Goal: Information Seeking & Learning: Compare options

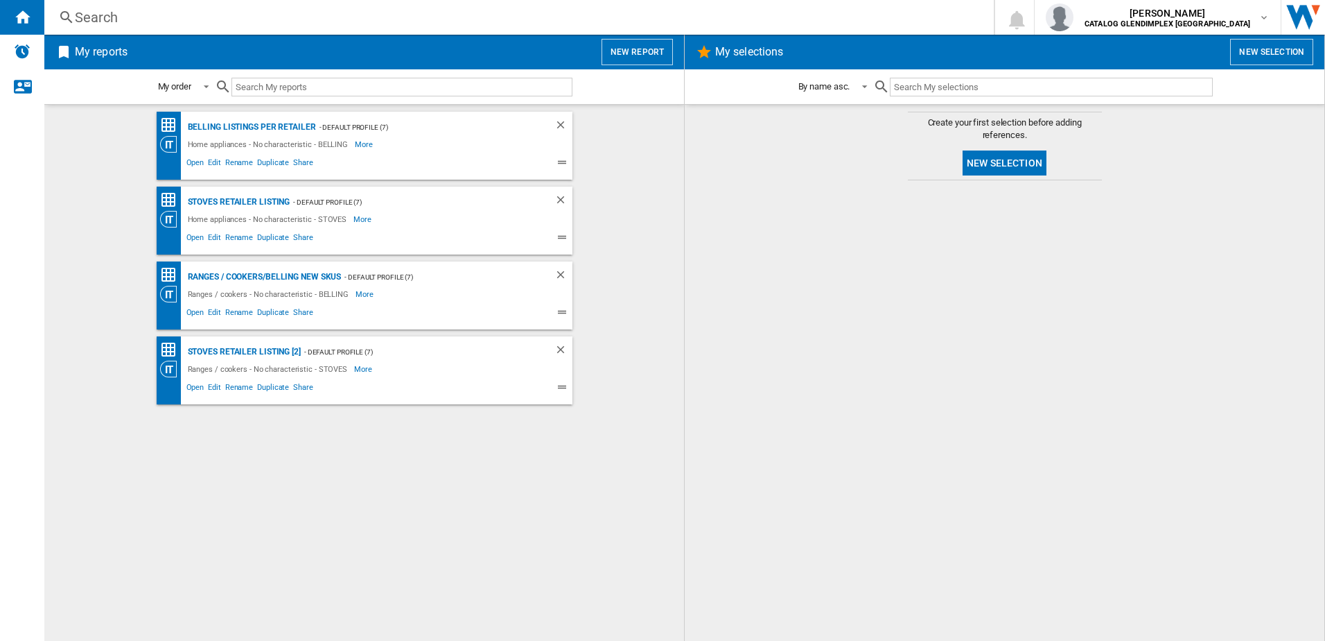
click at [652, 44] on button "New report" at bounding box center [637, 52] width 71 height 26
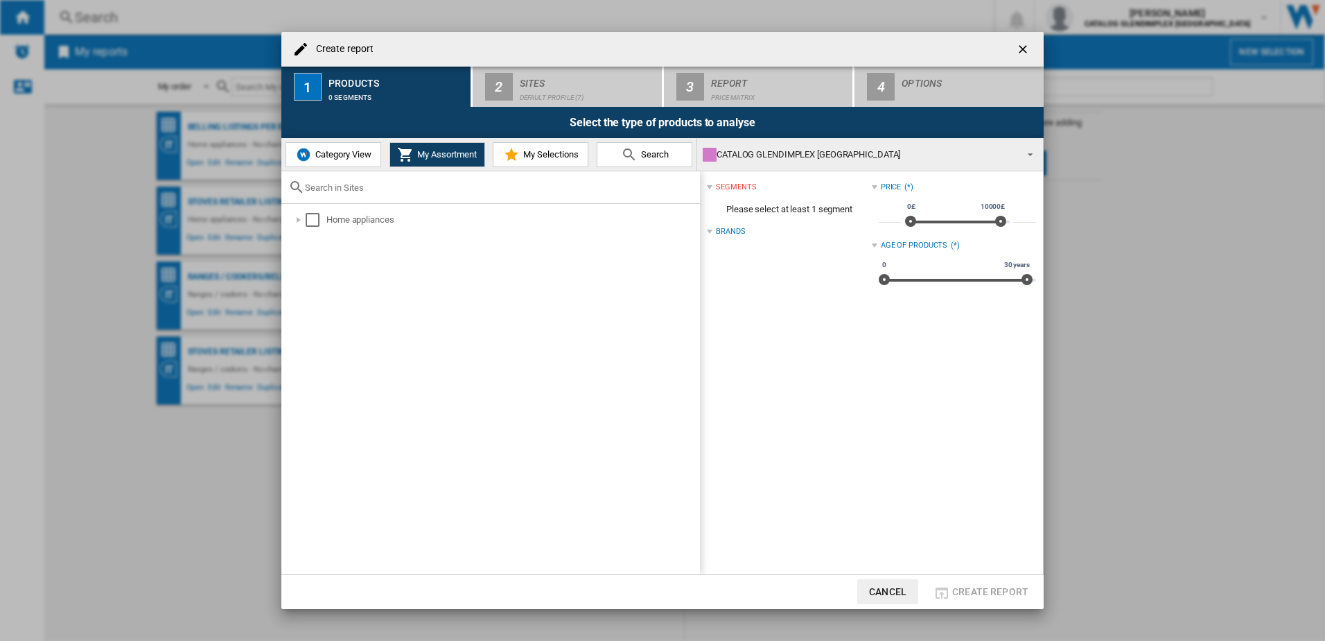
click at [349, 162] on button "Category View" at bounding box center [334, 154] width 96 height 25
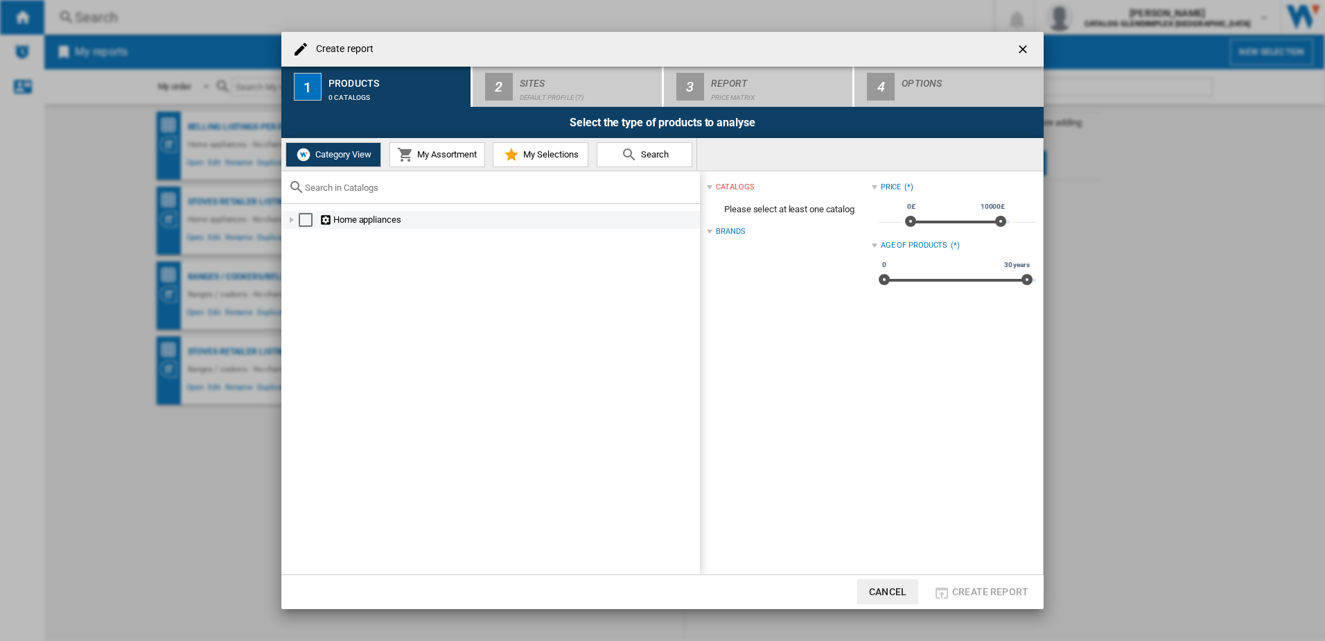
click at [290, 218] on div at bounding box center [292, 220] width 14 height 14
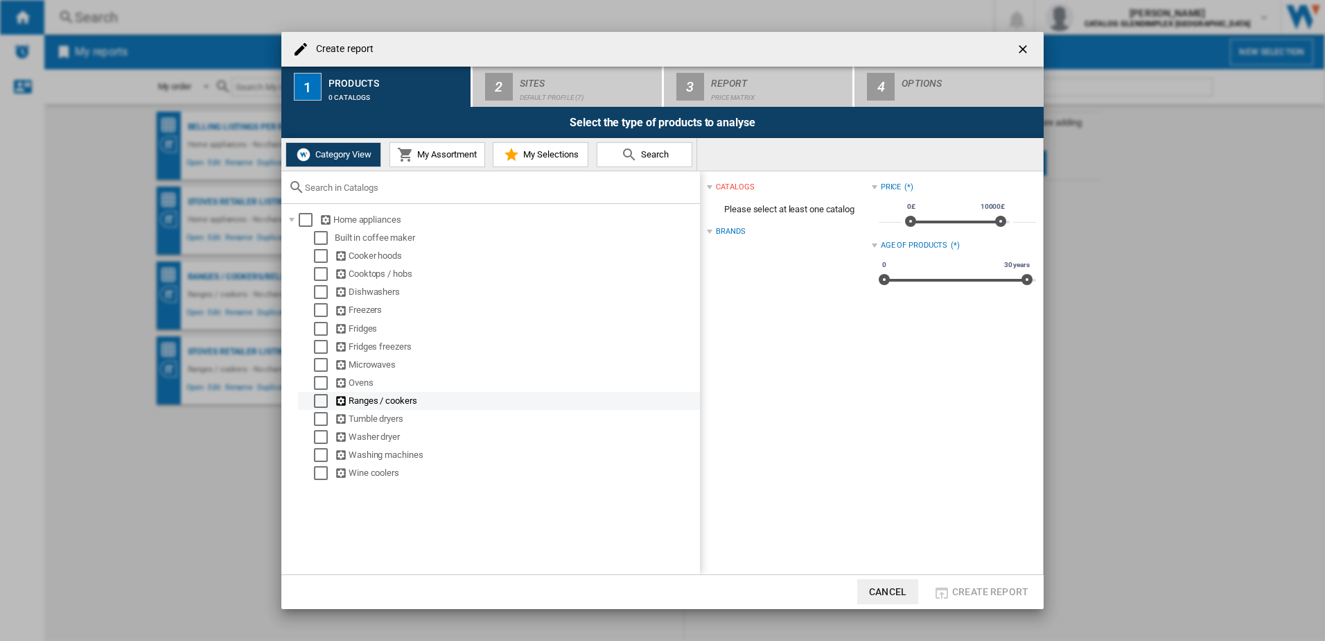
click at [317, 401] on div "Select" at bounding box center [321, 401] width 14 height 14
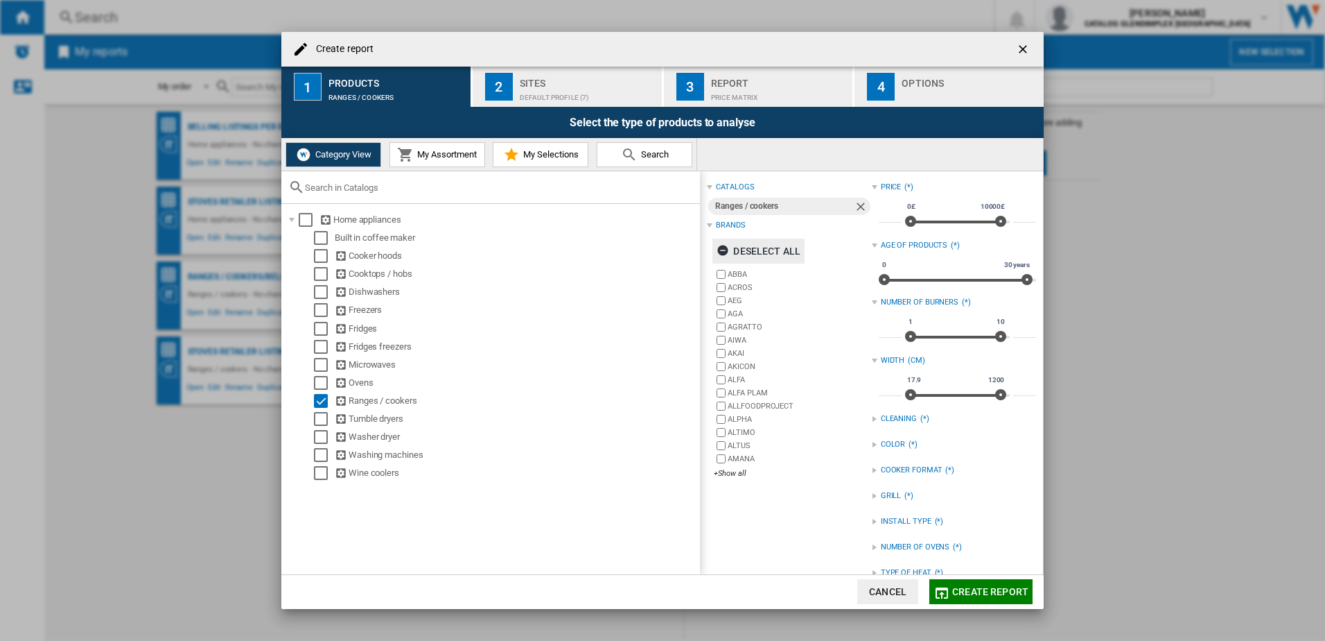
click at [737, 244] on div "Deselect all" at bounding box center [759, 250] width 84 height 25
click at [736, 465] on label "AMANA" at bounding box center [792, 458] width 157 height 13
click at [730, 471] on div "+Show all" at bounding box center [792, 473] width 157 height 10
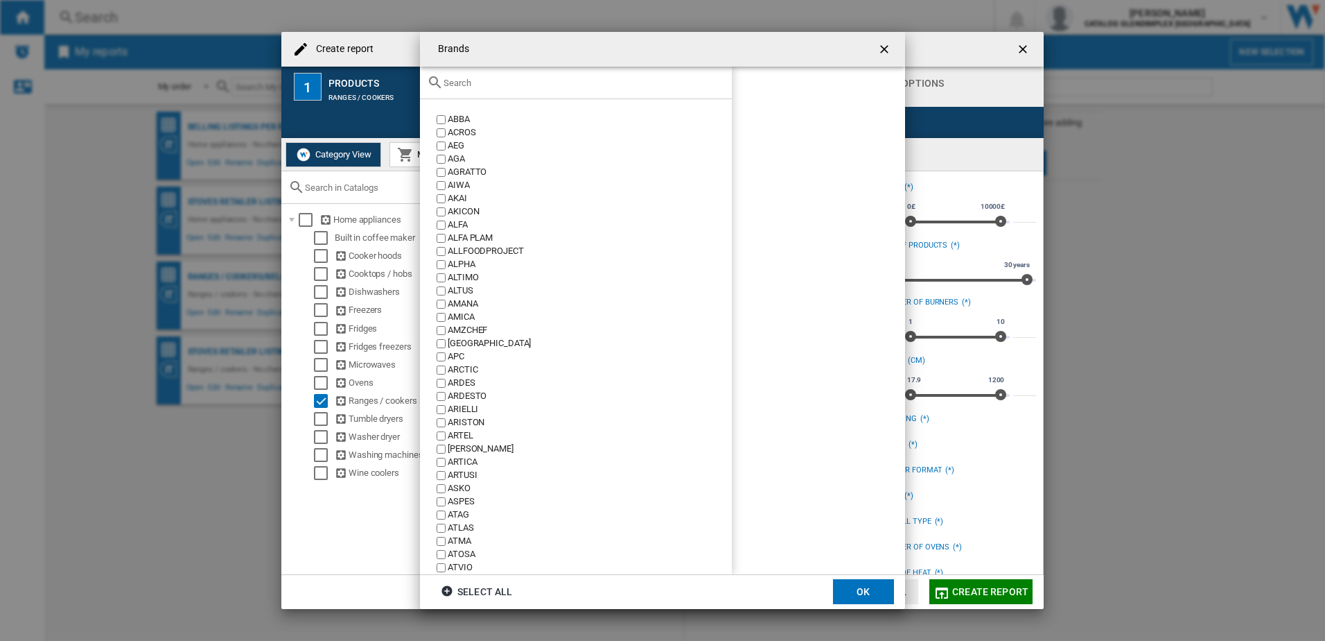
click at [584, 94] on div at bounding box center [576, 83] width 312 height 33
click at [586, 85] on input "text" at bounding box center [584, 83] width 281 height 10
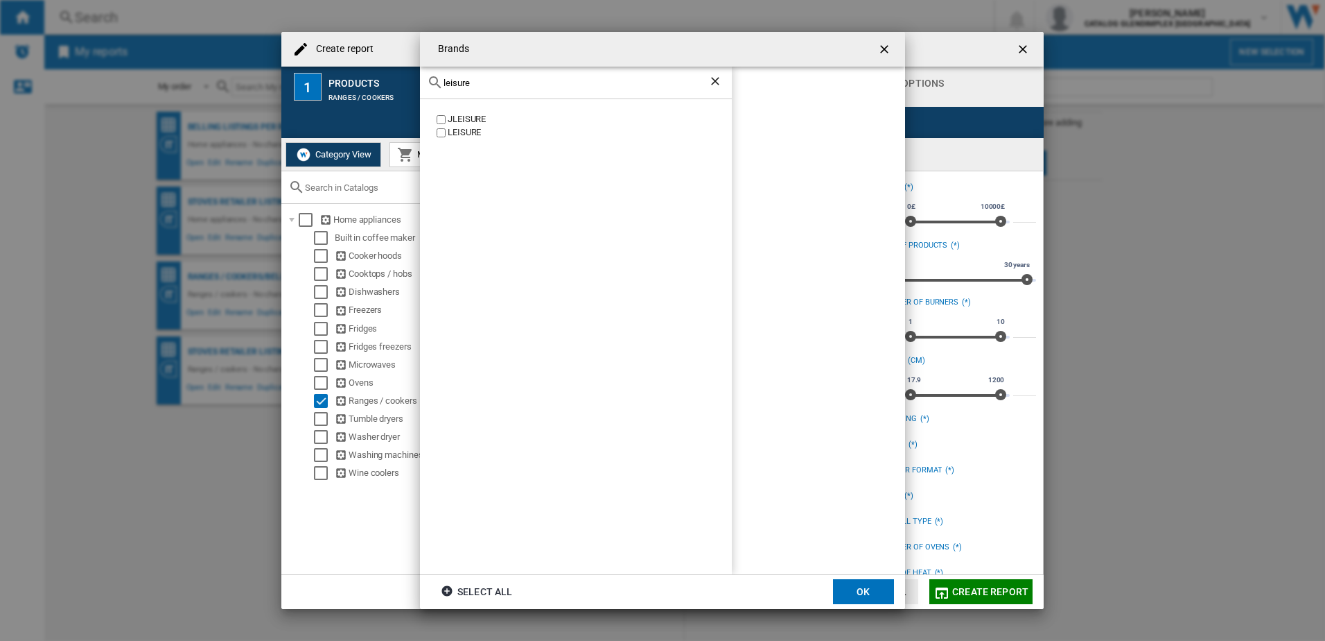
type input "leisure"
click at [437, 139] on label "LEISURE" at bounding box center [583, 132] width 298 height 13
click at [835, 593] on button "OK" at bounding box center [863, 591] width 61 height 25
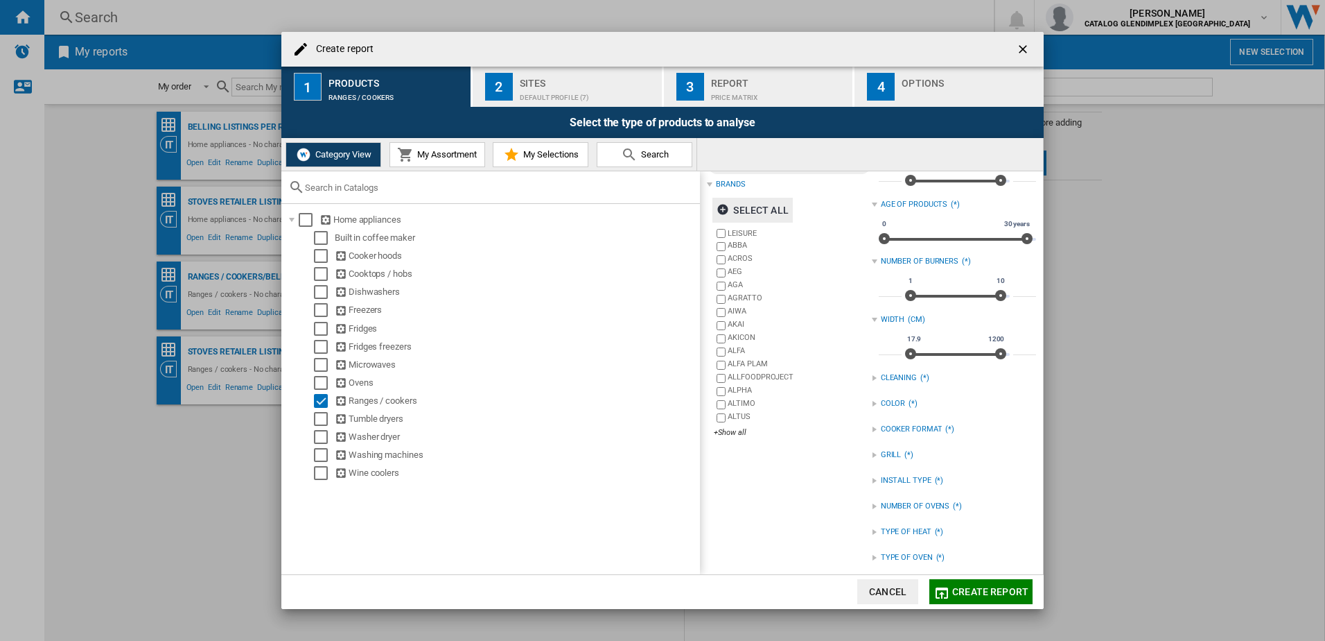
scroll to position [73, 0]
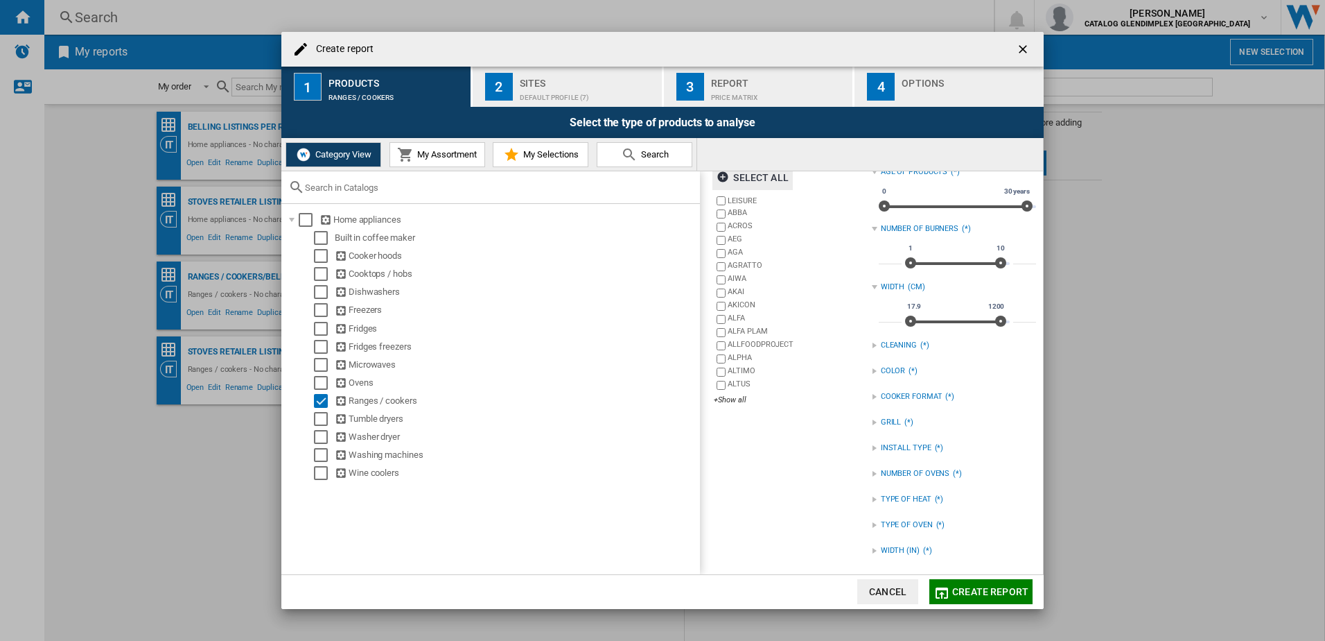
click at [991, 584] on button "Create report" at bounding box center [981, 591] width 103 height 25
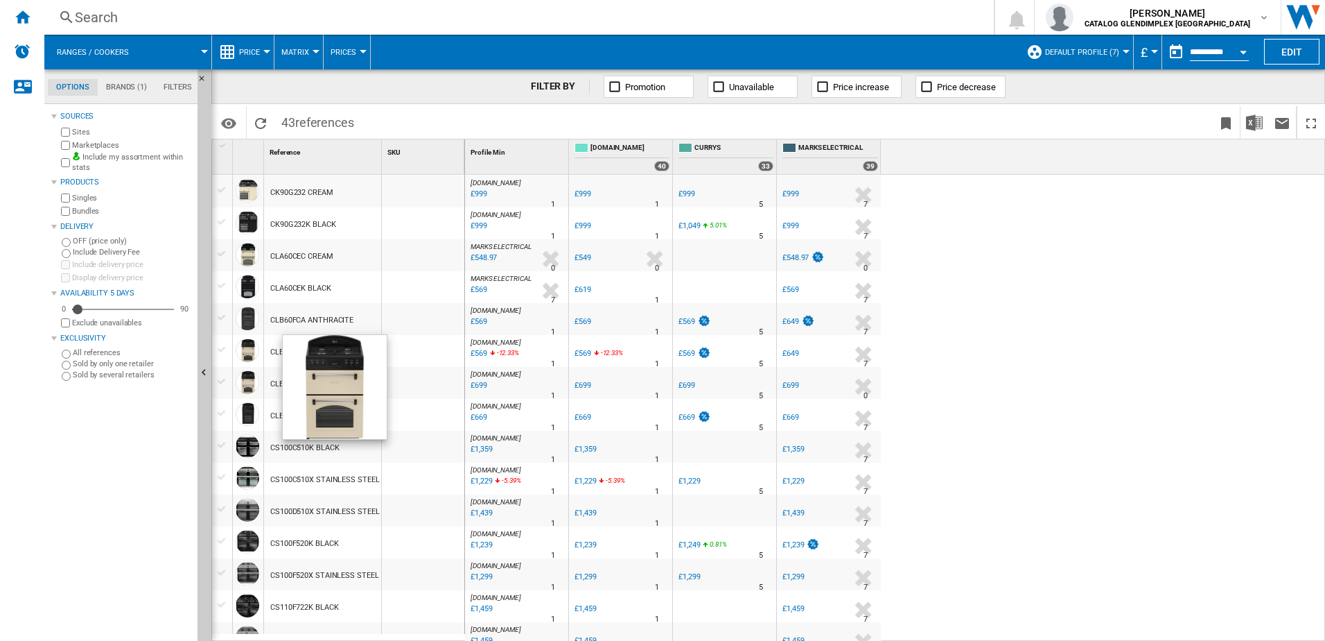
click at [252, 351] on div at bounding box center [248, 350] width 24 height 24
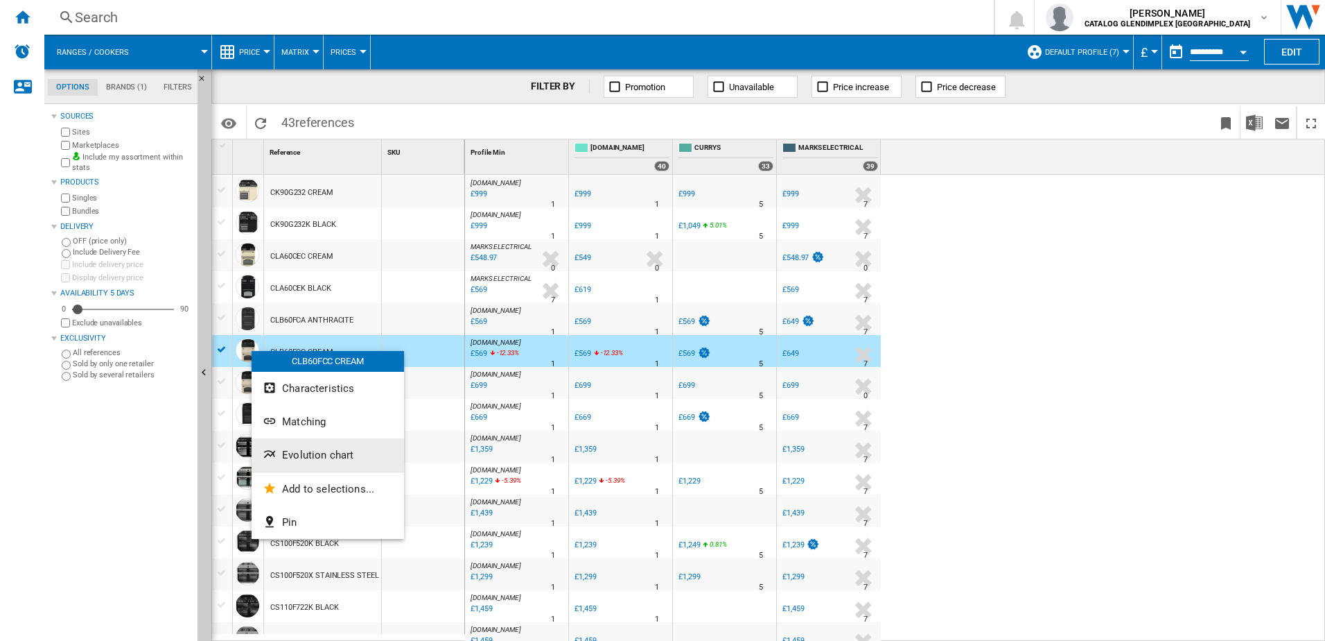
click at [310, 451] on span "Evolution chart" at bounding box center [317, 455] width 71 height 12
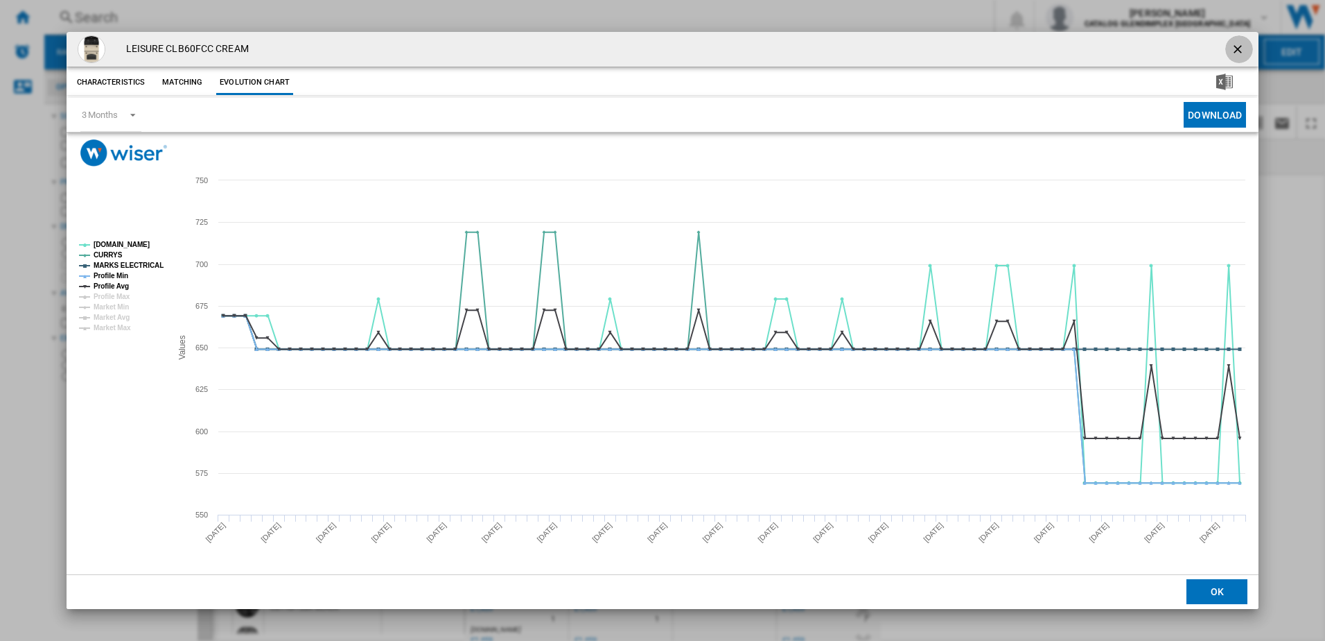
click at [1233, 46] on ng-md-icon "getI18NText('BUTTONS.CLOSE_DIALOG')" at bounding box center [1239, 50] width 17 height 17
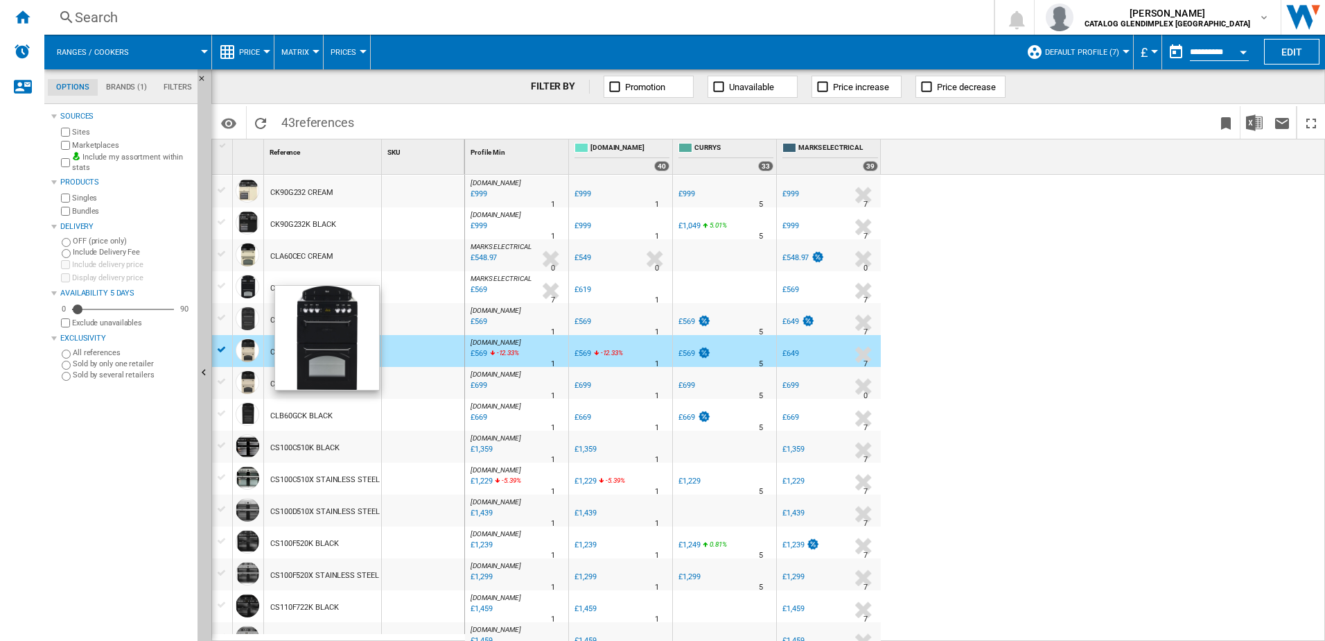
click at [252, 290] on div at bounding box center [248, 287] width 24 height 24
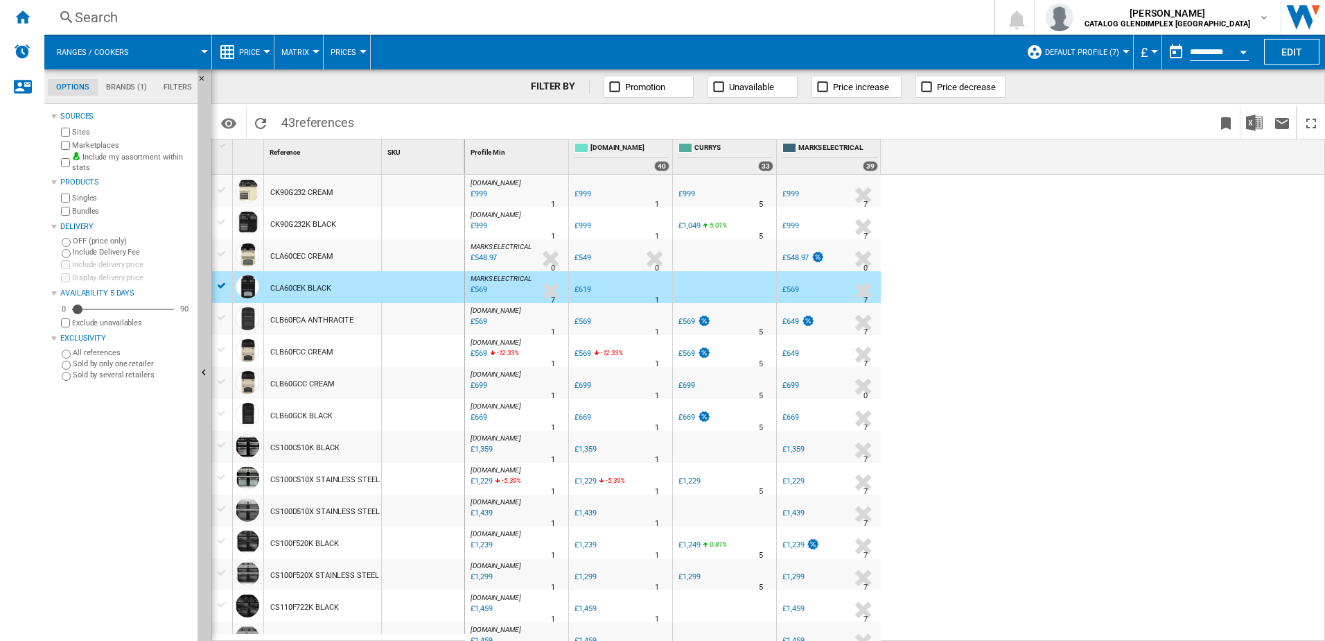
click at [311, 288] on div "CLA60CEK BLACK" at bounding box center [300, 288] width 61 height 32
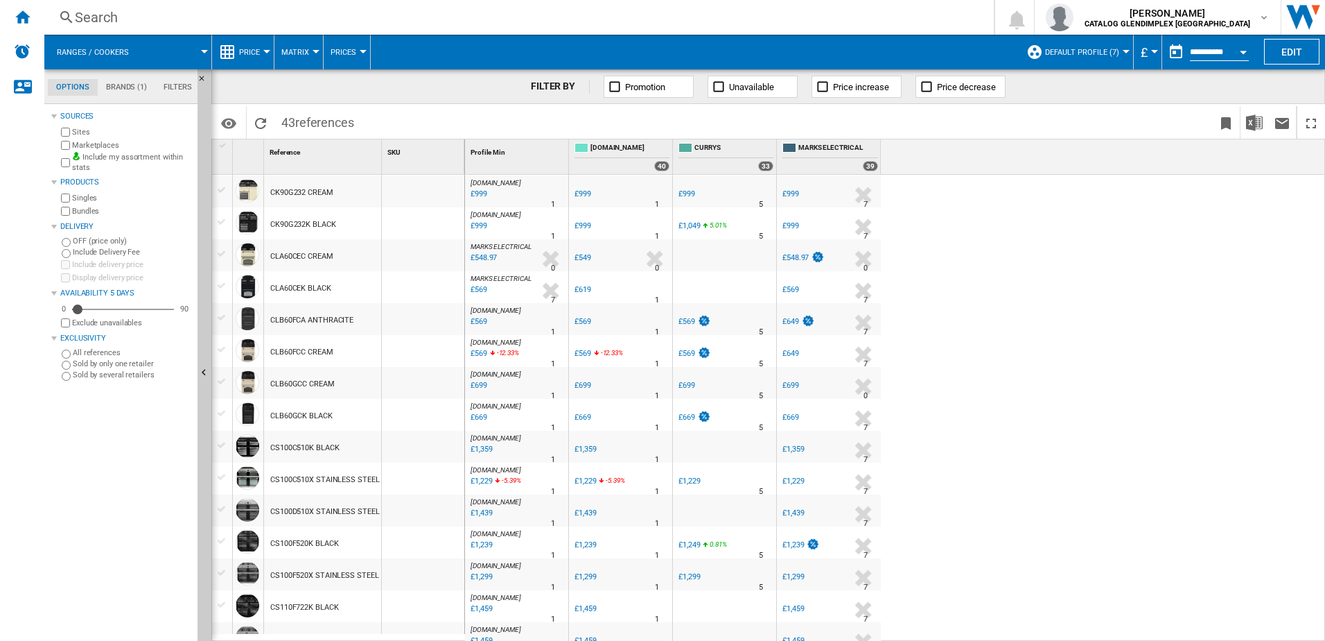
click at [583, 290] on div "£619" at bounding box center [583, 289] width 17 height 9
click at [252, 290] on div at bounding box center [248, 287] width 24 height 24
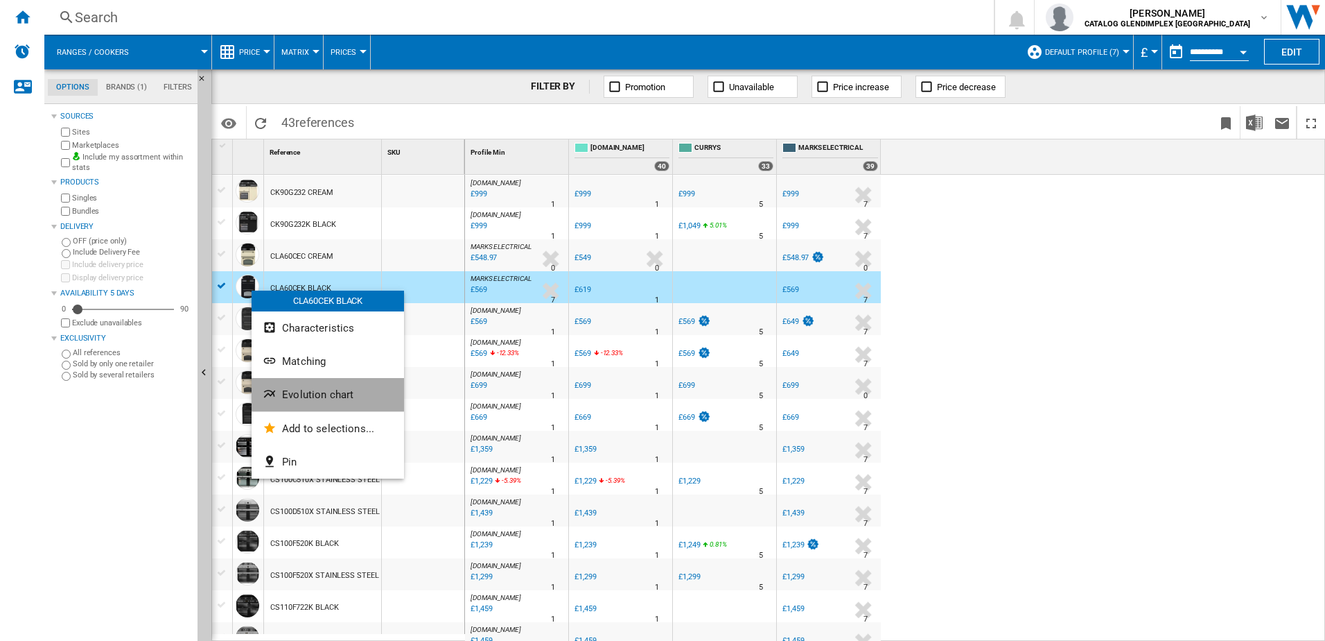
click at [319, 388] on button "Evolution chart" at bounding box center [328, 394] width 153 height 33
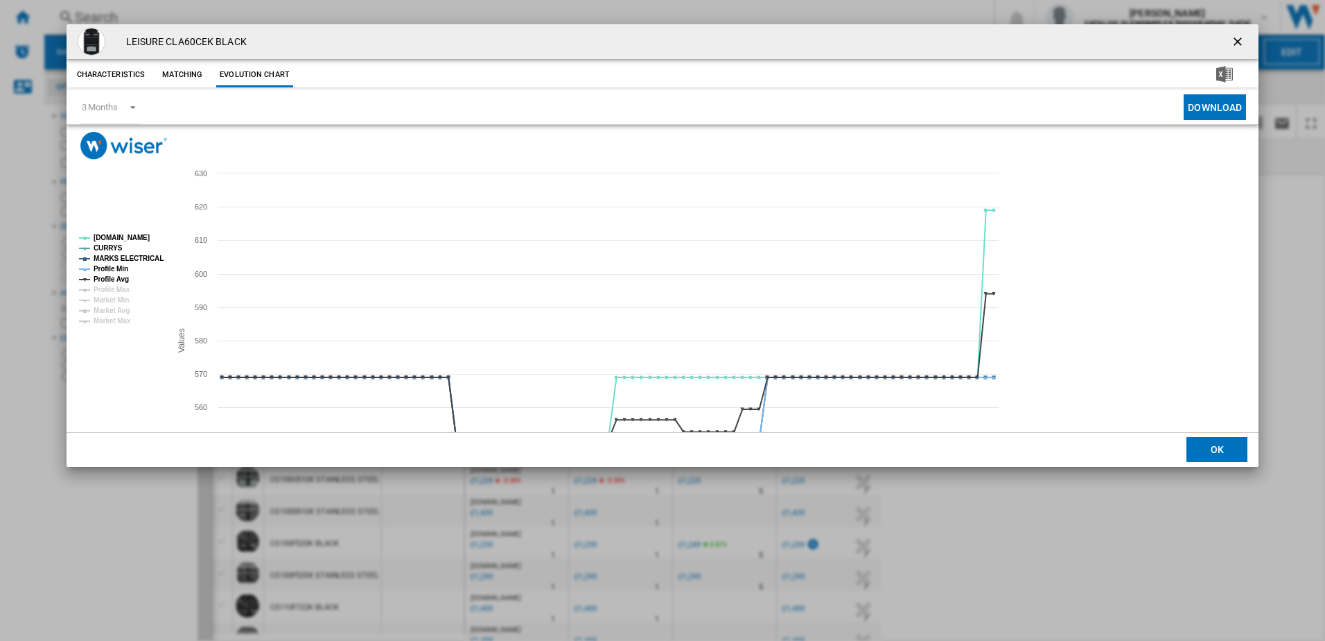
scroll to position [718, 0]
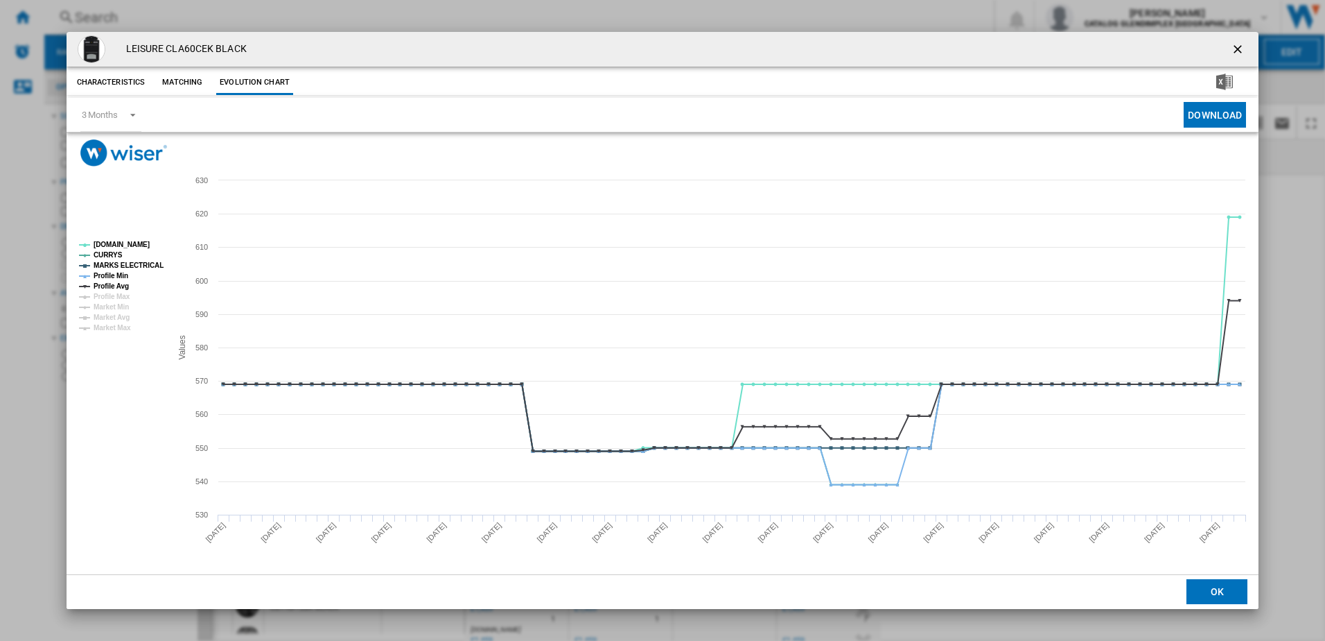
click at [1241, 44] on ng-md-icon "getI18NText('BUTTONS.CLOSE_DIALOG')" at bounding box center [1239, 50] width 17 height 17
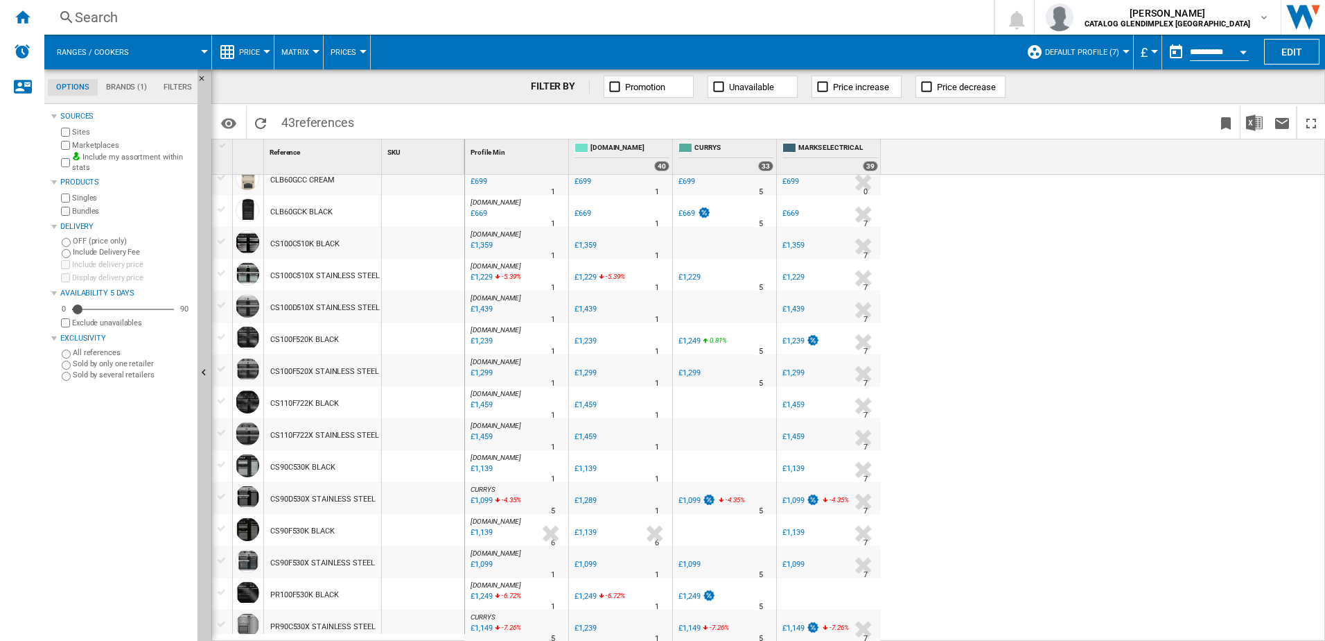
scroll to position [926, 0]
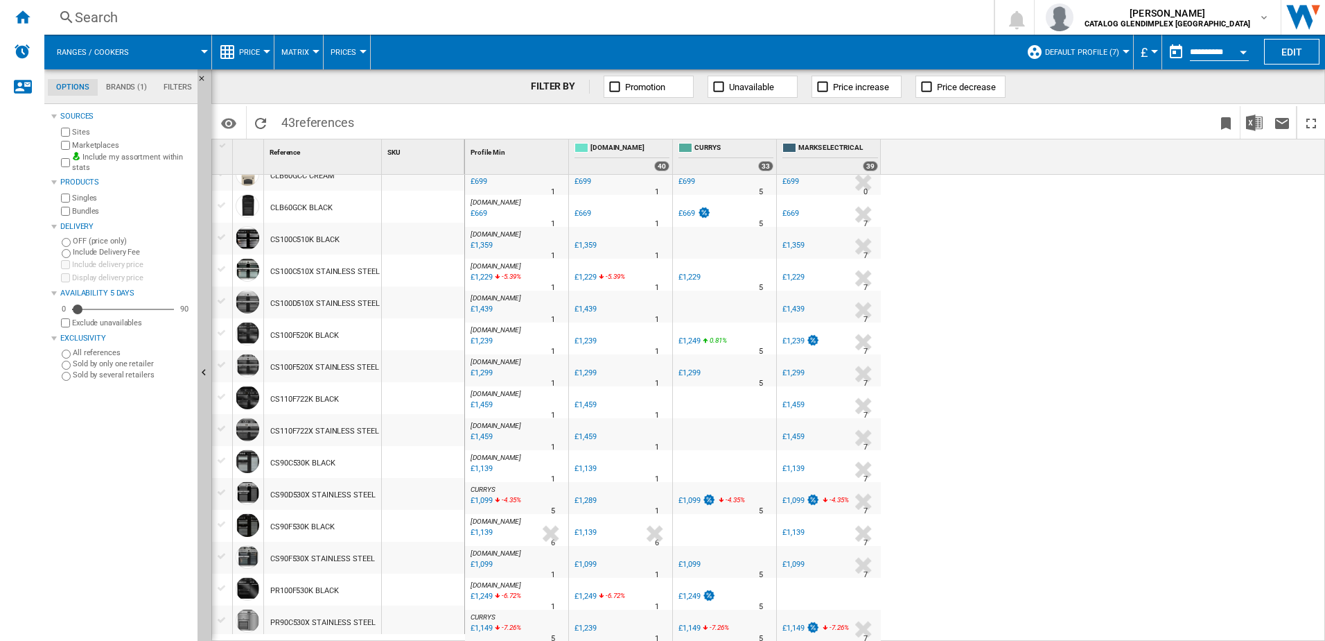
click at [133, 24] on div "Search" at bounding box center [516, 17] width 883 height 19
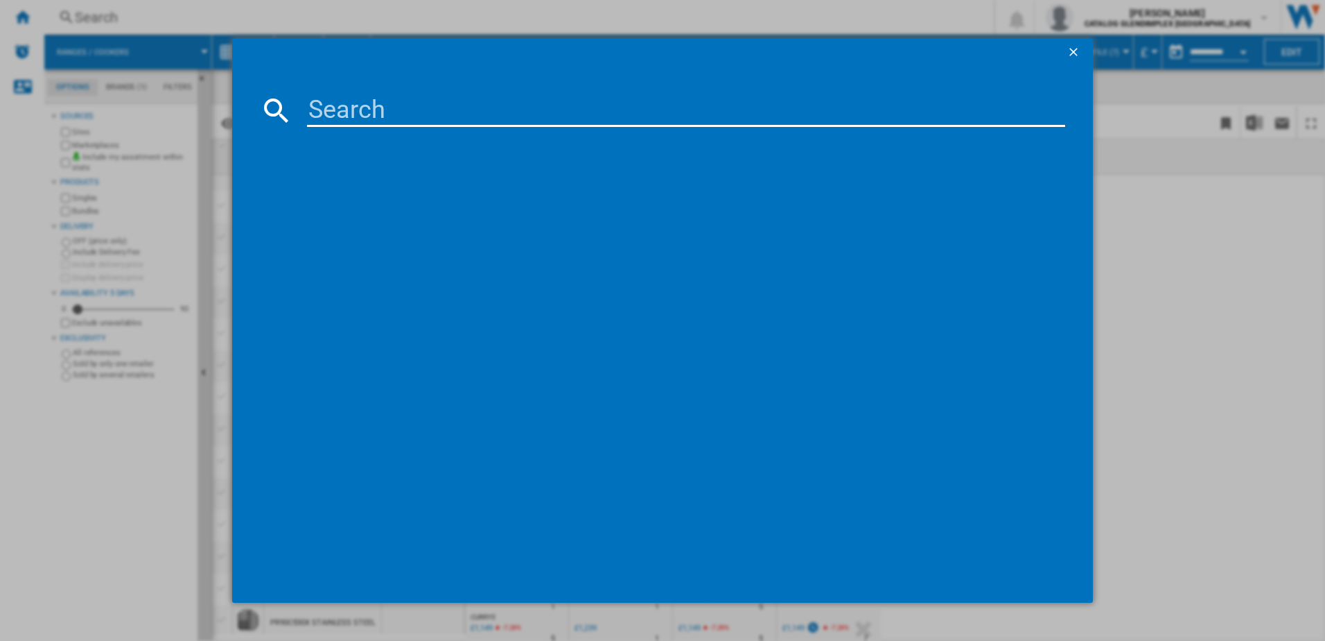
click at [379, 101] on input at bounding box center [686, 110] width 759 height 33
type input "CLB60"
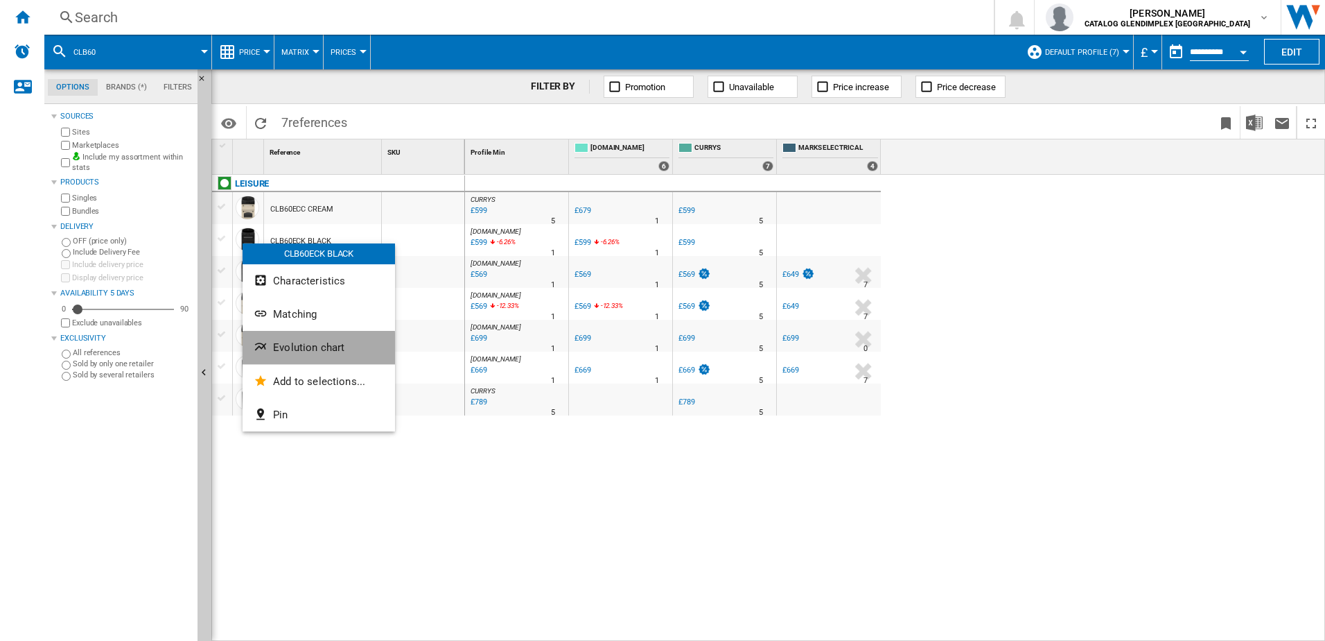
click at [298, 348] on span "Evolution chart" at bounding box center [308, 347] width 71 height 12
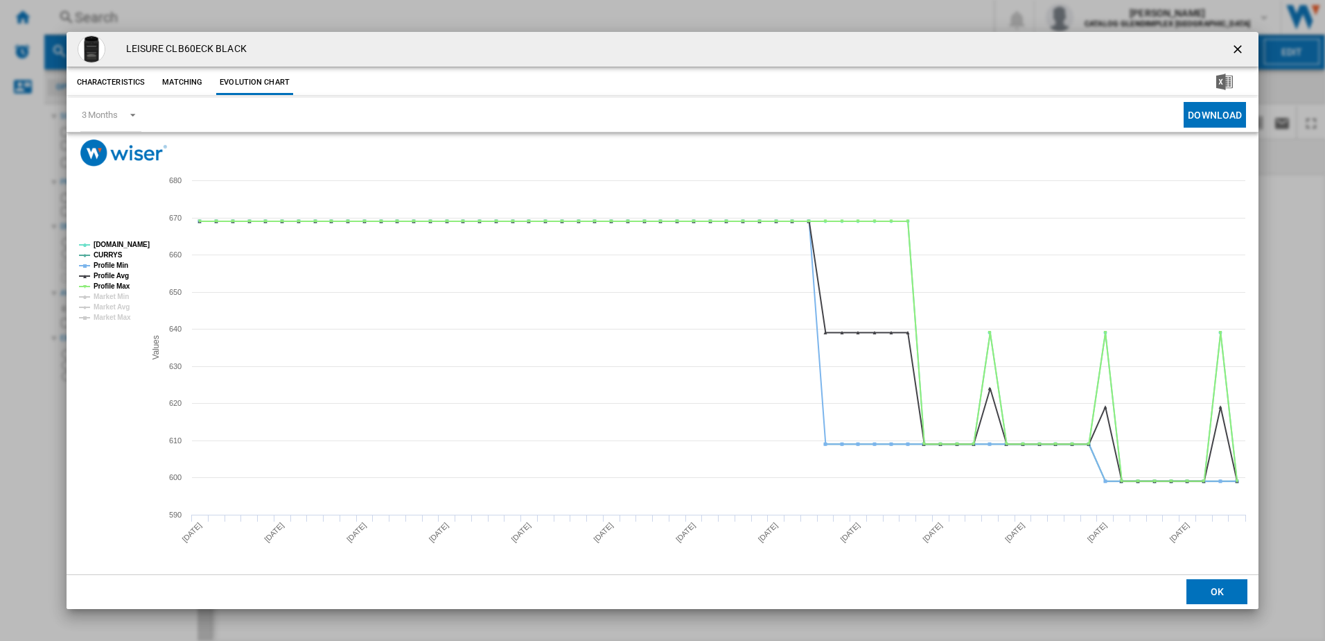
click at [1246, 42] on ng-md-icon "getI18NText('BUTTONS.CLOSE_DIALOG')" at bounding box center [1239, 50] width 17 height 17
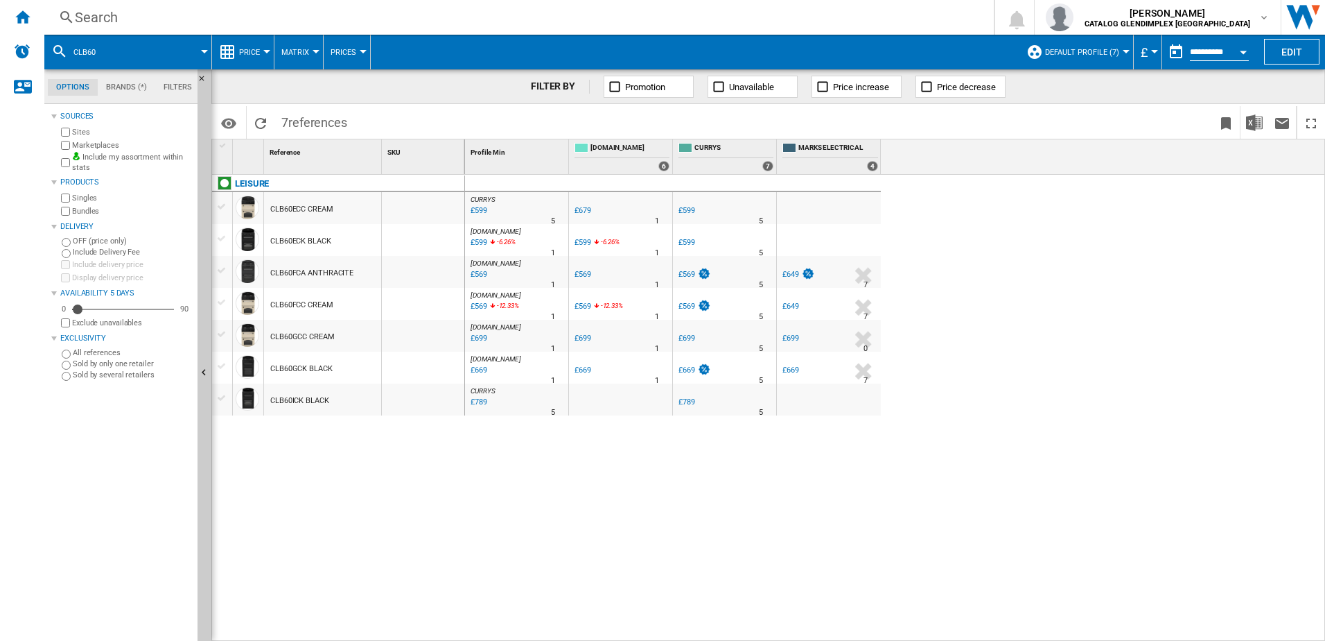
click at [216, 31] on div "Search Search 0 [PERSON_NAME] CATALOG GLENDIMPLEX [GEOGRAPHIC_DATA] CATALOG GLE…" at bounding box center [684, 17] width 1281 height 35
click at [211, 21] on div "Search" at bounding box center [516, 17] width 883 height 19
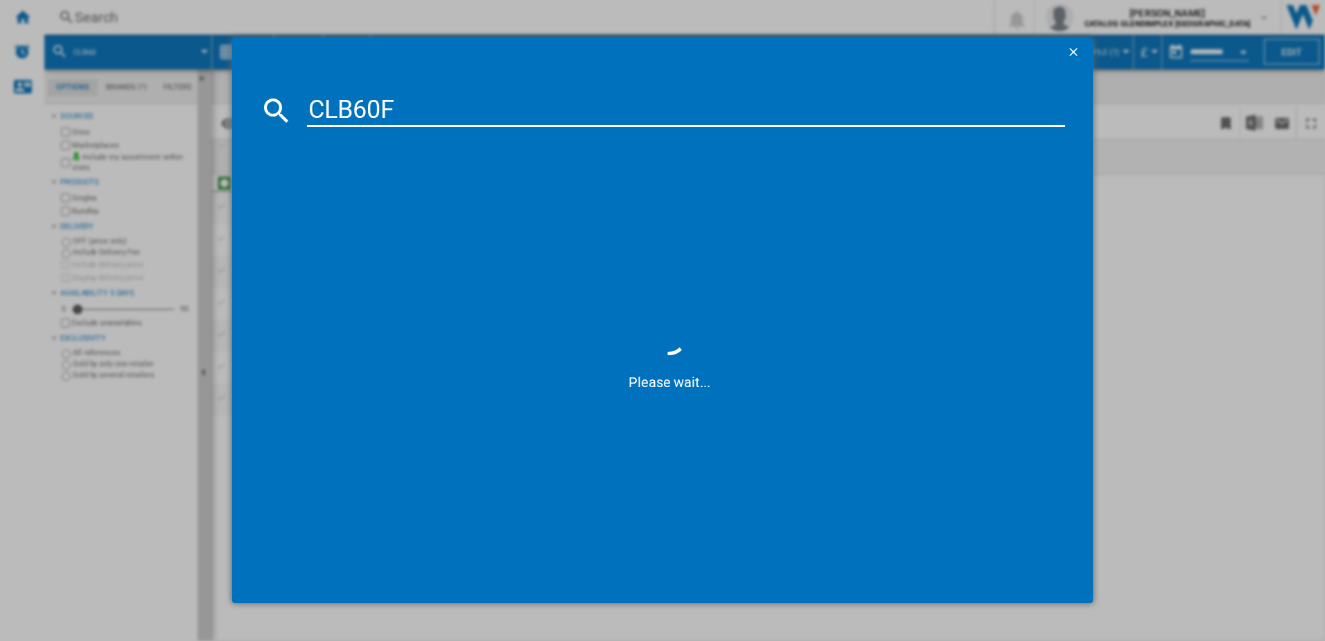
type input "CLB60FC"
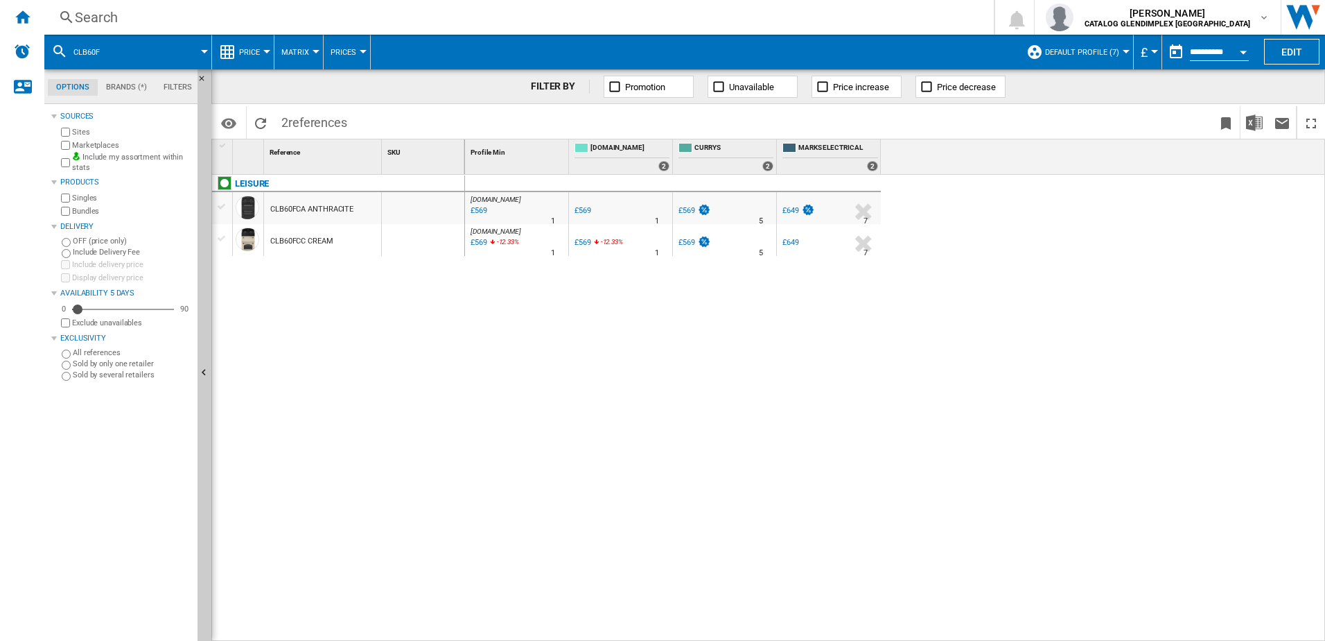
click at [303, 15] on div "Search" at bounding box center [516, 17] width 883 height 19
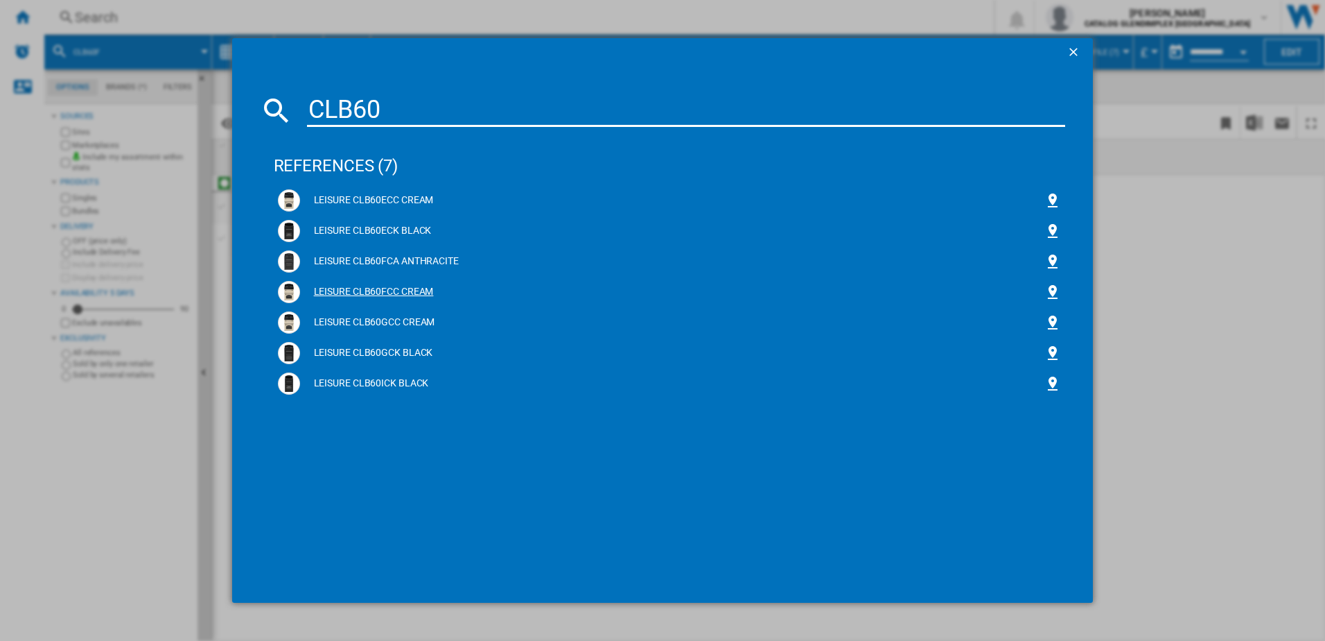
type input "CLB60"
click at [291, 293] on img at bounding box center [289, 292] width 17 height 17
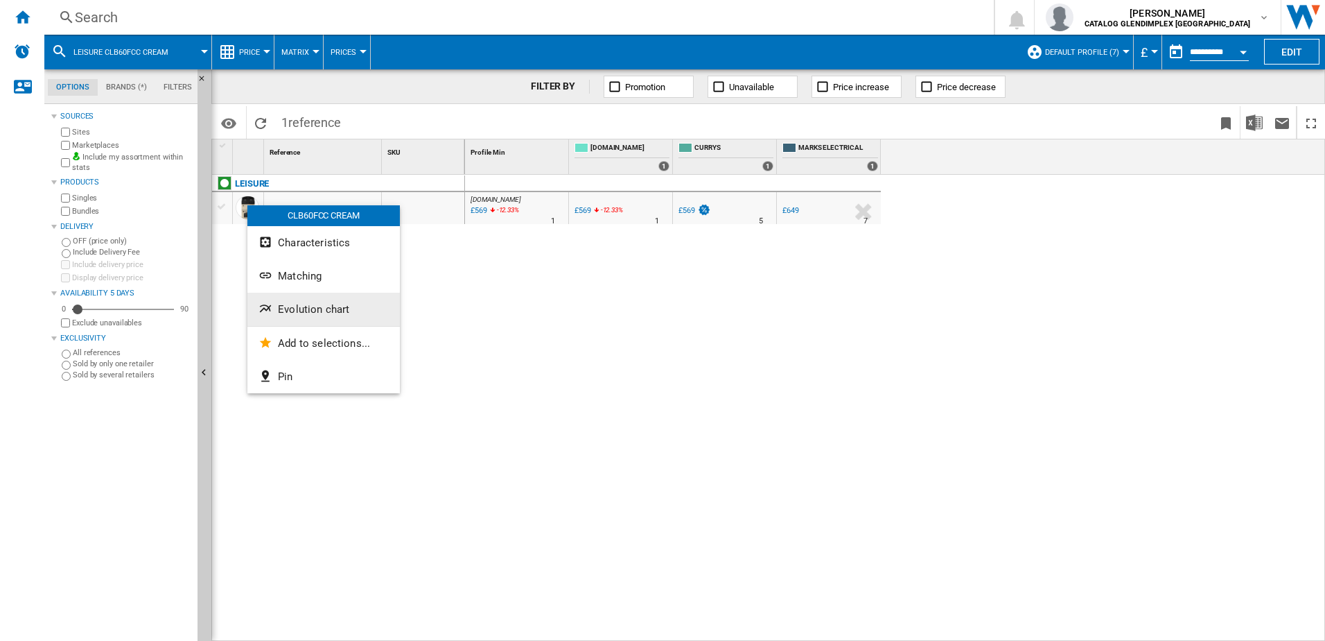
click at [319, 310] on span "Evolution chart" at bounding box center [313, 309] width 71 height 12
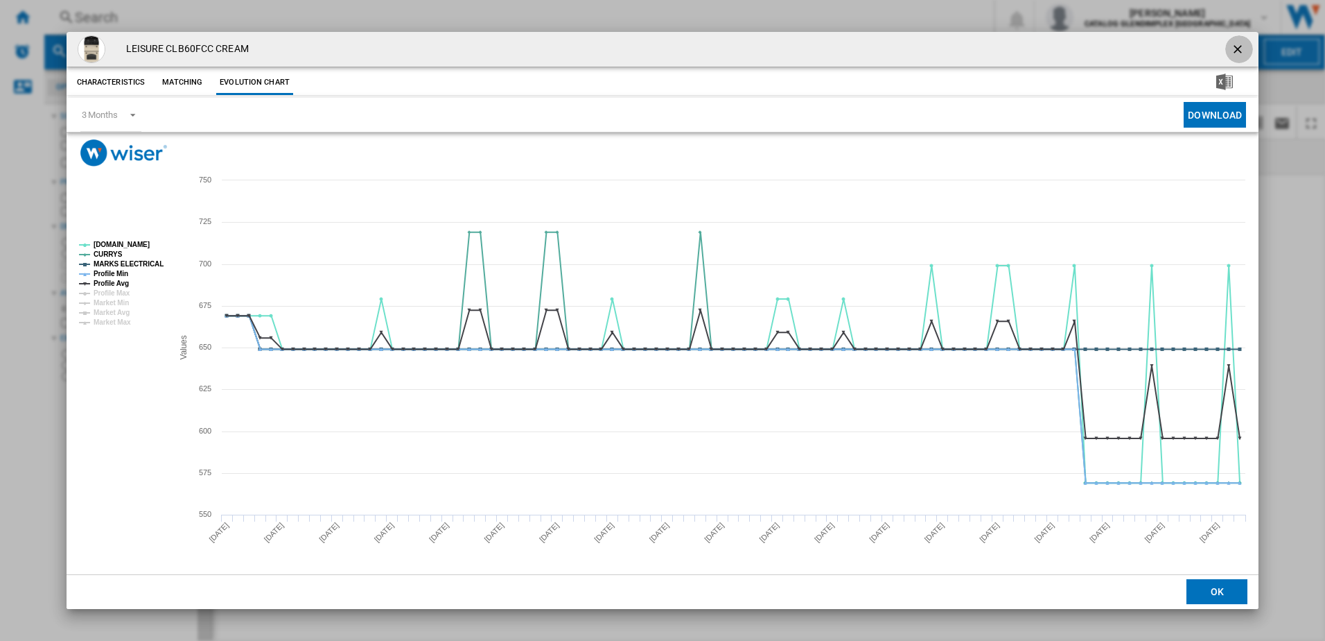
click at [1238, 46] on ng-md-icon "getI18NText('BUTTONS.CLOSE_DIALOG')" at bounding box center [1239, 50] width 17 height 17
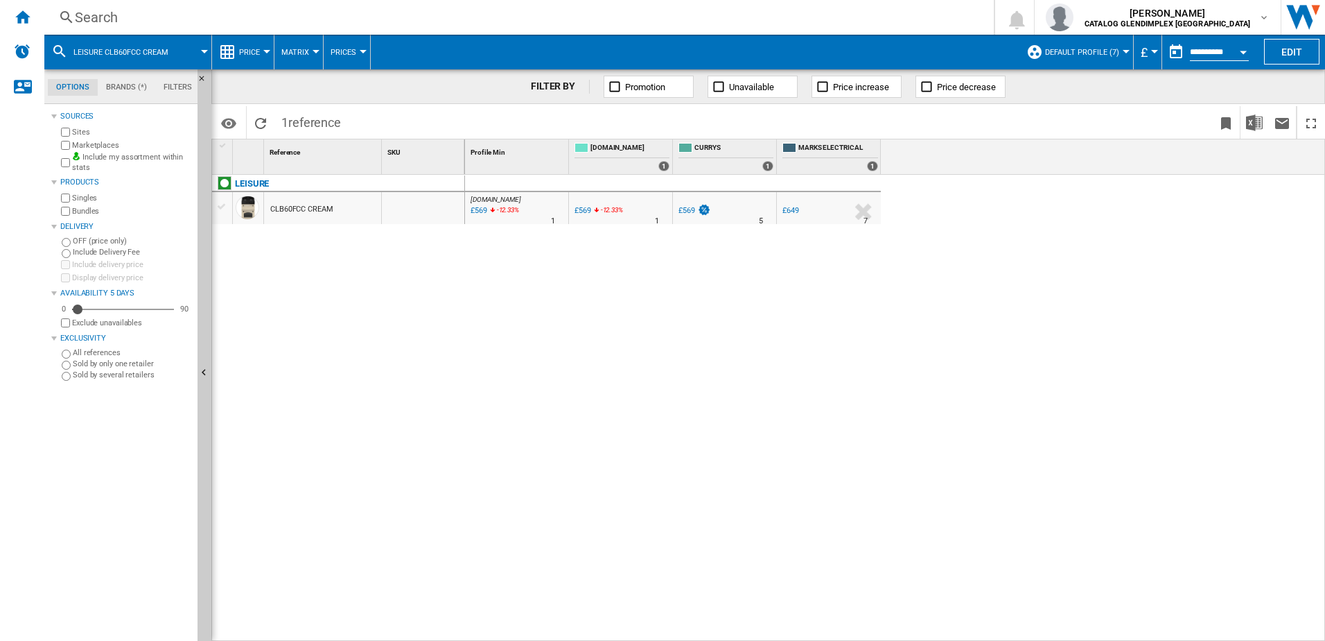
click at [349, 26] on div "Search" at bounding box center [516, 17] width 883 height 19
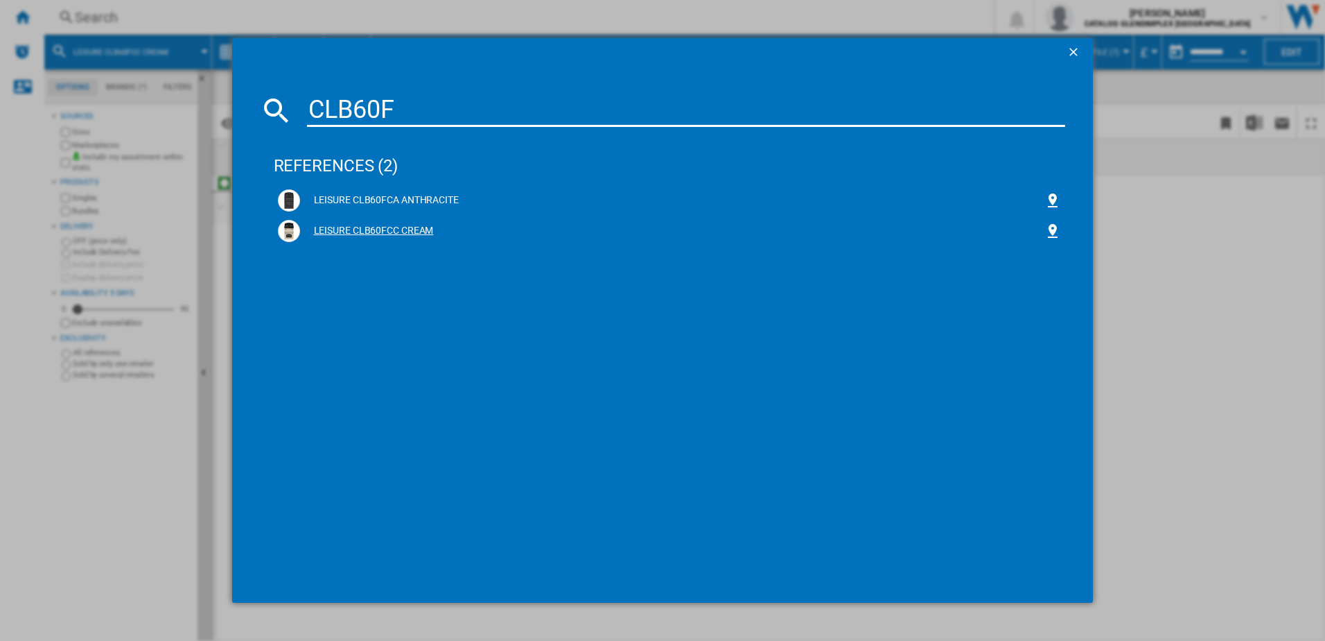
type input "CLB60F"
click at [288, 234] on img at bounding box center [289, 231] width 17 height 17
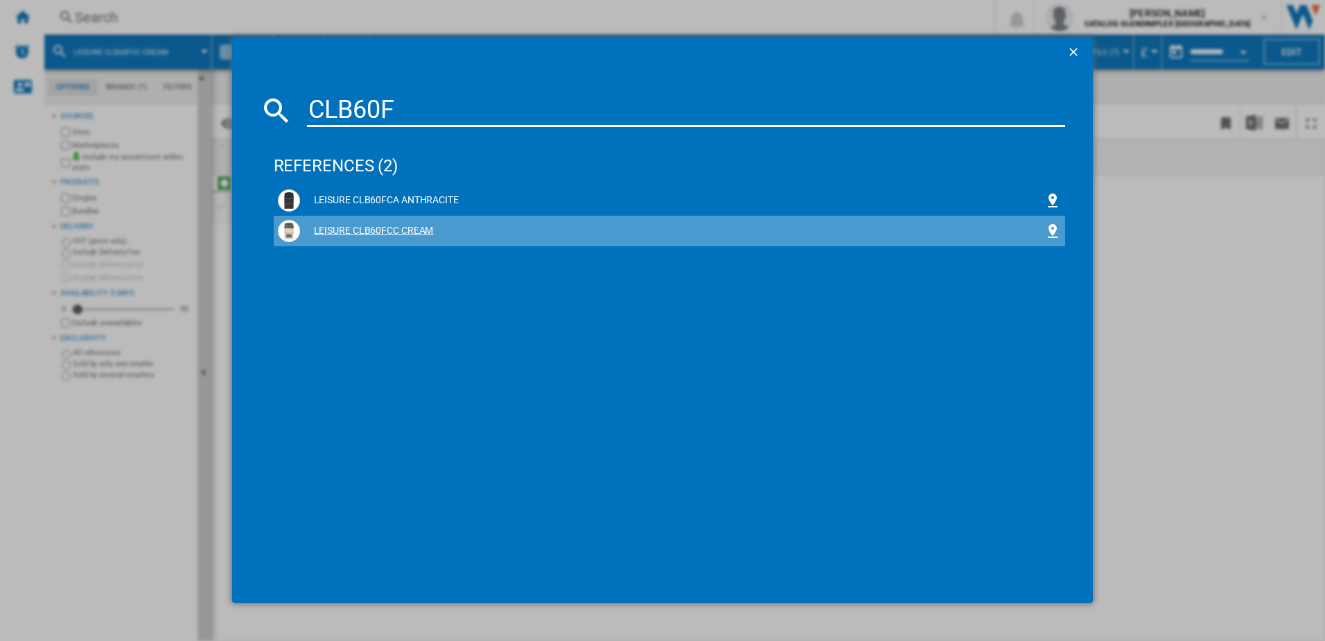
click at [306, 229] on div "LEISURE CLB60FCC CREAM" at bounding box center [672, 231] width 745 height 14
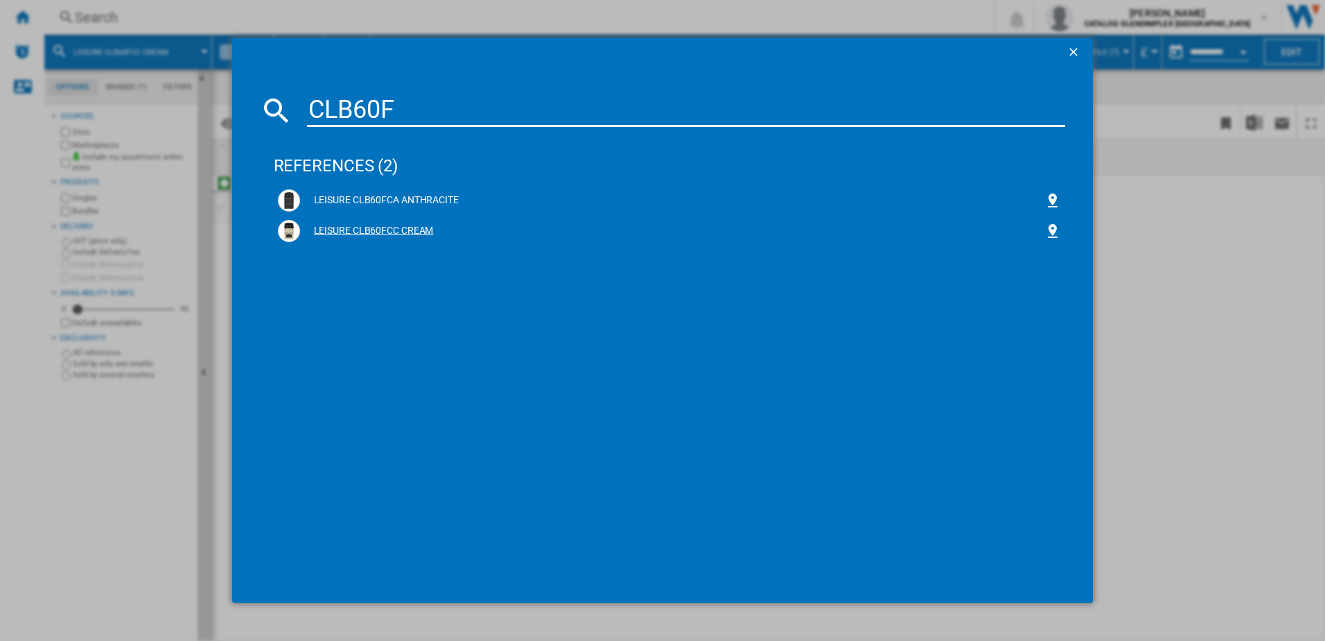
click at [356, 221] on div "LEISURE CLB60FCC CREAM" at bounding box center [670, 231] width 784 height 22
click at [295, 225] on img at bounding box center [289, 231] width 17 height 17
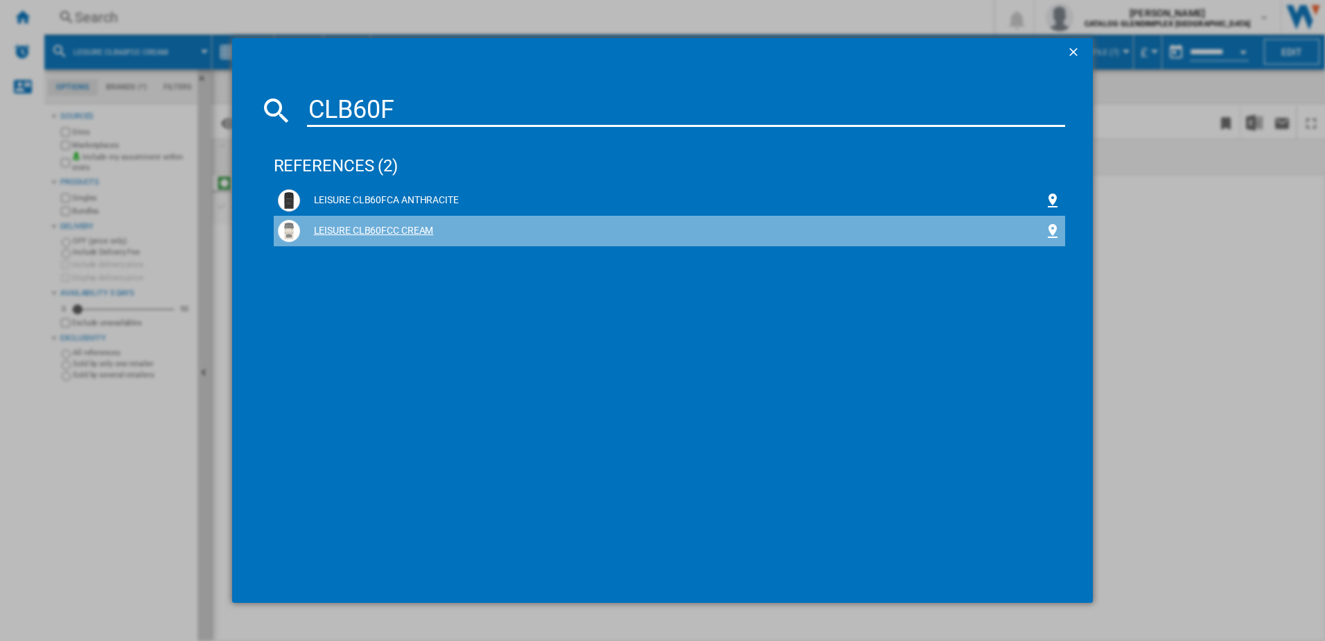
click at [295, 225] on img at bounding box center [289, 231] width 17 height 17
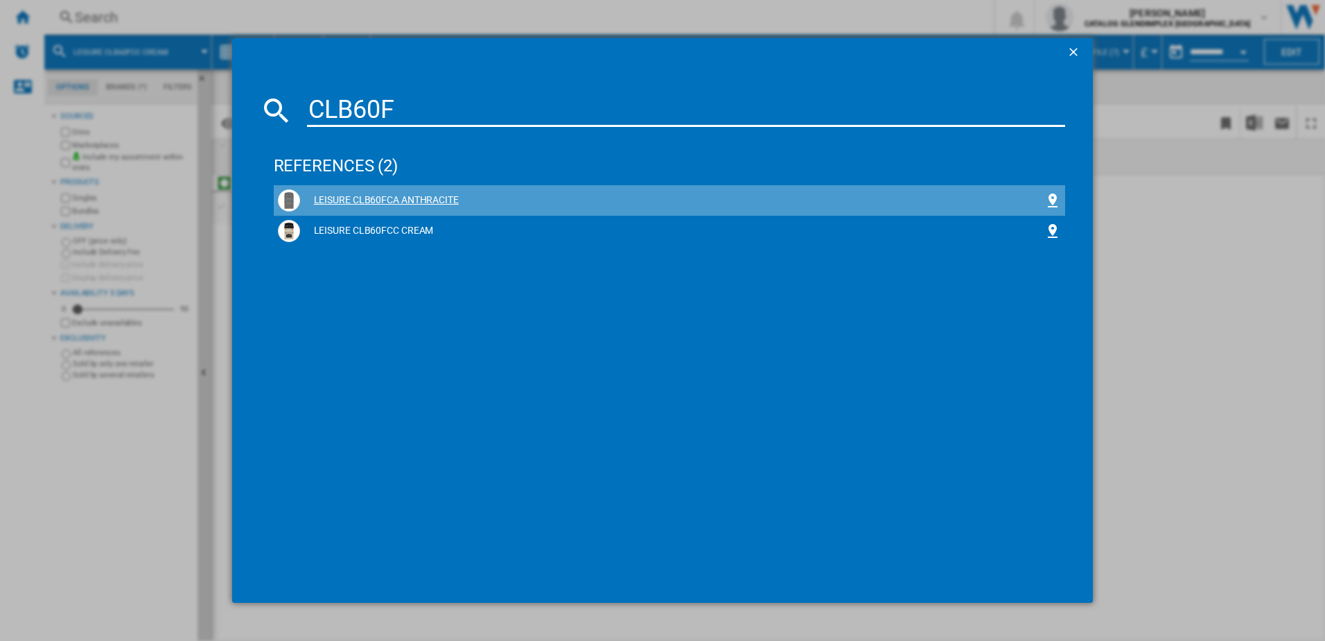
click at [343, 189] on div "LEISURE CLB60FCA ANTHRACITE" at bounding box center [670, 200] width 784 height 22
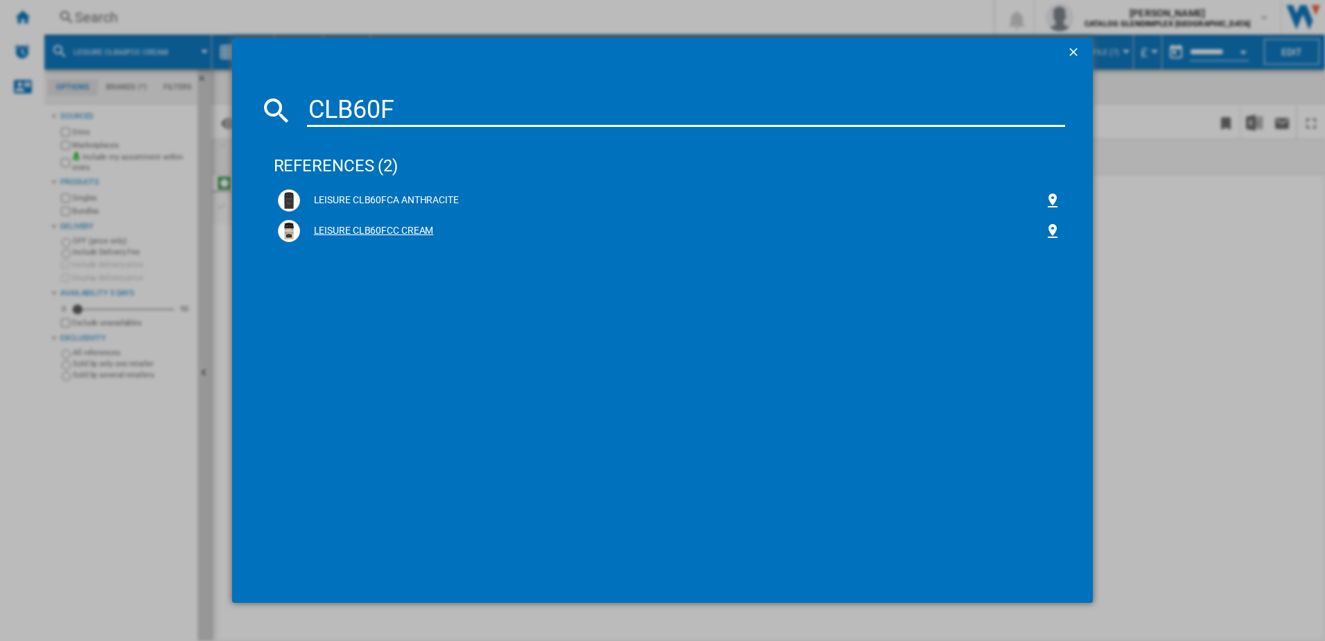
click at [319, 233] on div "LEISURE CLB60FCC CREAM" at bounding box center [672, 231] width 745 height 14
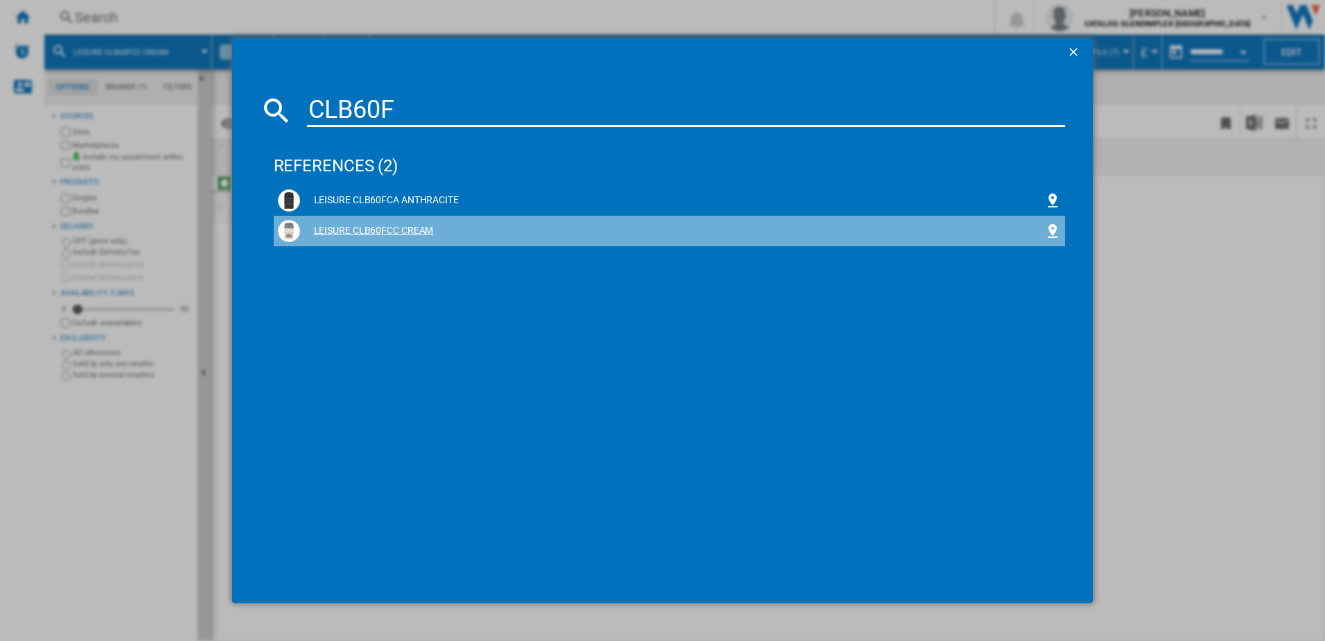
click at [319, 233] on div "LEISURE CLB60FCC CREAM" at bounding box center [672, 231] width 745 height 14
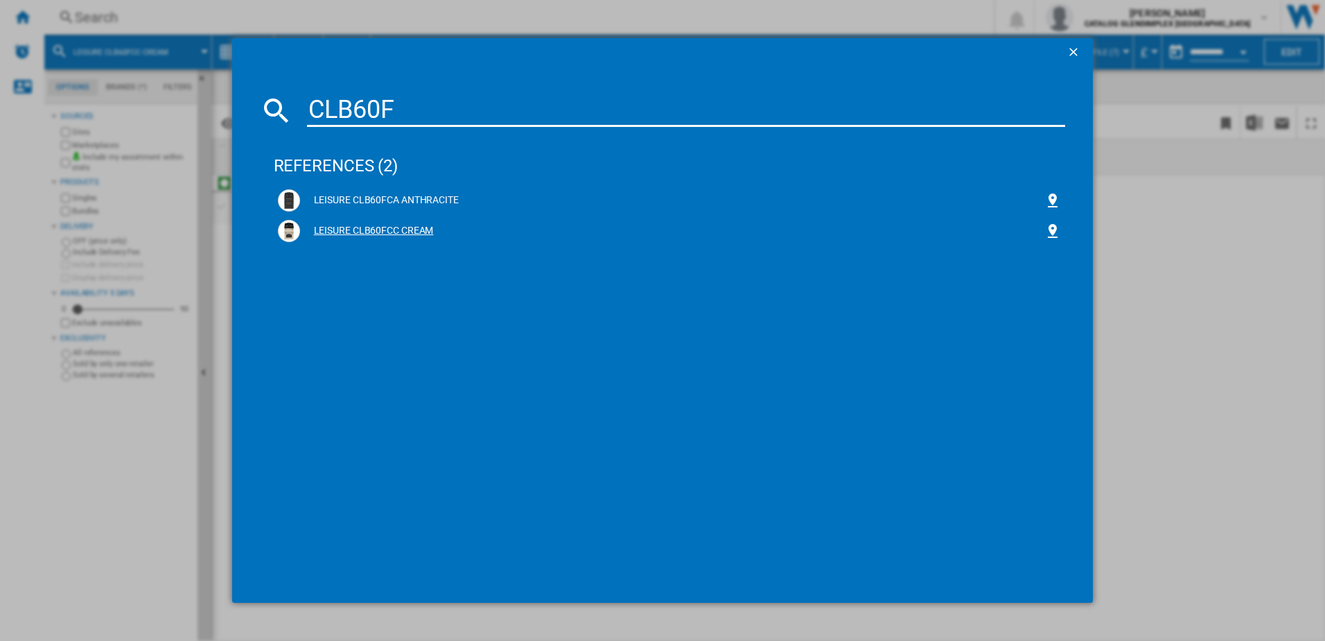
click at [421, 223] on div "LEISURE CLB60FCC CREAM" at bounding box center [670, 231] width 784 height 22
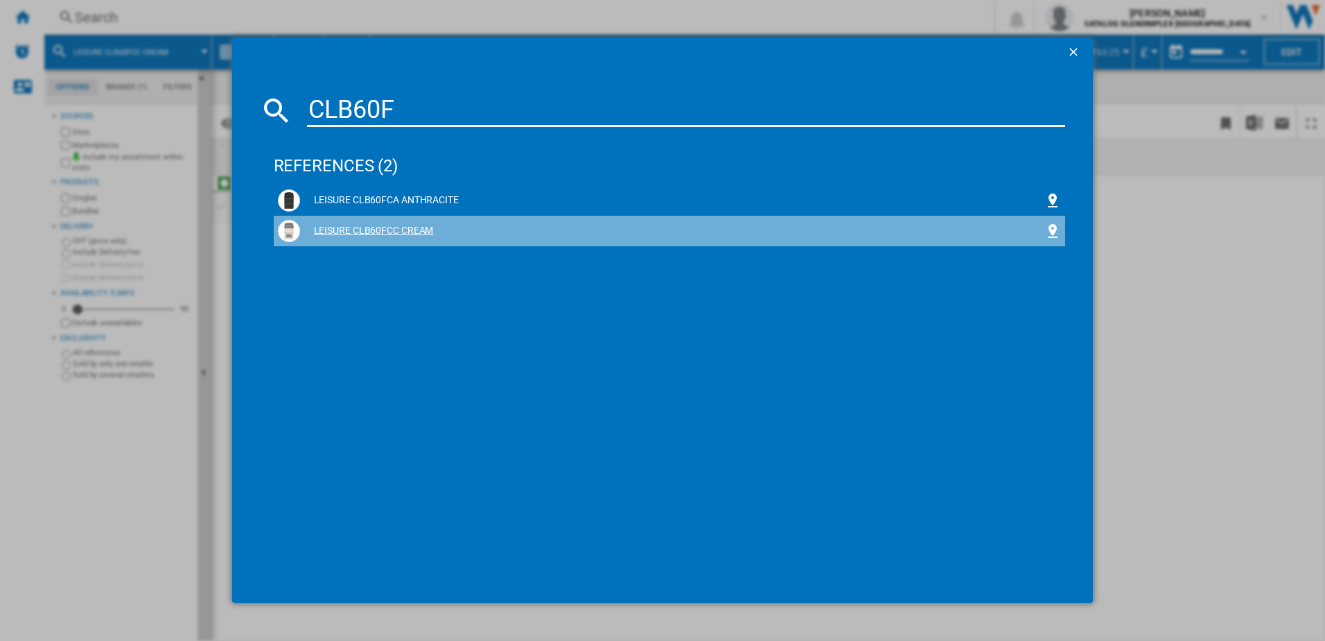
click at [421, 223] on div "LEISURE CLB60FCC CREAM" at bounding box center [670, 231] width 784 height 22
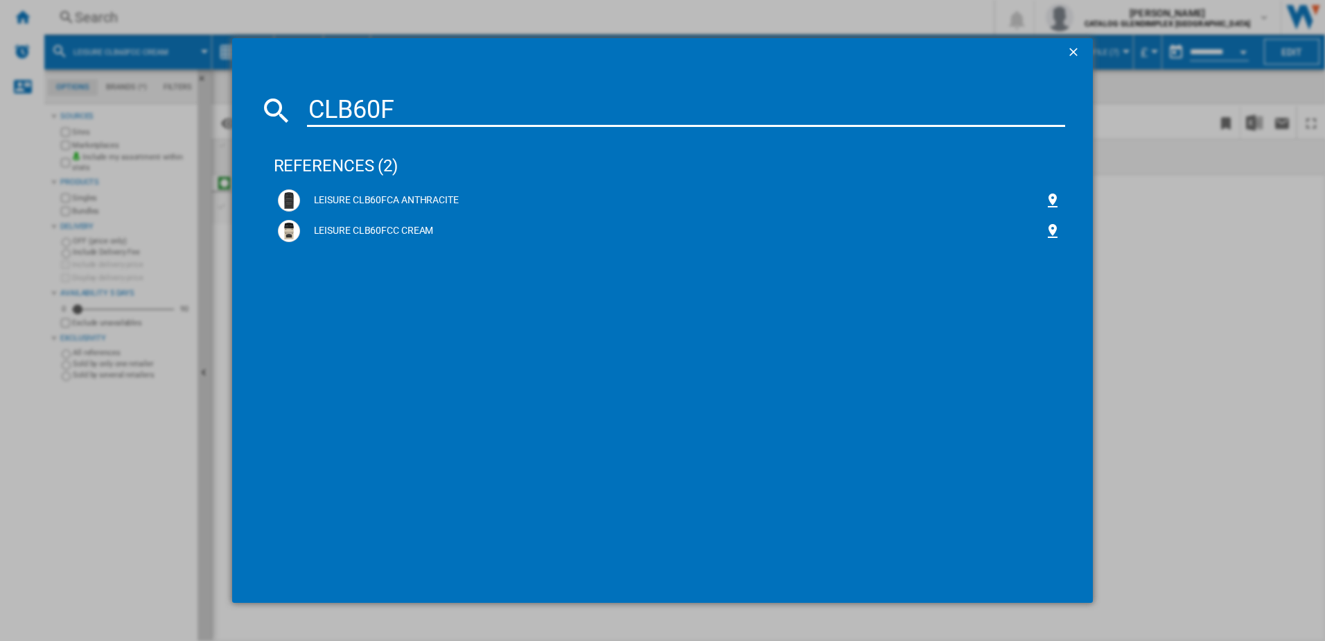
click at [1086, 46] on button "button" at bounding box center [1075, 52] width 28 height 28
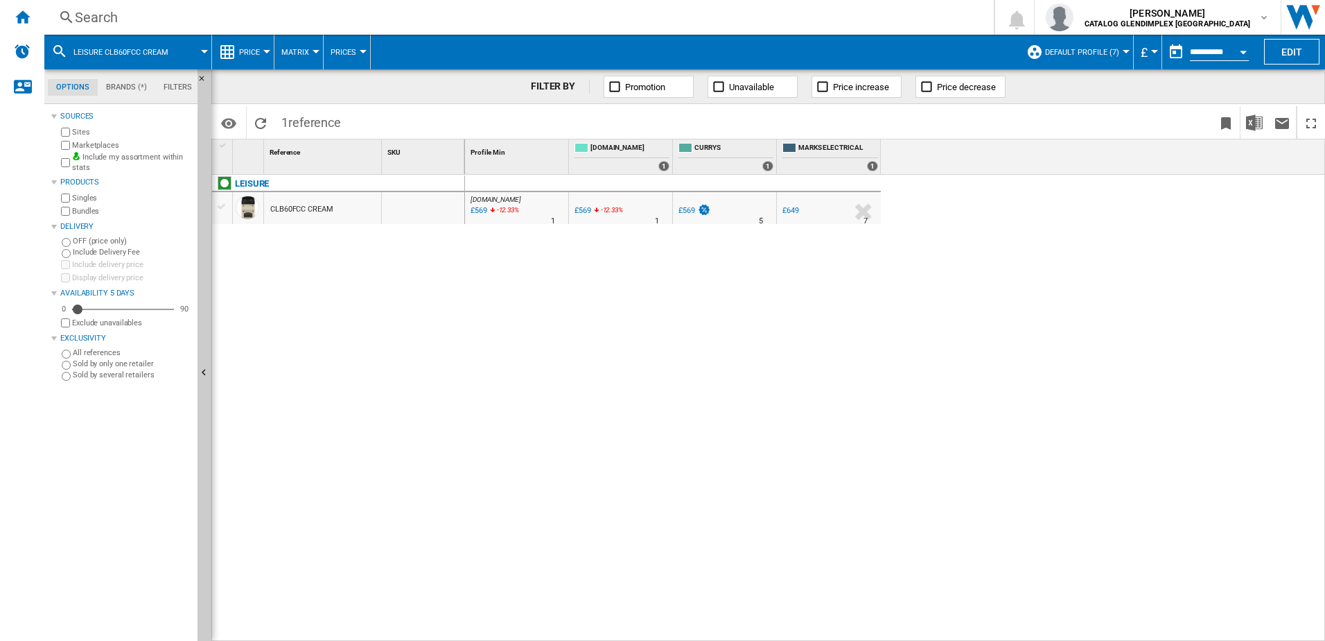
click at [337, 15] on div "Search" at bounding box center [516, 17] width 883 height 19
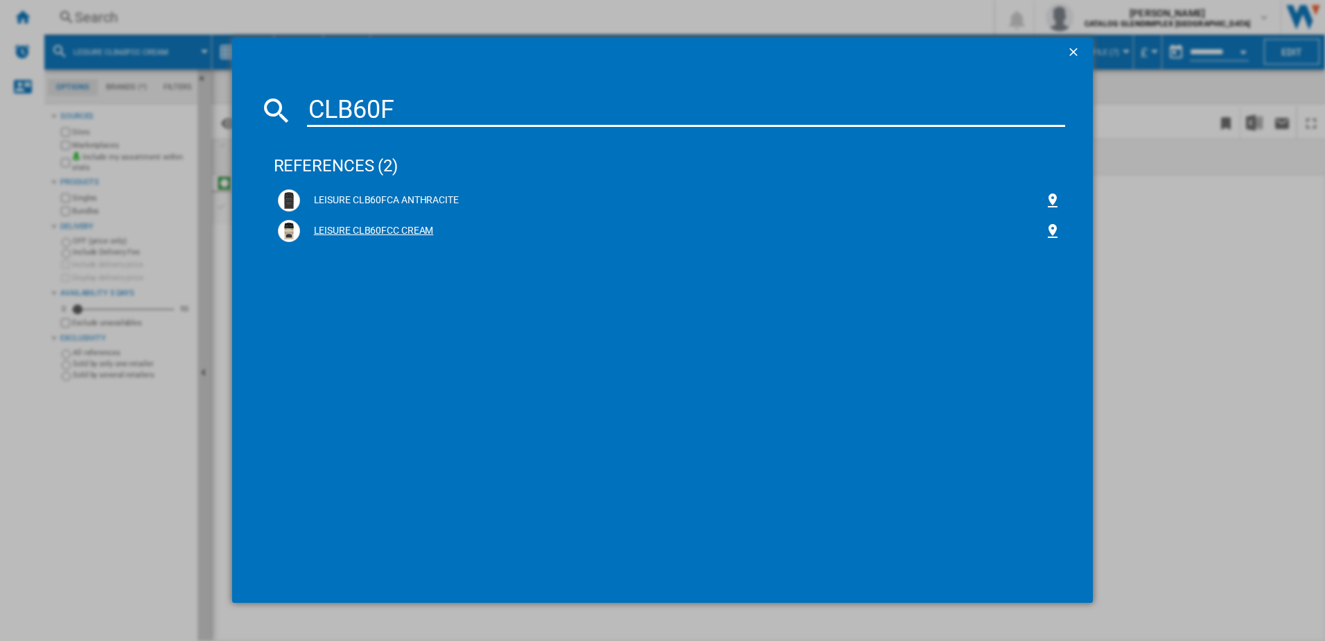
type input "CLB60F"
click at [355, 228] on div "LEISURE CLB60FCC CREAM" at bounding box center [672, 231] width 745 height 14
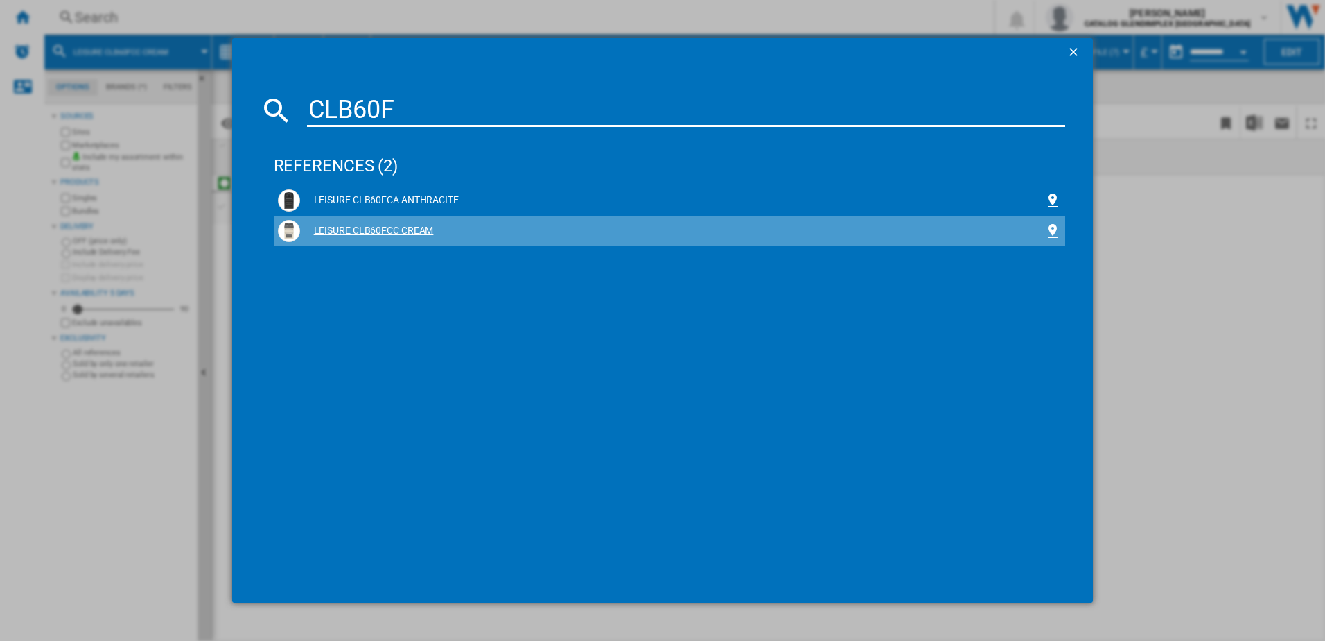
drag, startPoint x: 355, startPoint y: 228, endPoint x: 349, endPoint y: 236, distance: 10.0
click at [345, 234] on div "LEISURE CLB60FCC CREAM" at bounding box center [672, 231] width 745 height 14
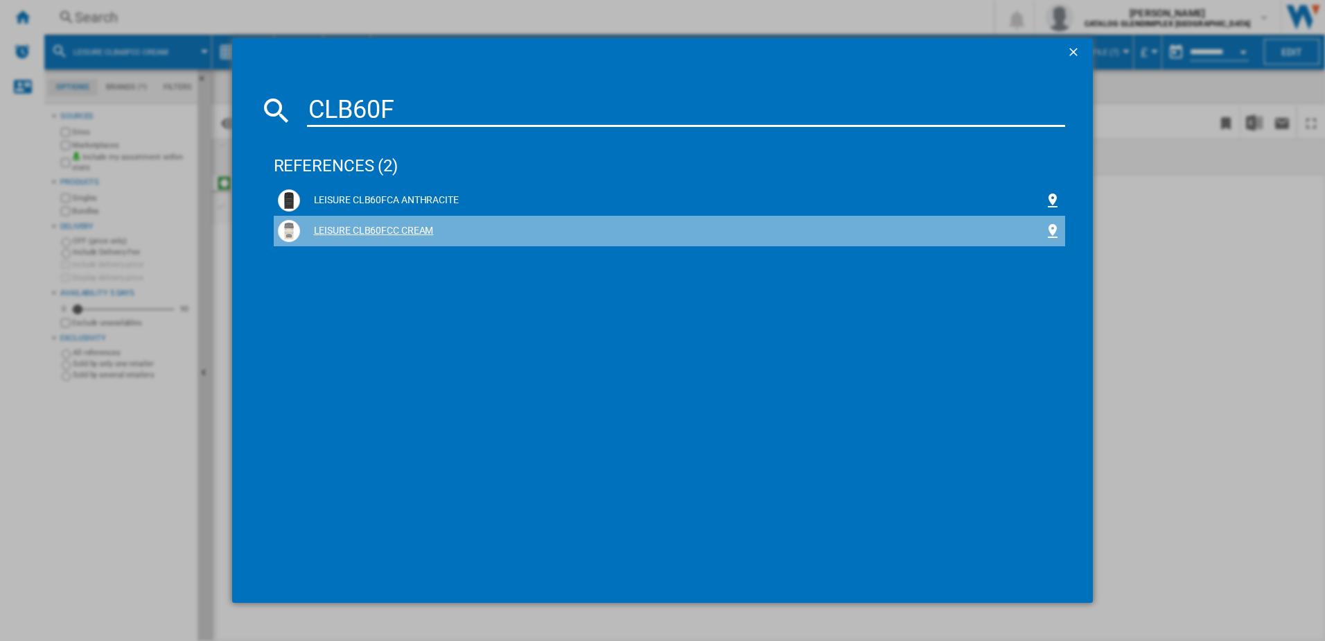
click at [343, 232] on div "LEISURE CLB60FCC CREAM" at bounding box center [672, 231] width 745 height 14
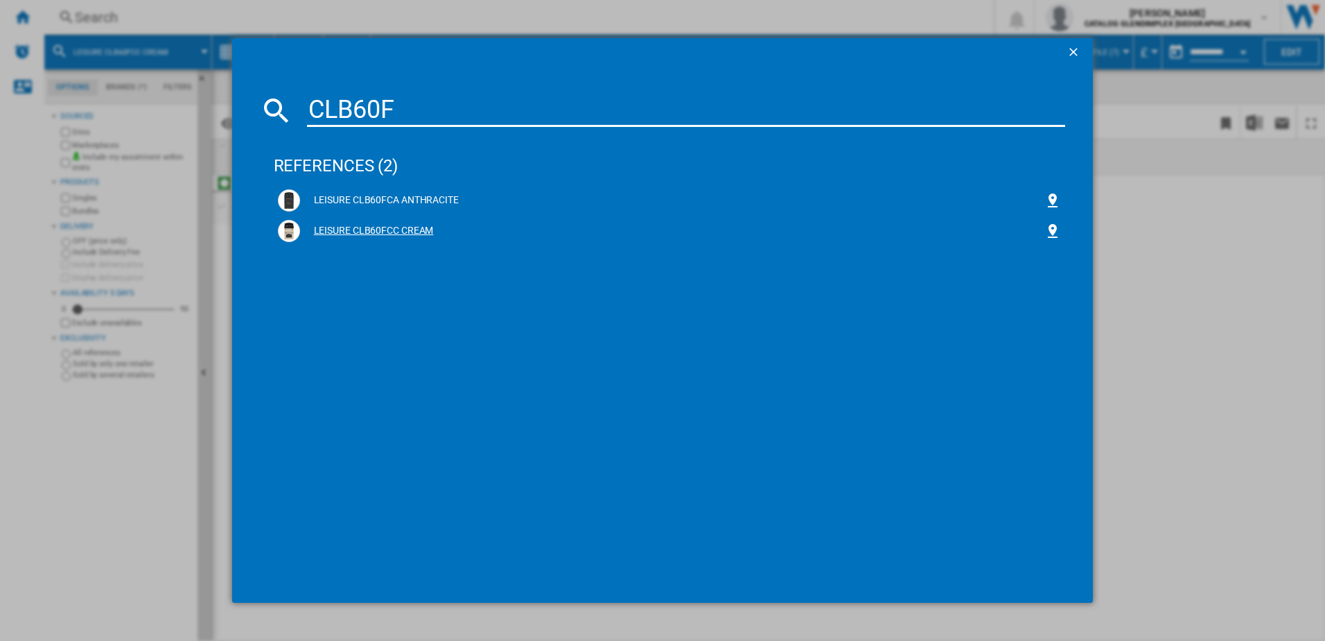
drag, startPoint x: 343, startPoint y: 232, endPoint x: 280, endPoint y: 238, distance: 63.4
click at [281, 238] on img at bounding box center [289, 231] width 17 height 17
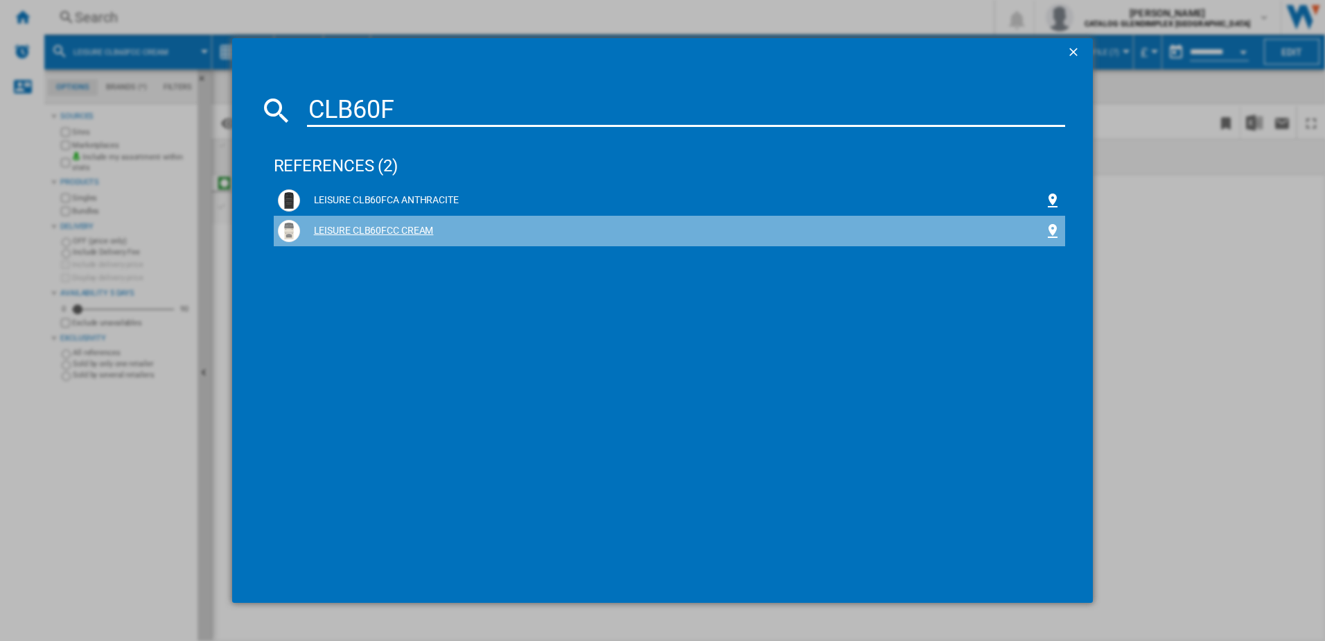
click at [281, 237] on img at bounding box center [289, 231] width 17 height 17
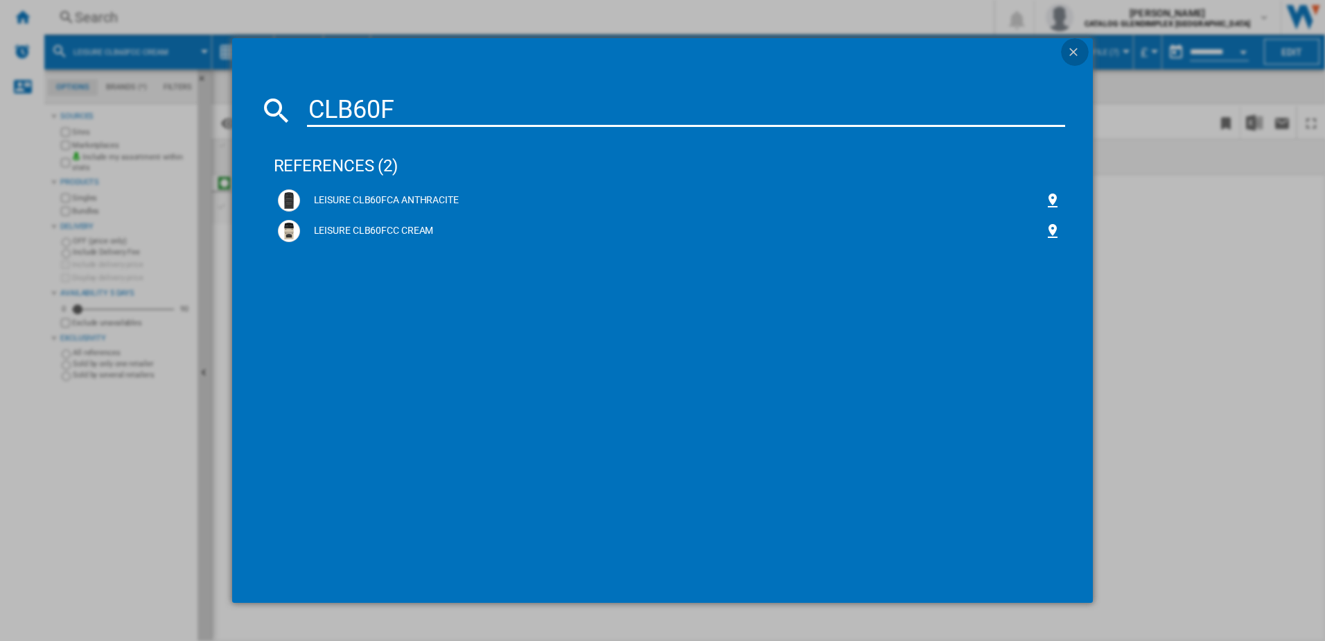
click at [1063, 48] on button "button" at bounding box center [1075, 52] width 28 height 28
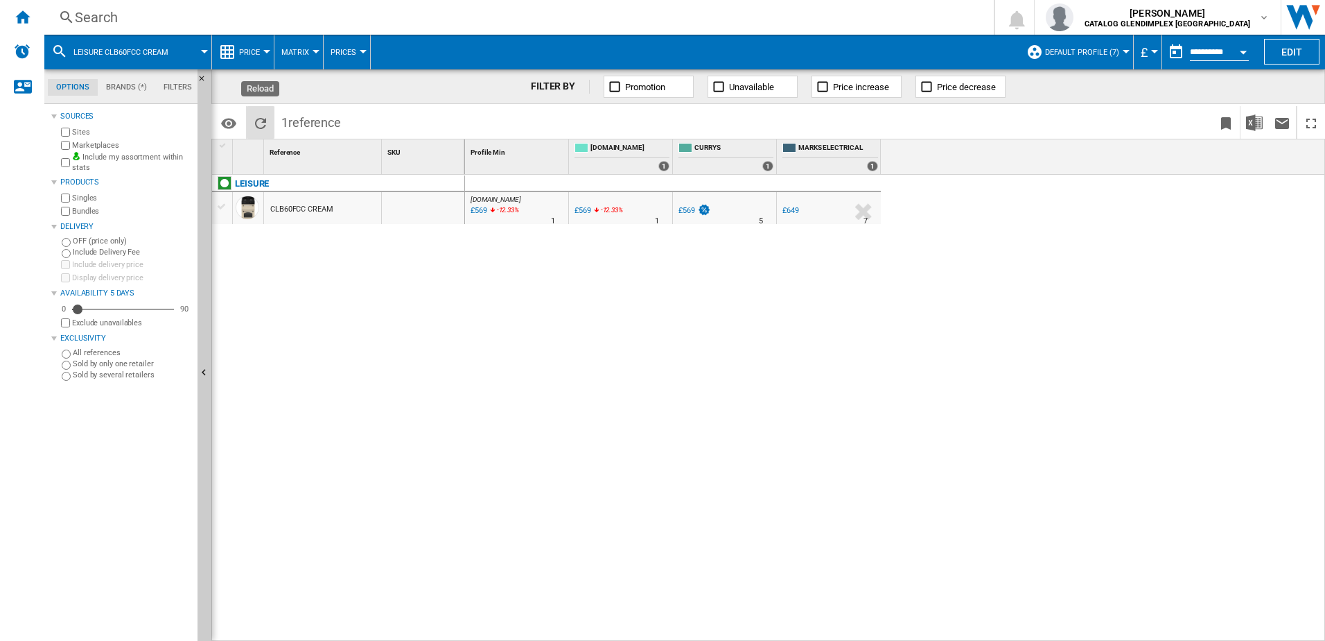
click at [260, 122] on ng-md-icon "Reload" at bounding box center [260, 123] width 17 height 17
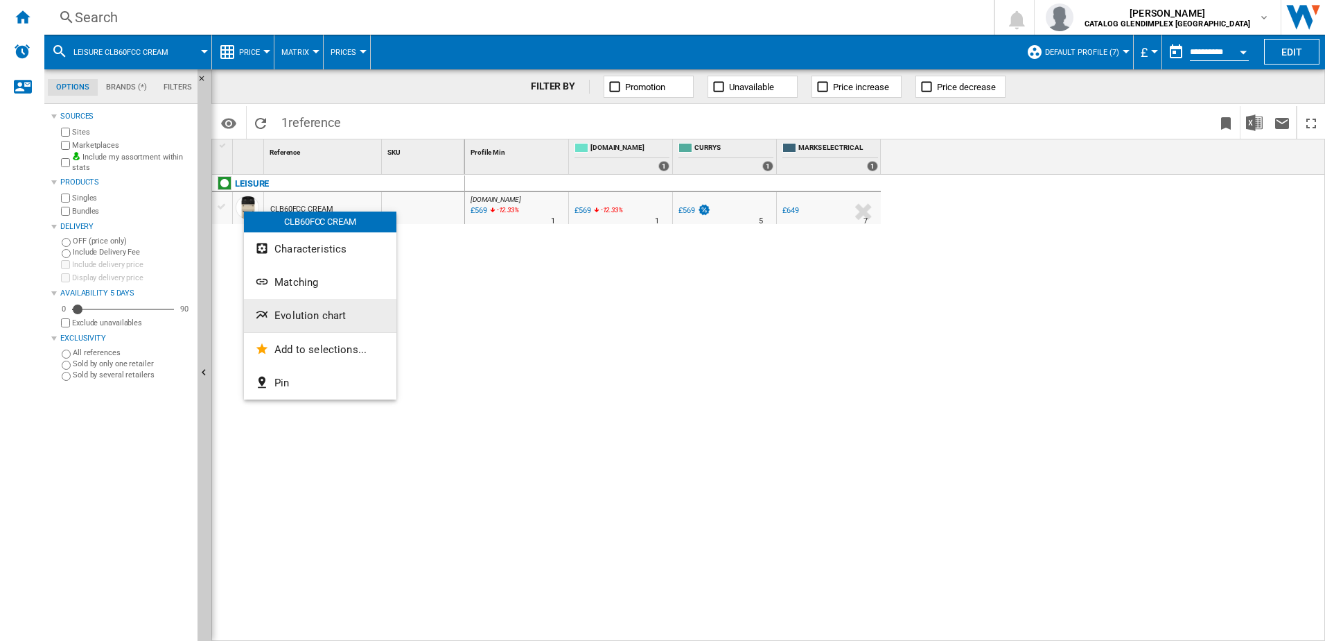
click at [293, 311] on span "Evolution chart" at bounding box center [310, 315] width 71 height 12
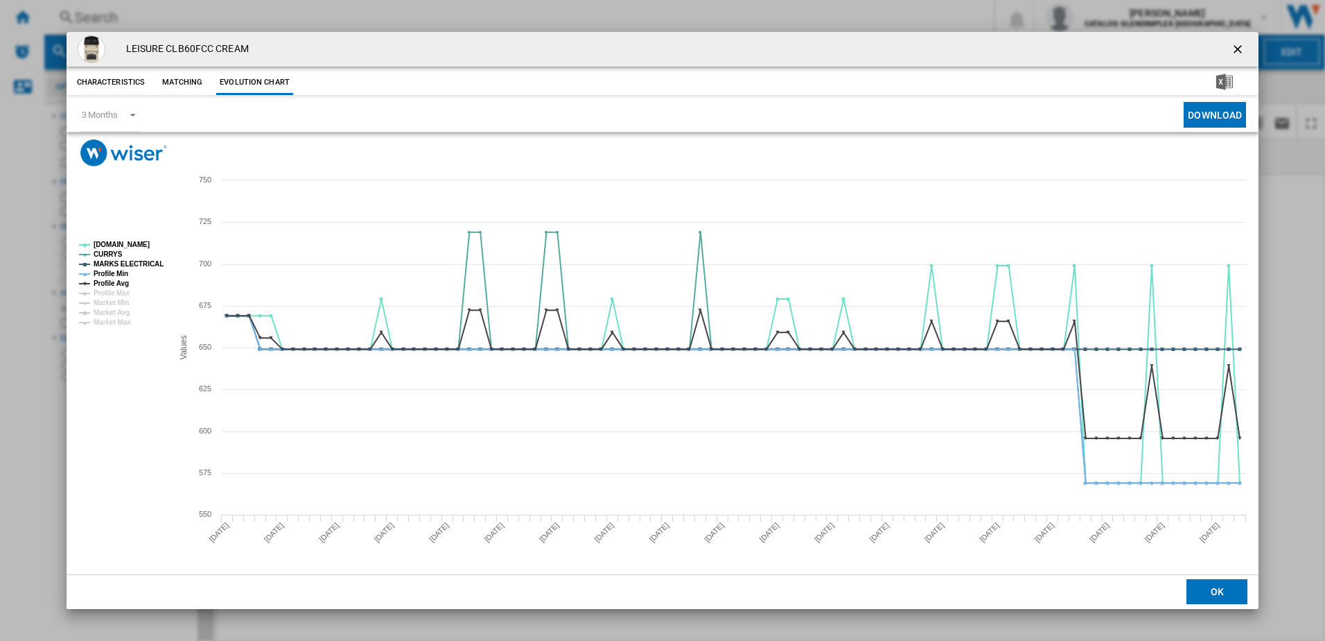
click at [1248, 50] on ng-md-icon "getI18NText('BUTTONS.CLOSE_DIALOG')" at bounding box center [1239, 50] width 17 height 17
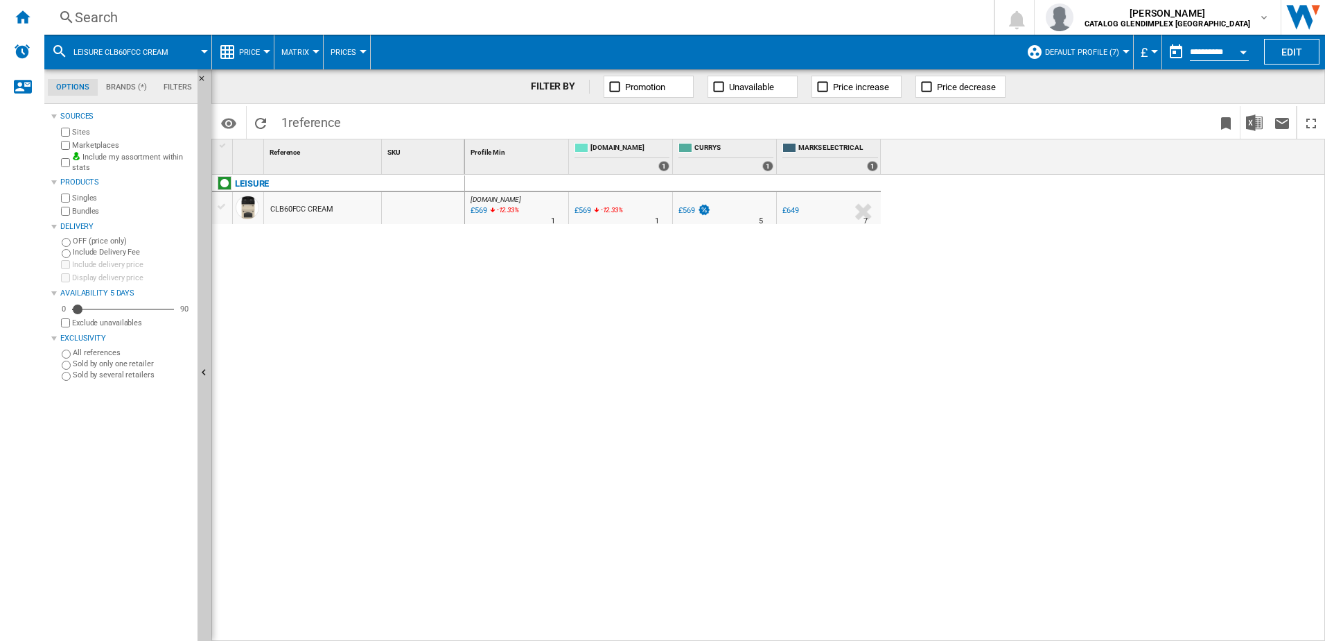
click at [394, 14] on div "Search" at bounding box center [516, 17] width 883 height 19
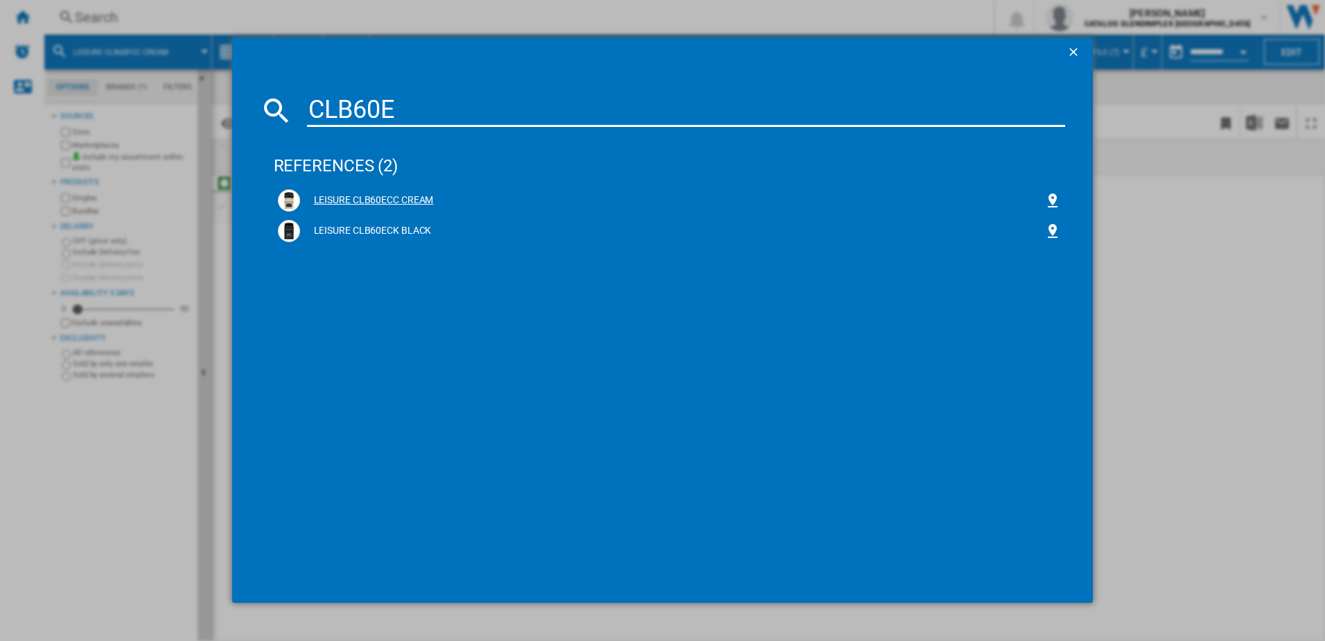
type input "CLB60E"
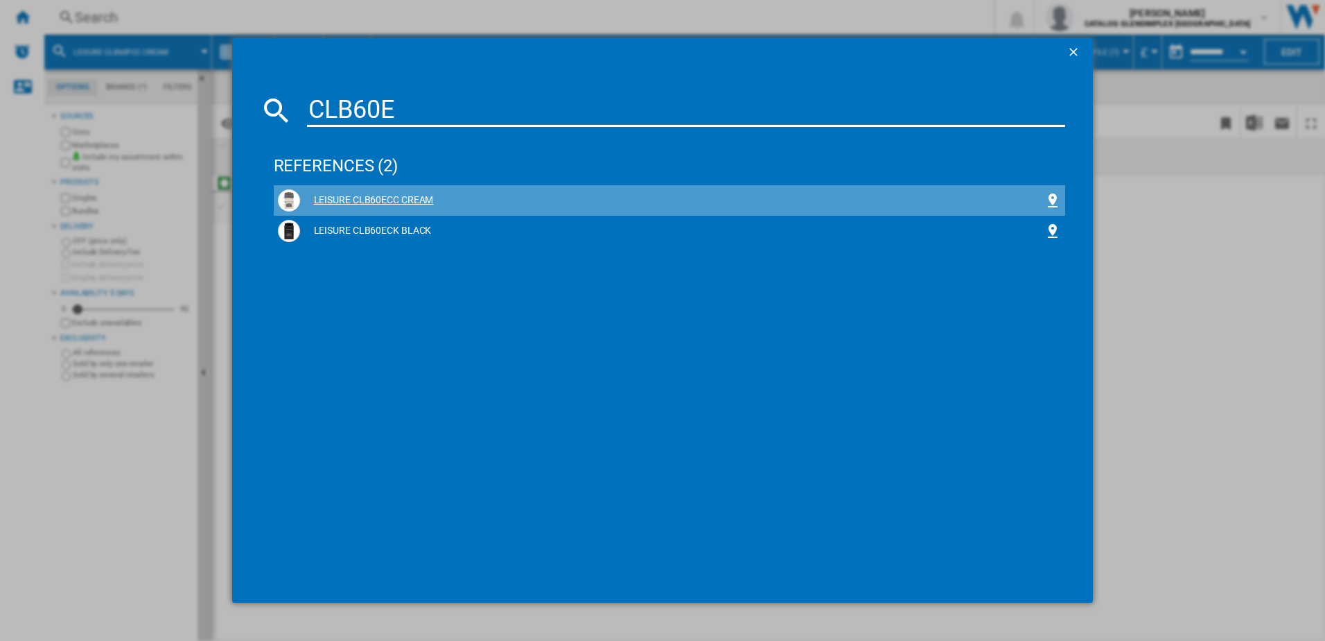
click at [399, 194] on div "LEISURE CLB60ECC CREAM" at bounding box center [672, 200] width 745 height 14
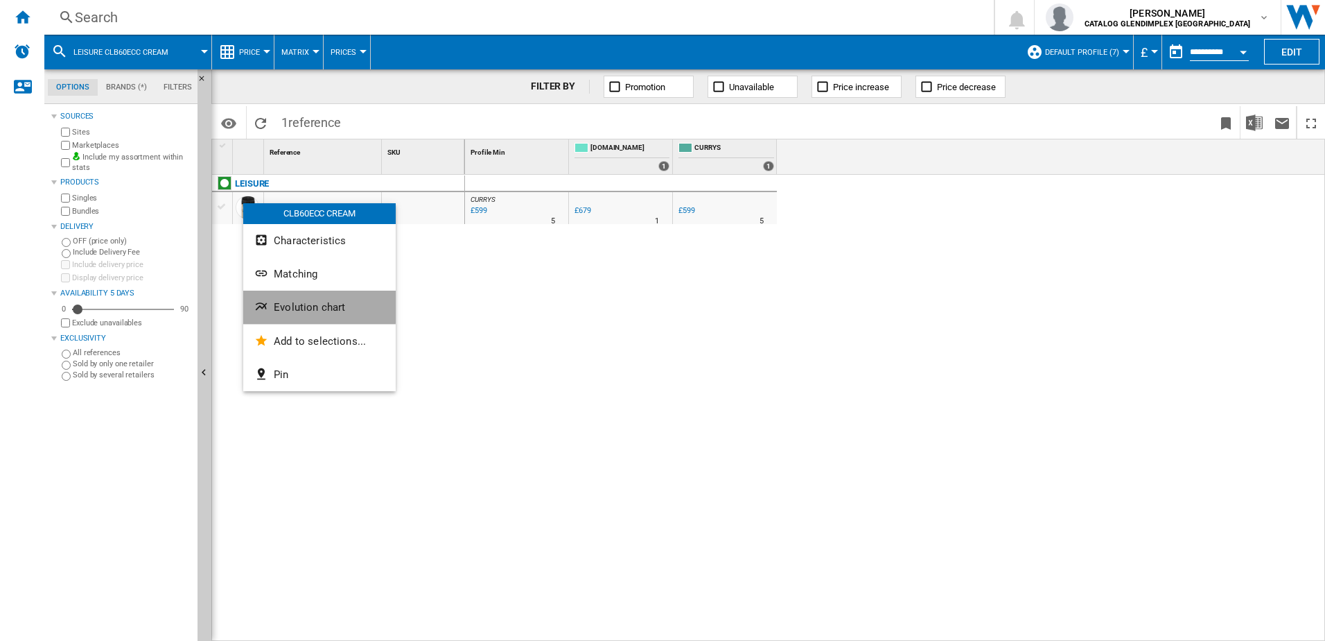
click at [306, 299] on button "Evolution chart" at bounding box center [319, 306] width 153 height 33
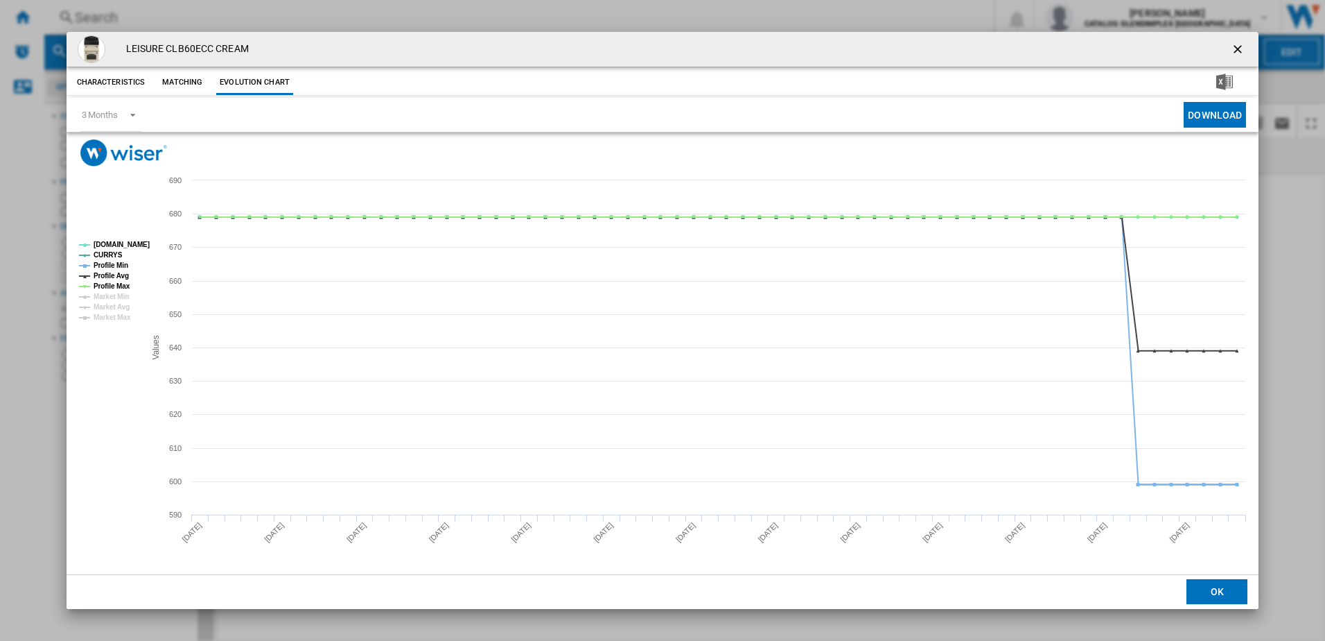
click at [1239, 46] on ng-md-icon "getI18NText('BUTTONS.CLOSE_DIALOG')" at bounding box center [1239, 50] width 17 height 17
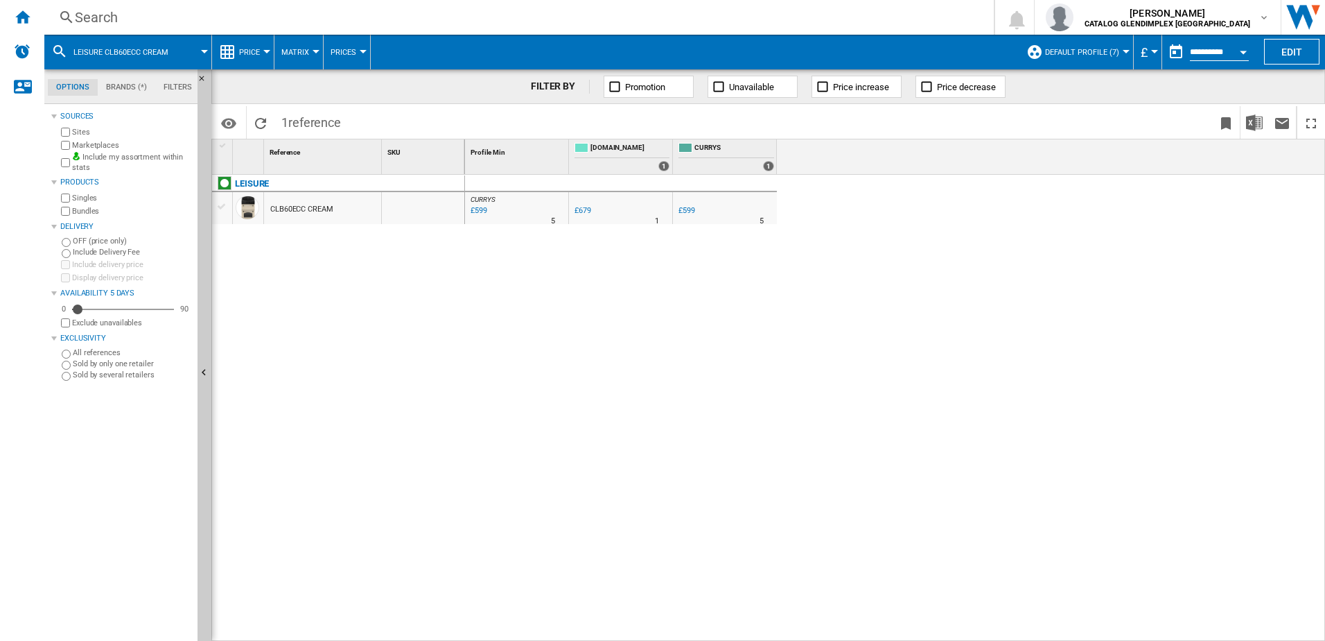
drag, startPoint x: 706, startPoint y: 2, endPoint x: 500, endPoint y: 20, distance: 206.7
click at [500, 20] on div "Search" at bounding box center [516, 17] width 883 height 19
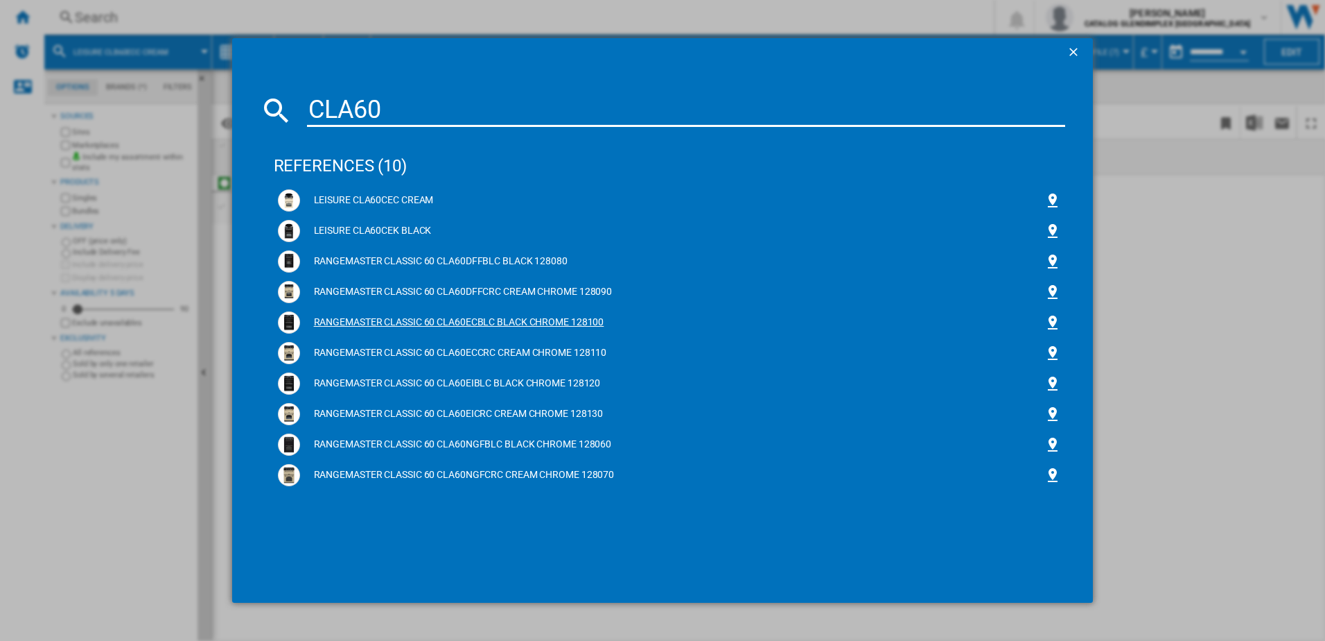
type input "CLA60"
click at [382, 322] on div "RANGEMASTER CLASSIC 60 CLA60ECBLC BLACK CHROME 128100" at bounding box center [672, 322] width 745 height 14
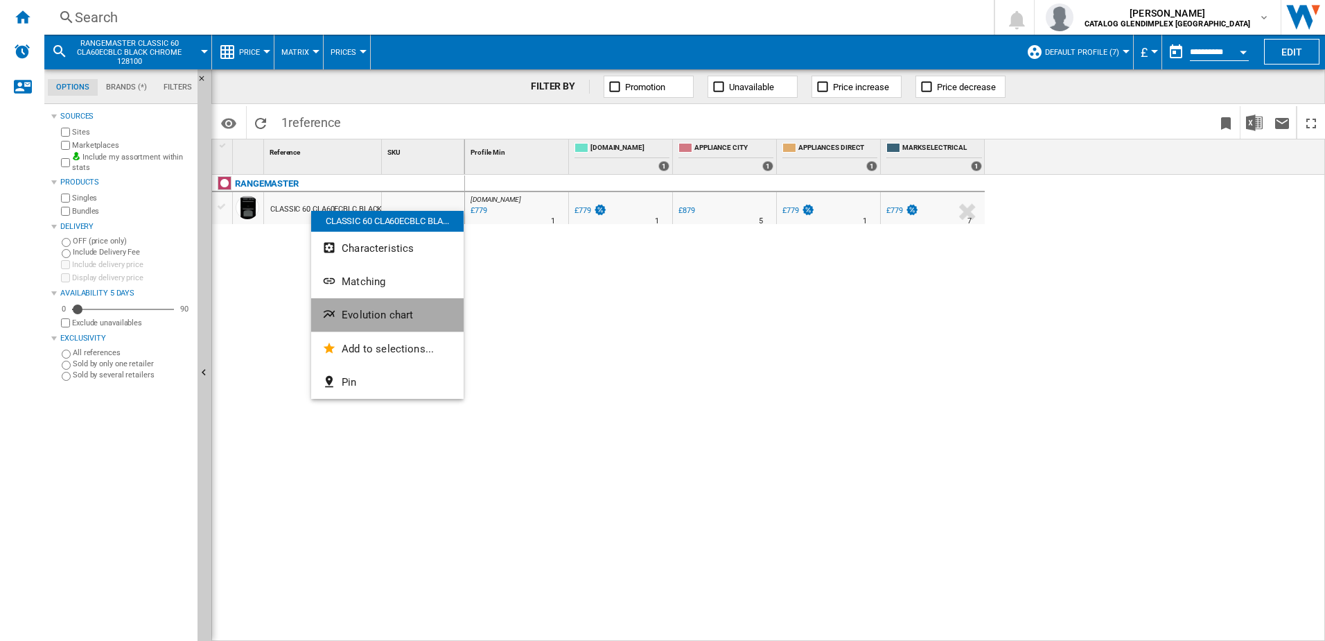
click at [378, 313] on span "Evolution chart" at bounding box center [377, 314] width 71 height 12
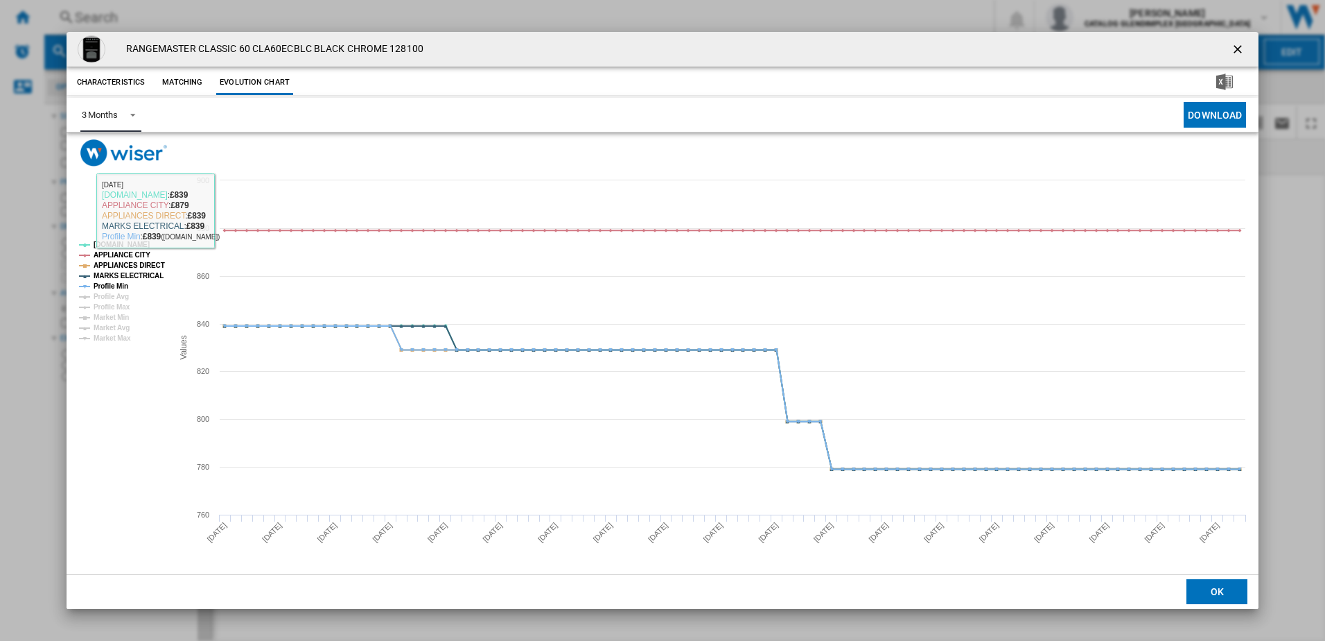
click at [132, 119] on span "Product popup" at bounding box center [129, 113] width 17 height 12
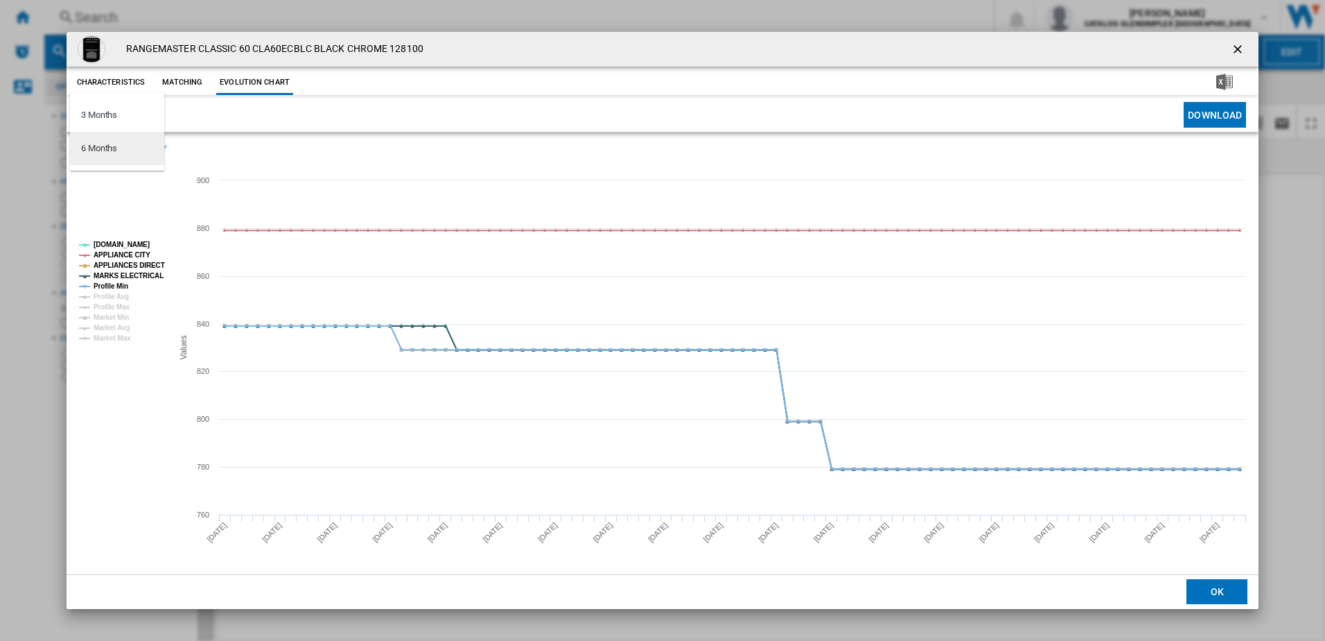
click at [127, 155] on md-option "6 Months" at bounding box center [117, 148] width 94 height 33
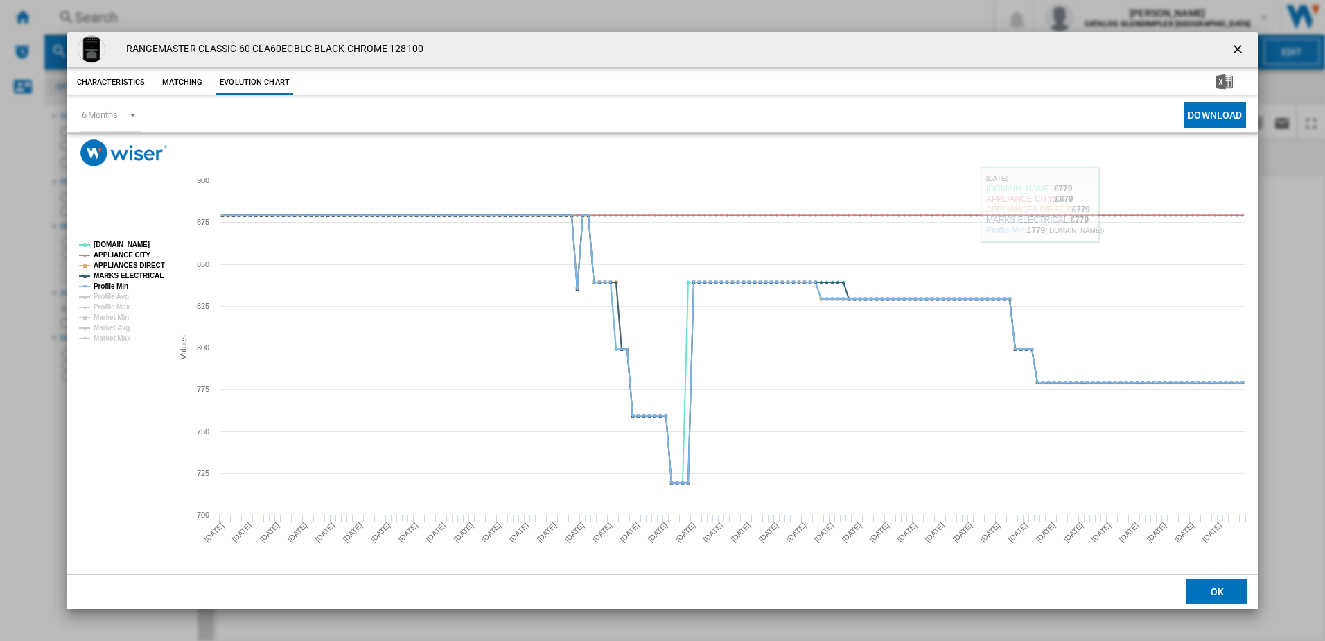
click at [1240, 53] on ng-md-icon "getI18NText('BUTTONS.CLOSE_DIALOG')" at bounding box center [1239, 50] width 17 height 17
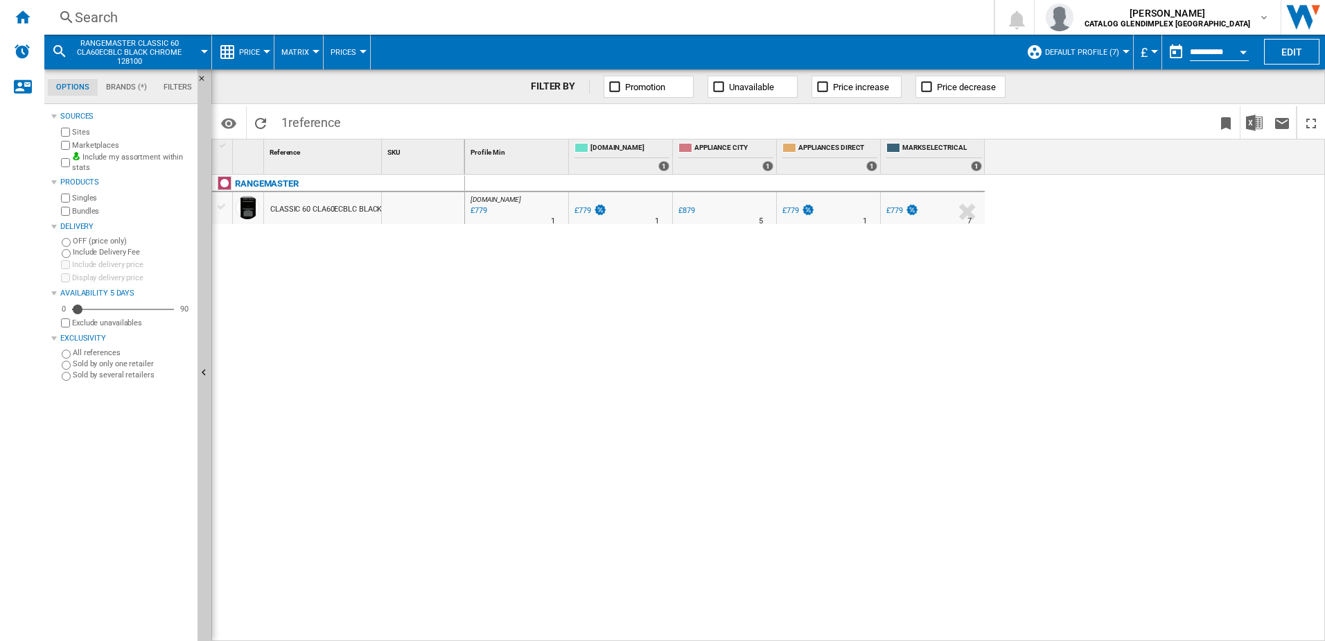
click at [302, 12] on div "Search" at bounding box center [516, 17] width 883 height 19
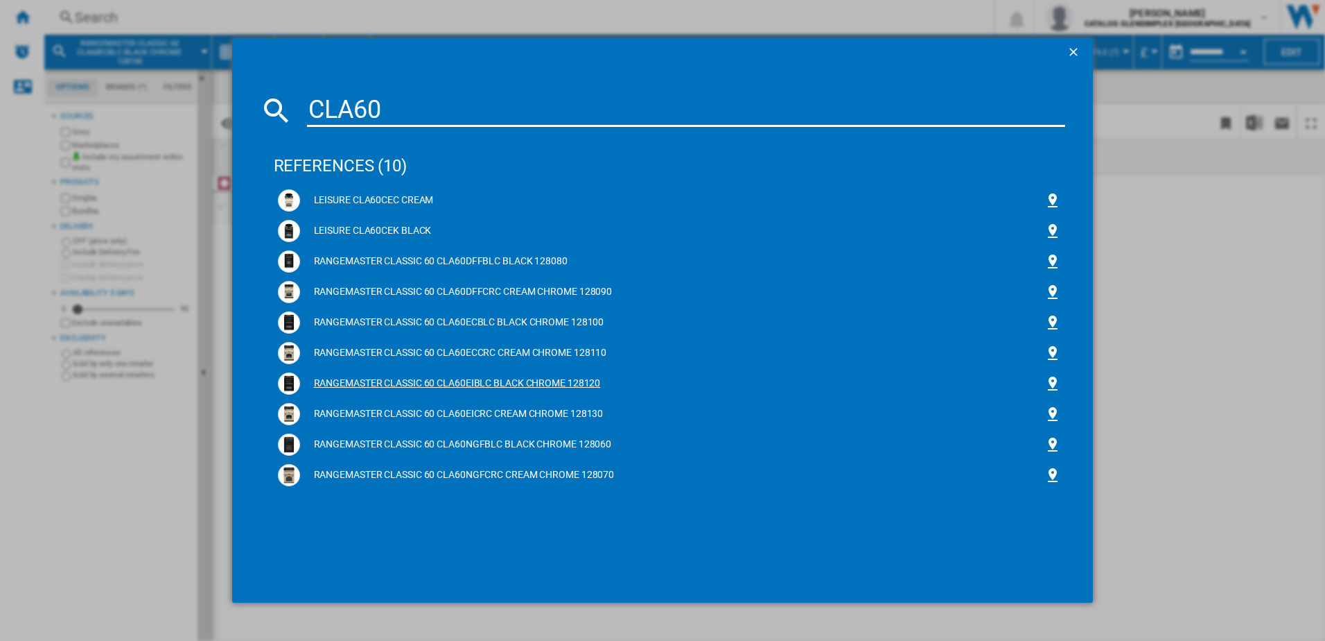
type input "CLA60"
click at [344, 381] on div "RANGEMASTER CLASSIC 60 CLA60EIBLC BLACK CHROME 128120" at bounding box center [672, 383] width 745 height 14
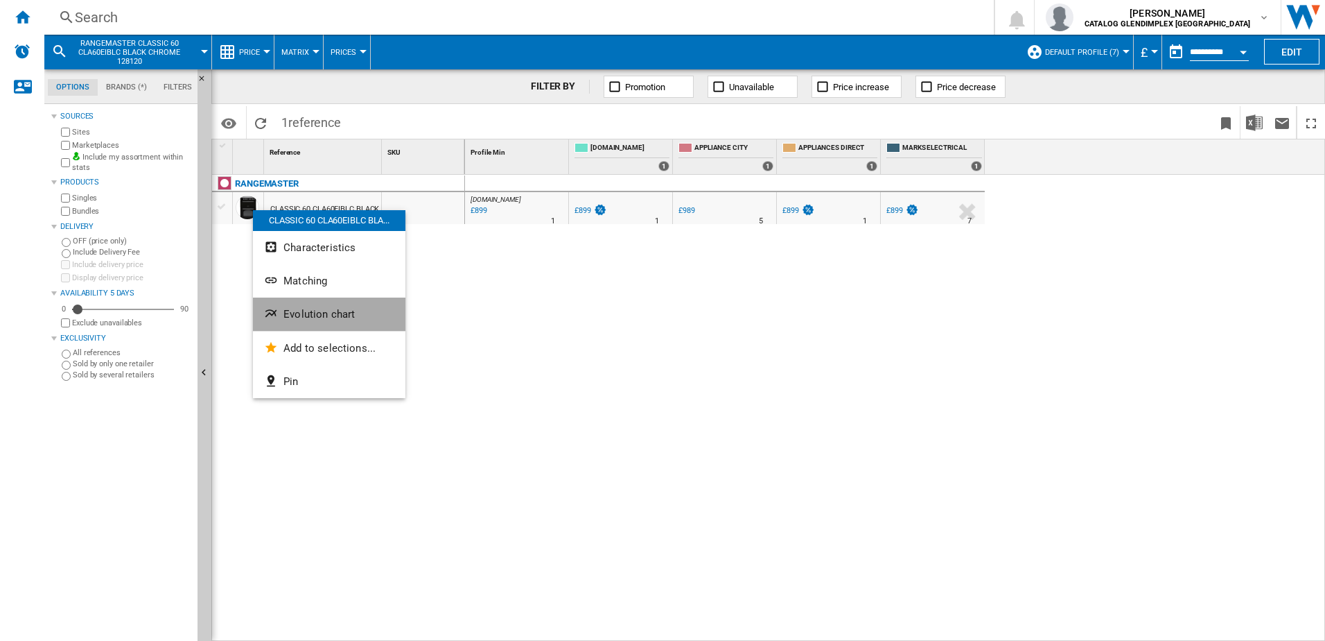
click at [288, 324] on button "Evolution chart" at bounding box center [329, 313] width 153 height 33
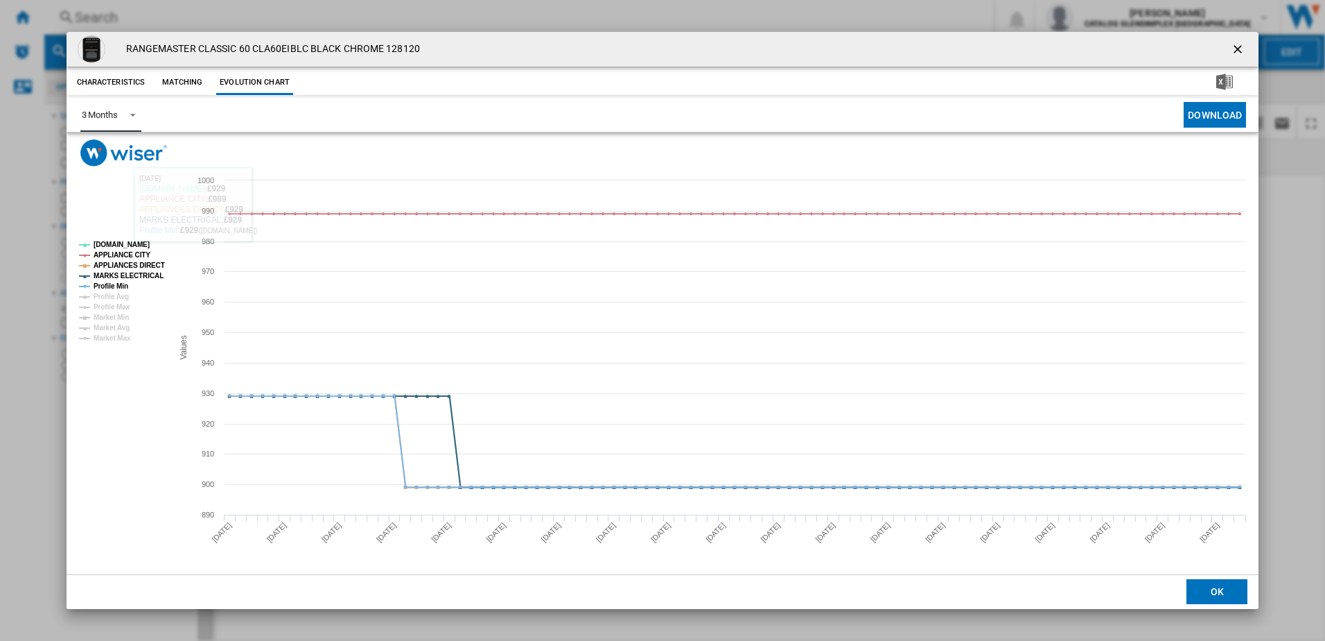
click at [128, 112] on span "Product popup" at bounding box center [129, 113] width 17 height 12
click at [133, 162] on md-option "6 Months" at bounding box center [117, 148] width 94 height 33
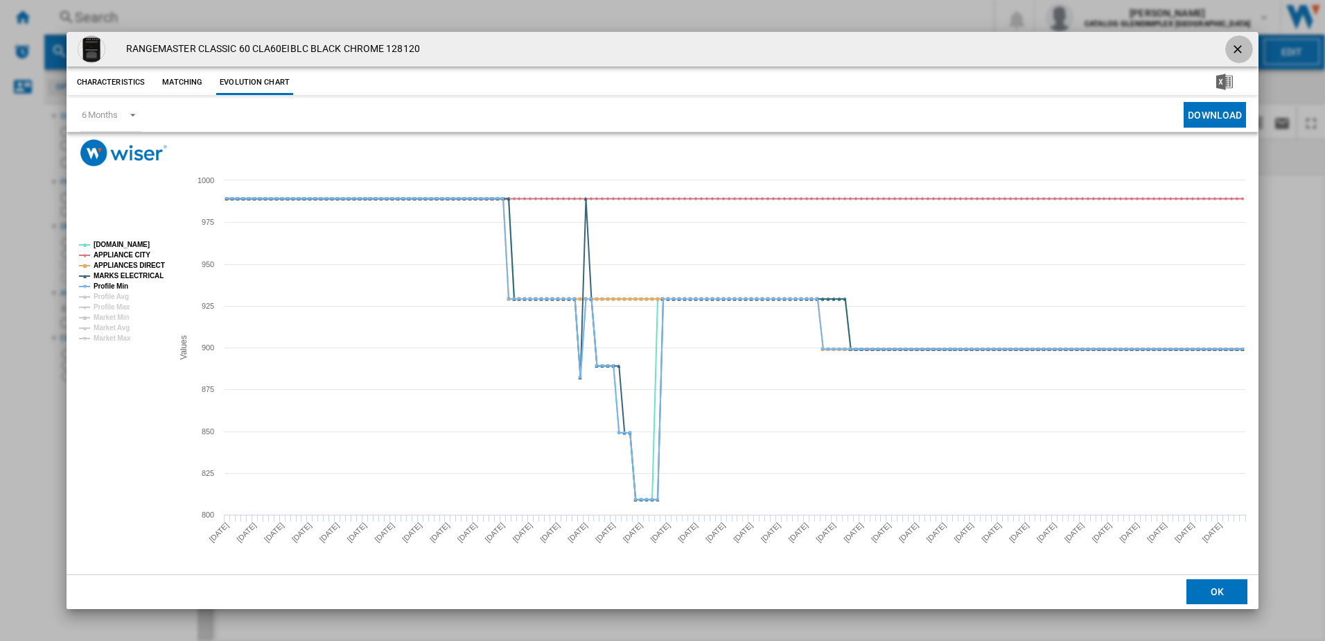
click at [1246, 43] on ng-md-icon "getI18NText('BUTTONS.CLOSE_DIALOG')" at bounding box center [1239, 50] width 17 height 17
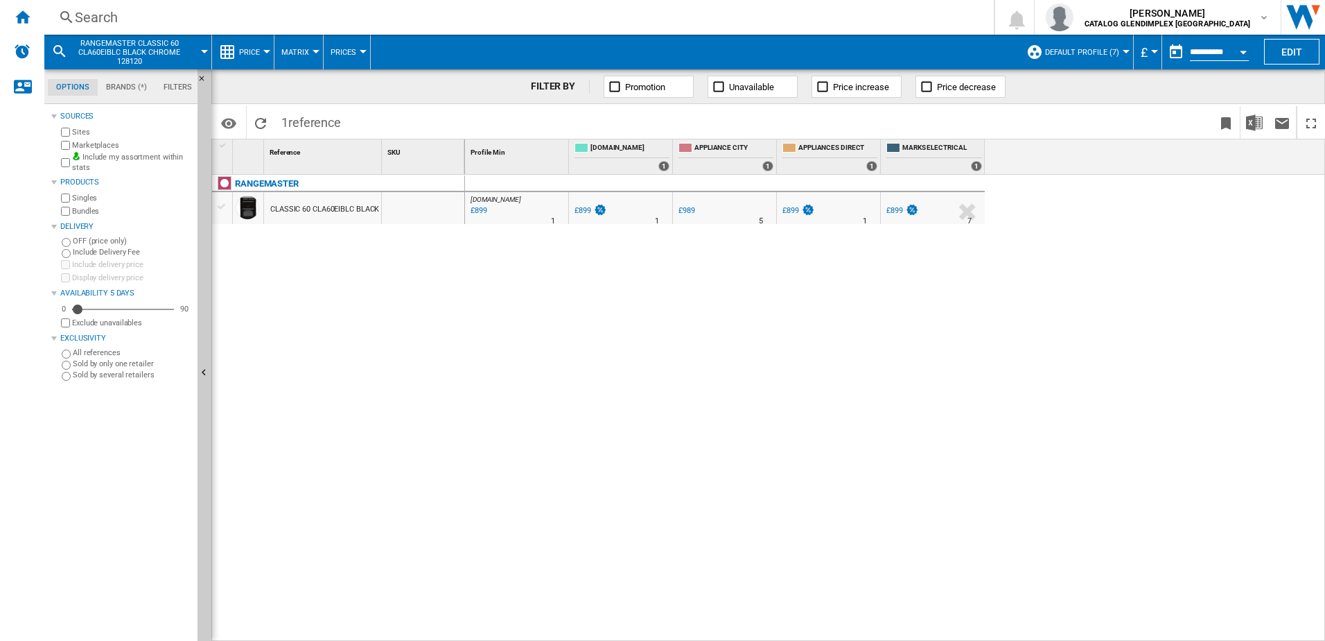
click at [302, 27] on div "Search Search 0 [PERSON_NAME] CATALOG GLENDIMPLEX [GEOGRAPHIC_DATA] CATALOG GLE…" at bounding box center [684, 17] width 1281 height 35
click at [284, 12] on div "Search" at bounding box center [516, 17] width 883 height 19
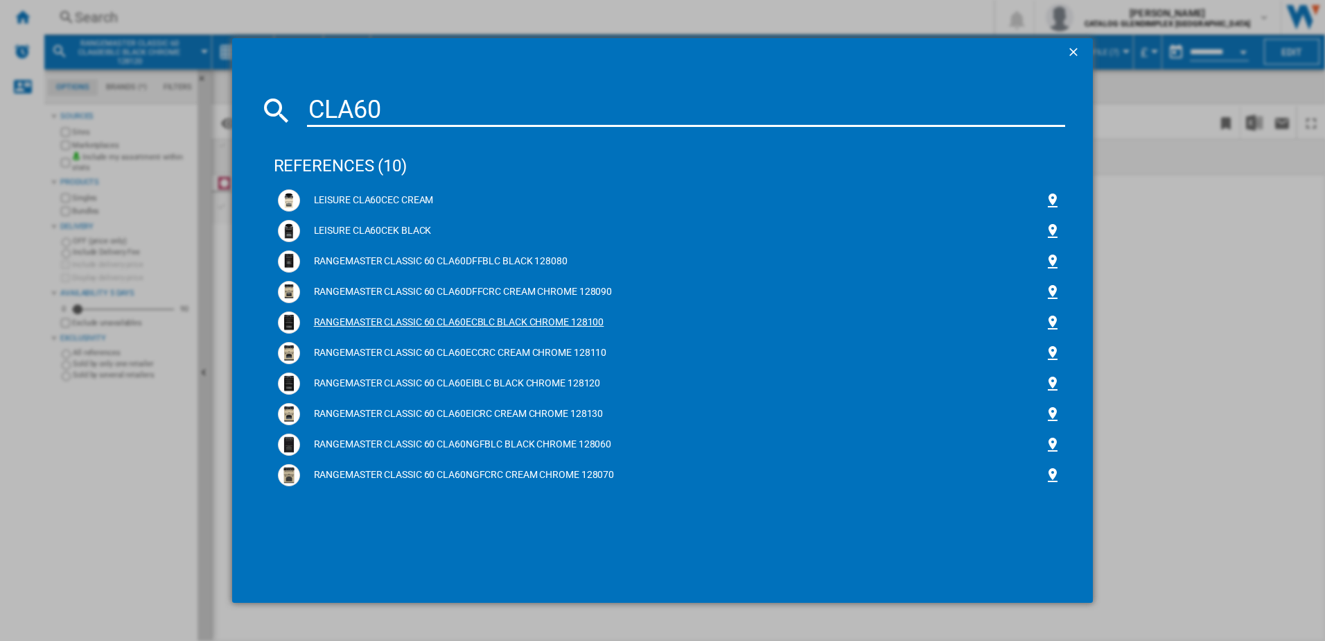
type input "CLA60"
click at [329, 319] on div "RANGEMASTER CLASSIC 60 CLA60ECBLC BLACK CHROME 128100" at bounding box center [672, 322] width 745 height 14
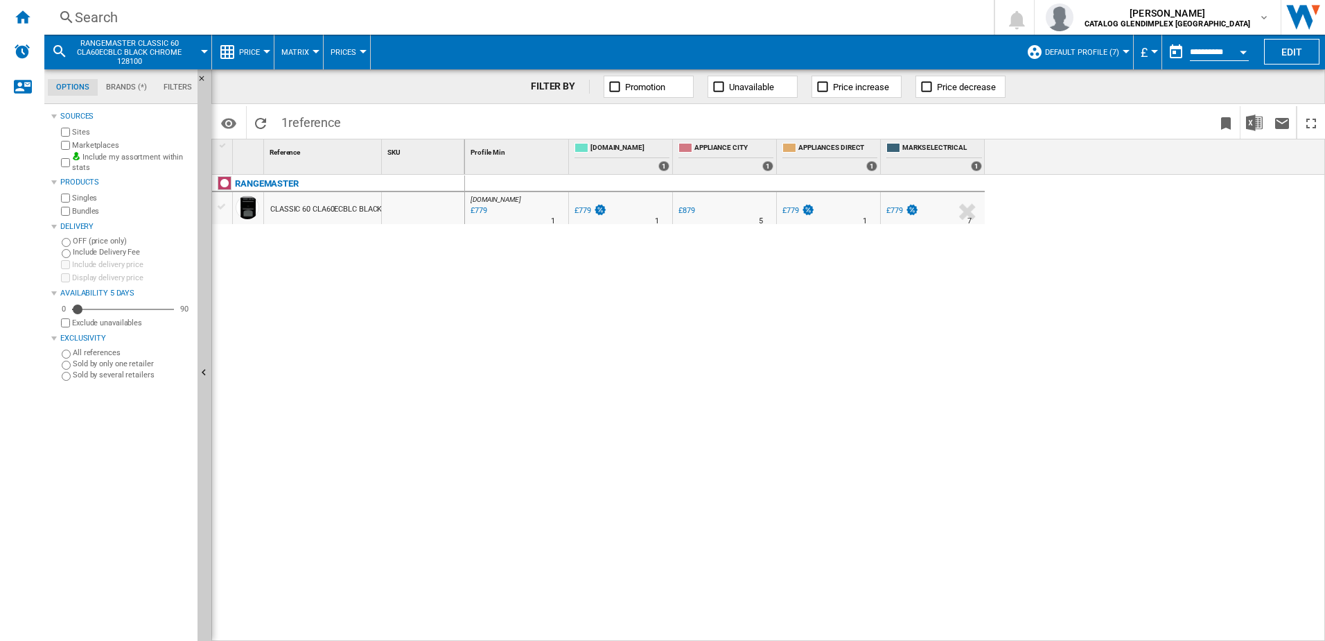
drag, startPoint x: 317, startPoint y: 203, endPoint x: 311, endPoint y: 209, distance: 8.8
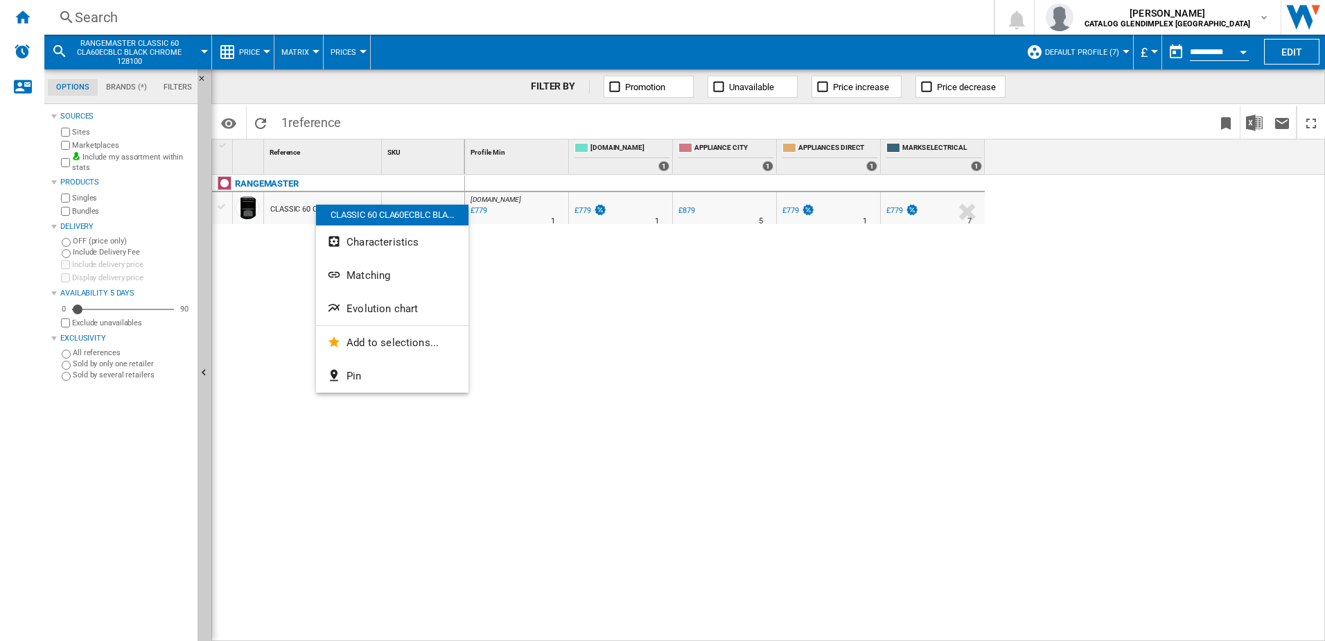
drag, startPoint x: 259, startPoint y: 208, endPoint x: 254, endPoint y: 198, distance: 11.8
drag, startPoint x: 254, startPoint y: 198, endPoint x: 556, endPoint y: 229, distance: 303.8
click at [568, 221] on div at bounding box center [662, 320] width 1325 height 641
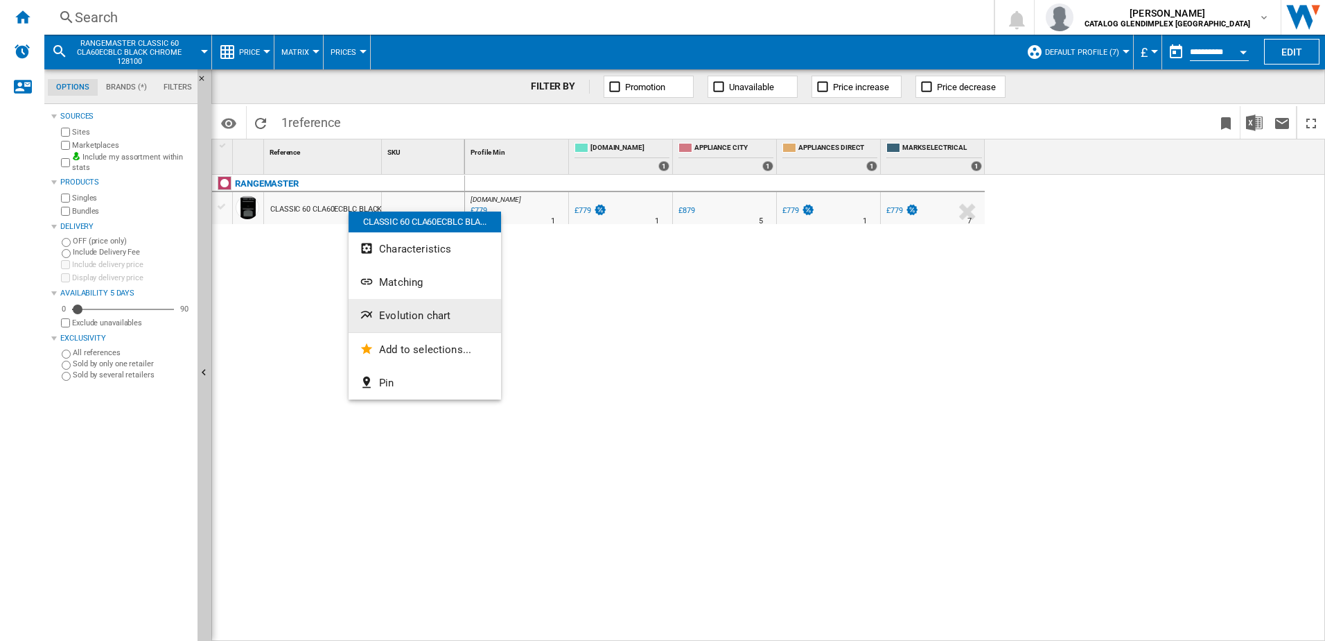
click at [412, 308] on button "Evolution chart" at bounding box center [425, 315] width 153 height 33
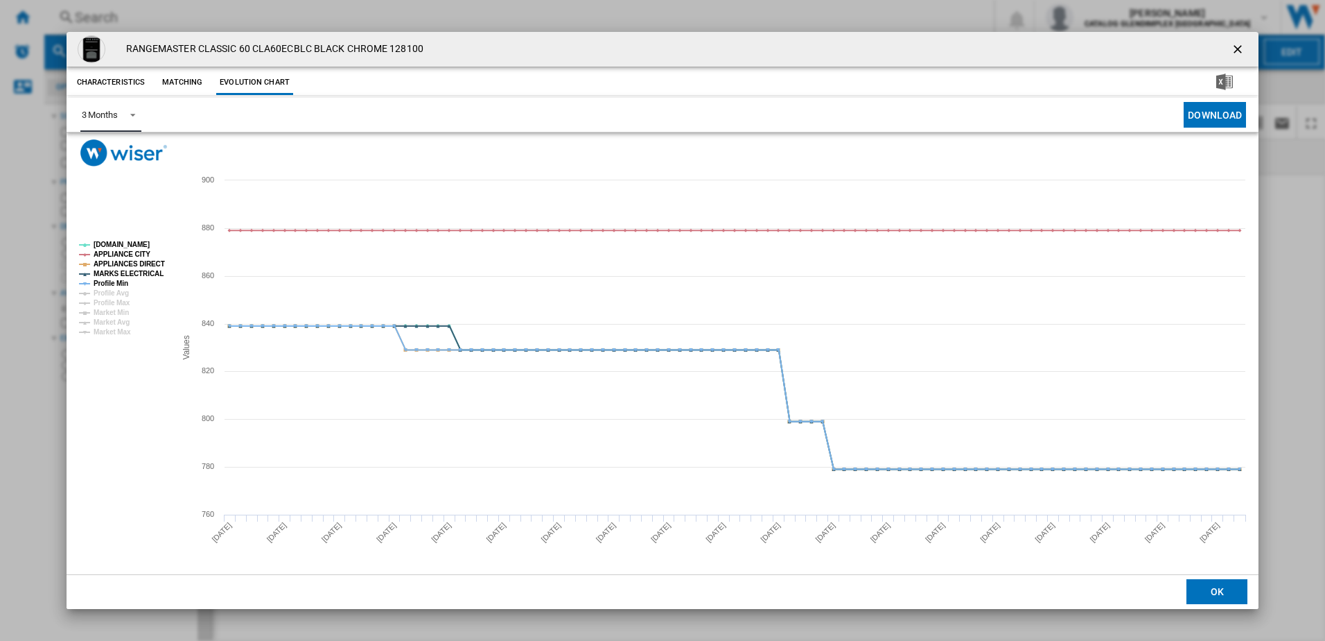
click at [120, 111] on md-select-value "3 Months" at bounding box center [110, 115] width 61 height 34
click at [129, 146] on md-option "6 Months" at bounding box center [117, 148] width 94 height 33
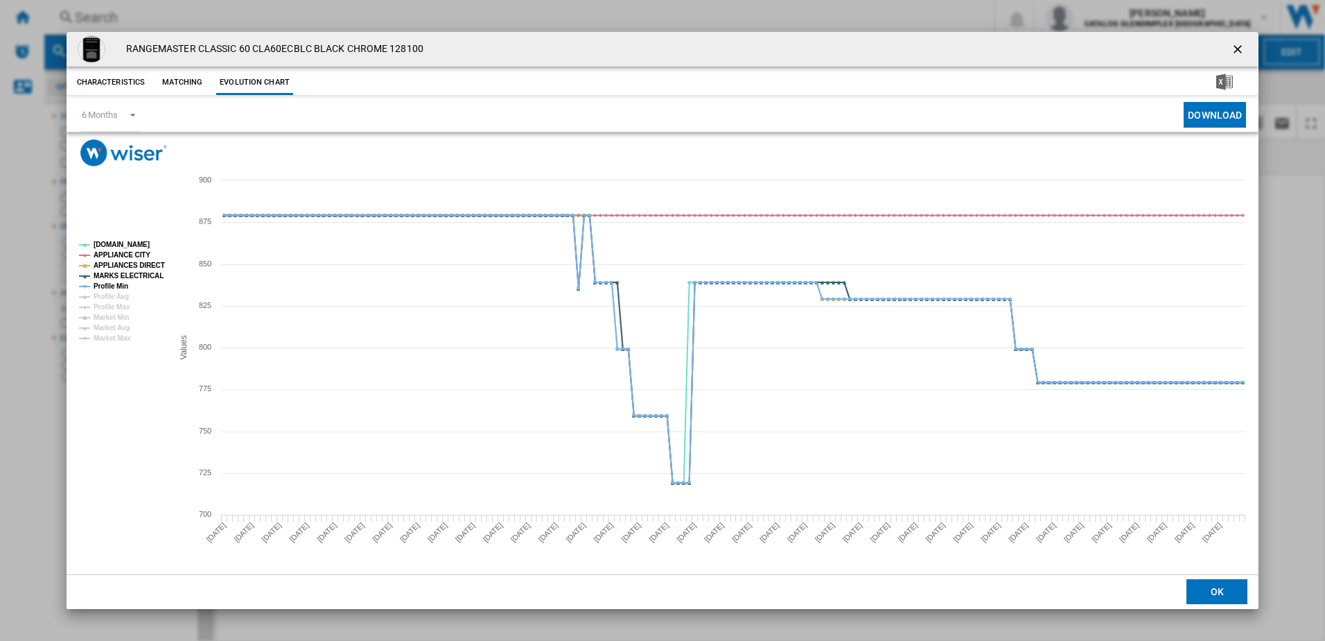
drag, startPoint x: 1239, startPoint y: 48, endPoint x: 939, endPoint y: 67, distance: 300.1
click at [1239, 49] on ng-md-icon "getI18NText('BUTTONS.CLOSE_DIALOG')" at bounding box center [1239, 50] width 17 height 17
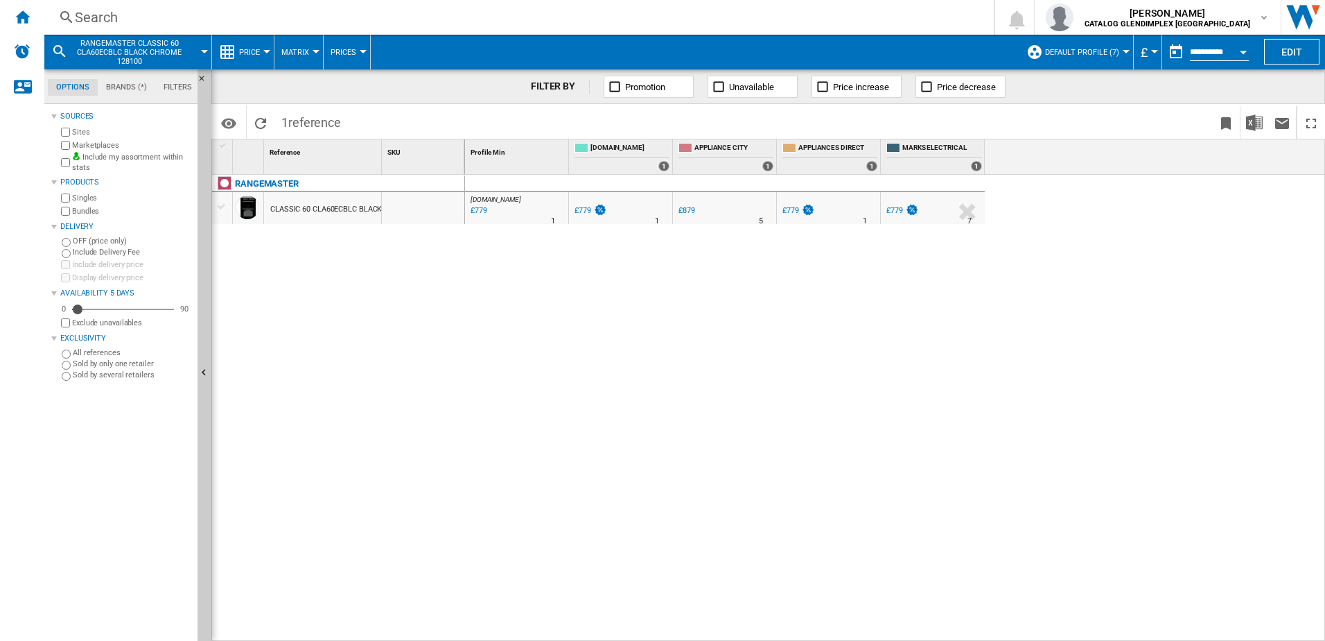
click at [250, 15] on div "Search" at bounding box center [516, 17] width 883 height 19
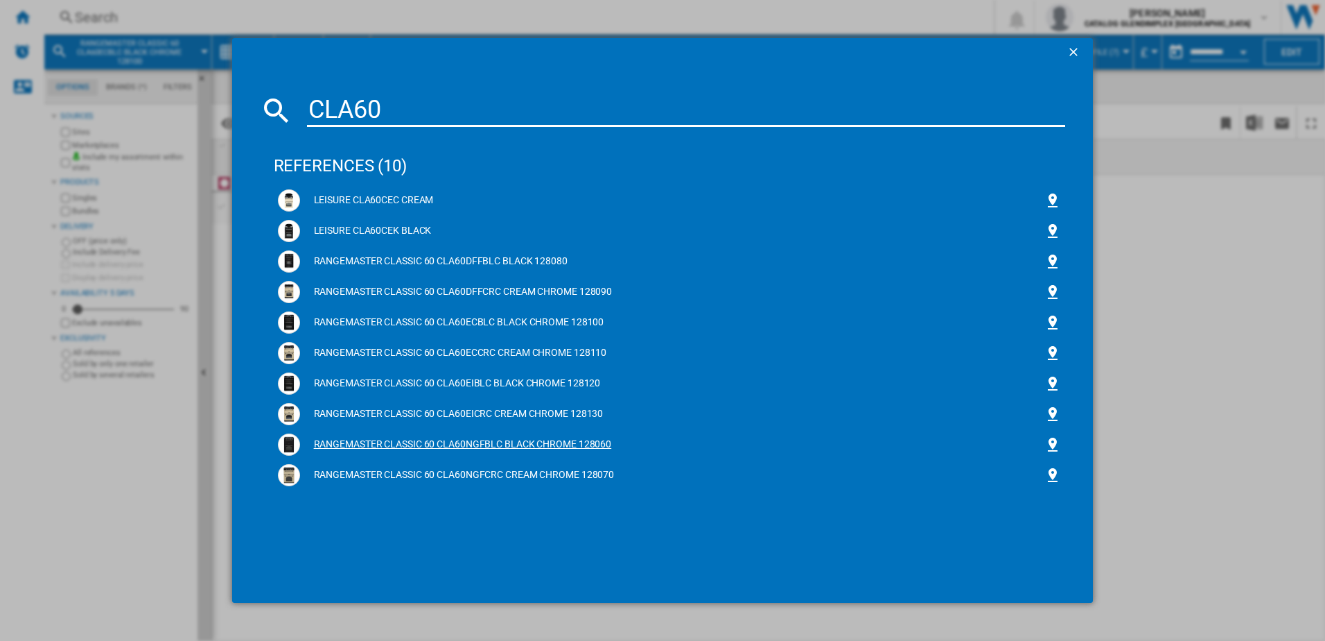
type input "CLA60"
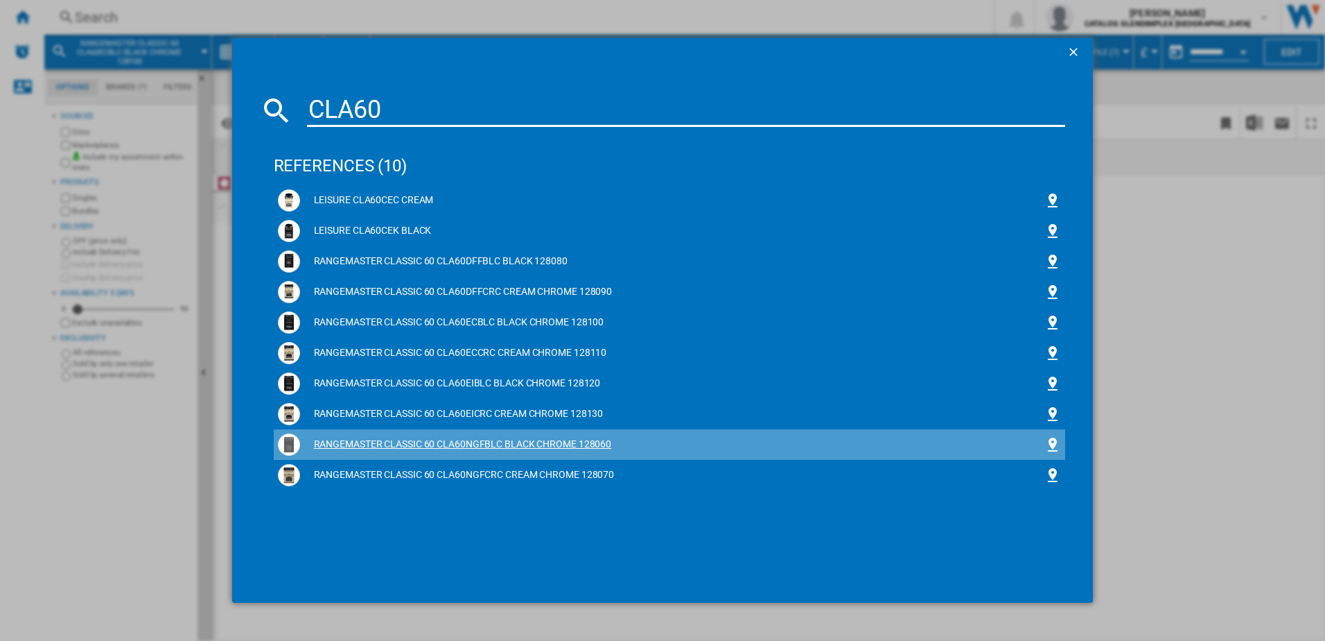
click at [376, 441] on div "RANGEMASTER CLASSIC 60 CLA60NGFBLC BLACK CHROME 128060" at bounding box center [672, 444] width 745 height 14
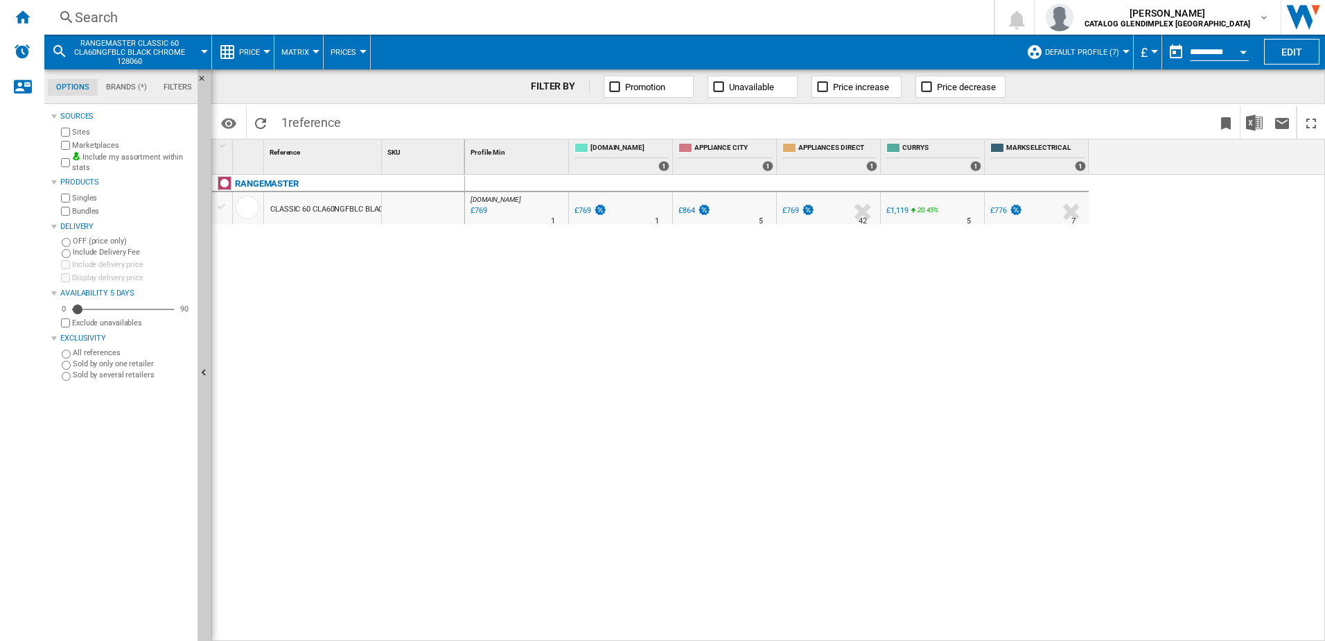
click at [480, 211] on div "£769" at bounding box center [478, 211] width 19 height 14
click at [313, 24] on div "Search" at bounding box center [516, 17] width 883 height 19
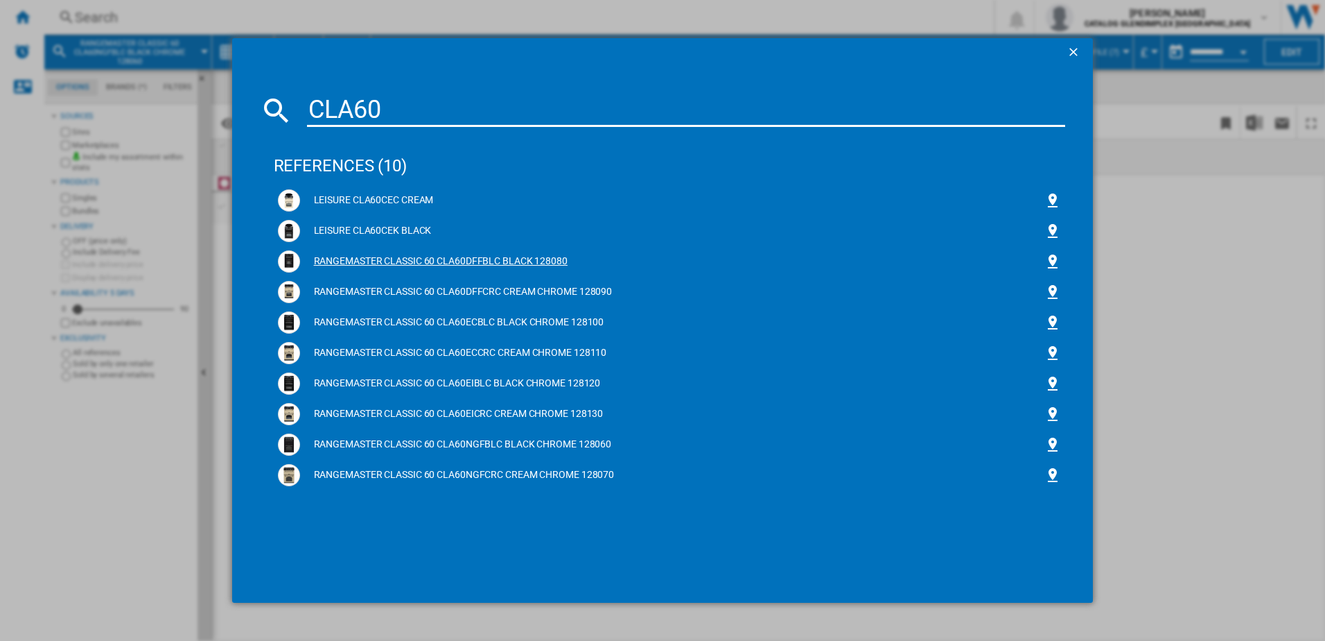
type input "CLA60"
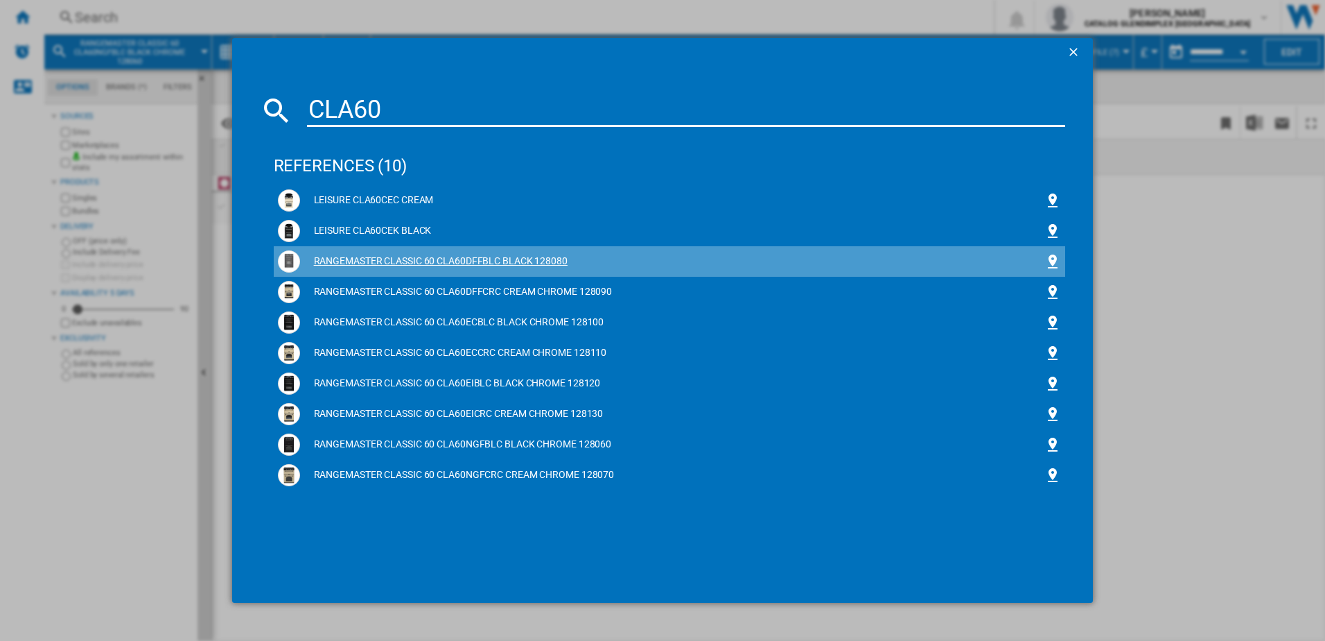
click at [284, 257] on img at bounding box center [289, 261] width 17 height 17
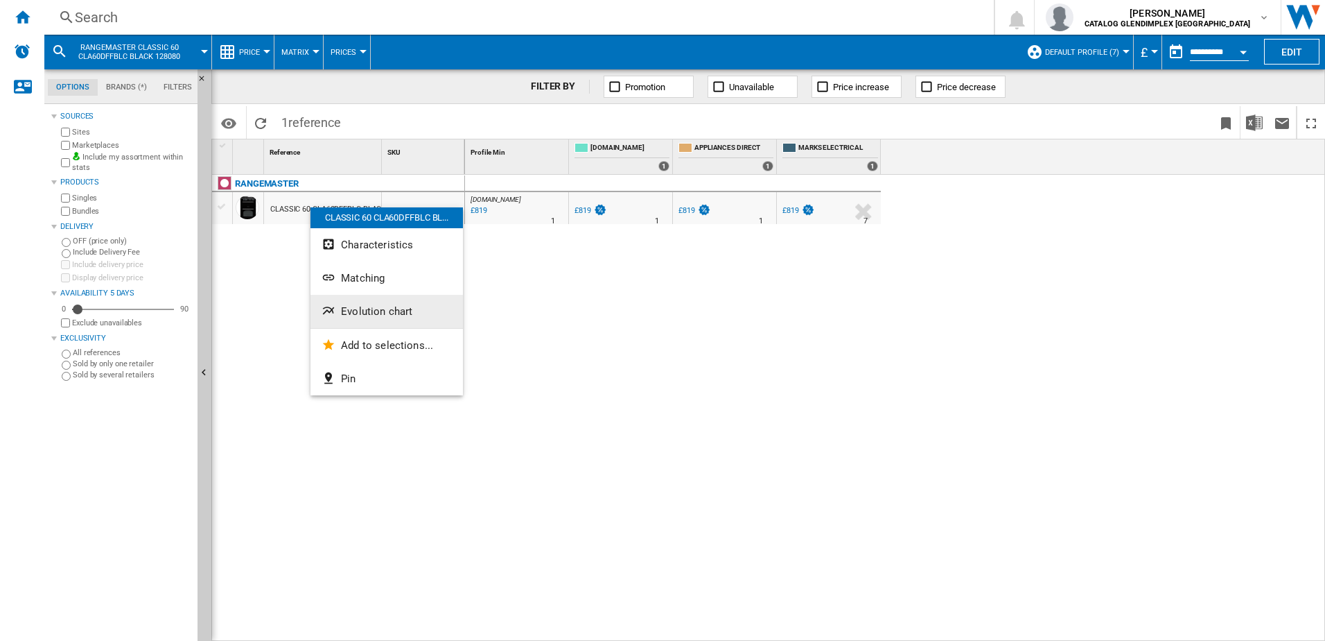
click at [368, 313] on span "Evolution chart" at bounding box center [376, 311] width 71 height 12
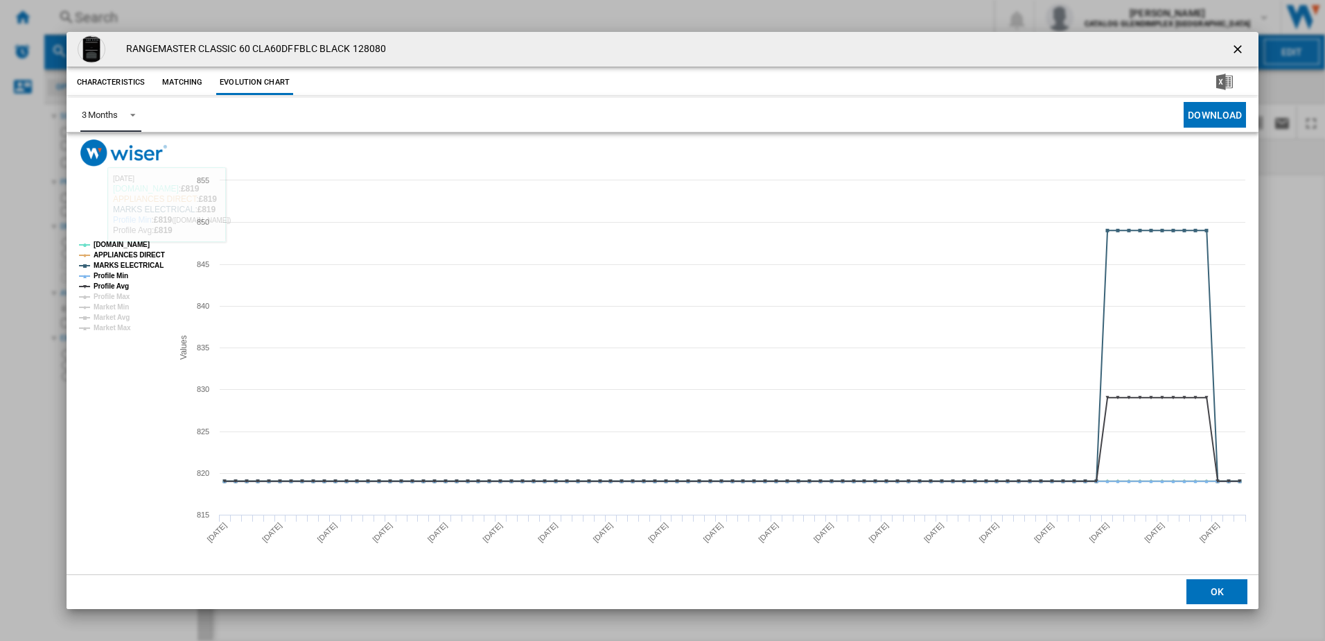
click at [121, 109] on span "Product popup" at bounding box center [129, 113] width 17 height 12
click at [119, 145] on md-option "6 Months" at bounding box center [117, 148] width 94 height 33
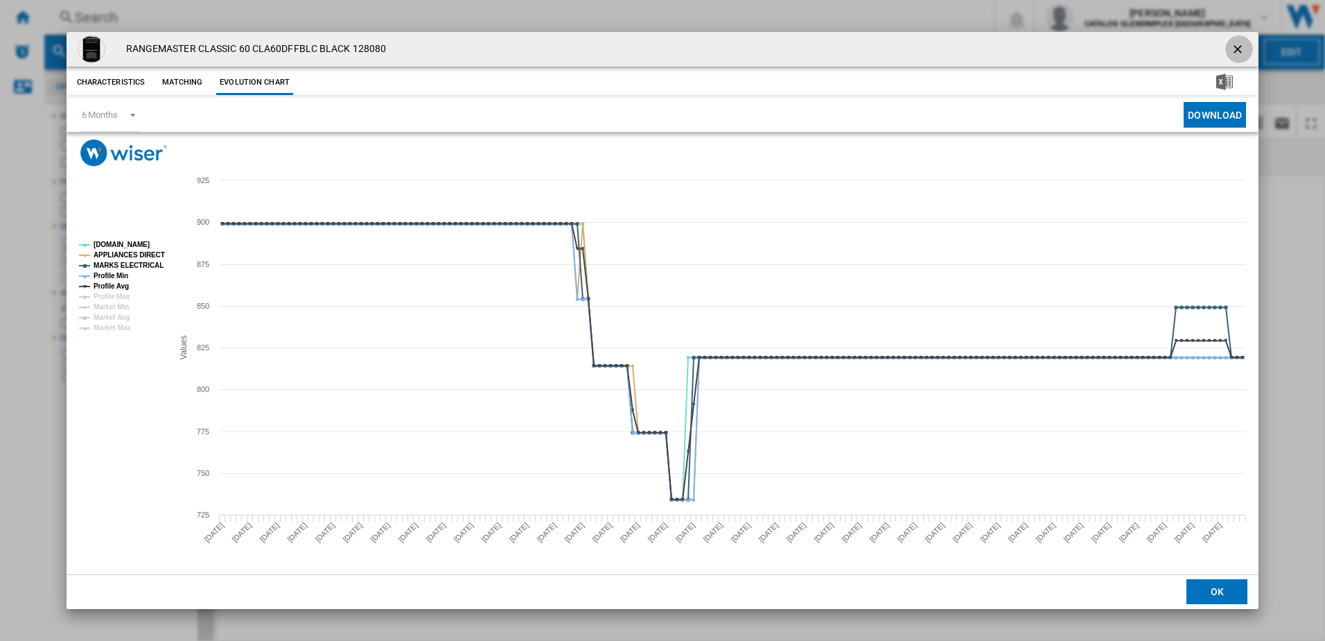
click at [1239, 53] on ng-md-icon "getI18NText('BUTTONS.CLOSE_DIALOG')" at bounding box center [1239, 50] width 17 height 17
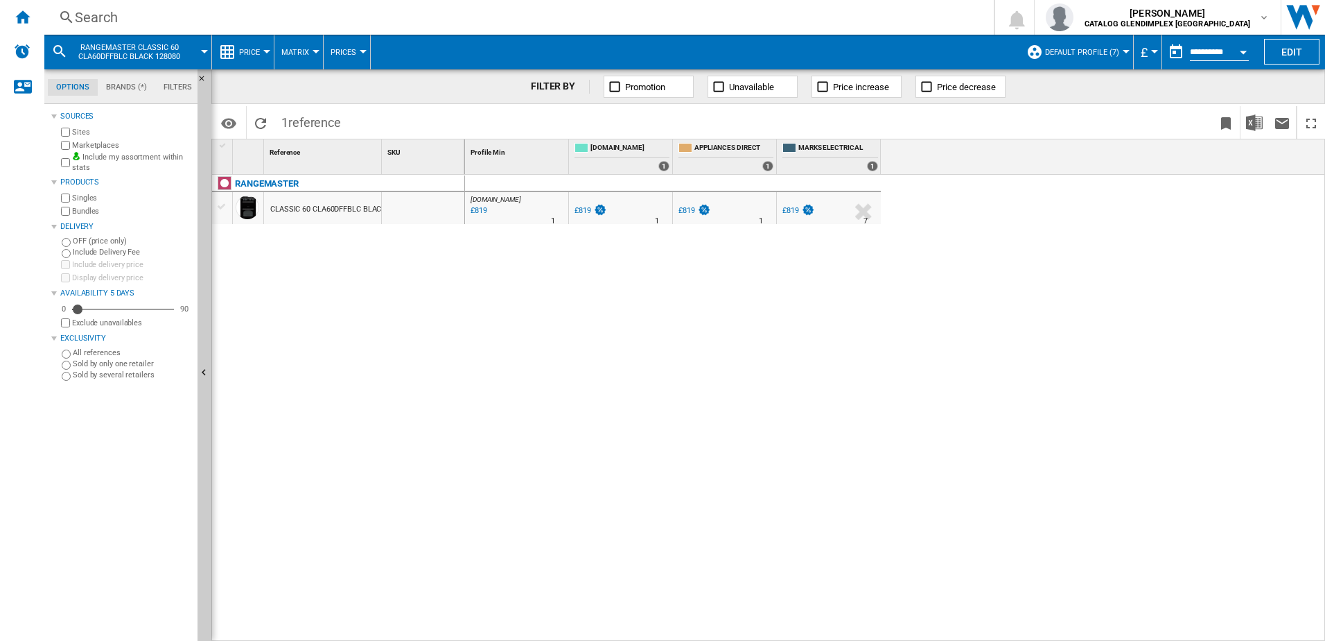
click at [310, 31] on div "Search Search 0 [PERSON_NAME] CATALOG GLENDIMPLEX [GEOGRAPHIC_DATA] CATALOG GLE…" at bounding box center [684, 17] width 1281 height 35
click at [267, 30] on div "Search Search 0 [PERSON_NAME] CATALOG GLENDIMPLEX [GEOGRAPHIC_DATA] CATALOG GLE…" at bounding box center [684, 17] width 1281 height 35
click at [263, 14] on div "Search" at bounding box center [516, 17] width 883 height 19
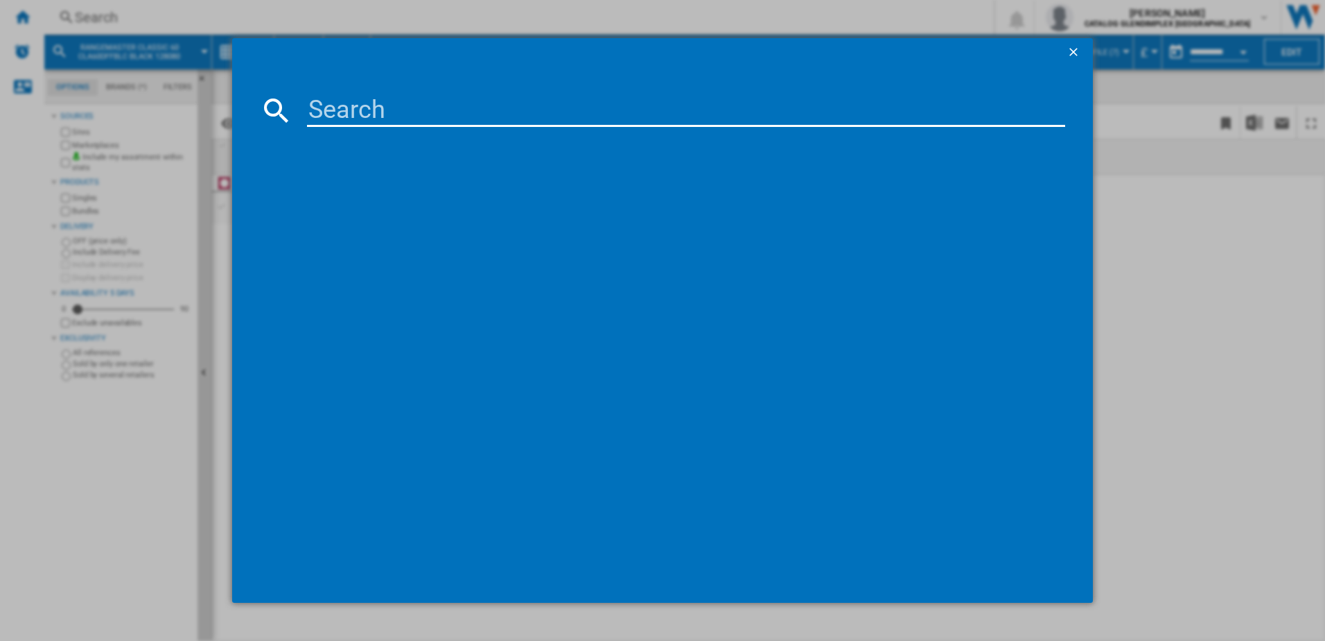
type input "R"
type input "TR62"
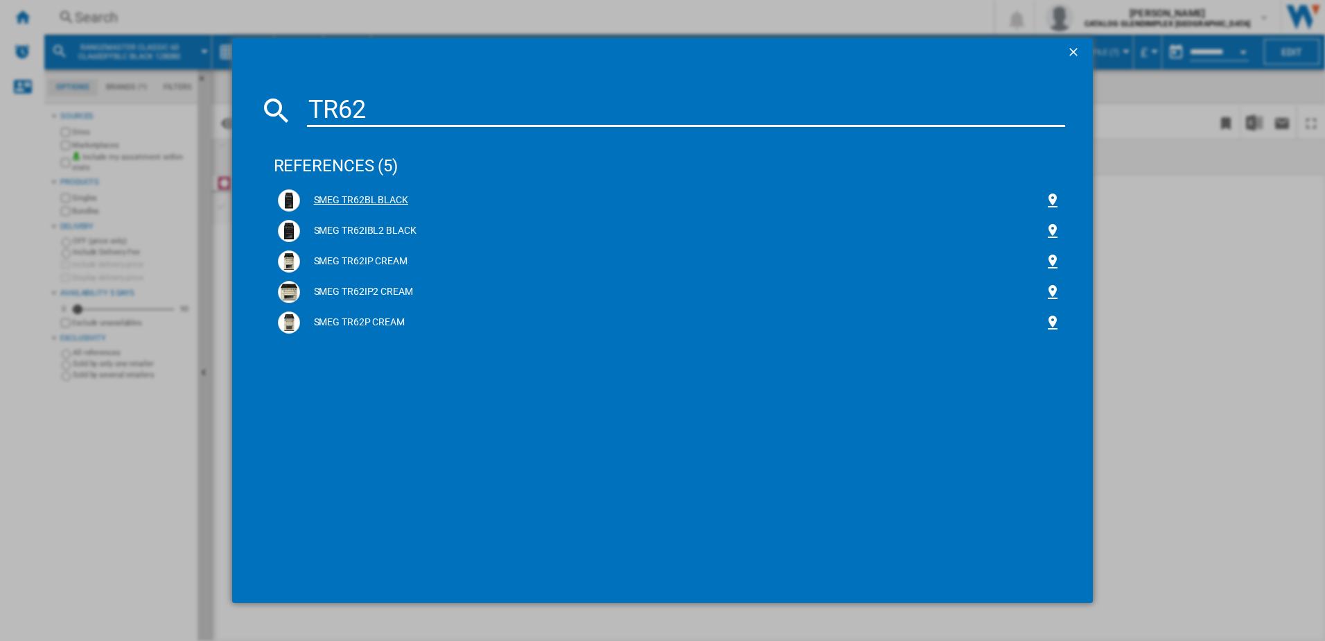
click at [348, 201] on div "SMEG TR62BL BLACK" at bounding box center [672, 200] width 745 height 14
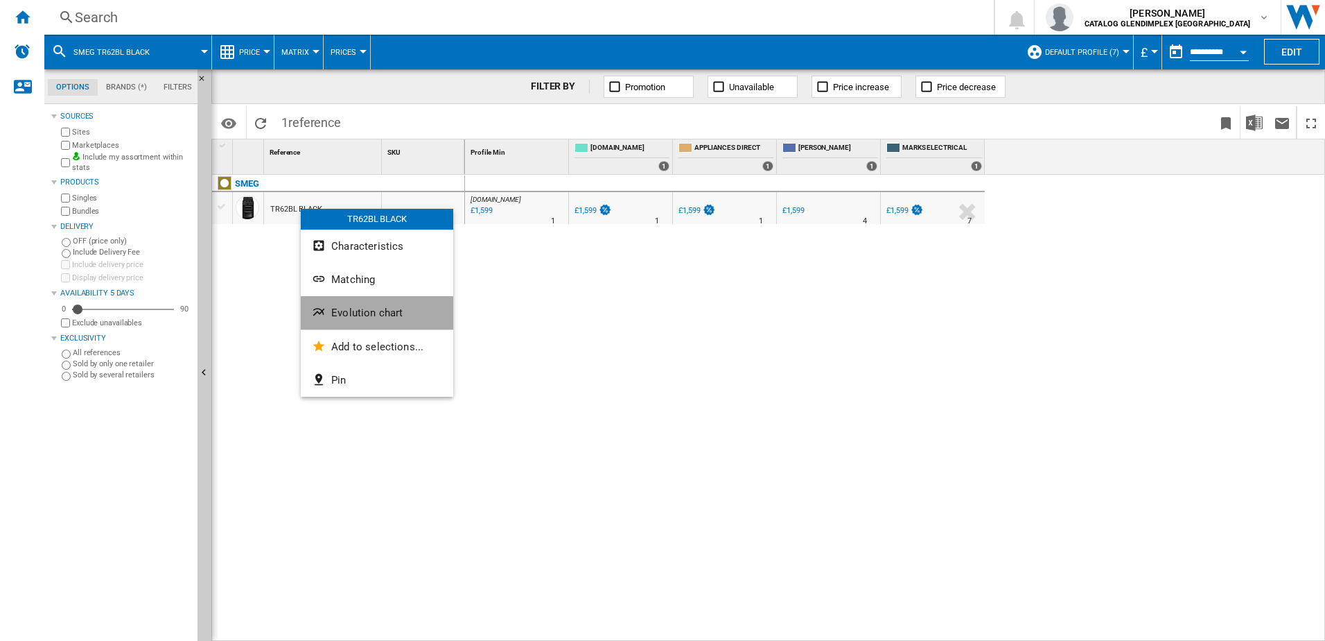
click at [366, 304] on button "Evolution chart" at bounding box center [377, 312] width 153 height 33
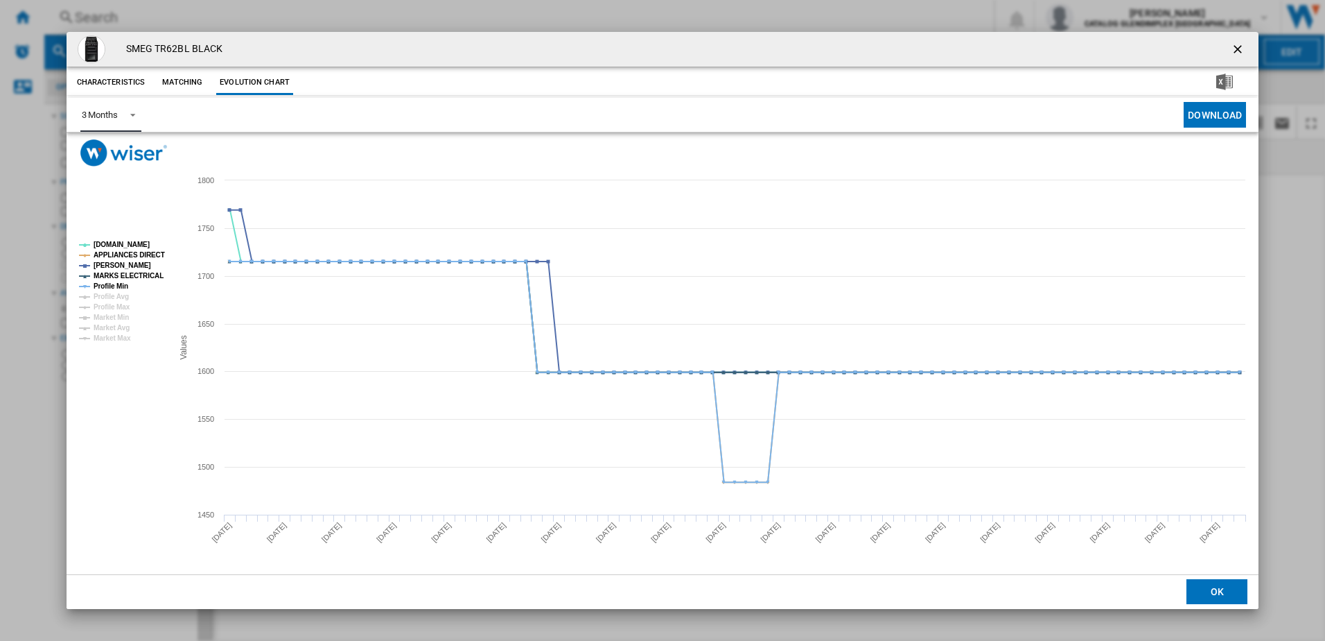
click at [118, 103] on md-select-value "3 Months" at bounding box center [110, 115] width 61 height 34
click at [112, 149] on div "6 Months" at bounding box center [99, 148] width 36 height 12
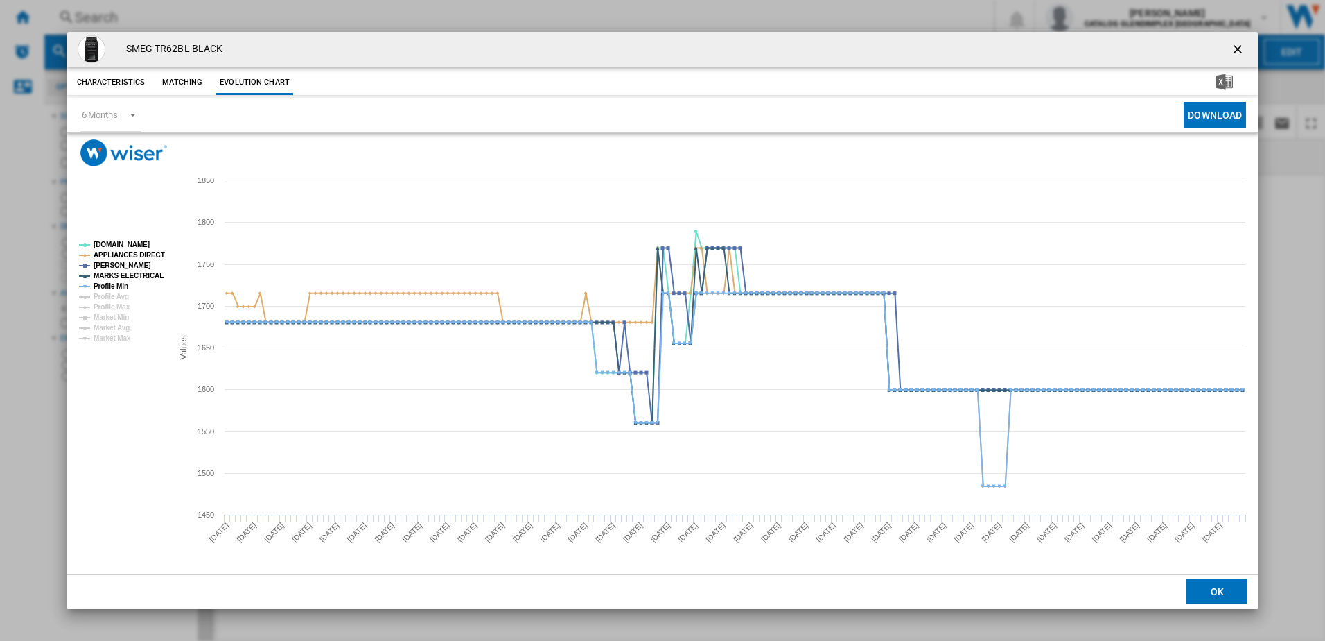
click at [1239, 56] on ng-md-icon "getI18NText('BUTTONS.CLOSE_DIALOG')" at bounding box center [1239, 50] width 17 height 17
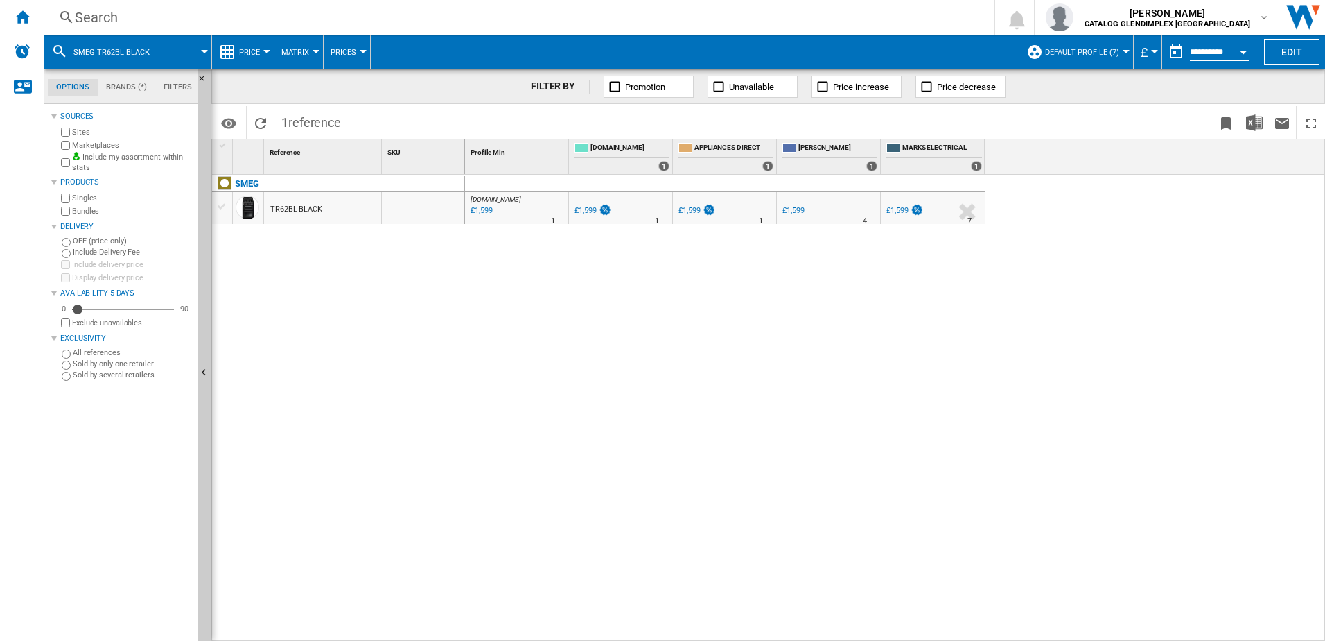
click at [319, 15] on div "Search" at bounding box center [516, 17] width 883 height 19
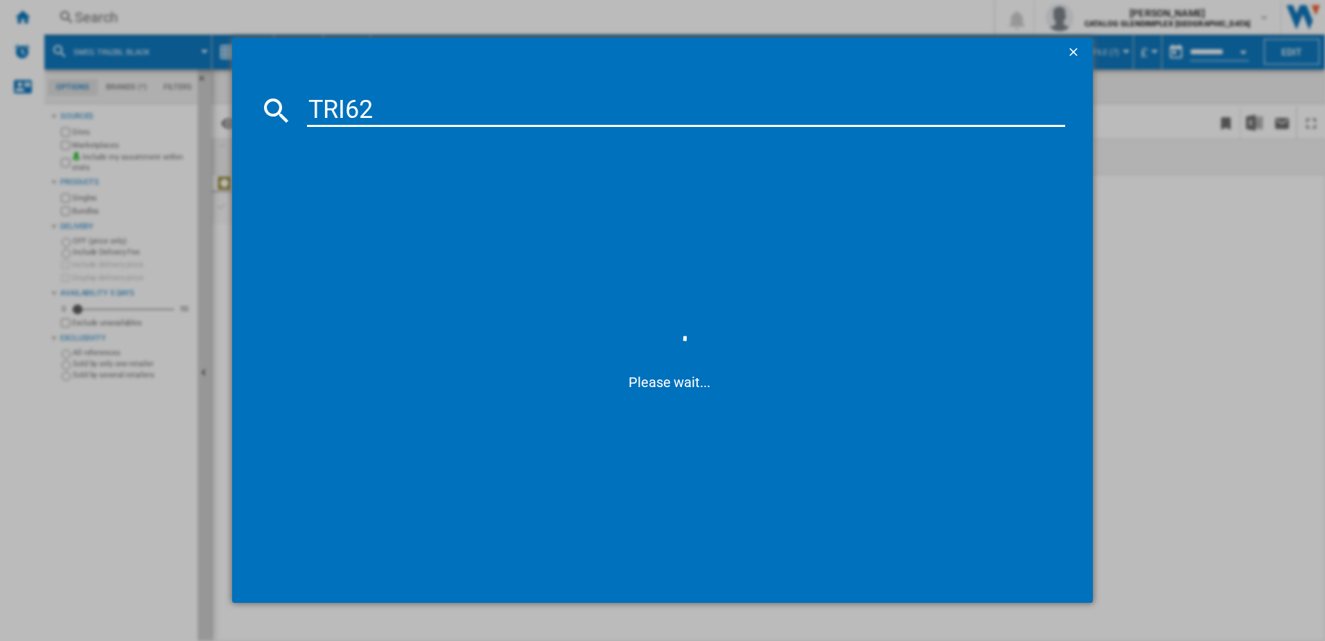
click at [352, 92] on md-dialog-content "TRI62 Please wait..." at bounding box center [663, 334] width 862 height 536
click at [342, 96] on input "TRI62" at bounding box center [686, 110] width 759 height 33
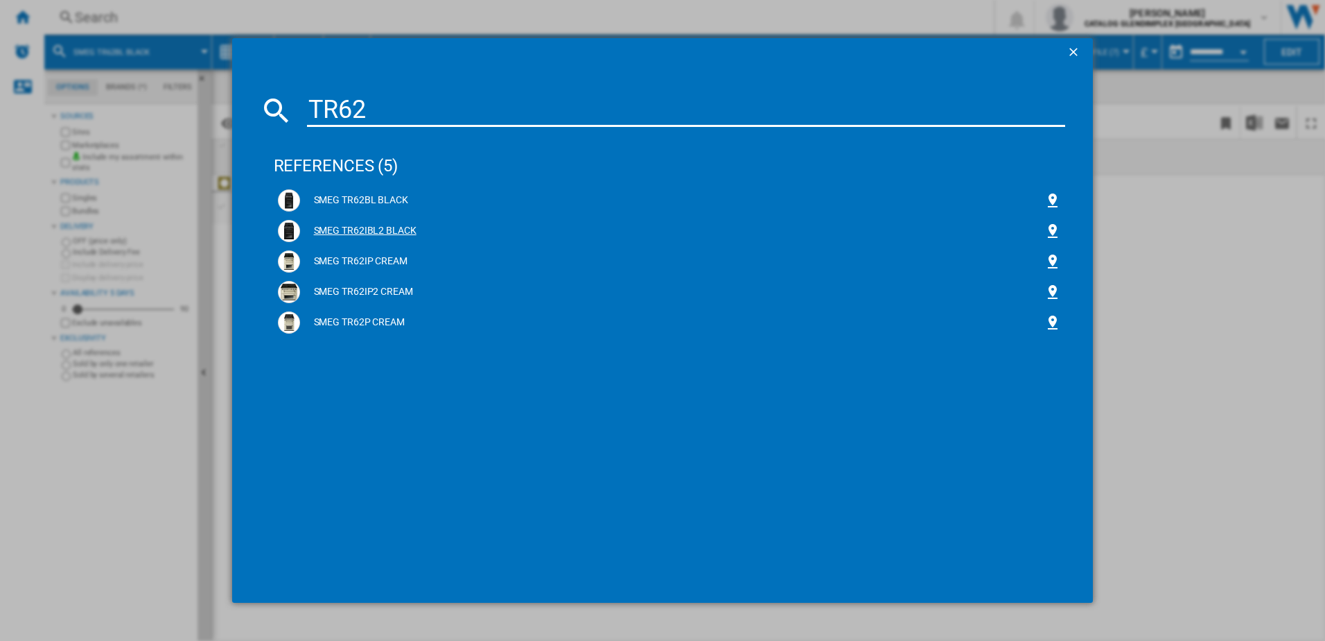
type input "TR62"
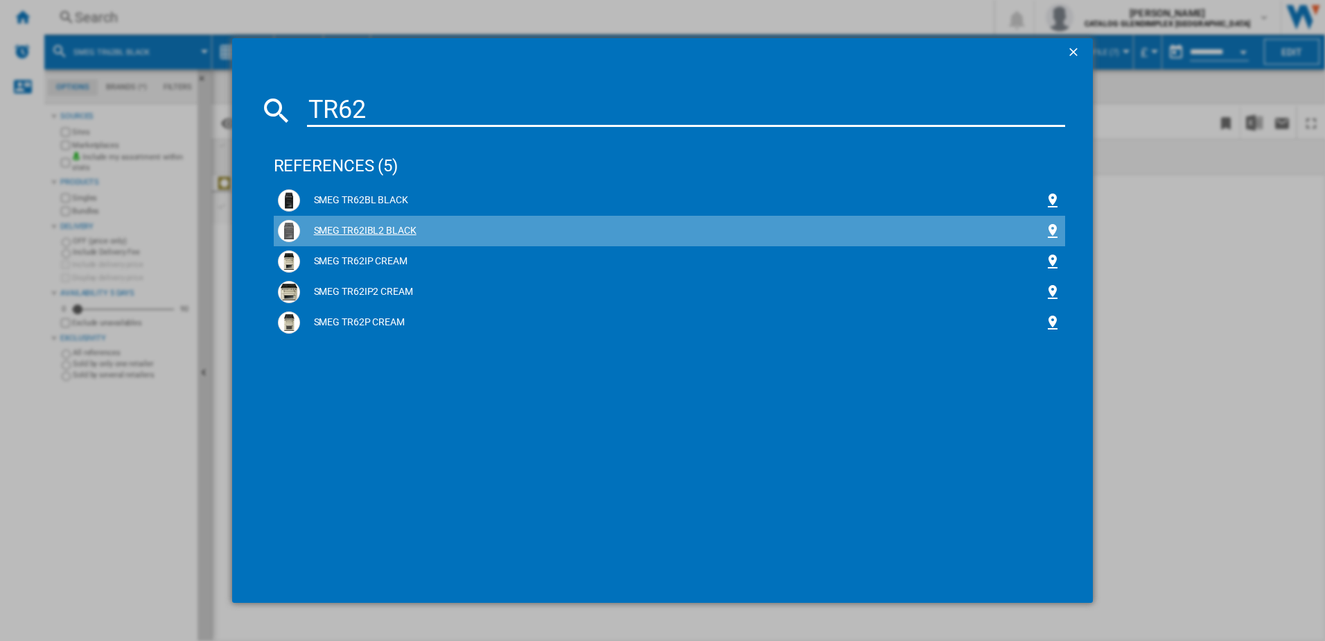
click at [333, 226] on div "SMEG TR62IBL2 BLACK" at bounding box center [672, 231] width 745 height 14
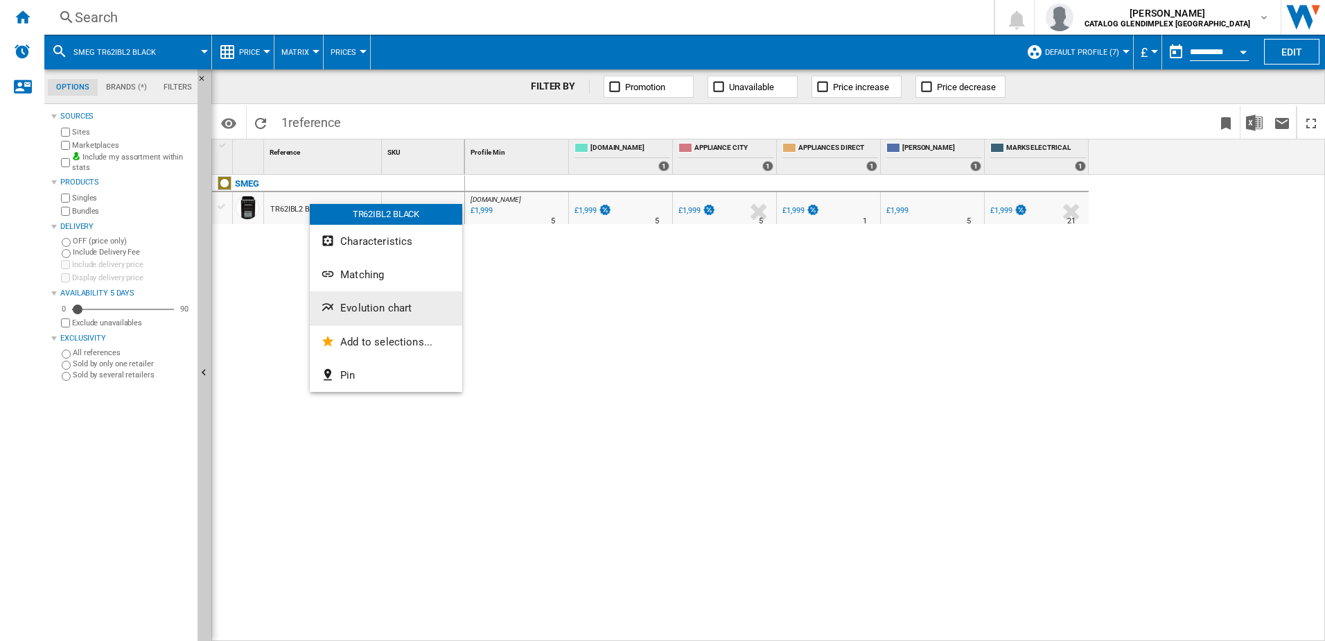
click at [374, 299] on button "Evolution chart" at bounding box center [386, 307] width 153 height 33
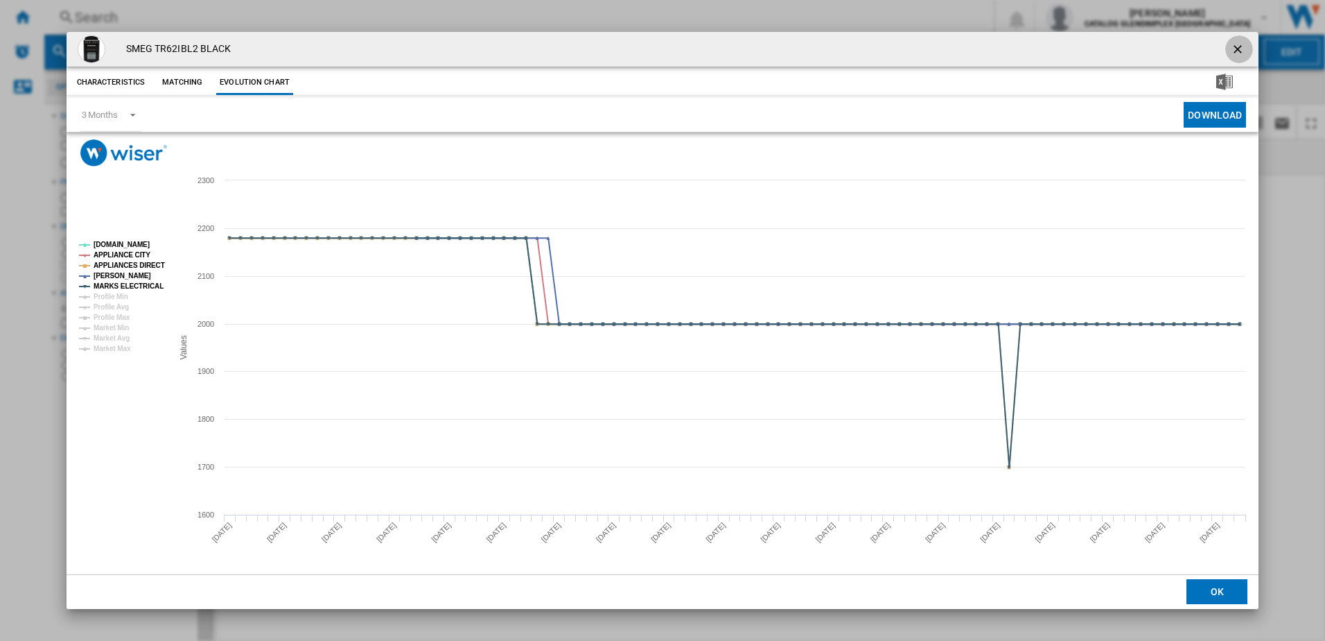
click at [1237, 50] on ng-md-icon "getI18NText('BUTTONS.CLOSE_DIALOG')" at bounding box center [1239, 50] width 17 height 17
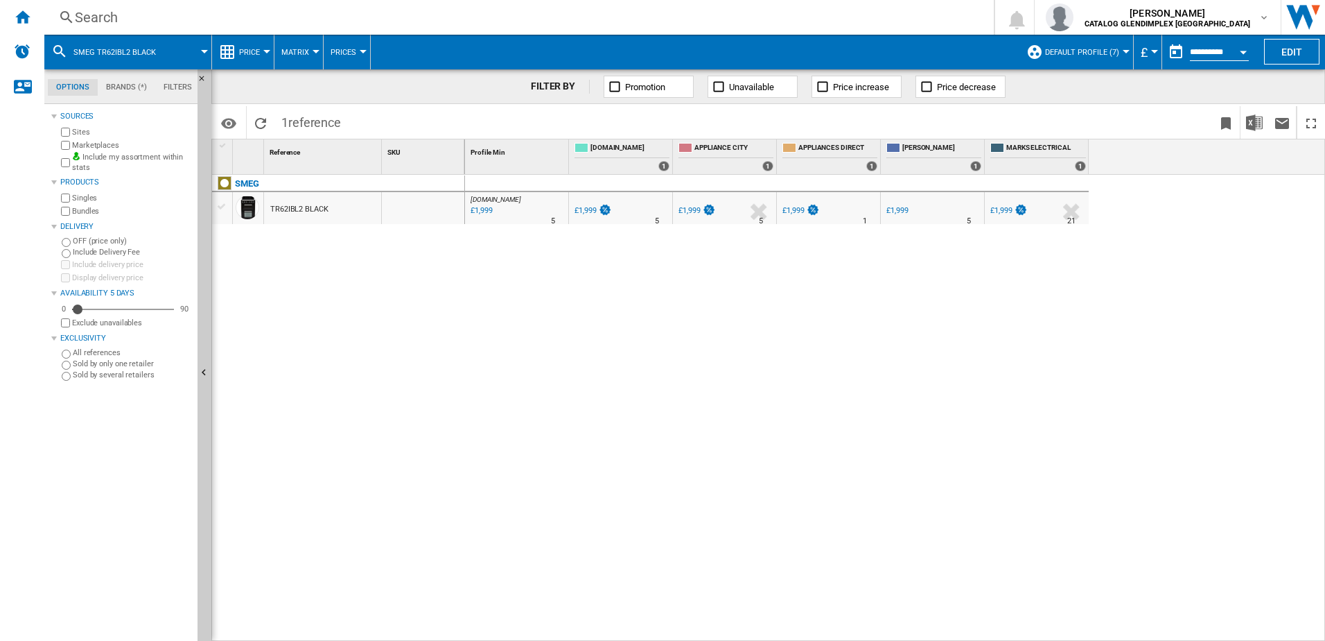
click at [335, 21] on div "Search" at bounding box center [516, 17] width 883 height 19
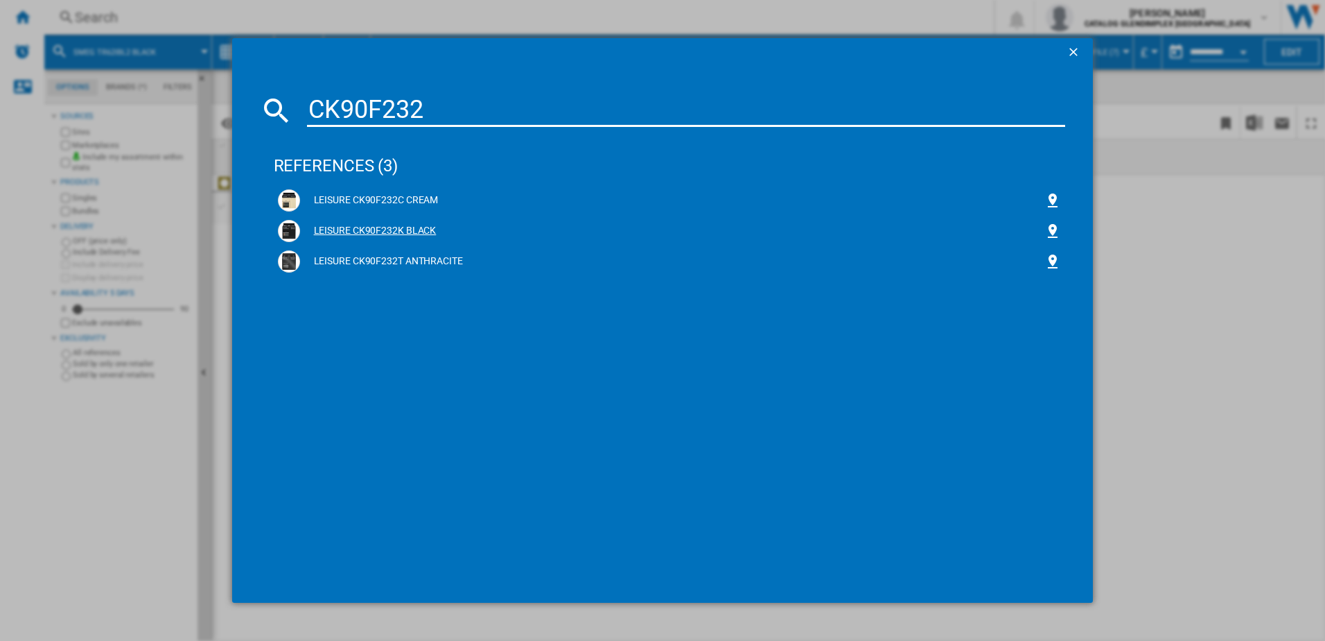
type input "CK90F232"
click at [351, 237] on div "LEISURE CK90F232K BLACK" at bounding box center [672, 231] width 745 height 14
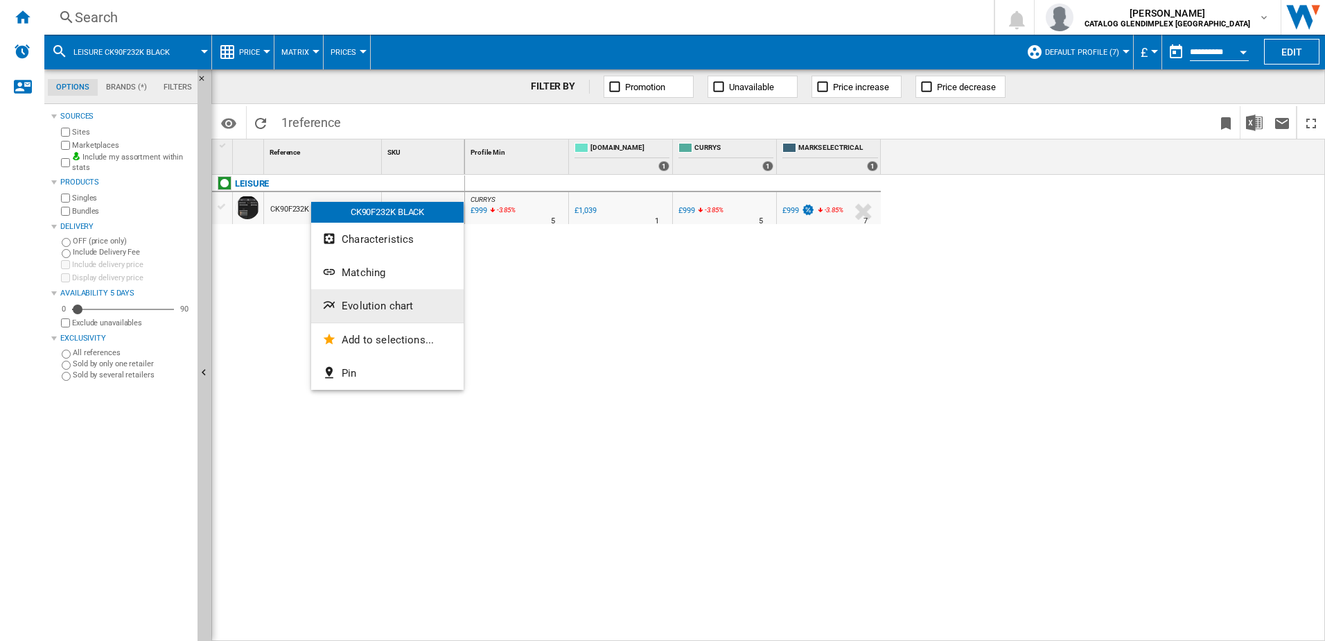
click at [373, 311] on span "Evolution chart" at bounding box center [377, 305] width 71 height 12
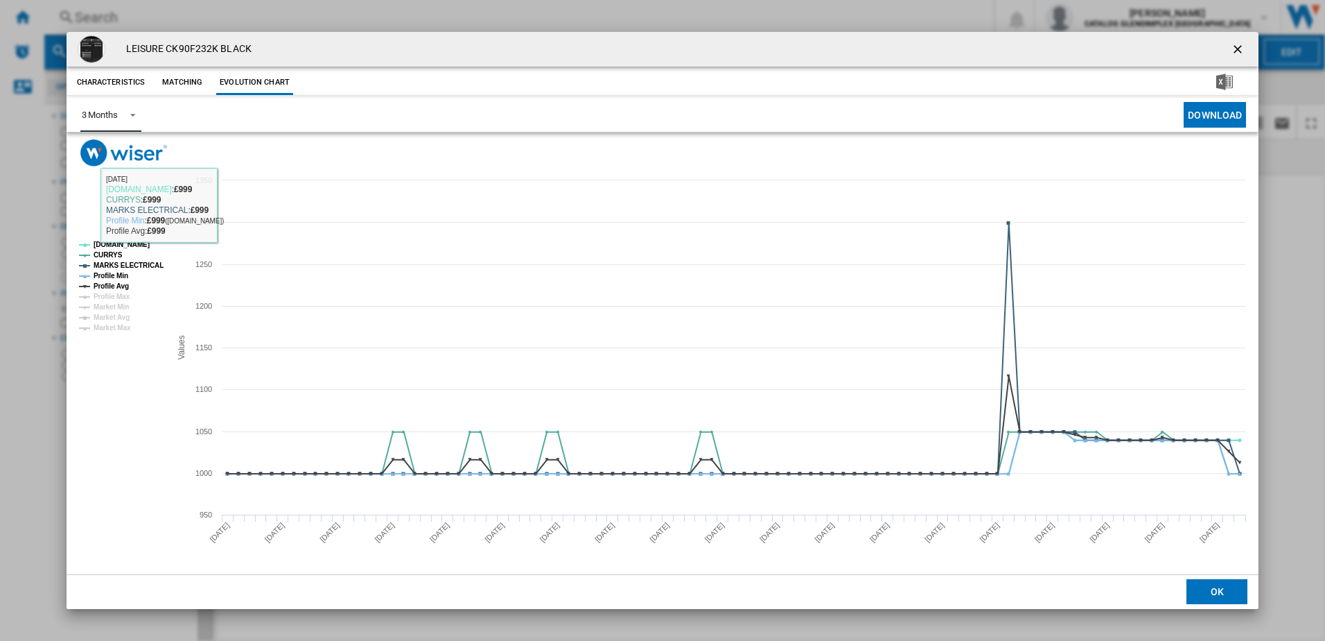
click at [123, 112] on span "Product popup" at bounding box center [129, 113] width 17 height 12
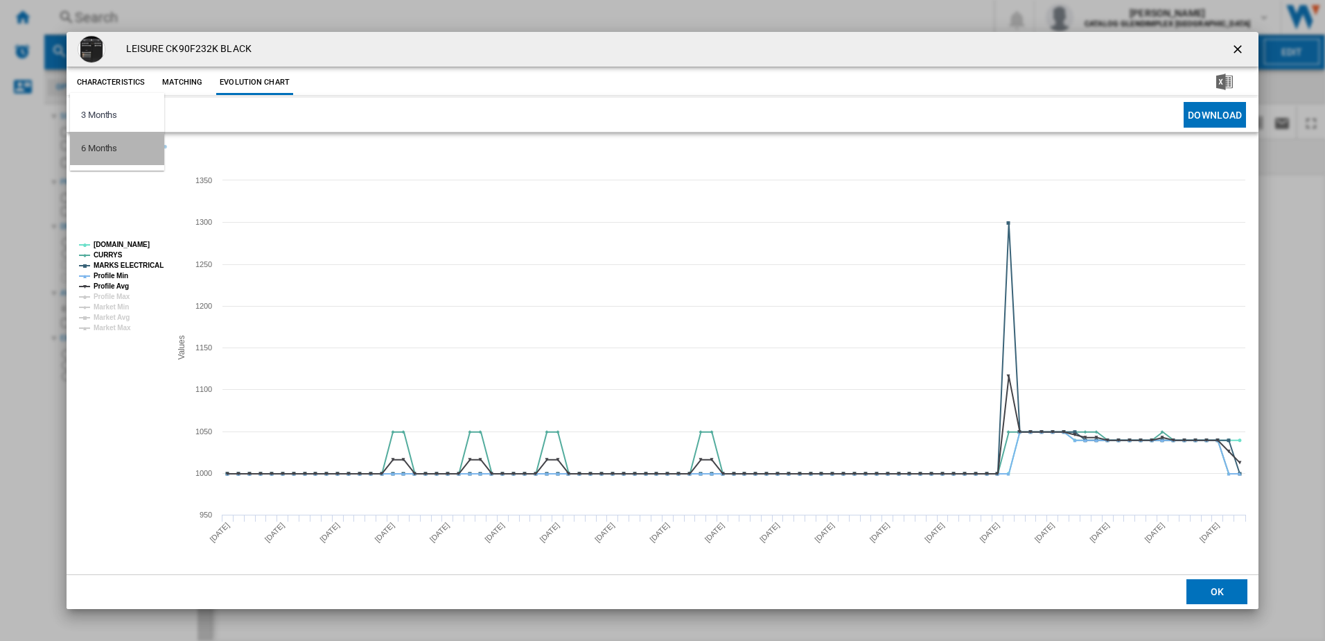
click at [121, 155] on md-option "6 Months" at bounding box center [117, 148] width 94 height 33
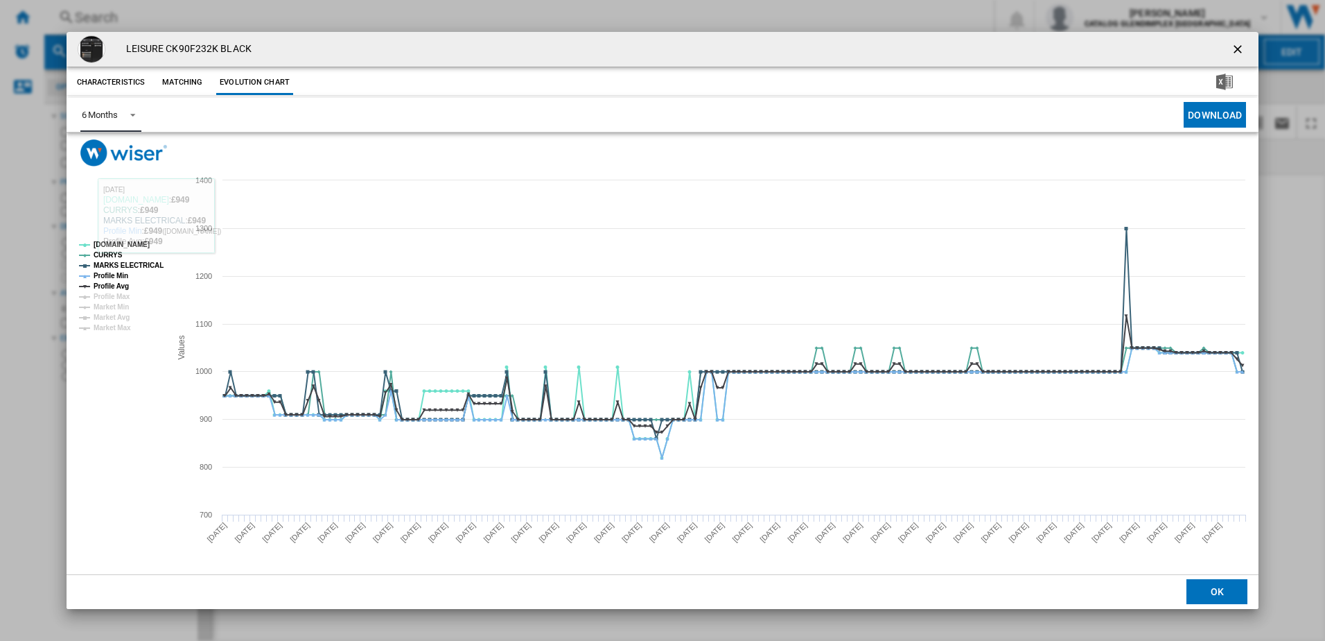
click at [139, 117] on md-select-value "6 Months" at bounding box center [110, 115] width 61 height 34
click at [139, 117] on md-option "6 Months" at bounding box center [117, 114] width 94 height 33
click at [1234, 51] on ng-md-icon "getI18NText('BUTTONS.CLOSE_DIALOG')" at bounding box center [1239, 50] width 17 height 17
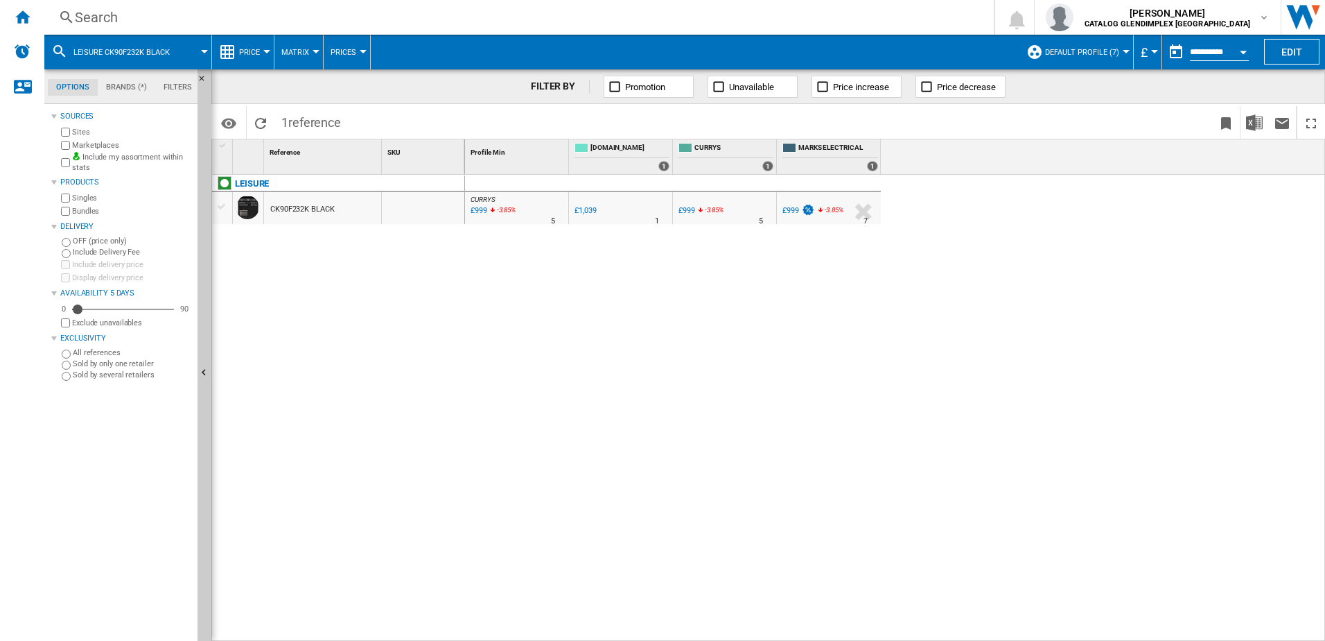
click at [157, 23] on div "Search" at bounding box center [516, 17] width 883 height 19
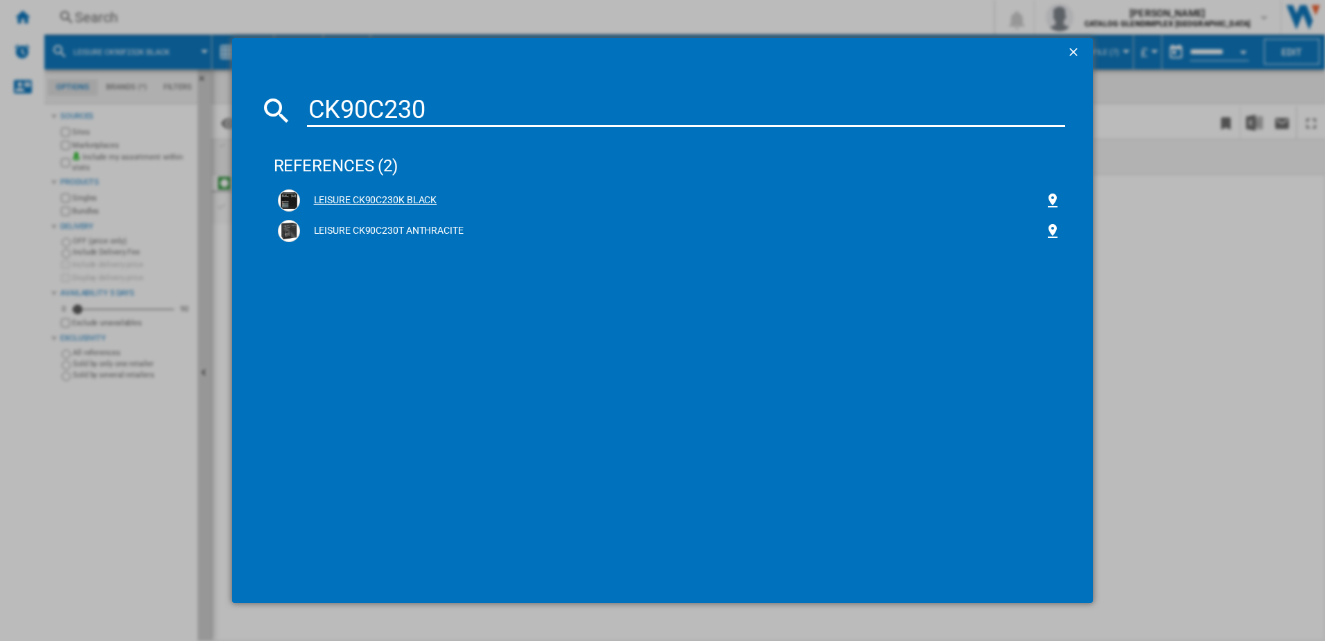
type input "CK90C230"
click at [358, 200] on div "LEISURE CK90C230K BLACK" at bounding box center [672, 200] width 745 height 14
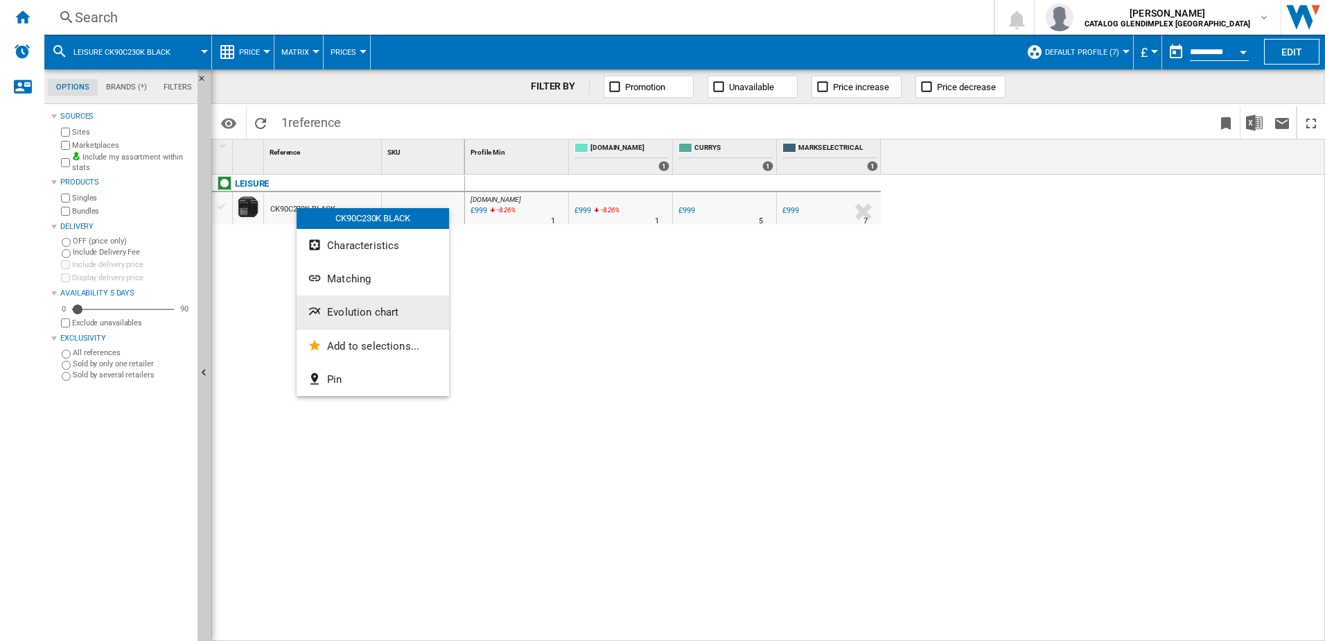
click at [352, 311] on span "Evolution chart" at bounding box center [362, 312] width 71 height 12
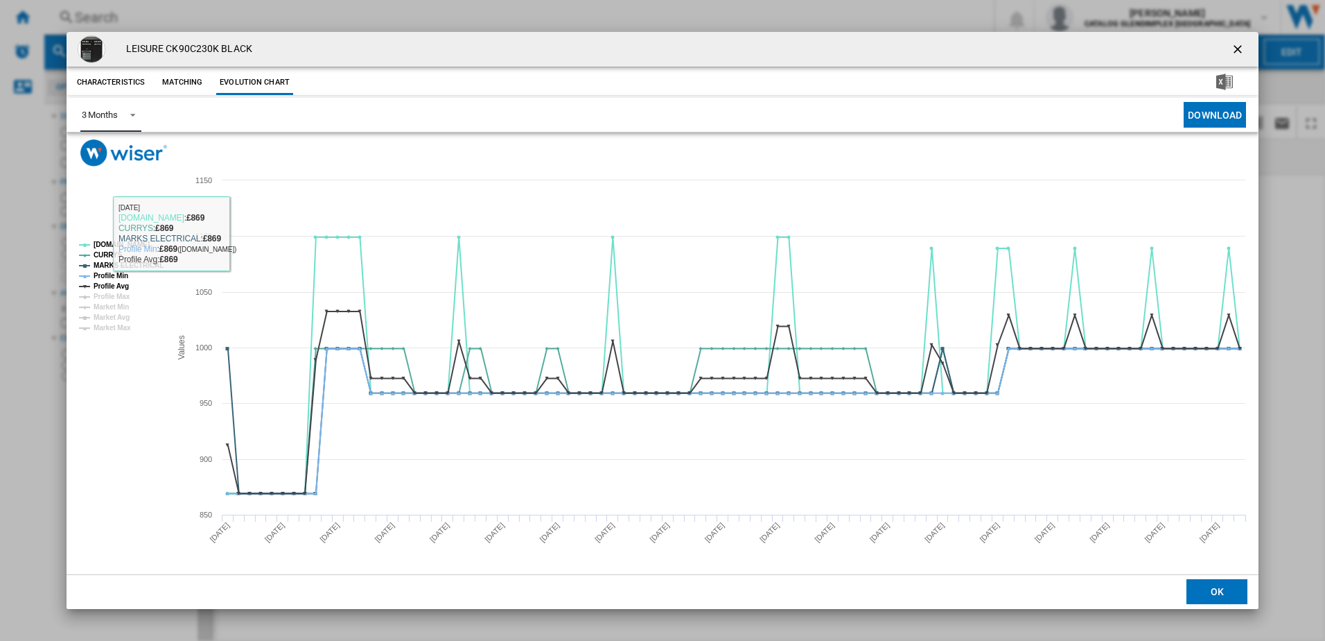
click at [88, 111] on div "3 Months" at bounding box center [100, 115] width 36 height 10
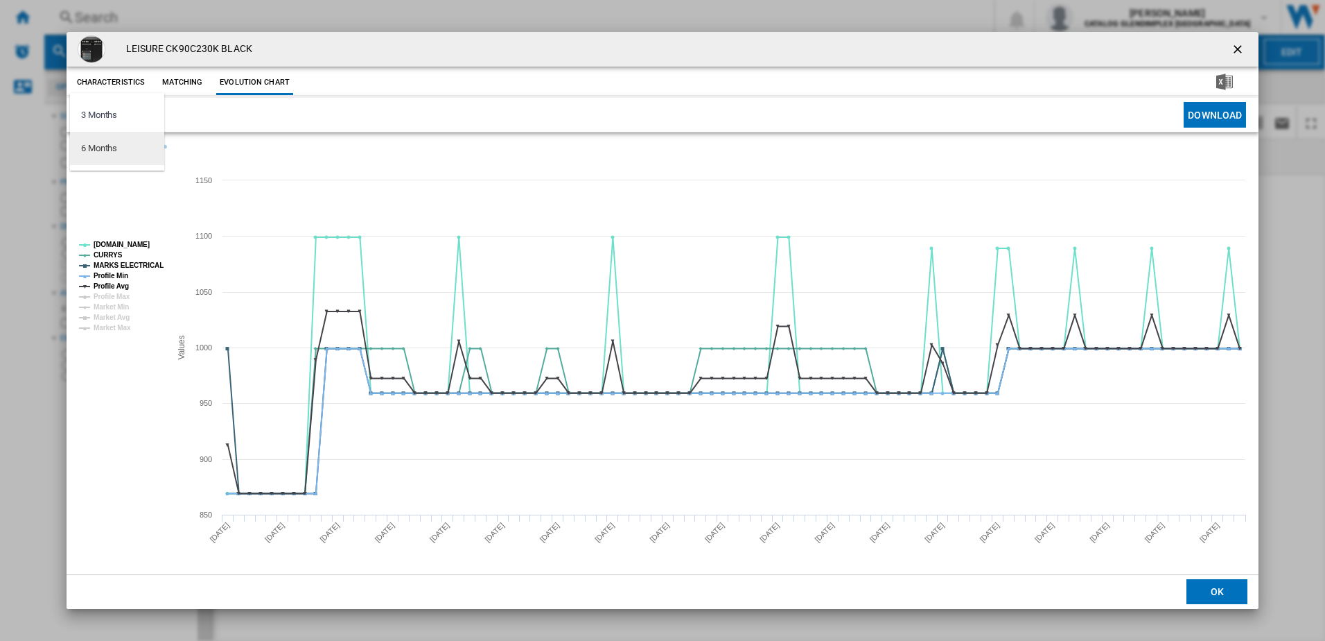
click at [127, 153] on md-option "6 Months" at bounding box center [117, 148] width 94 height 33
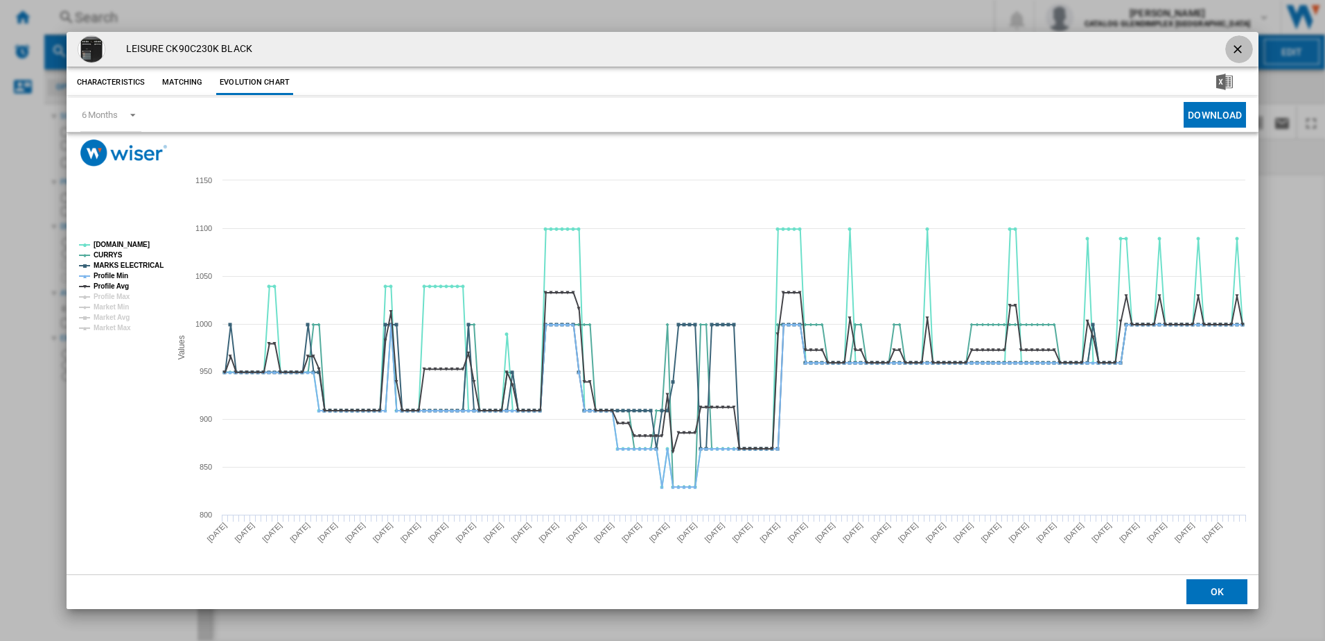
click at [1236, 50] on ng-md-icon "getI18NText('BUTTONS.CLOSE_DIALOG')" at bounding box center [1239, 50] width 17 height 17
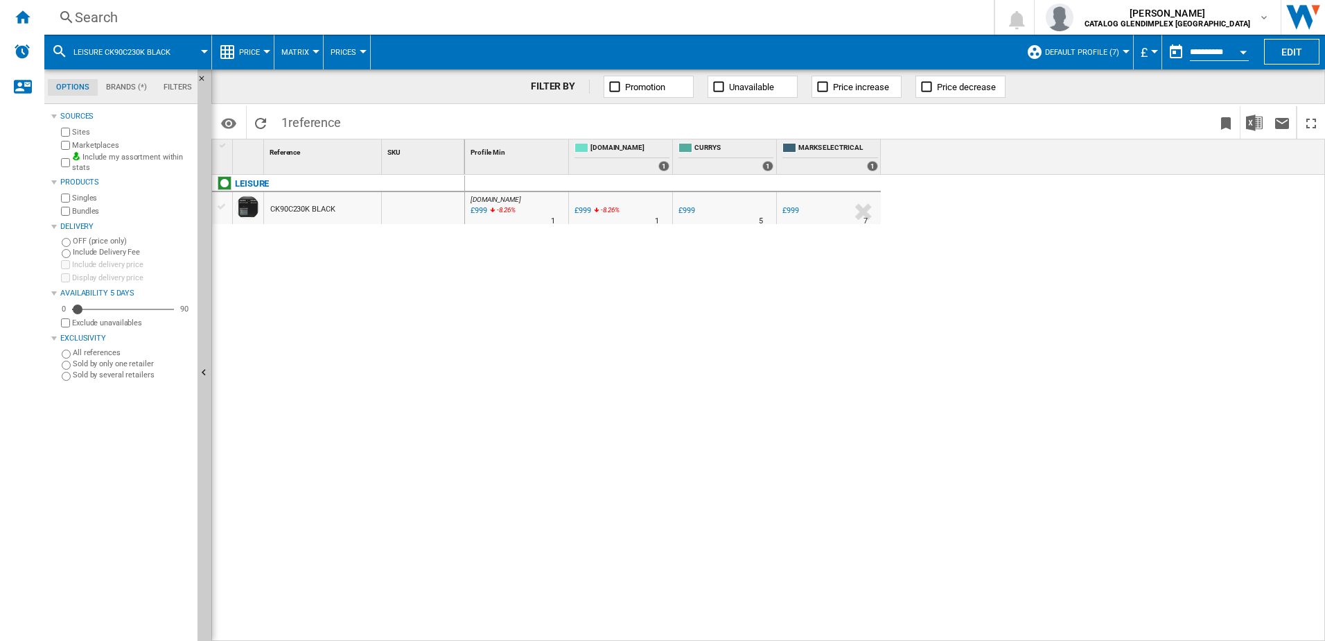
click at [206, 19] on div "Search" at bounding box center [516, 17] width 883 height 19
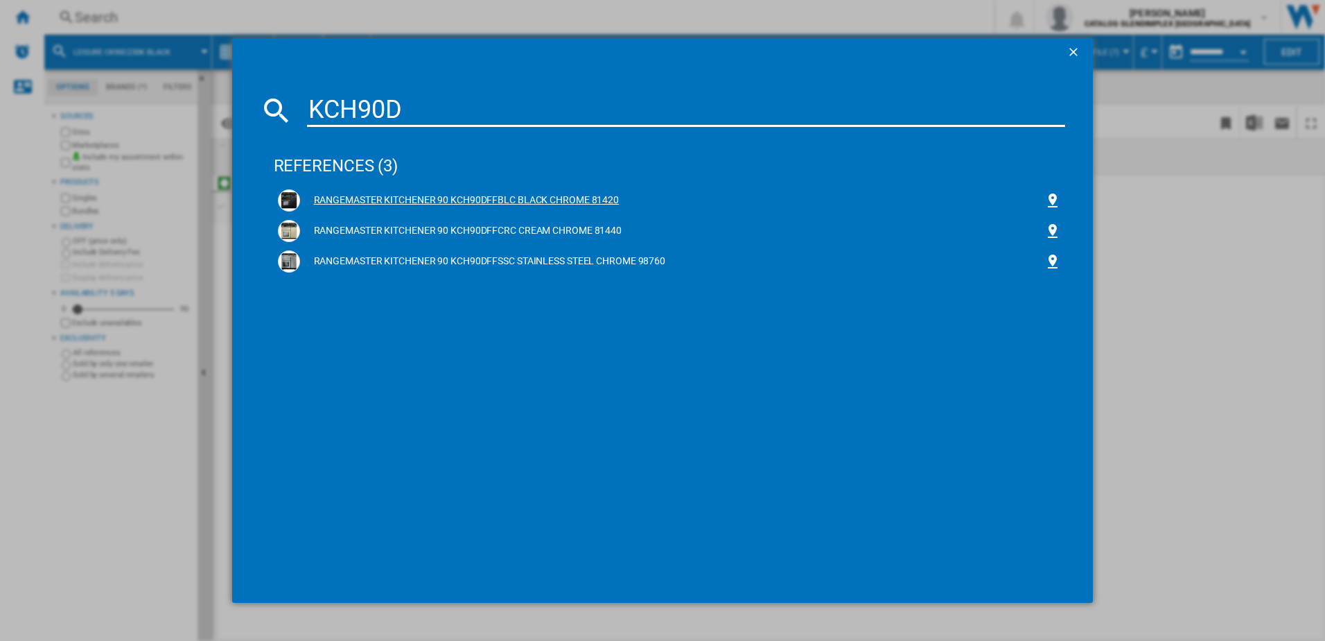
type input "KCH90D"
click at [331, 202] on div "RANGEMASTER KITCHENER 90 KCH90DFFBLC BLACK CHROME 81420" at bounding box center [672, 200] width 745 height 14
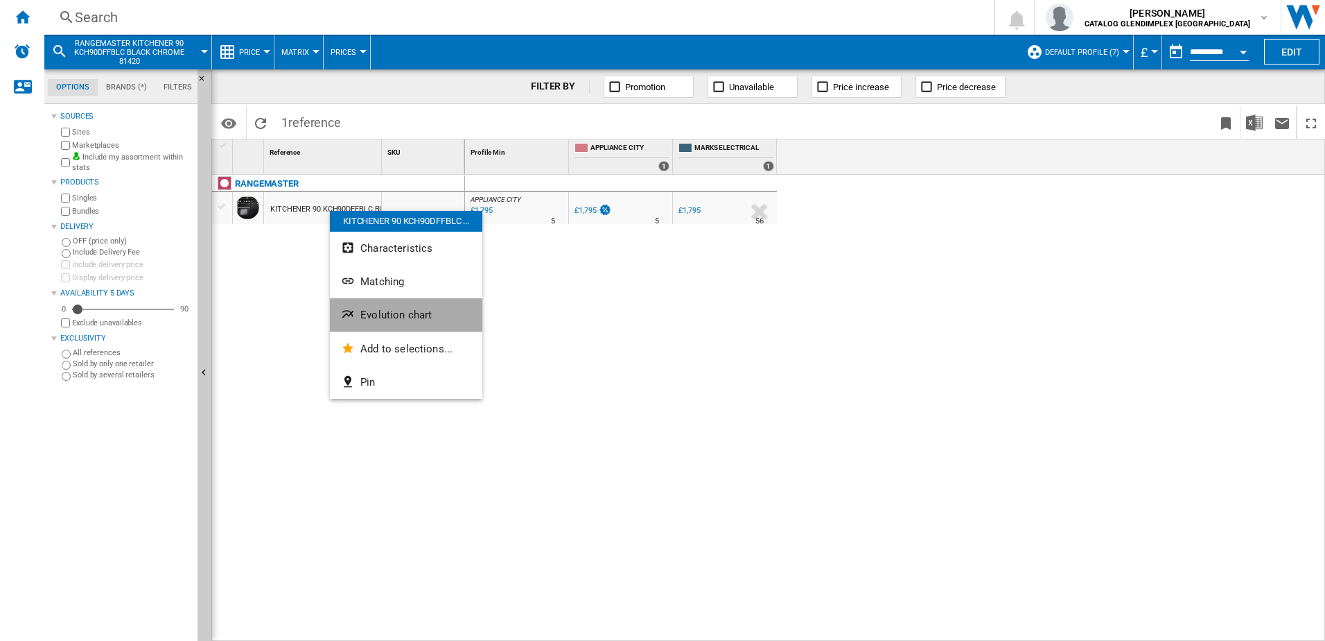
click at [390, 307] on button "Evolution chart" at bounding box center [406, 314] width 153 height 33
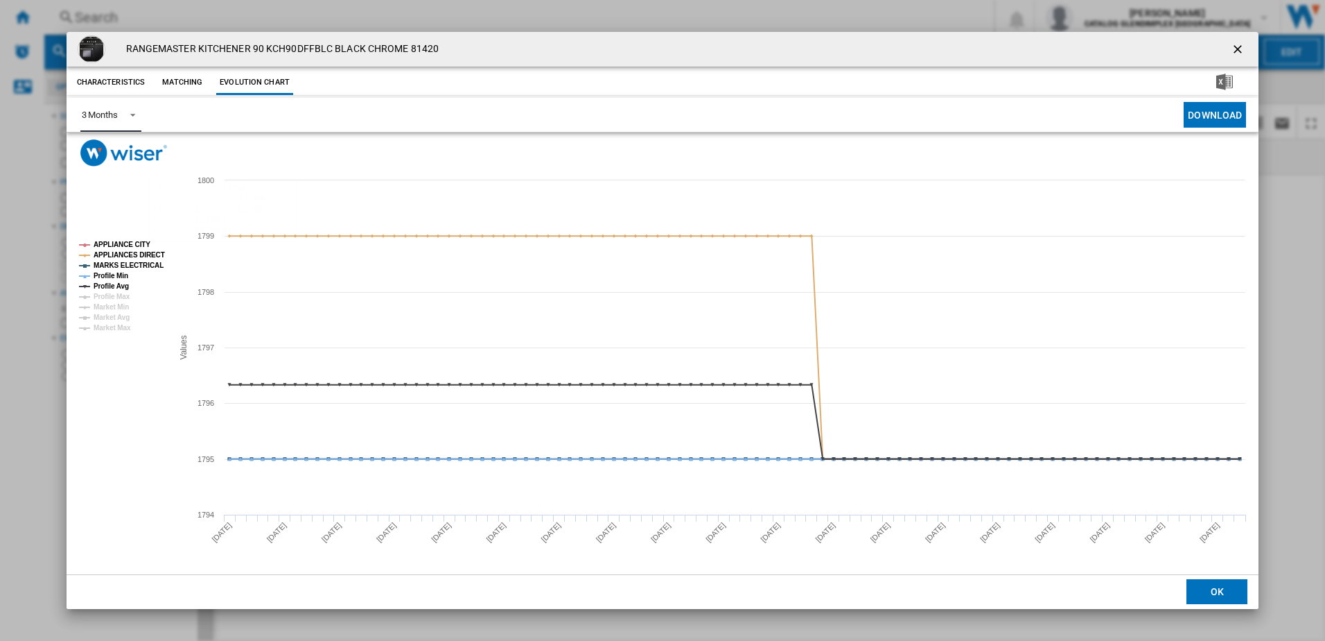
click at [129, 113] on span "Product popup" at bounding box center [129, 113] width 17 height 12
click at [127, 153] on md-option "6 Months" at bounding box center [117, 148] width 94 height 33
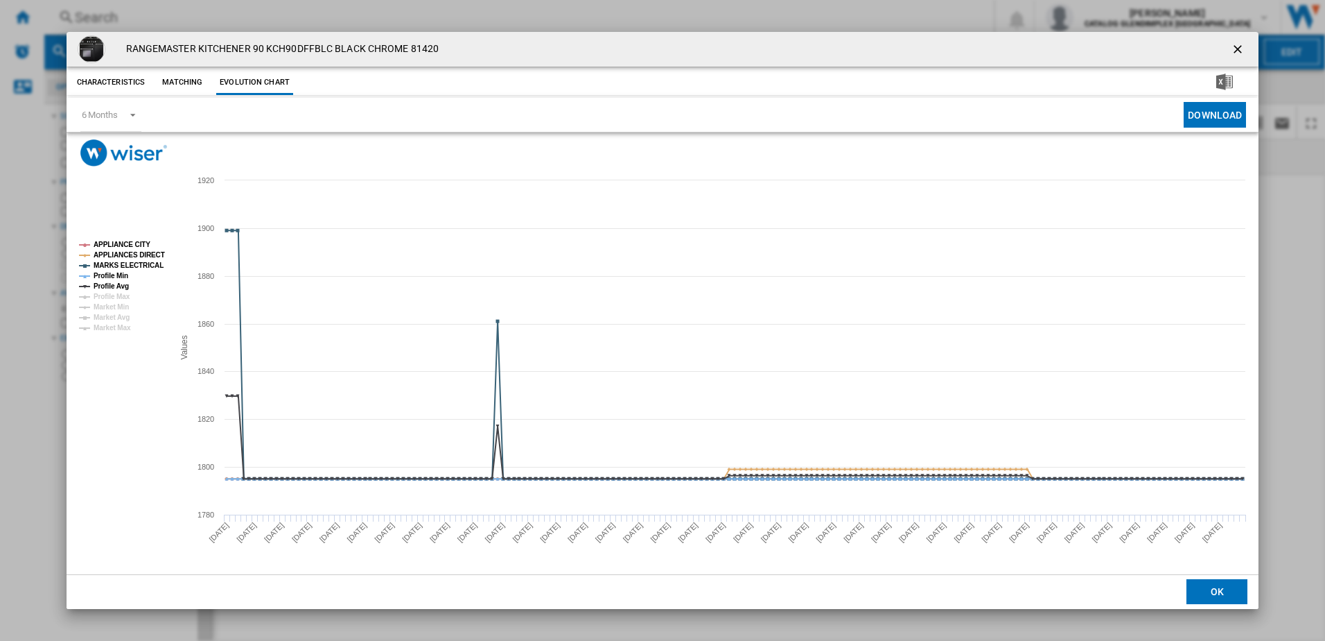
click at [1247, 44] on ng-md-icon "getI18NText('BUTTONS.CLOSE_DIALOG')" at bounding box center [1239, 50] width 17 height 17
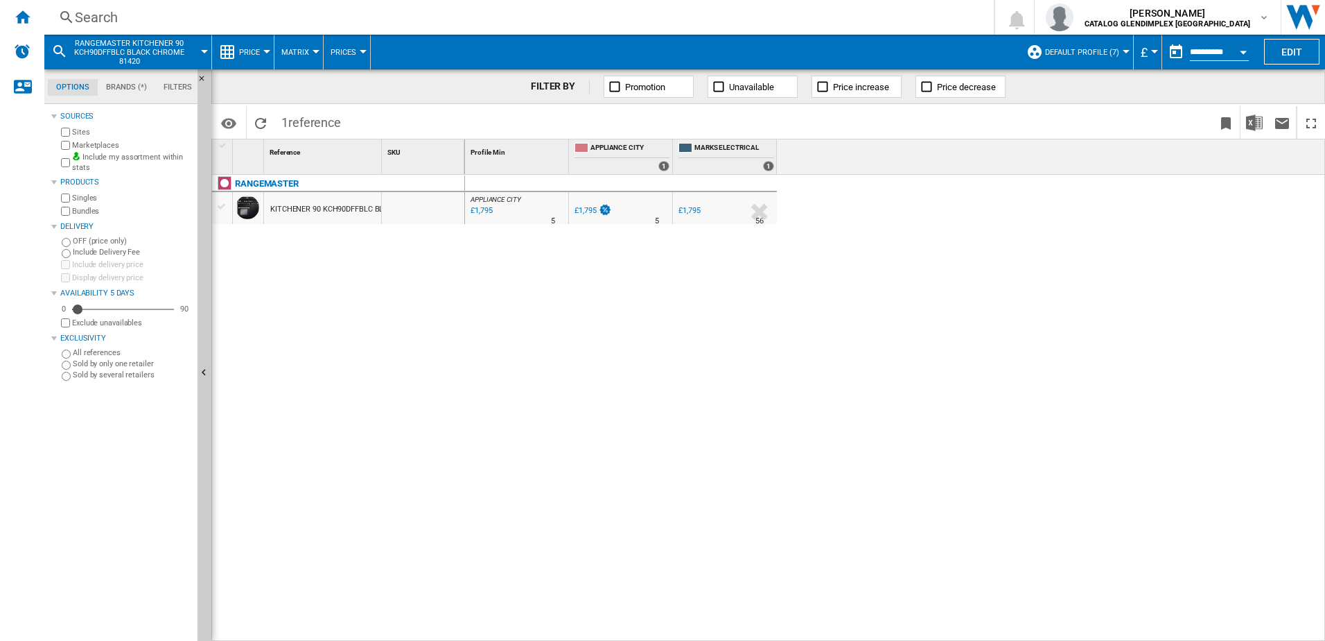
click at [154, 8] on div "Search" at bounding box center [516, 17] width 883 height 19
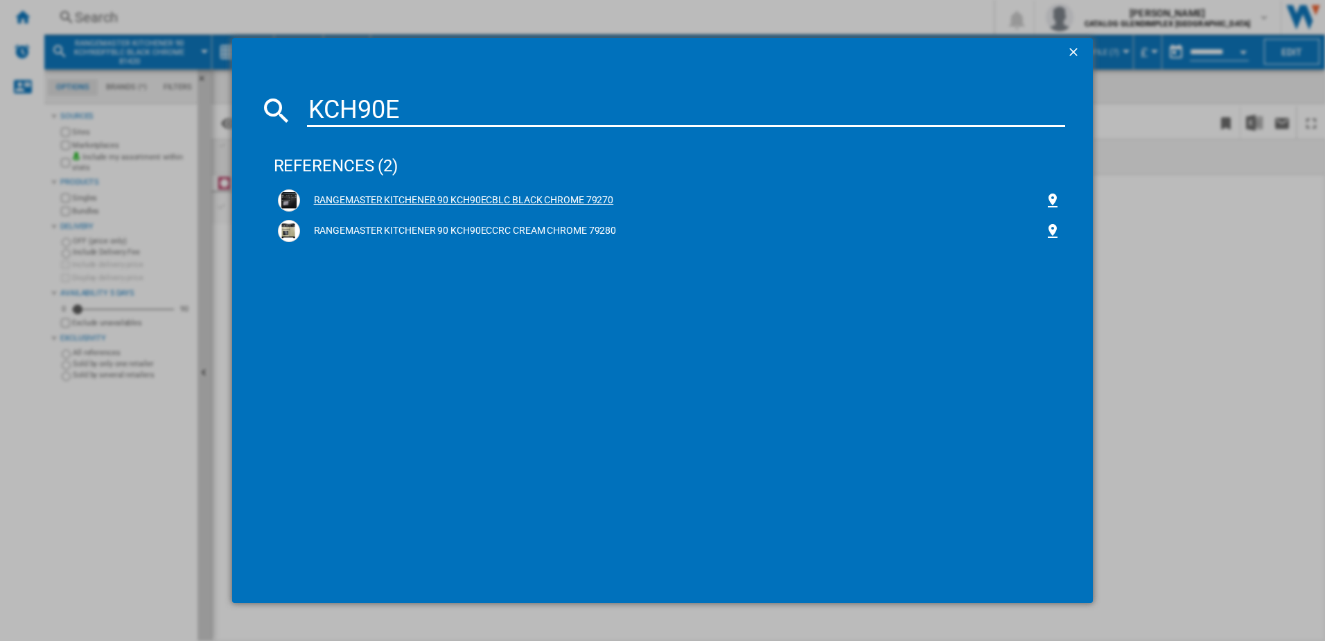
type input "KCH90E"
click at [387, 186] on div "RANGEMASTER KITCHENER 90 KCH90ECBLC BLACK CHROME 79270" at bounding box center [670, 200] width 792 height 31
click at [388, 187] on div "RANGEMASTER KITCHENER 90 KCH90ECBLC BLACK CHROME 79270" at bounding box center [670, 200] width 792 height 31
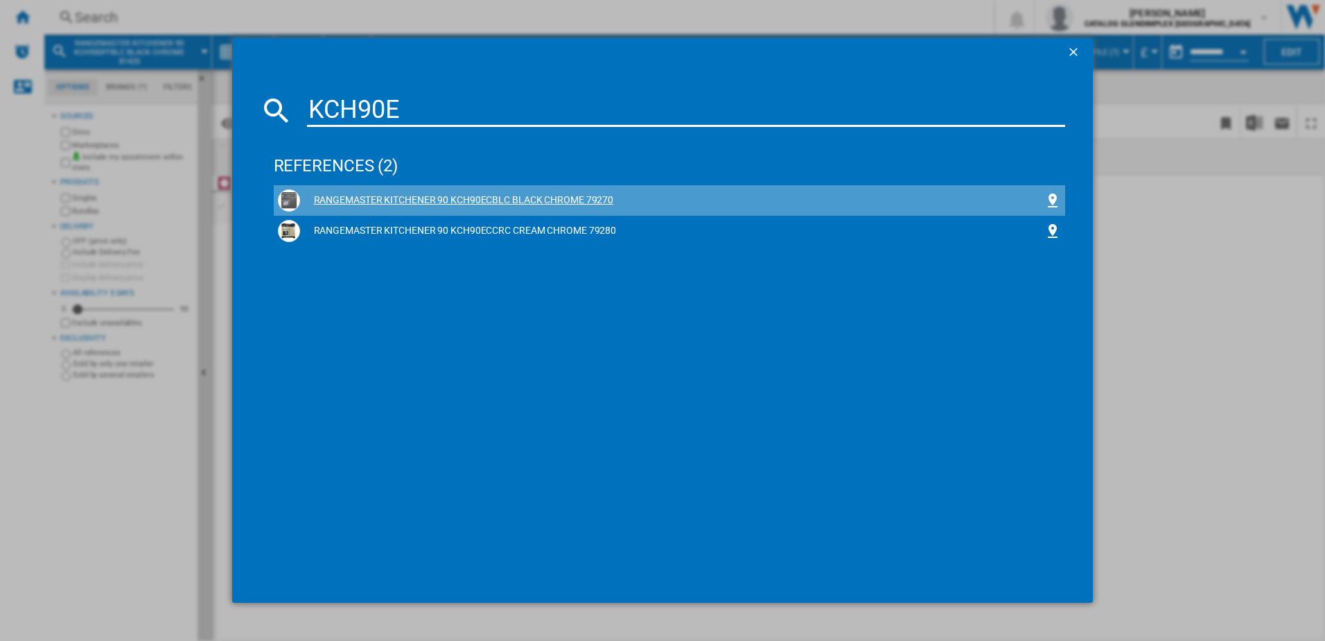
click at [412, 198] on div "RANGEMASTER KITCHENER 90 KCH90ECBLC BLACK CHROME 79270" at bounding box center [672, 200] width 745 height 14
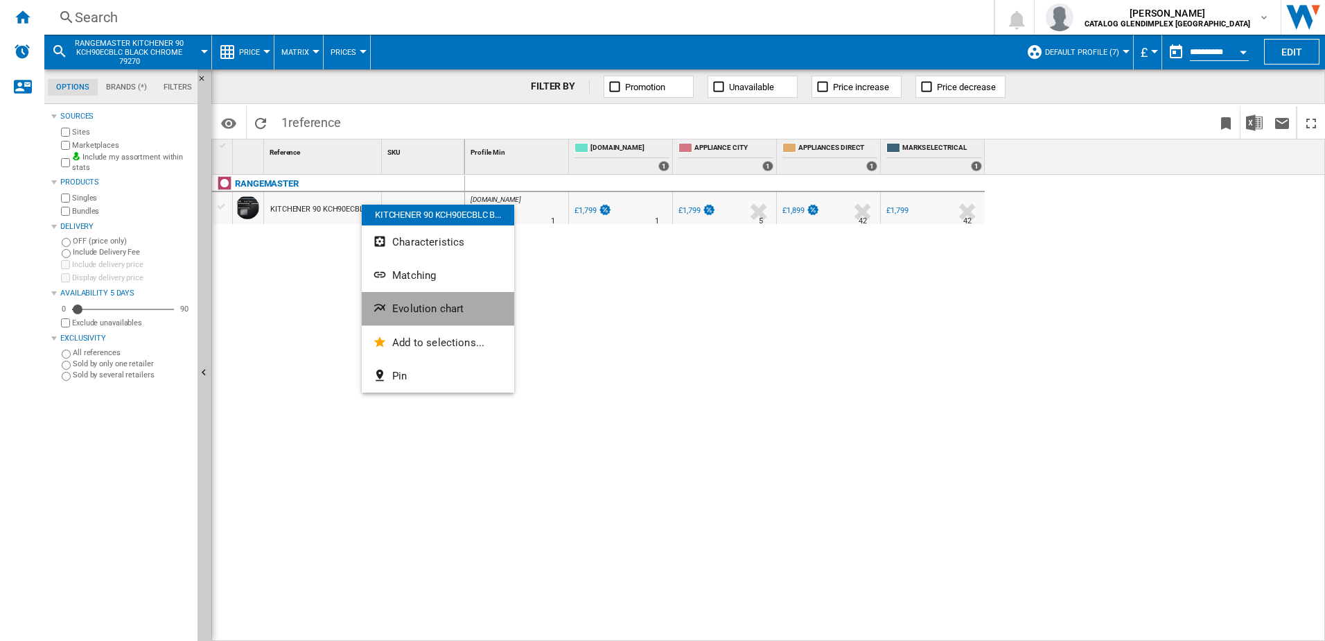
click at [428, 307] on span "Evolution chart" at bounding box center [427, 308] width 71 height 12
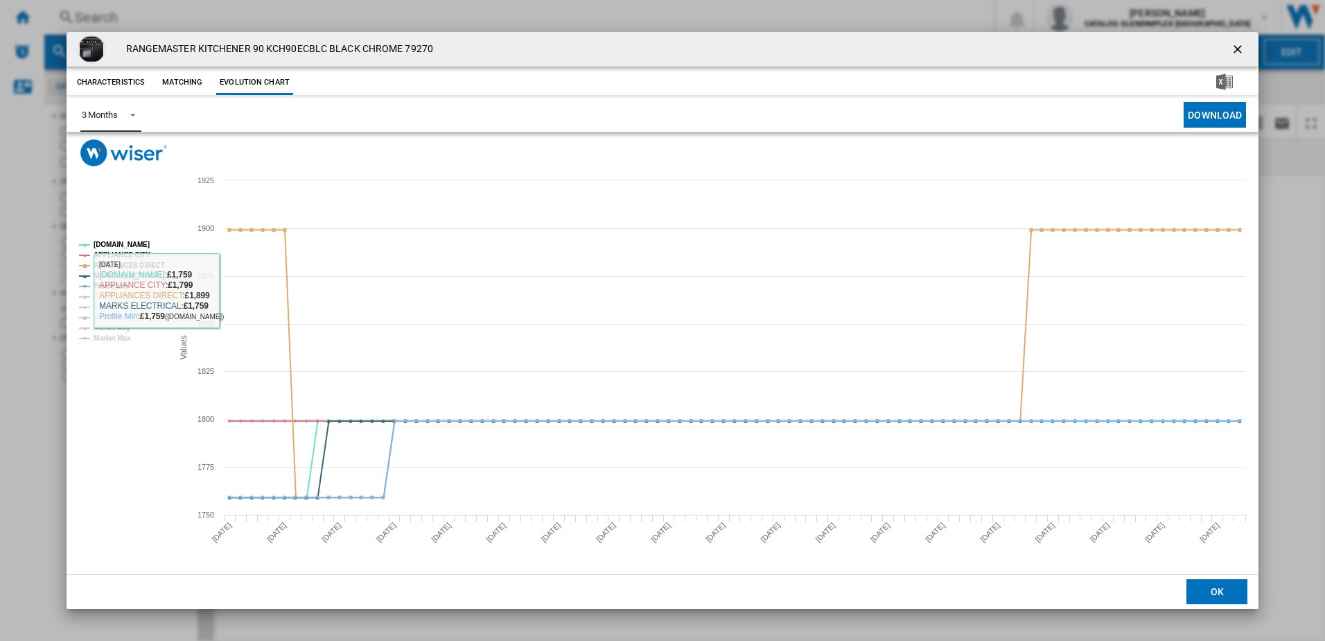
click at [123, 116] on span "Product popup" at bounding box center [129, 113] width 17 height 12
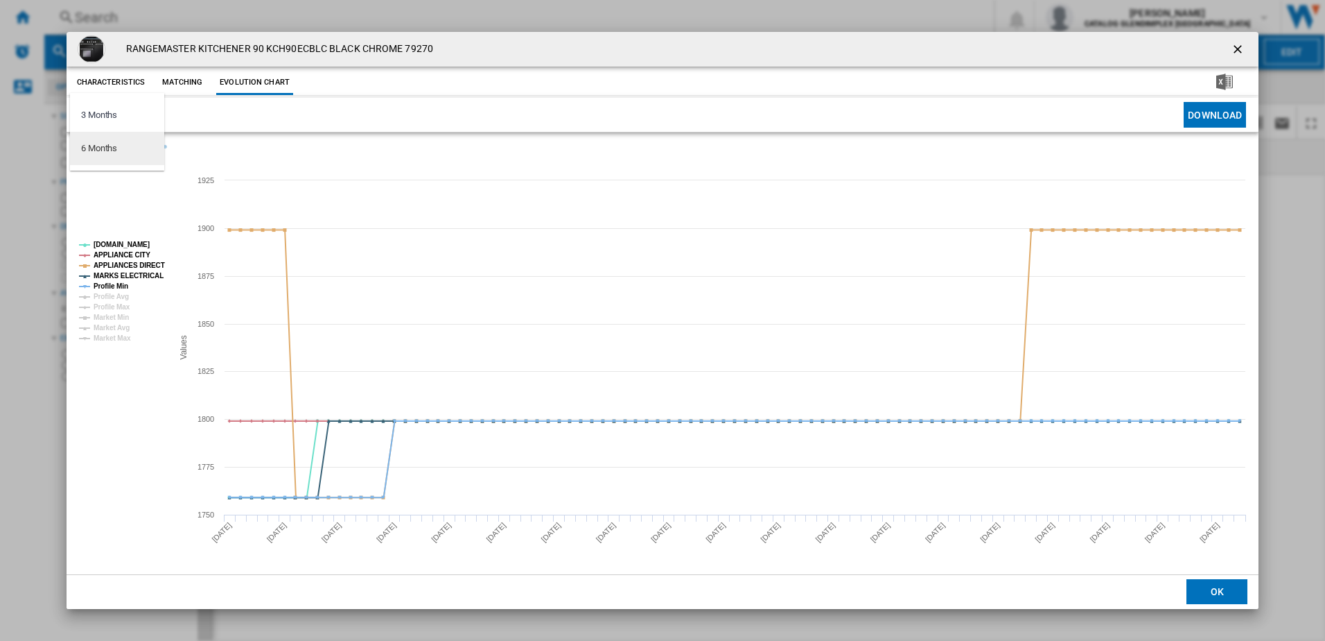
click at [117, 150] on div "6 Months" at bounding box center [99, 148] width 36 height 12
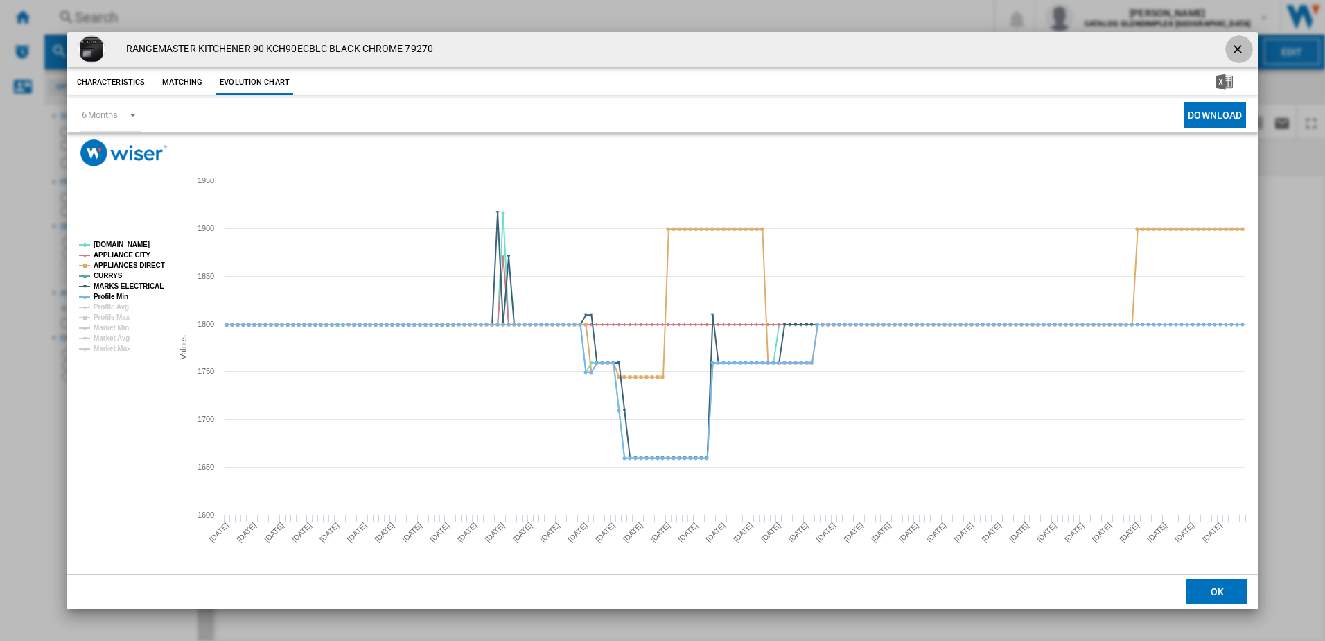
click at [1248, 45] on ng-md-icon "getI18NText('BUTTONS.CLOSE_DIALOG')" at bounding box center [1239, 50] width 17 height 17
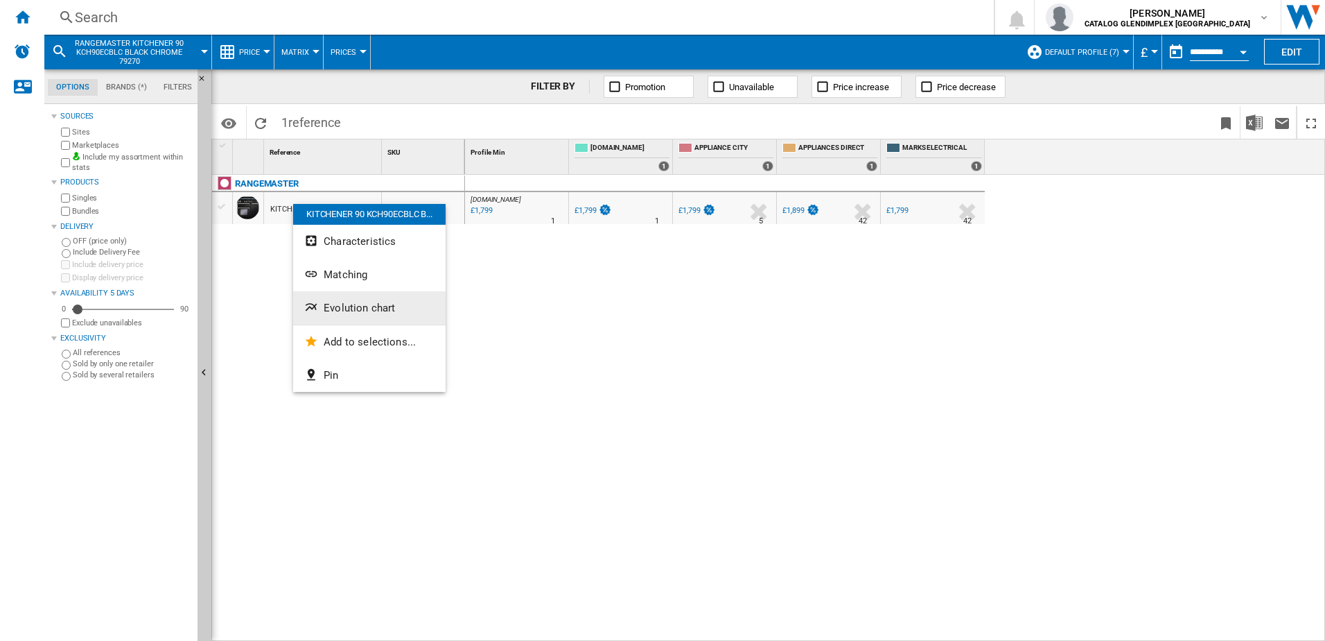
click at [329, 314] on button "Evolution chart" at bounding box center [369, 307] width 153 height 33
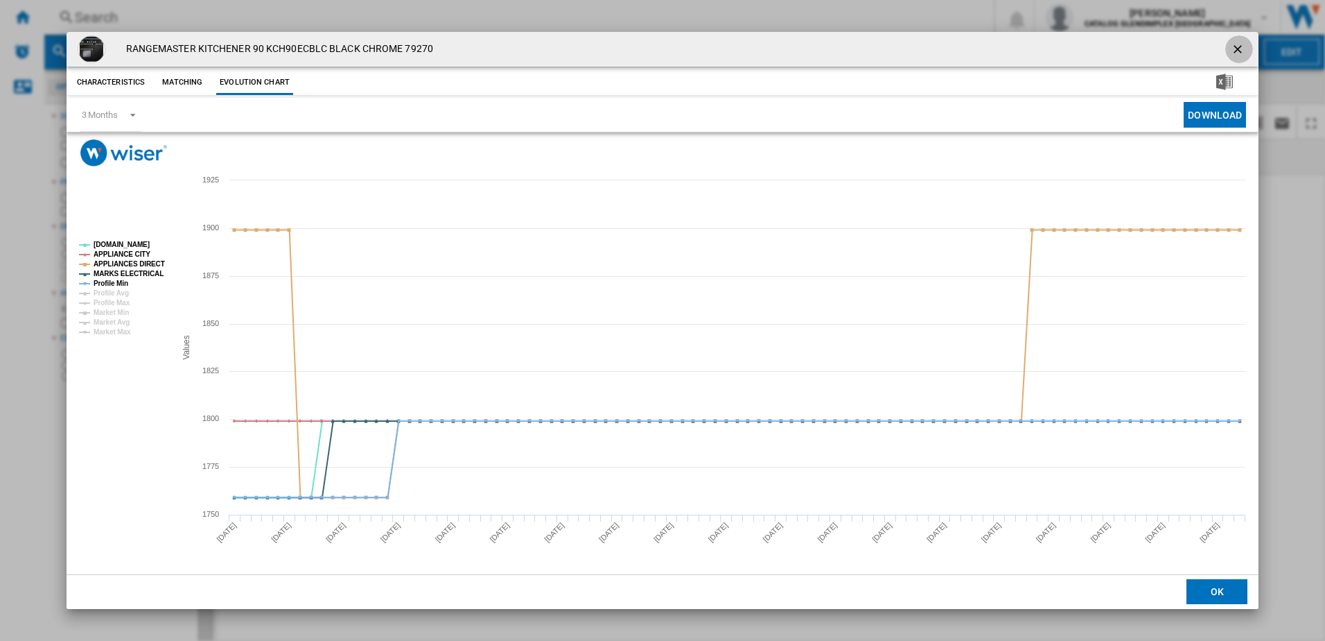
click at [1248, 42] on button "Product popup" at bounding box center [1240, 49] width 28 height 28
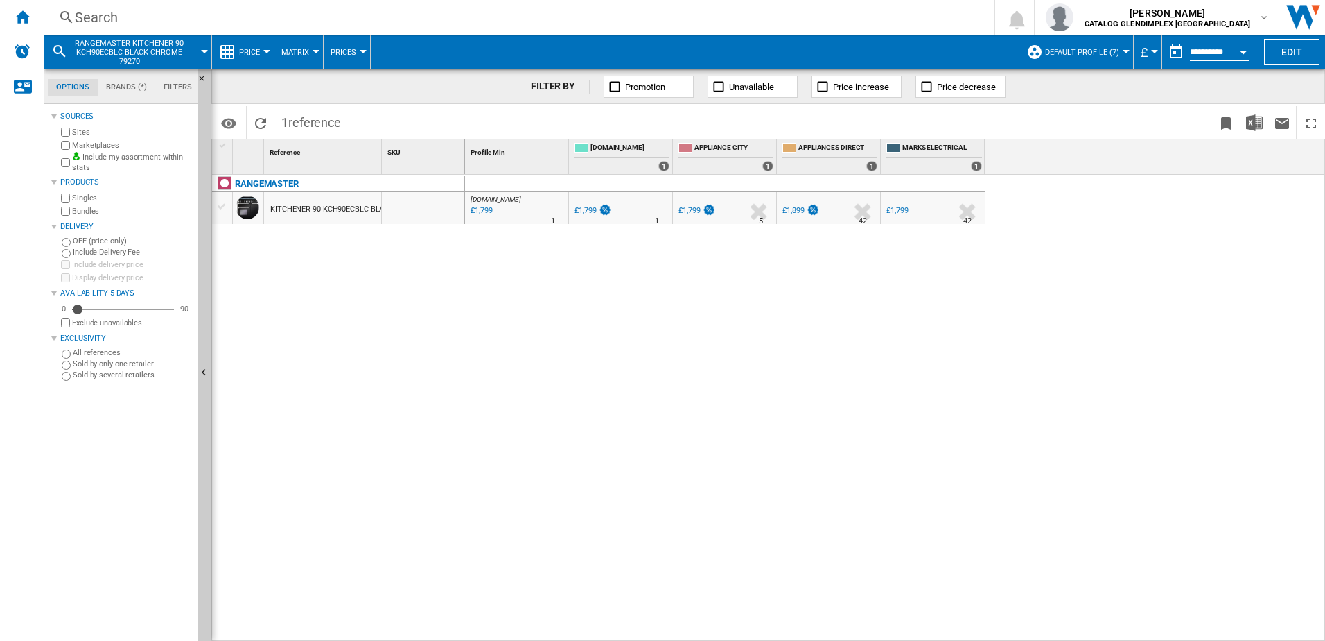
click at [245, 14] on div "Search" at bounding box center [516, 17] width 883 height 19
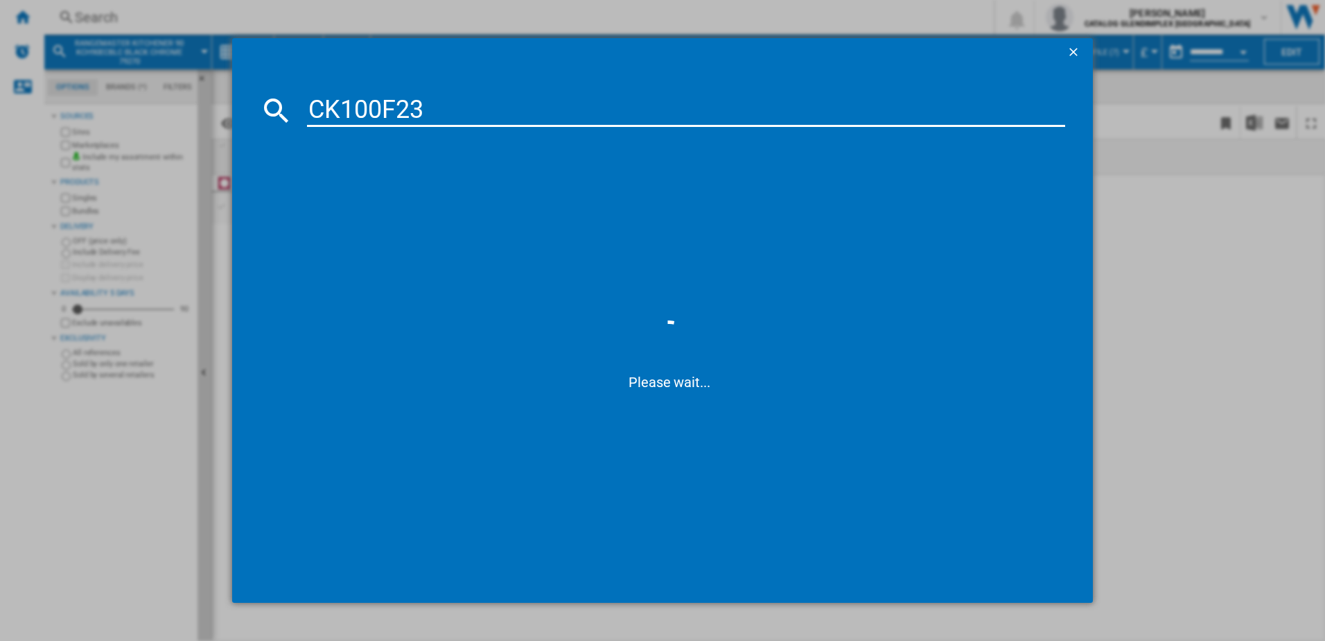
type input "CK100F232"
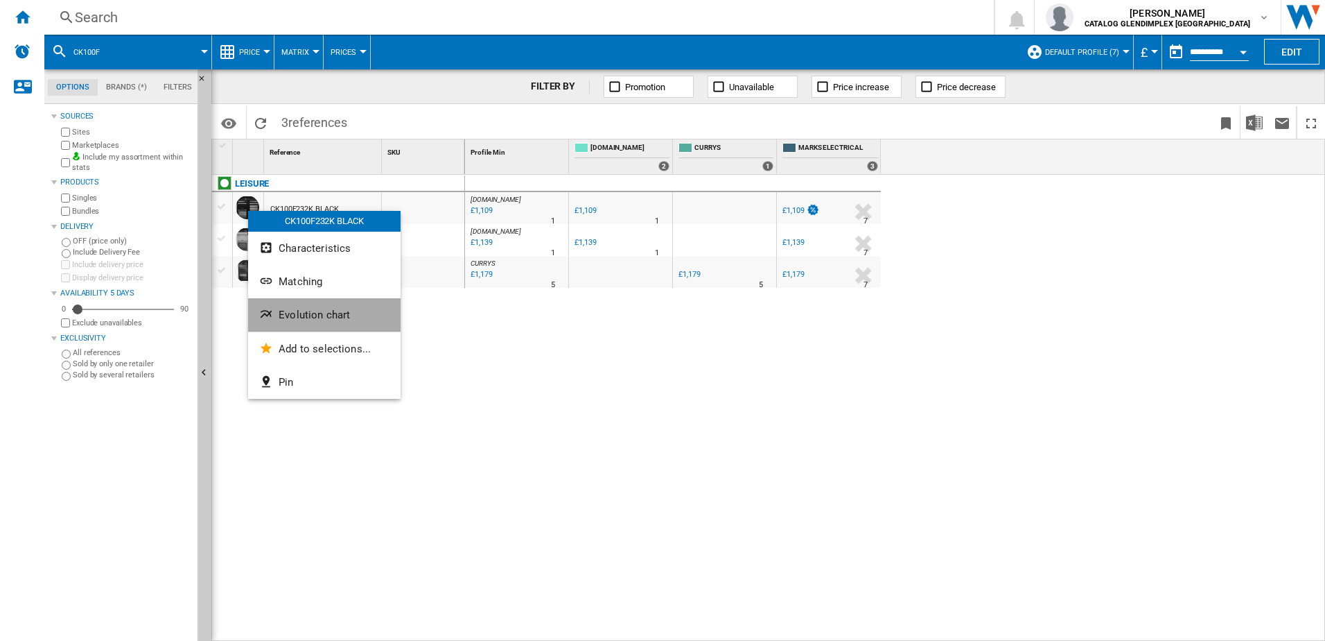
click at [310, 308] on button "Evolution chart" at bounding box center [324, 314] width 153 height 33
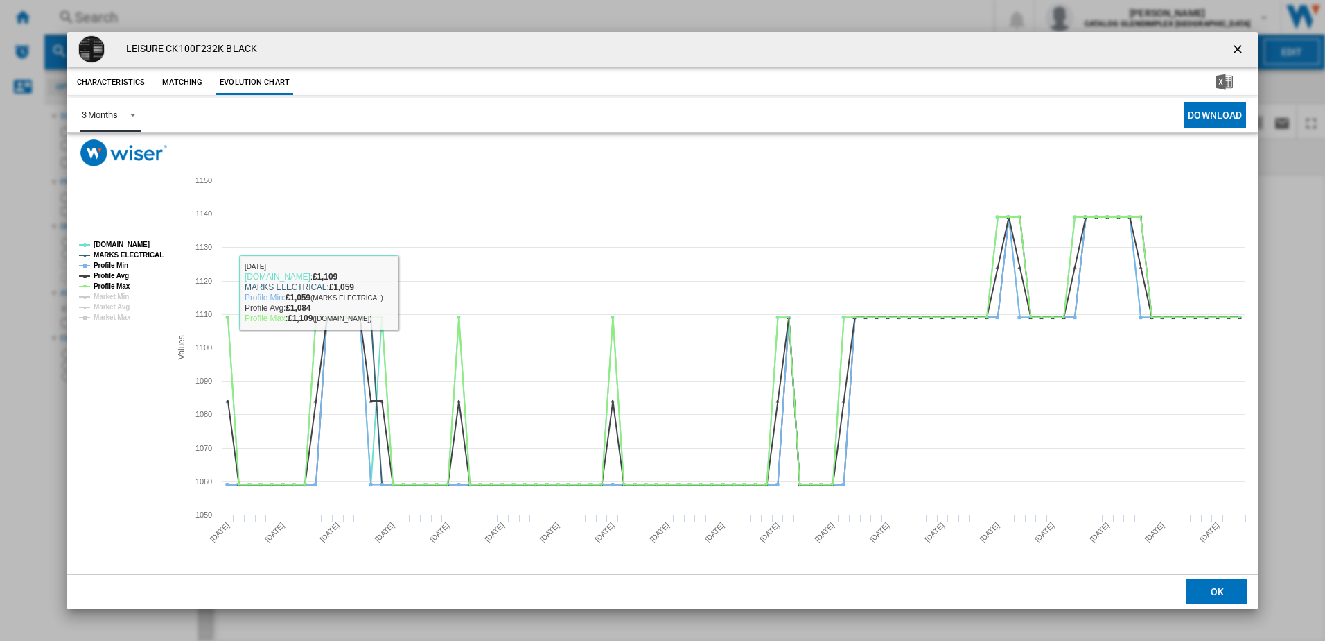
click at [122, 112] on span "Product popup" at bounding box center [129, 113] width 17 height 12
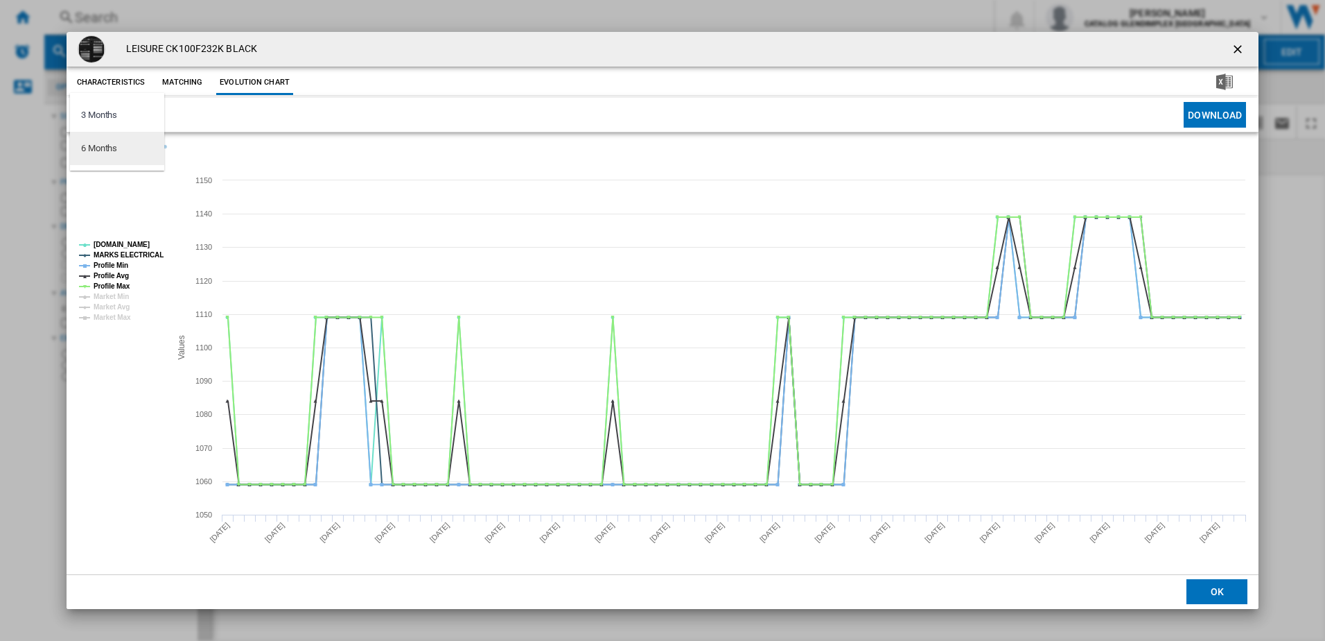
click at [129, 150] on md-option "6 Months" at bounding box center [117, 148] width 94 height 33
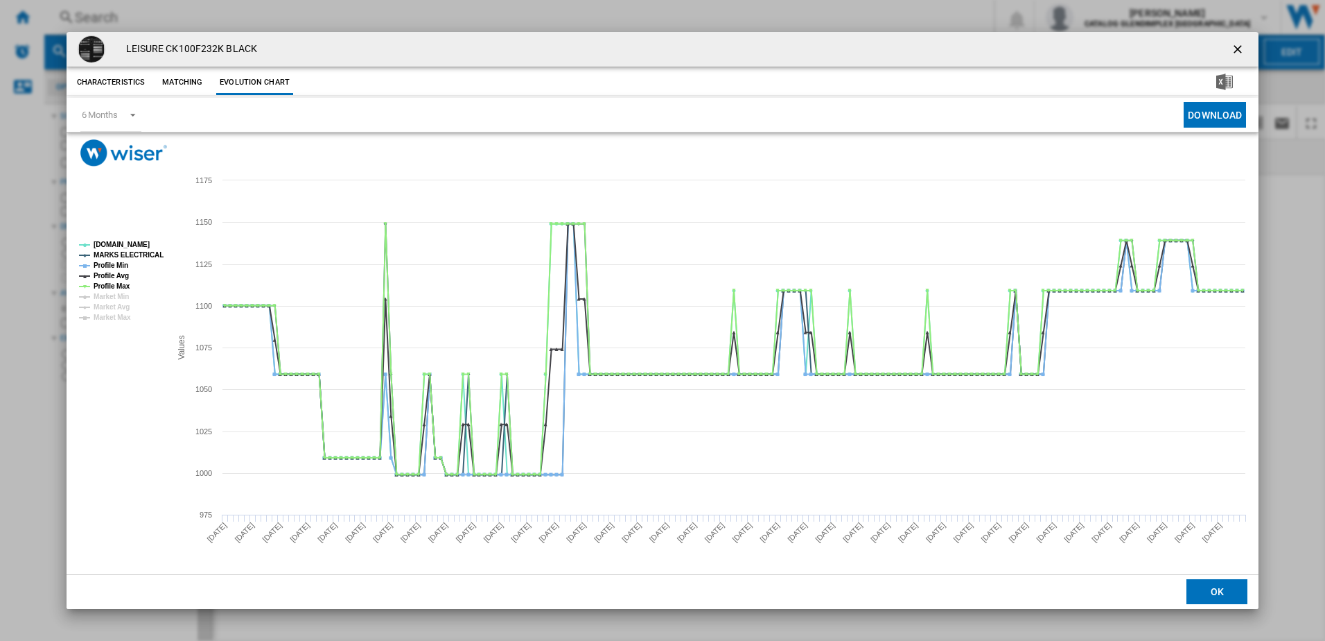
click at [1230, 49] on button "Product popup" at bounding box center [1240, 49] width 28 height 28
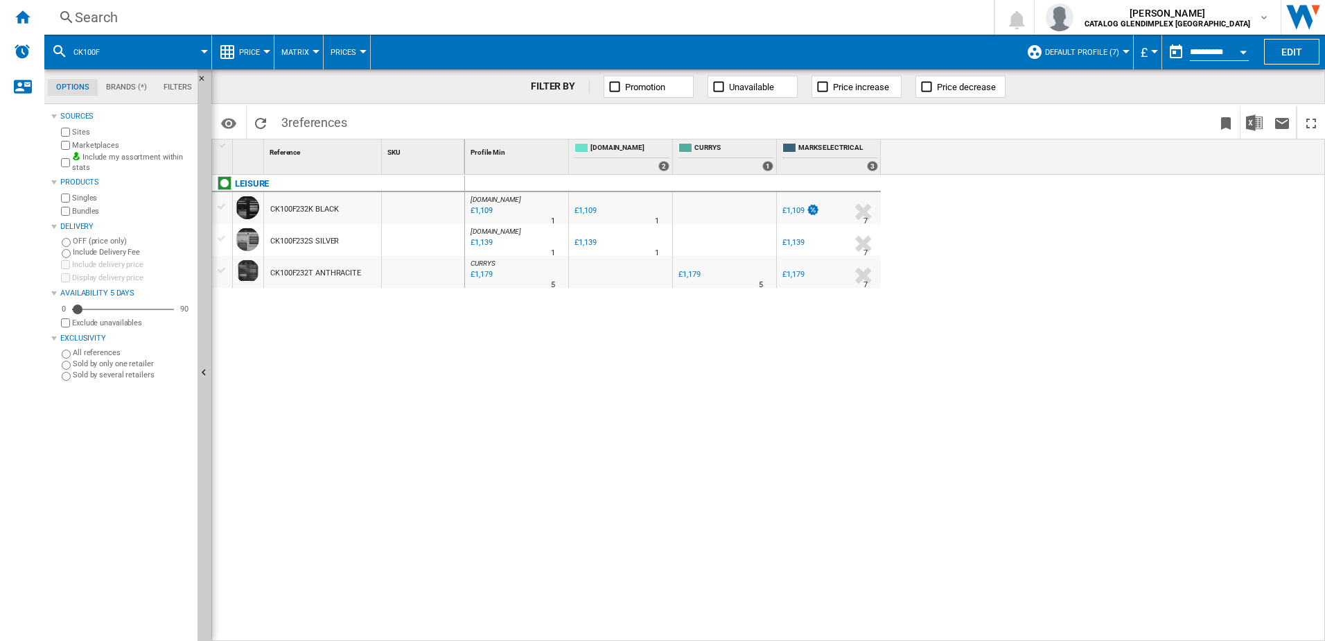
click at [207, 24] on div "Search" at bounding box center [516, 17] width 883 height 19
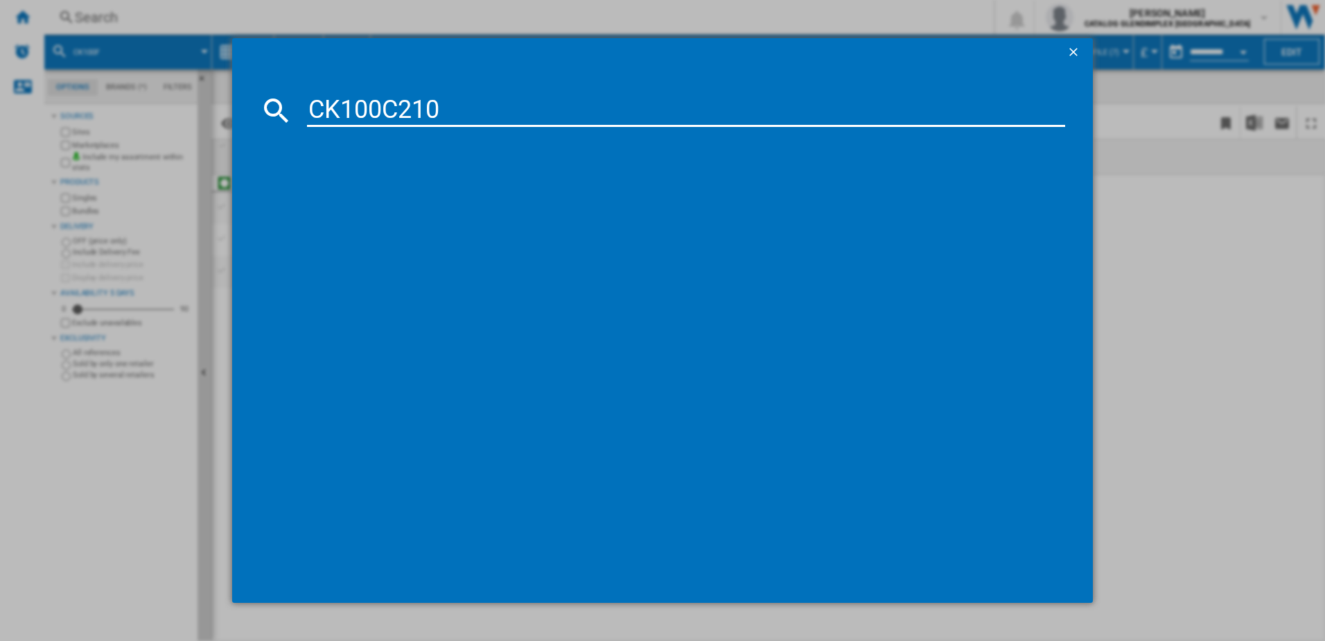
type input "CK100C210"
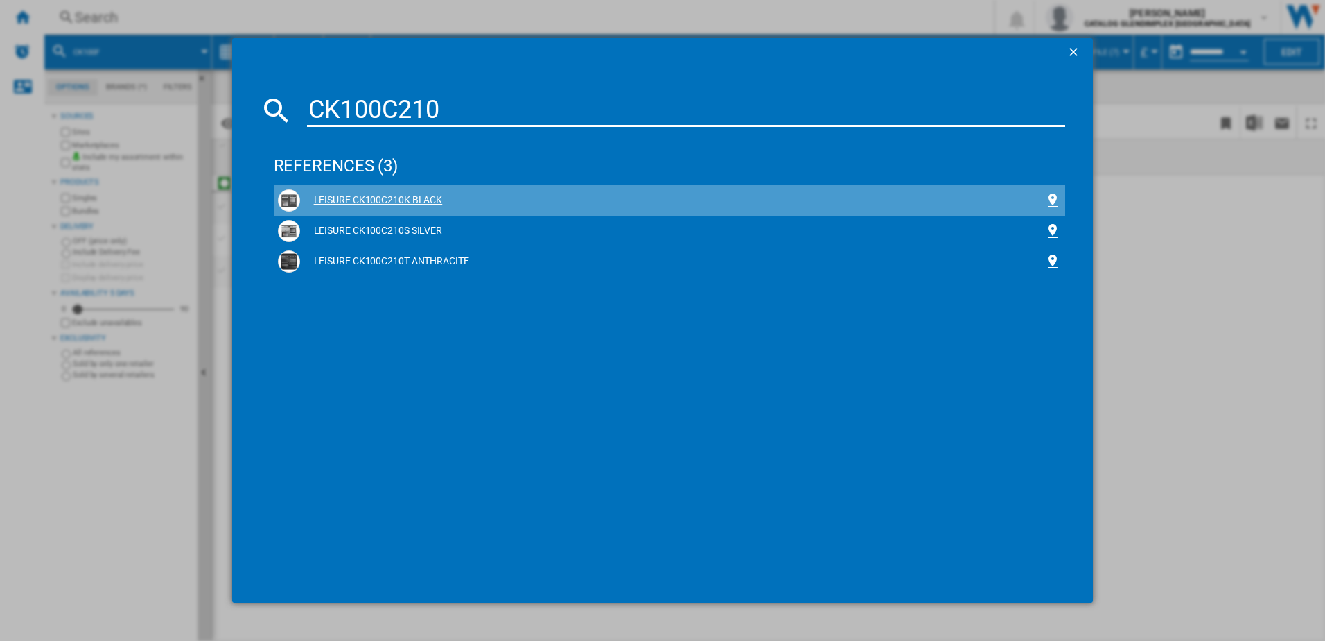
click at [329, 198] on div "LEISURE CK100C210K BLACK" at bounding box center [672, 200] width 745 height 14
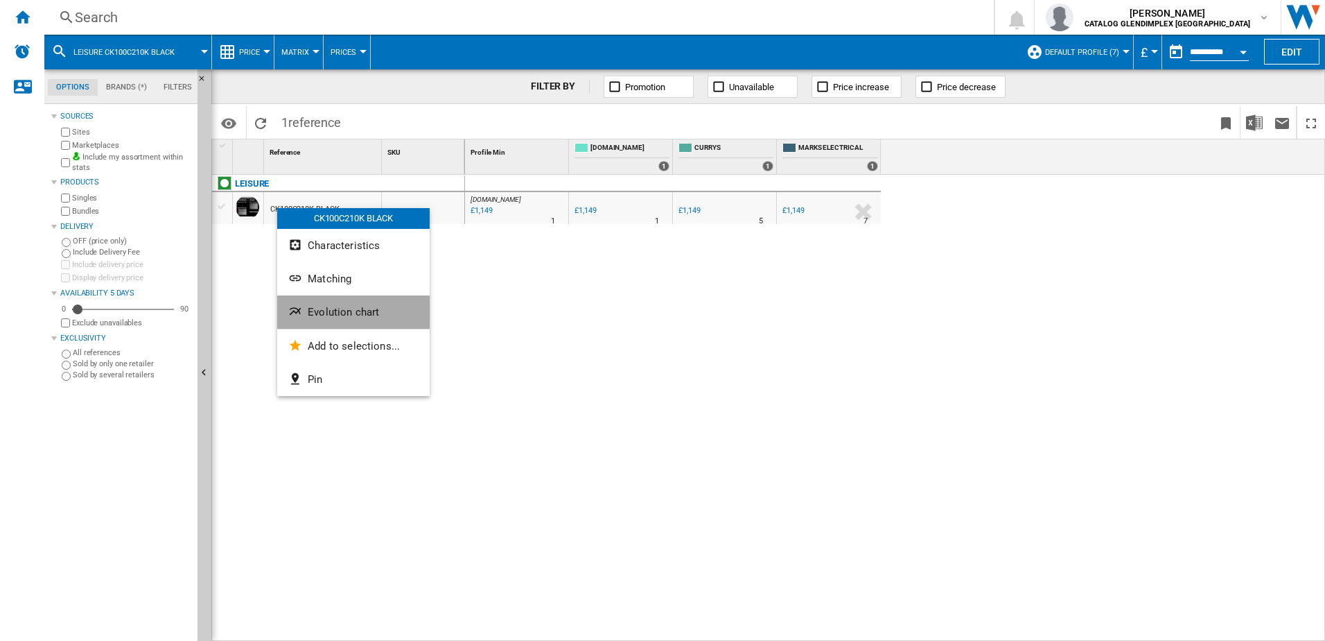
click at [339, 308] on span "Evolution chart" at bounding box center [343, 312] width 71 height 12
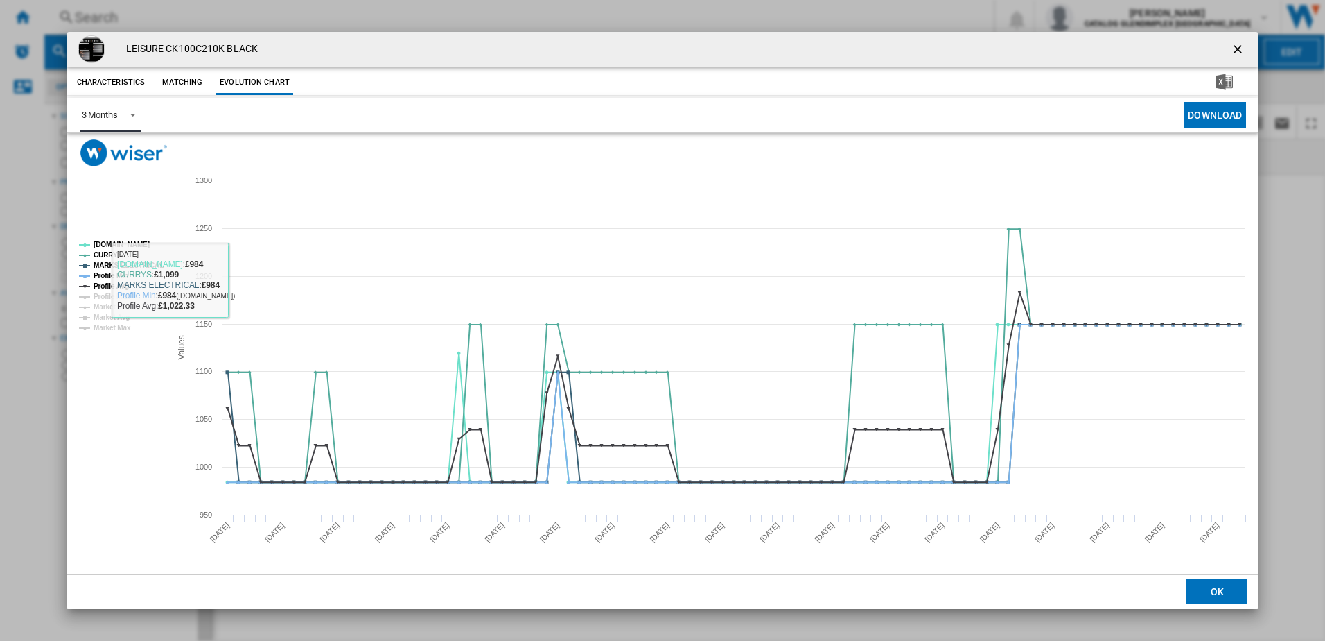
click at [94, 115] on div "3 Months" at bounding box center [100, 115] width 36 height 10
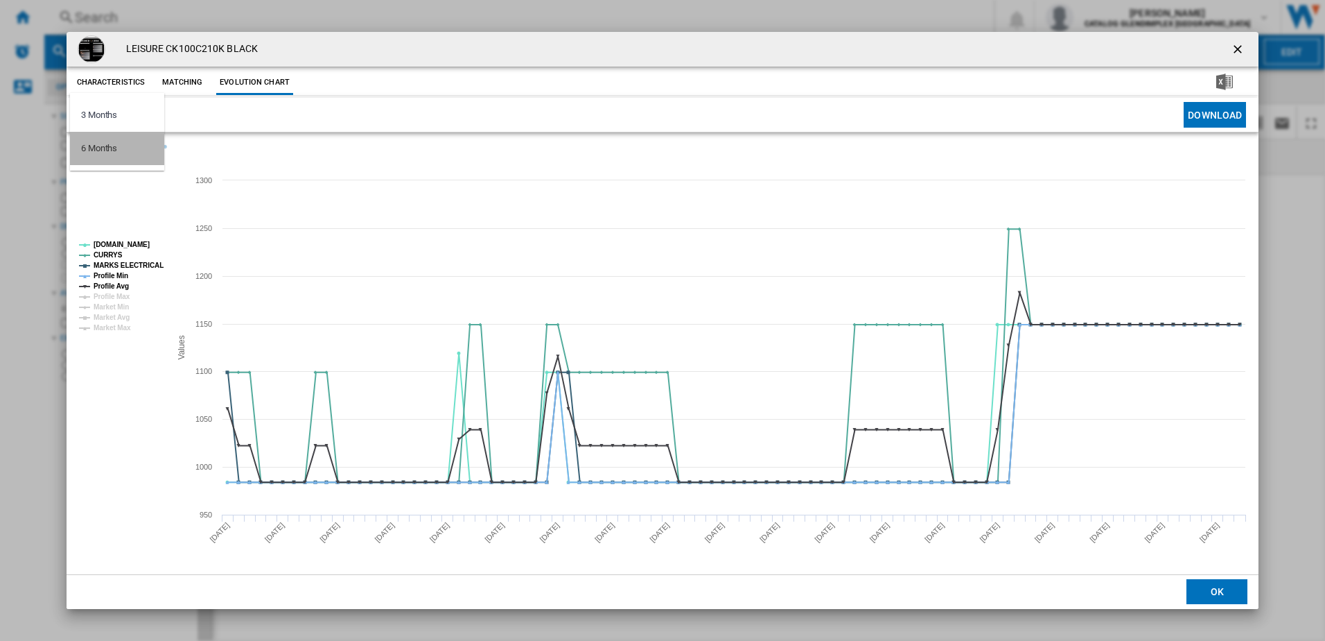
click at [116, 153] on div "6 Months" at bounding box center [99, 148] width 36 height 12
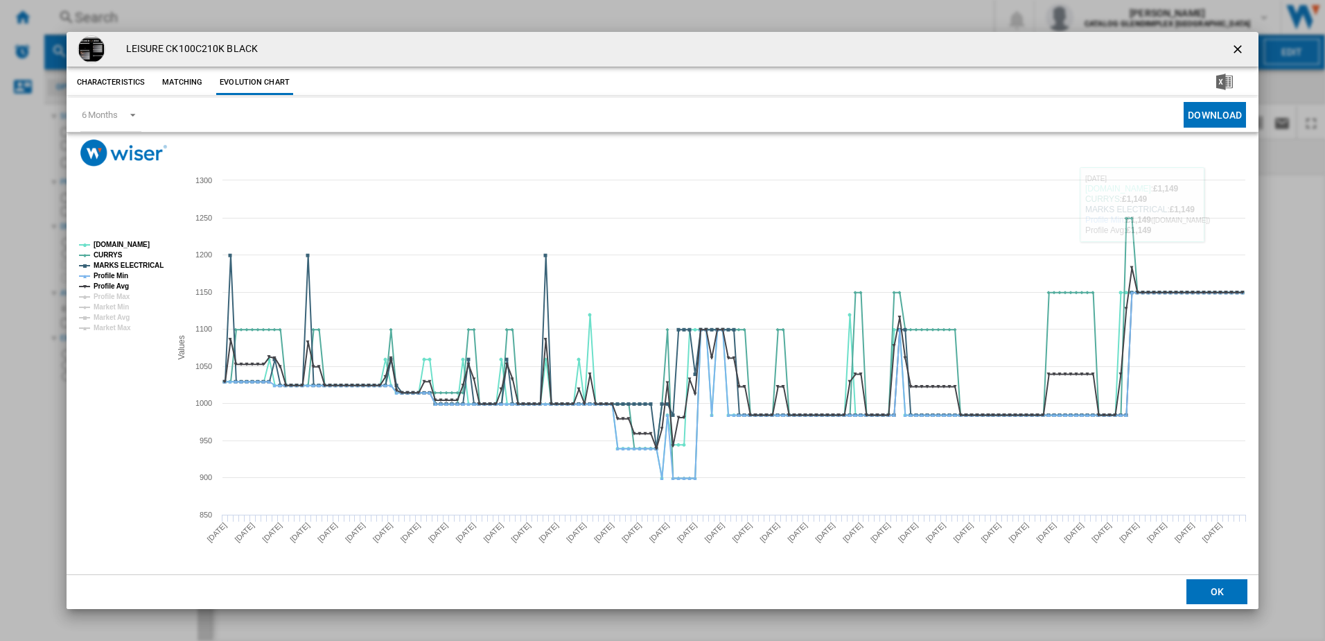
click at [1239, 47] on ng-md-icon "getI18NText('BUTTONS.CLOSE_DIALOG')" at bounding box center [1239, 50] width 17 height 17
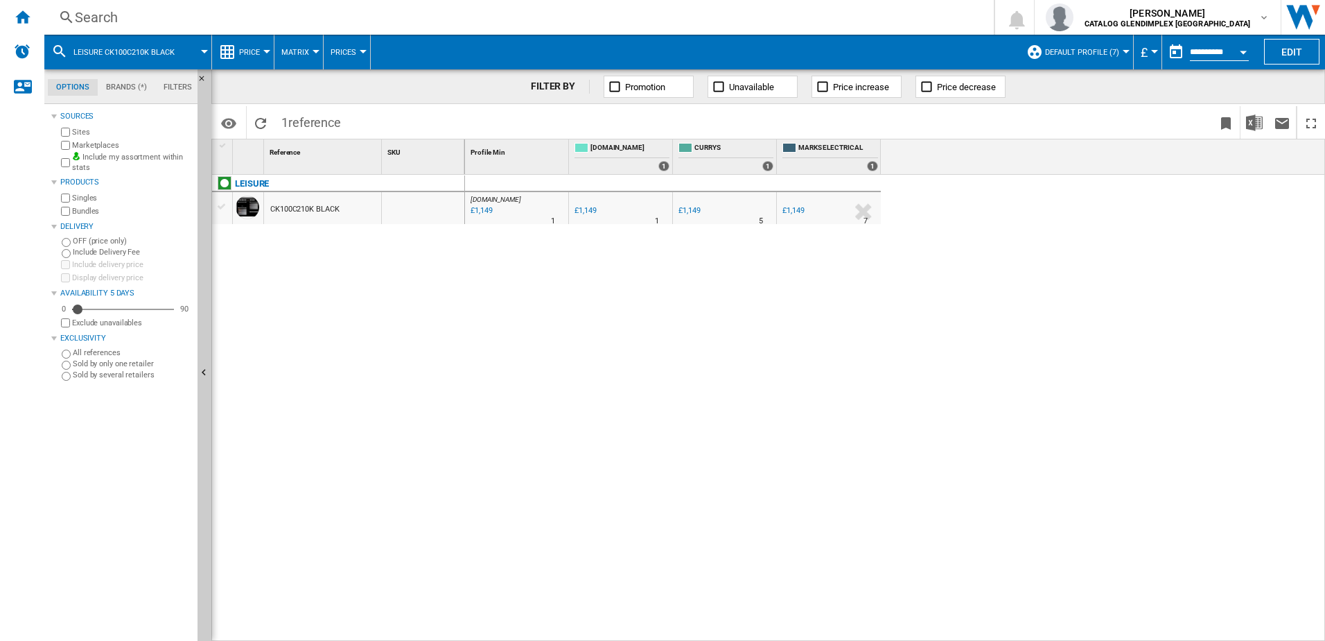
click at [487, 209] on div "£1,149" at bounding box center [481, 211] width 24 height 14
click at [313, 27] on div "Search Search 0 [PERSON_NAME] CATALOG GLENDIMPLEX [GEOGRAPHIC_DATA] CATALOG GLE…" at bounding box center [684, 17] width 1281 height 35
click at [325, 15] on div "Search" at bounding box center [516, 17] width 883 height 19
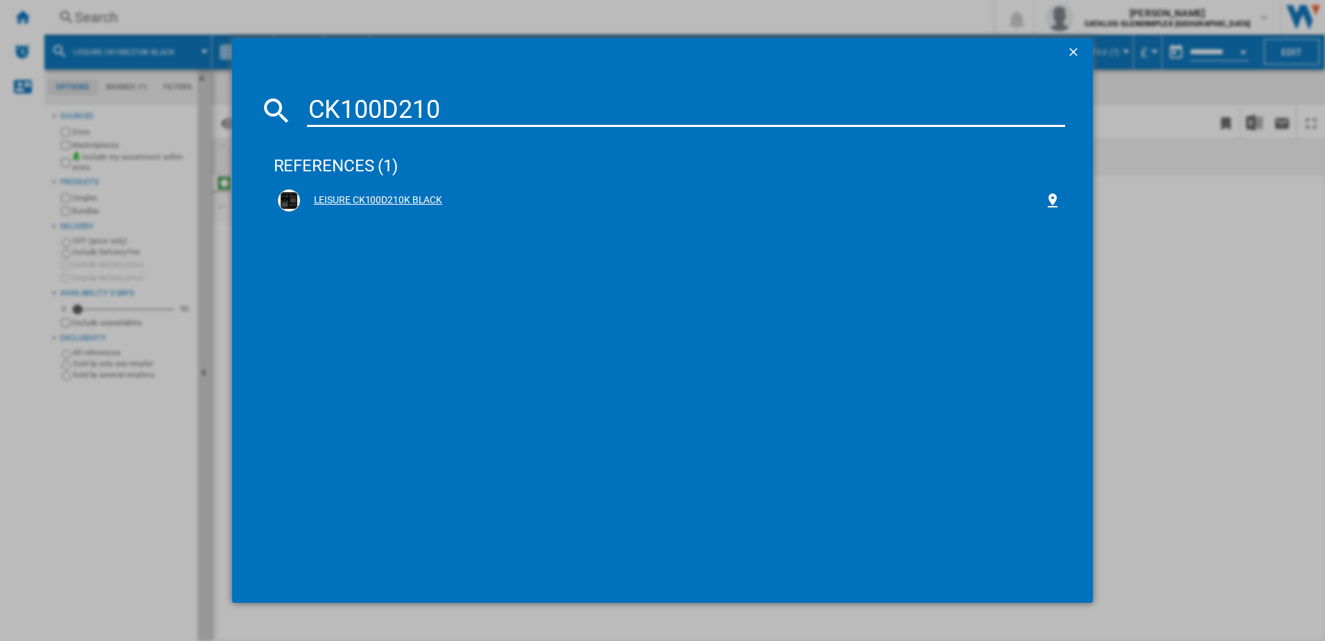
type input "CK100D210"
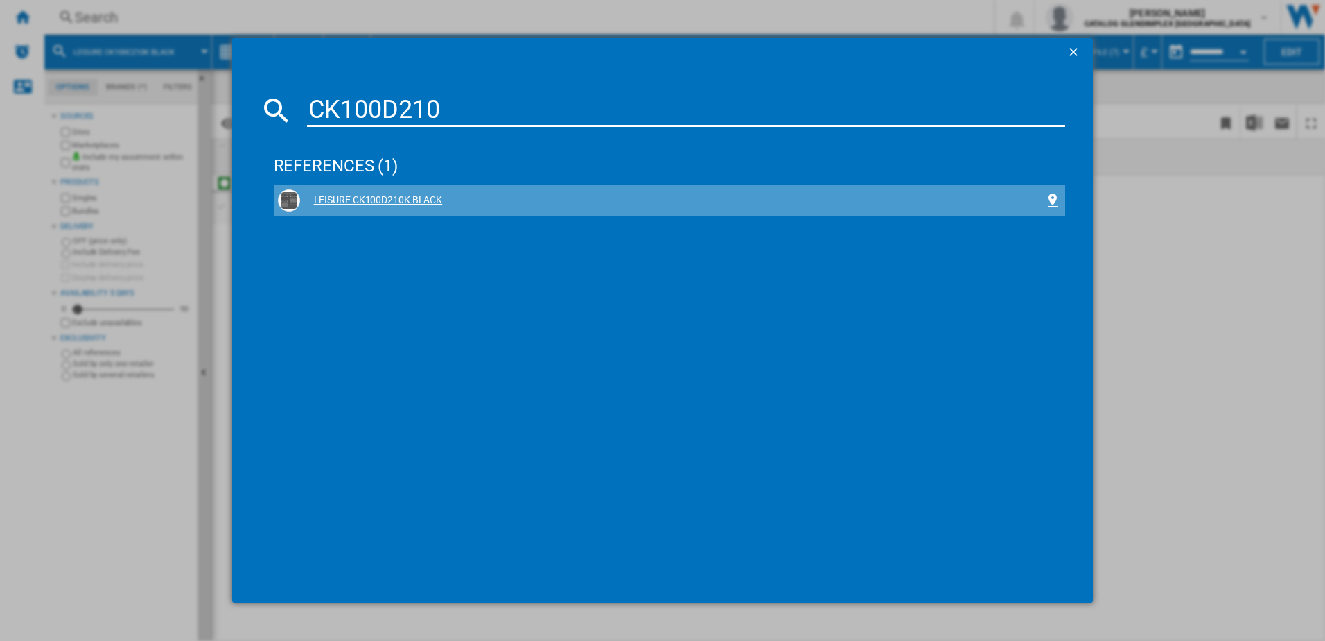
click at [313, 199] on div "LEISURE CK100D210K BLACK" at bounding box center [672, 200] width 745 height 14
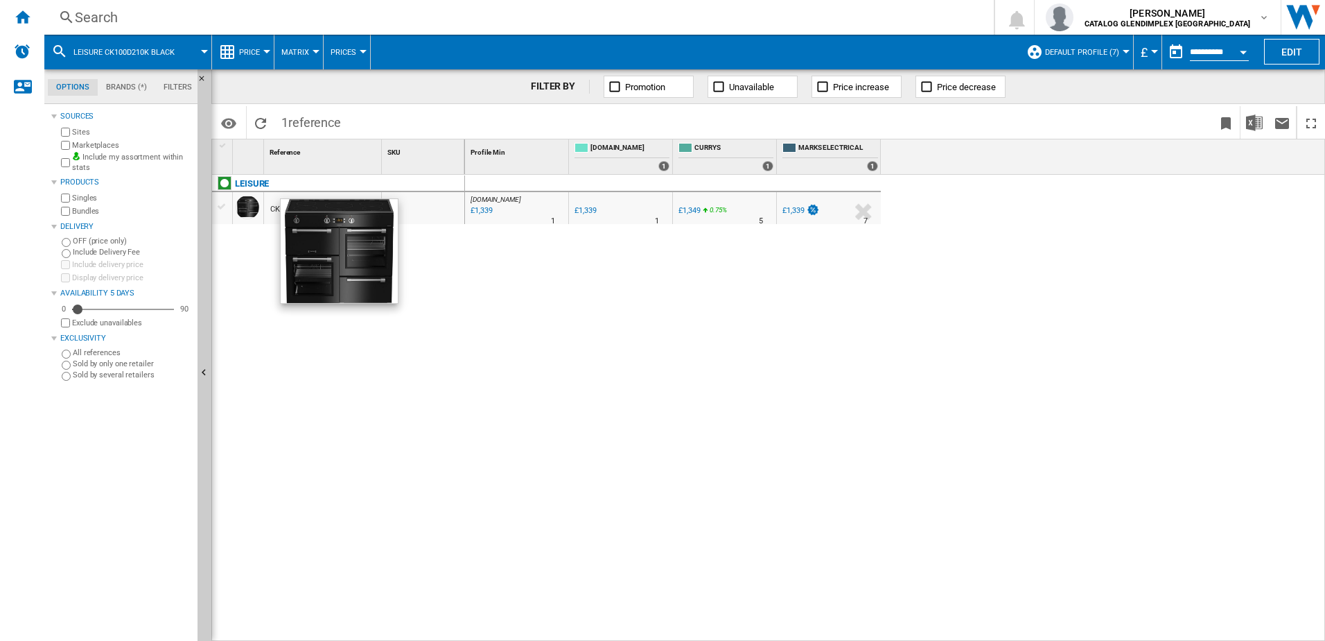
click at [400, 381] on div "LEISURE CK100D210K BLACK" at bounding box center [338, 404] width 253 height 459
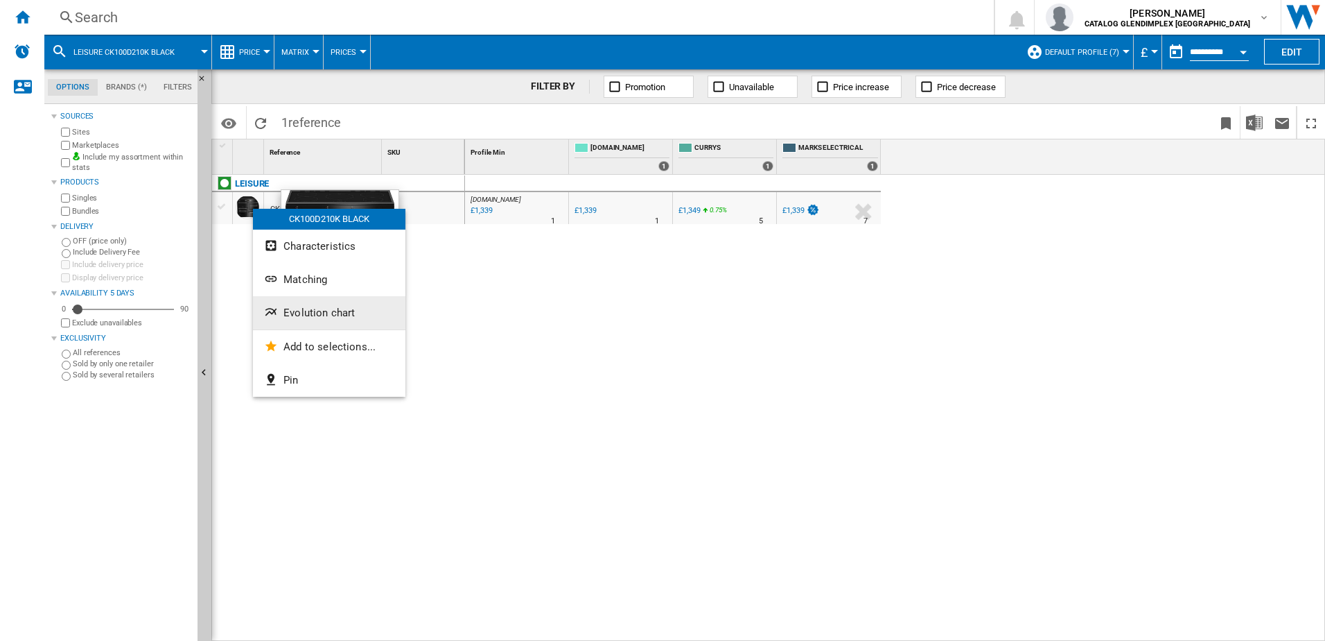
click at [322, 306] on button "Evolution chart" at bounding box center [329, 312] width 153 height 33
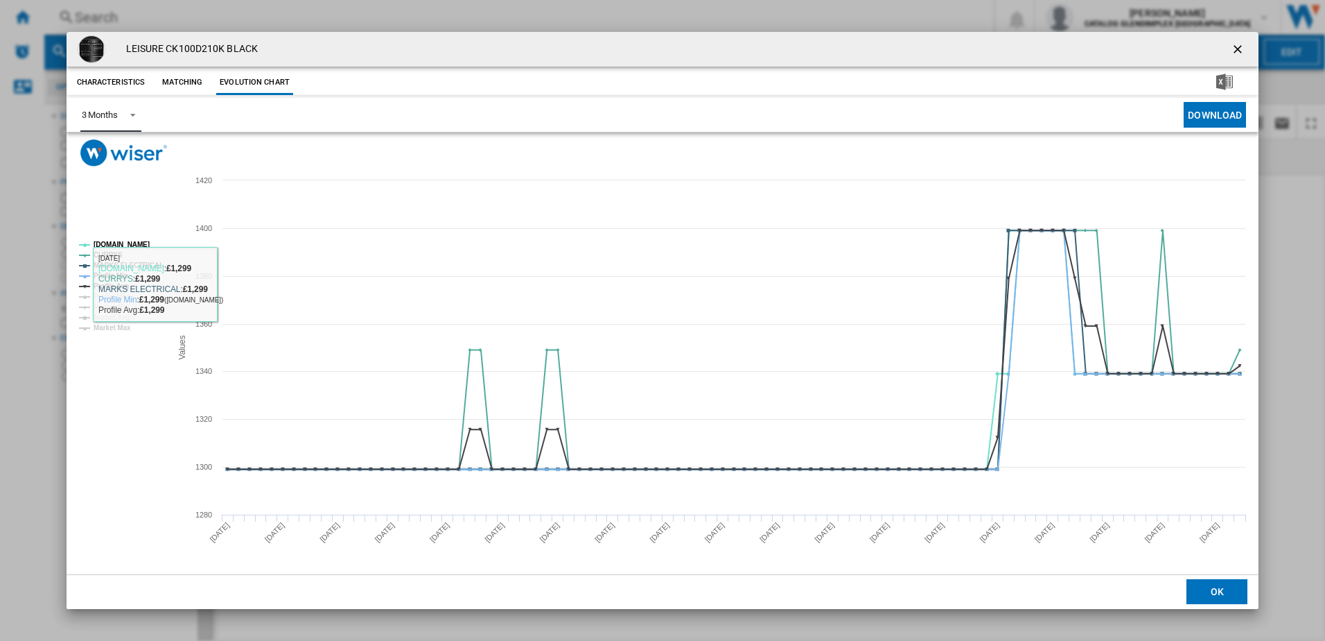
click at [121, 117] on md-select-value "3 Months" at bounding box center [110, 115] width 61 height 34
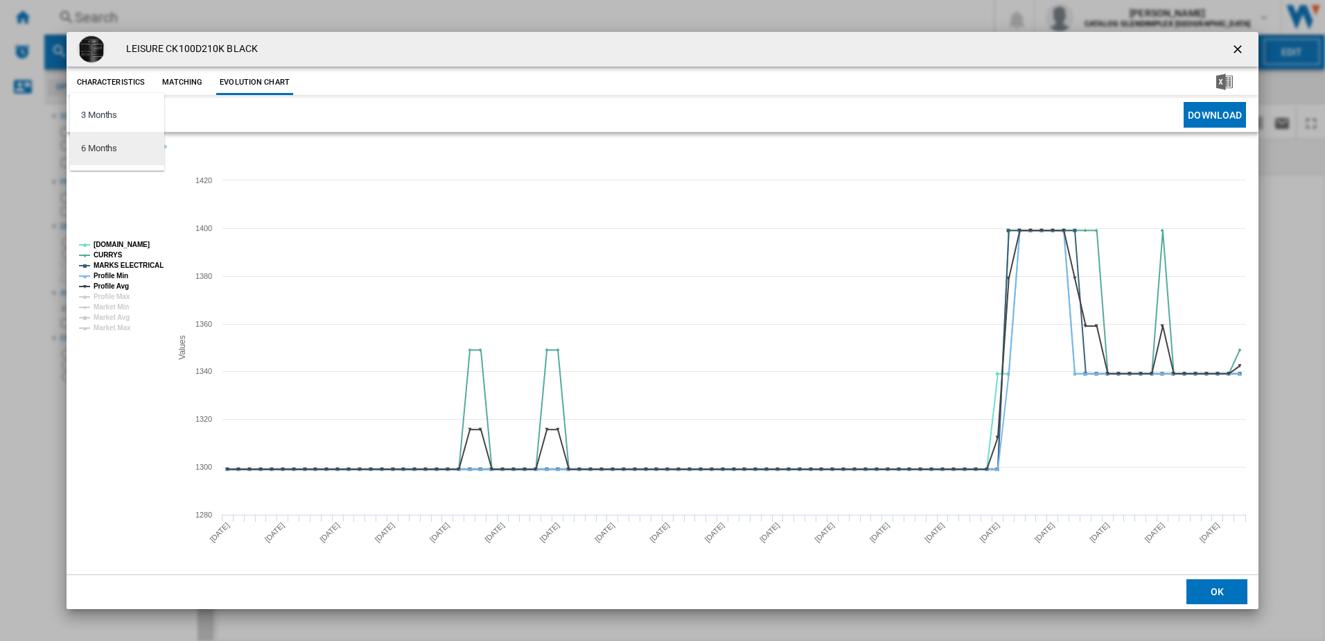
click at [121, 157] on md-option "6 Months" at bounding box center [117, 148] width 94 height 33
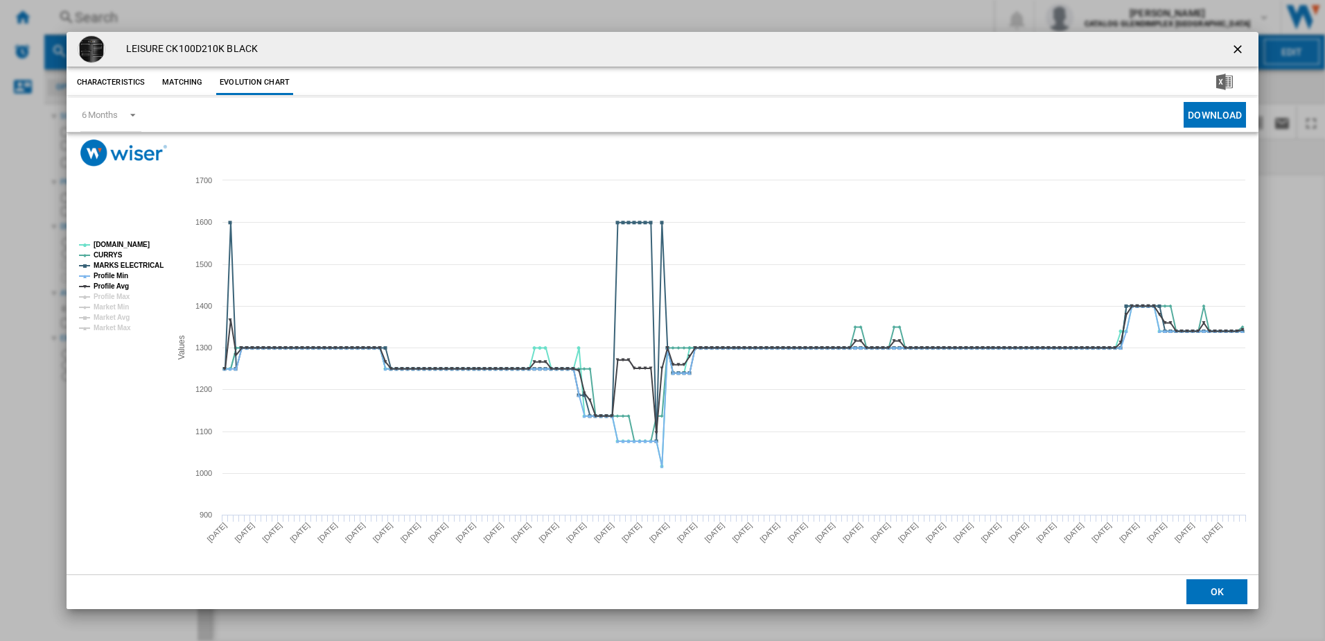
click at [1233, 43] on ng-md-icon "getI18NText('BUTTONS.CLOSE_DIALOG')" at bounding box center [1239, 50] width 17 height 17
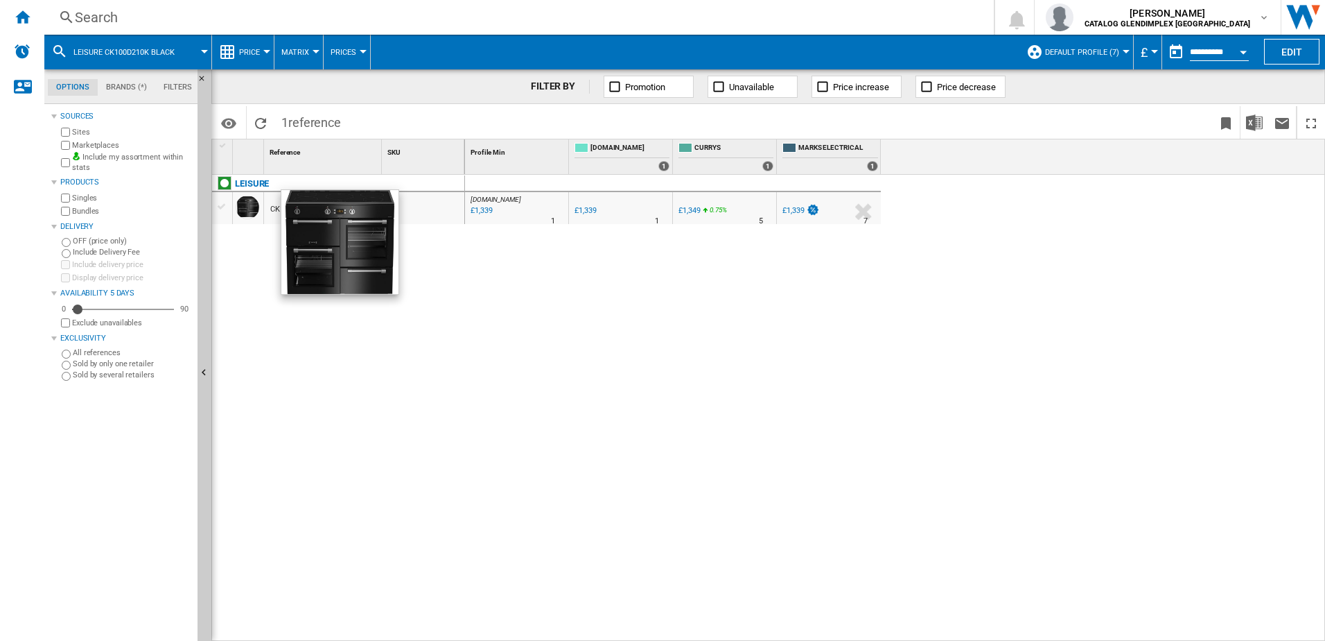
click at [302, 22] on div "Search" at bounding box center [516, 17] width 883 height 19
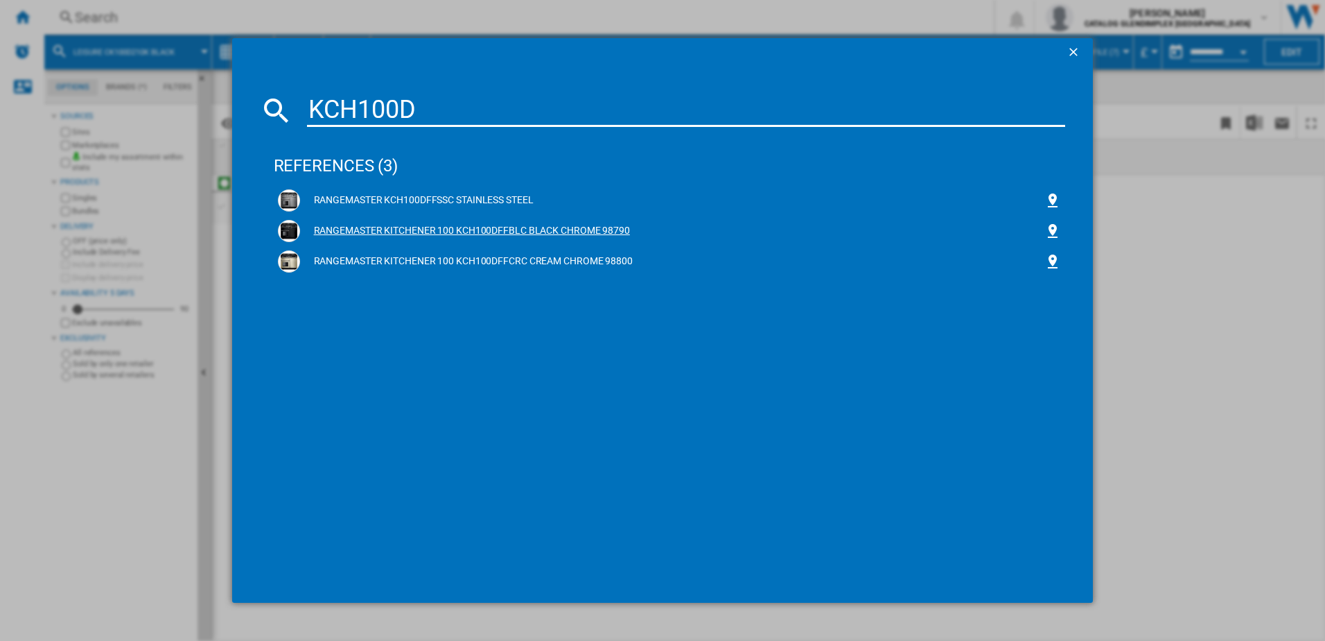
type input "KCH100D"
click at [365, 221] on div "RANGEMASTER KITCHENER 100 KCH100DFFBLC BLACK CHROME 98790" at bounding box center [670, 231] width 784 height 22
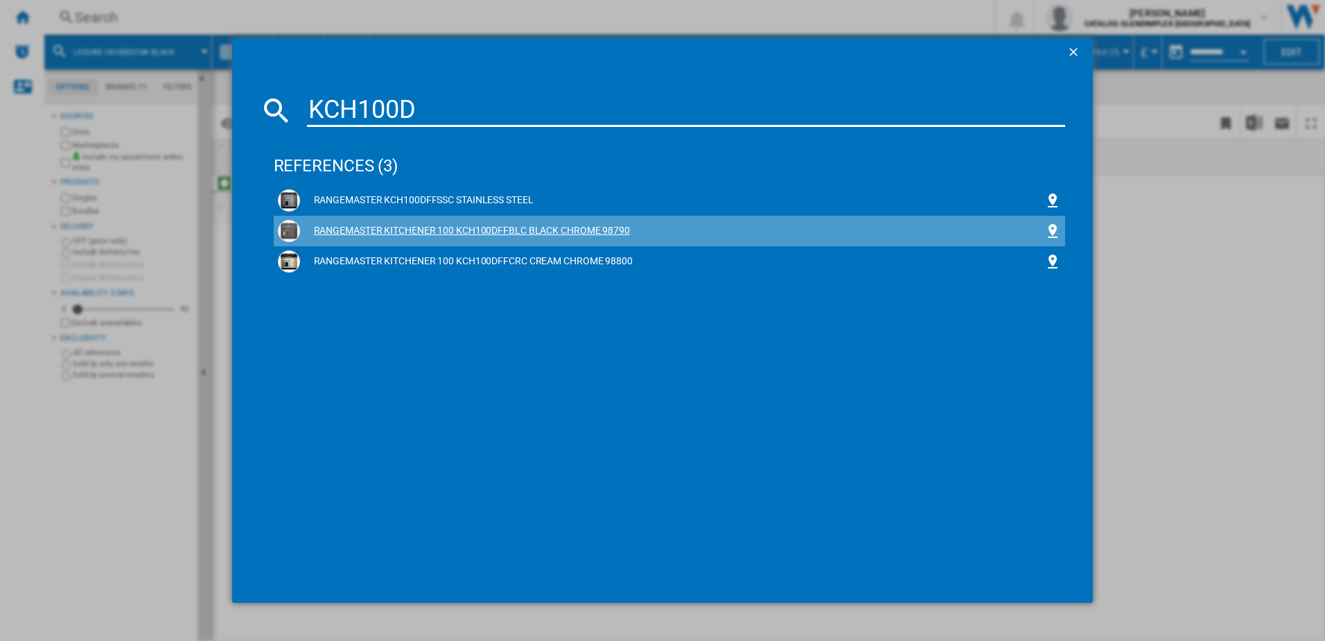
click at [363, 229] on div "RANGEMASTER KITCHENER 100 KCH100DFFBLC BLACK CHROME 98790" at bounding box center [672, 231] width 745 height 14
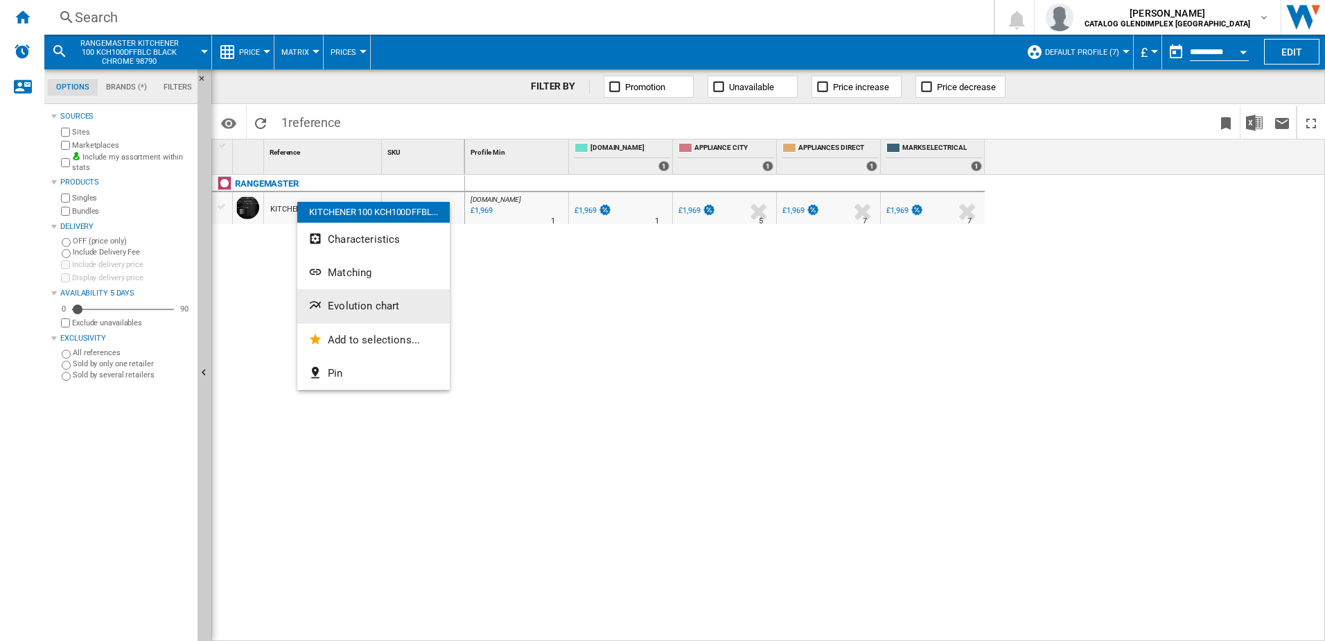
click at [354, 295] on button "Evolution chart" at bounding box center [373, 305] width 153 height 33
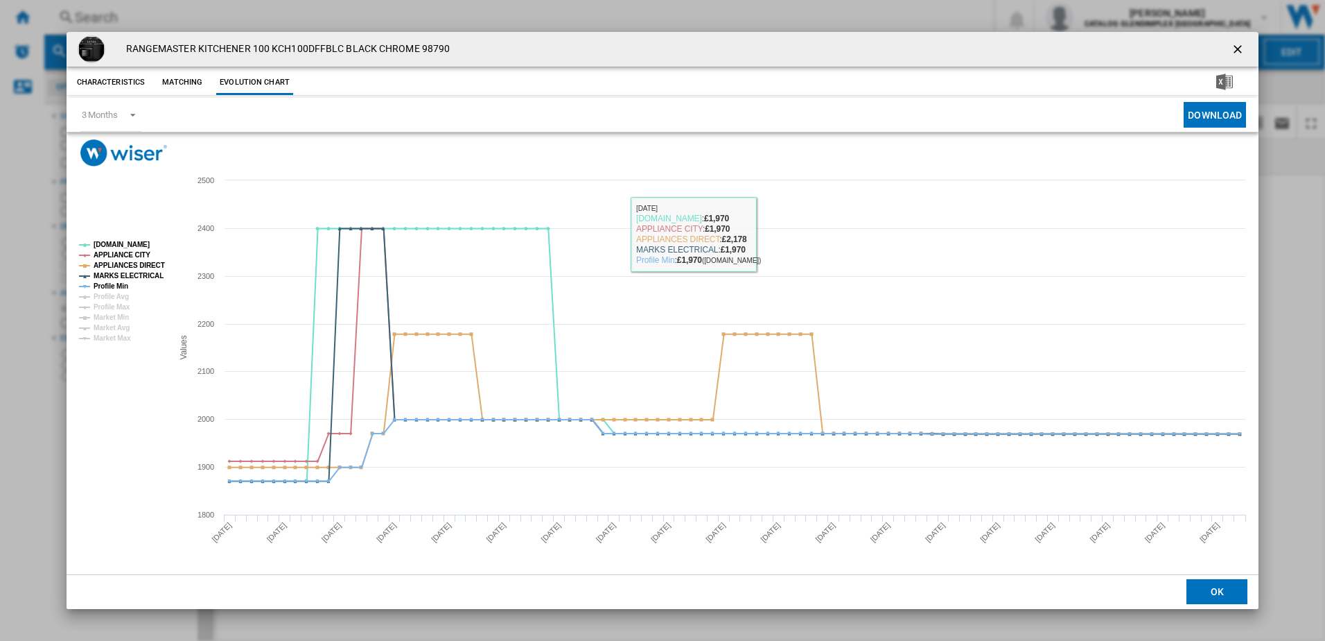
click at [1233, 40] on div "RANGEMASTER KITCHENER 100 KCH100DFFBLC BLACK CHROME 98790 Characteristics Match…" at bounding box center [662, 320] width 1325 height 641
click at [1234, 46] on ng-md-icon "getI18NText('BUTTONS.CLOSE_DIALOG')" at bounding box center [1239, 50] width 17 height 17
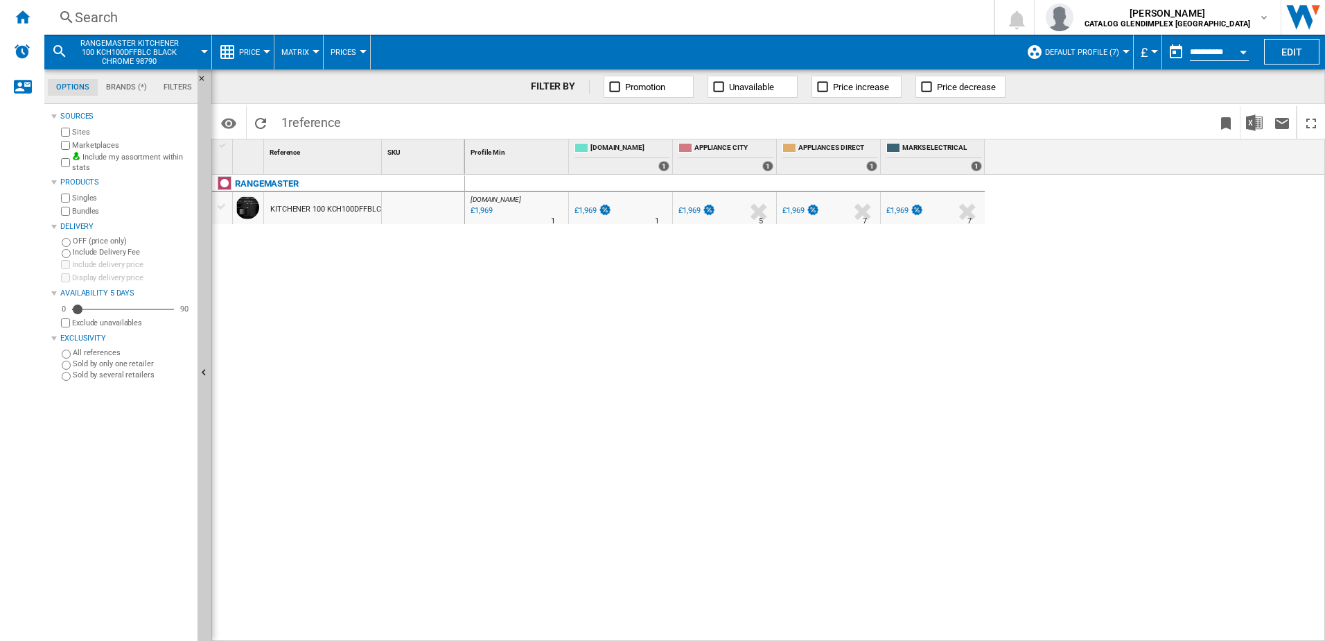
click at [326, 24] on div "Search" at bounding box center [516, 17] width 883 height 19
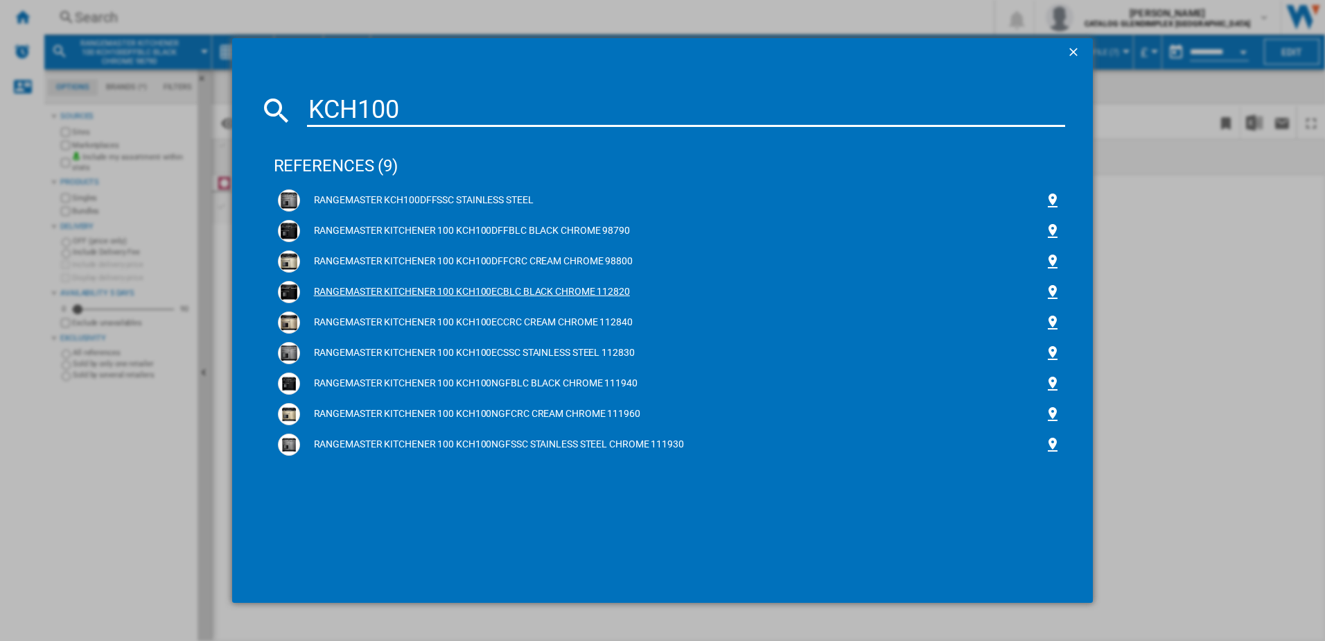
type input "KCH100"
click at [381, 289] on div "RANGEMASTER KITCHENER 100 KCH100ECBLC BLACK CHROME 112820" at bounding box center [672, 292] width 745 height 14
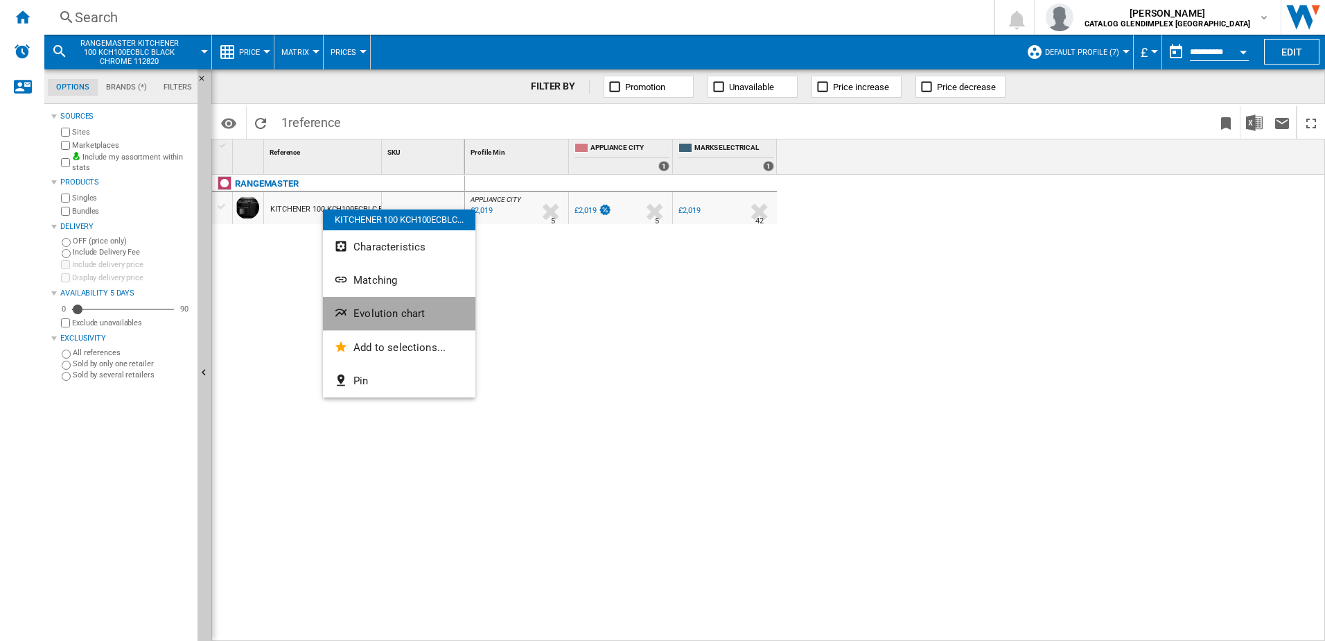
click at [380, 311] on span "Evolution chart" at bounding box center [389, 313] width 71 height 12
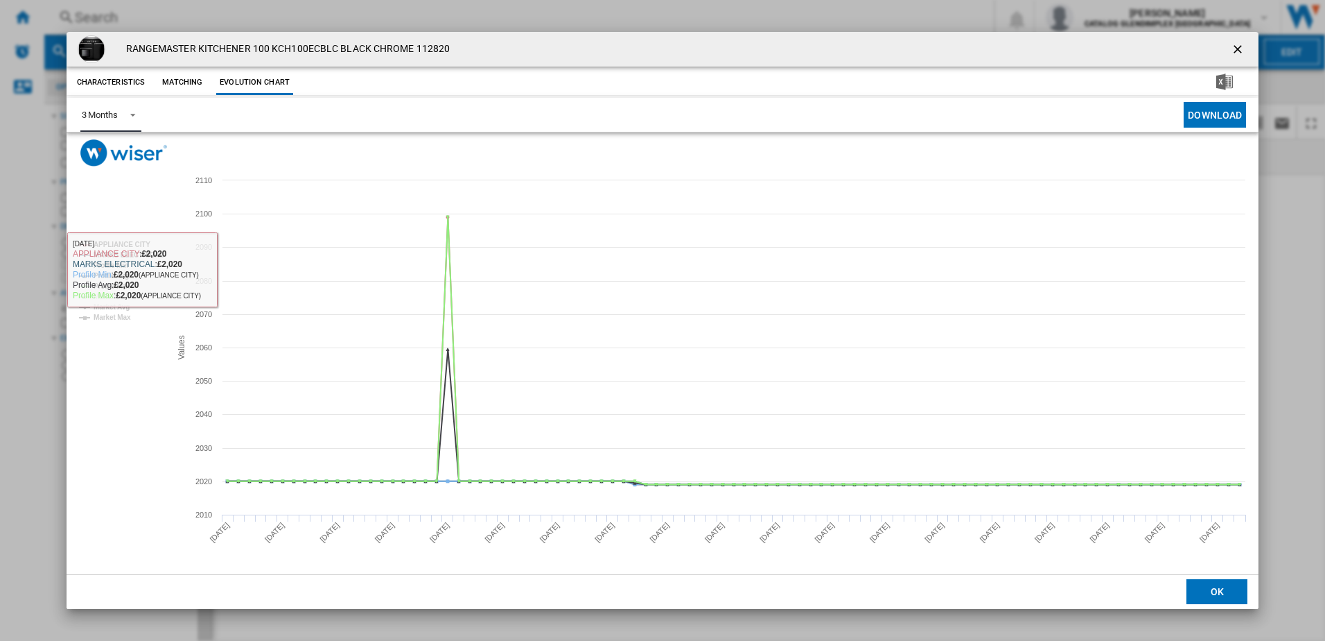
click at [106, 112] on div "3 Months" at bounding box center [100, 115] width 36 height 10
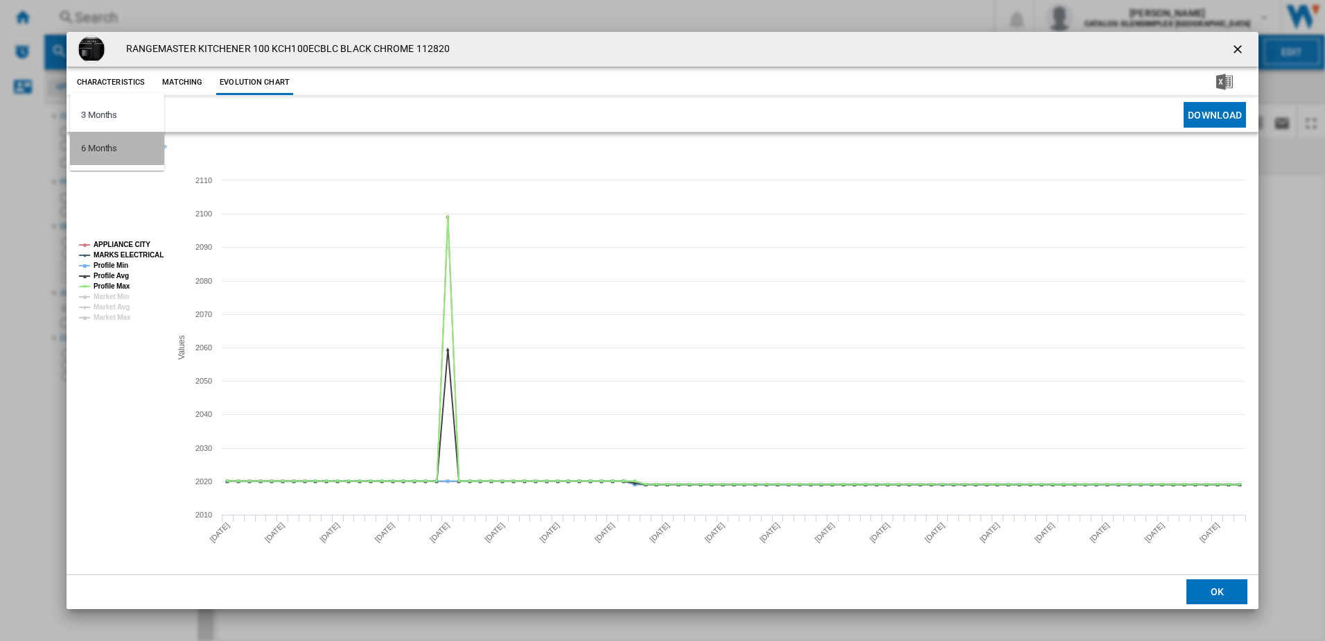
click at [113, 153] on div "6 Months" at bounding box center [99, 148] width 36 height 12
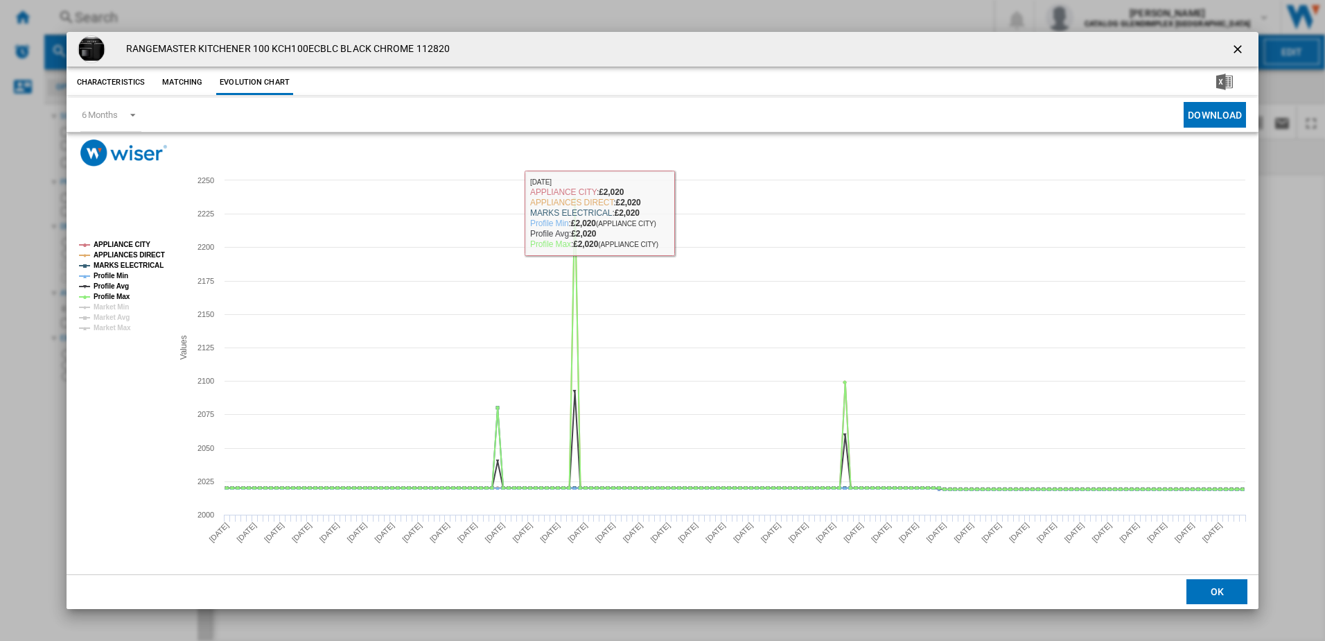
click at [1236, 52] on ng-md-icon "getI18NText('BUTTONS.CLOSE_DIALOG')" at bounding box center [1239, 50] width 17 height 17
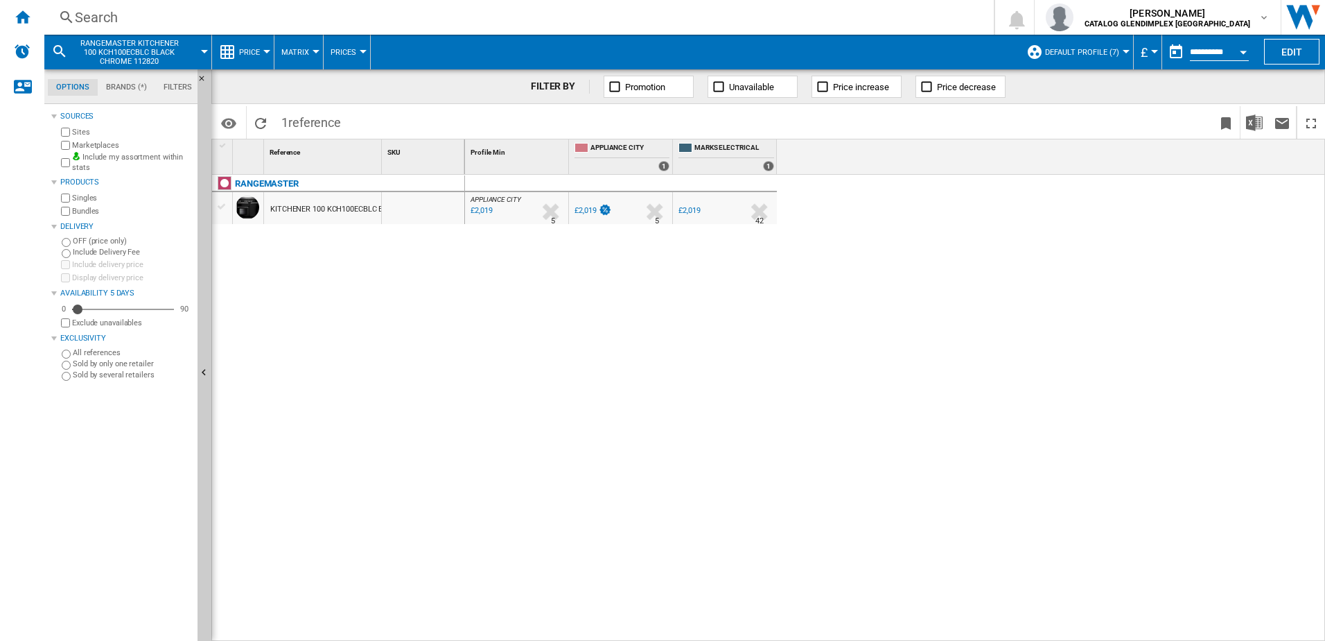
click at [343, 18] on div "Search" at bounding box center [516, 17] width 883 height 19
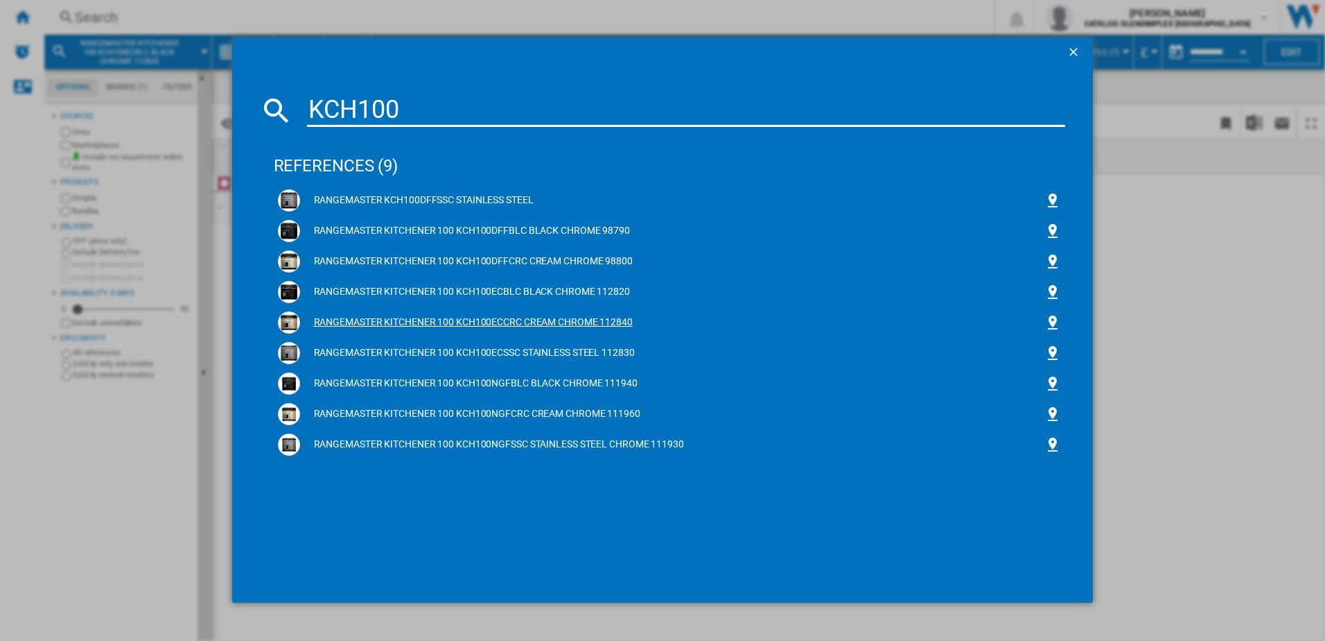
type input "KCH100"
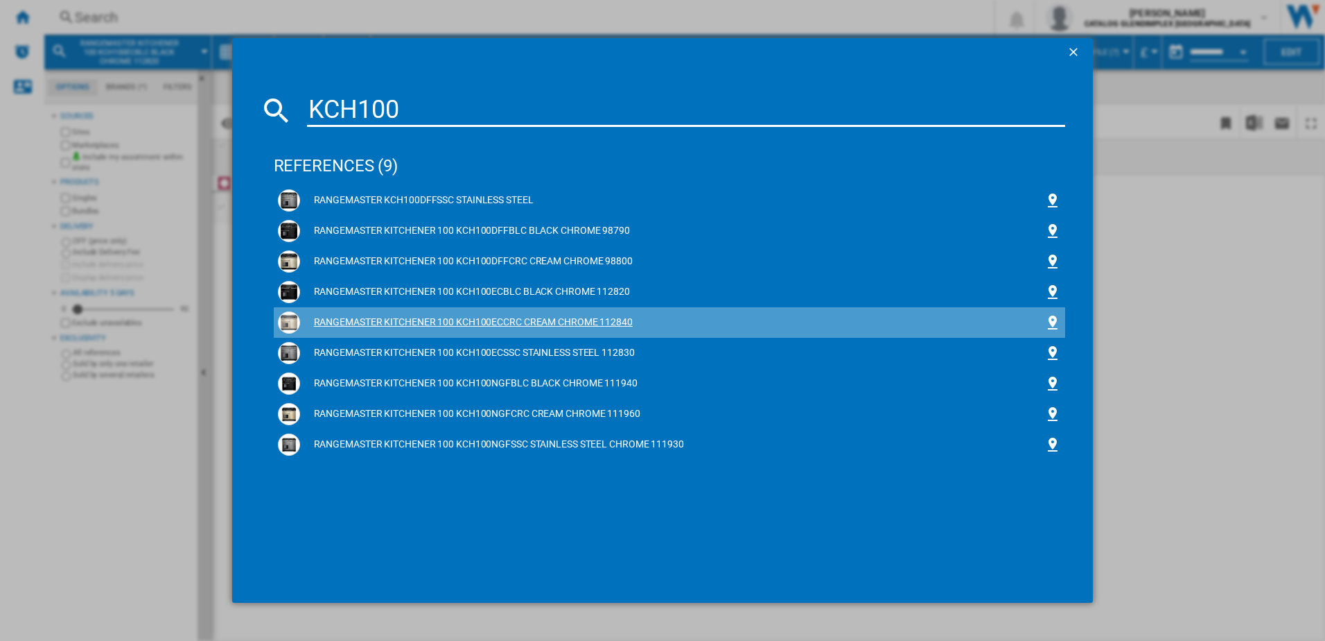
click at [469, 319] on div "RANGEMASTER KITCHENER 100 KCH100ECCRC CREAM CHROME 112840" at bounding box center [672, 322] width 745 height 14
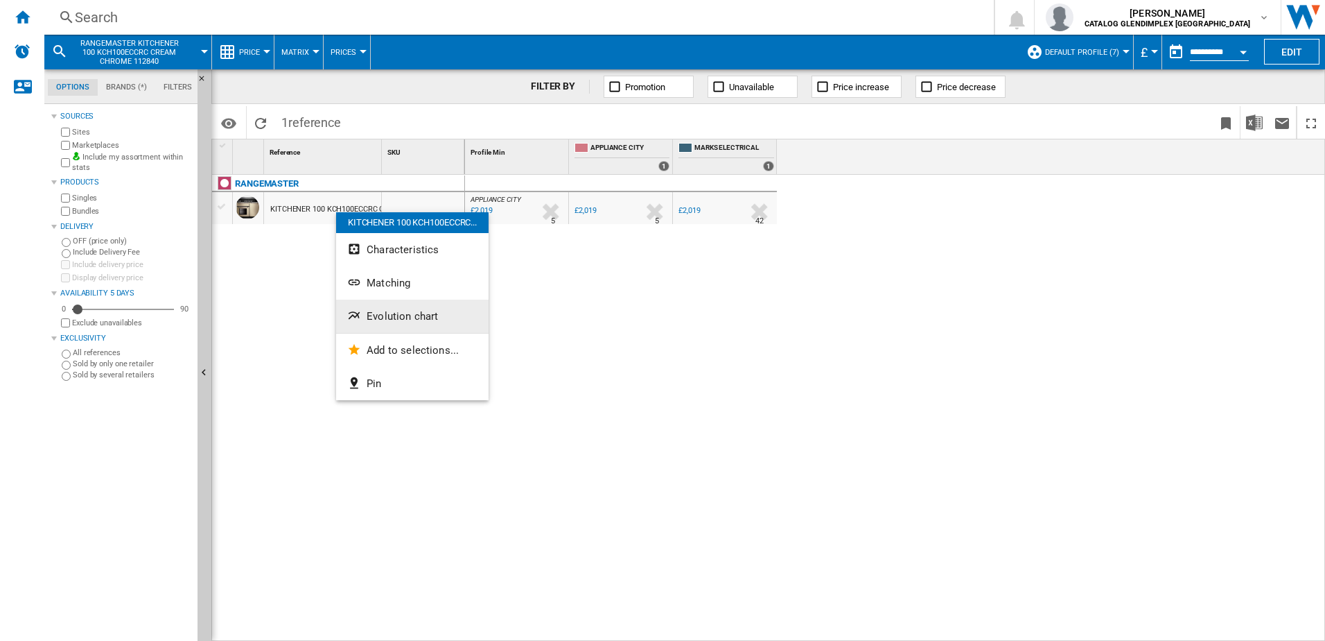
click at [382, 320] on span "Evolution chart" at bounding box center [402, 316] width 71 height 12
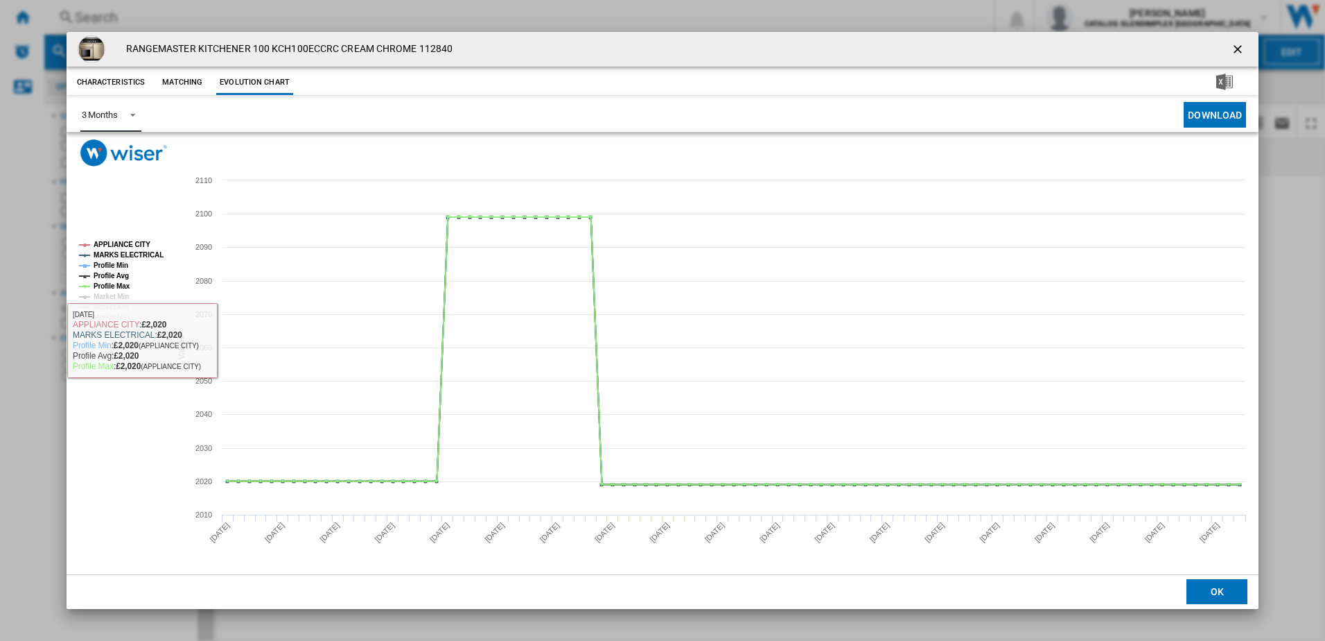
click at [114, 115] on div "3 Months" at bounding box center [100, 115] width 36 height 10
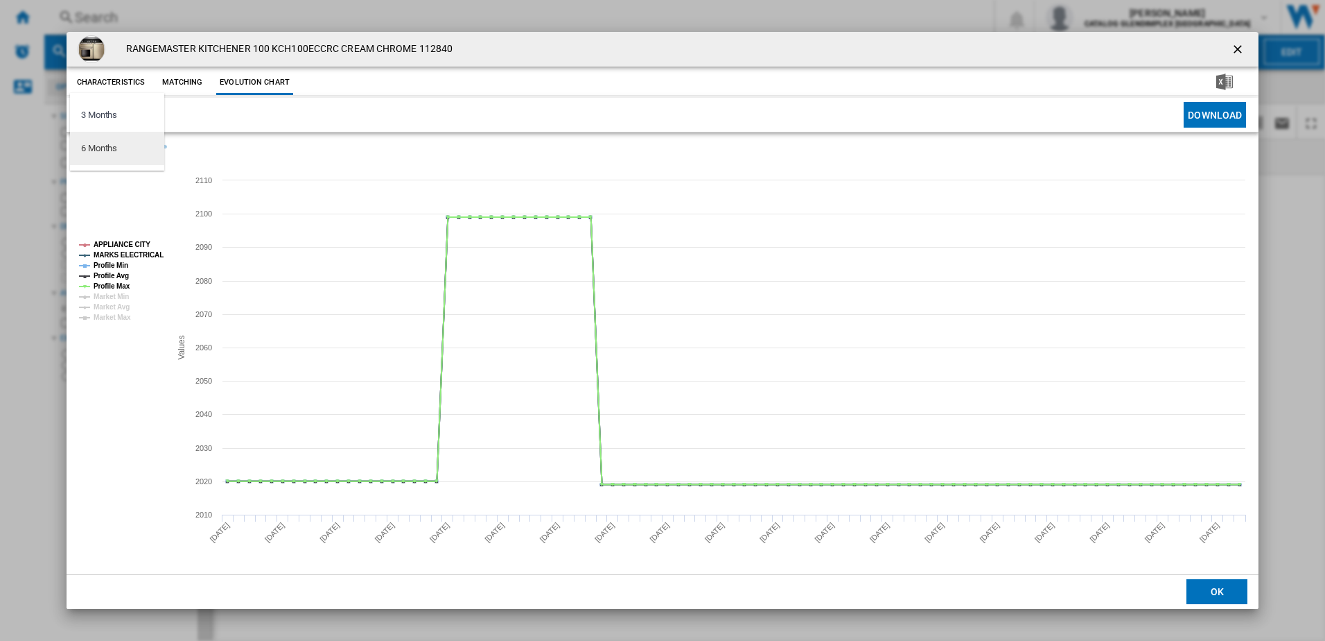
click at [119, 162] on md-option "6 Months" at bounding box center [117, 148] width 94 height 33
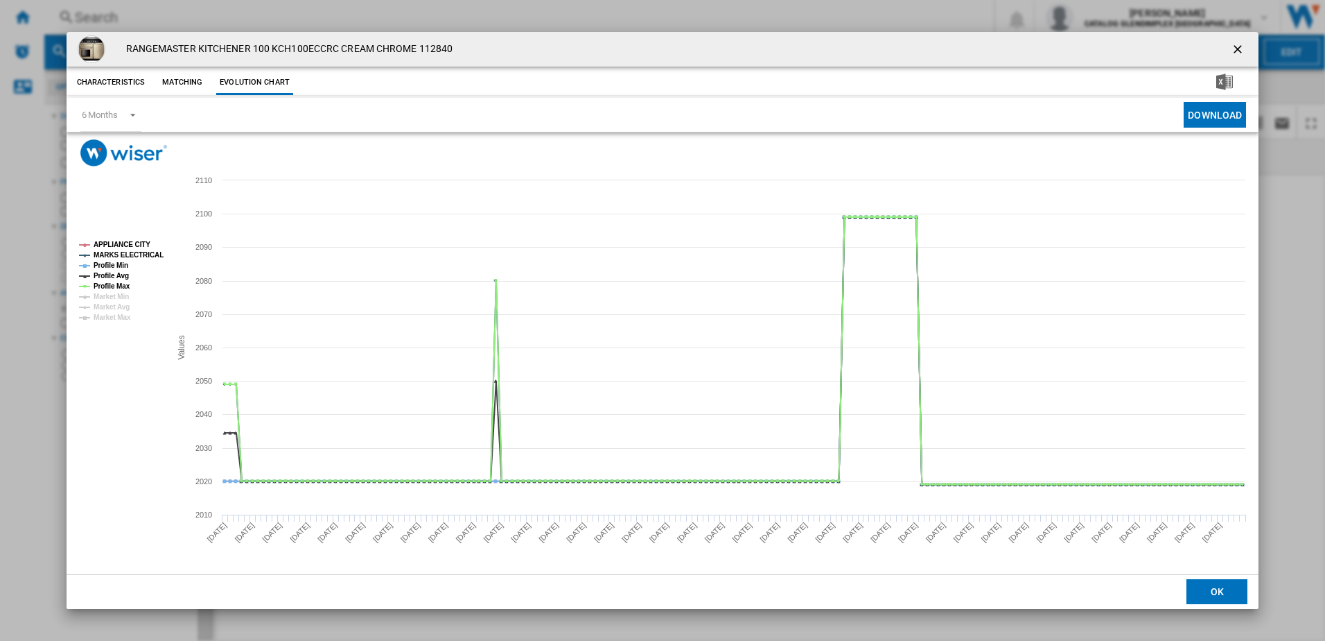
click at [1233, 44] on ng-md-icon "getI18NText('BUTTONS.CLOSE_DIALOG')" at bounding box center [1239, 50] width 17 height 17
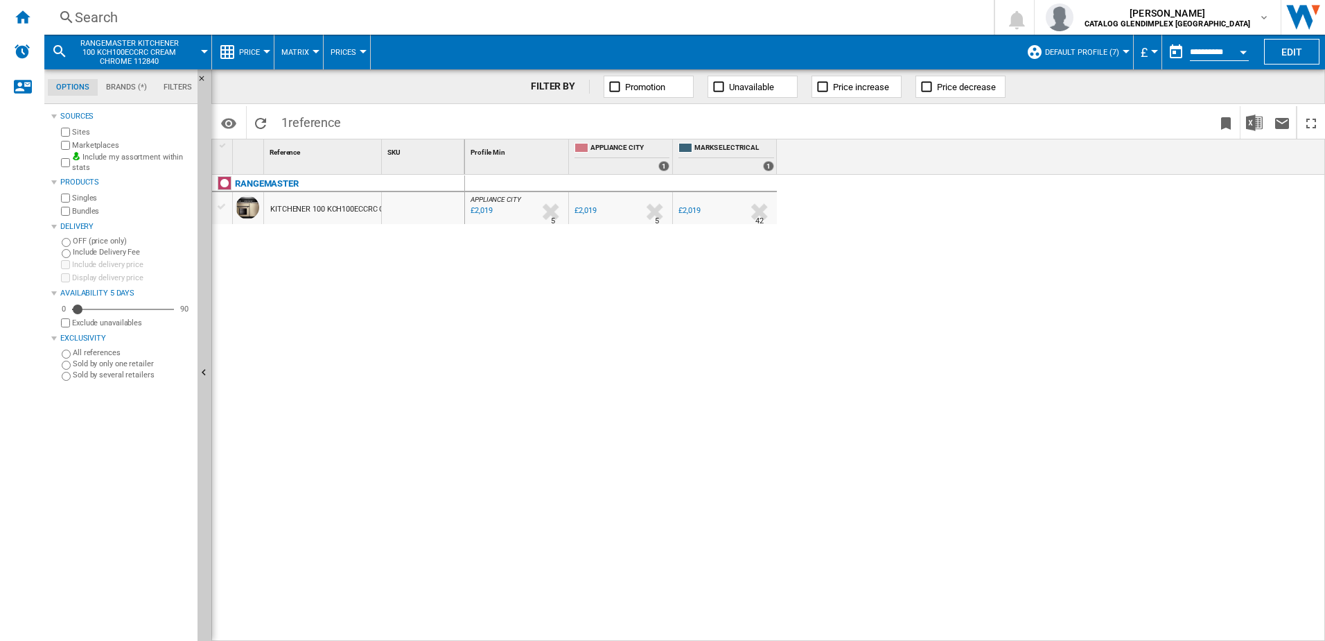
click at [273, 15] on div "Search" at bounding box center [516, 17] width 883 height 19
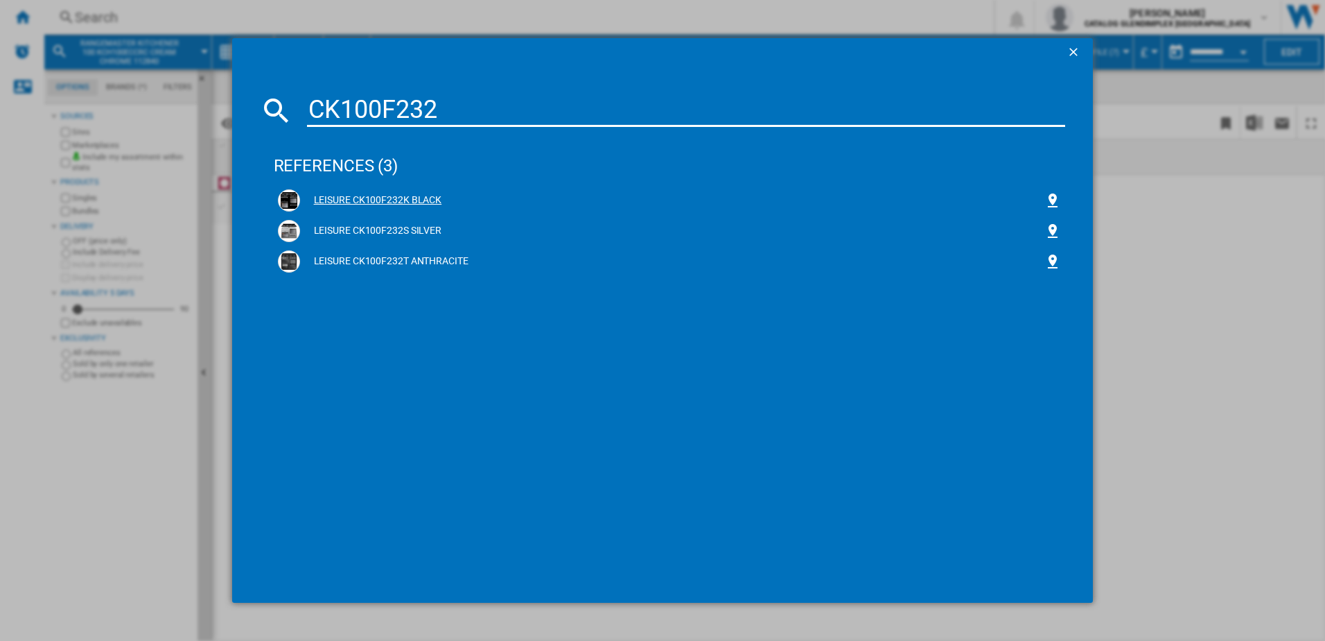
type input "CK100F232"
click at [327, 195] on div "LEISURE CK100F232K BLACK" at bounding box center [672, 200] width 745 height 14
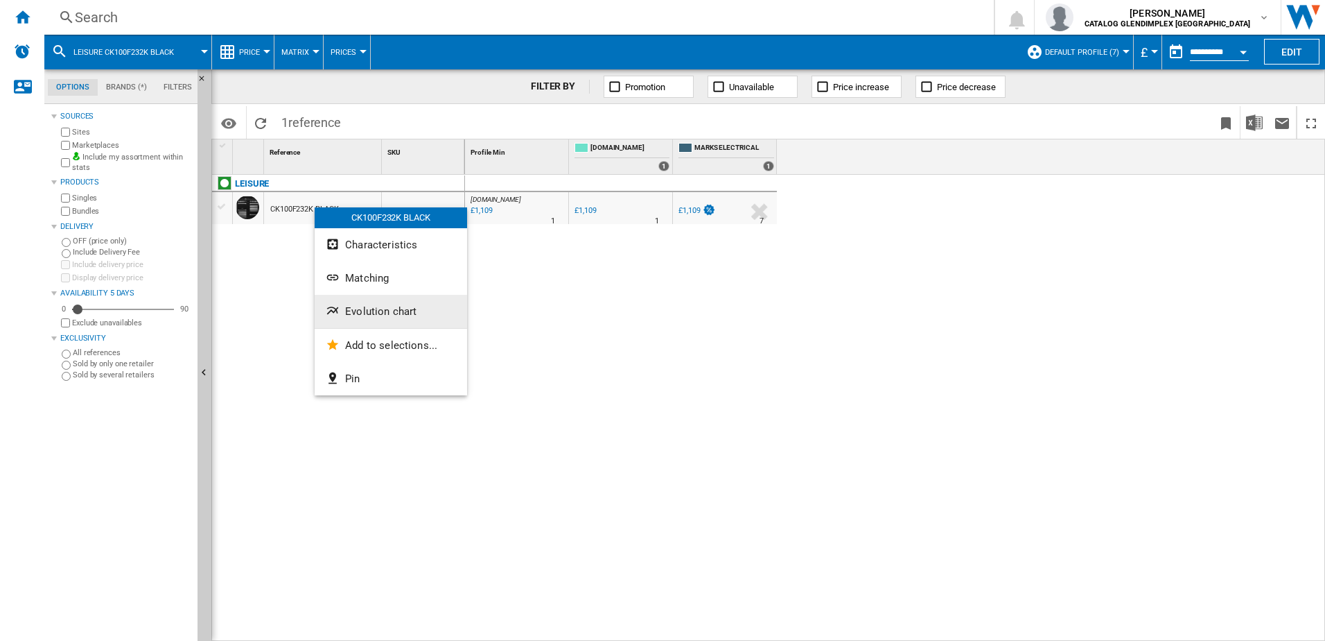
click at [372, 302] on button "Evolution chart" at bounding box center [391, 311] width 153 height 33
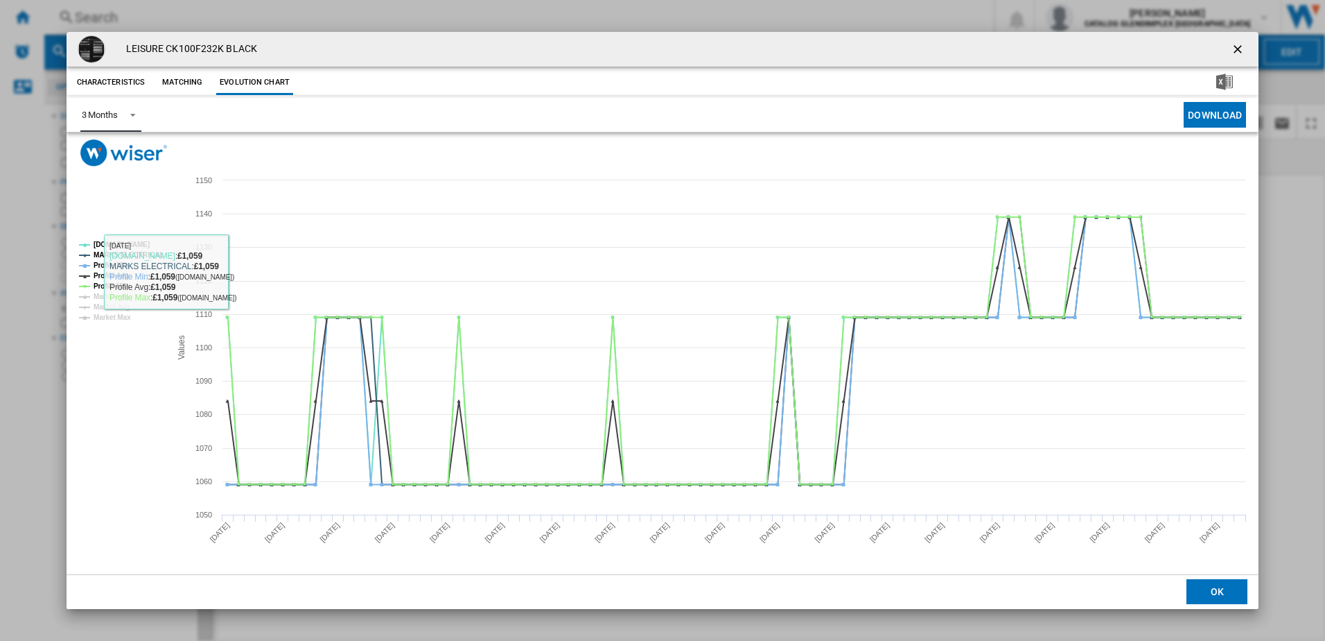
click at [121, 111] on md-select-value "3 Months" at bounding box center [110, 115] width 61 height 34
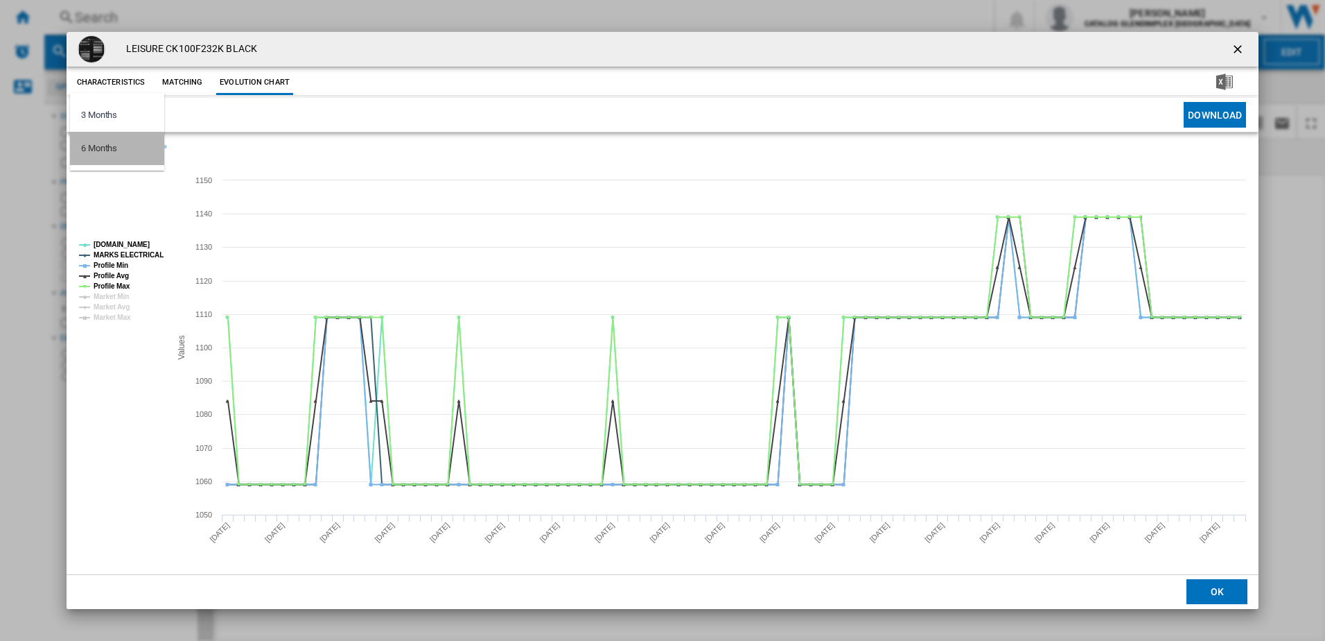
click at [132, 150] on md-option "6 Months" at bounding box center [117, 148] width 94 height 33
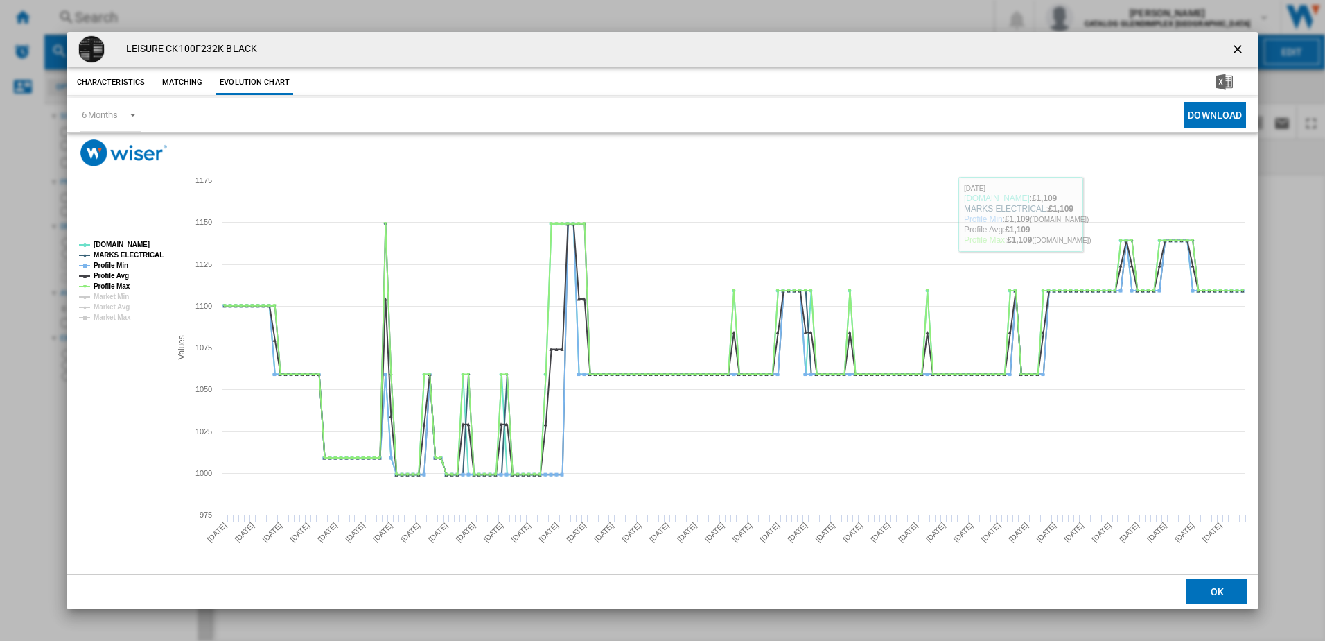
click at [1238, 47] on ng-md-icon "getI18NText('BUTTONS.CLOSE_DIALOG')" at bounding box center [1239, 50] width 17 height 17
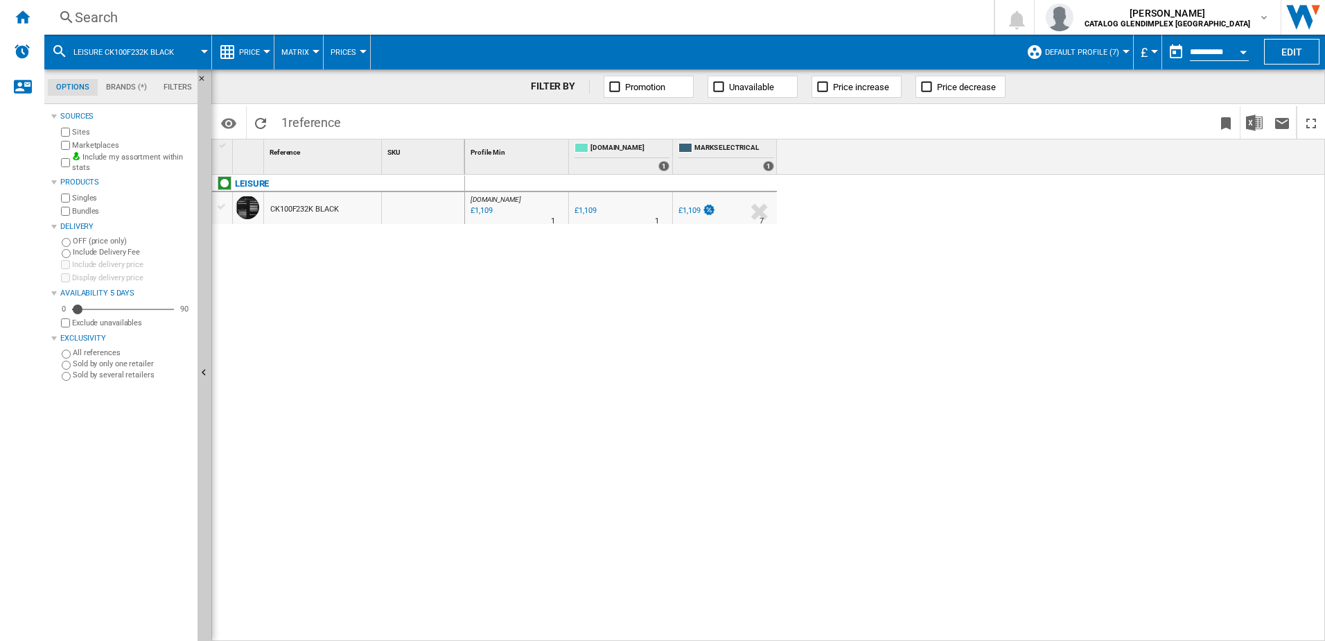
click at [252, 10] on div "Search" at bounding box center [516, 17] width 883 height 19
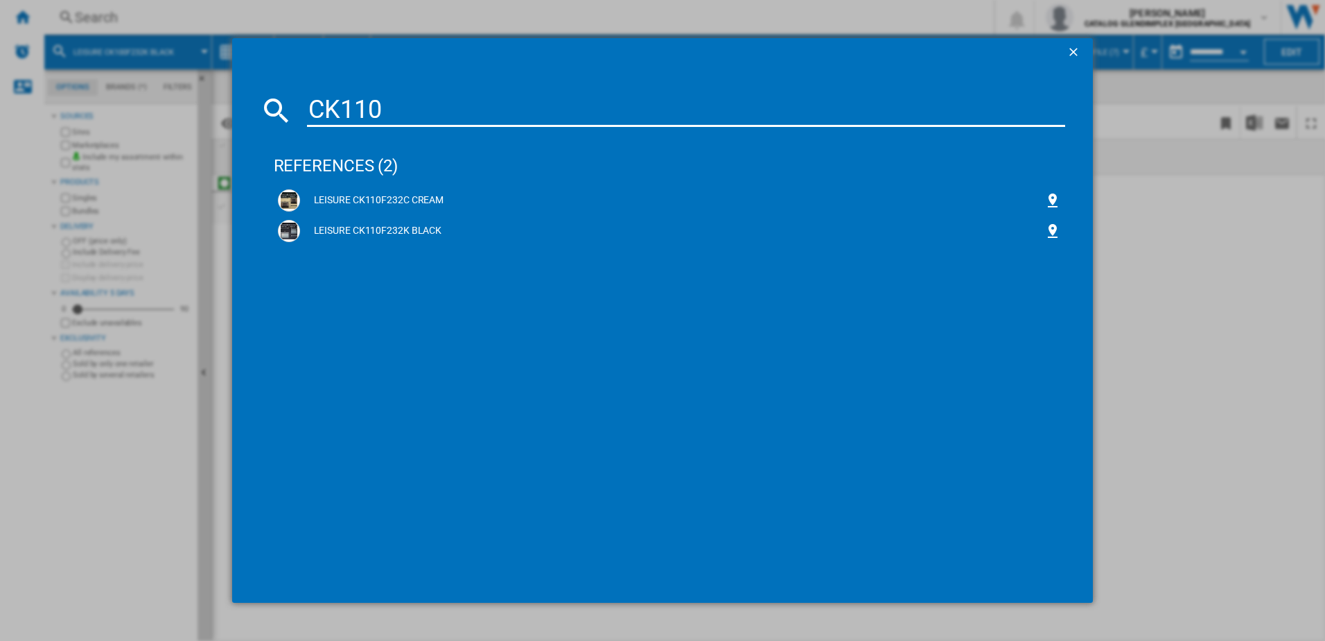
type input "CK110"
click at [1065, 50] on button "button" at bounding box center [1075, 52] width 28 height 28
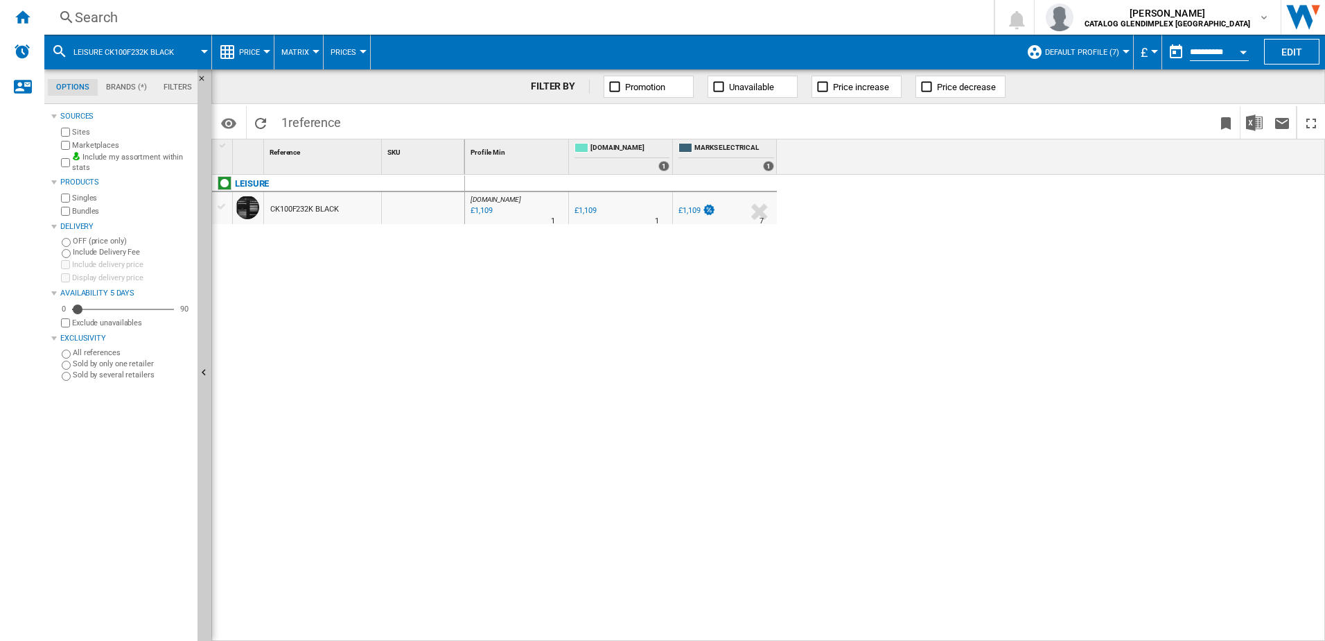
click at [214, 25] on div "Search" at bounding box center [516, 17] width 883 height 19
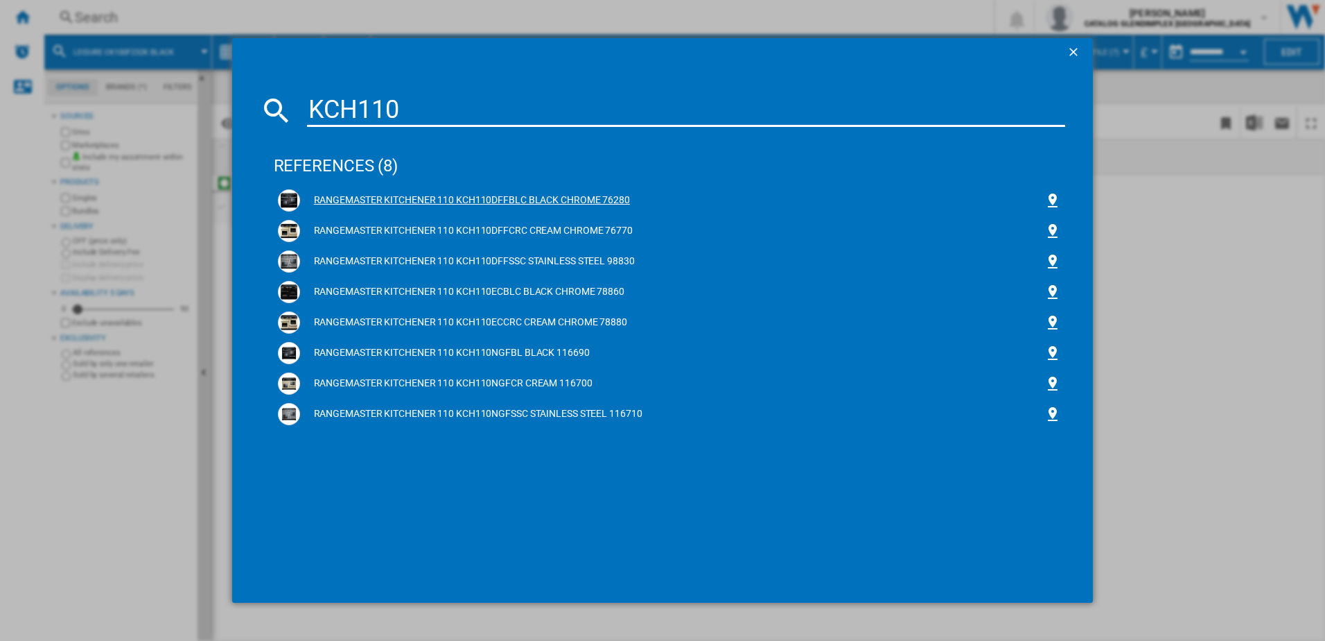
type input "KCH110"
click at [315, 199] on div "RANGEMASTER KITCHENER 110 KCH110DFFBLC BLACK CHROME 76280" at bounding box center [672, 200] width 745 height 14
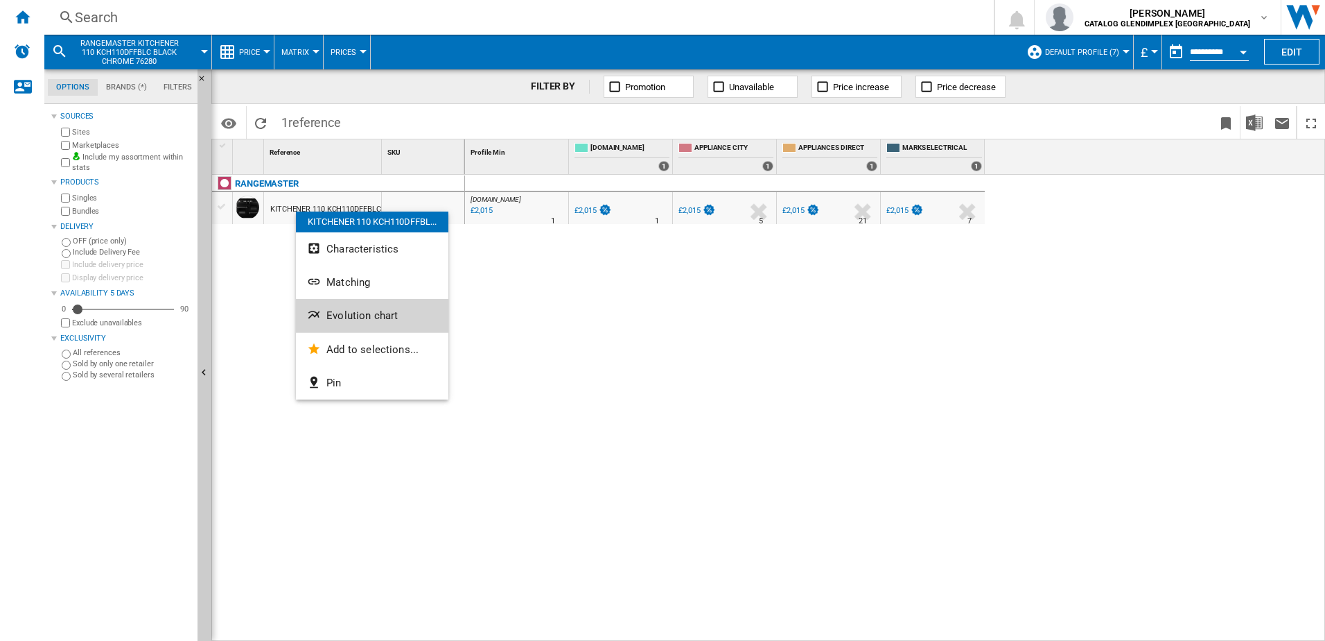
click at [351, 320] on span "Evolution chart" at bounding box center [362, 315] width 71 height 12
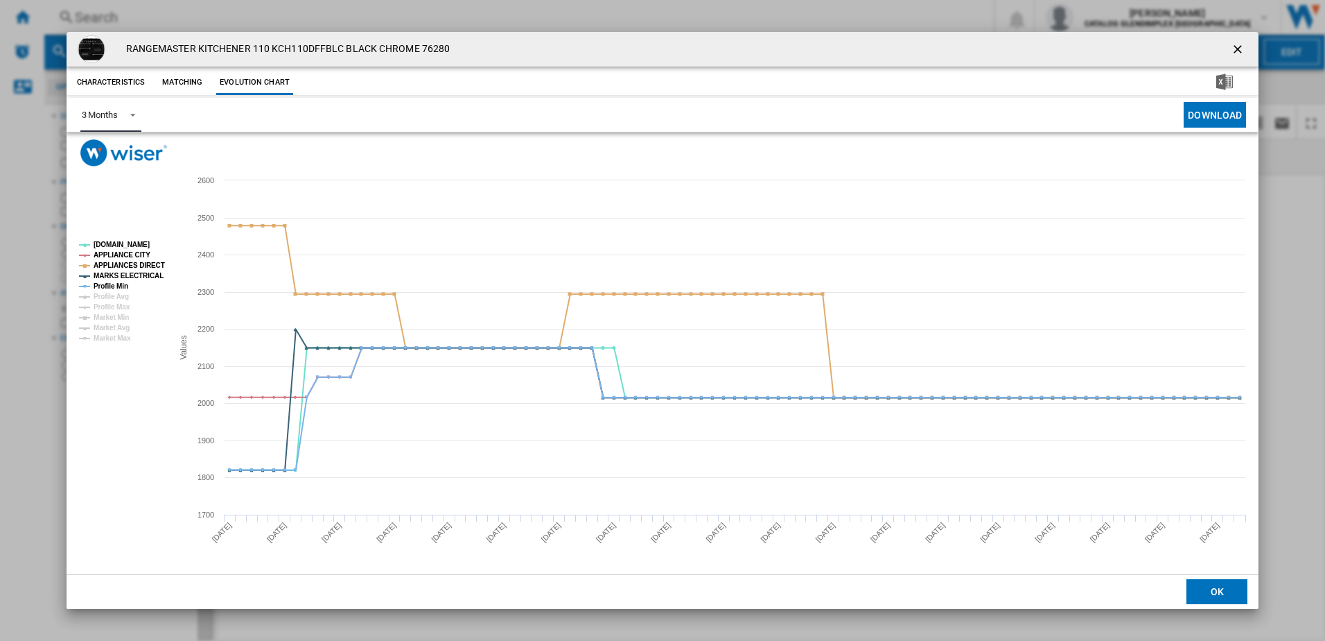
click at [101, 114] on div "3 Months" at bounding box center [100, 115] width 36 height 10
click at [127, 149] on md-option "6 Months" at bounding box center [117, 148] width 94 height 33
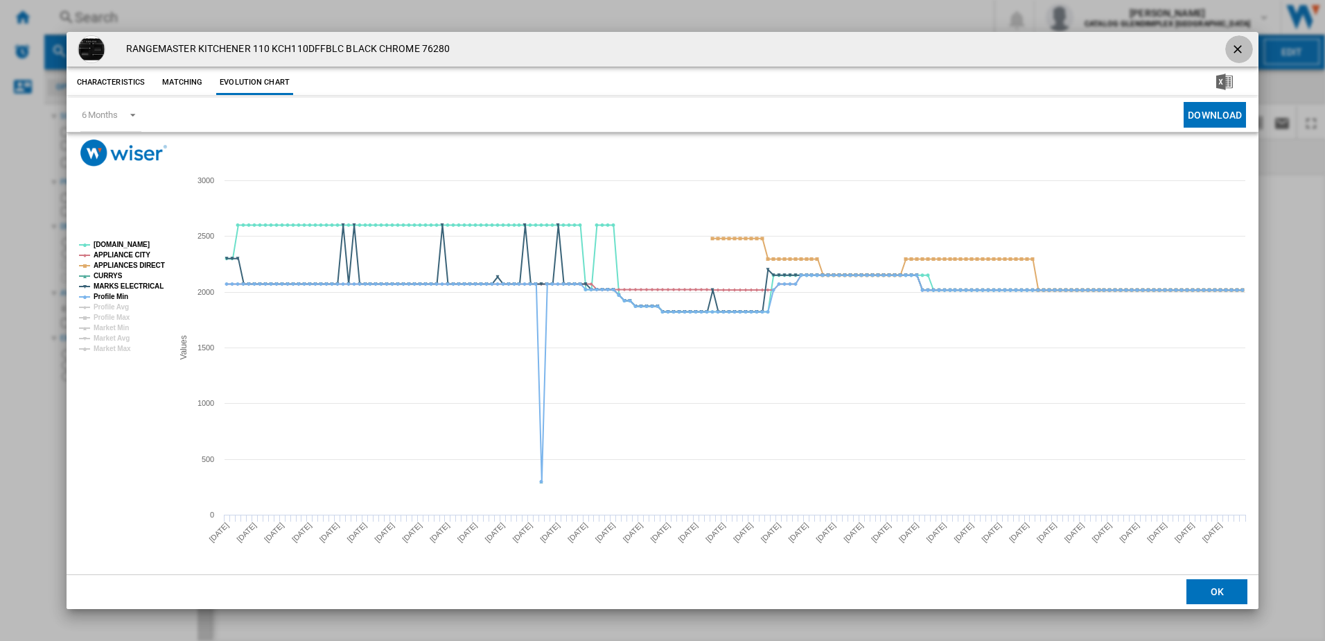
click at [1231, 40] on button "Product popup" at bounding box center [1240, 49] width 28 height 28
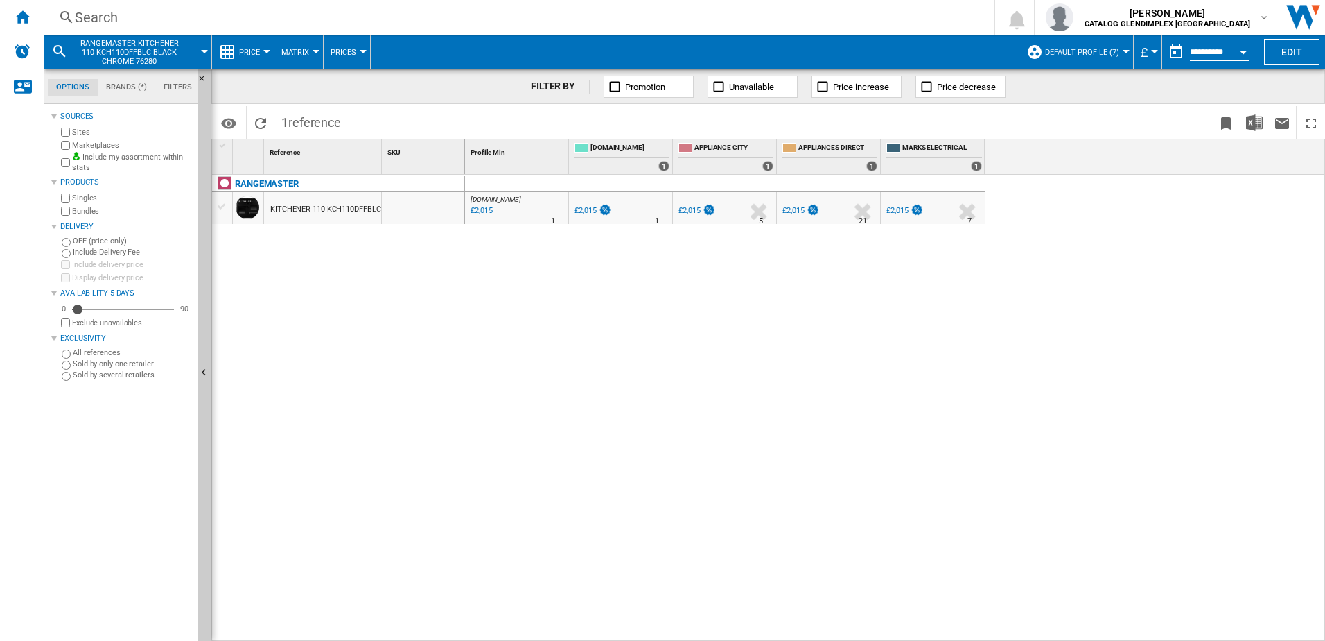
click at [456, 27] on div "Search Search 0 [PERSON_NAME] CATALOG GLENDIMPLEX [GEOGRAPHIC_DATA] CATALOG GLE…" at bounding box center [684, 17] width 1281 height 35
click at [435, 12] on div "Search" at bounding box center [516, 17] width 883 height 19
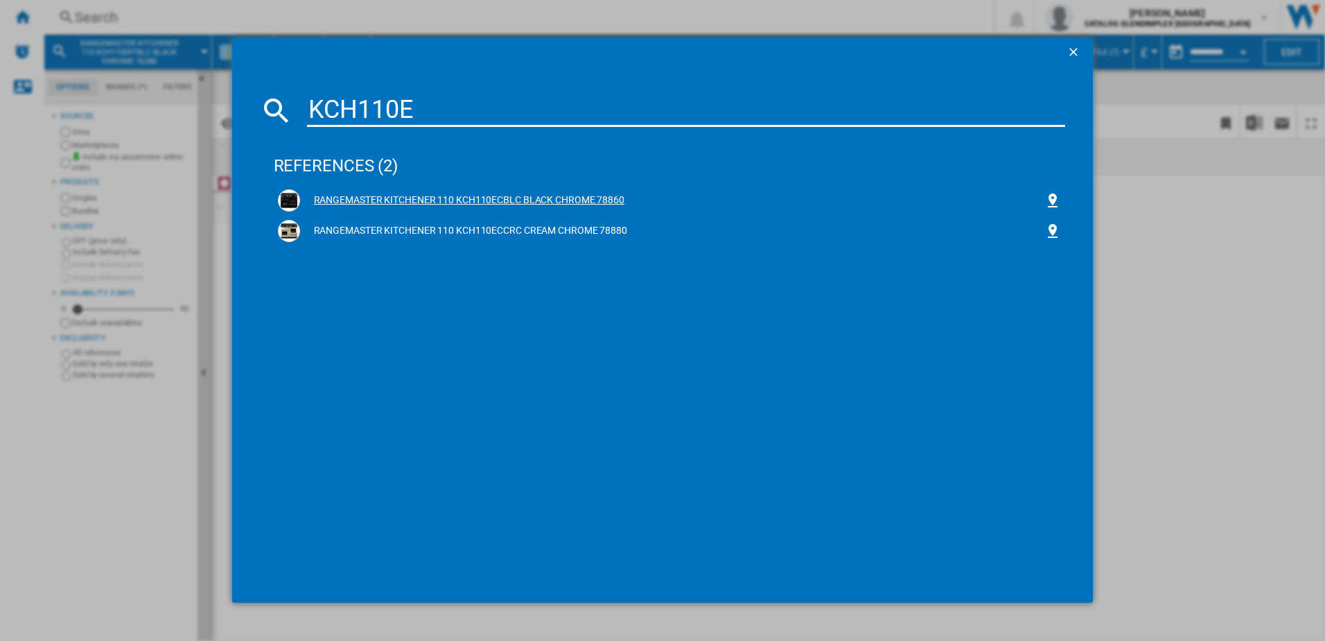
type input "KCH110E"
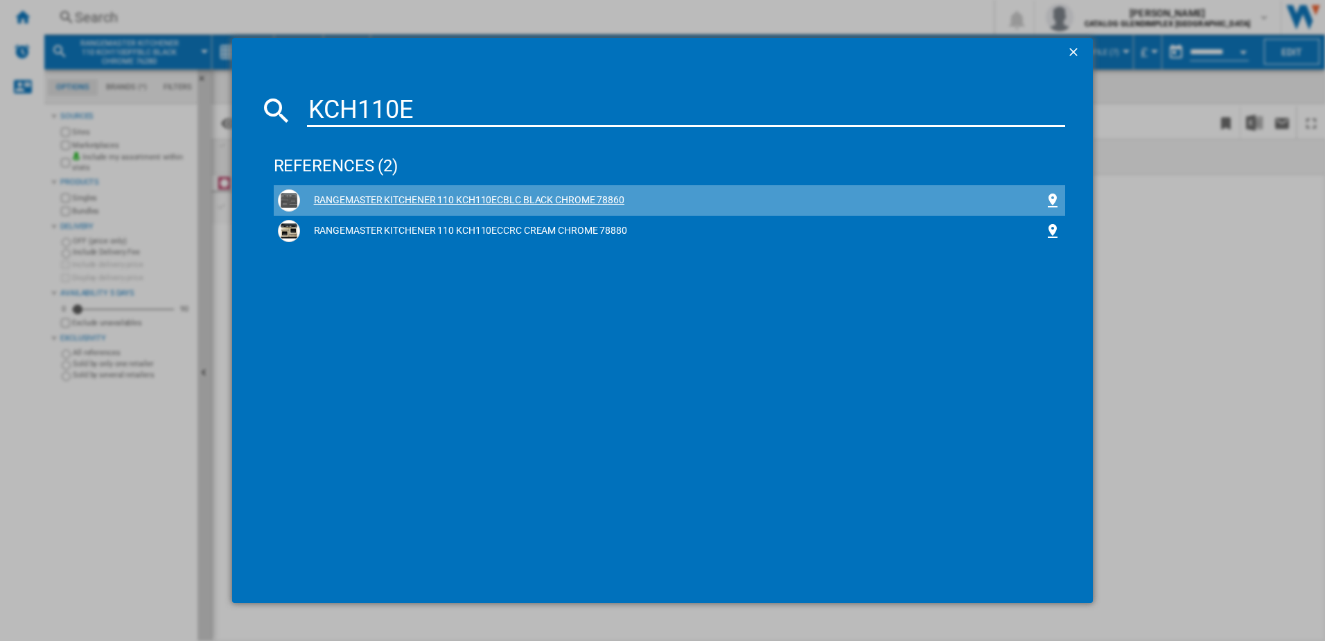
click at [340, 192] on div "RANGEMASTER KITCHENER 110 KCH110ECBLC BLACK CHROME 78860" at bounding box center [670, 200] width 784 height 22
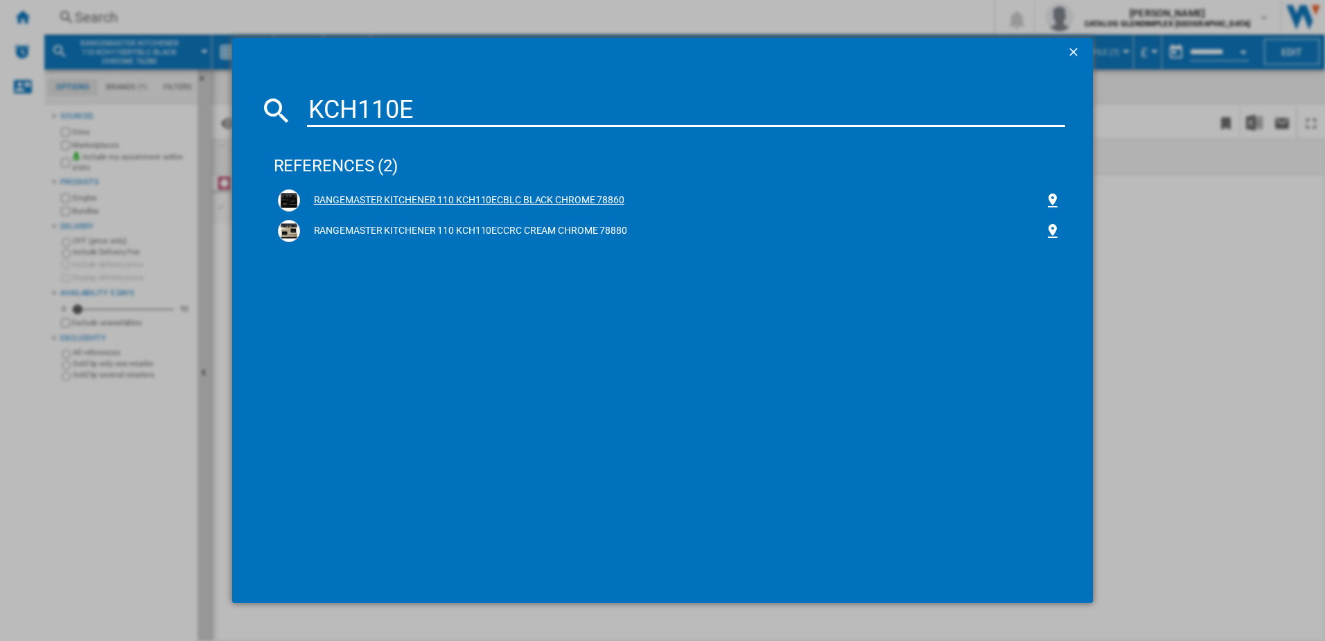
click at [362, 200] on div "RANGEMASTER KITCHENER 110 KCH110ECBLC BLACK CHROME 78860" at bounding box center [672, 200] width 745 height 14
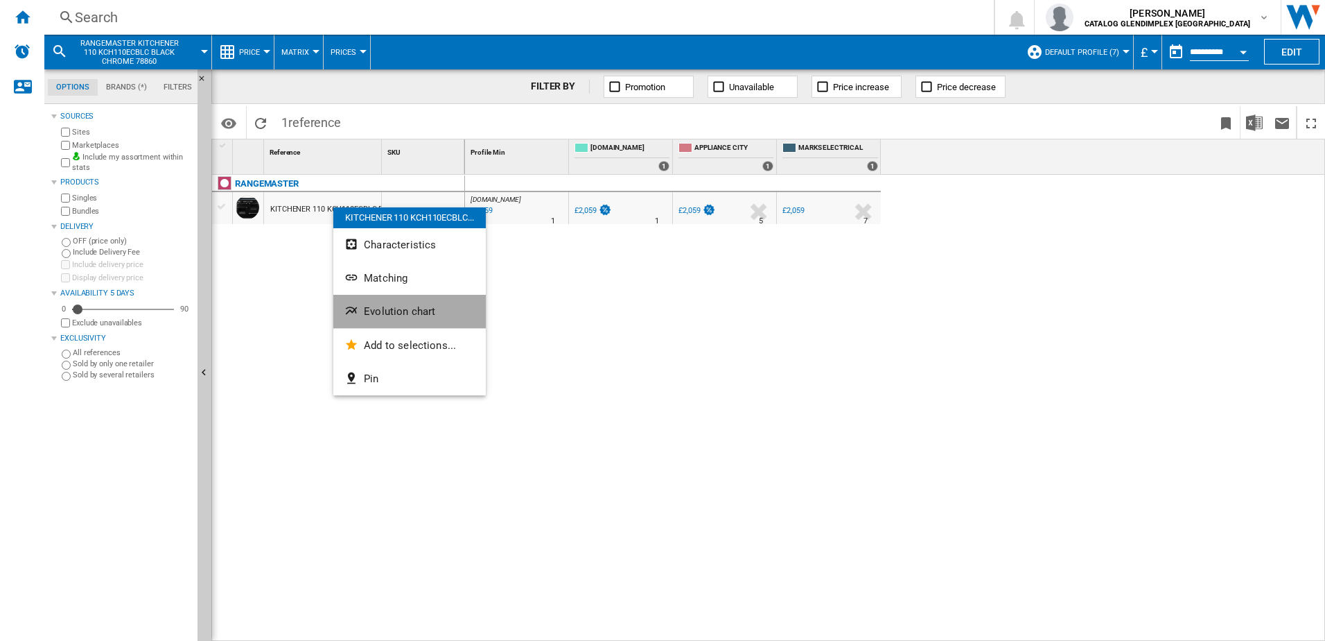
click at [388, 303] on button "Evolution chart" at bounding box center [409, 311] width 153 height 33
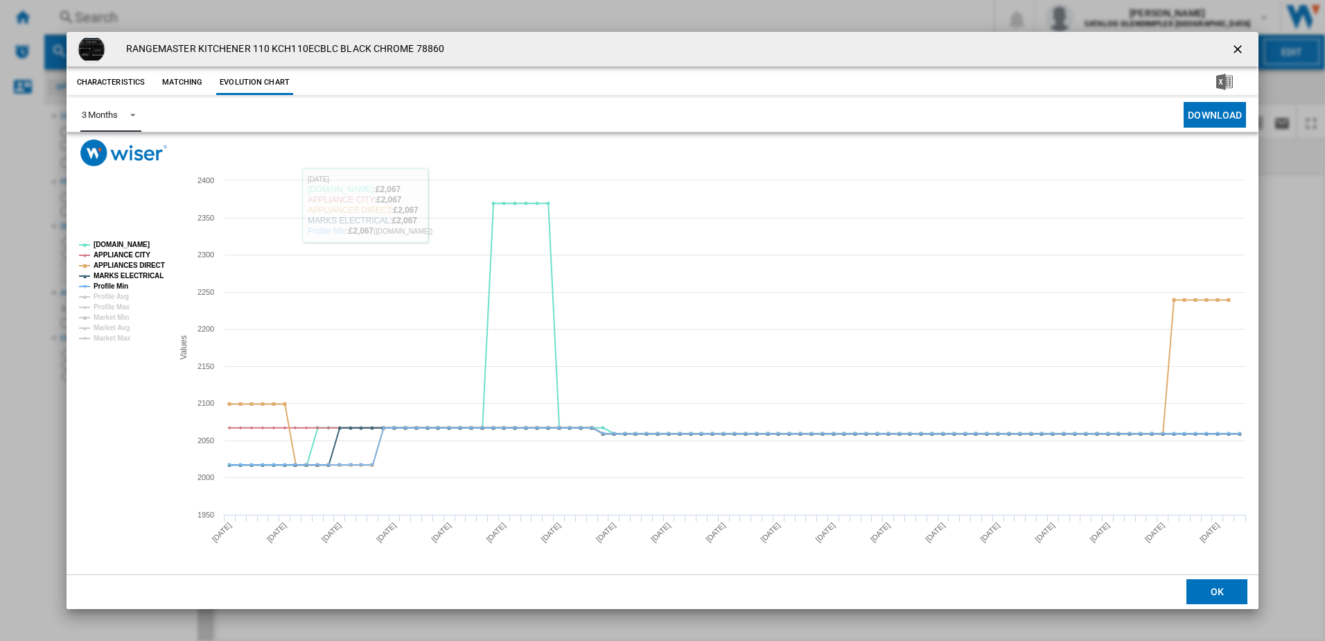
click at [123, 114] on span "Product popup" at bounding box center [129, 113] width 17 height 12
click at [125, 153] on md-option "6 Months" at bounding box center [117, 148] width 94 height 33
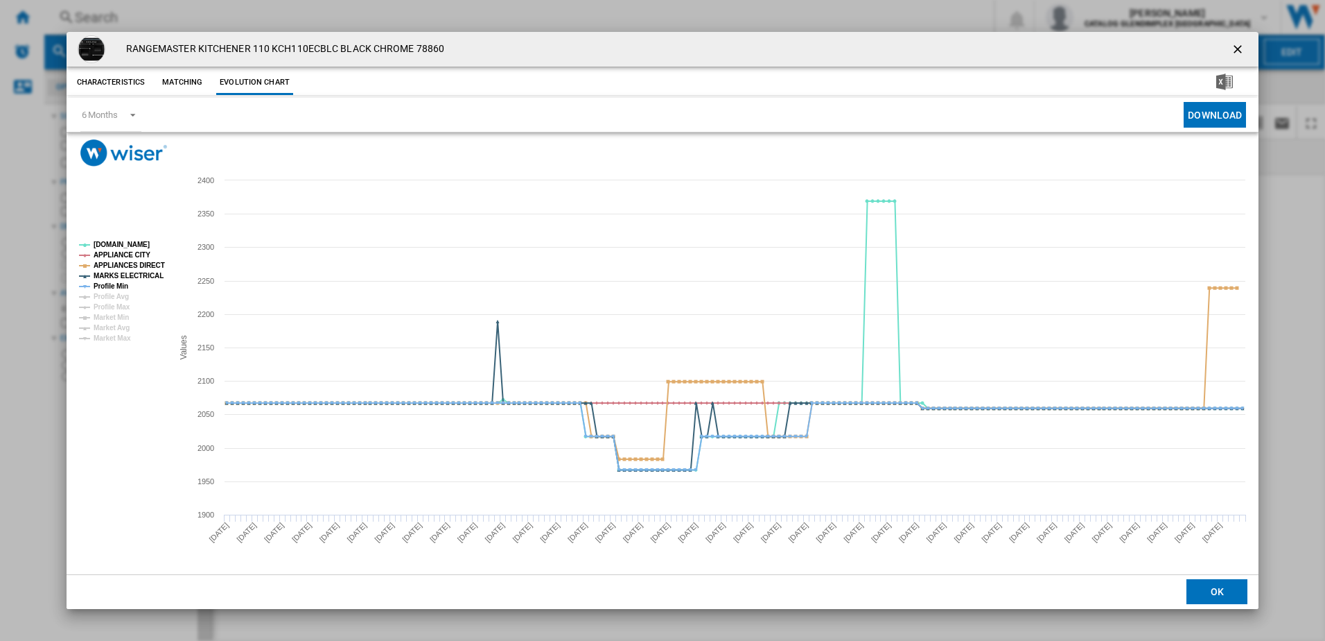
click at [1240, 44] on ng-md-icon "getI18NText('BUTTONS.CLOSE_DIALOG')" at bounding box center [1239, 50] width 17 height 17
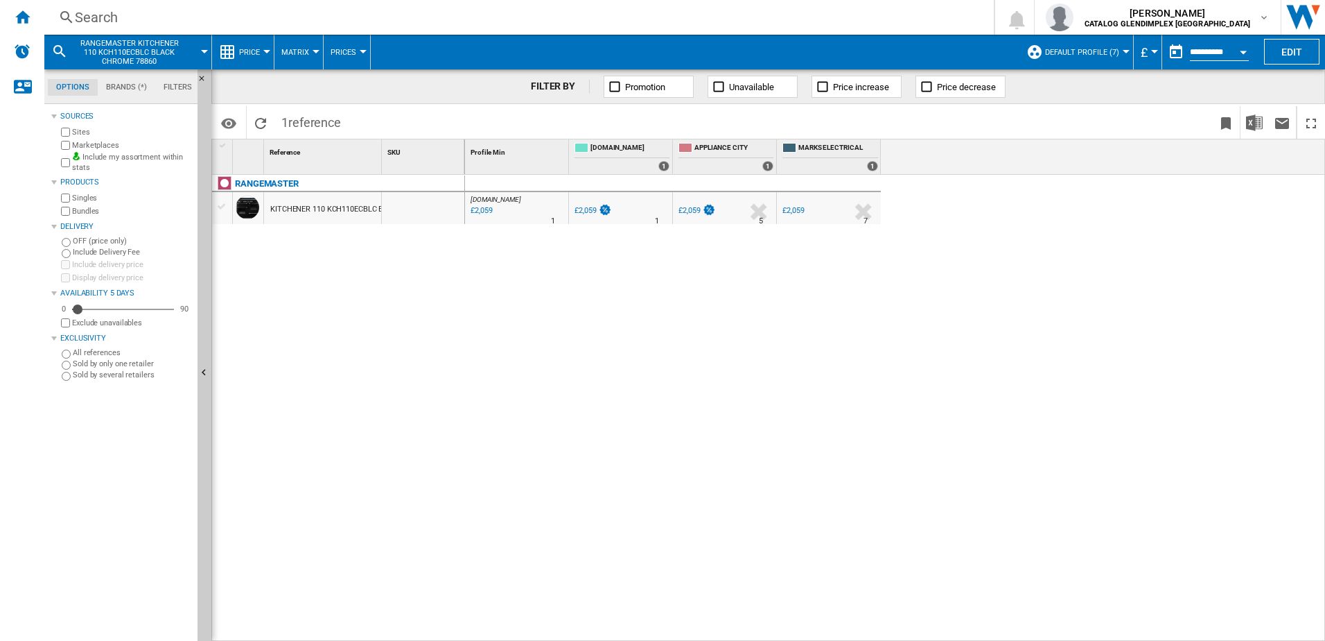
click at [350, 19] on div "Search" at bounding box center [516, 17] width 883 height 19
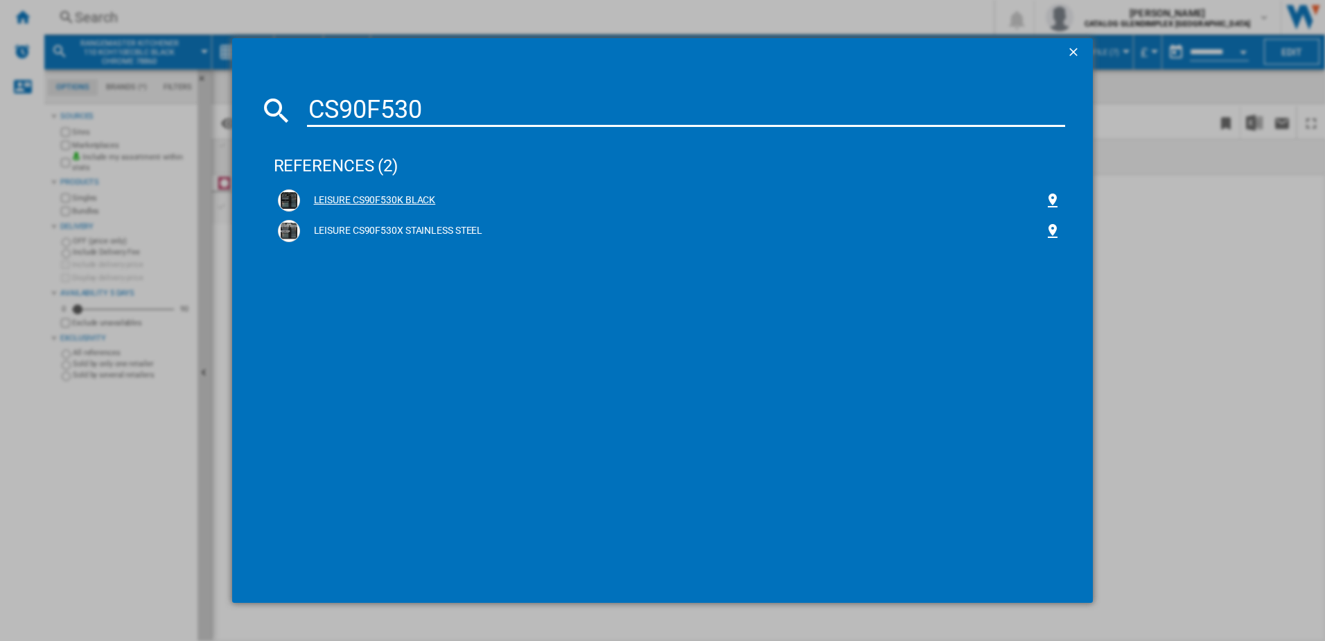
type input "CS90F530"
click at [385, 198] on div "LEISURE CS90F530K BLACK" at bounding box center [672, 200] width 745 height 14
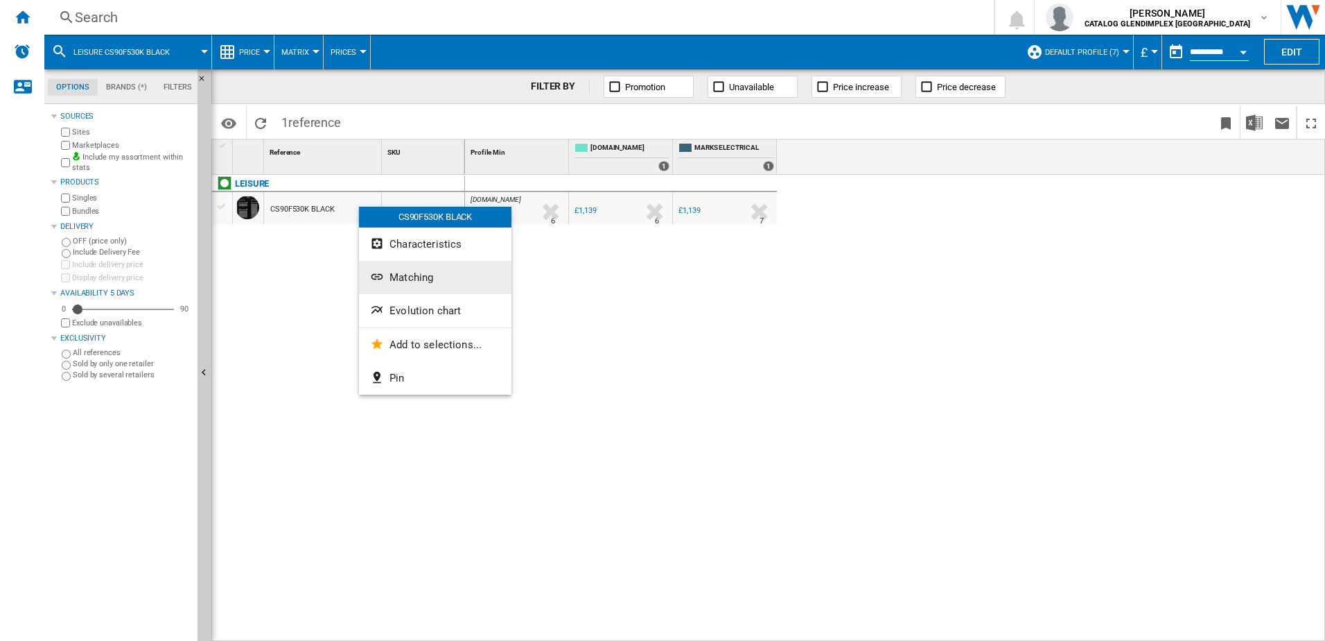
click at [416, 288] on button "Matching" at bounding box center [435, 277] width 153 height 33
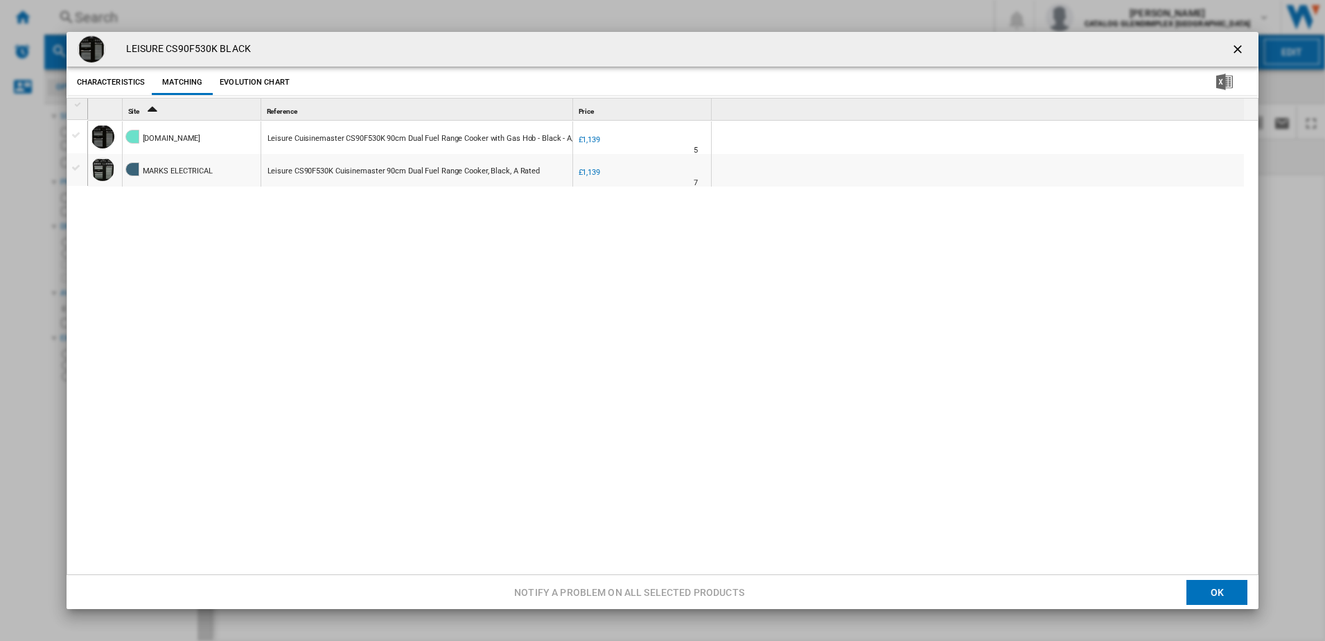
click at [1231, 46] on ng-md-icon "getI18NText('BUTTONS.CLOSE_DIALOG')" at bounding box center [1239, 50] width 17 height 17
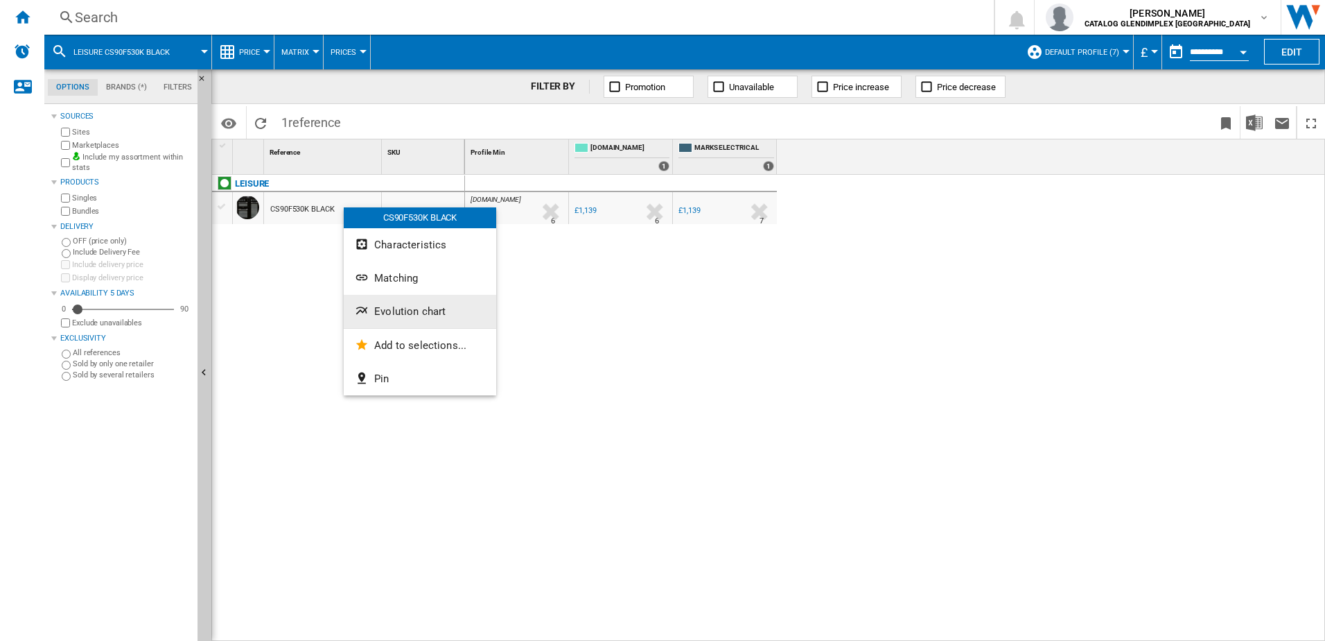
click at [378, 302] on button "Evolution chart" at bounding box center [420, 311] width 153 height 33
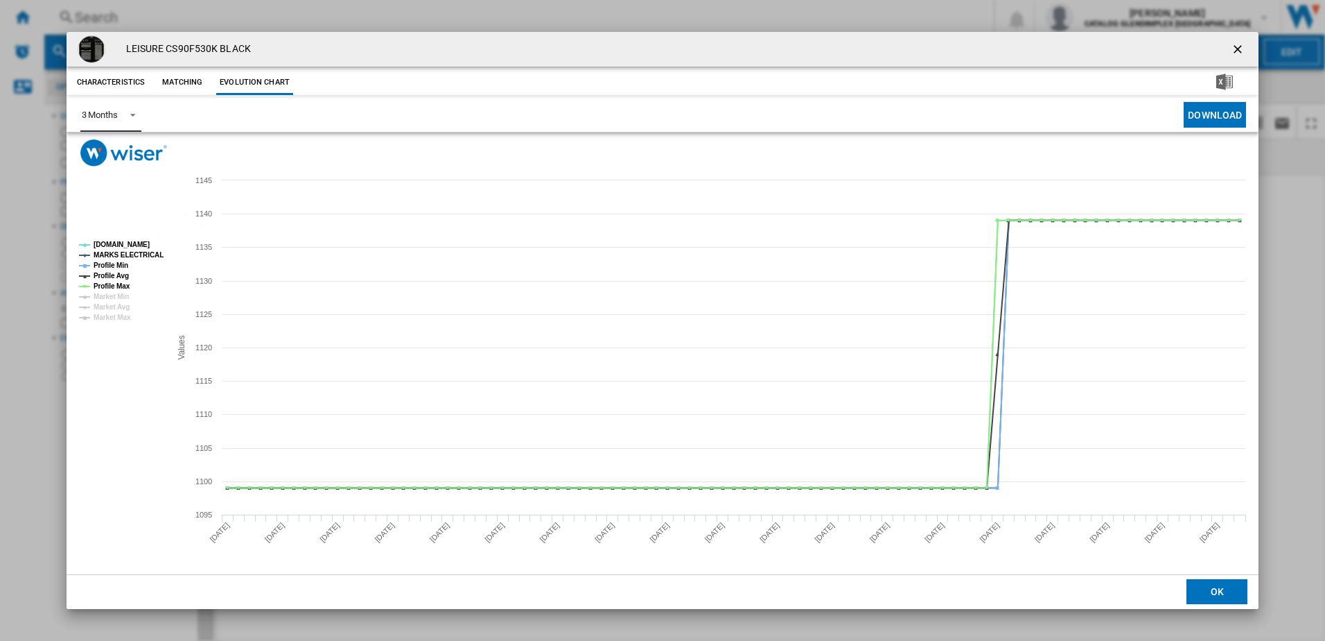
click at [131, 111] on span "Product popup" at bounding box center [129, 113] width 17 height 12
click at [132, 156] on md-option "6 Months" at bounding box center [117, 148] width 94 height 33
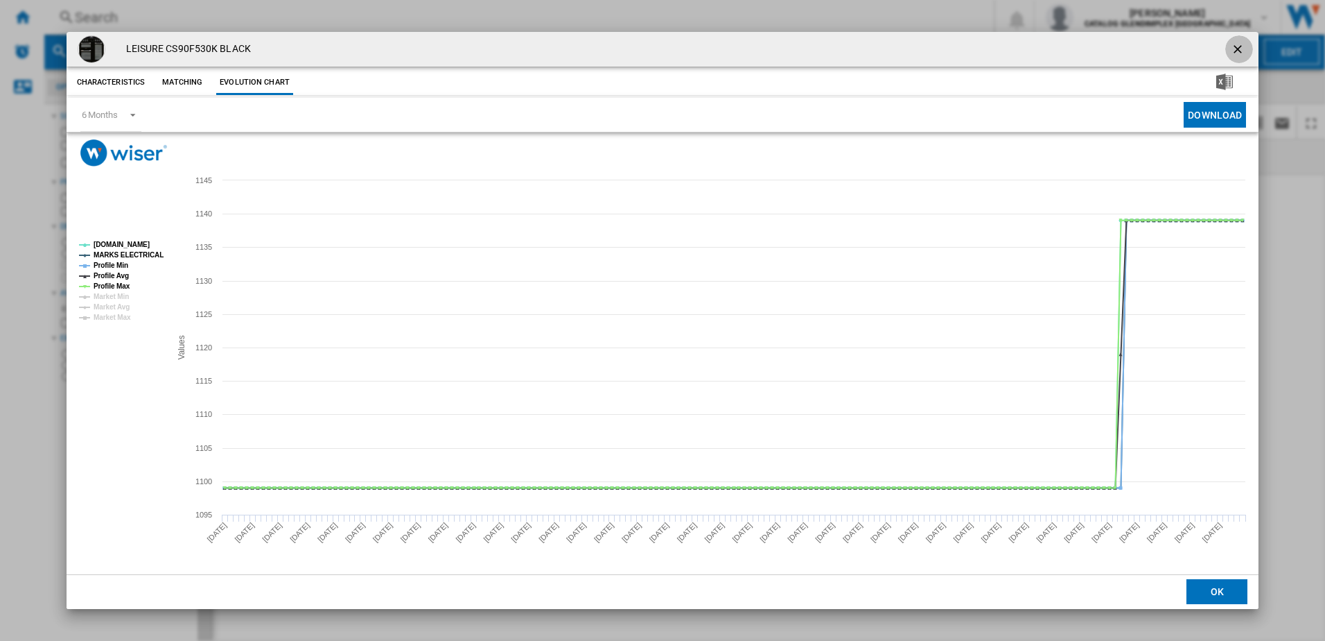
click at [1228, 44] on button "Product popup" at bounding box center [1240, 49] width 28 height 28
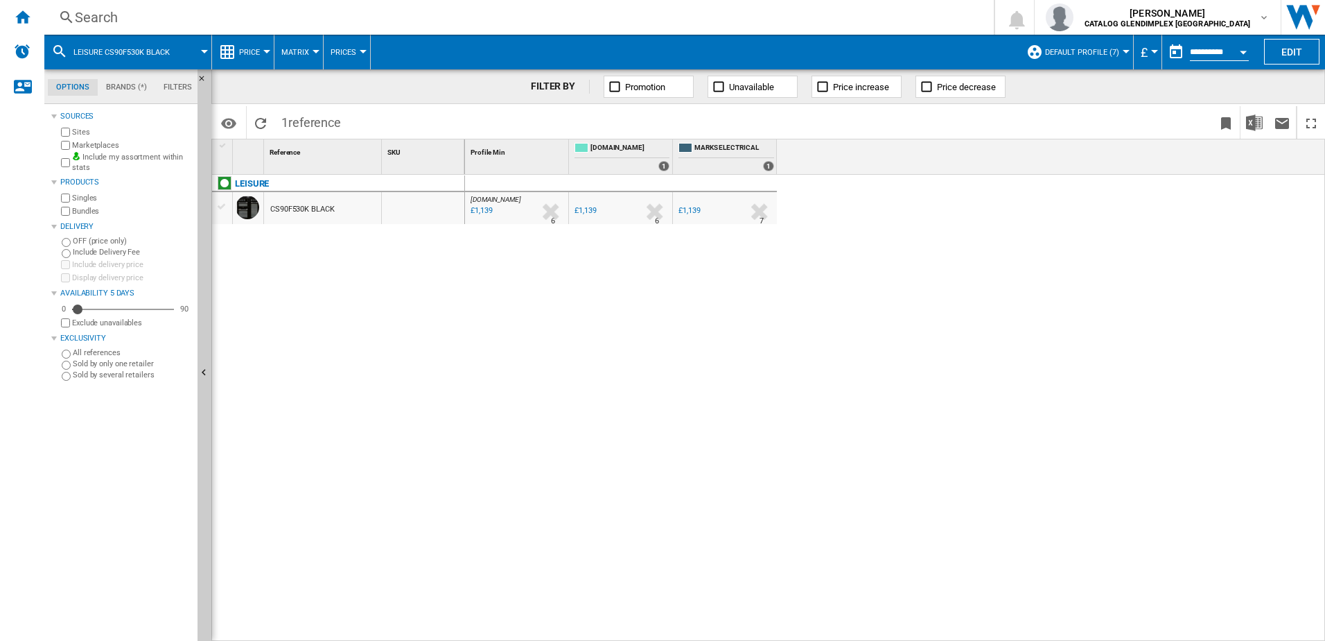
click at [398, 19] on div "Search" at bounding box center [516, 17] width 883 height 19
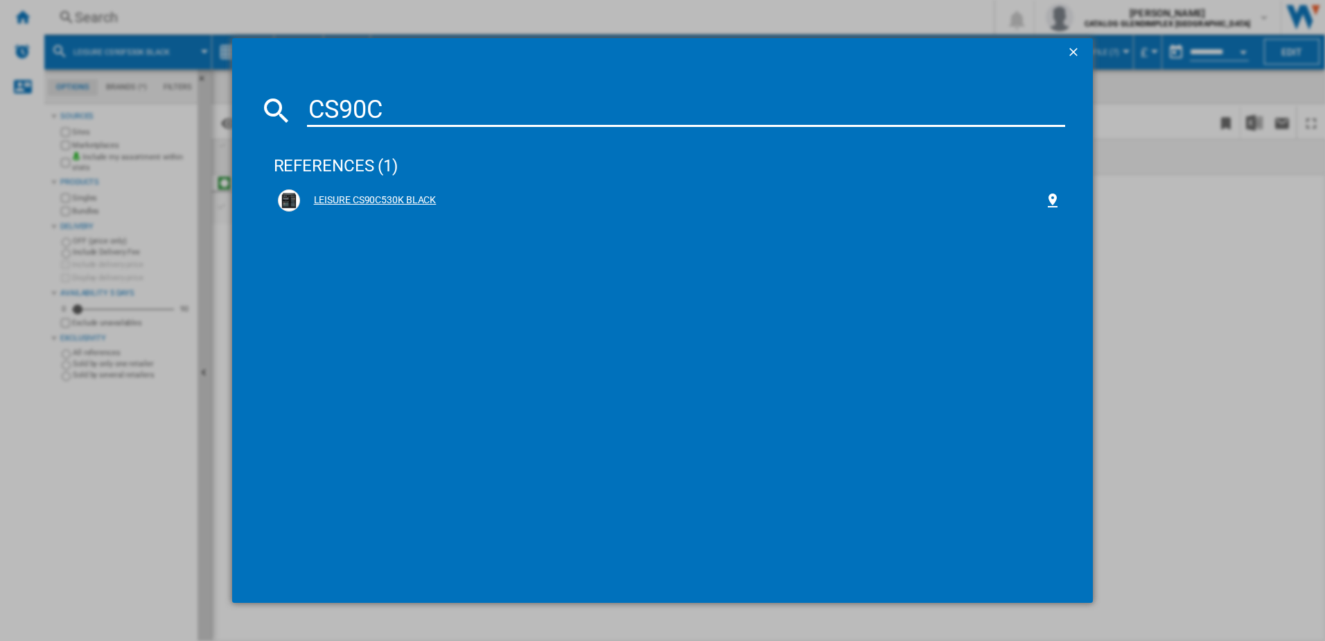
type input "CS90C"
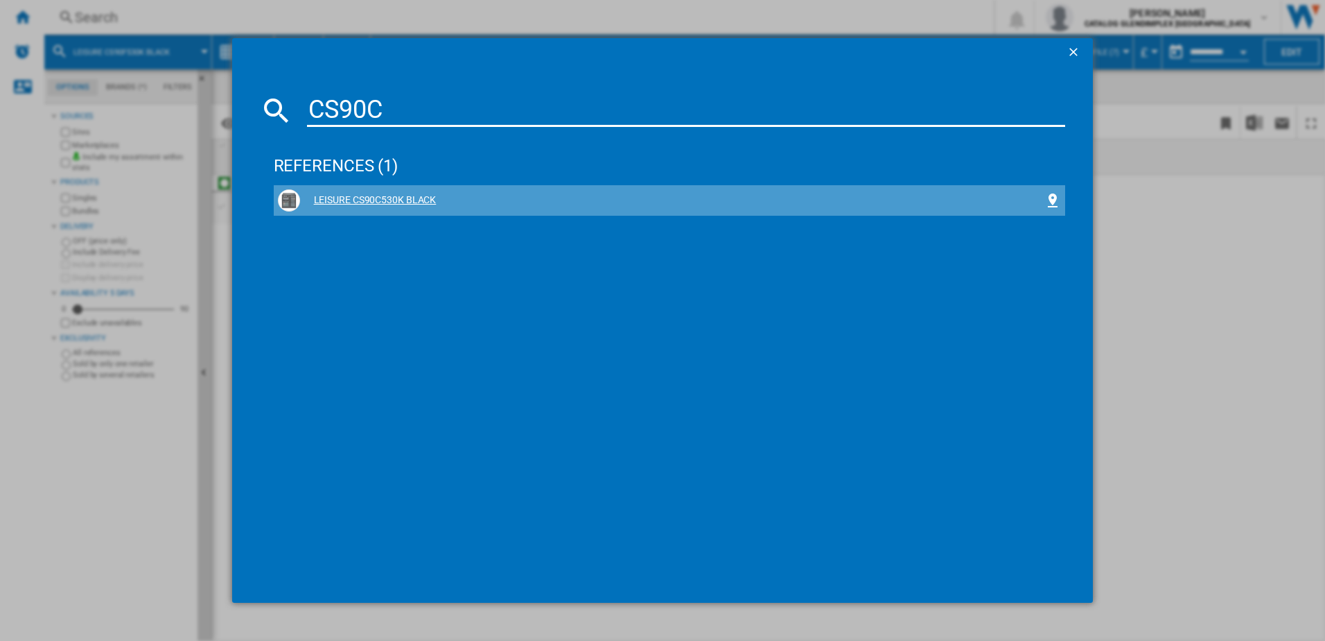
click at [381, 198] on div "LEISURE CS90C530K BLACK" at bounding box center [672, 200] width 745 height 14
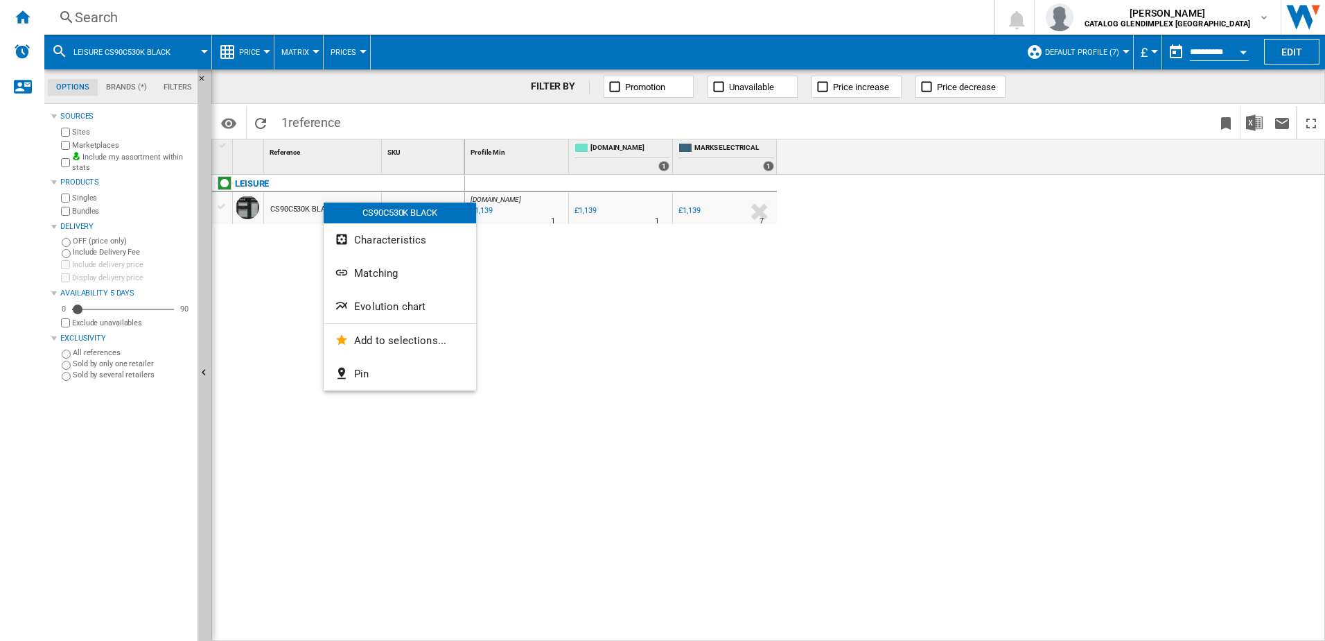
click at [390, 304] on span "Evolution chart" at bounding box center [389, 306] width 71 height 12
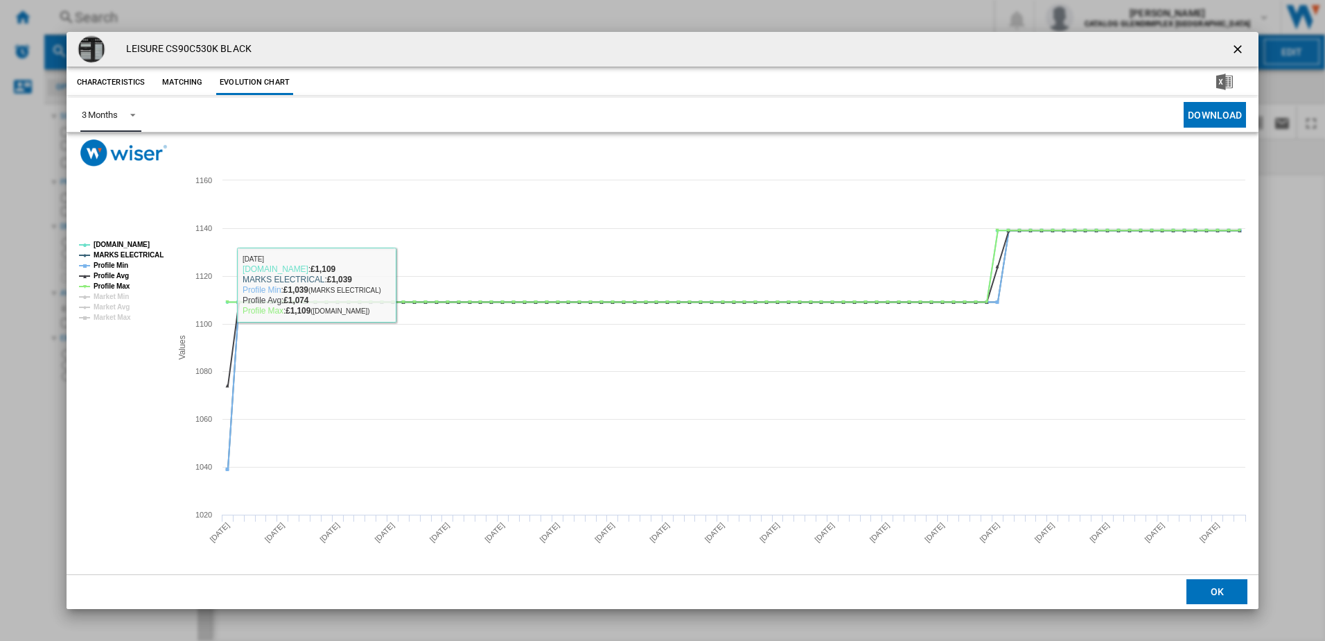
click at [124, 113] on span "Product popup" at bounding box center [129, 113] width 17 height 12
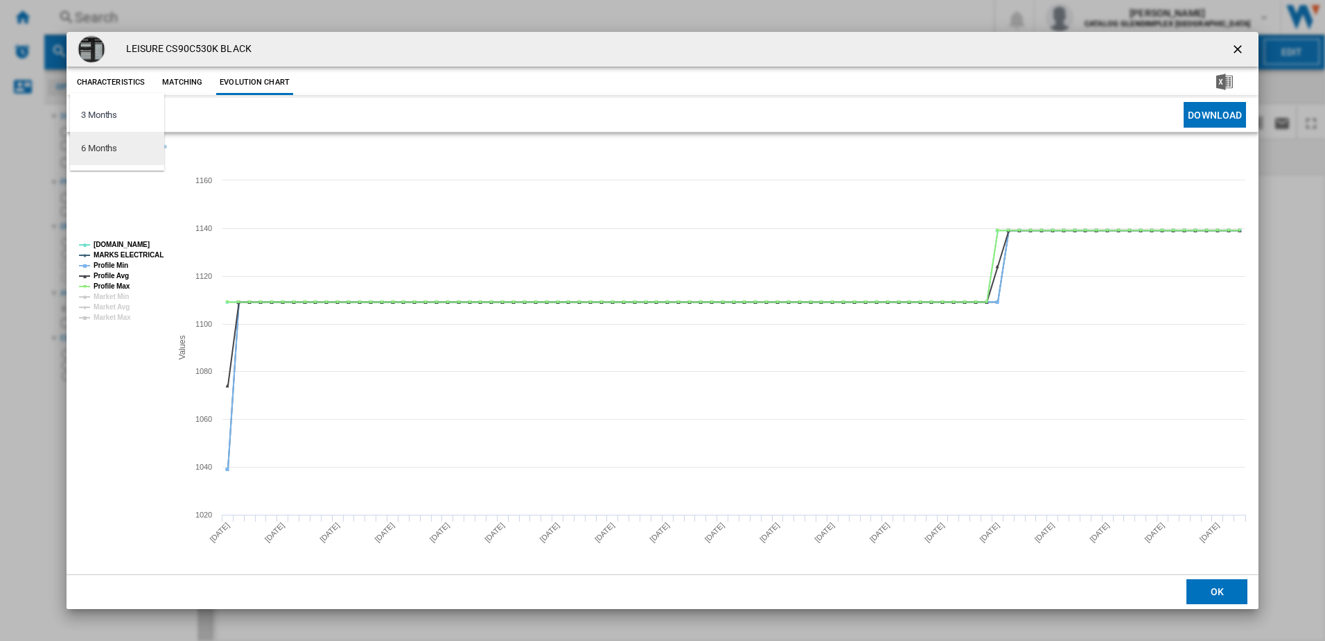
click at [120, 152] on md-option "6 Months" at bounding box center [117, 148] width 94 height 33
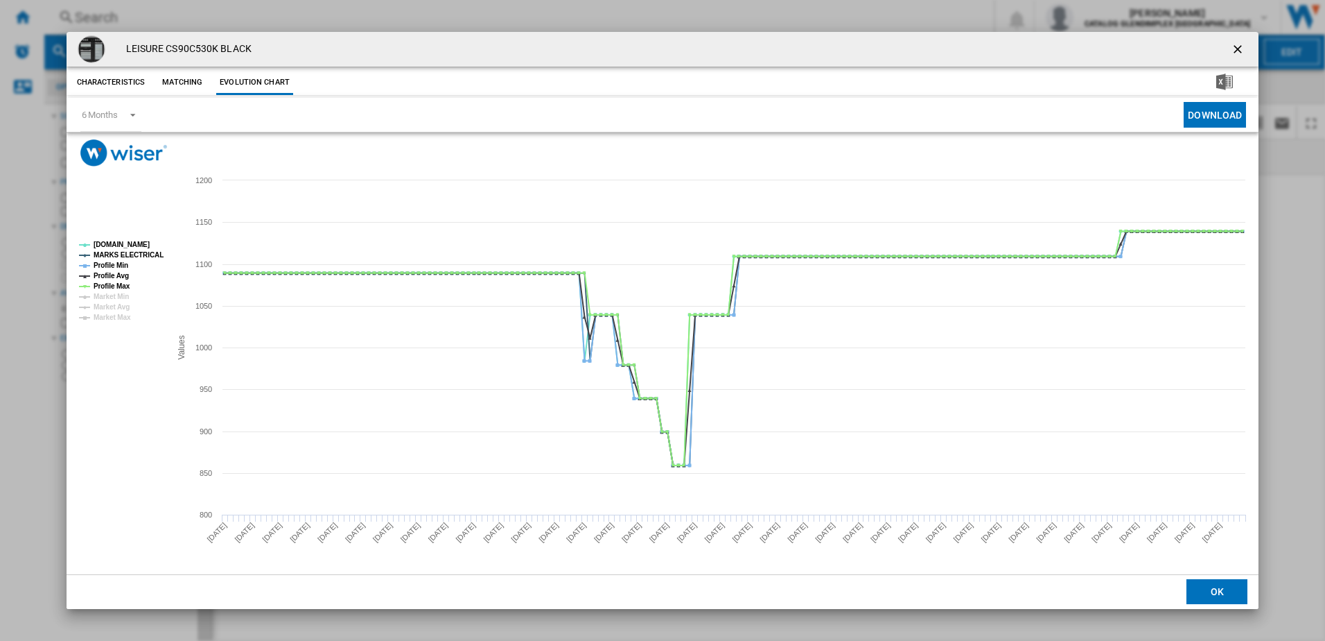
click at [1240, 53] on ng-md-icon "getI18NText('BUTTONS.CLOSE_DIALOG')" at bounding box center [1239, 50] width 17 height 17
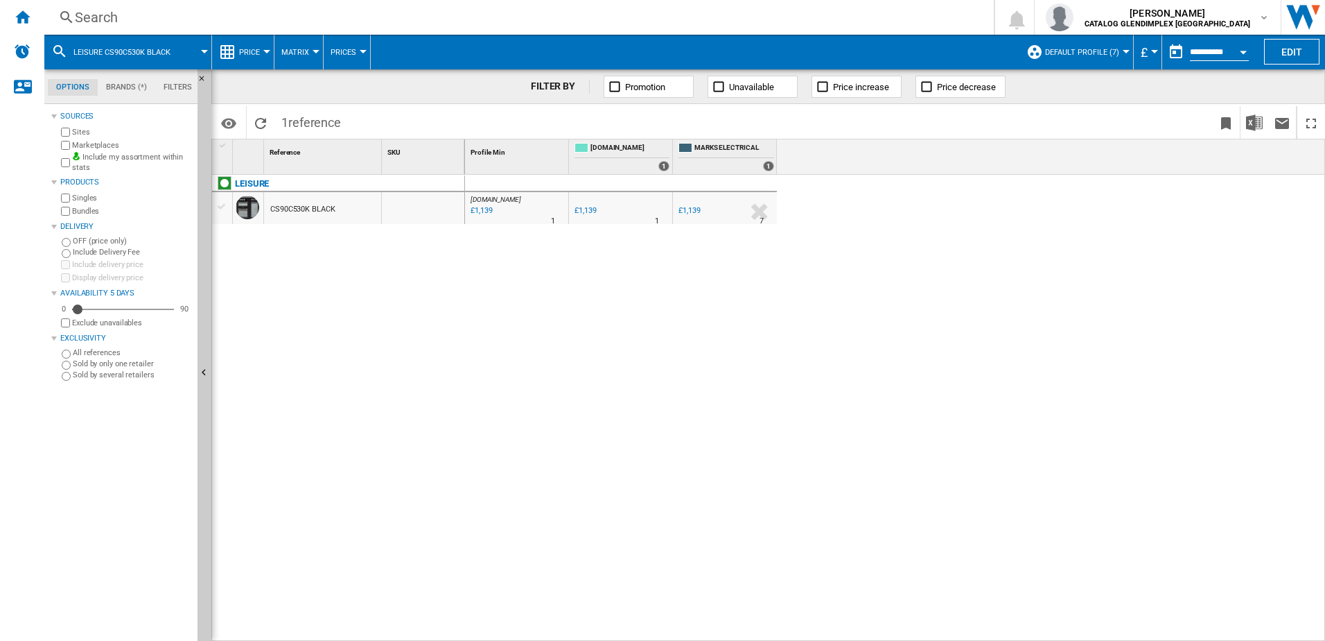
click at [389, 25] on div "Search" at bounding box center [516, 17] width 883 height 19
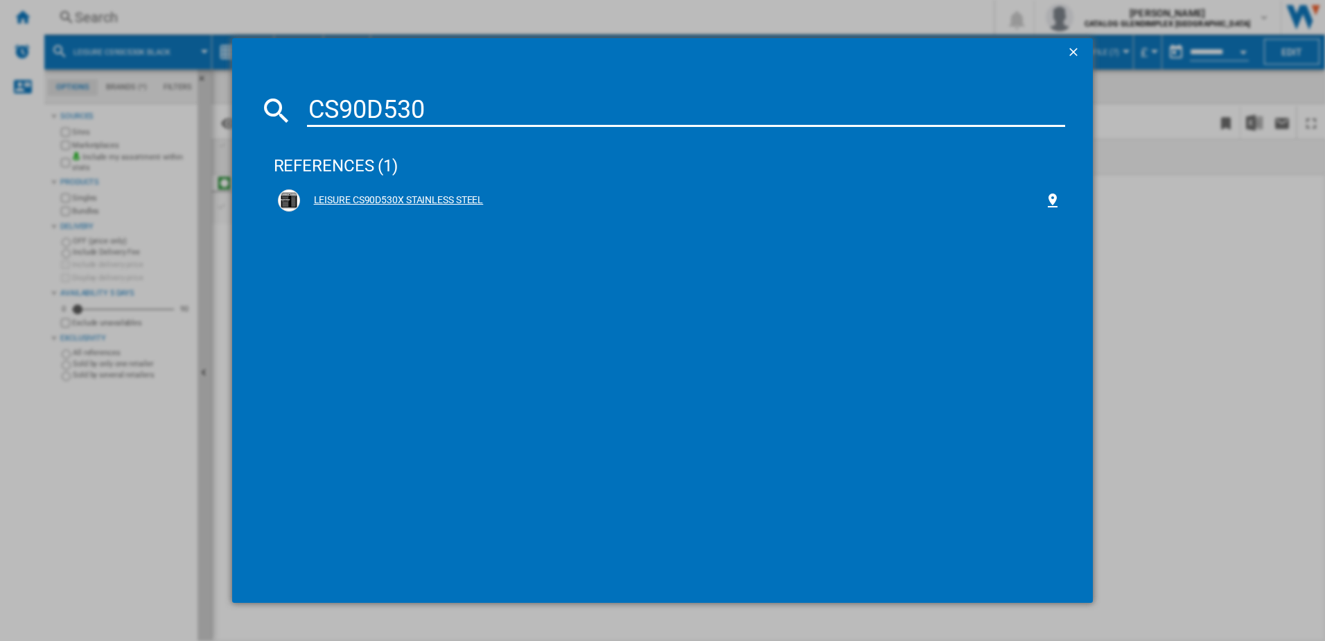
type input "CS90D530"
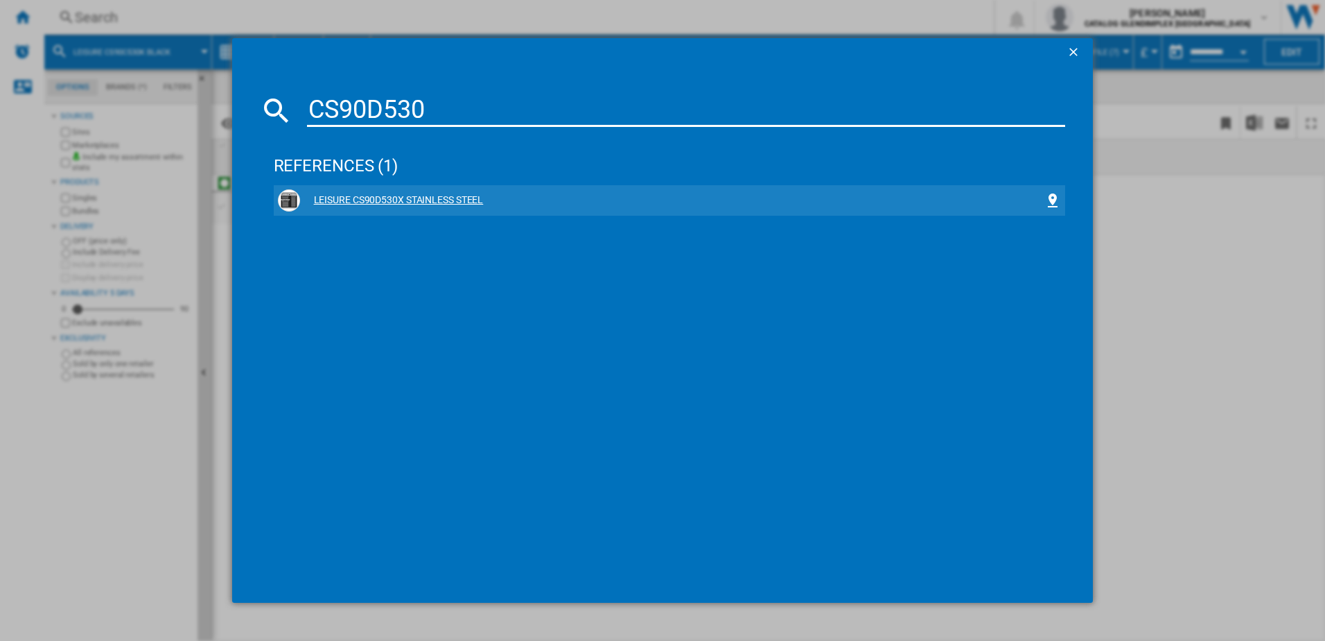
click at [334, 198] on div "LEISURE CS90D530X STAINLESS STEEL" at bounding box center [672, 200] width 745 height 14
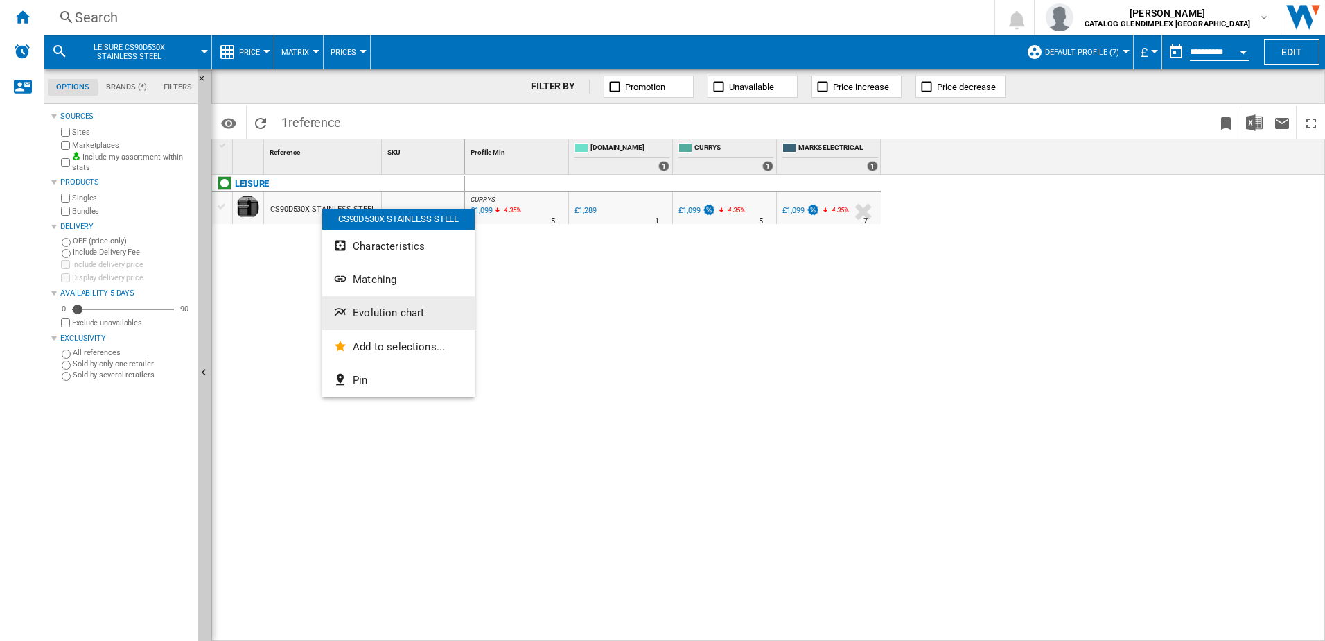
click at [369, 306] on button "Evolution chart" at bounding box center [398, 312] width 153 height 33
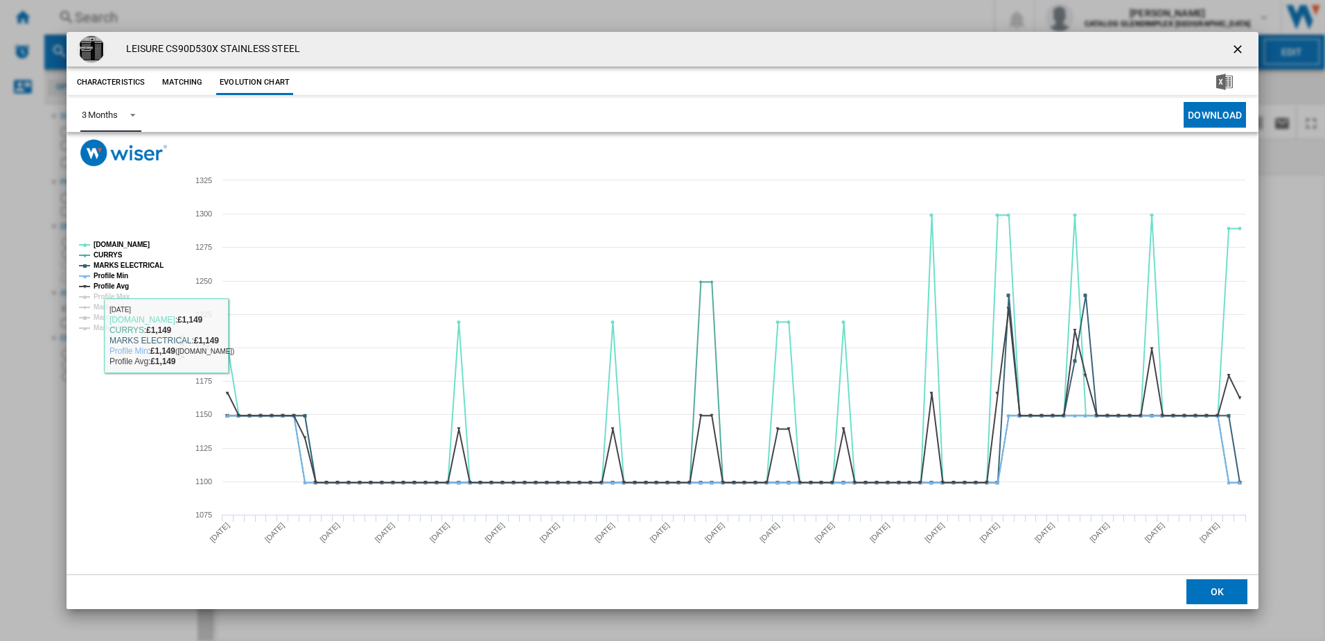
click at [119, 112] on md-select-value "3 Months" at bounding box center [110, 115] width 61 height 34
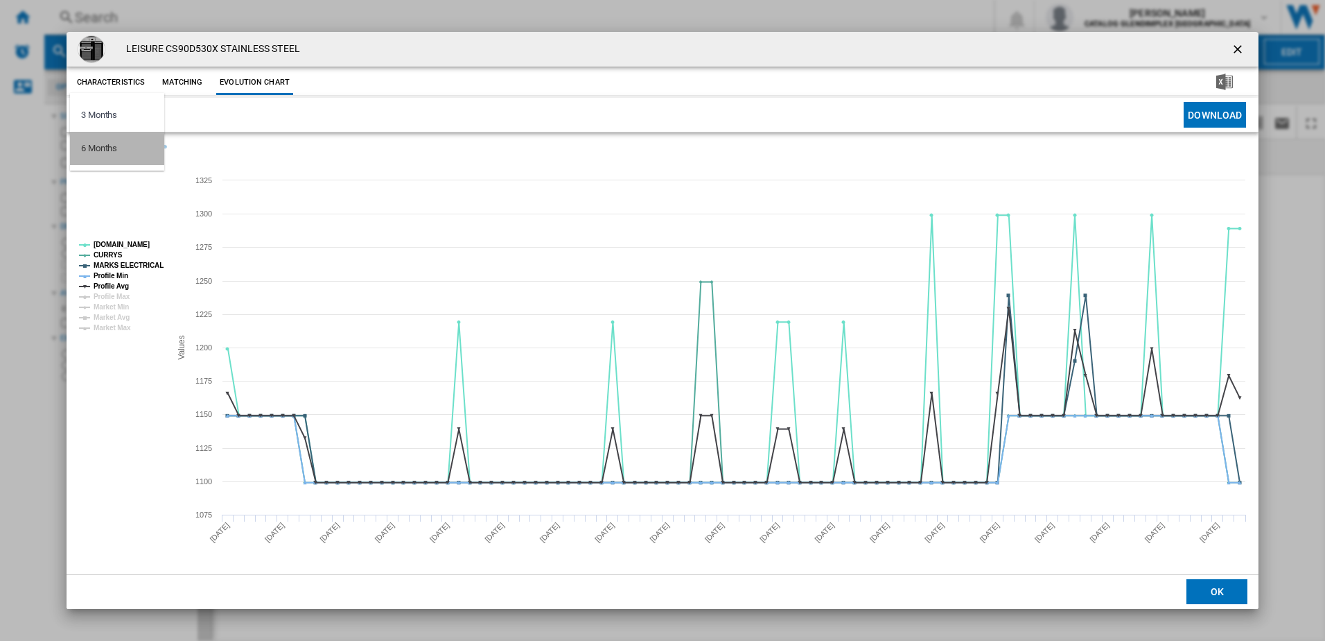
click at [110, 156] on md-option "6 Months" at bounding box center [117, 148] width 94 height 33
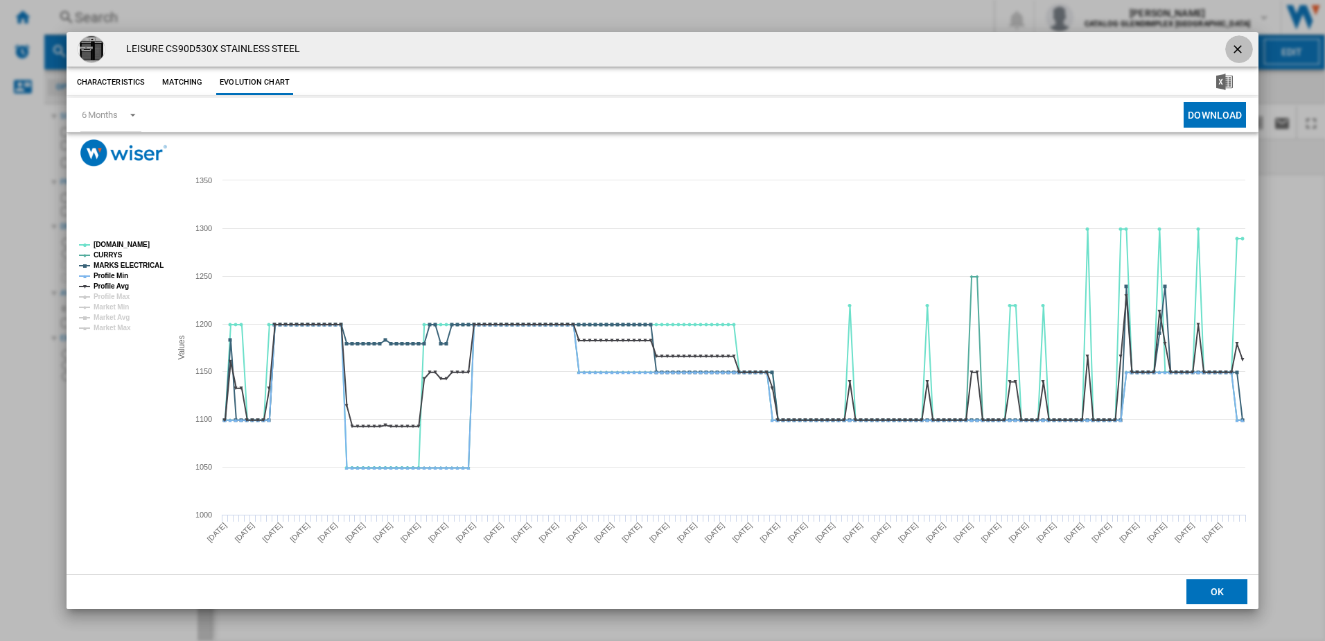
click at [1236, 47] on ng-md-icon "getI18NText('BUTTONS.CLOSE_DIALOG')" at bounding box center [1239, 50] width 17 height 17
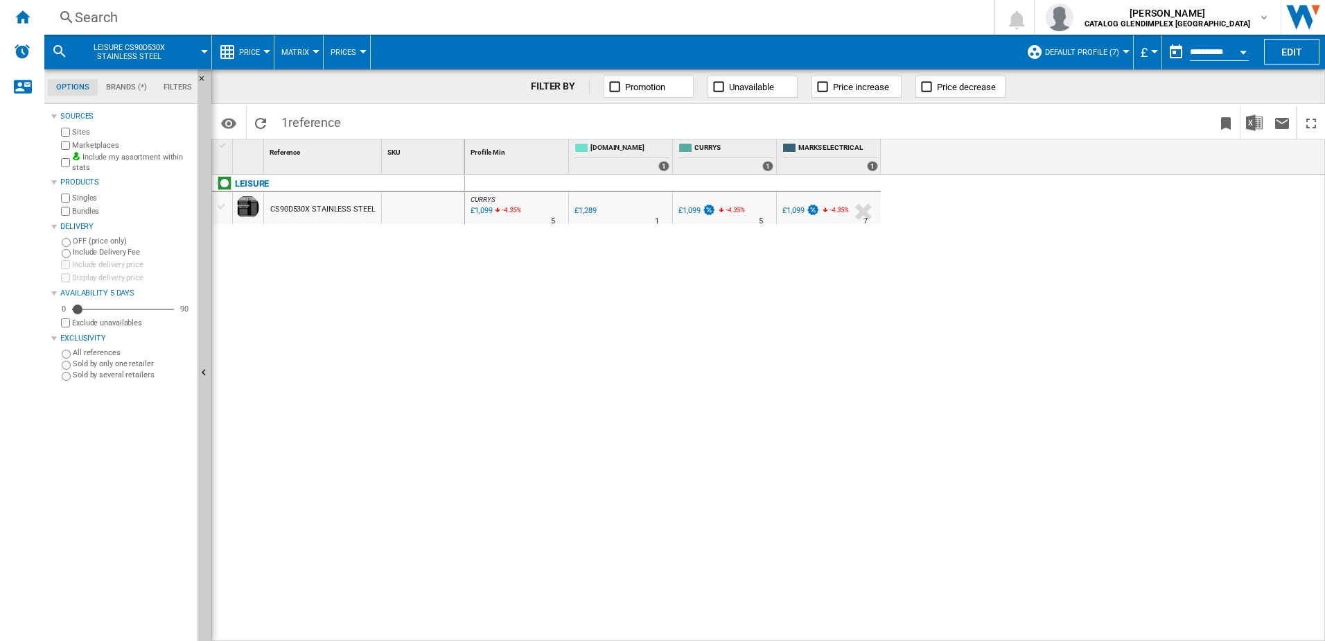
click at [356, 9] on div "Search" at bounding box center [516, 17] width 883 height 19
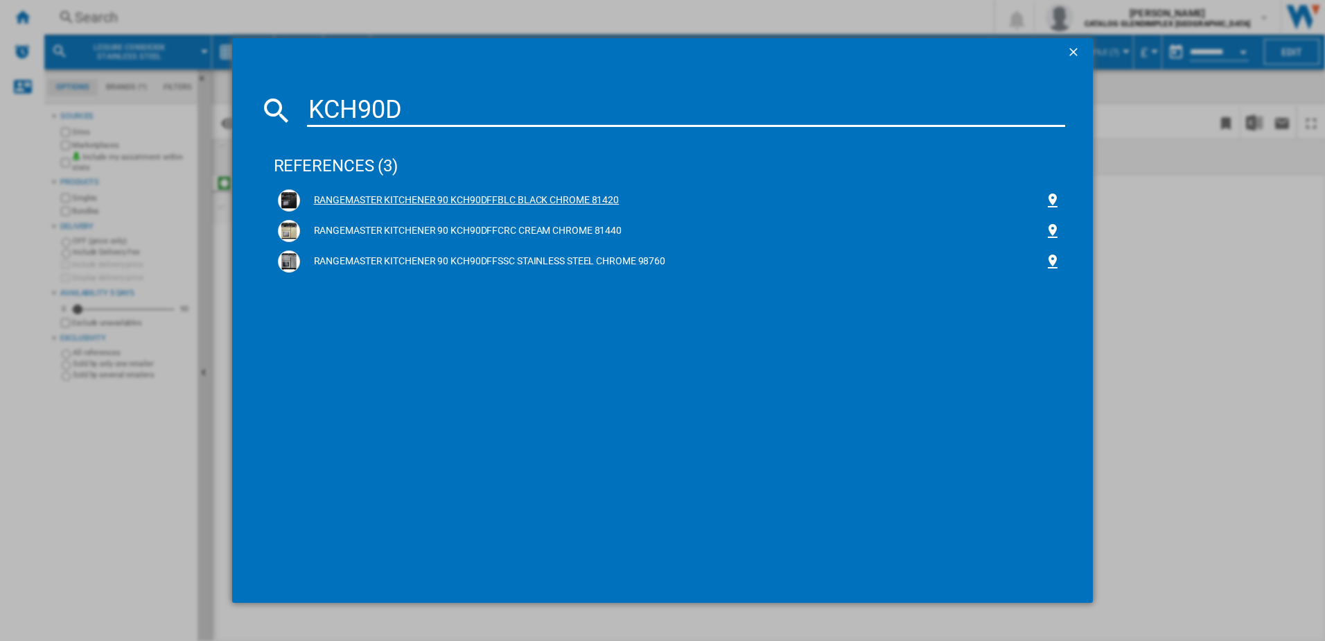
type input "KCH90D"
click at [358, 196] on div "RANGEMASTER KITCHENER 90 KCH90DFFBLC BLACK CHROME 81420" at bounding box center [672, 200] width 745 height 14
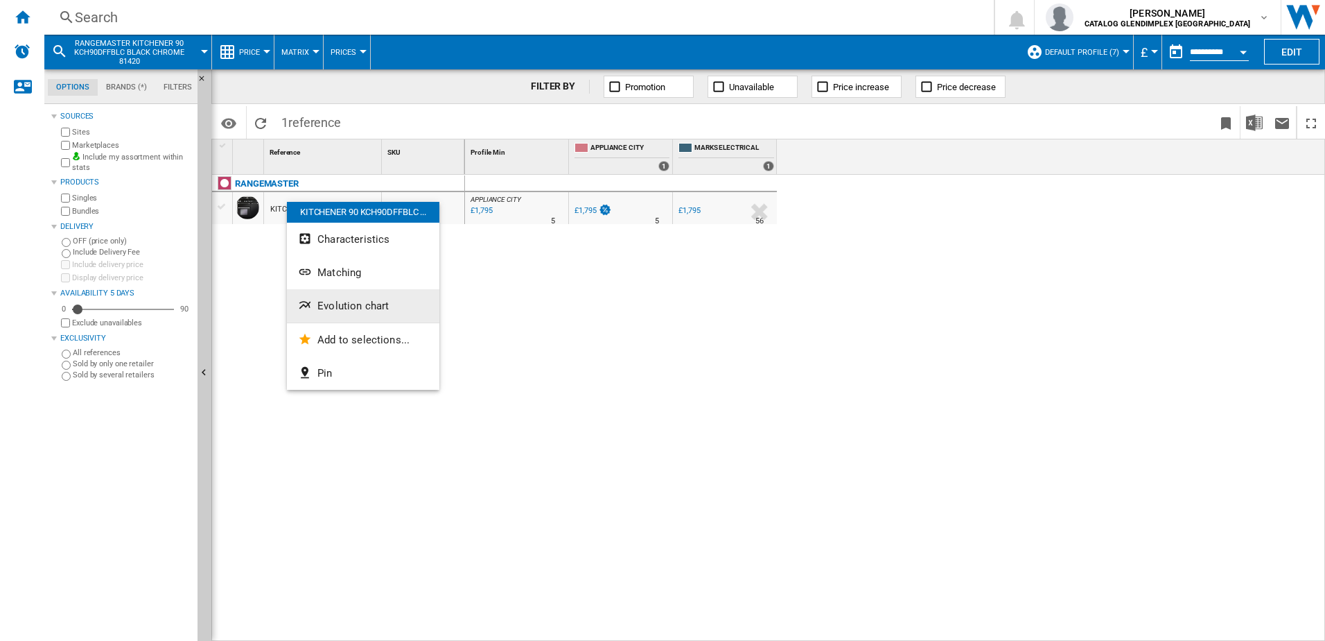
click at [345, 302] on span "Evolution chart" at bounding box center [352, 305] width 71 height 12
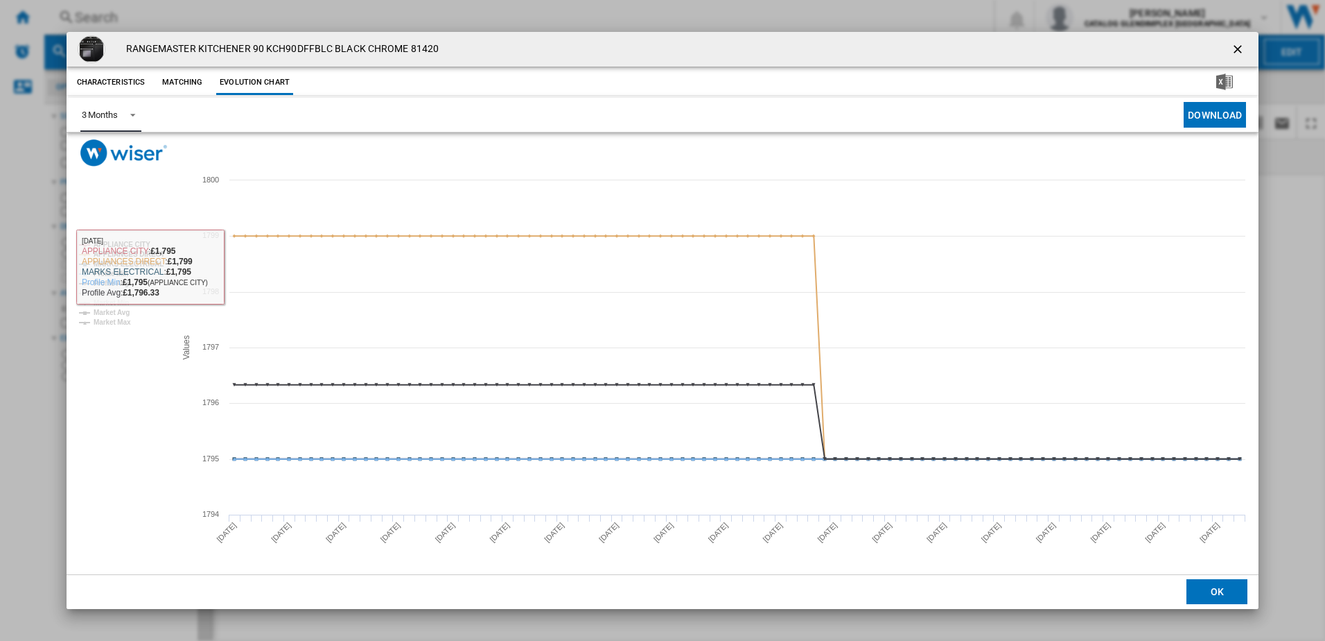
click at [123, 107] on span "Product popup" at bounding box center [129, 113] width 17 height 12
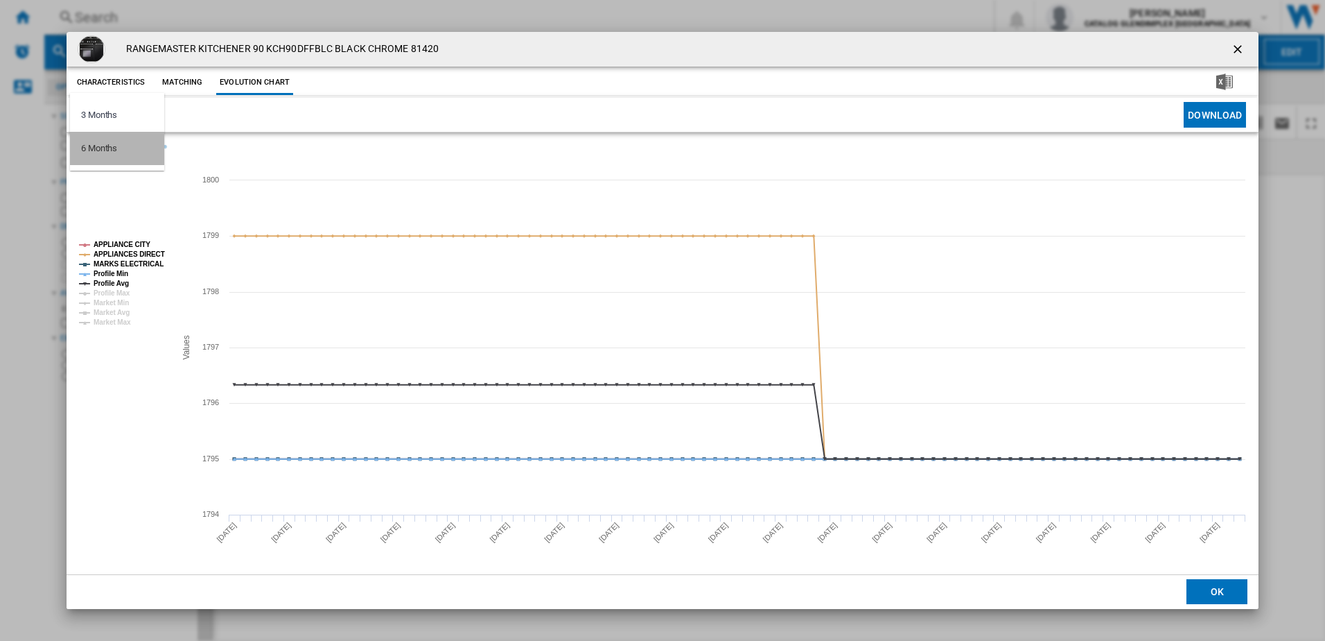
click at [125, 159] on md-option "6 Months" at bounding box center [117, 148] width 94 height 33
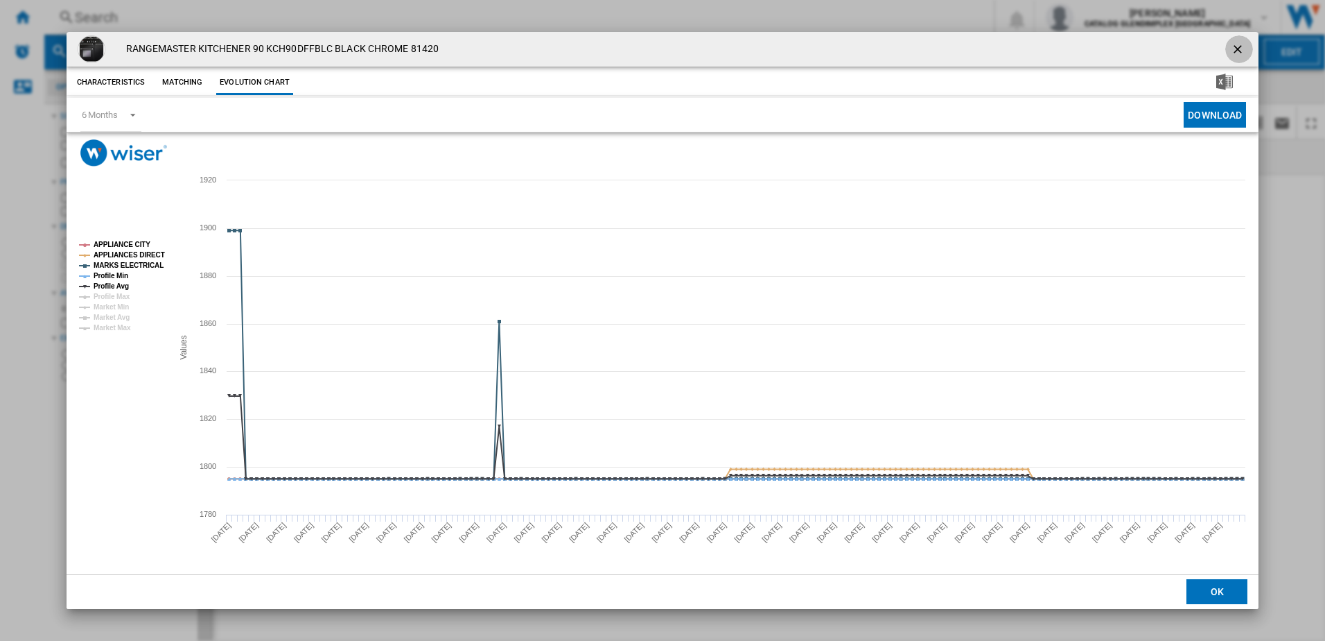
click at [1238, 44] on ng-md-icon "getI18NText('BUTTONS.CLOSE_DIALOG')" at bounding box center [1239, 50] width 17 height 17
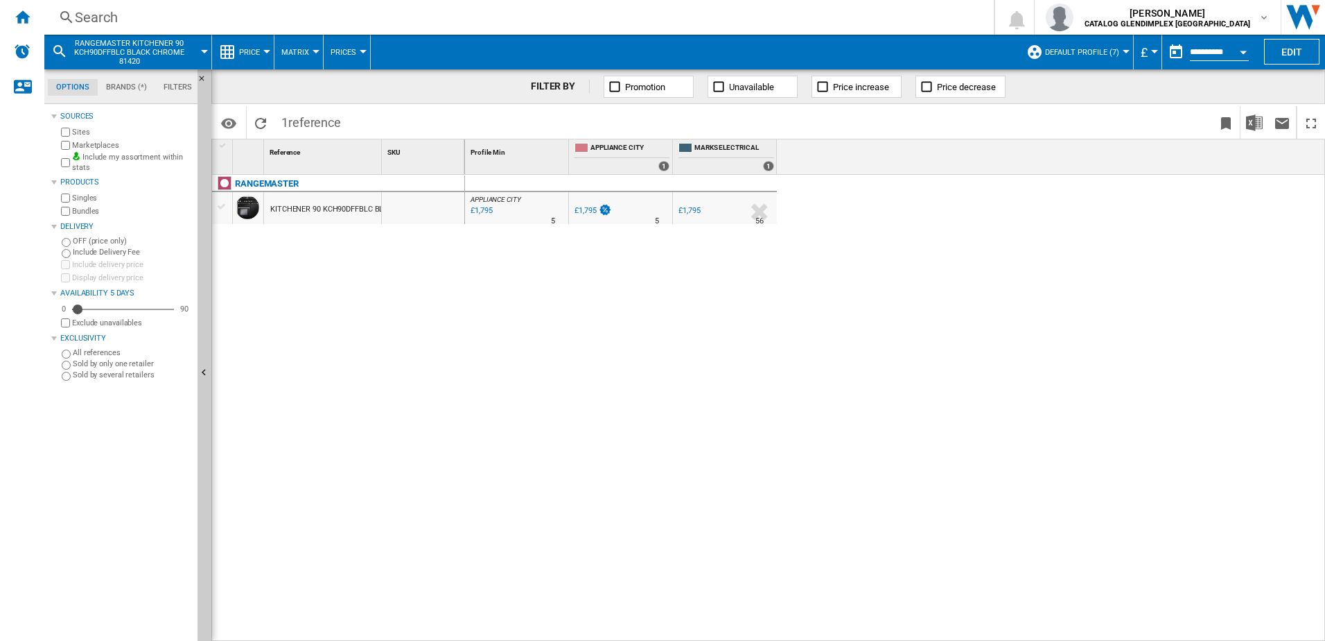
click at [81, 20] on div "Search" at bounding box center [516, 17] width 883 height 19
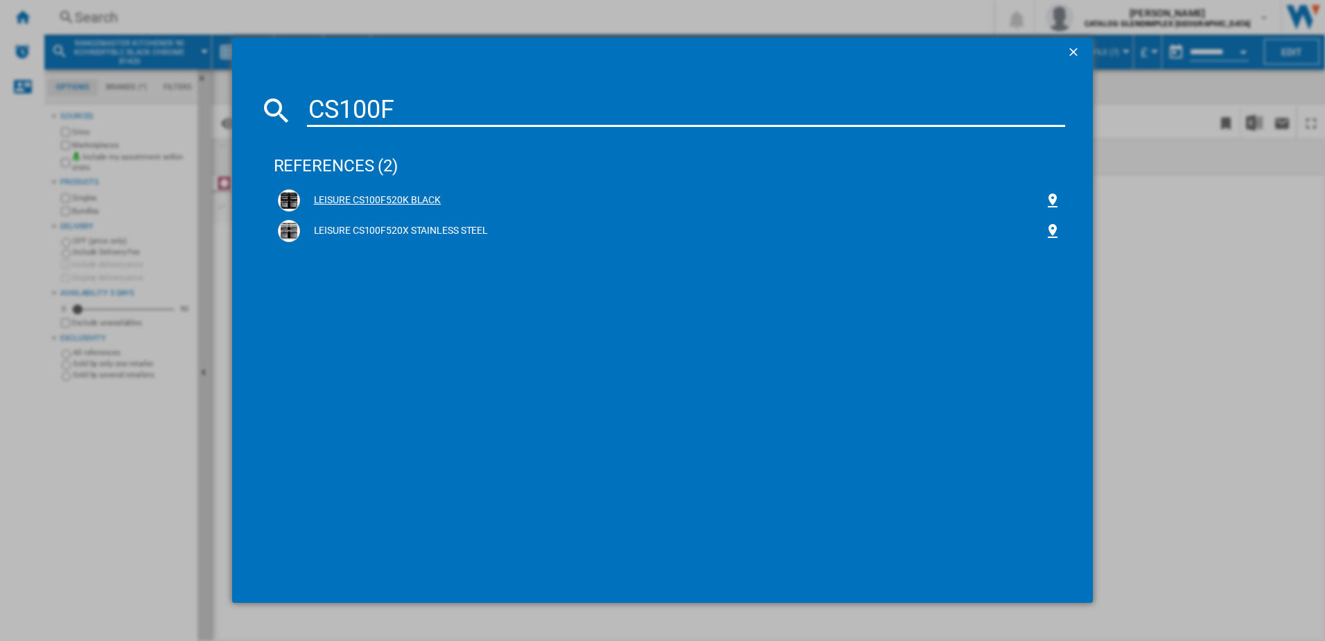
type input "CS100F"
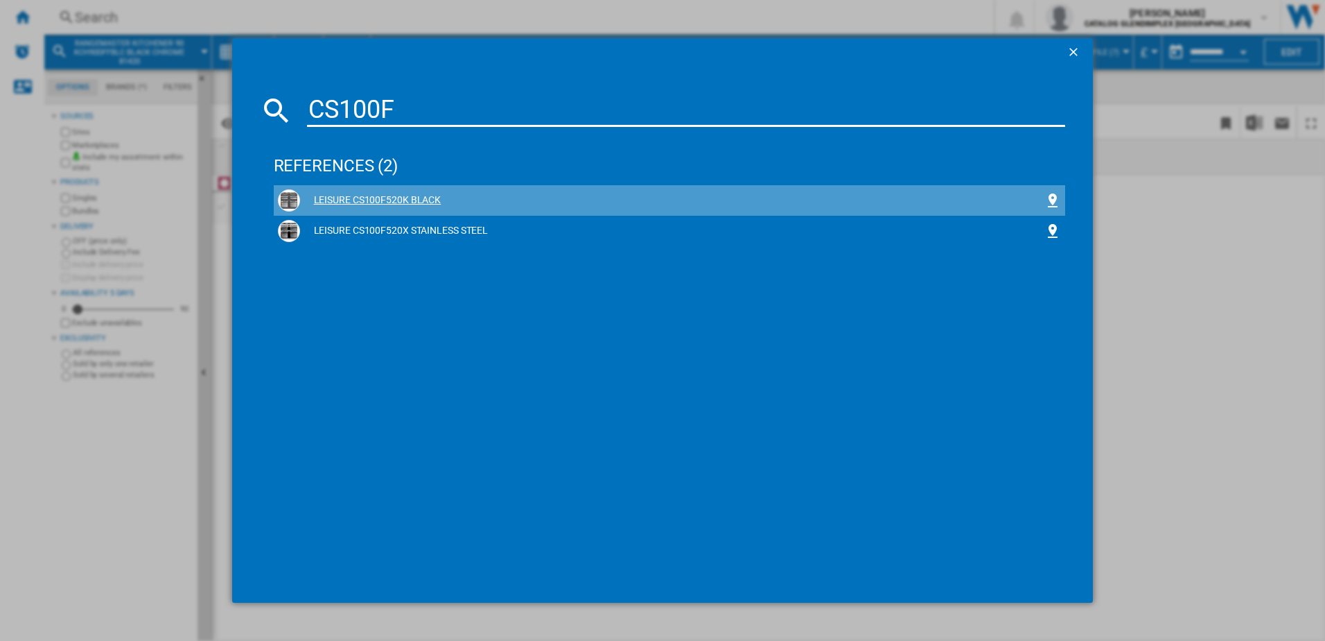
click at [368, 207] on div "LEISURE CS100F520K BLACK" at bounding box center [670, 200] width 784 height 22
click at [373, 200] on div "LEISURE CS100F520K BLACK" at bounding box center [672, 200] width 745 height 14
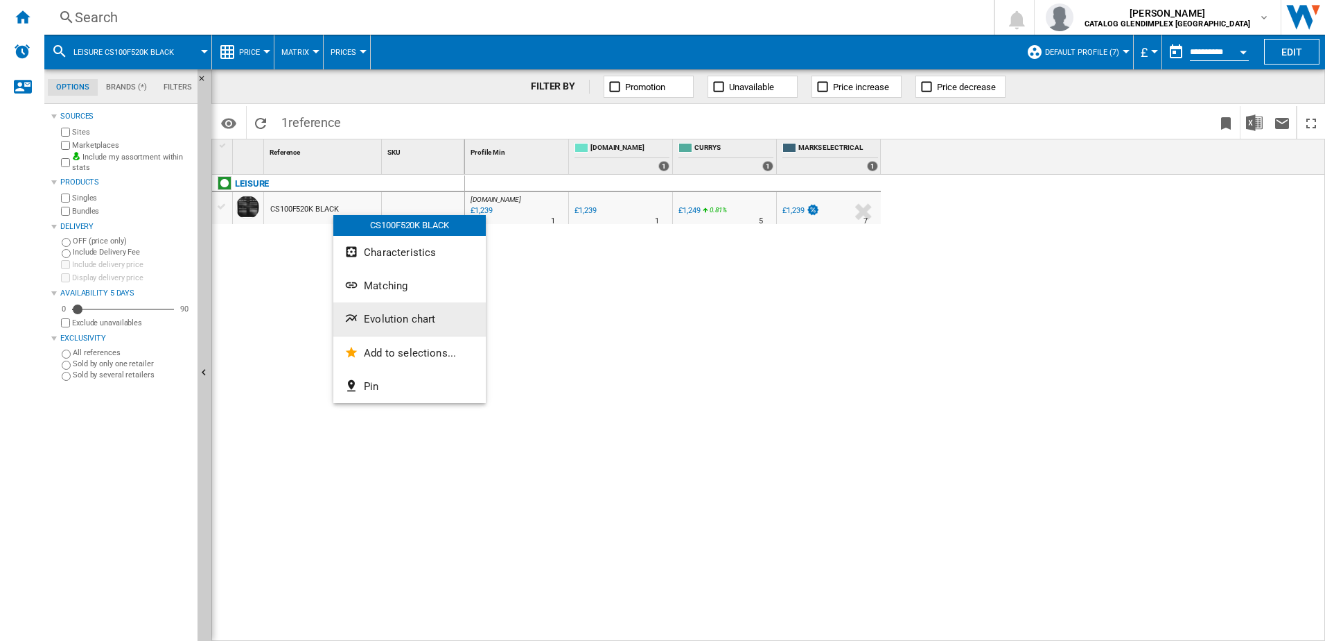
click at [377, 310] on button "Evolution chart" at bounding box center [409, 318] width 153 height 33
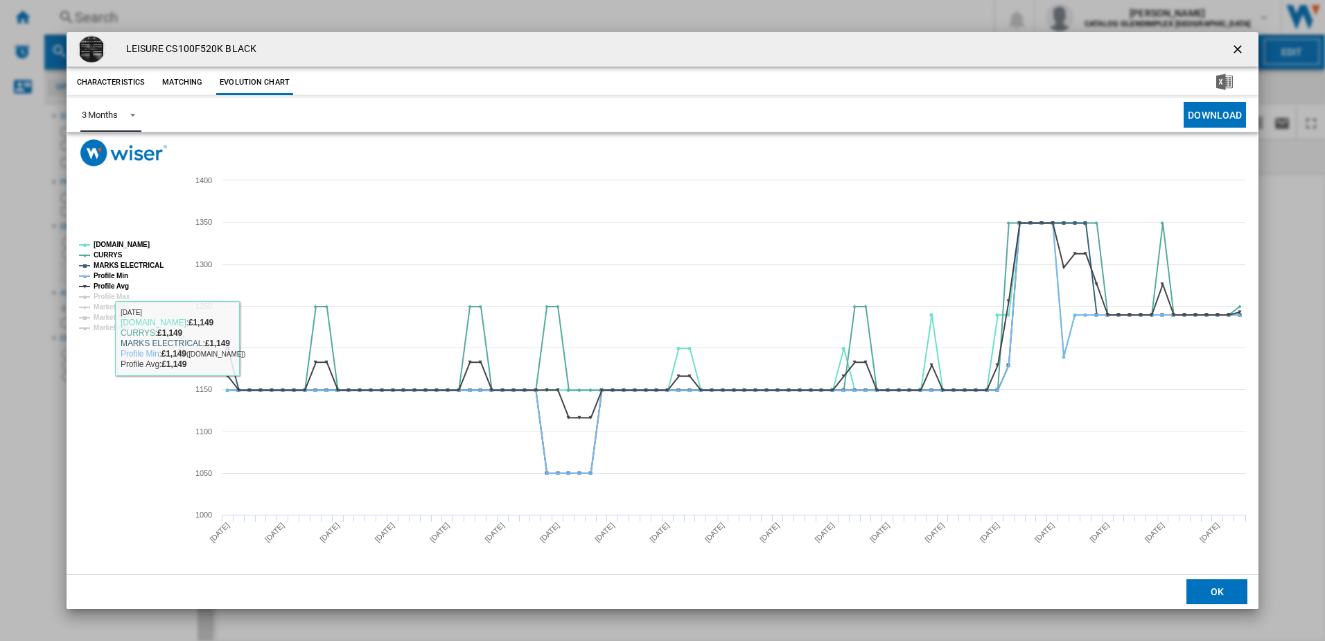
click at [114, 113] on div "3 Months" at bounding box center [100, 115] width 36 height 10
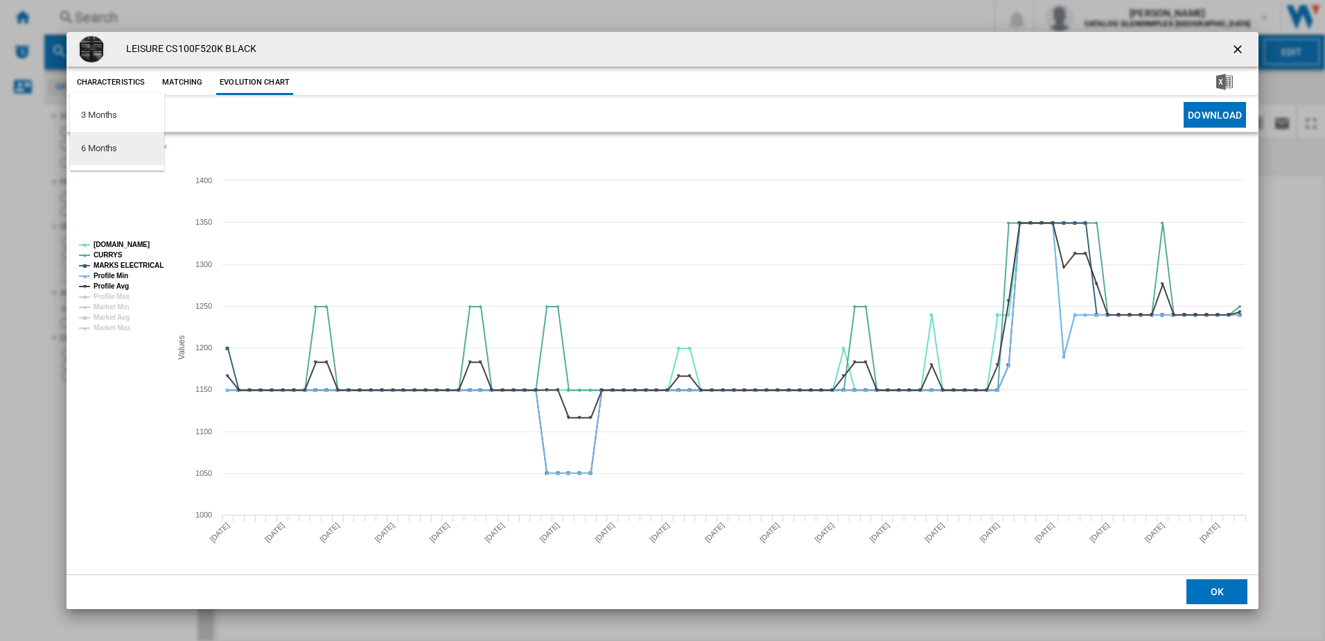
click at [117, 143] on div "6 Months" at bounding box center [99, 148] width 36 height 12
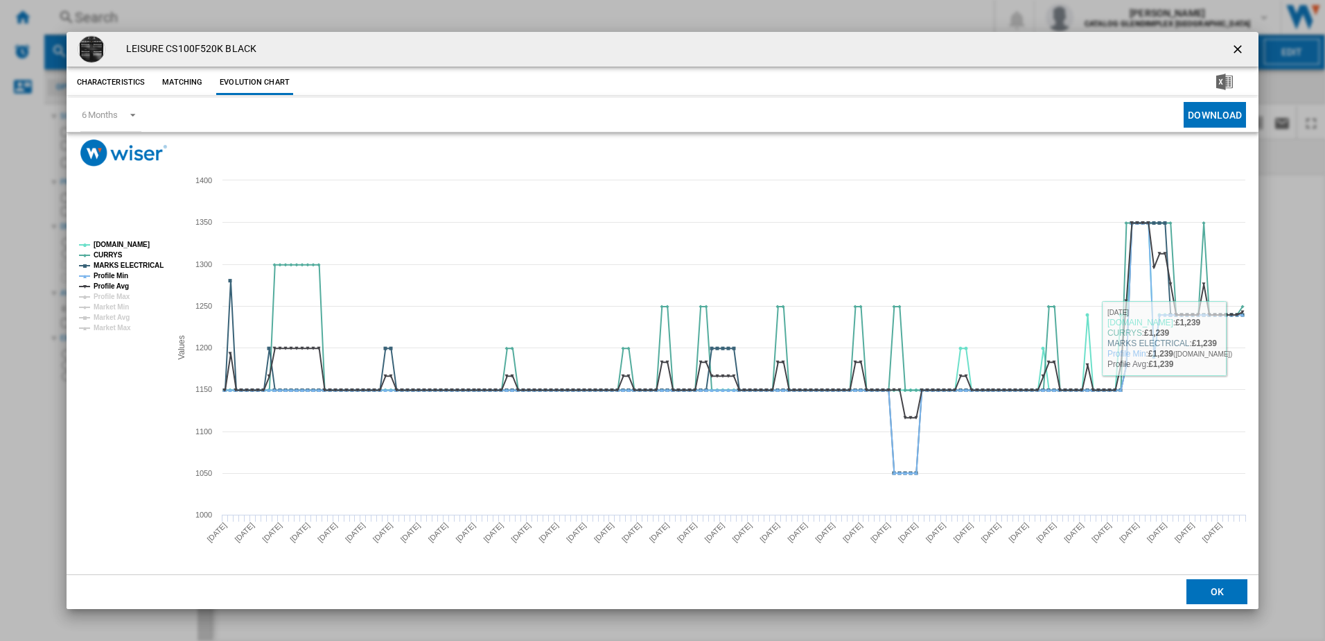
click at [1236, 51] on ng-md-icon "getI18NText('BUTTONS.CLOSE_DIALOG')" at bounding box center [1239, 50] width 17 height 17
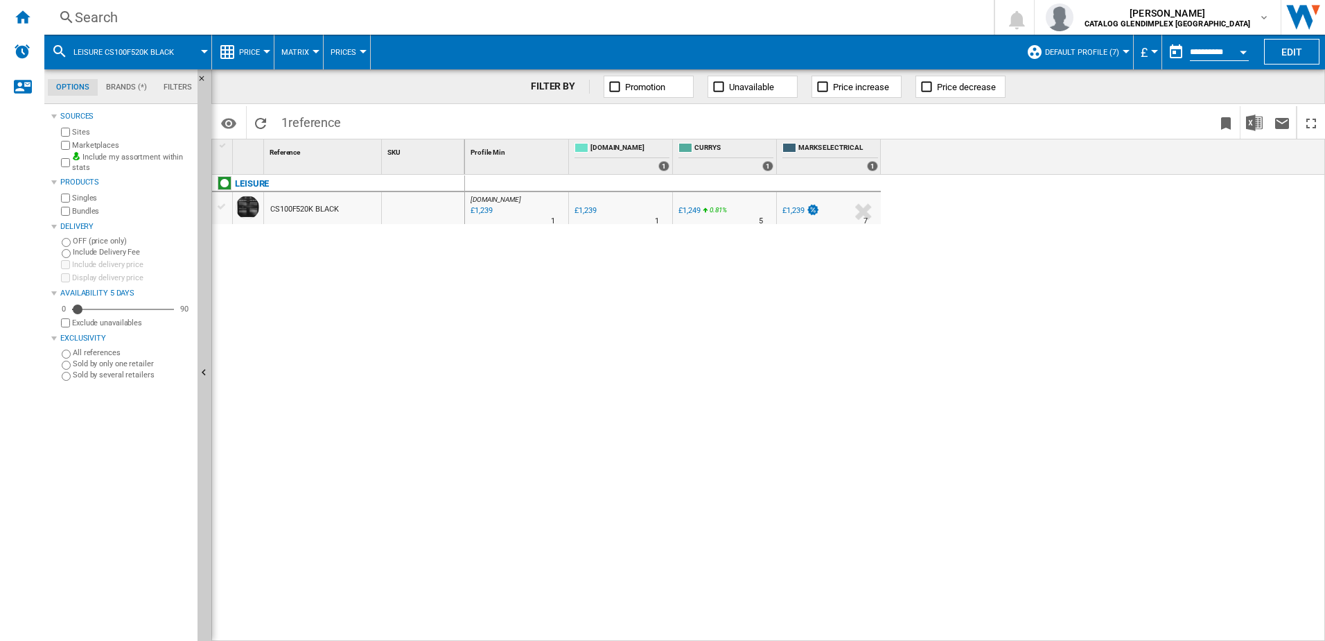
click at [530, 26] on div "Search" at bounding box center [516, 17] width 883 height 19
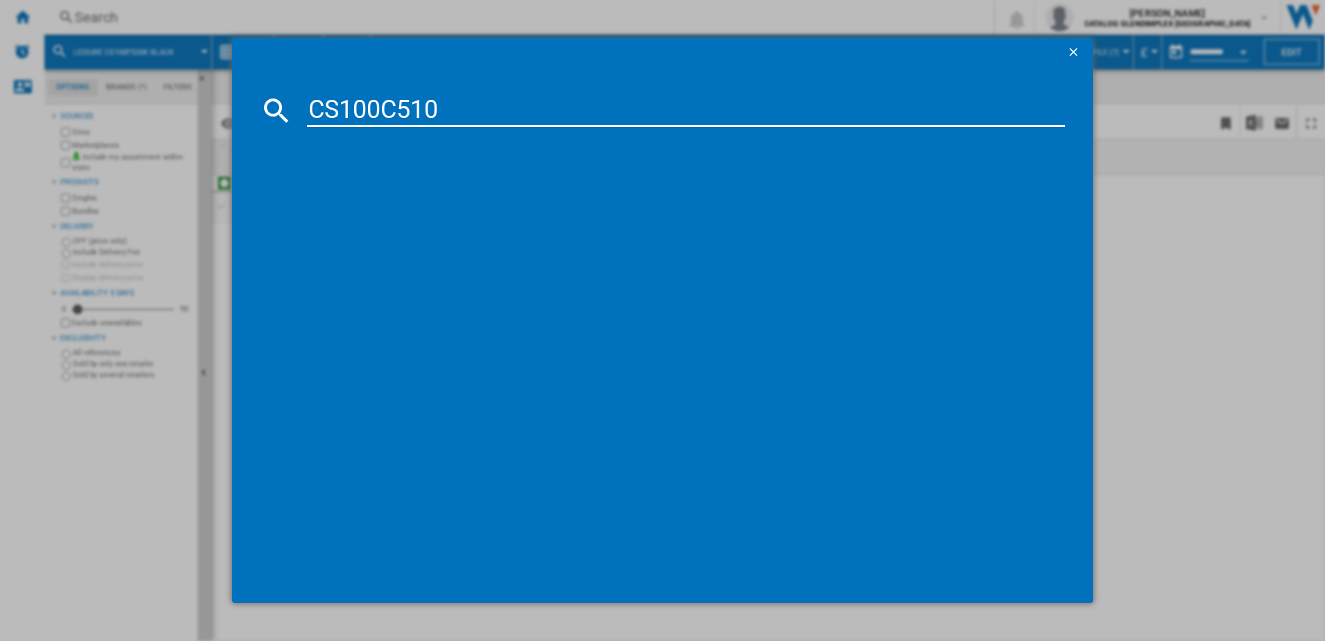
type input "CS100C510"
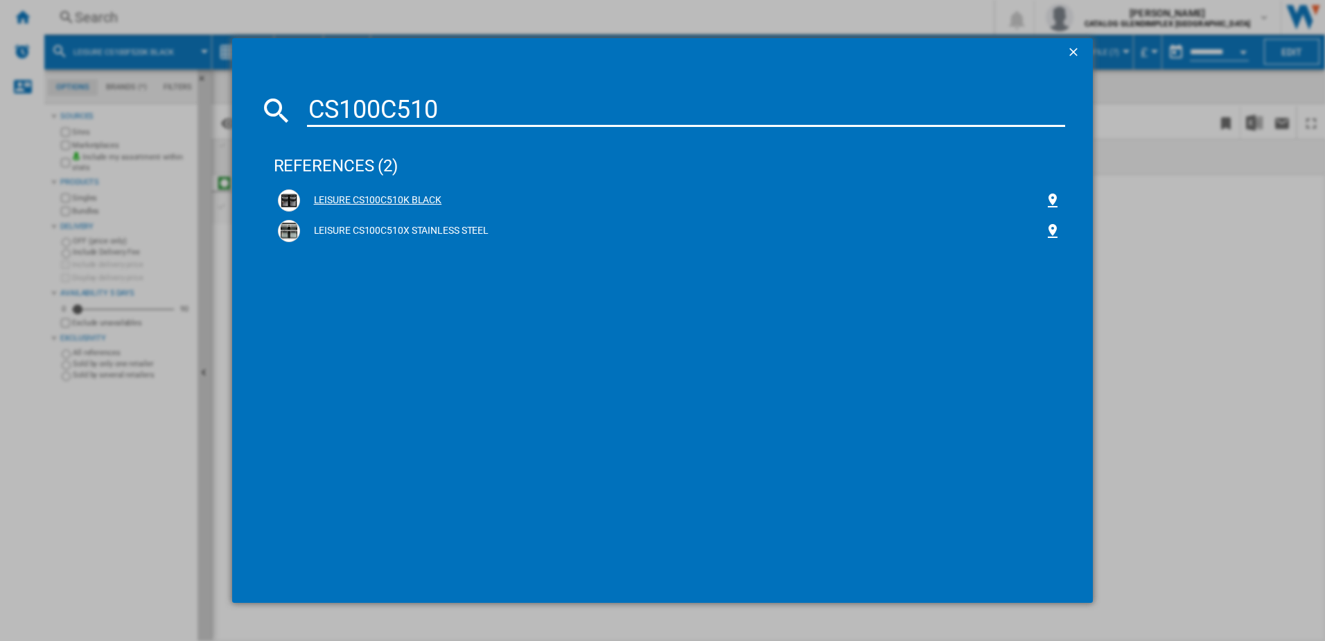
click at [352, 203] on div "LEISURE CS100C510K BLACK" at bounding box center [672, 200] width 745 height 14
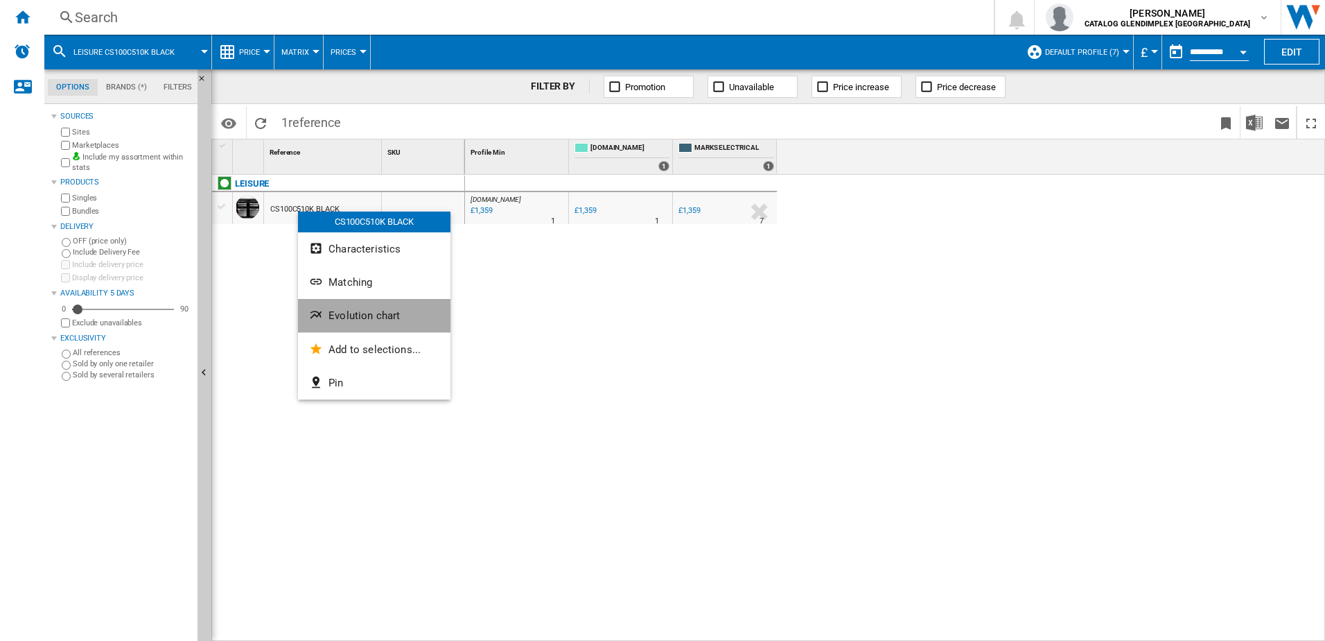
click at [360, 311] on span "Evolution chart" at bounding box center [364, 315] width 71 height 12
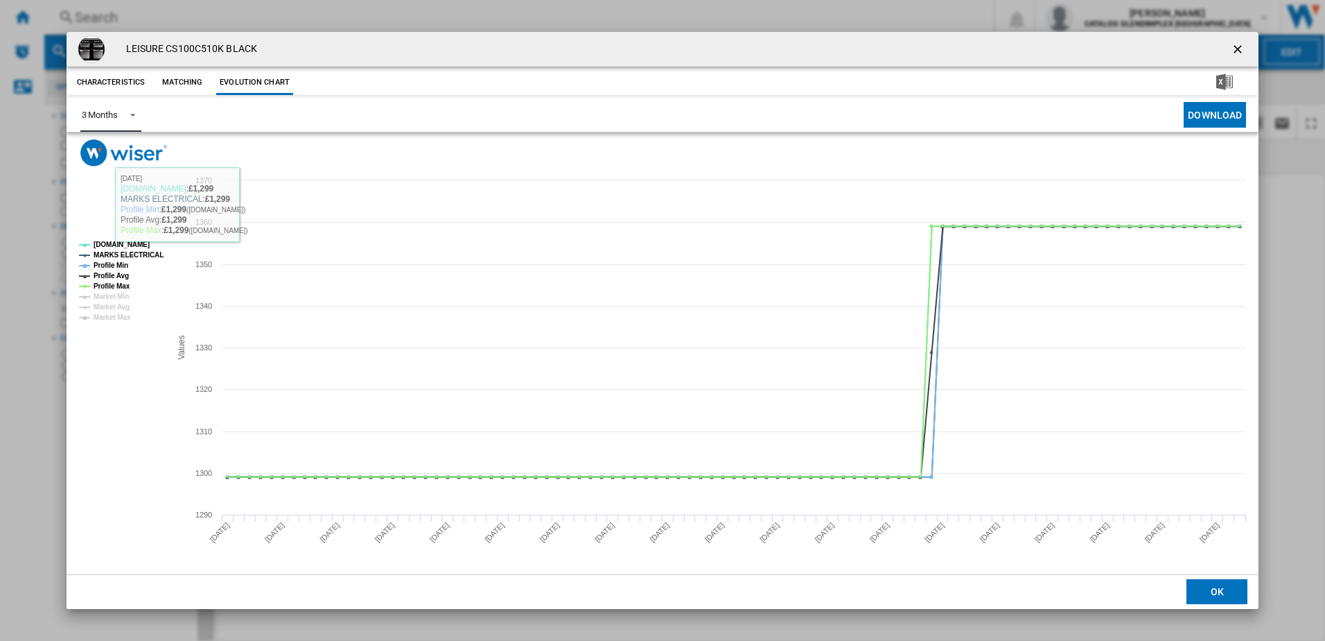
click at [116, 123] on md-select-value "3 Months" at bounding box center [110, 115] width 61 height 34
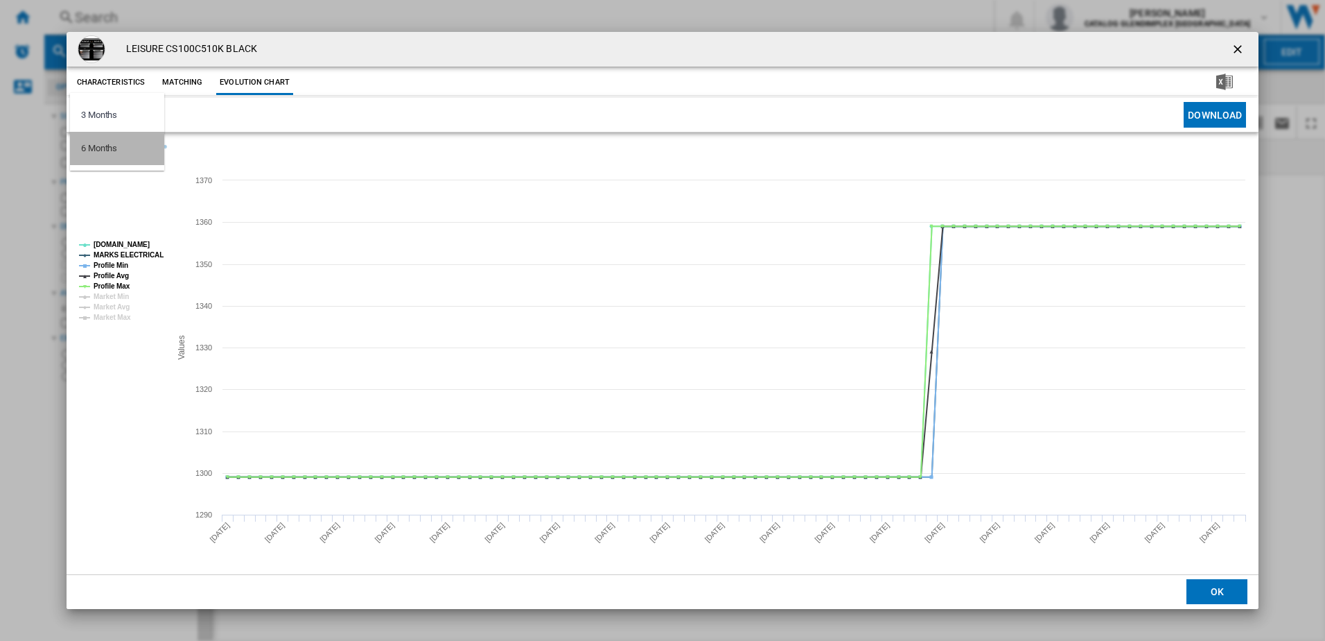
click at [119, 154] on md-option "6 Months" at bounding box center [117, 148] width 94 height 33
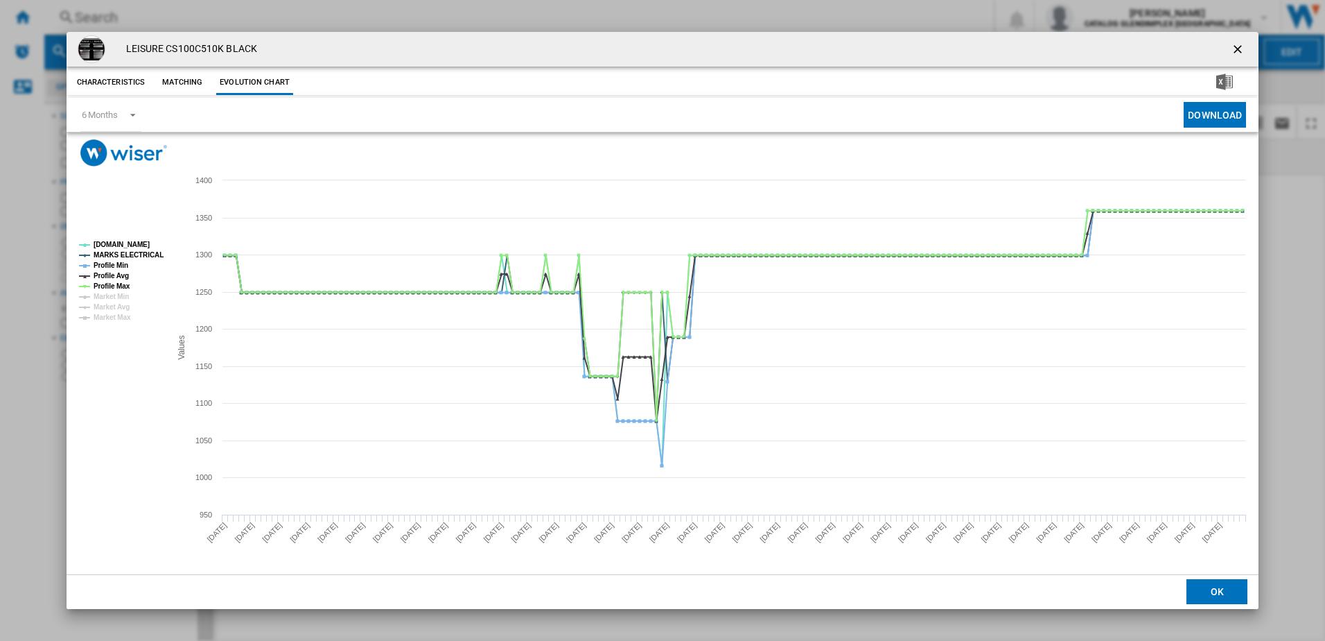
click at [1244, 40] on button "Product popup" at bounding box center [1240, 49] width 28 height 28
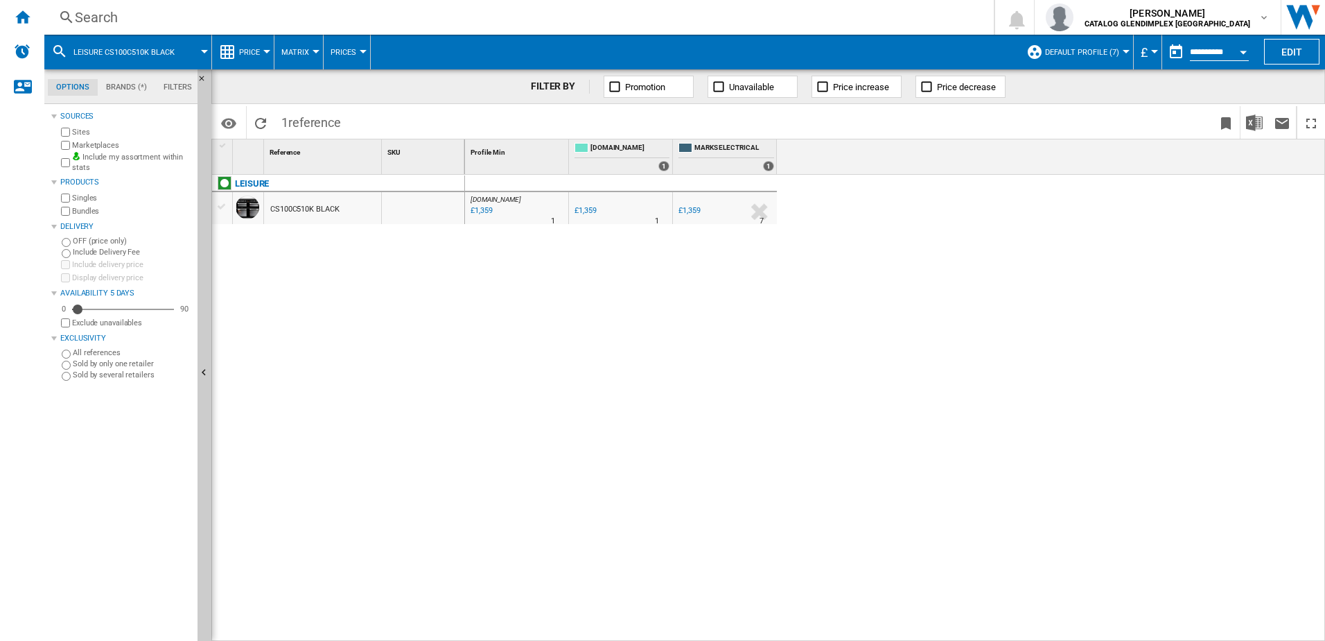
drag, startPoint x: 374, startPoint y: 58, endPoint x: 398, endPoint y: 64, distance: 24.6
click at [398, 64] on span at bounding box center [695, 52] width 649 height 35
click at [333, 36] on button "Prices" at bounding box center [347, 52] width 33 height 35
click at [318, 17] on md-backdrop at bounding box center [662, 320] width 1325 height 641
click at [309, 16] on div "Search" at bounding box center [516, 17] width 883 height 19
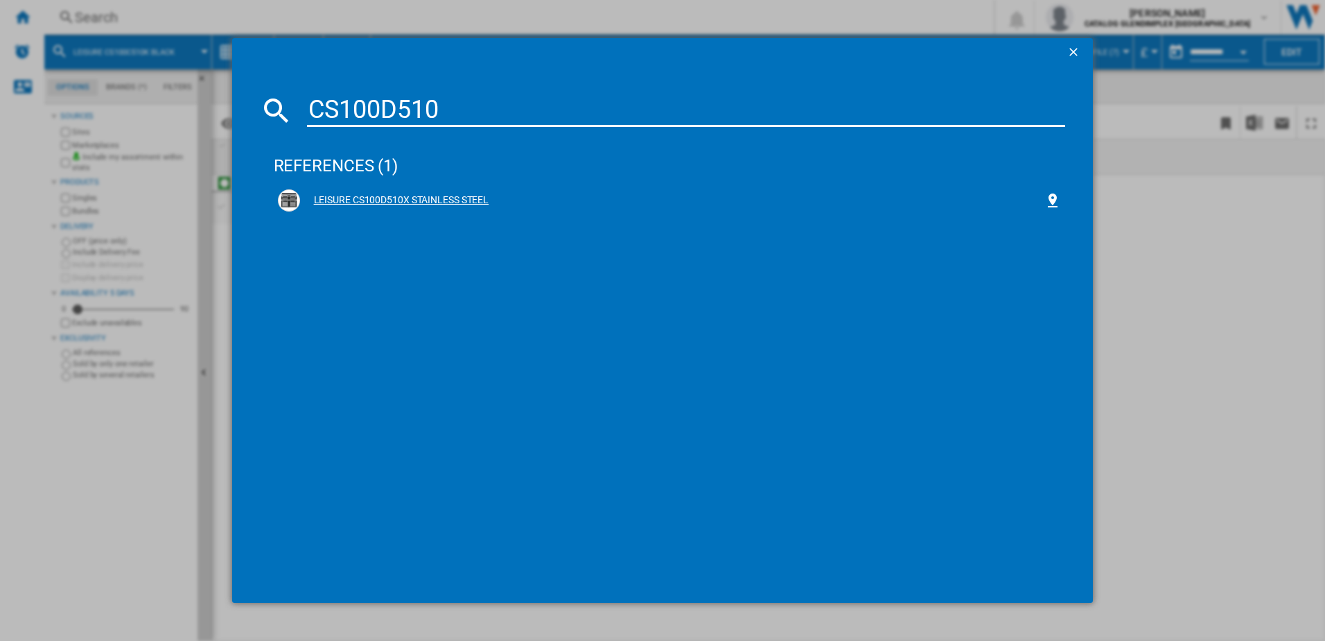
type input "CS100D510"
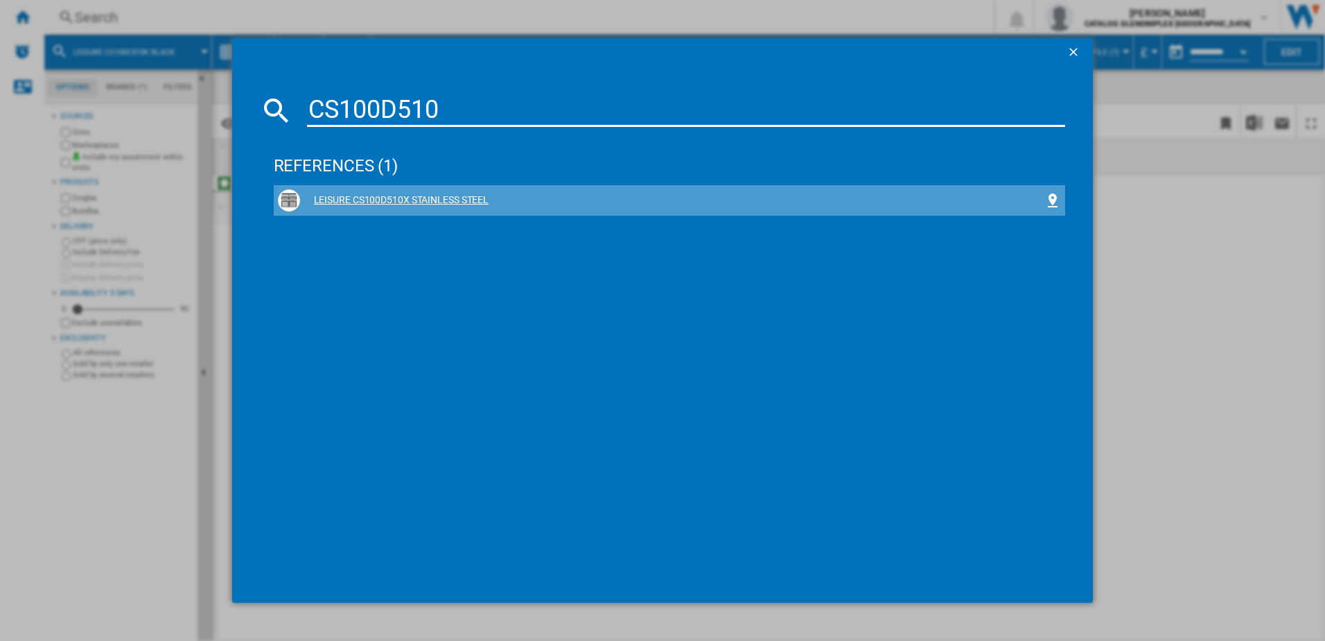
click at [419, 207] on div "LEISURE CS100D510X STAINLESS STEEL" at bounding box center [670, 200] width 784 height 22
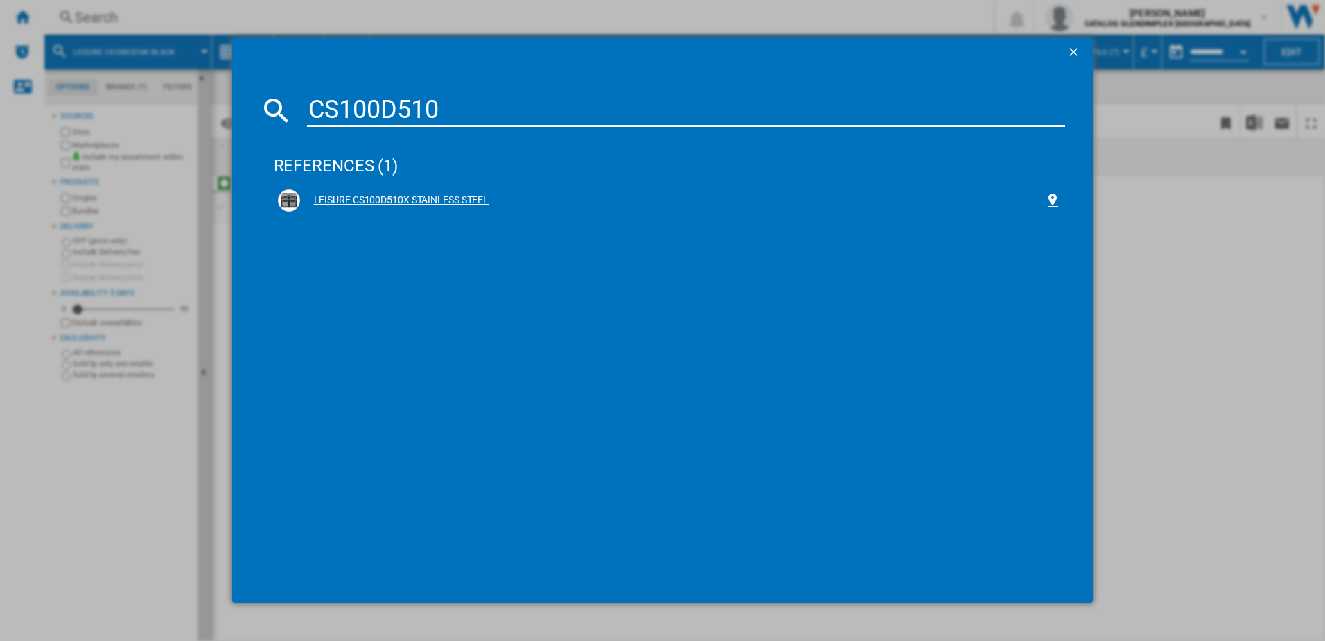
click at [419, 207] on div "LEISURE CS100D510X STAINLESS STEEL" at bounding box center [672, 200] width 745 height 14
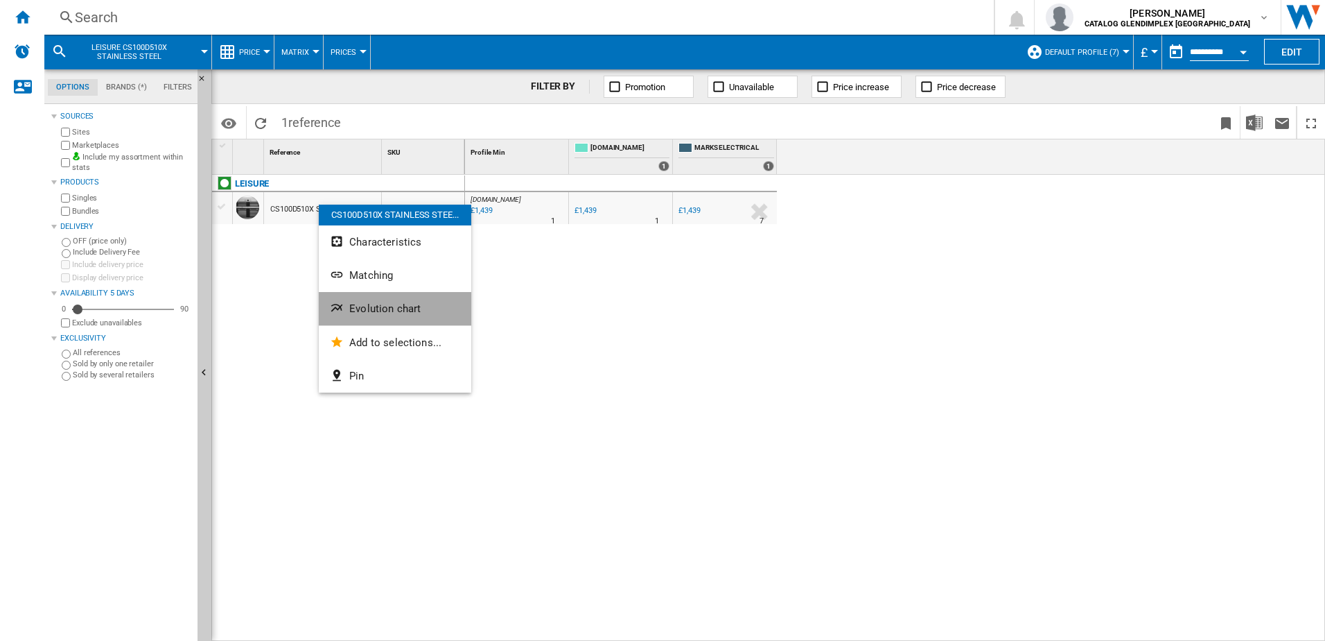
click at [373, 301] on button "Evolution chart" at bounding box center [395, 308] width 153 height 33
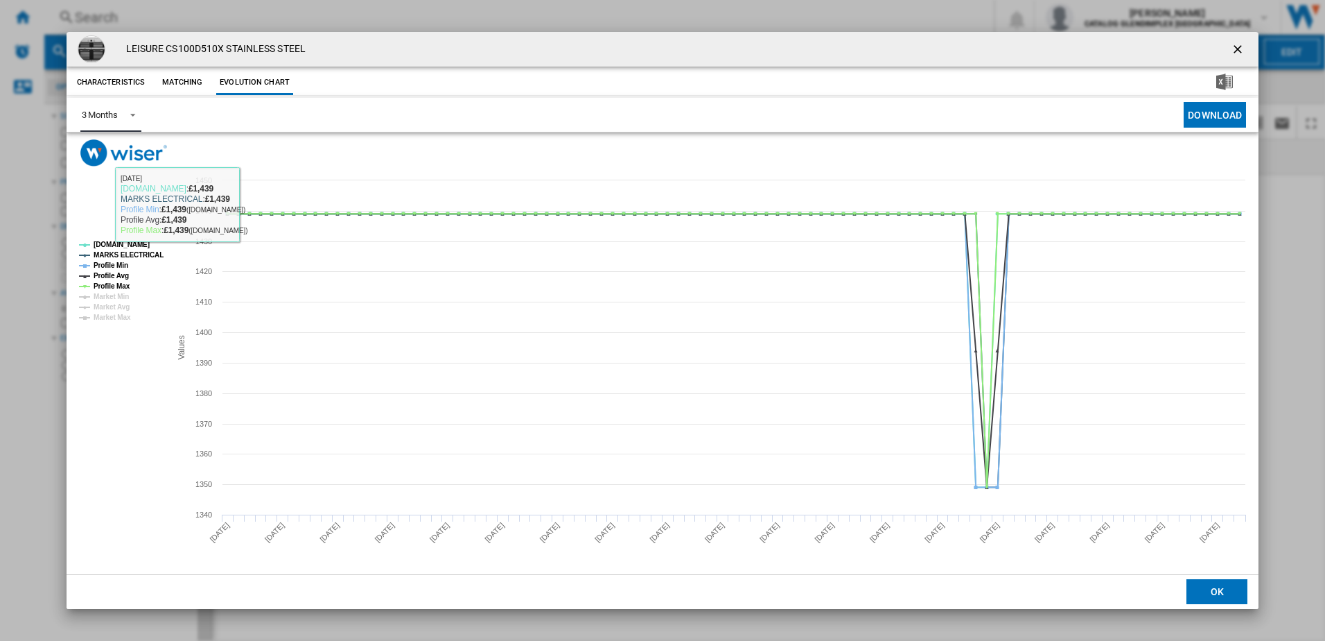
click at [113, 107] on md-select-value "3 Months" at bounding box center [110, 115] width 61 height 34
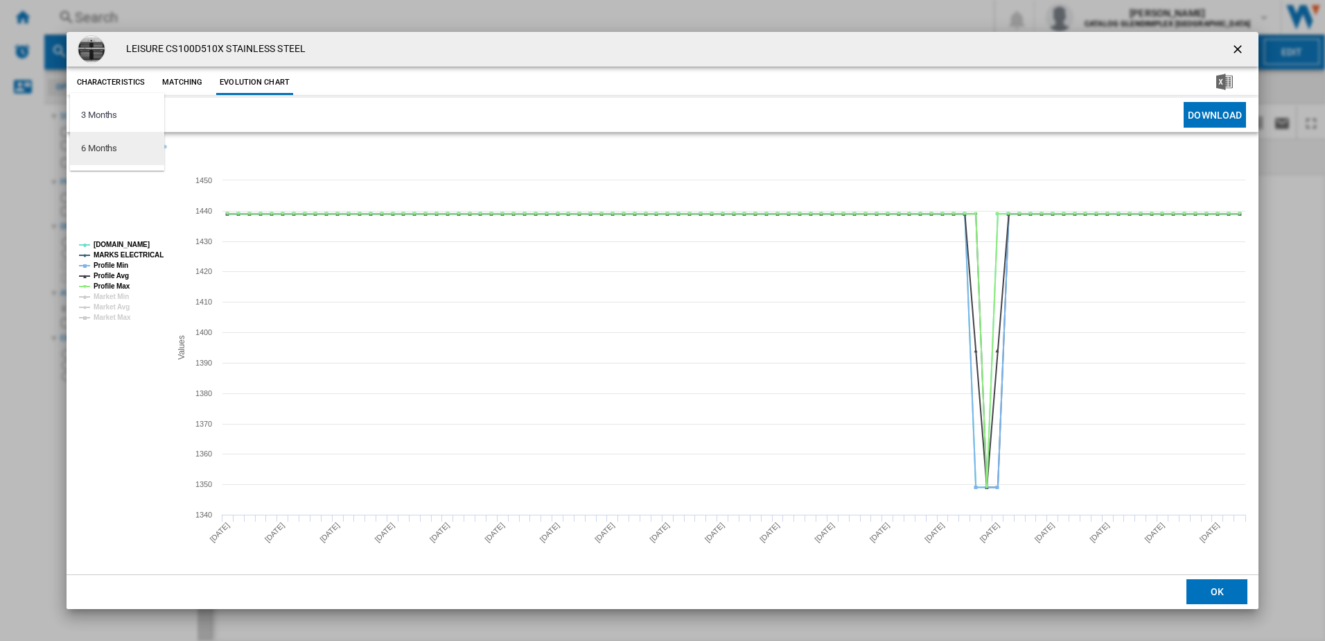
click at [119, 143] on md-option "6 Months" at bounding box center [117, 148] width 94 height 33
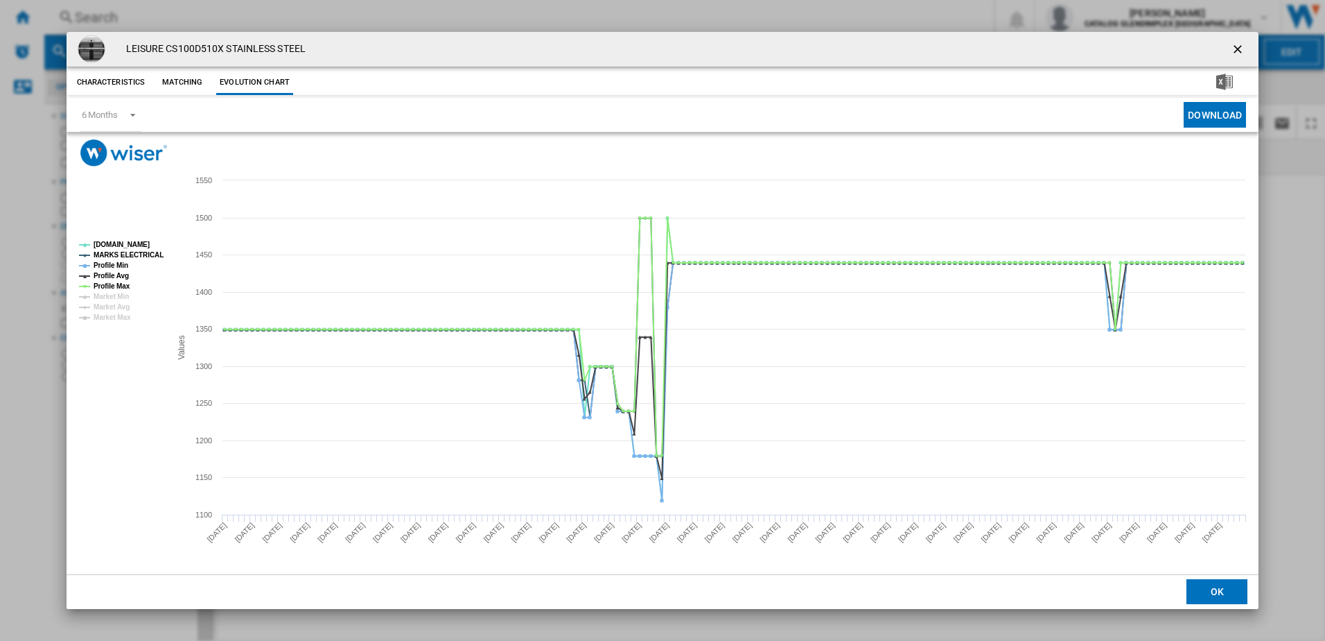
click at [1236, 51] on ng-md-icon "getI18NText('BUTTONS.CLOSE_DIALOG')" at bounding box center [1239, 50] width 17 height 17
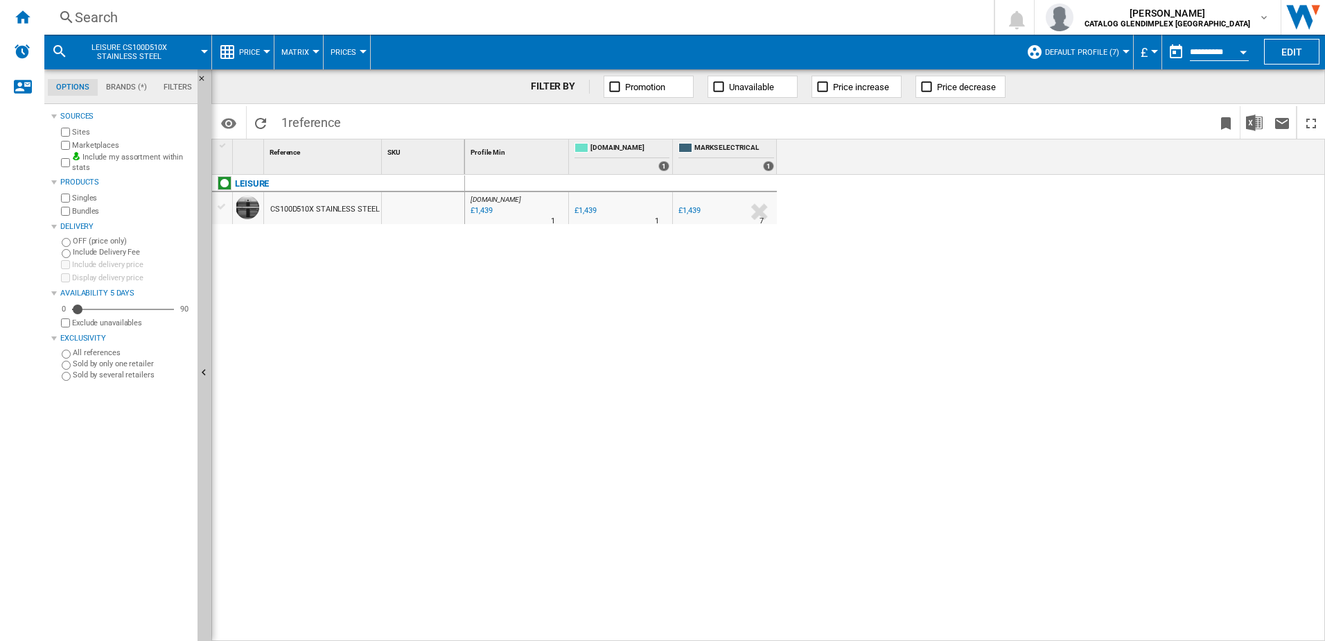
click at [348, 121] on span "1 reference" at bounding box center [311, 120] width 73 height 29
click at [314, 125] on span "reference" at bounding box center [314, 122] width 53 height 15
click at [302, 3] on div "Search Search 0 [PERSON_NAME] CATALOG GLENDIMPLEX [GEOGRAPHIC_DATA] CATALOG GLE…" at bounding box center [684, 17] width 1281 height 35
click at [289, 17] on div "Search" at bounding box center [516, 17] width 883 height 19
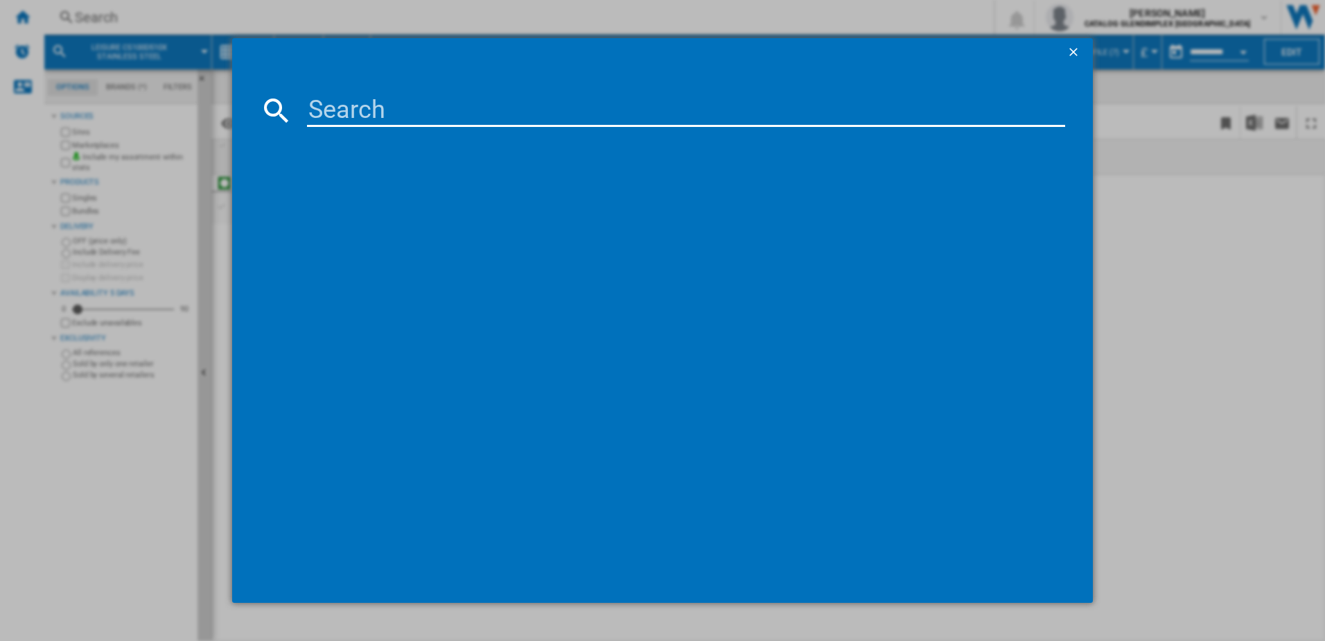
click at [1065, 46] on button "button" at bounding box center [1075, 52] width 28 height 28
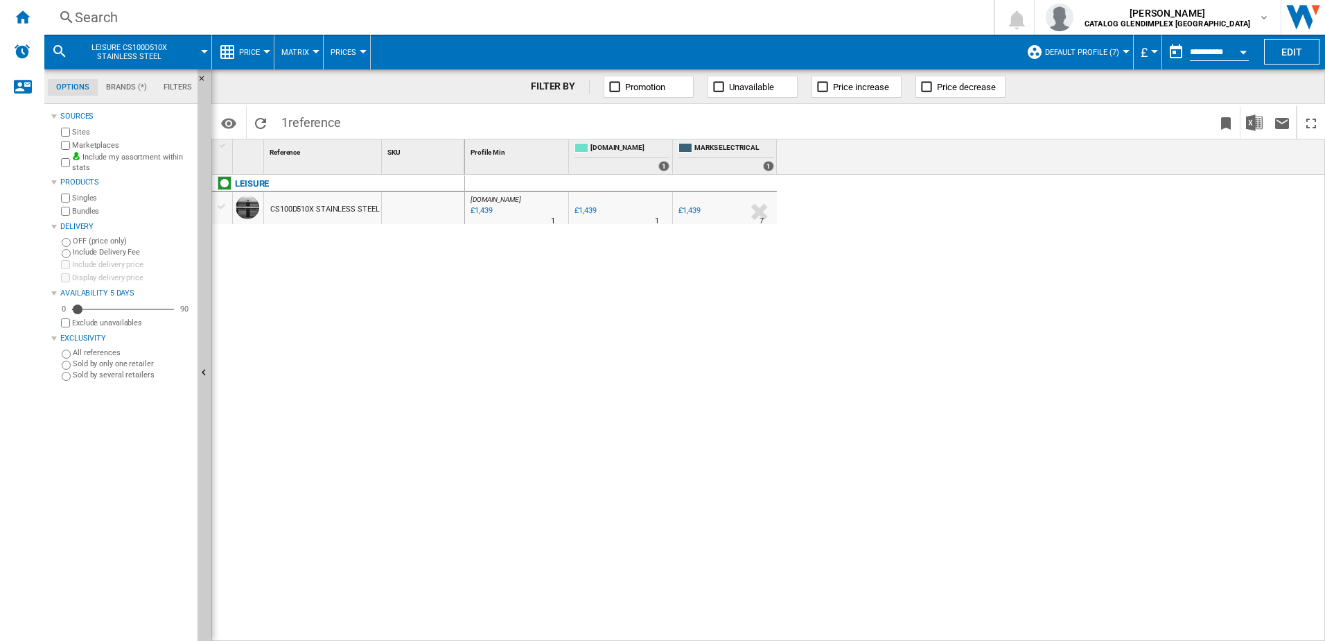
click at [117, 24] on div "Search" at bounding box center [516, 17] width 883 height 19
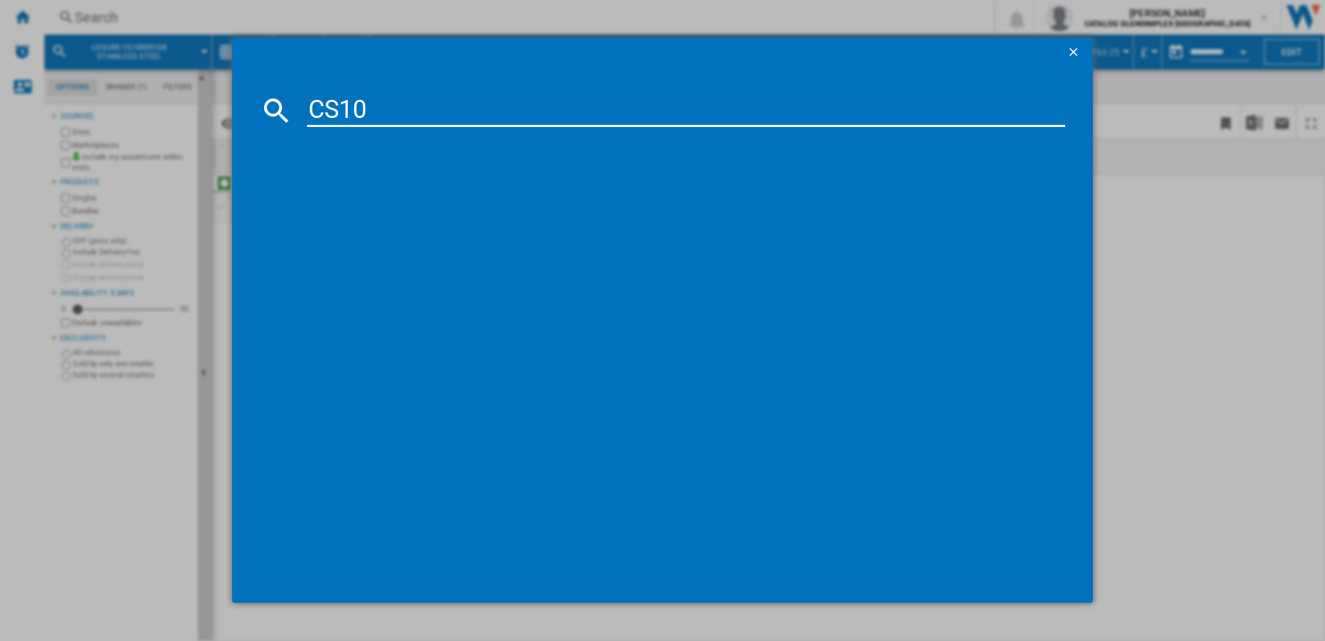
type input "CS100"
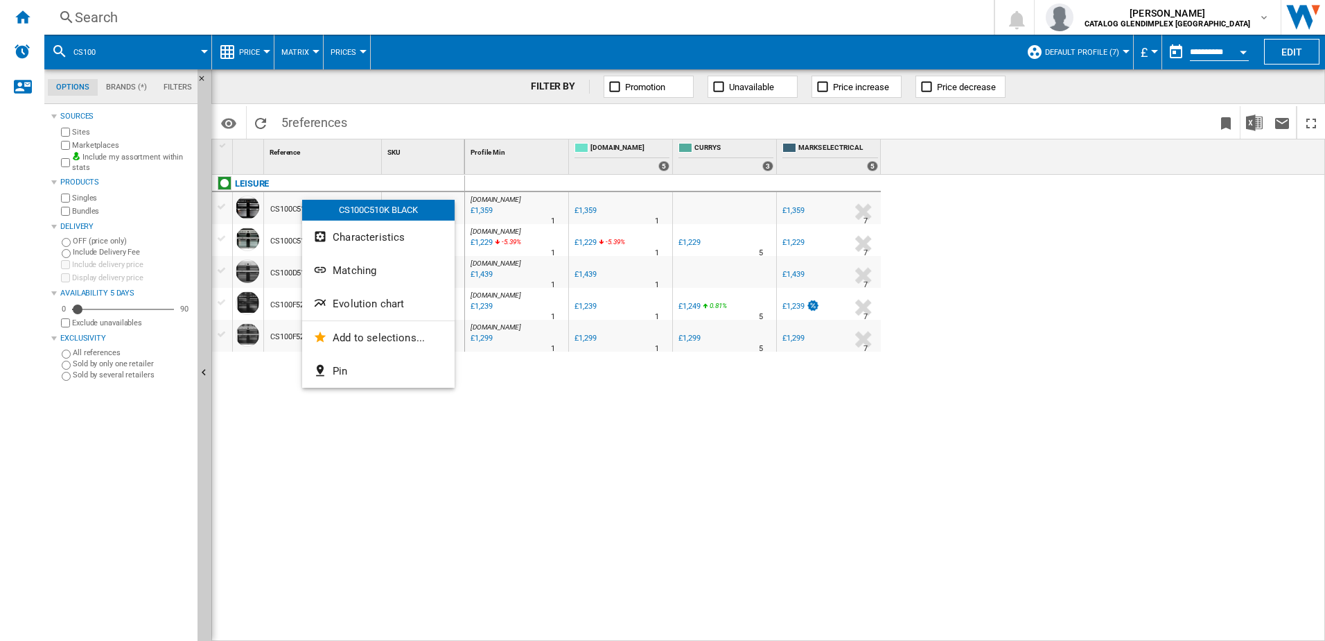
drag, startPoint x: 302, startPoint y: 203, endPoint x: 255, endPoint y: 206, distance: 46.5
click at [275, 206] on div at bounding box center [662, 320] width 1325 height 641
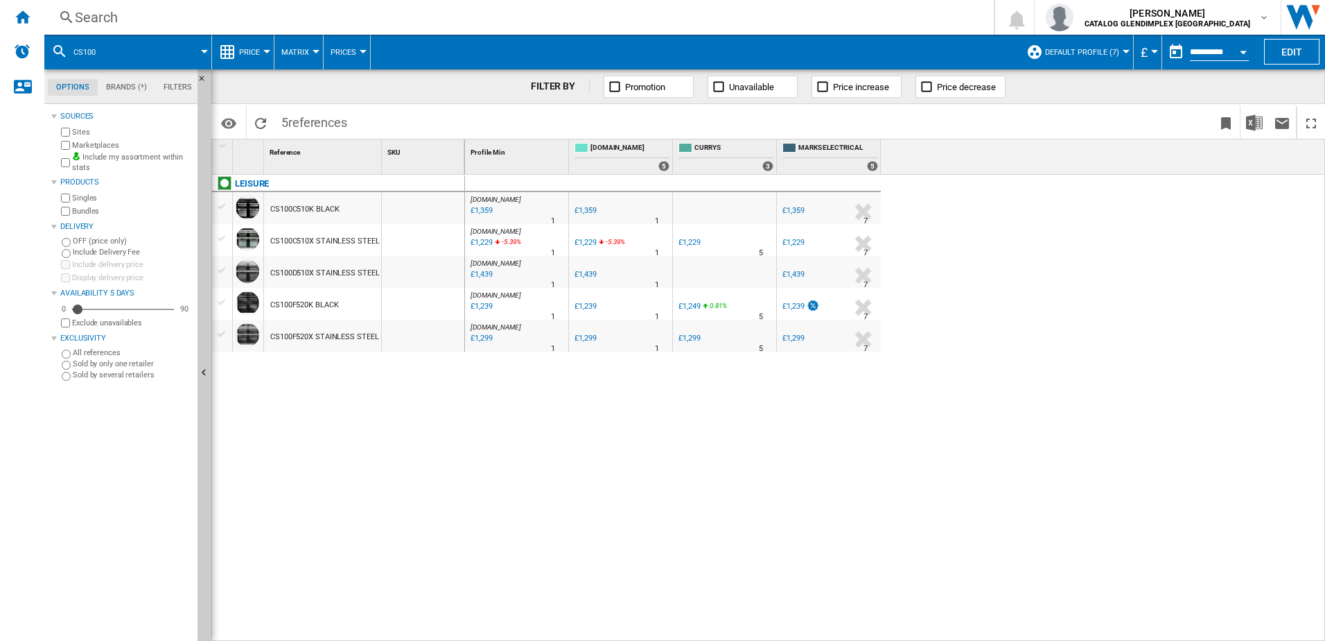
click at [181, 19] on div "Search" at bounding box center [516, 17] width 883 height 19
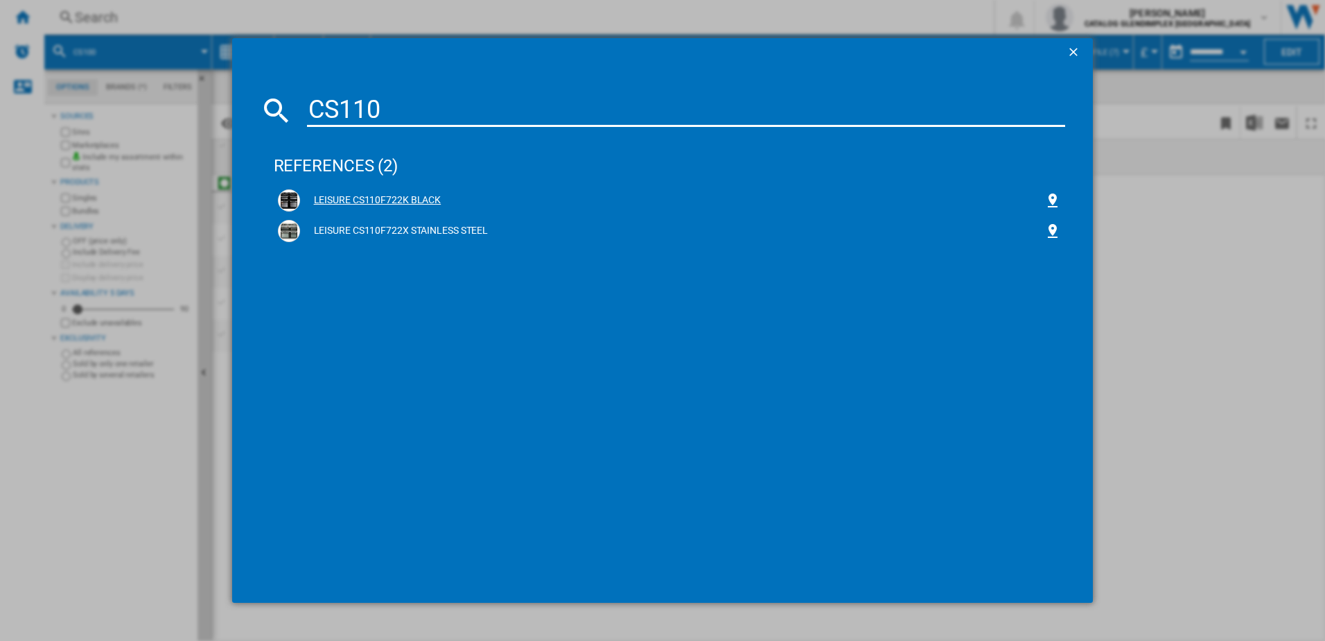
type input "CS110"
click at [290, 202] on img at bounding box center [289, 200] width 17 height 17
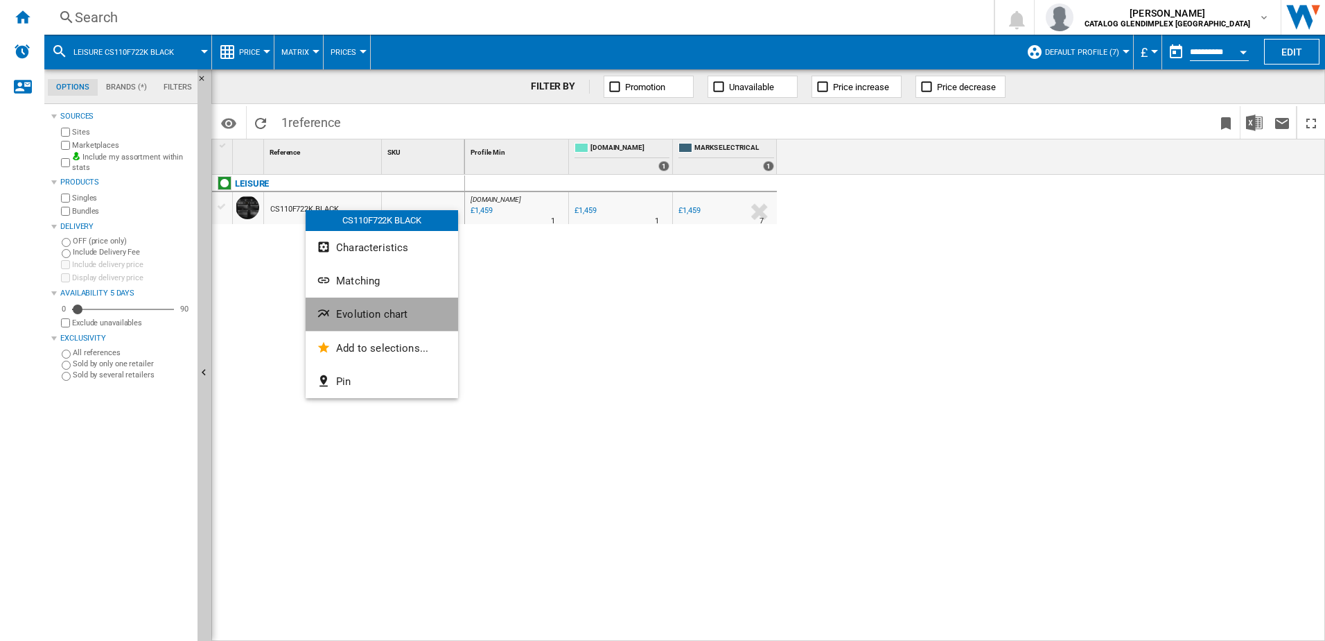
click at [371, 306] on button "Evolution chart" at bounding box center [382, 313] width 153 height 33
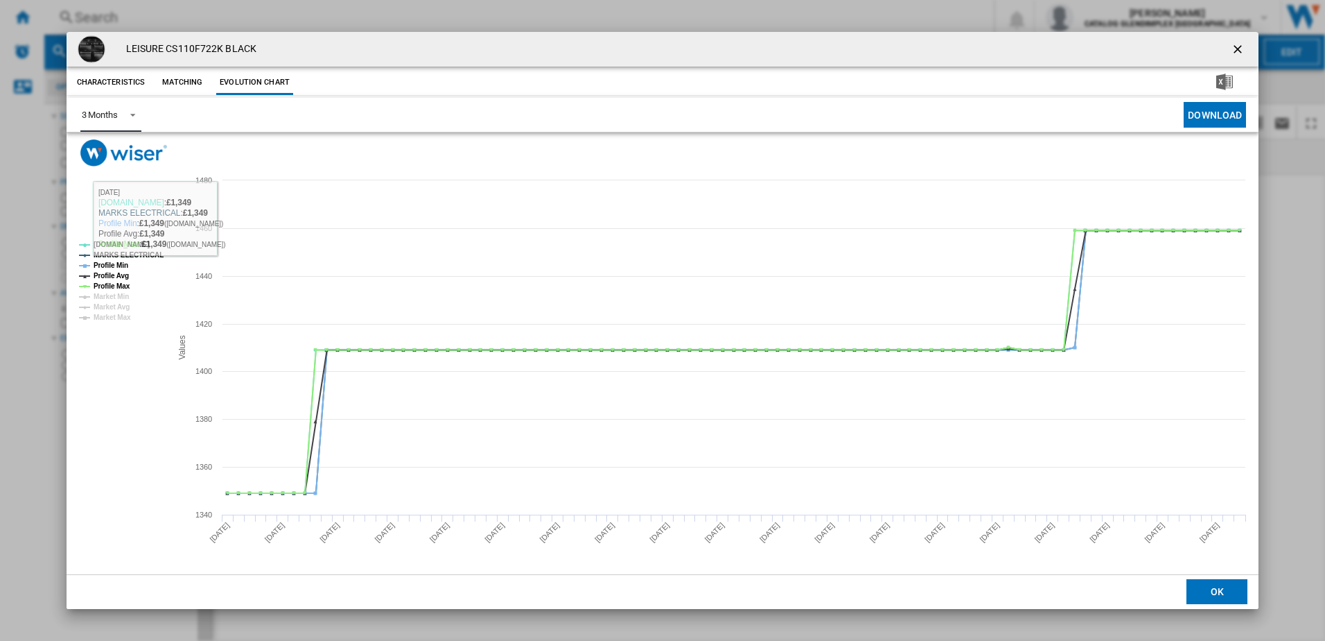
click at [110, 116] on div "3 Months" at bounding box center [100, 115] width 36 height 10
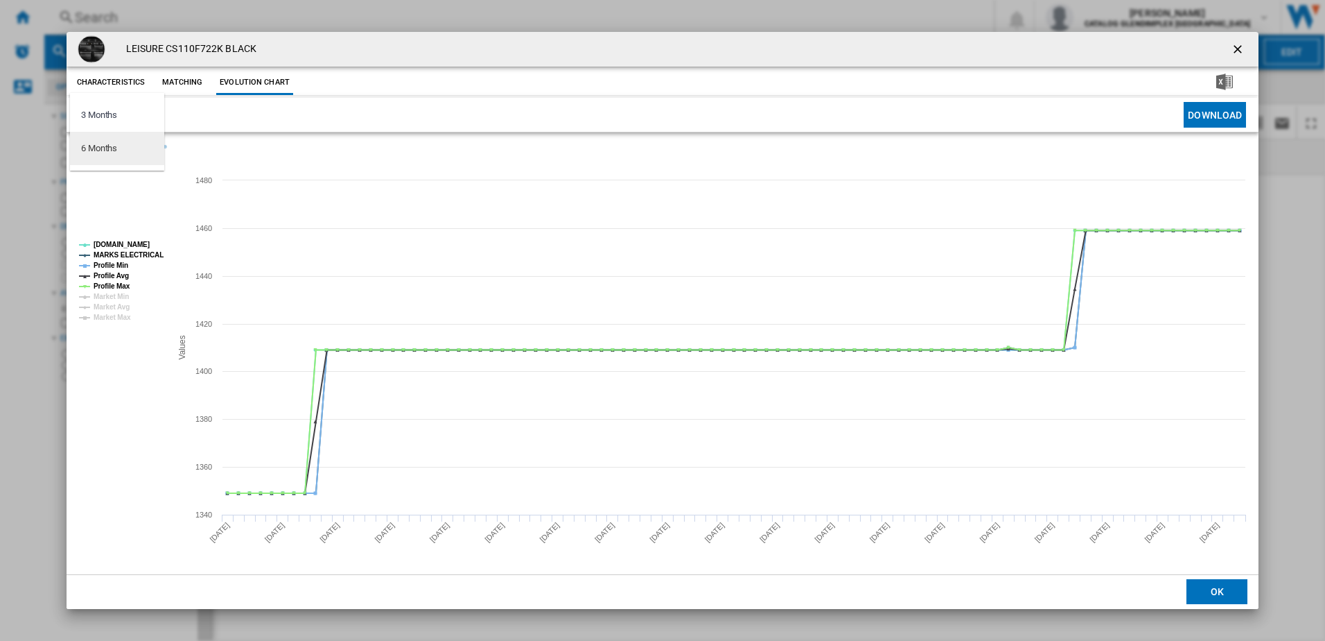
click at [115, 153] on div "6 Months" at bounding box center [99, 148] width 36 height 12
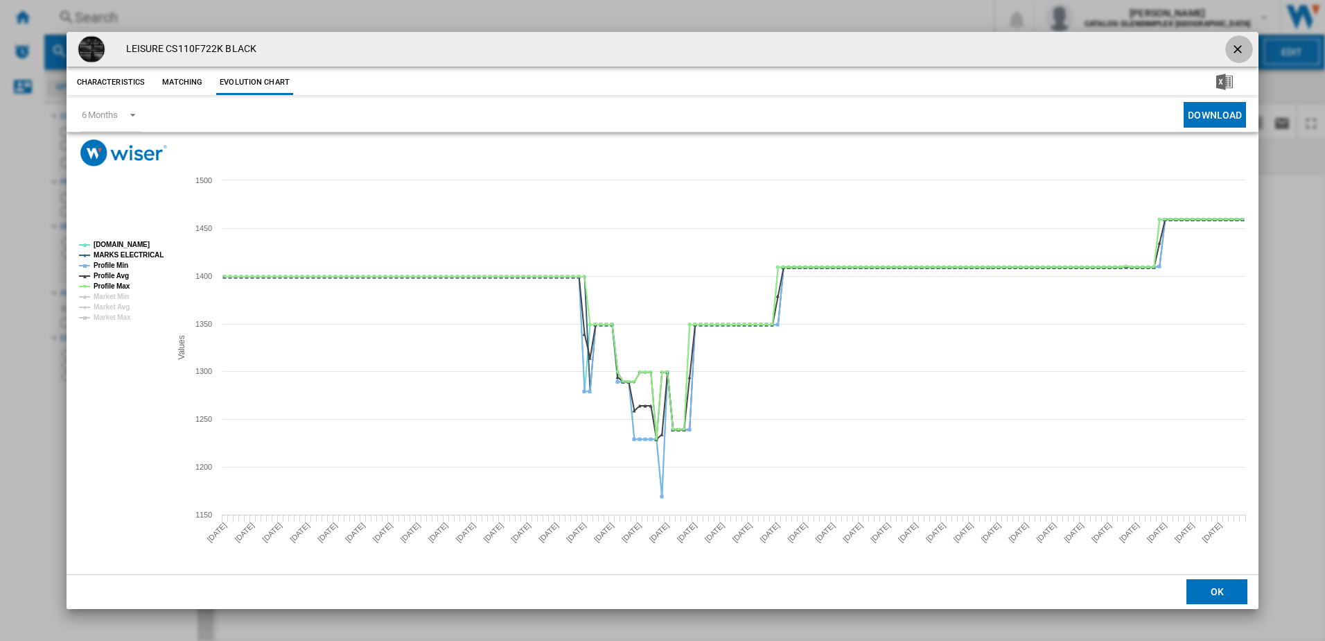
click at [1232, 45] on ng-md-icon "getI18NText('BUTTONS.CLOSE_DIALOG')" at bounding box center [1239, 50] width 17 height 17
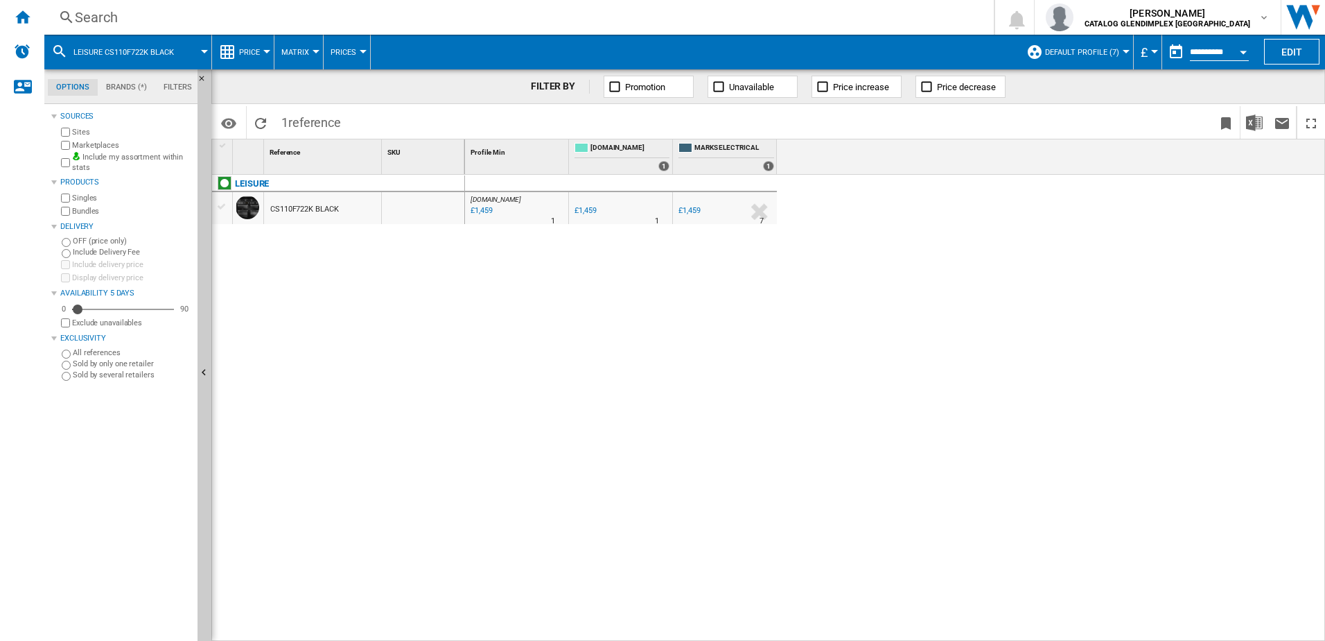
click at [232, 31] on div "Search Search 0 [PERSON_NAME] CATALOG GLENDIMPLEX [GEOGRAPHIC_DATA] CATALOG GLE…" at bounding box center [684, 17] width 1281 height 35
click at [233, 12] on div "Search" at bounding box center [516, 17] width 883 height 19
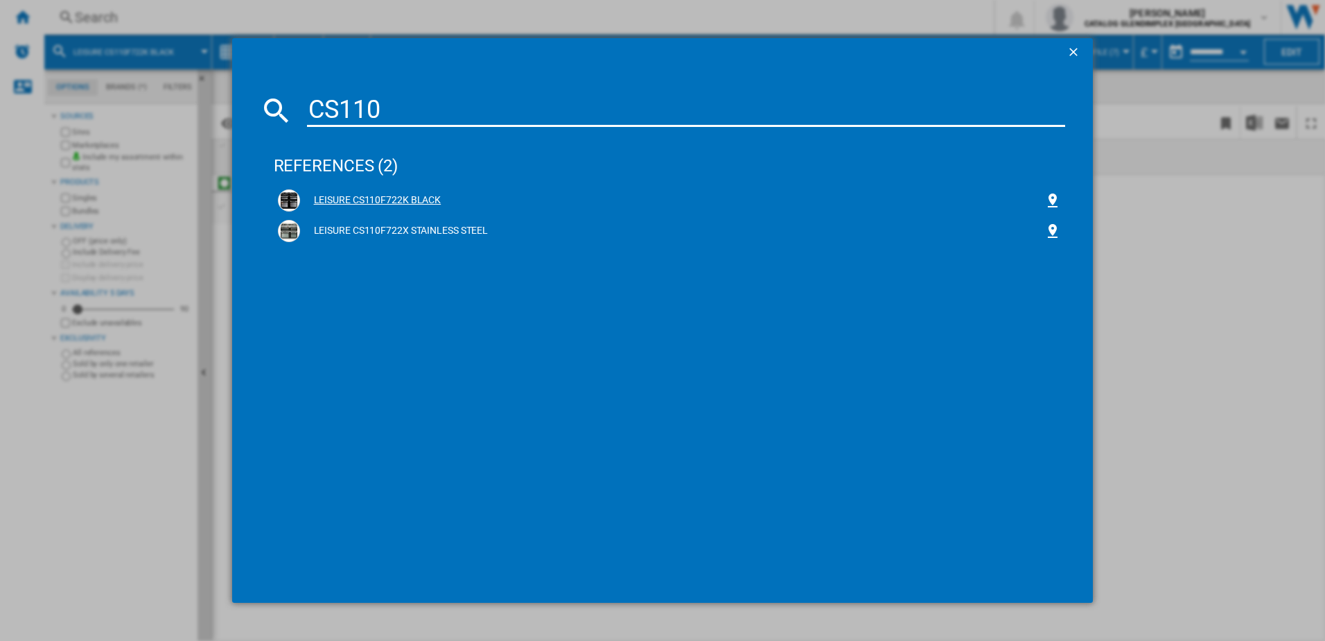
type input "CS110"
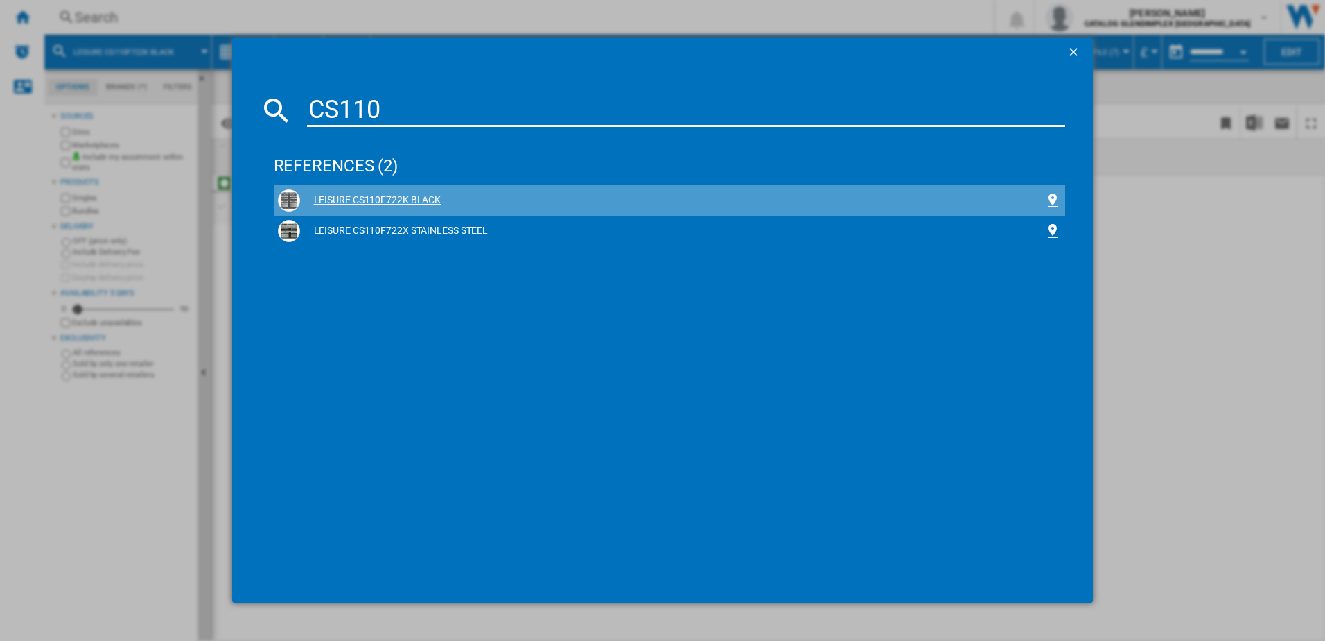
click at [349, 200] on div "LEISURE CS110F722K BLACK" at bounding box center [672, 200] width 745 height 14
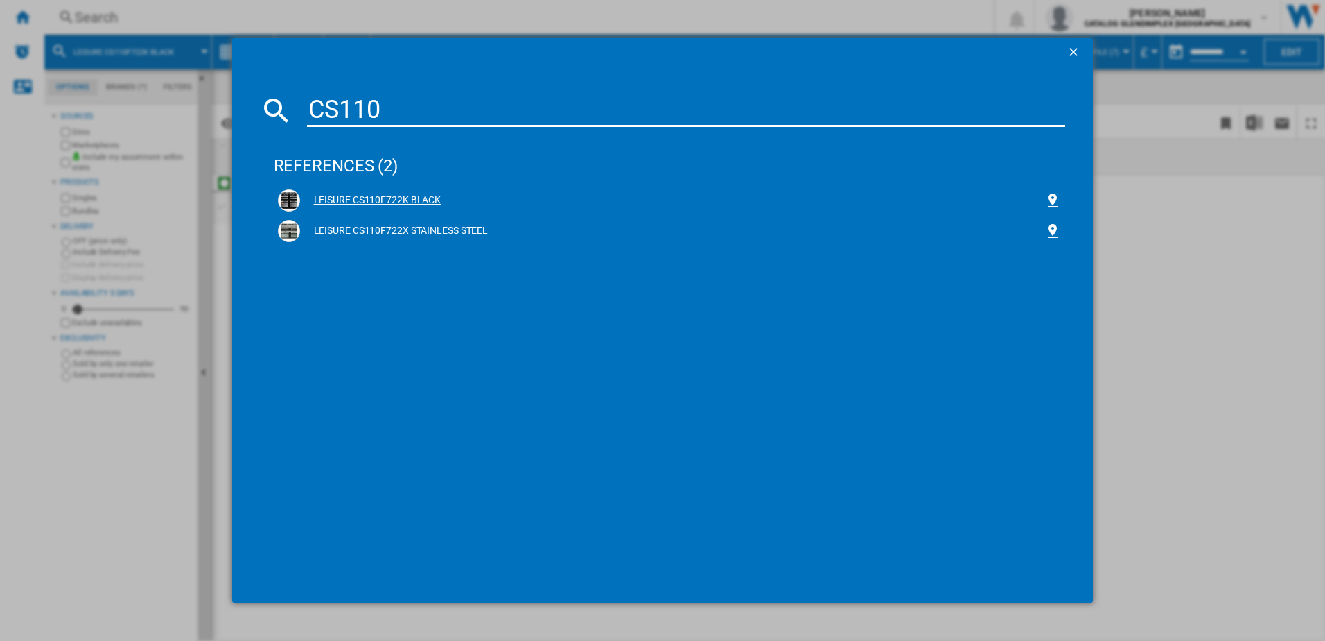
click at [342, 204] on div "LEISURE CS110F722K BLACK" at bounding box center [672, 200] width 745 height 14
click at [417, 197] on div "LEISURE CS110F722K BLACK" at bounding box center [672, 200] width 745 height 14
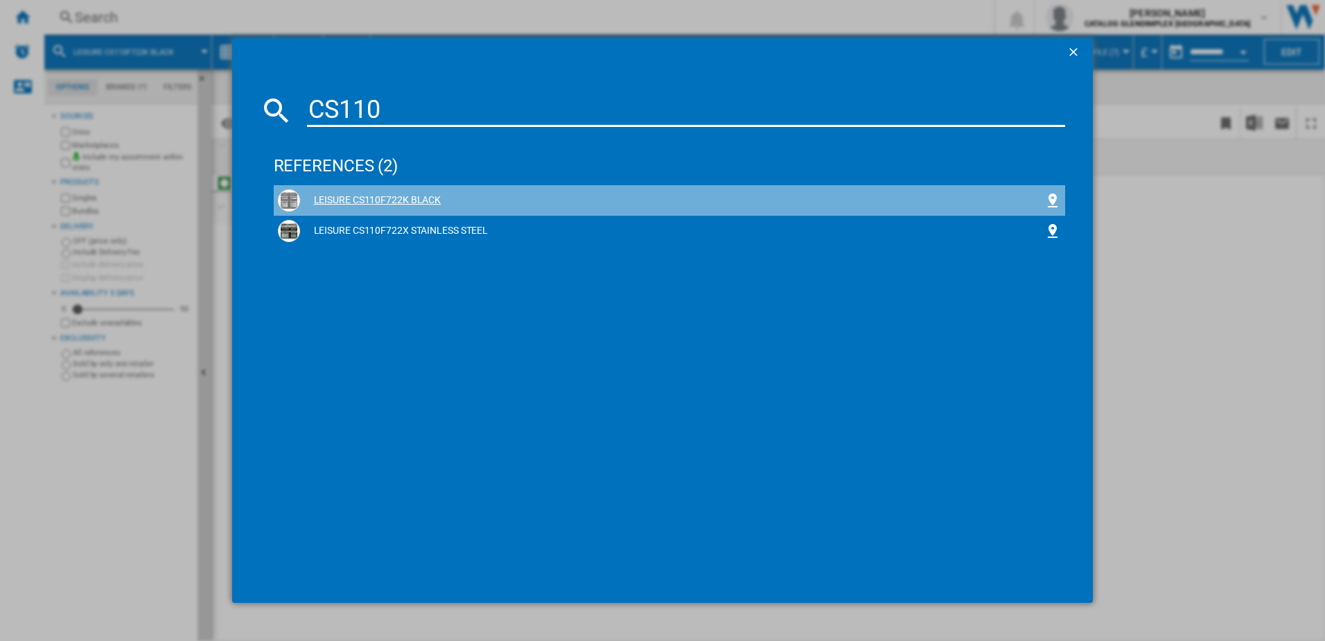
click at [417, 197] on div "LEISURE CS110F722K BLACK" at bounding box center [672, 200] width 745 height 14
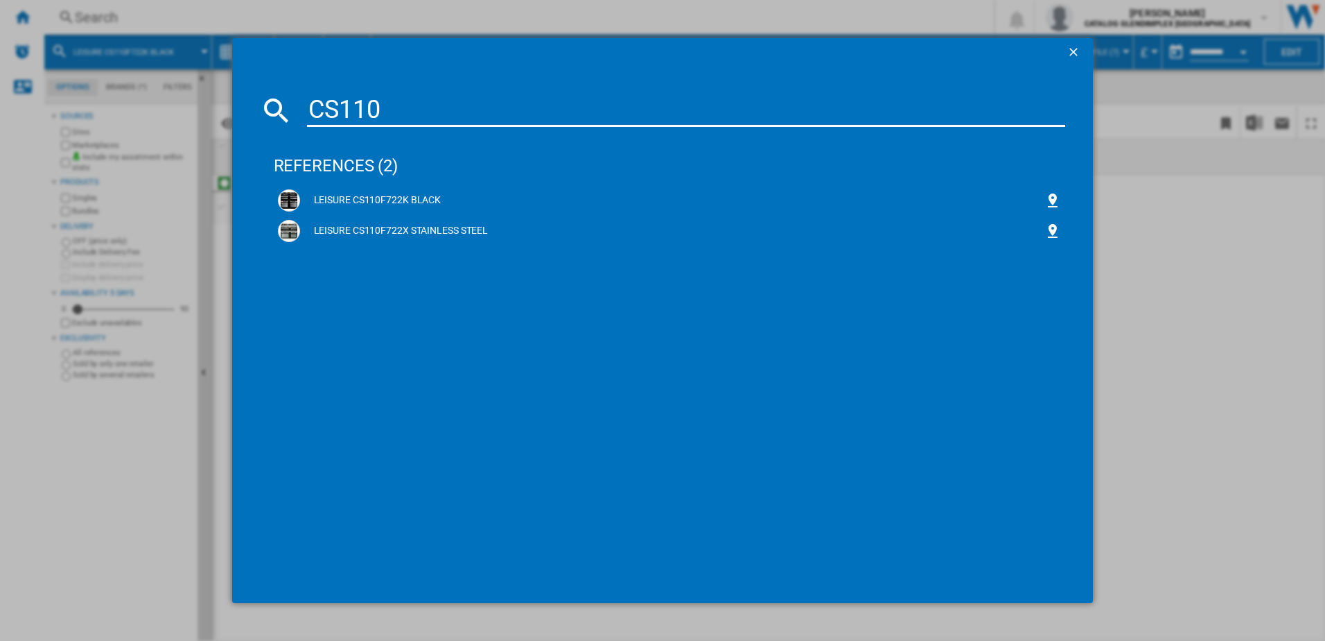
drag, startPoint x: 1187, startPoint y: 277, endPoint x: 1057, endPoint y: 271, distance: 129.8
click at [1187, 278] on div "CS110 references (2) LEISURE CS110F722K BLACK LEISURE CS110F722X STAINLESS STEEL" at bounding box center [662, 320] width 1325 height 641
drag, startPoint x: 1077, startPoint y: 50, endPoint x: 923, endPoint y: 69, distance: 154.4
click at [1076, 50] on ng-md-icon "getI18NText('BUTTONS.CLOSE_DIALOG')" at bounding box center [1075, 53] width 17 height 17
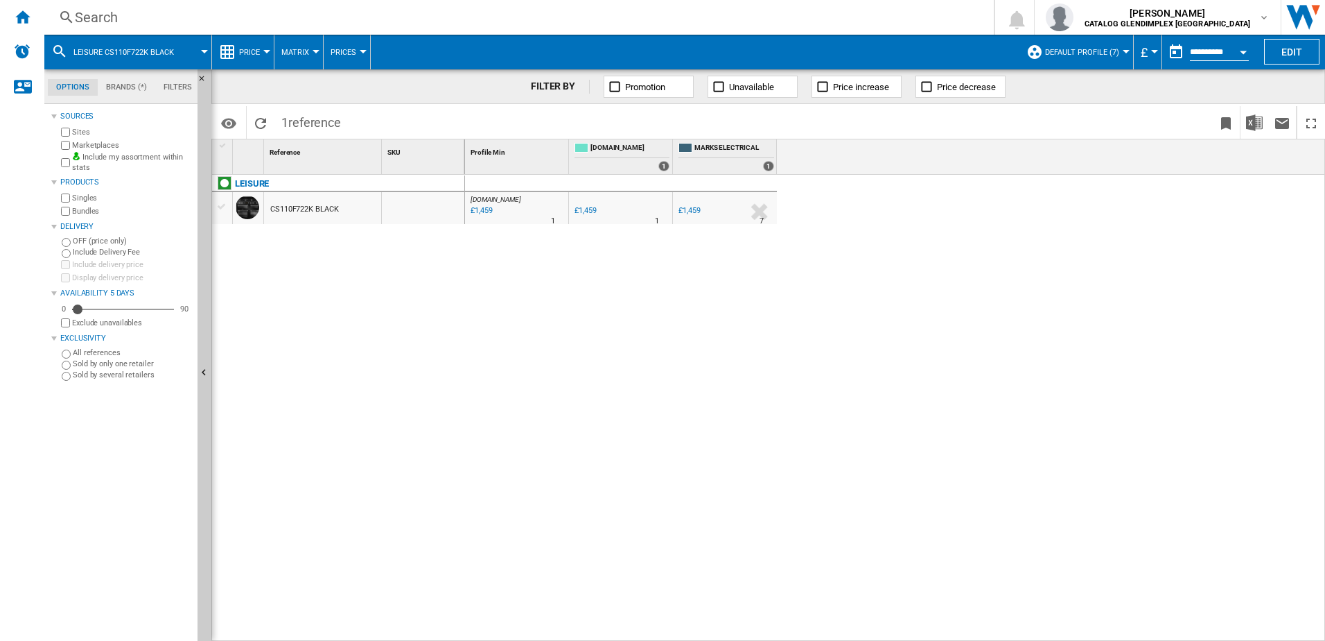
click at [349, 15] on div "Search" at bounding box center [516, 17] width 883 height 19
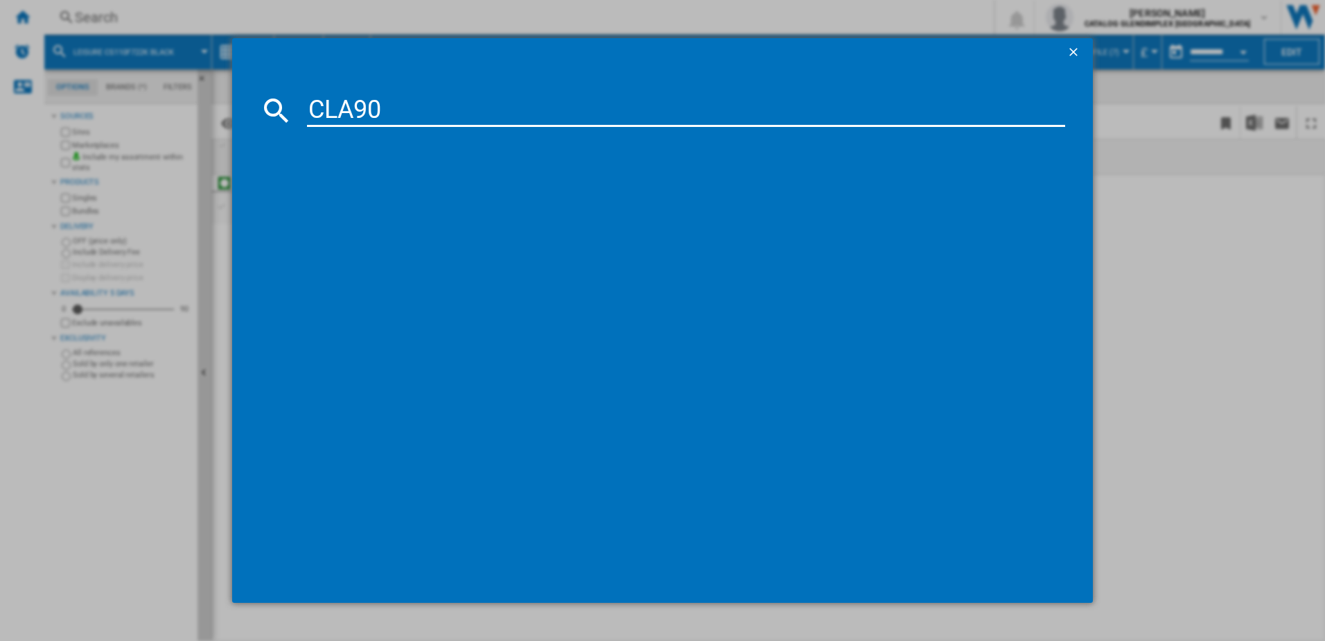
type input "CLA90D"
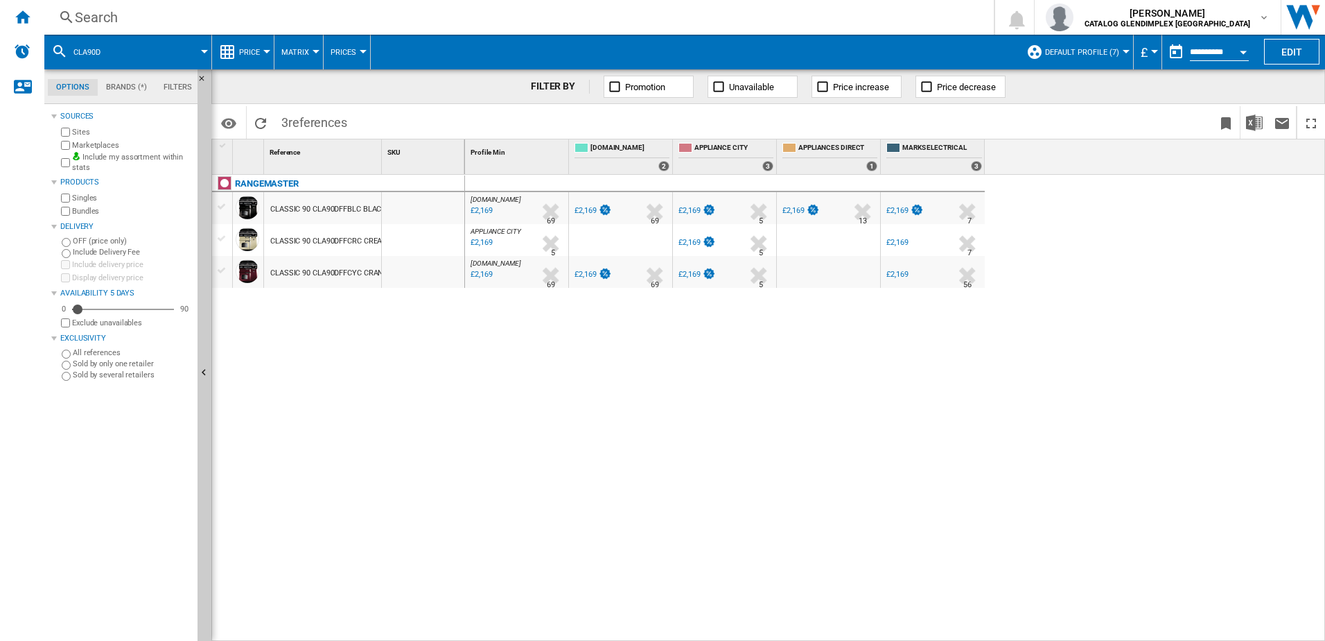
click at [307, 195] on div "CLASSIC 90 CLA90DFFBLC BLACK CHROME 116490" at bounding box center [358, 209] width 176 height 32
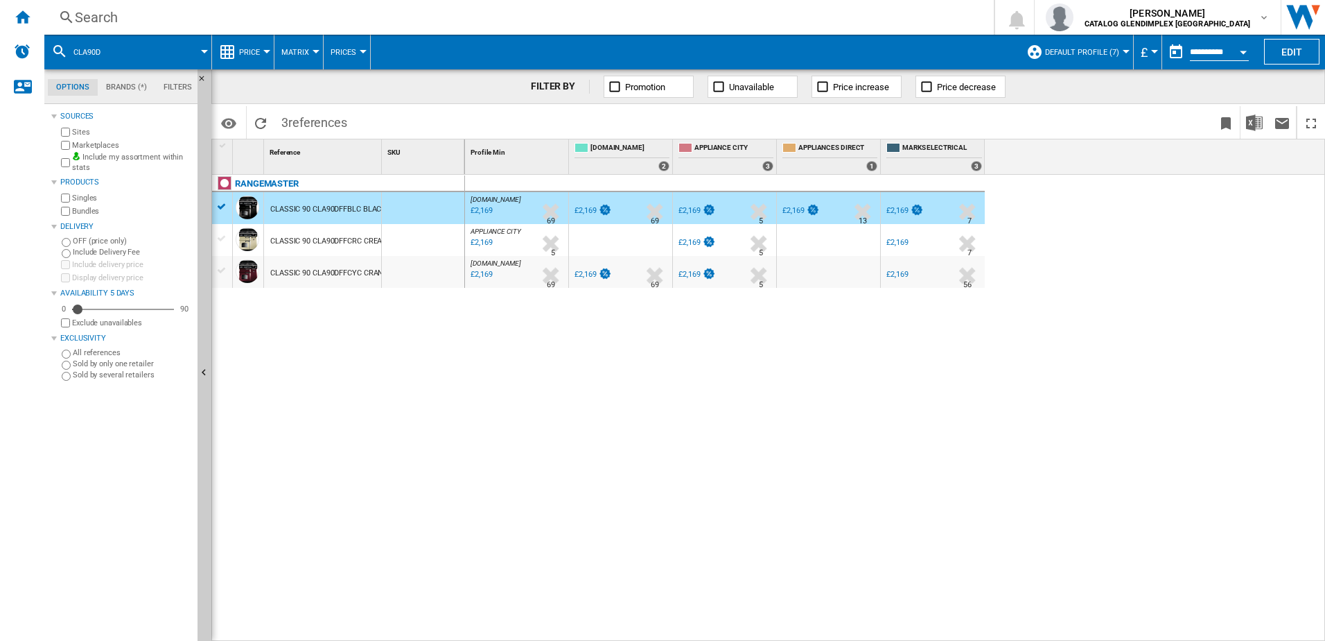
click at [301, 213] on div "CLASSIC 90 CLA90DFFBLC BLACK CHROME 116490" at bounding box center [358, 209] width 176 height 32
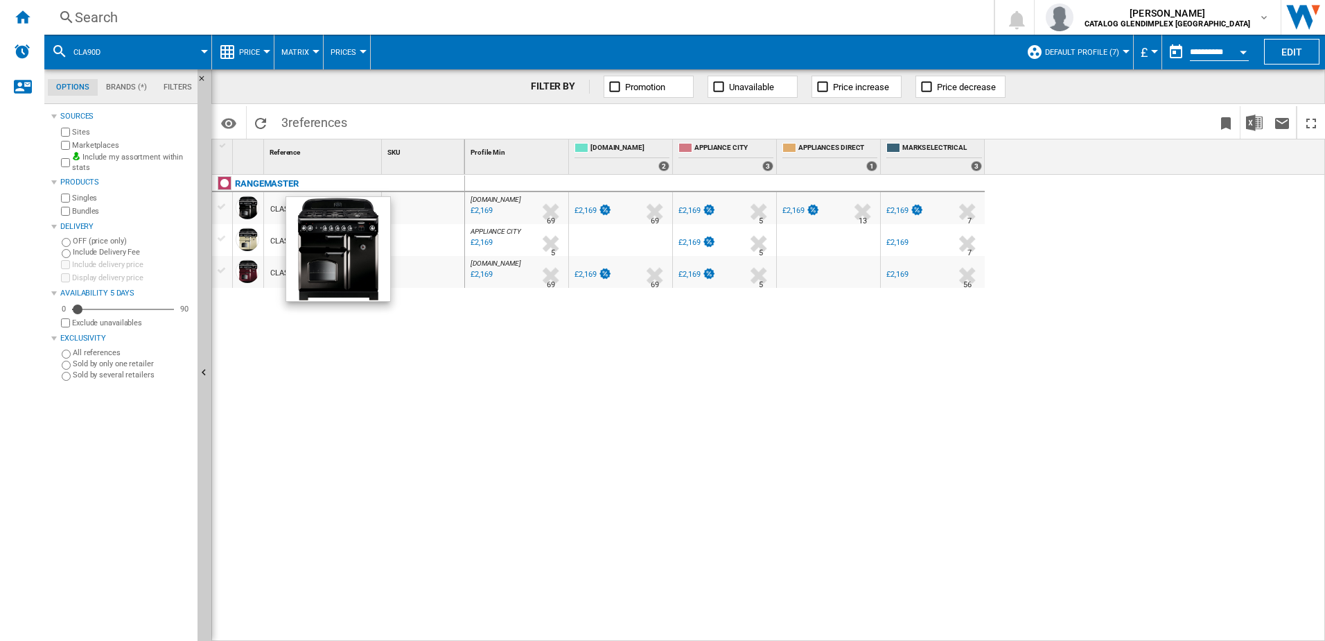
click at [249, 218] on div at bounding box center [248, 207] width 24 height 24
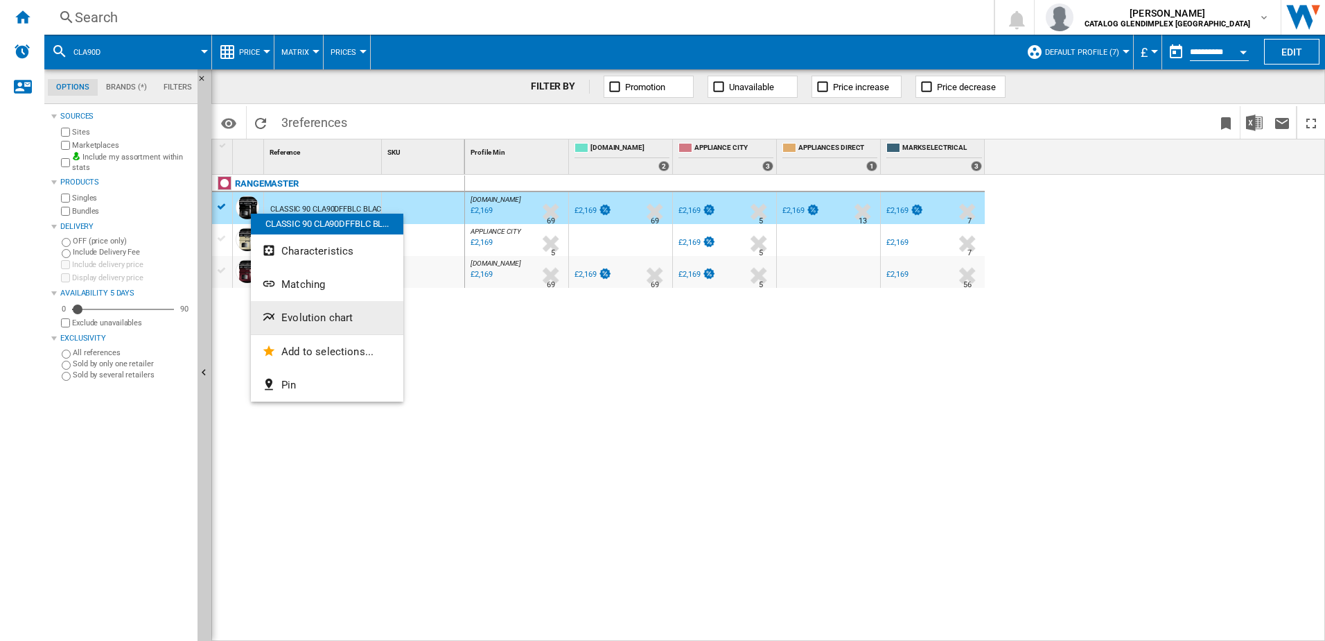
click at [315, 316] on span "Evolution chart" at bounding box center [316, 317] width 71 height 12
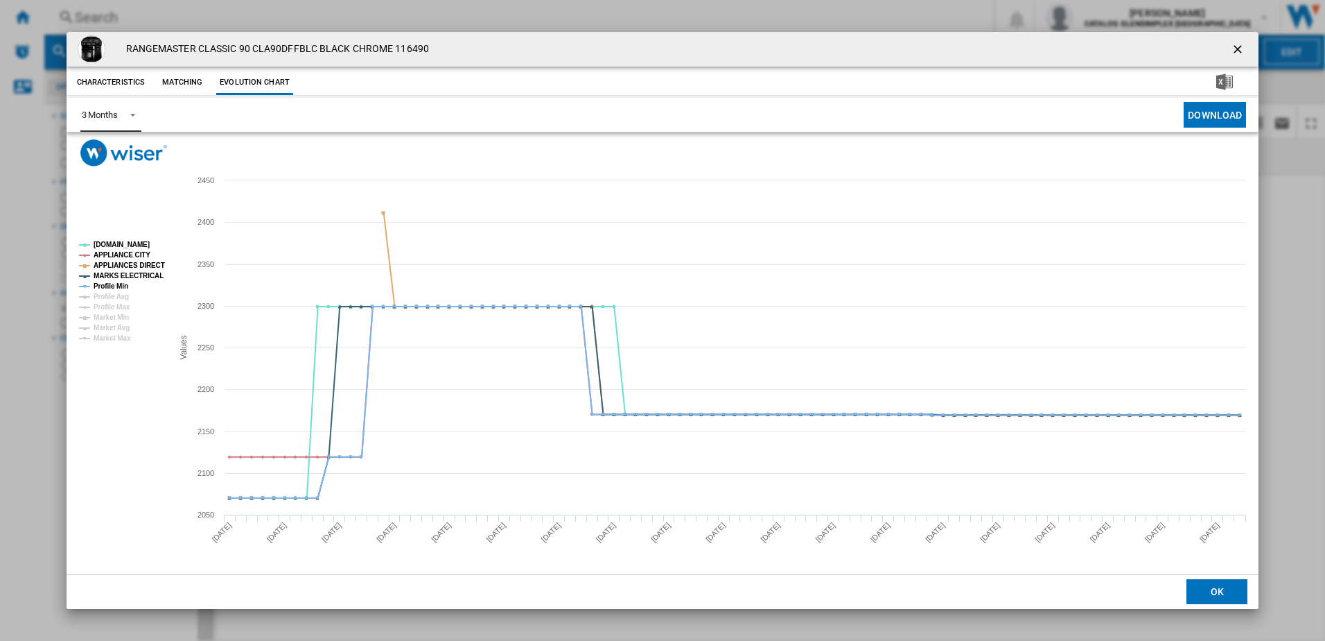
click at [118, 116] on div "3 Months" at bounding box center [100, 115] width 36 height 10
click at [119, 154] on md-option "6 Months" at bounding box center [117, 148] width 94 height 33
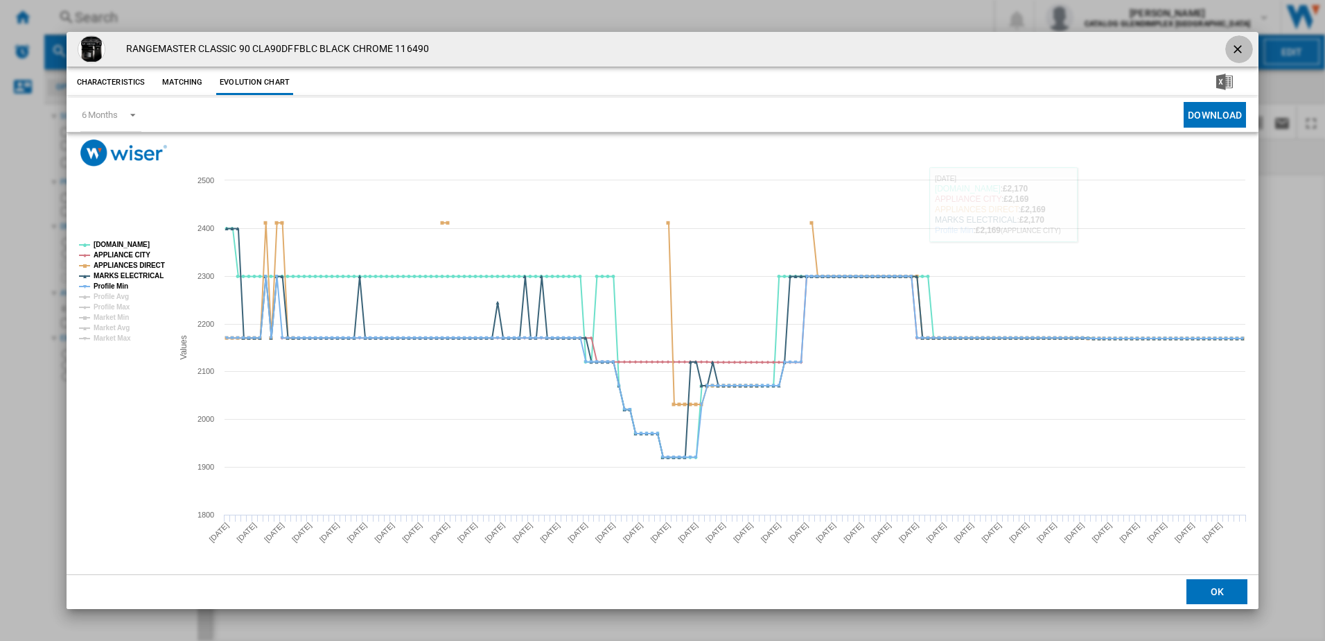
click at [1240, 40] on button "Product popup" at bounding box center [1240, 49] width 28 height 28
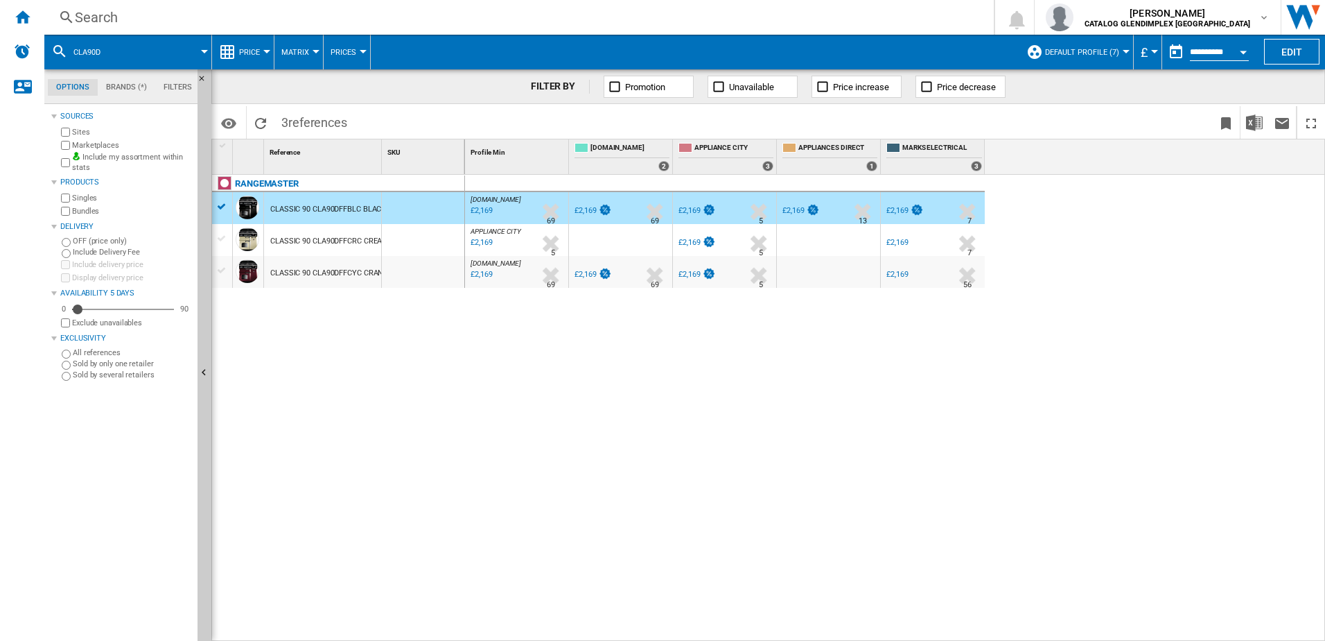
click at [272, 10] on div "Search" at bounding box center [516, 17] width 883 height 19
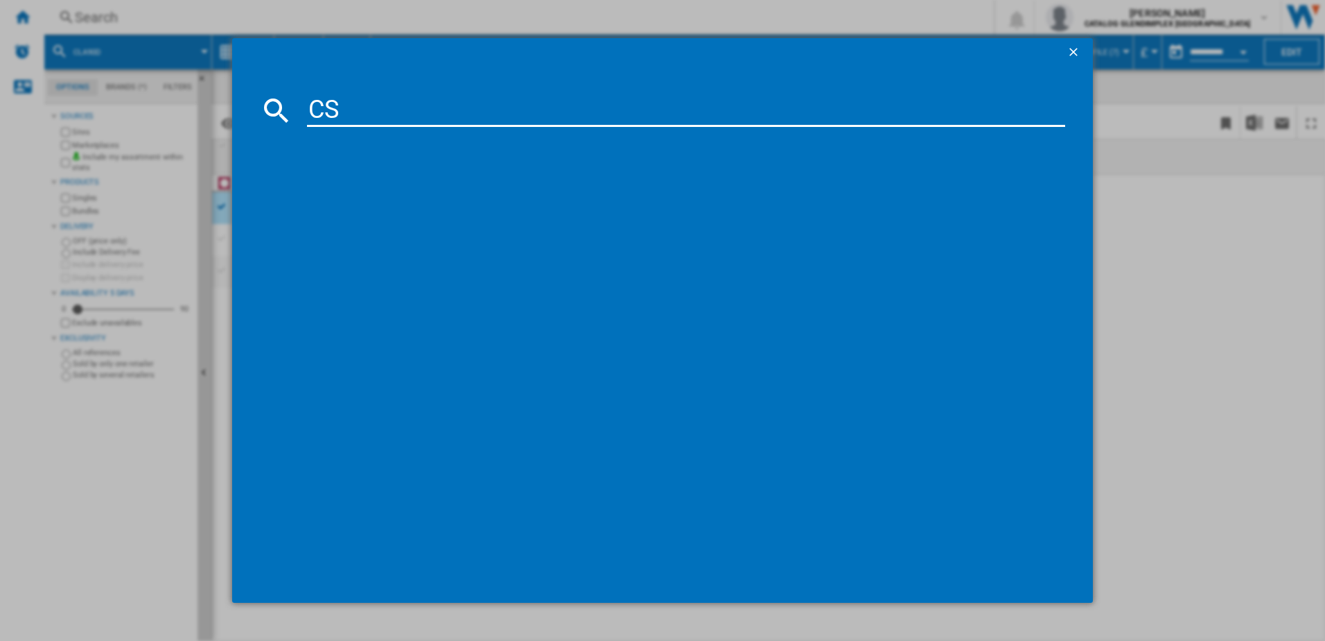
type input "C"
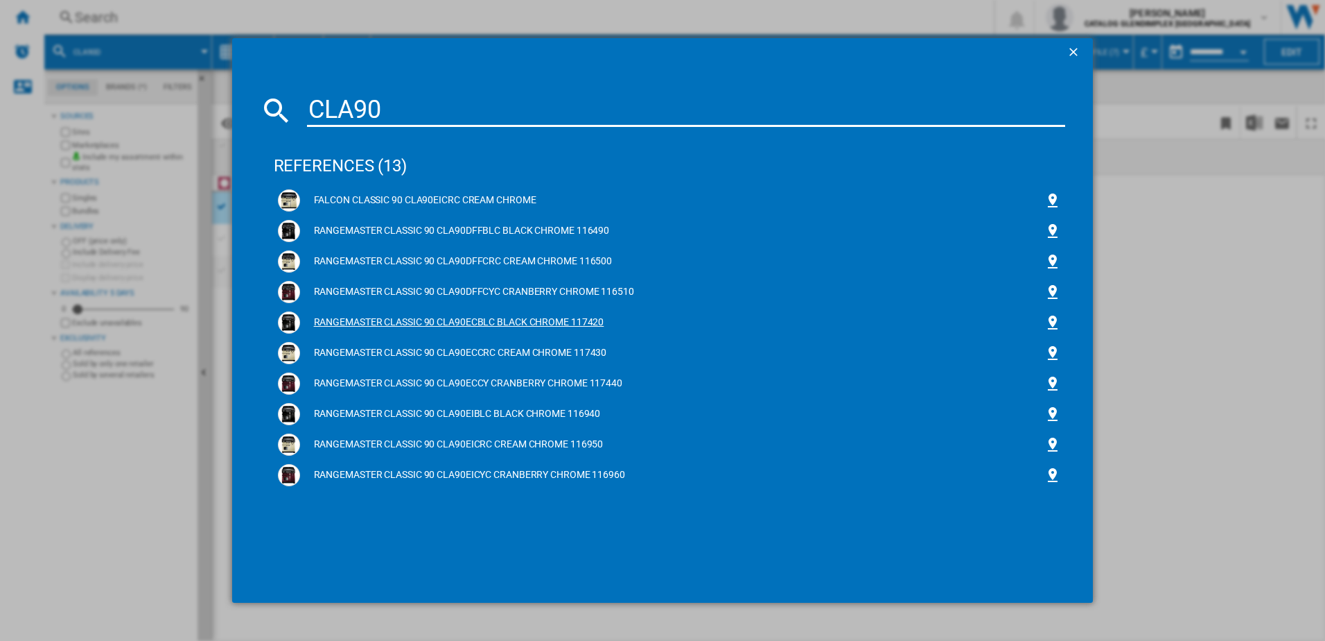
type input "CLA90"
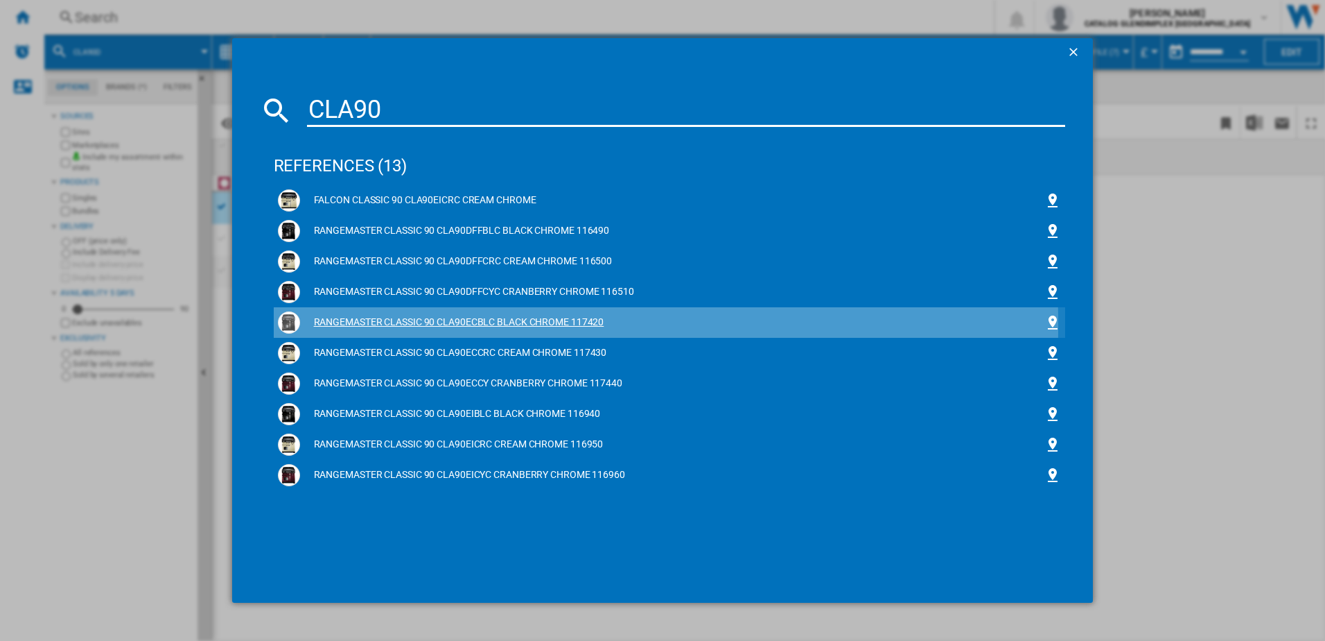
click at [365, 325] on div "RANGEMASTER CLASSIC 90 CLA90ECBLC BLACK CHROME 117420" at bounding box center [672, 322] width 745 height 14
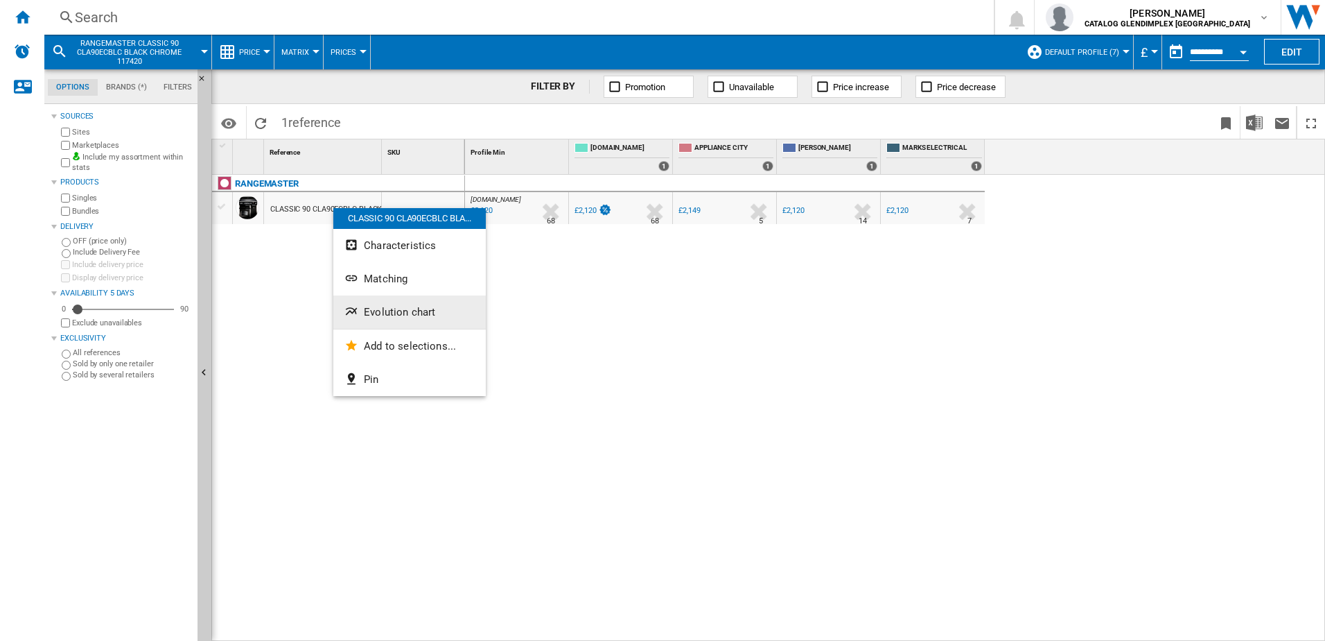
click at [394, 304] on button "Evolution chart" at bounding box center [409, 311] width 153 height 33
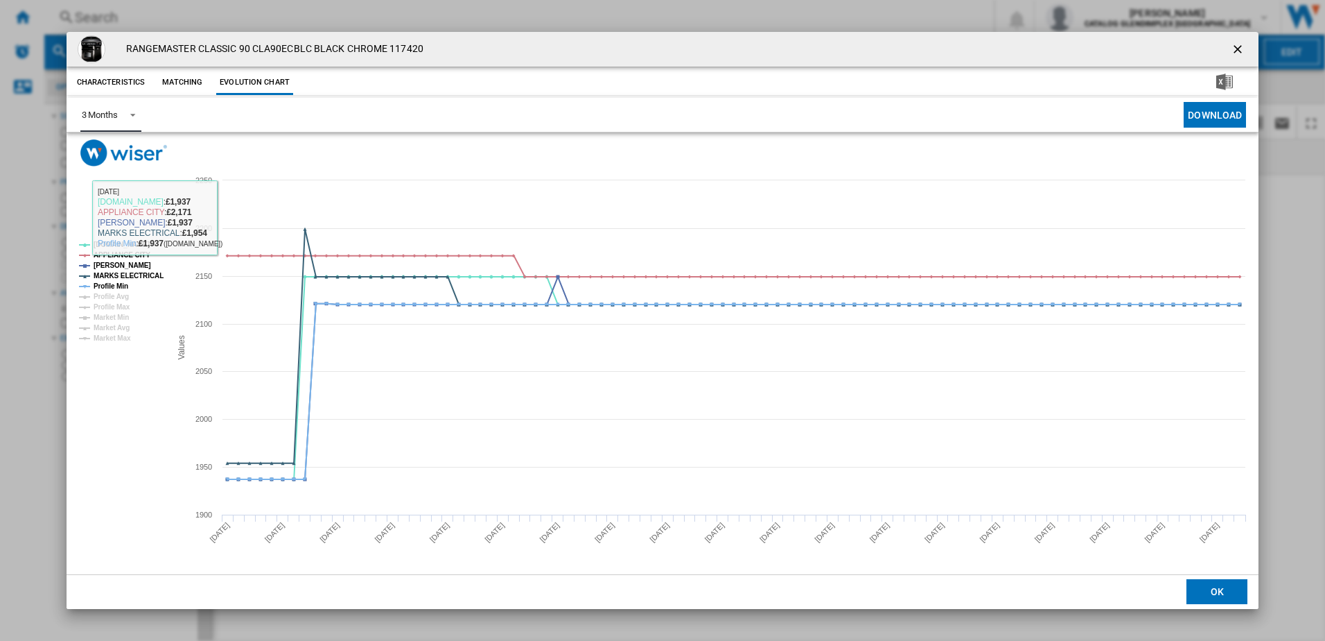
click at [113, 116] on div "3 Months" at bounding box center [100, 115] width 36 height 10
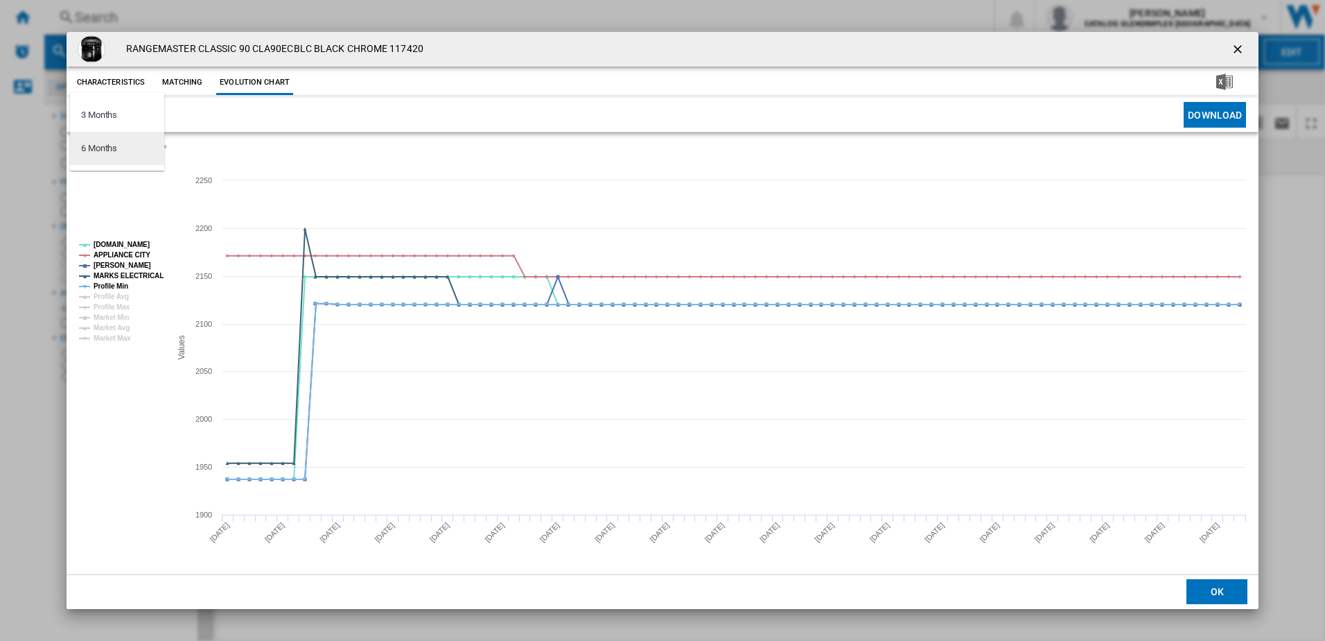
click at [132, 157] on md-option "6 Months" at bounding box center [117, 148] width 94 height 33
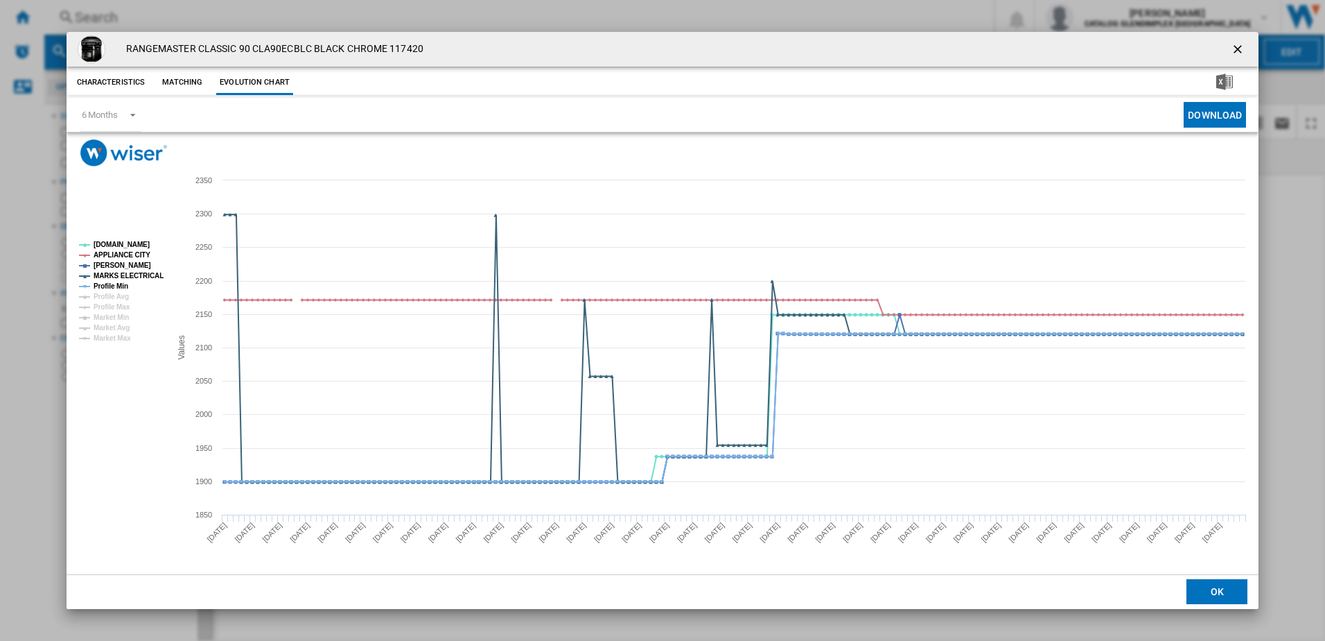
click at [1237, 50] on ng-md-icon "getI18NText('BUTTONS.CLOSE_DIALOG')" at bounding box center [1239, 50] width 17 height 17
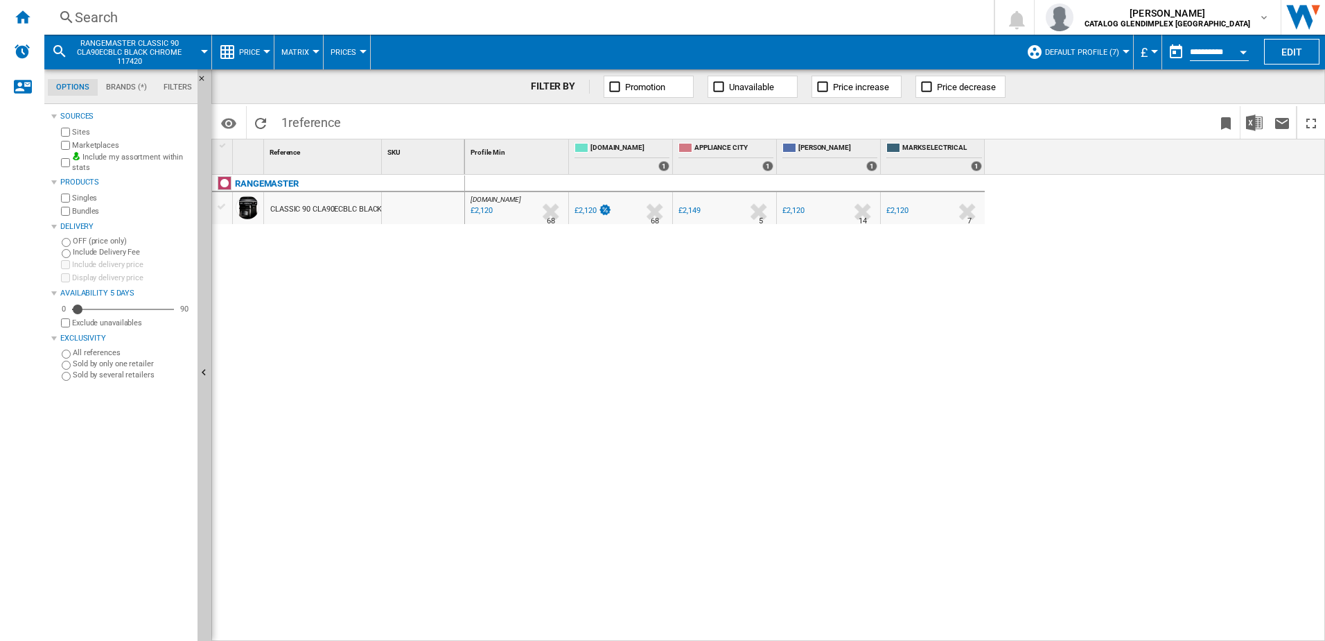
click at [326, 17] on div "Search" at bounding box center [516, 17] width 883 height 19
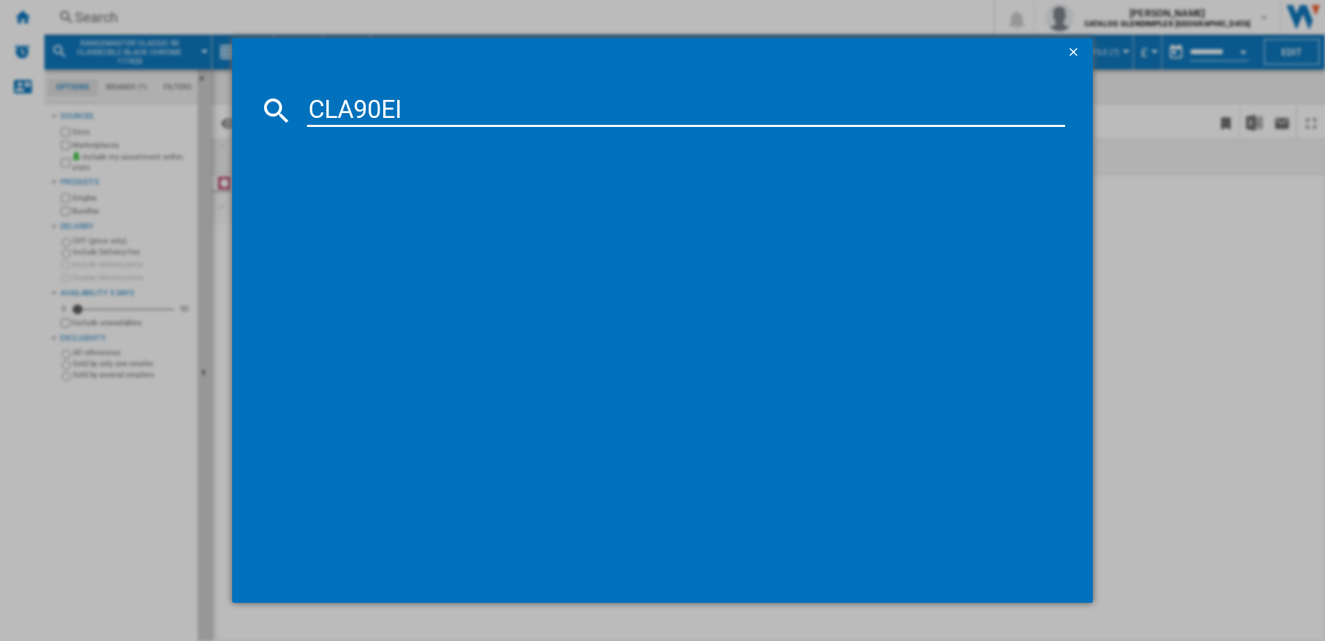
type input "CLA90EI"
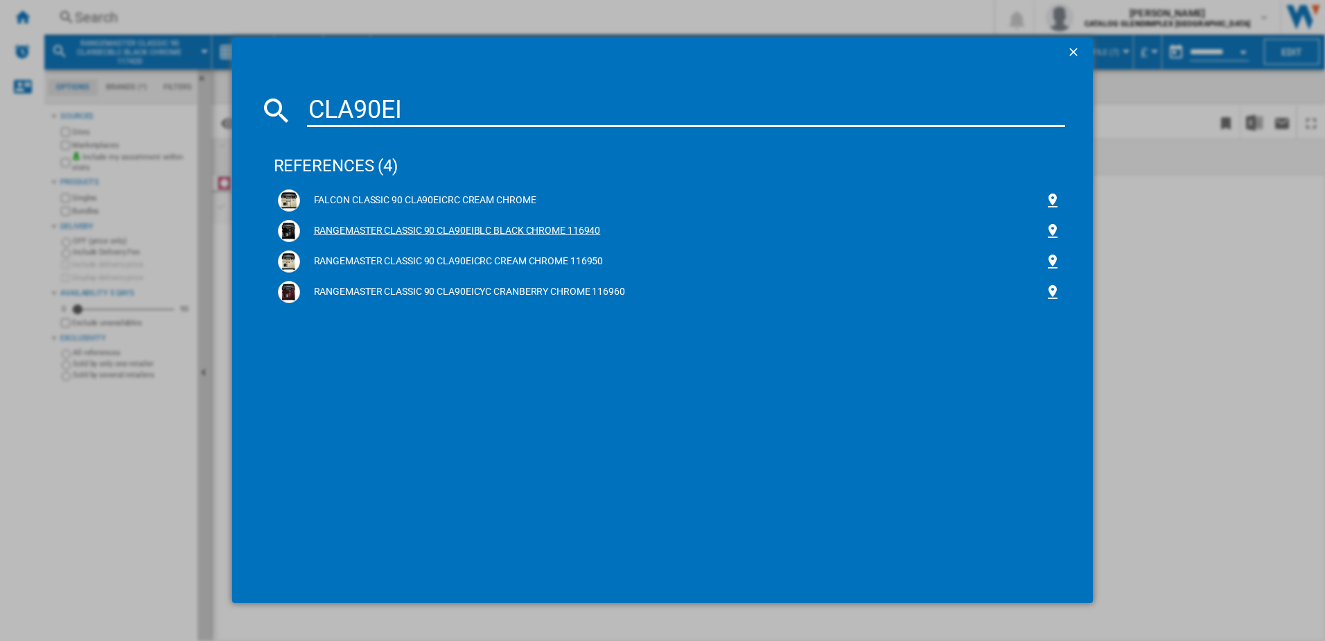
click at [323, 226] on div "RANGEMASTER CLASSIC 90 CLA90EIBLC BLACK CHROME 116940" at bounding box center [672, 231] width 745 height 14
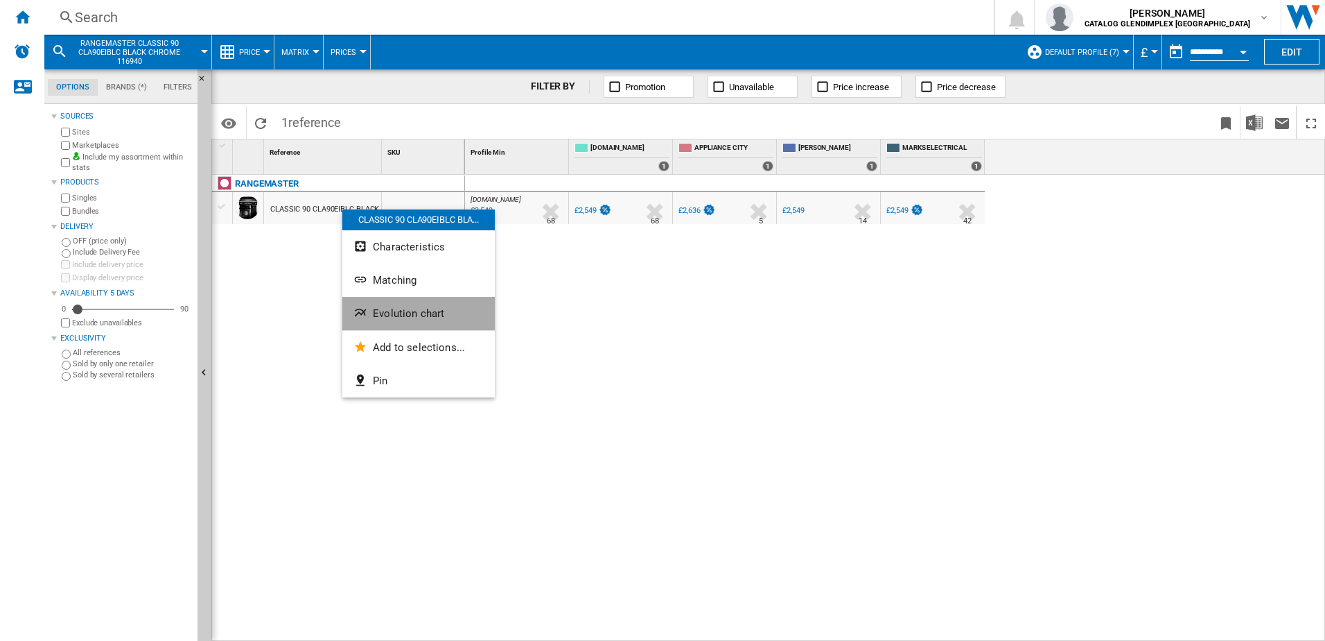
click at [417, 308] on span "Evolution chart" at bounding box center [408, 313] width 71 height 12
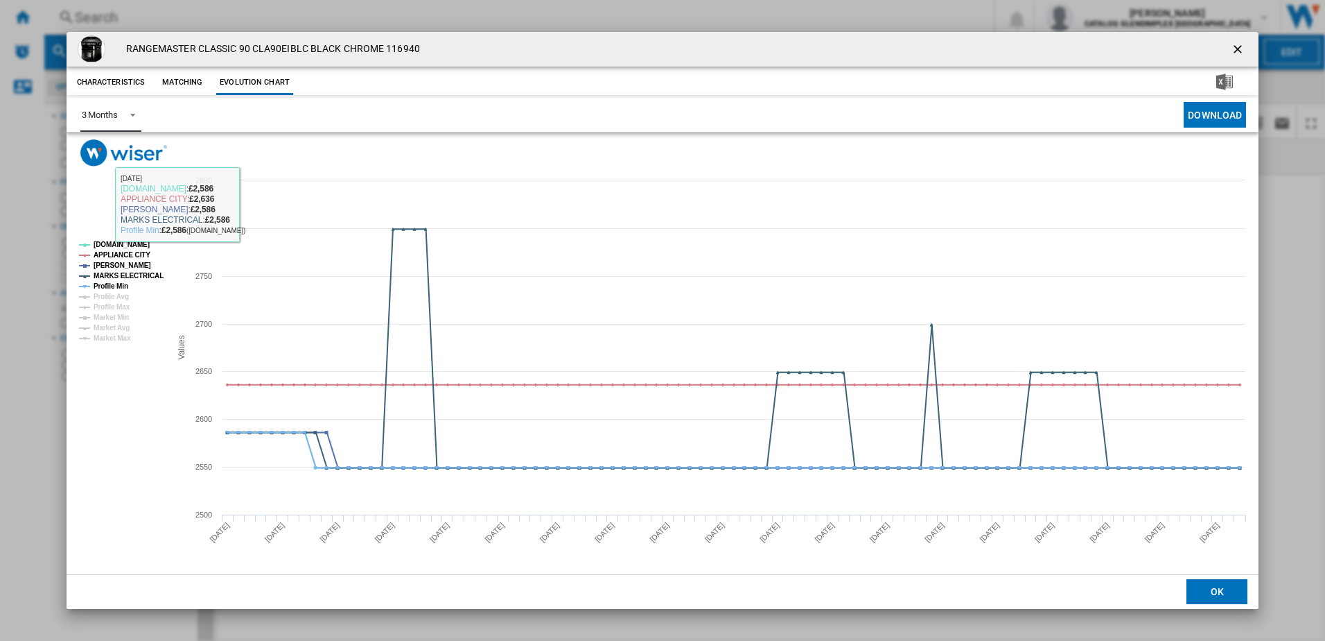
click at [101, 112] on div "3 Months" at bounding box center [100, 115] width 36 height 10
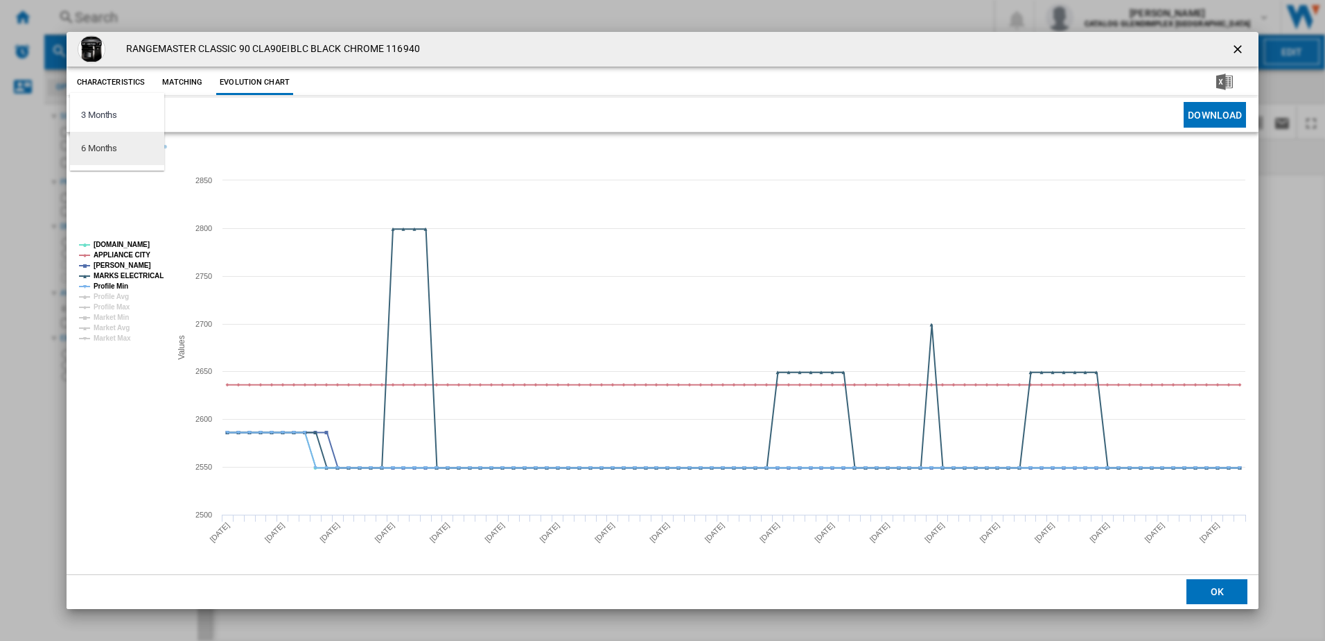
click at [116, 153] on div "6 Months" at bounding box center [99, 148] width 36 height 12
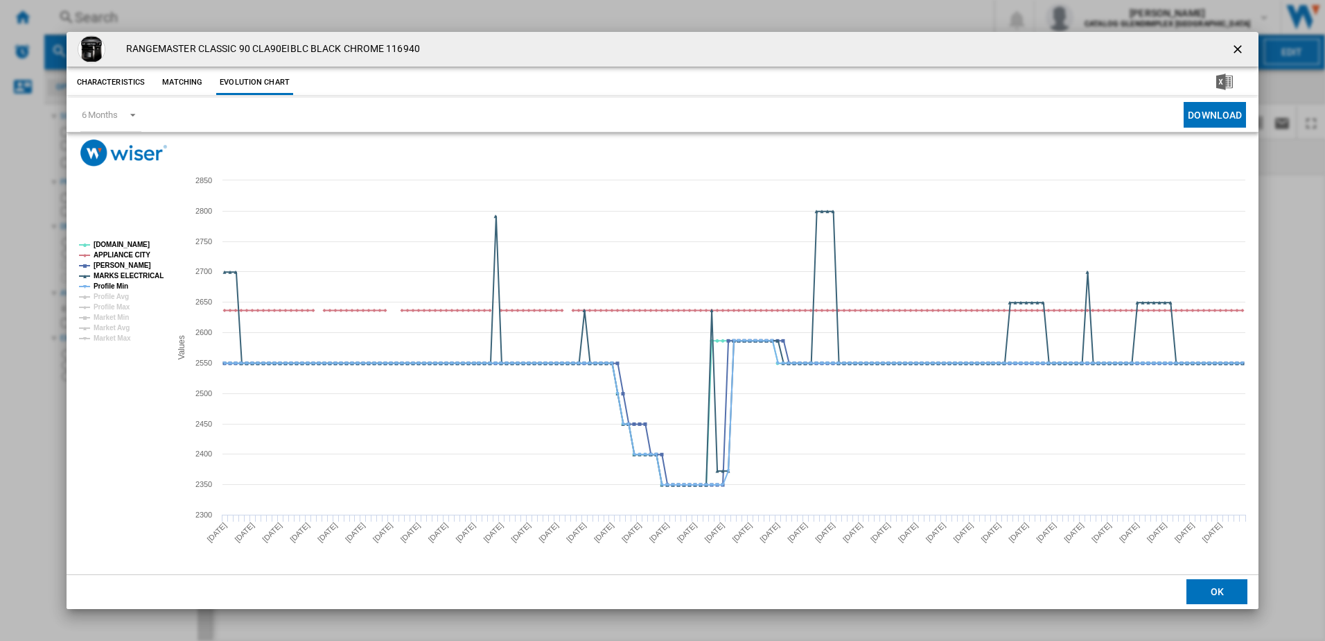
click at [1247, 47] on ng-md-icon "getI18NText('BUTTONS.CLOSE_DIALOG')" at bounding box center [1239, 50] width 17 height 17
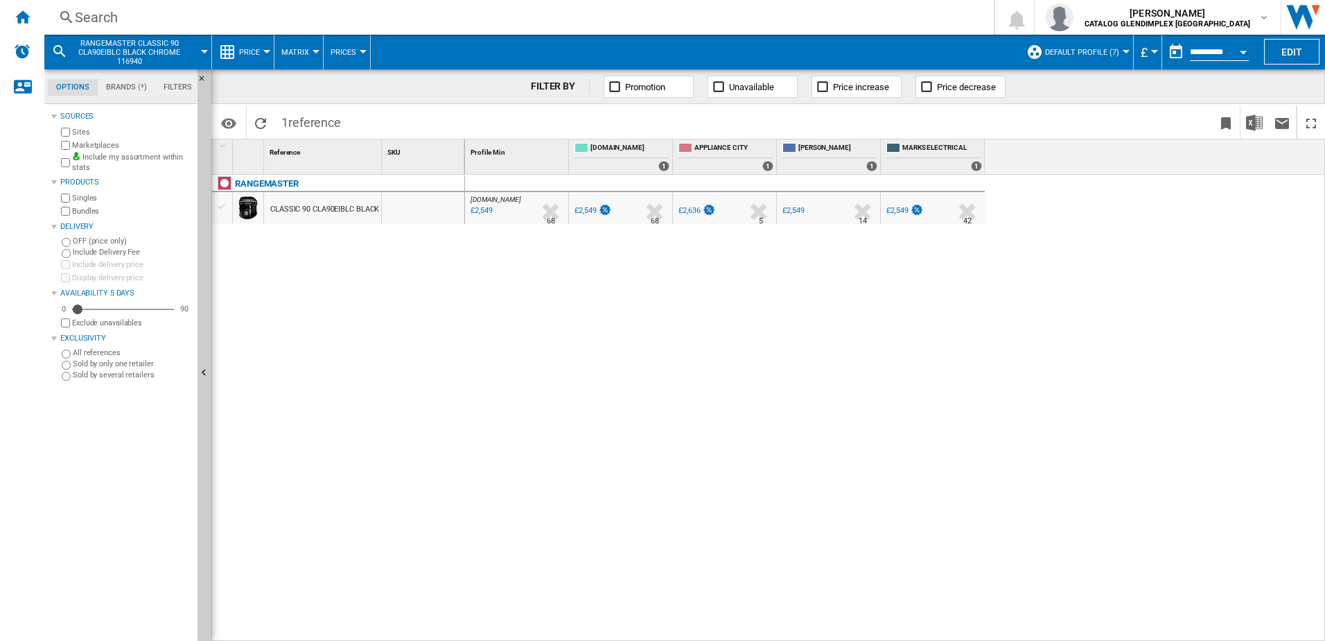
click at [526, 15] on div "Search" at bounding box center [516, 17] width 883 height 19
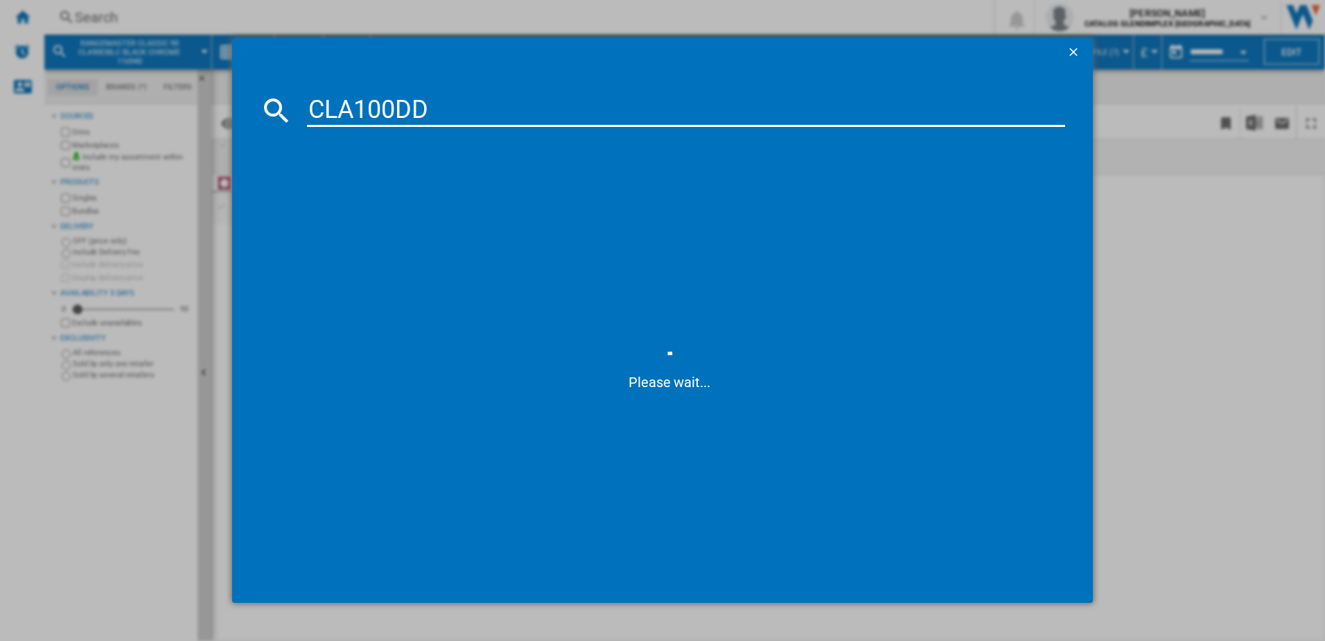
type input "CLA100D"
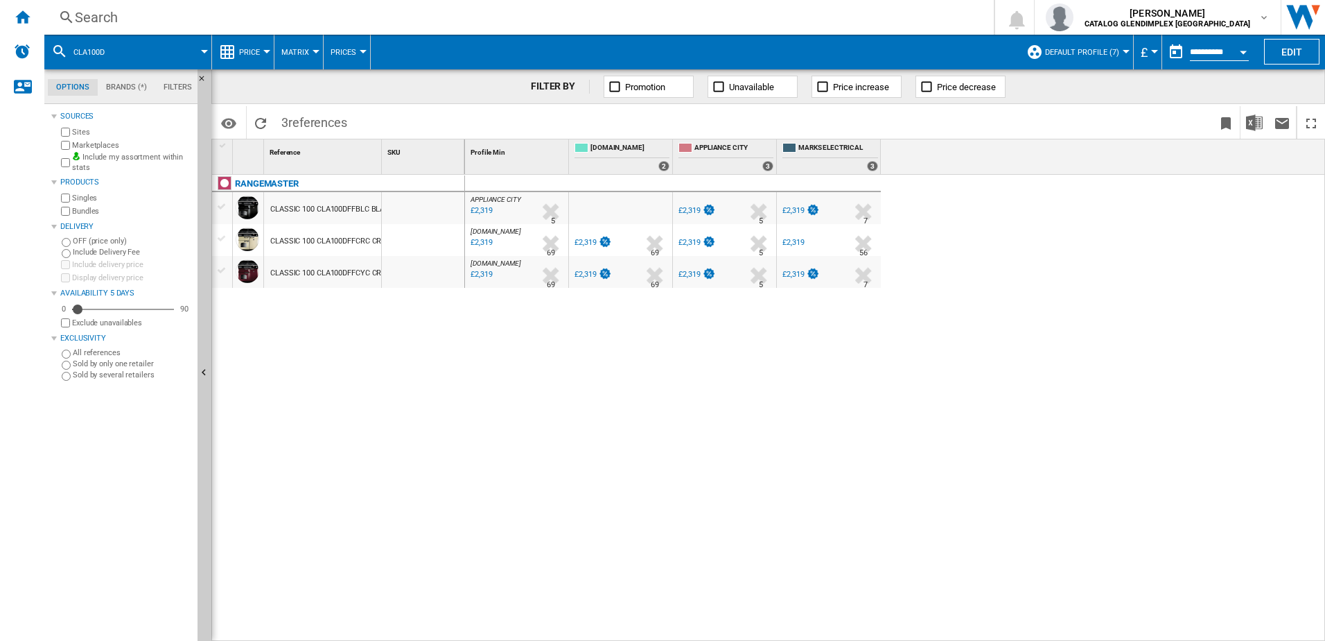
click at [284, 204] on div "CLASSIC 100 CLA100DFFBLC BLACK CHROME 116880" at bounding box center [362, 209] width 184 height 32
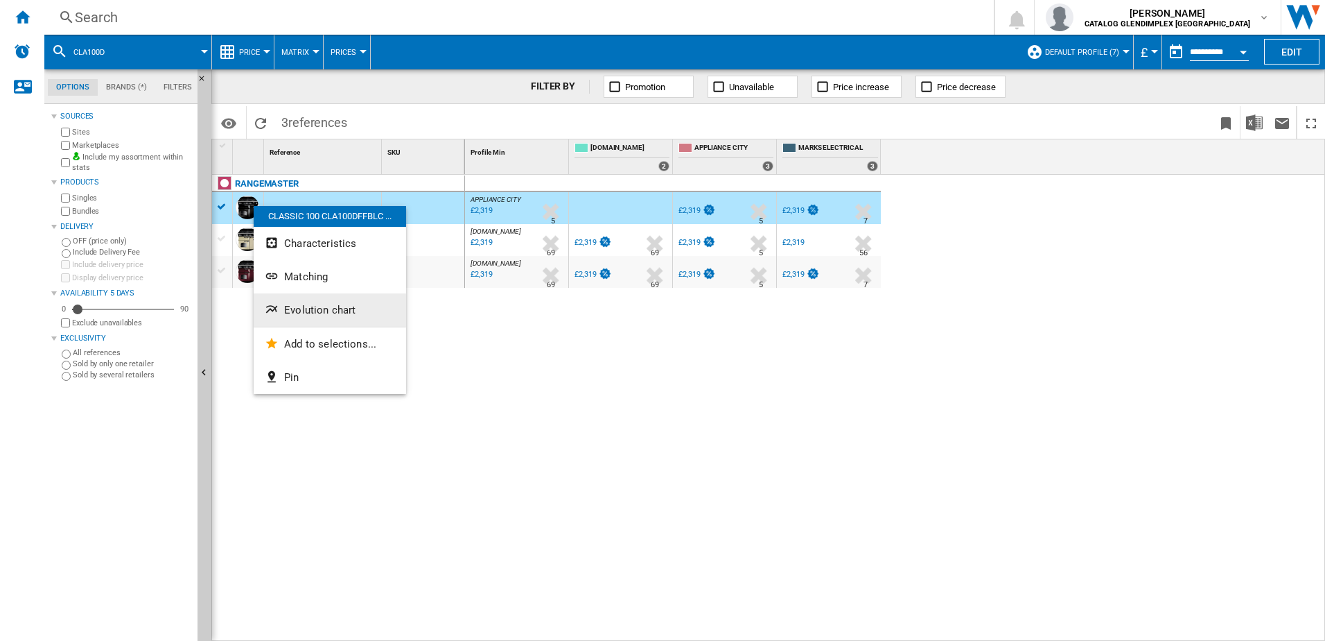
click at [316, 314] on span "Evolution chart" at bounding box center [319, 310] width 71 height 12
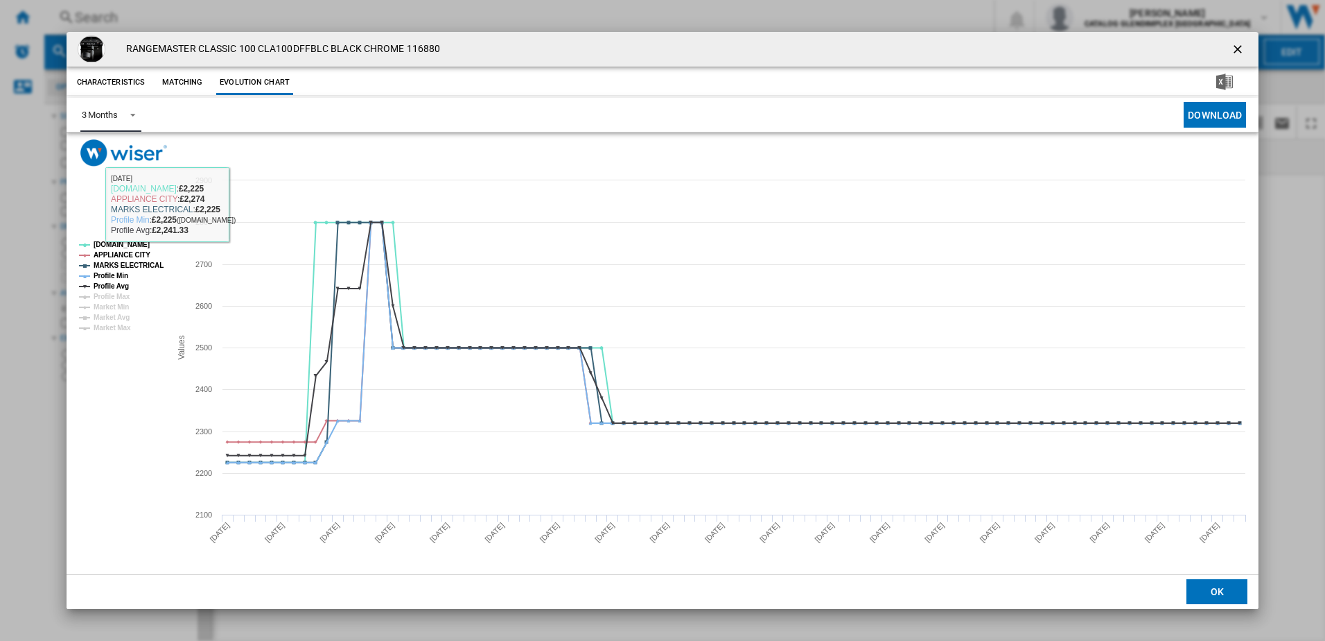
click at [102, 114] on div "3 Months" at bounding box center [100, 115] width 36 height 10
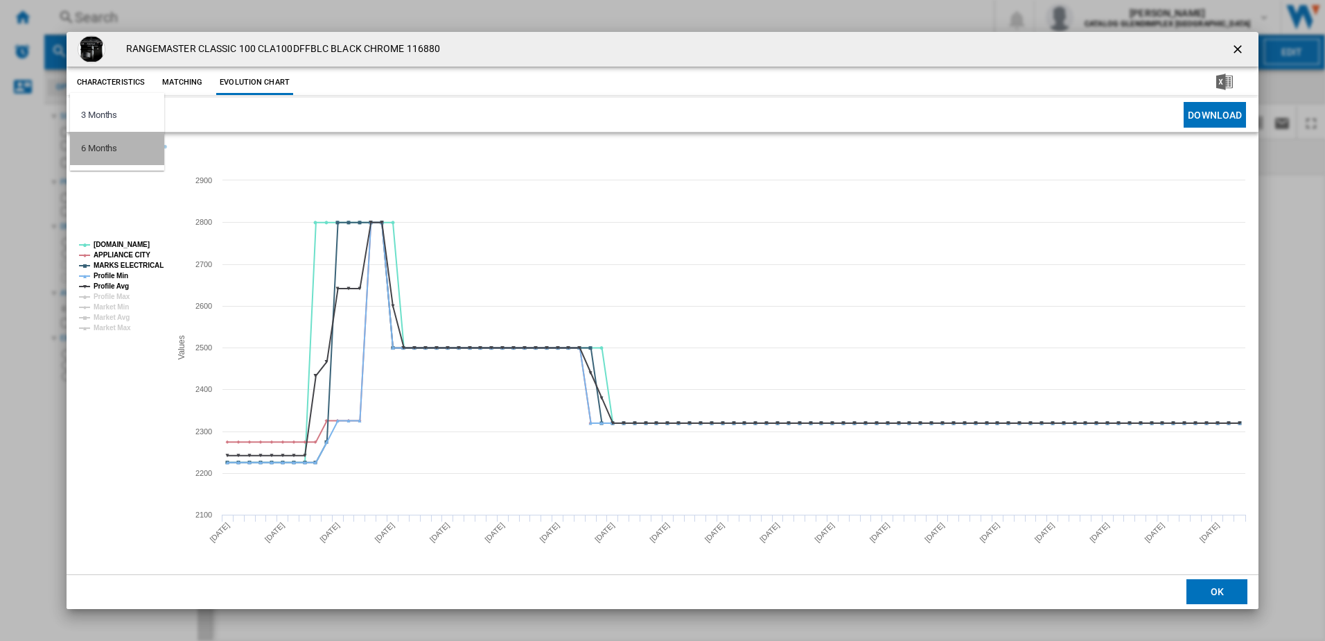
click at [108, 155] on md-option "6 Months" at bounding box center [117, 148] width 94 height 33
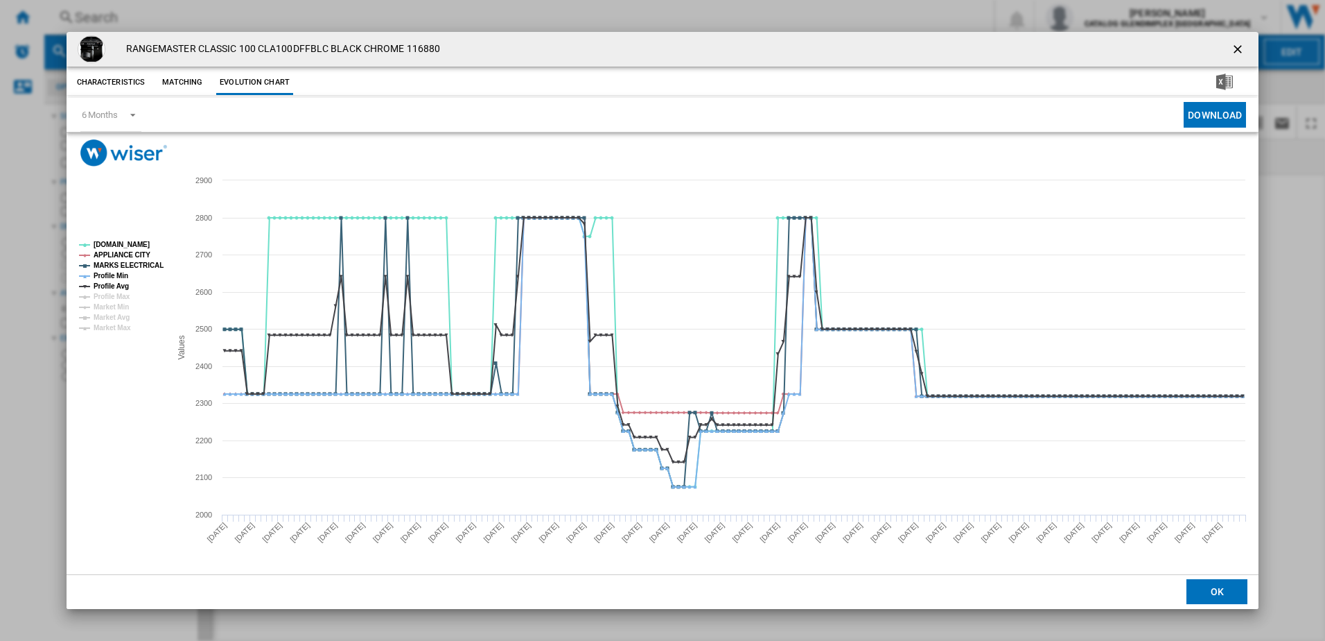
click at [1242, 43] on ng-md-icon "getI18NText('BUTTONS.CLOSE_DIALOG')" at bounding box center [1239, 50] width 17 height 17
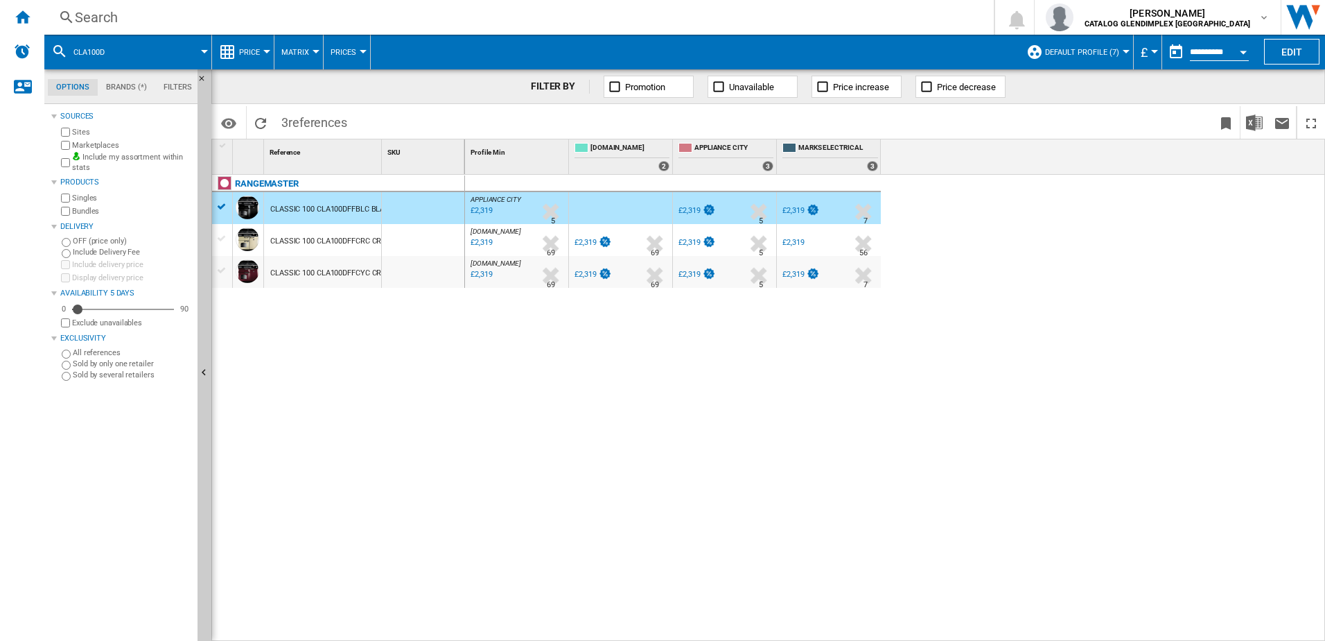
click at [287, 10] on div "Search" at bounding box center [516, 17] width 883 height 19
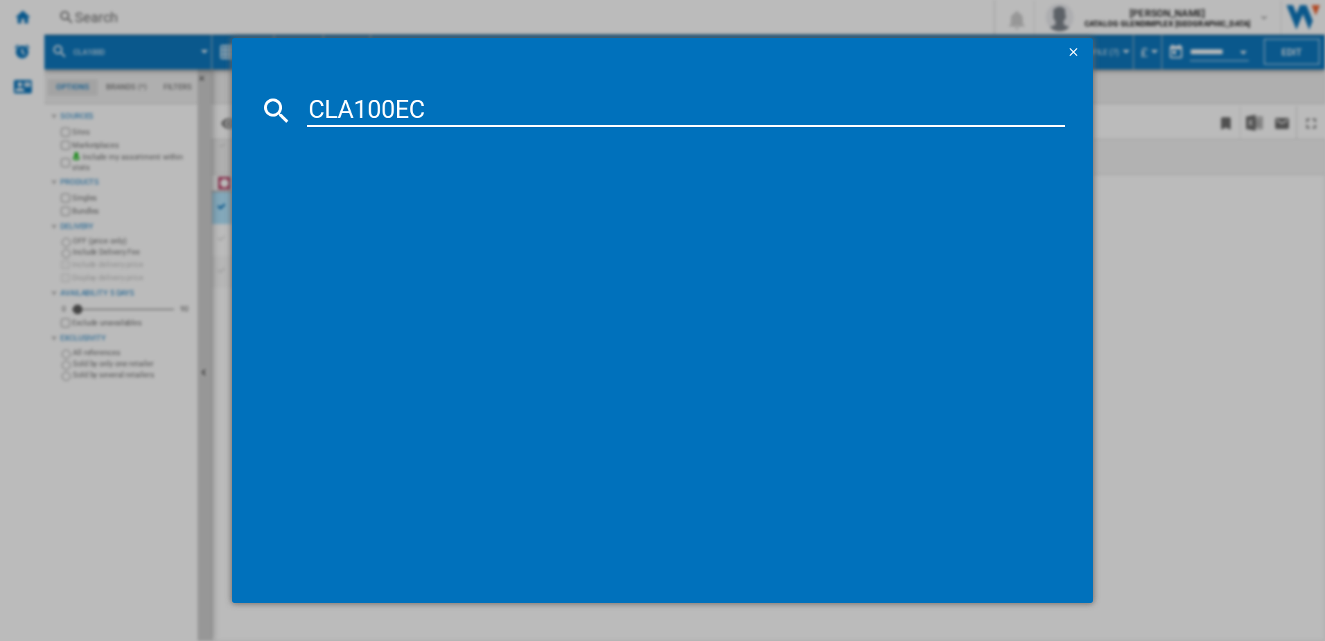
type input "CLA100EC"
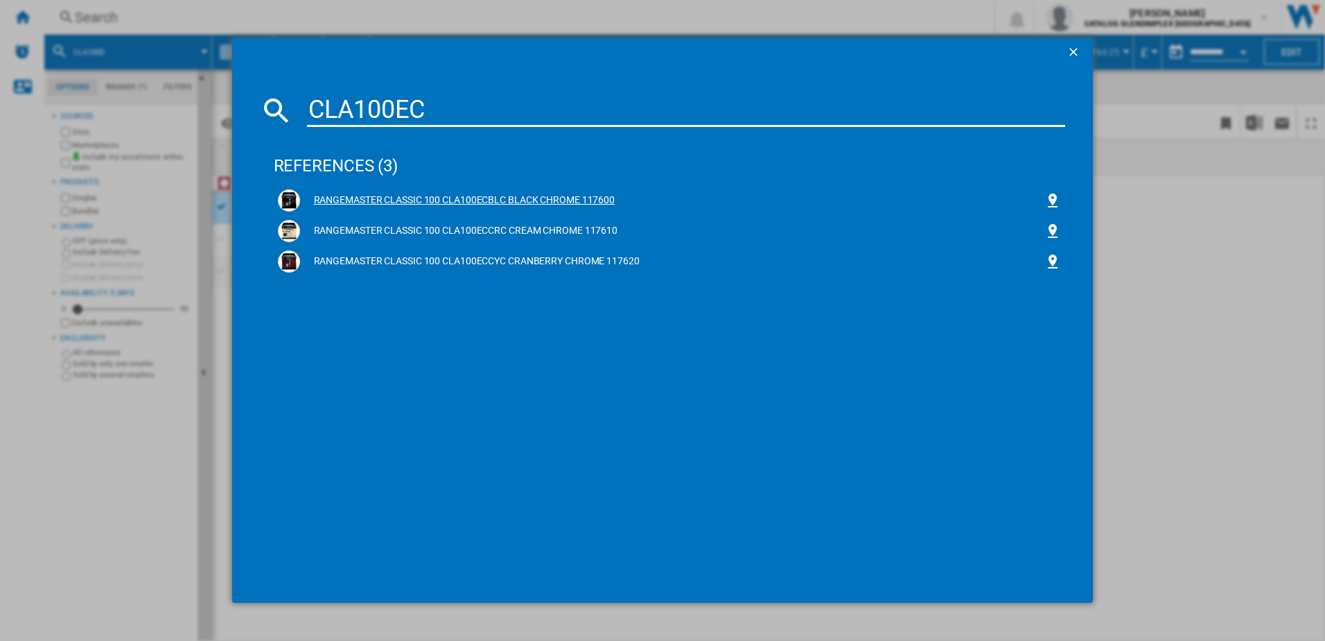
click at [383, 187] on div "RANGEMASTER CLASSIC 100 CLA100ECBLC BLACK CHROME 117600" at bounding box center [670, 200] width 792 height 31
click at [378, 200] on div "RANGEMASTER CLASSIC 100 CLA100ECBLC BLACK CHROME 117600" at bounding box center [672, 200] width 745 height 14
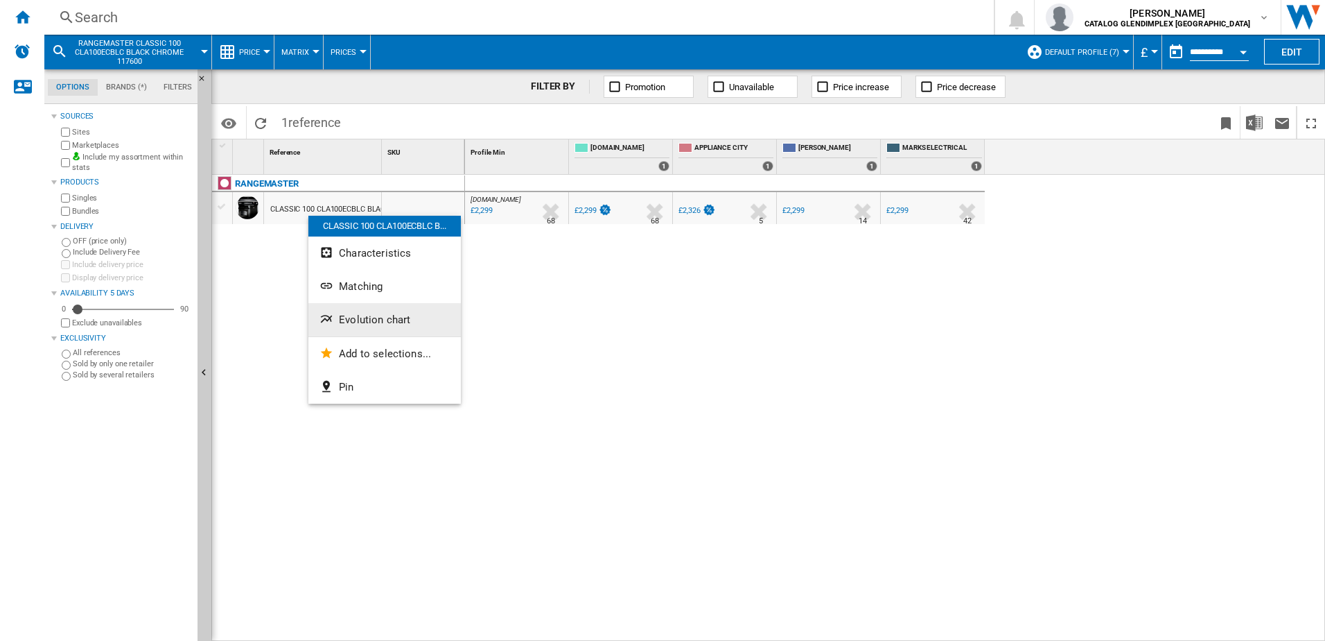
click at [372, 328] on button "Evolution chart" at bounding box center [384, 319] width 153 height 33
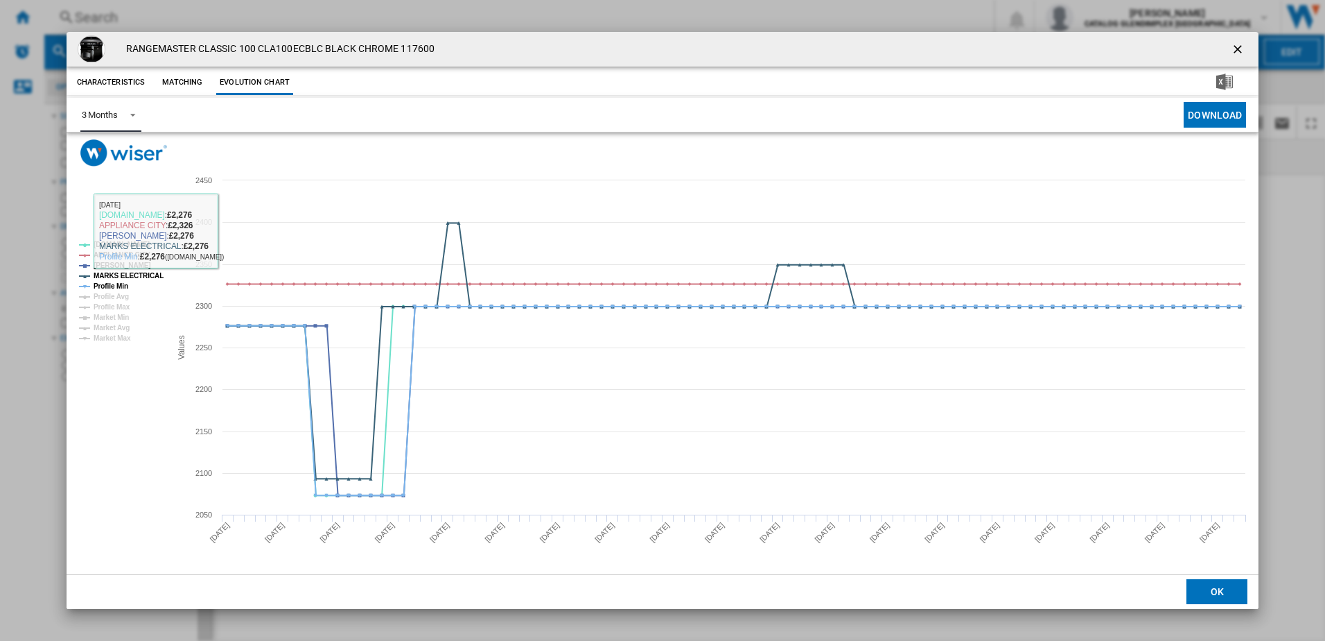
click at [126, 115] on span "Product popup" at bounding box center [129, 113] width 17 height 12
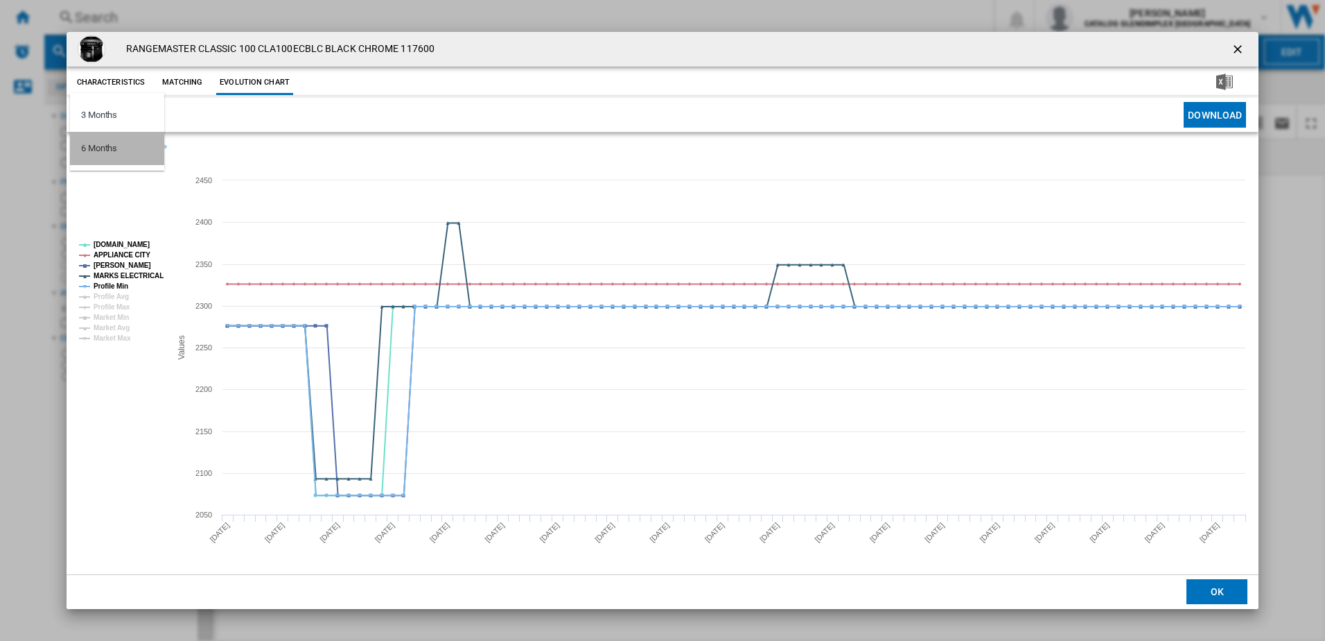
click at [133, 152] on md-option "6 Months" at bounding box center [117, 148] width 94 height 33
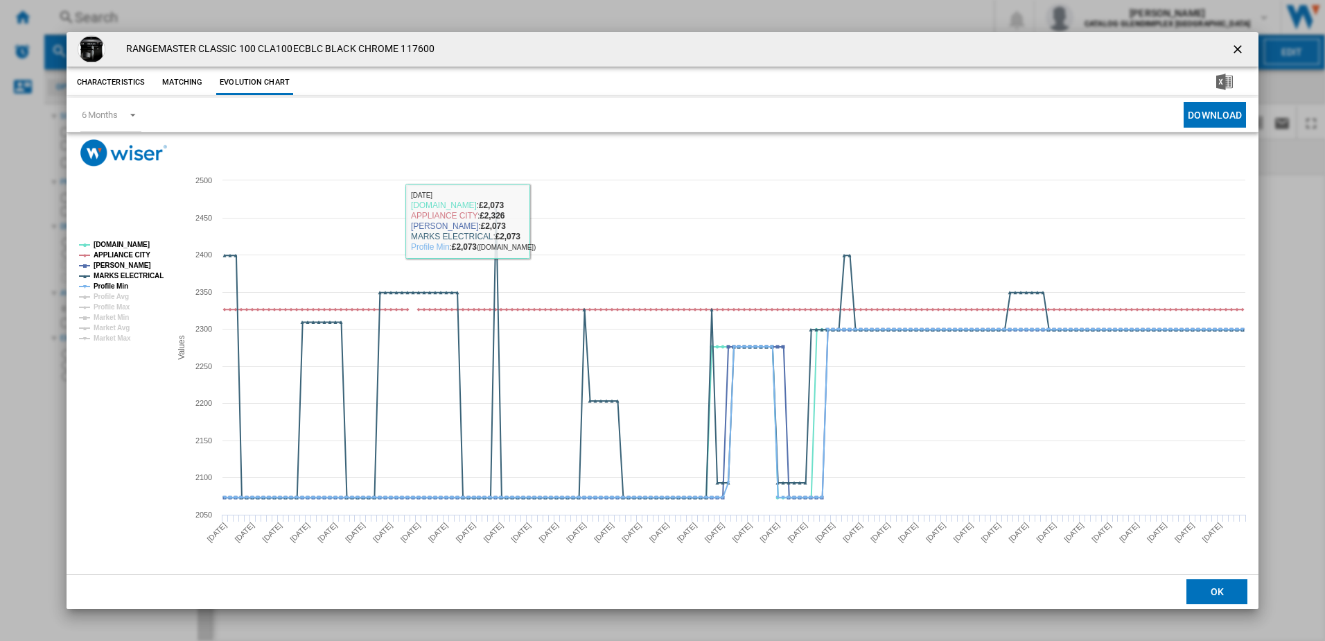
drag, startPoint x: 1233, startPoint y: 55, endPoint x: 1147, endPoint y: 64, distance: 86.5
click at [1233, 55] on ng-md-icon "getI18NText('BUTTONS.CLOSE_DIALOG')" at bounding box center [1239, 50] width 17 height 17
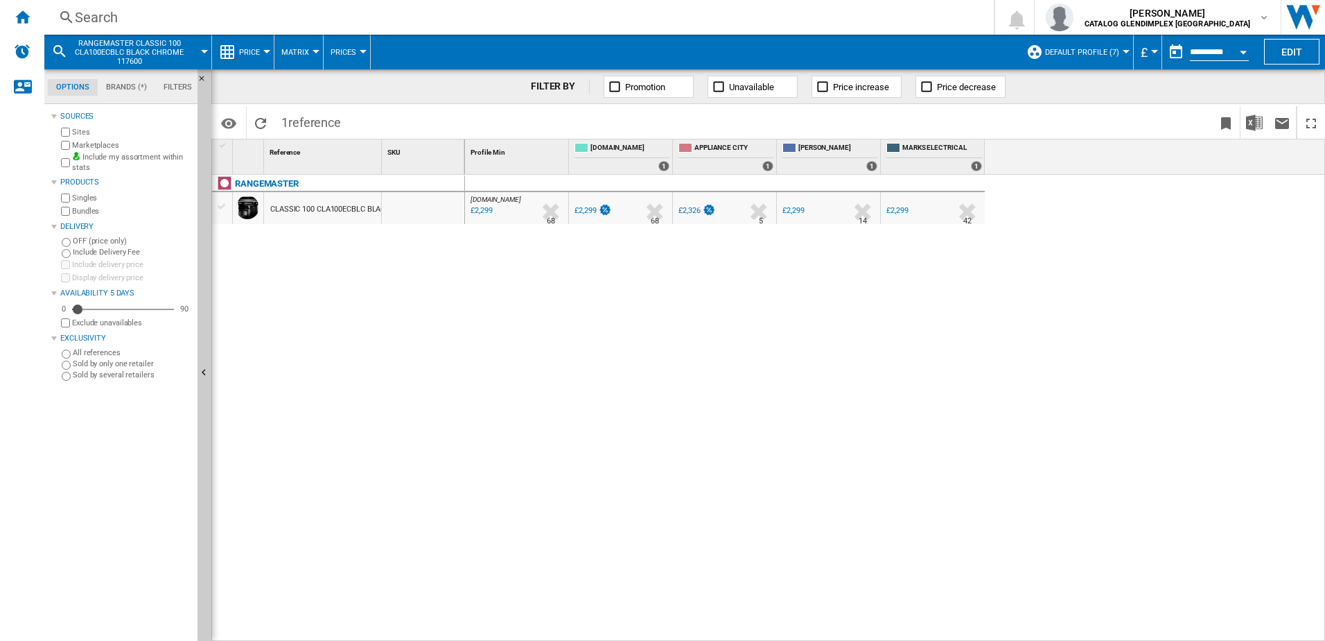
click at [467, 20] on div "Search" at bounding box center [516, 17] width 883 height 19
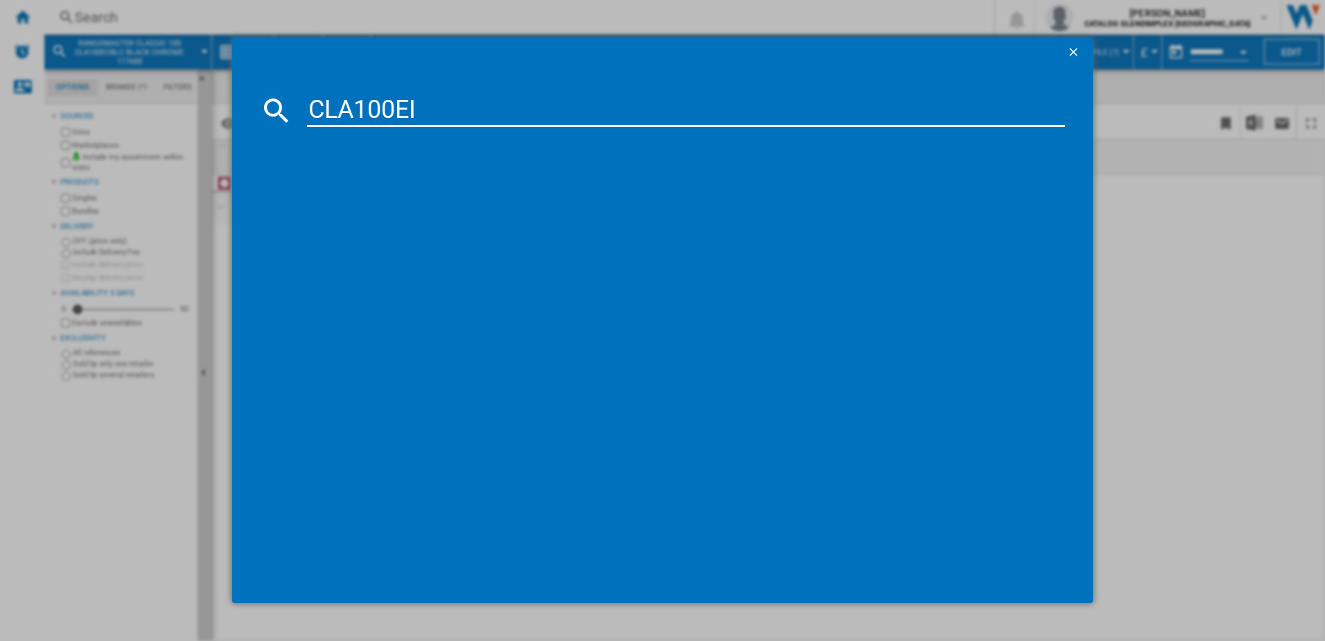
type input "CLA100EI"
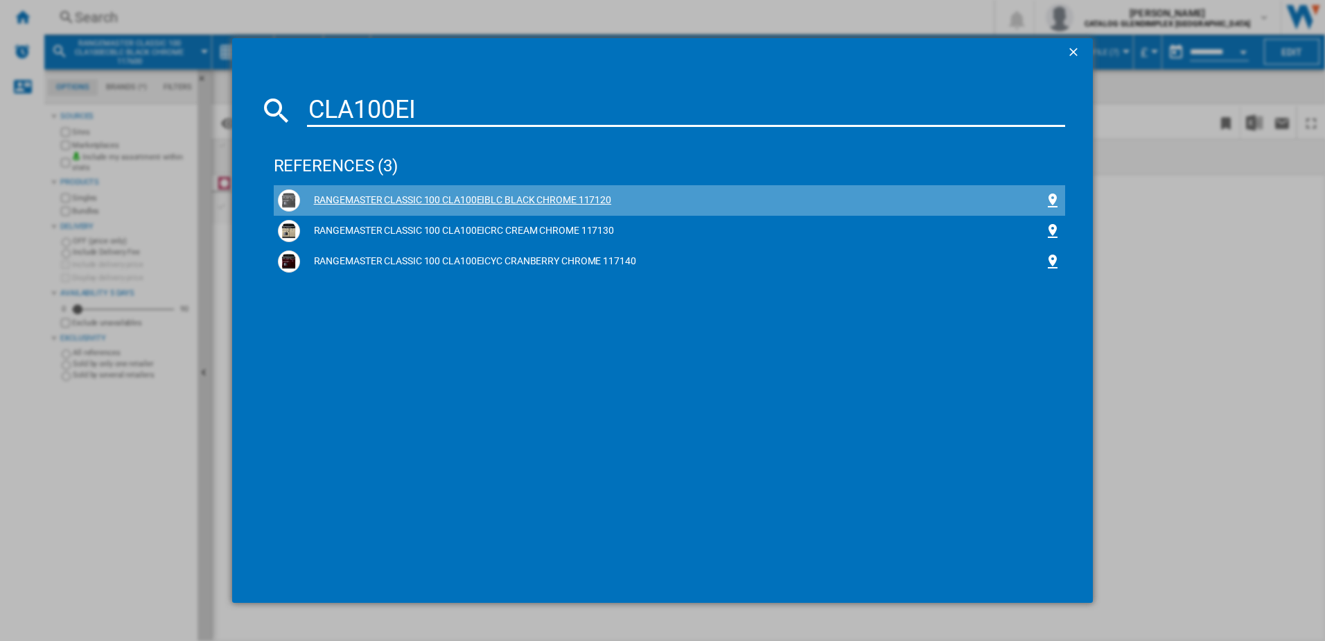
click at [366, 195] on div "RANGEMASTER CLASSIC 100 CLA100EIBLC BLACK CHROME 117120" at bounding box center [672, 200] width 745 height 14
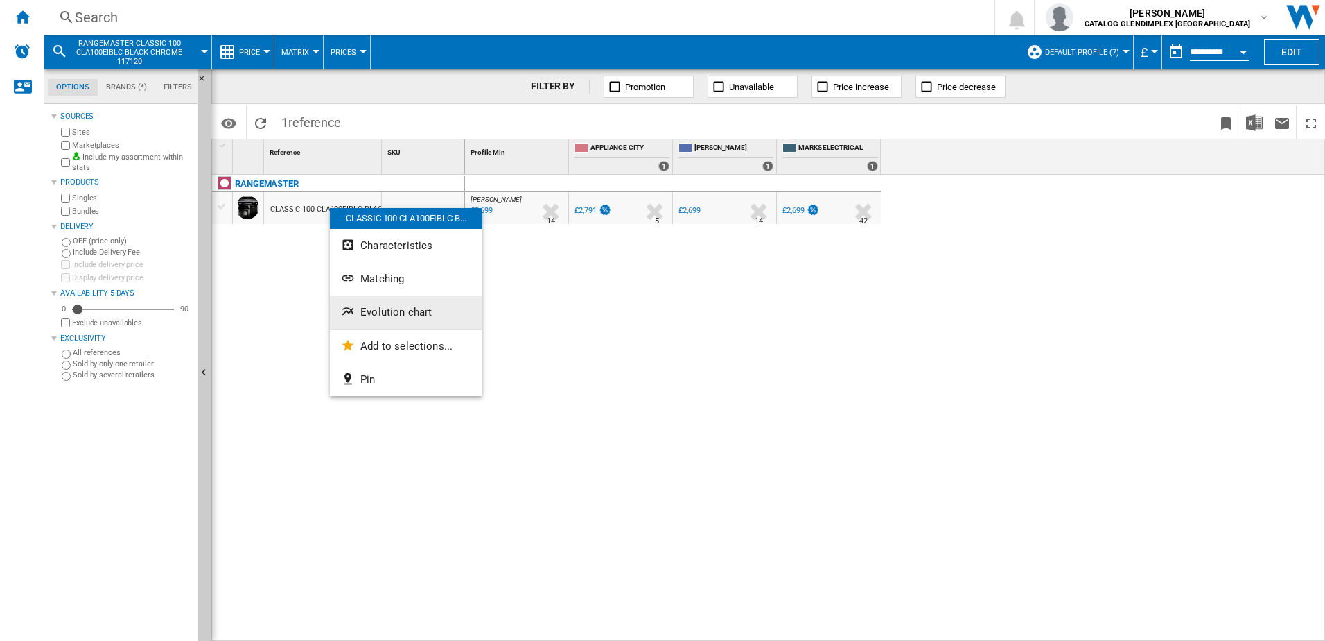
click at [376, 314] on span "Evolution chart" at bounding box center [395, 312] width 71 height 12
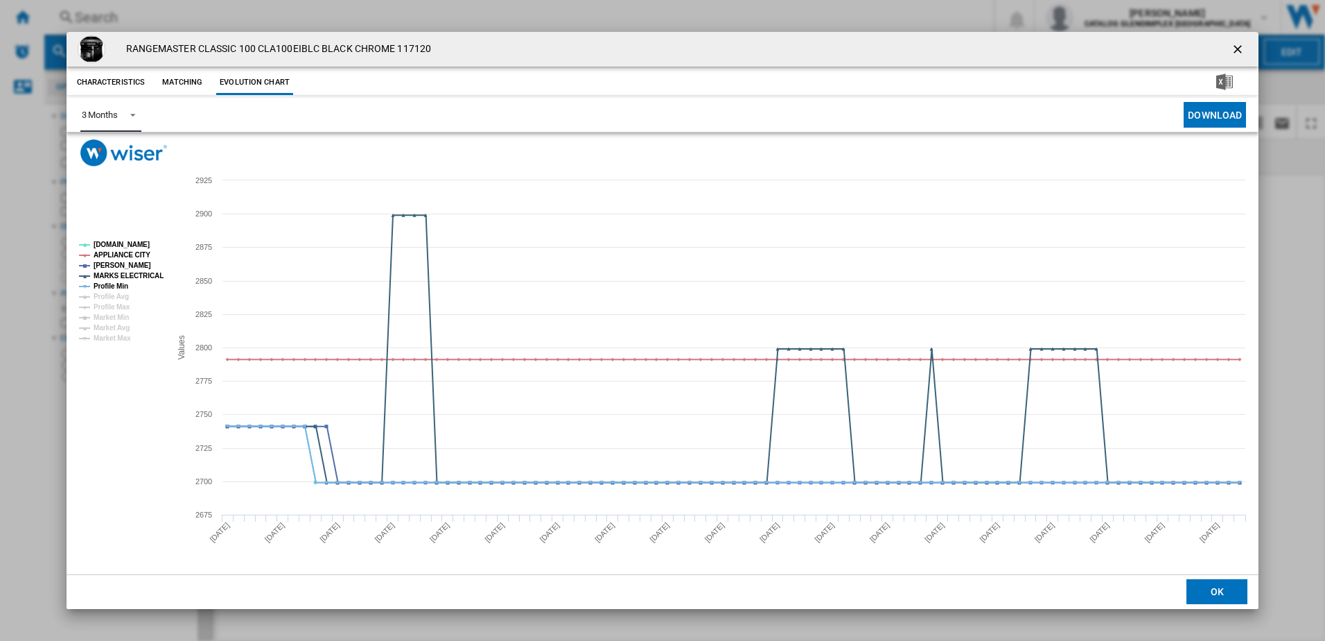
click at [123, 114] on span "Product popup" at bounding box center [129, 113] width 17 height 12
click at [114, 154] on div "6 Months" at bounding box center [99, 148] width 36 height 12
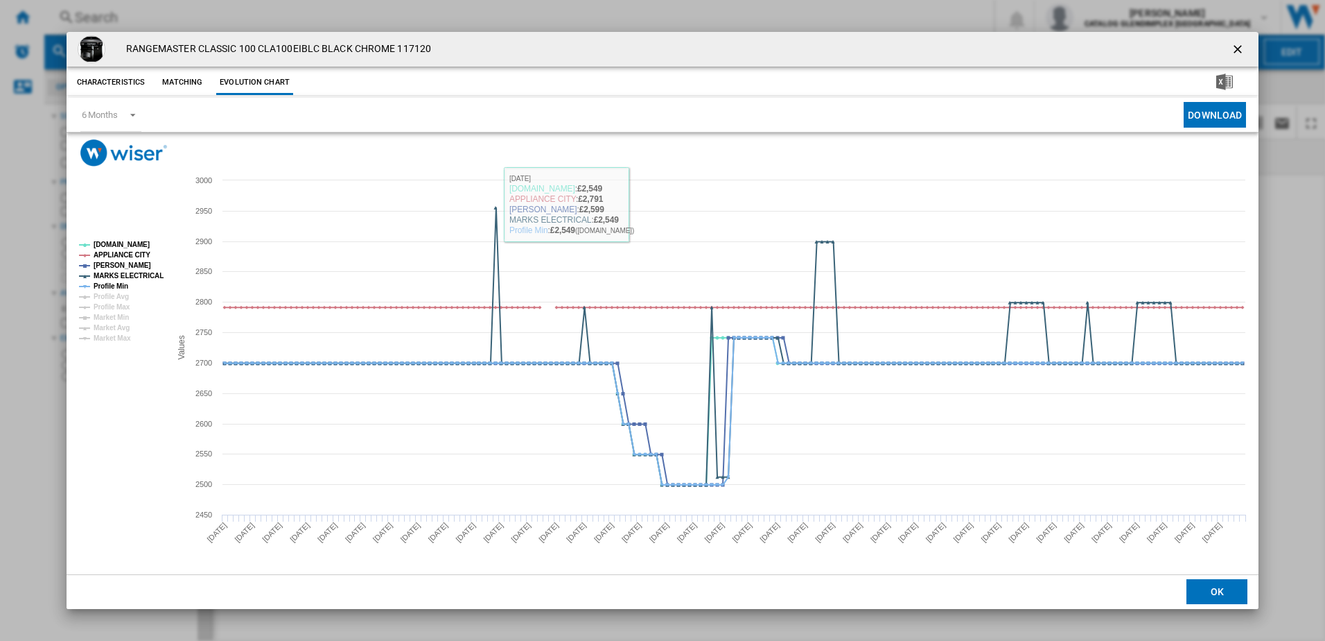
click at [1230, 45] on button "Product popup" at bounding box center [1240, 49] width 28 height 28
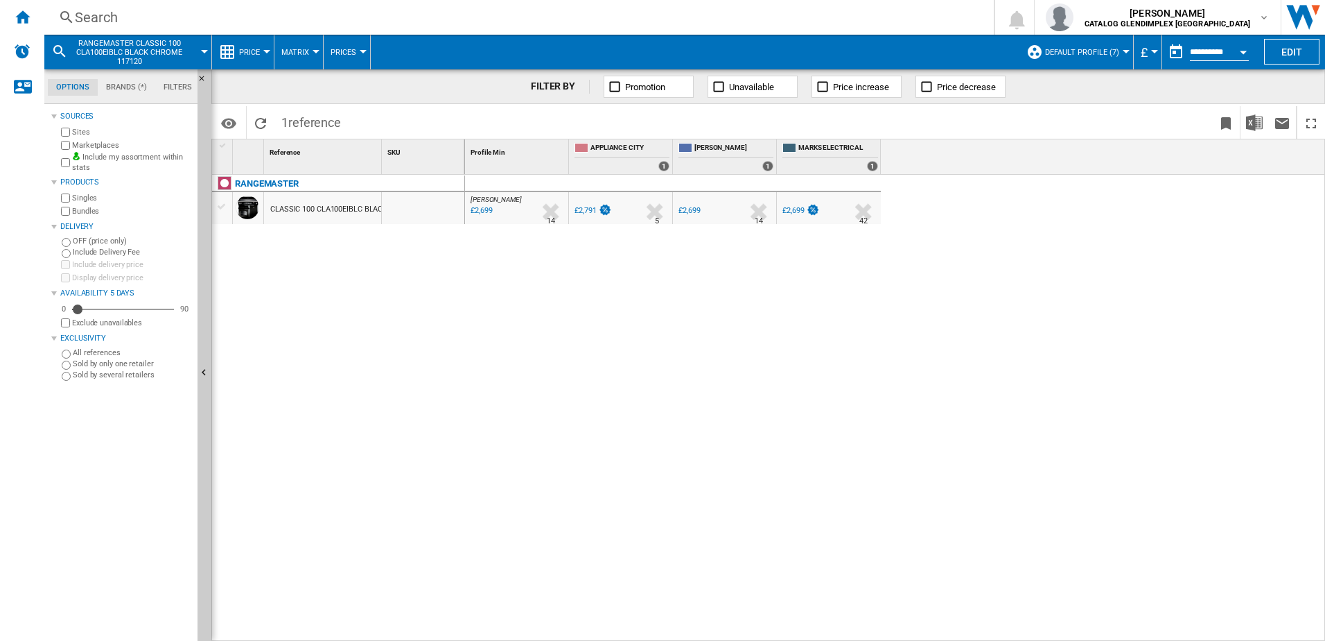
click at [465, 21] on div "Search" at bounding box center [516, 17] width 883 height 19
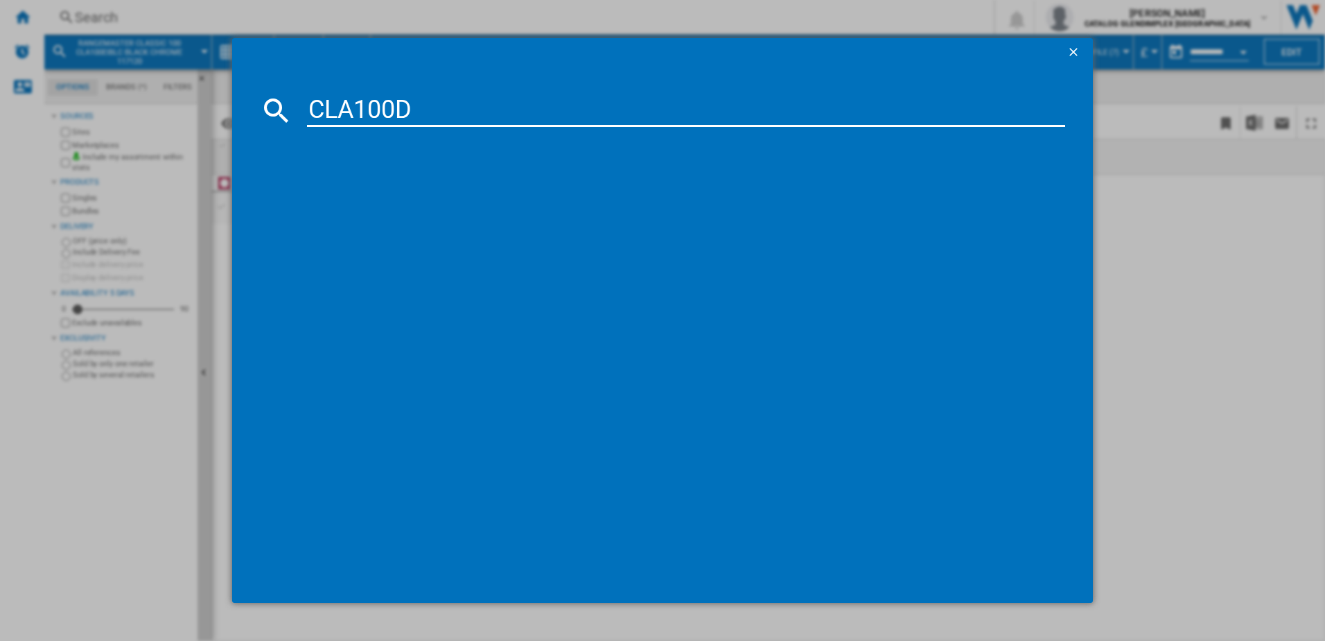
type input "CLA100D"
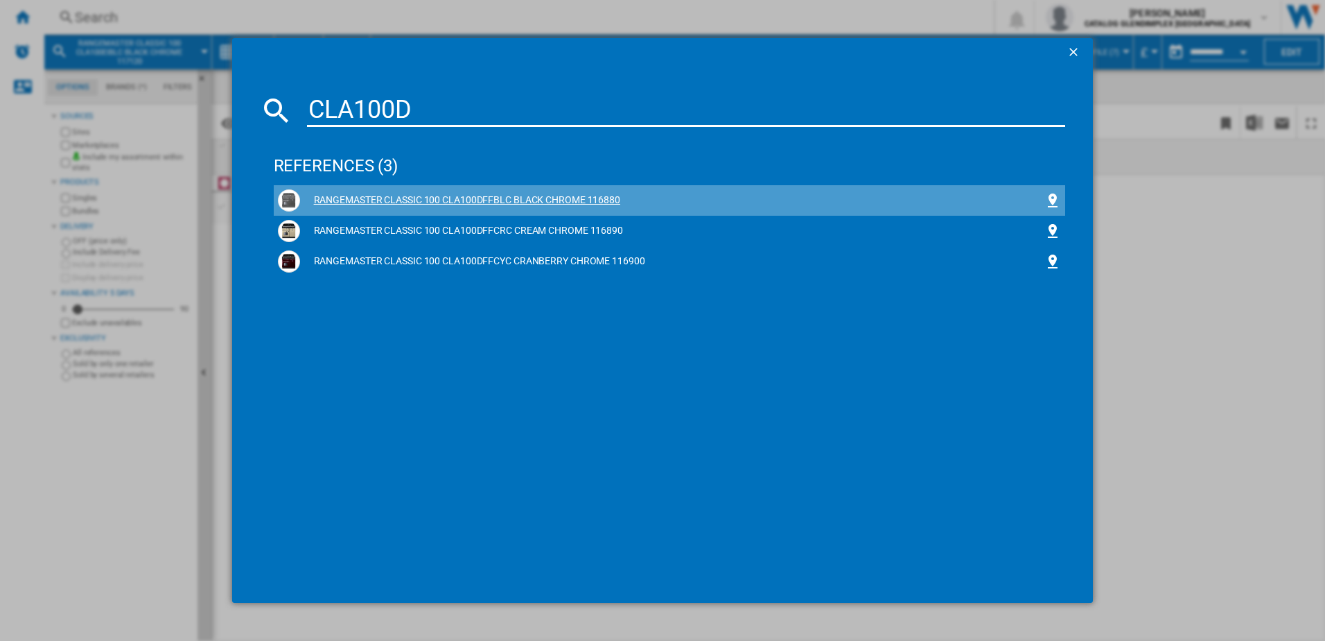
click at [399, 196] on div "RANGEMASTER CLASSIC 100 CLA100DFFBLC BLACK CHROME 116880" at bounding box center [672, 200] width 745 height 14
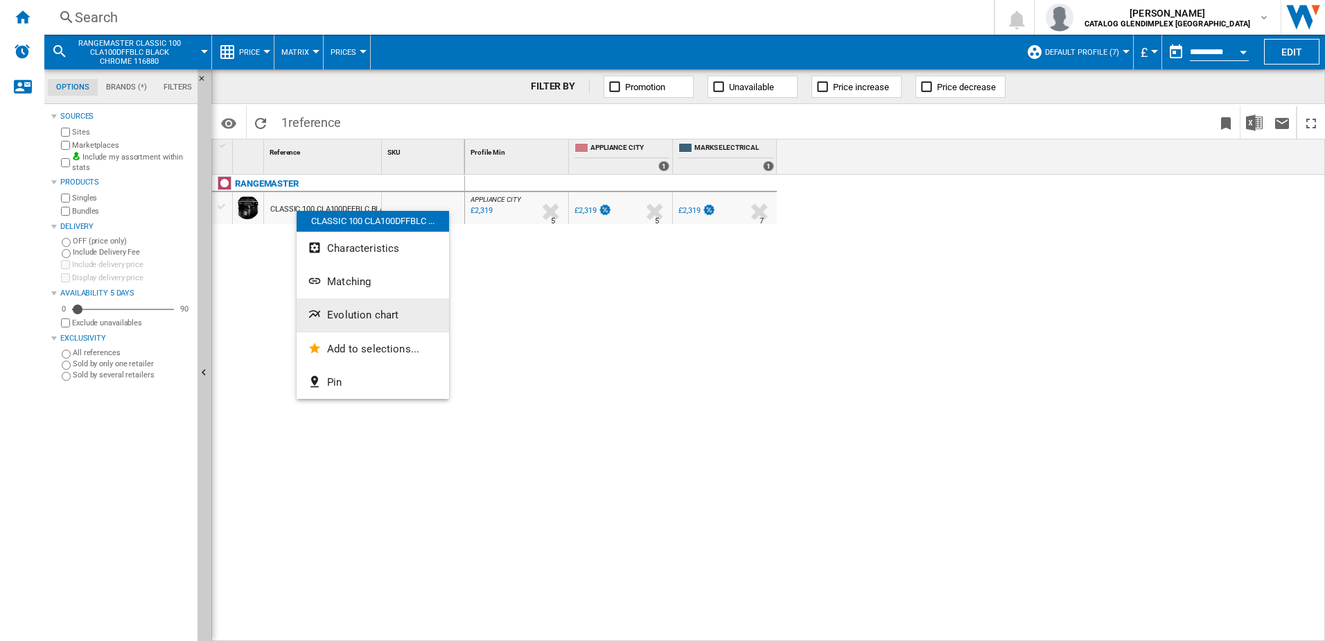
click at [357, 327] on button "Evolution chart" at bounding box center [373, 314] width 153 height 33
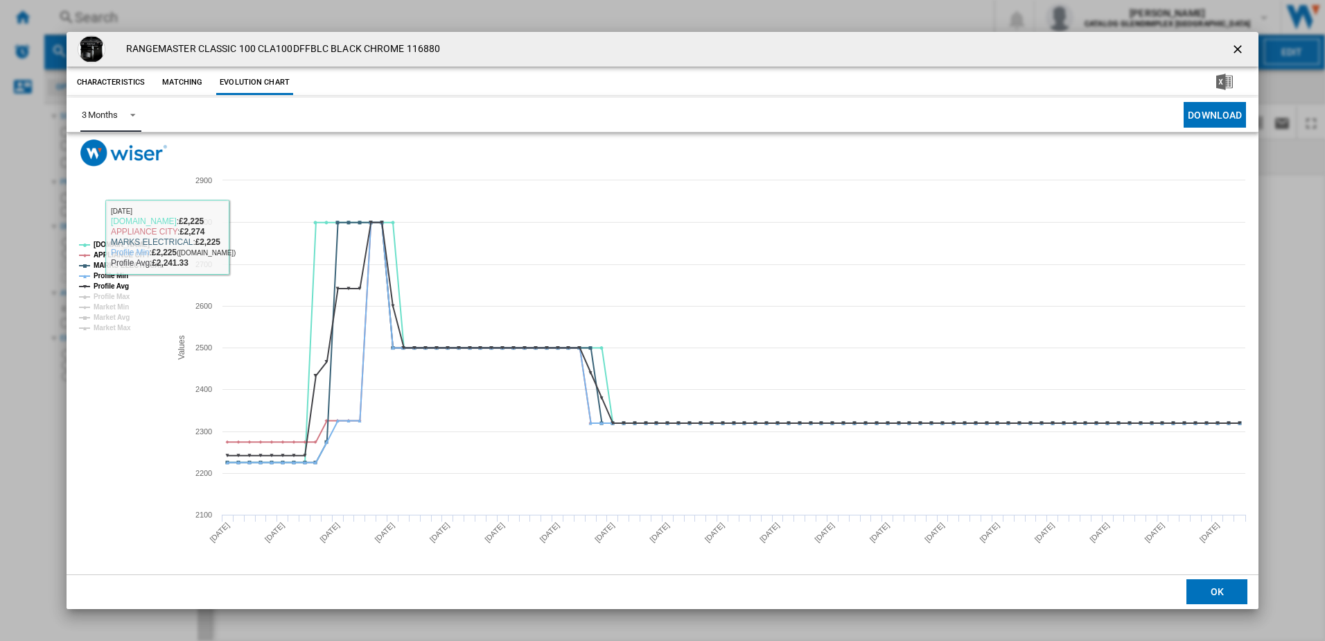
click at [117, 103] on md-select-value "3 Months" at bounding box center [110, 115] width 61 height 34
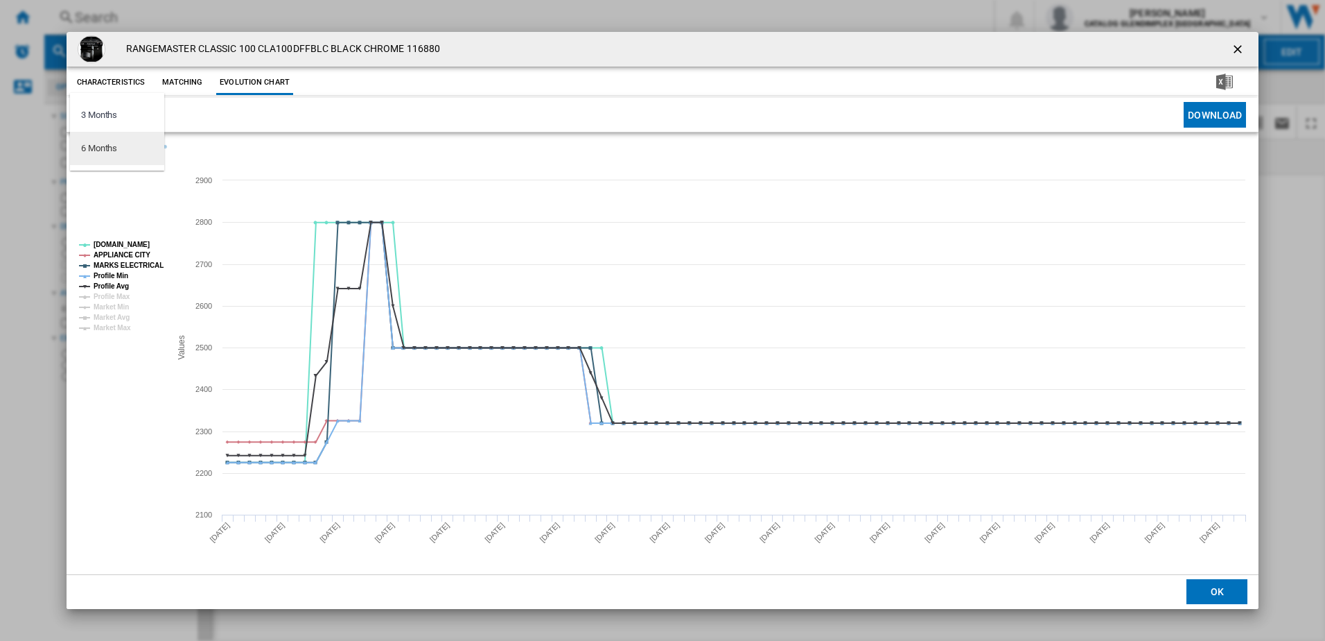
click at [130, 153] on md-option "6 Months" at bounding box center [117, 148] width 94 height 33
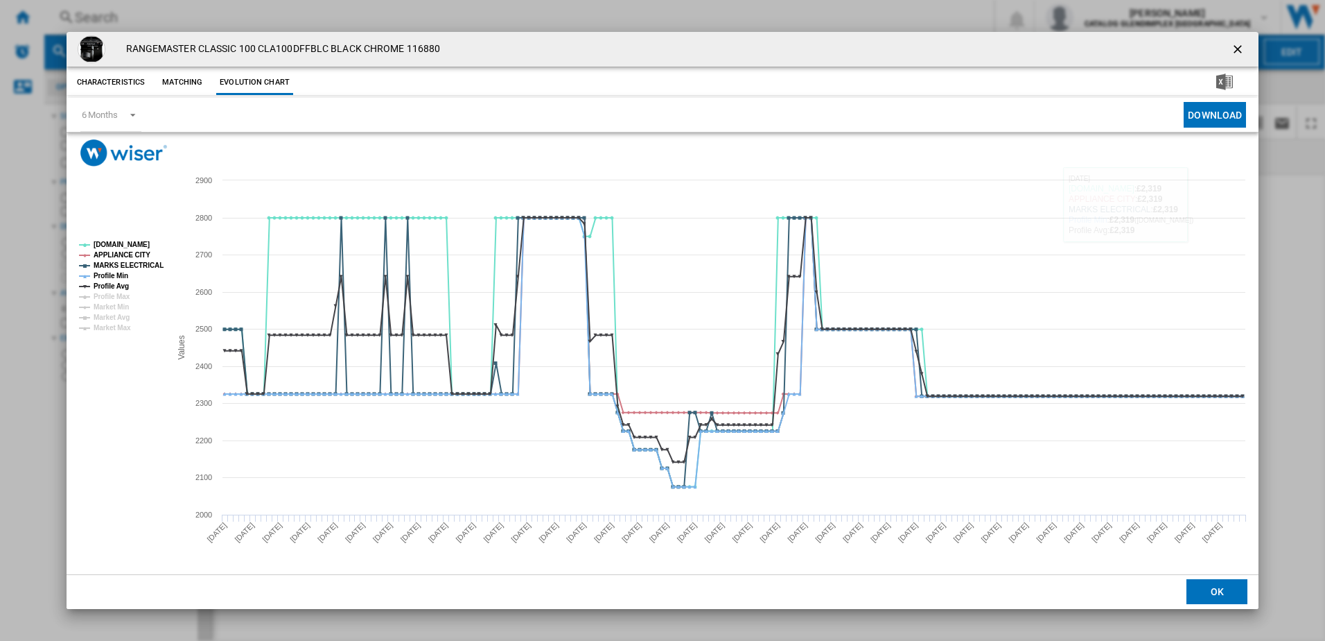
click at [1235, 50] on ng-md-icon "getI18NText('BUTTONS.CLOSE_DIALOG')" at bounding box center [1239, 50] width 17 height 17
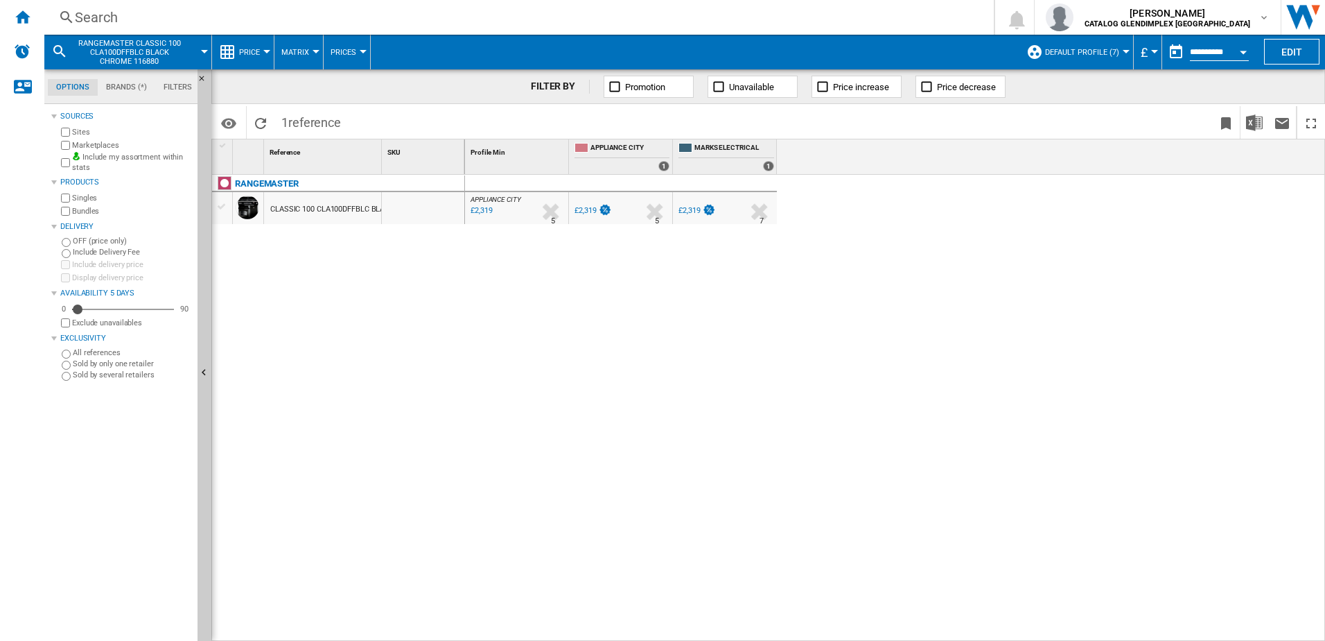
click at [384, 26] on div "Search" at bounding box center [516, 17] width 883 height 19
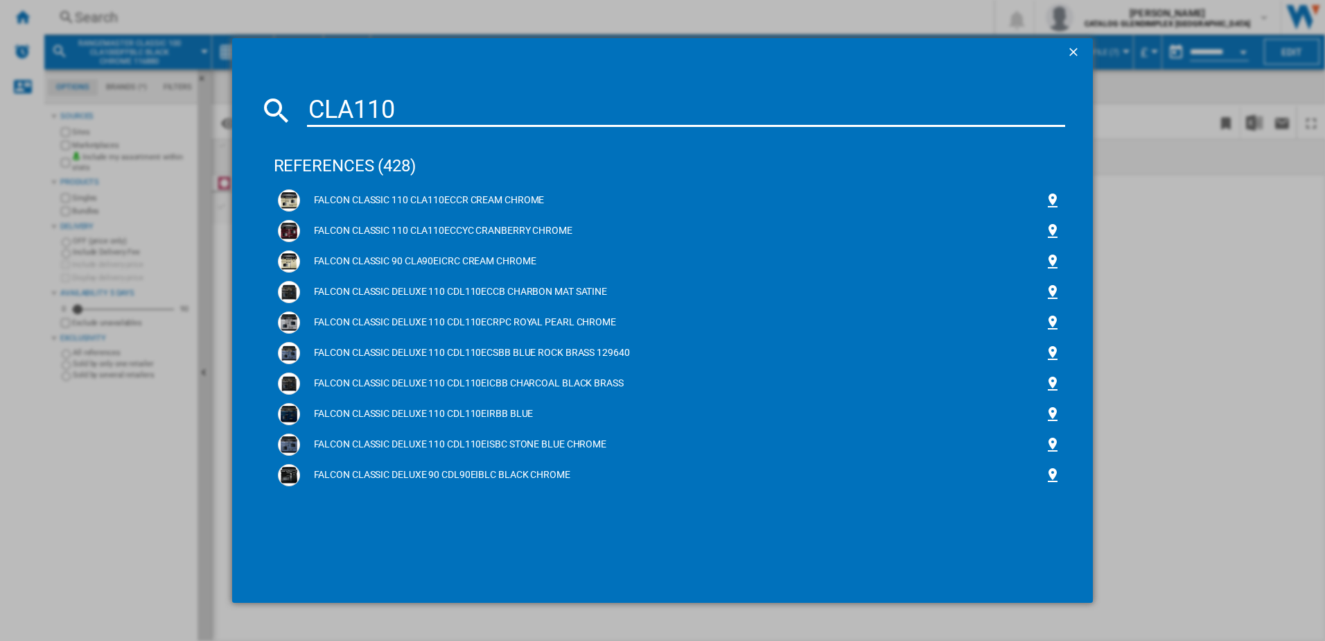
type input "CLA110D"
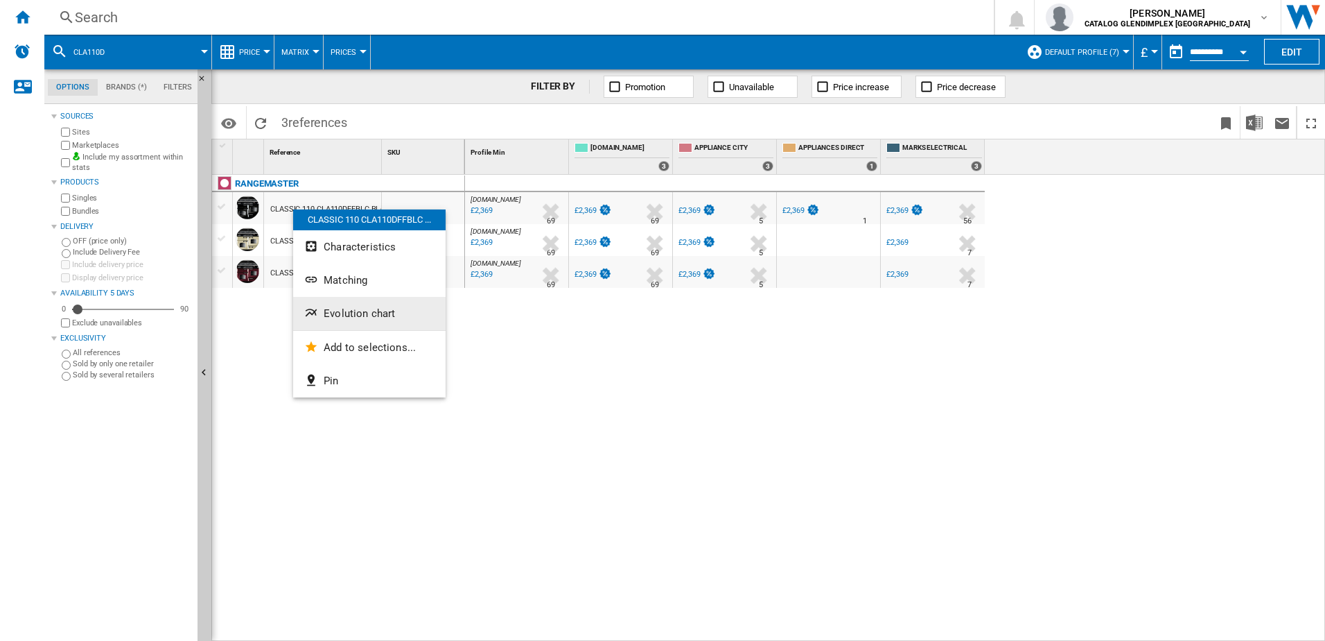
click at [354, 316] on span "Evolution chart" at bounding box center [359, 313] width 71 height 12
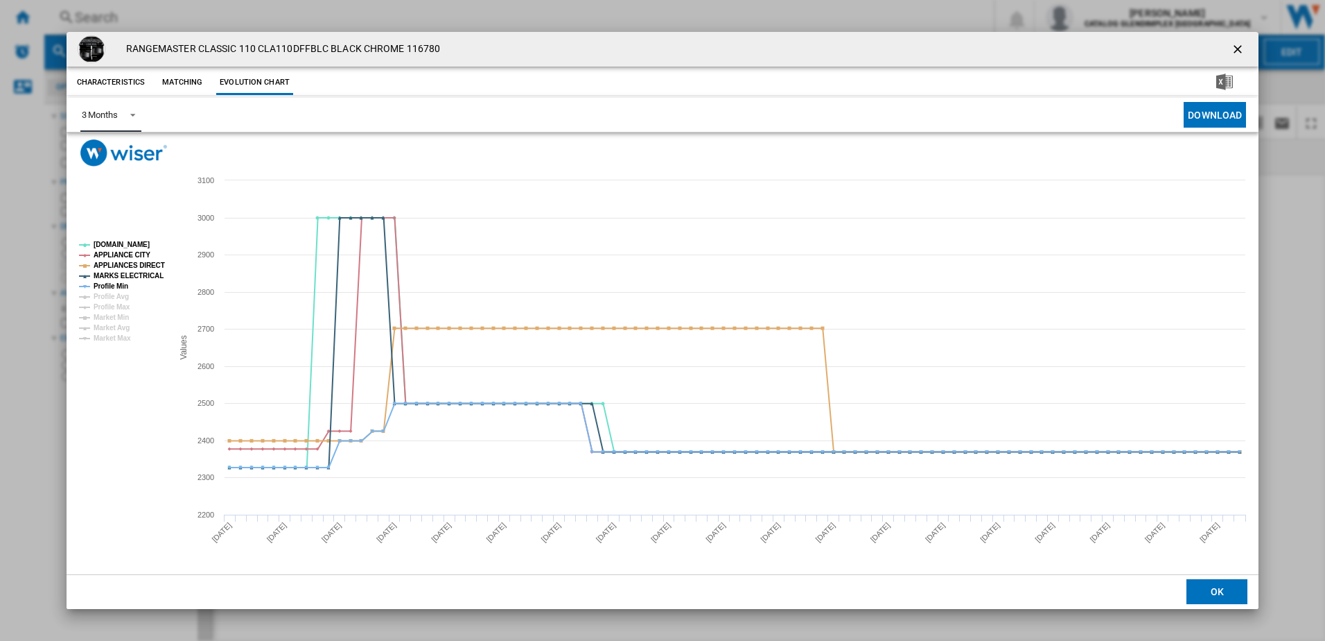
click at [110, 112] on div "3 Months" at bounding box center [100, 115] width 36 height 10
click at [101, 155] on div "6 Months" at bounding box center [99, 148] width 36 height 12
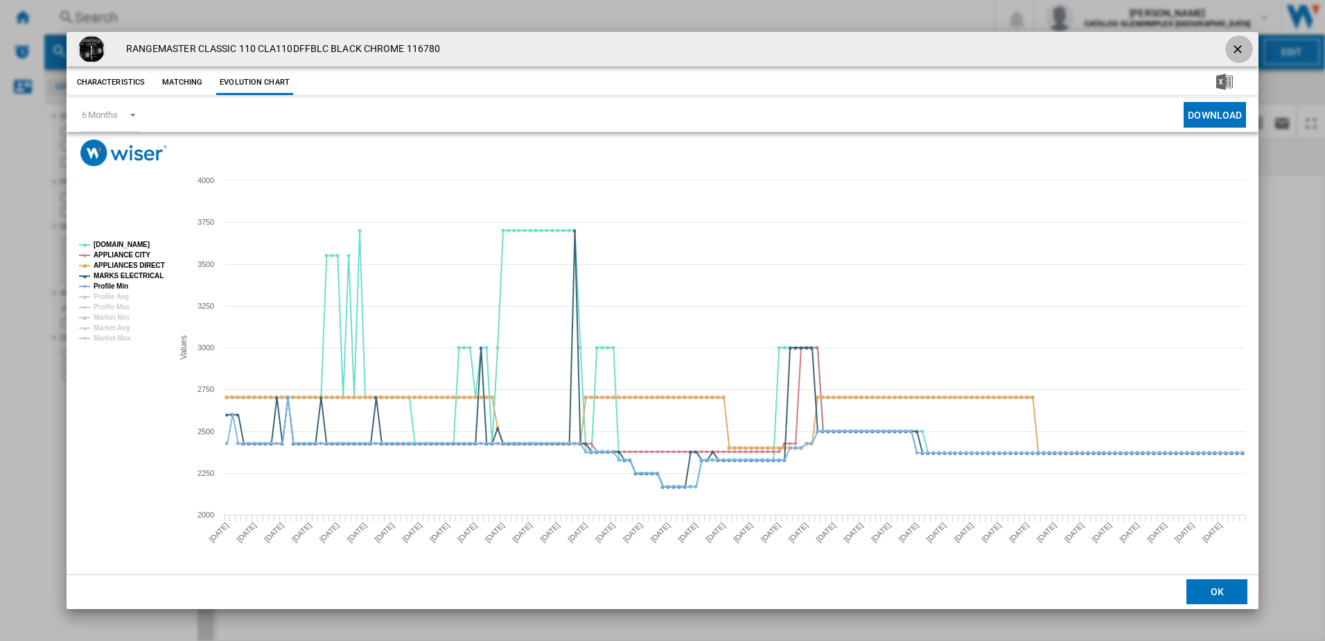
click at [1237, 55] on ng-md-icon "getI18NText('BUTTONS.CLOSE_DIALOG')" at bounding box center [1239, 50] width 17 height 17
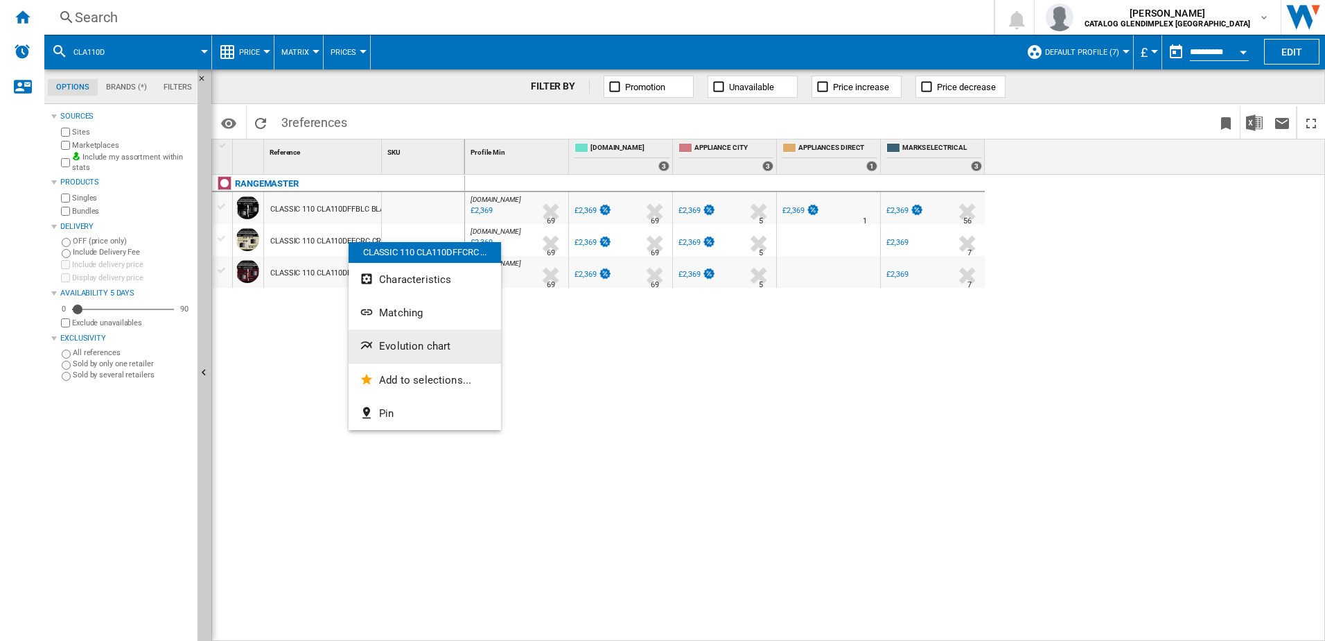
click at [396, 339] on button "Evolution chart" at bounding box center [425, 345] width 153 height 33
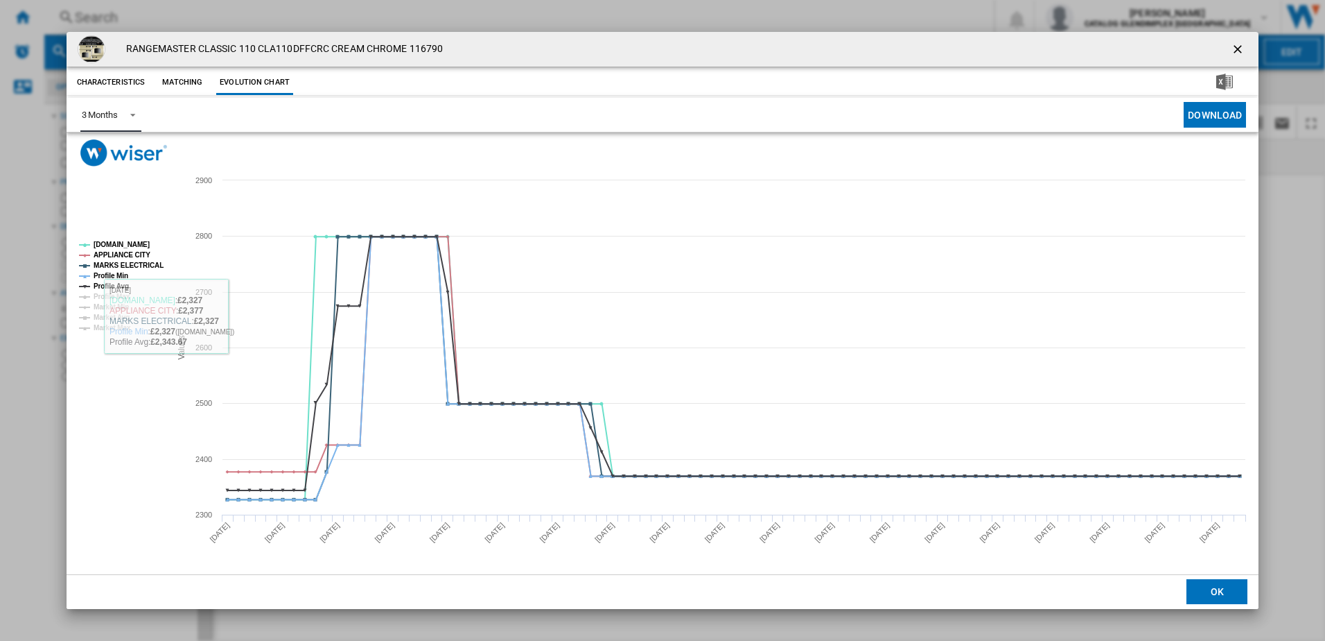
click at [113, 114] on div "3 Months" at bounding box center [100, 115] width 36 height 10
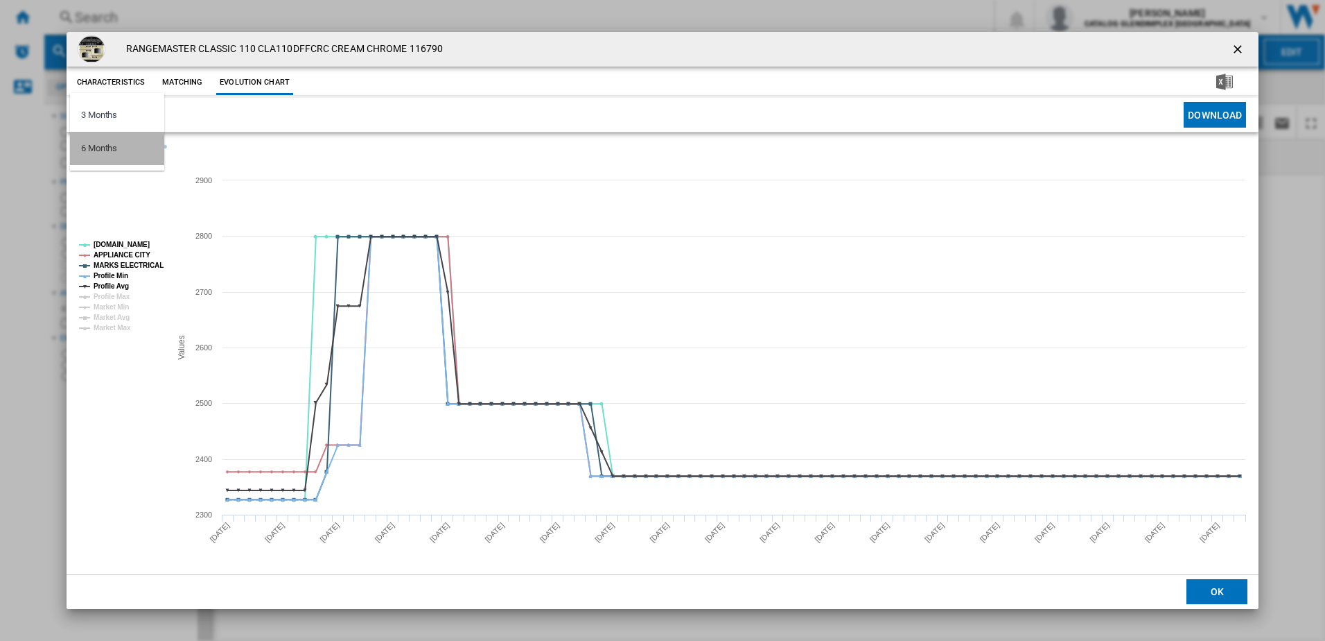
click at [110, 143] on div "6 Months" at bounding box center [99, 148] width 36 height 12
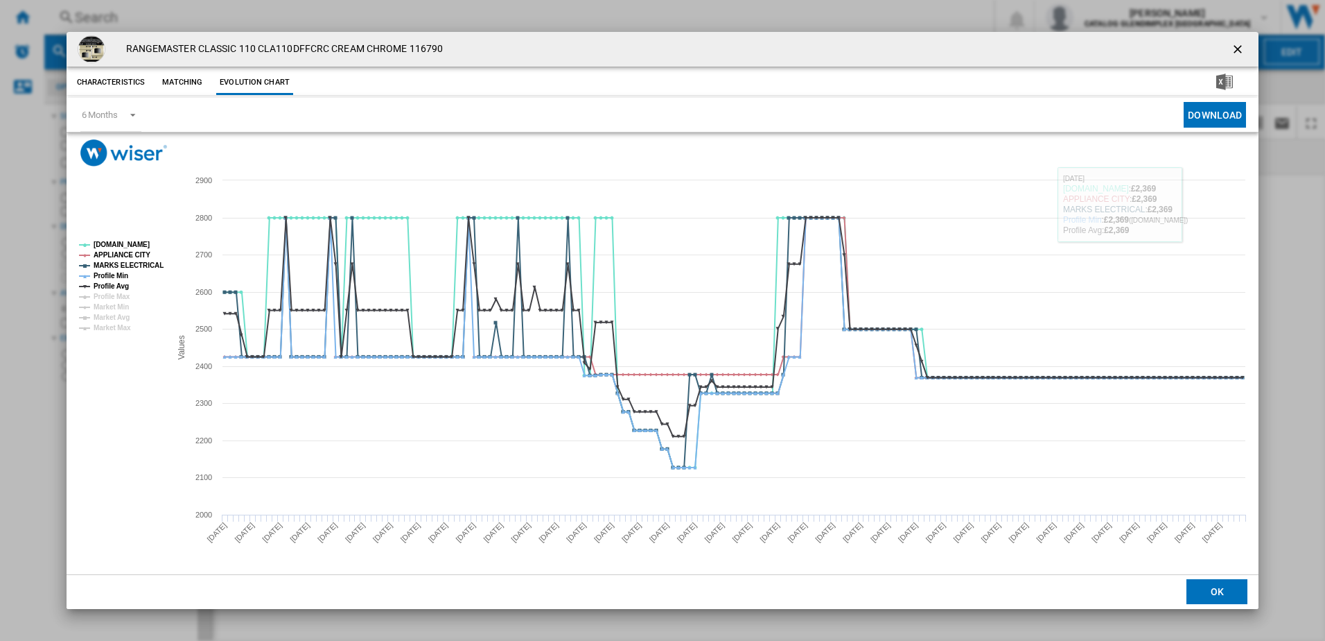
click at [1237, 60] on button "Product popup" at bounding box center [1240, 49] width 28 height 28
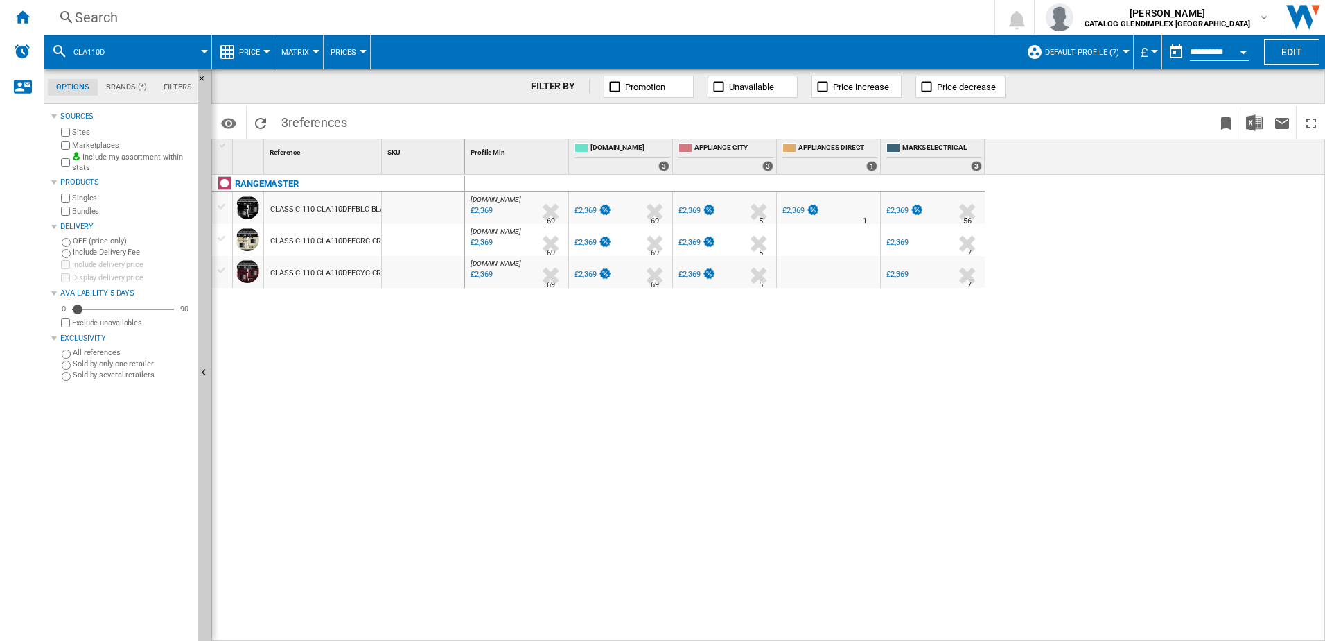
click at [369, 27] on div "Search Search 0 [PERSON_NAME] CATALOG GLENDIMPLEX [GEOGRAPHIC_DATA] CATALOG GLE…" at bounding box center [684, 17] width 1281 height 35
click at [367, 12] on div "Search" at bounding box center [516, 17] width 883 height 19
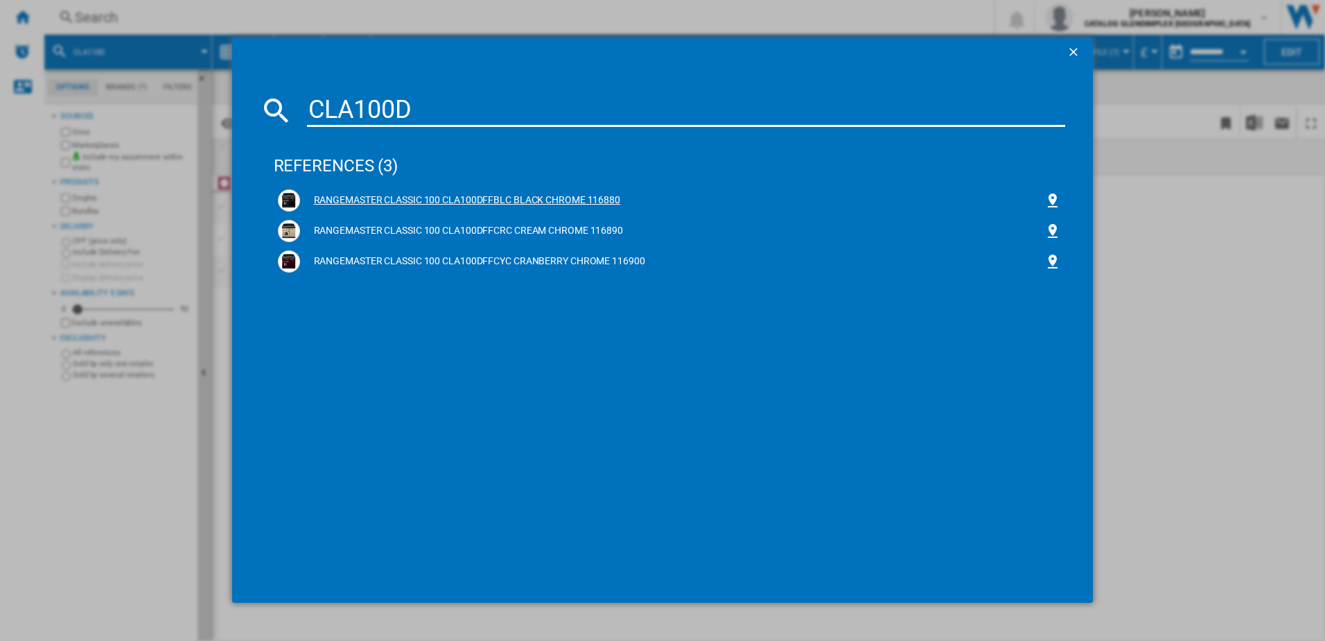
type input "CLA100D"
click at [378, 199] on div "RANGEMASTER CLASSIC 100 CLA100DFFBLC BLACK CHROME 116880" at bounding box center [672, 200] width 745 height 14
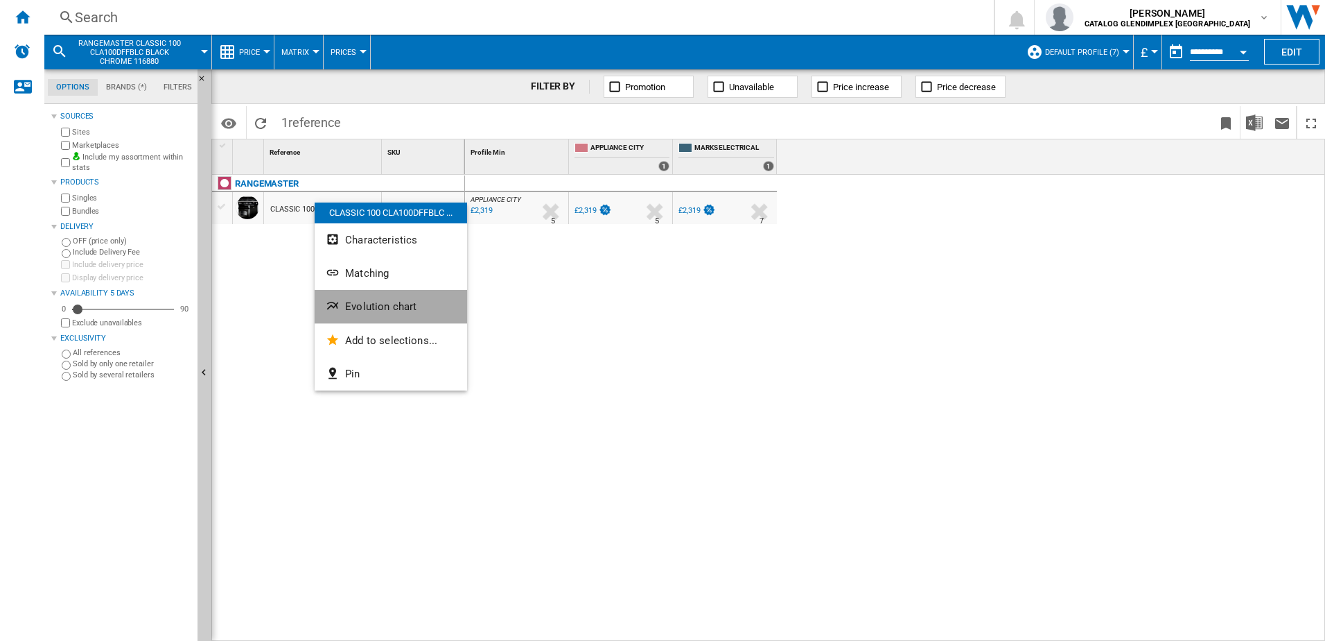
click at [364, 310] on span "Evolution chart" at bounding box center [380, 306] width 71 height 12
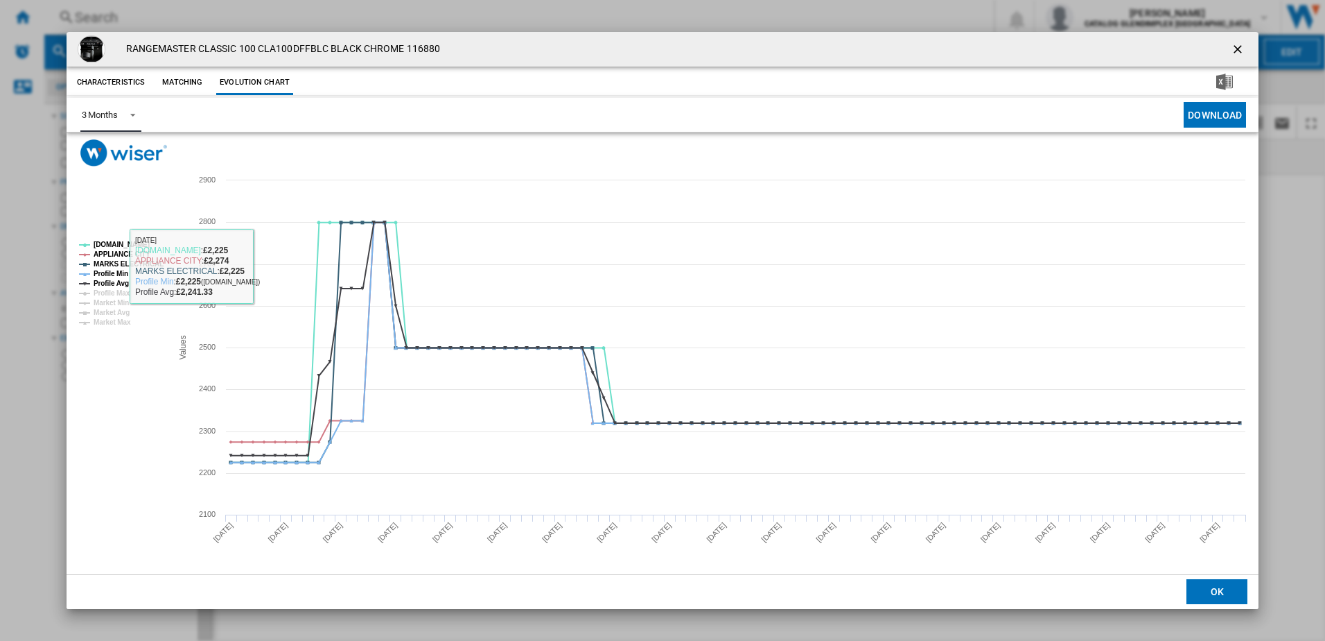
click at [103, 110] on div "3 Months" at bounding box center [100, 115] width 36 height 10
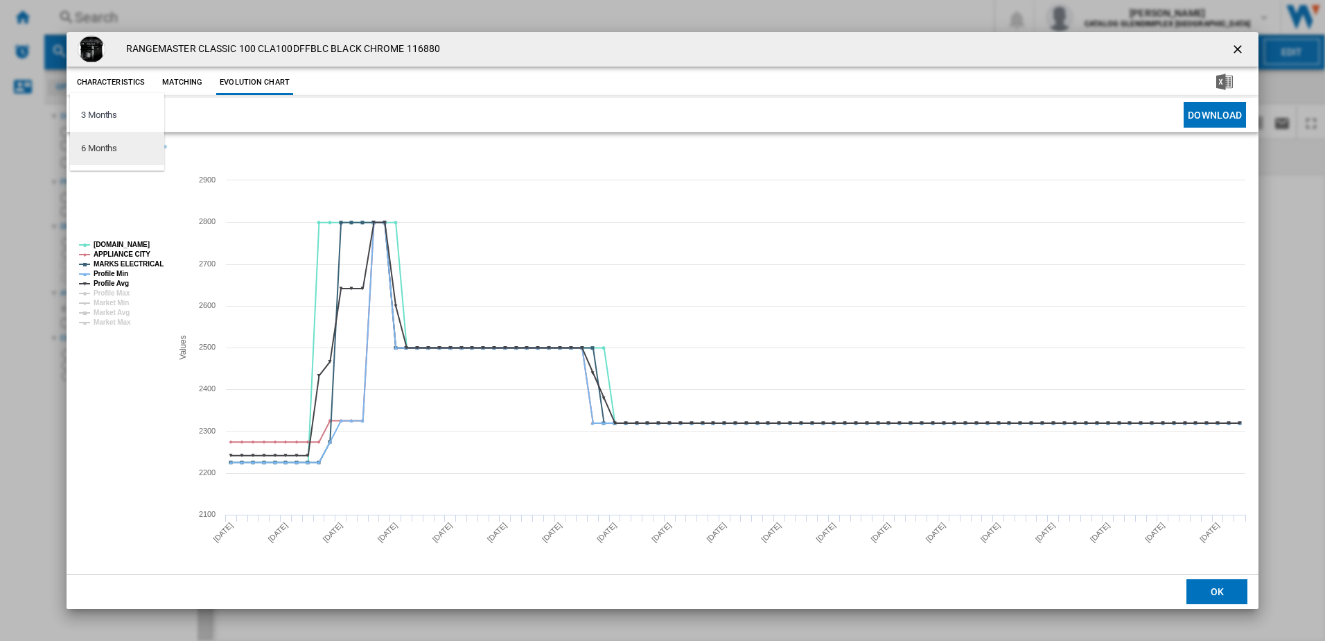
click at [115, 152] on div "6 Months" at bounding box center [99, 148] width 36 height 12
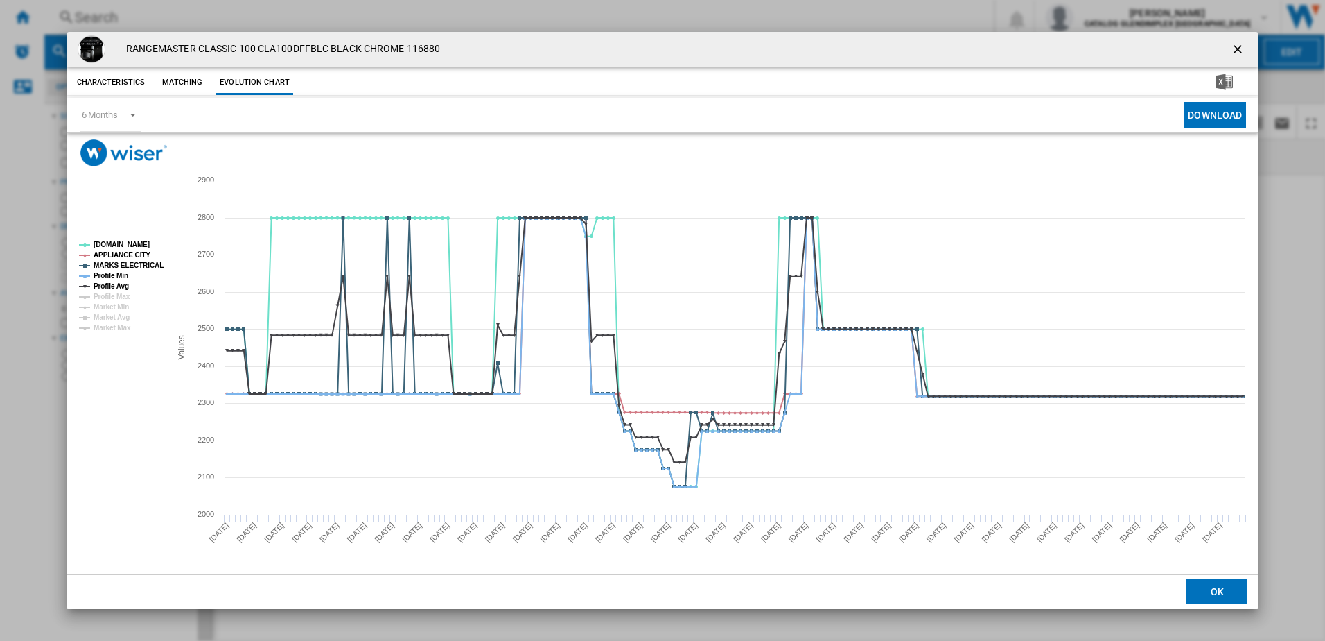
click at [1235, 43] on ng-md-icon "getI18NText('BUTTONS.CLOSE_DIALOG')" at bounding box center [1239, 50] width 17 height 17
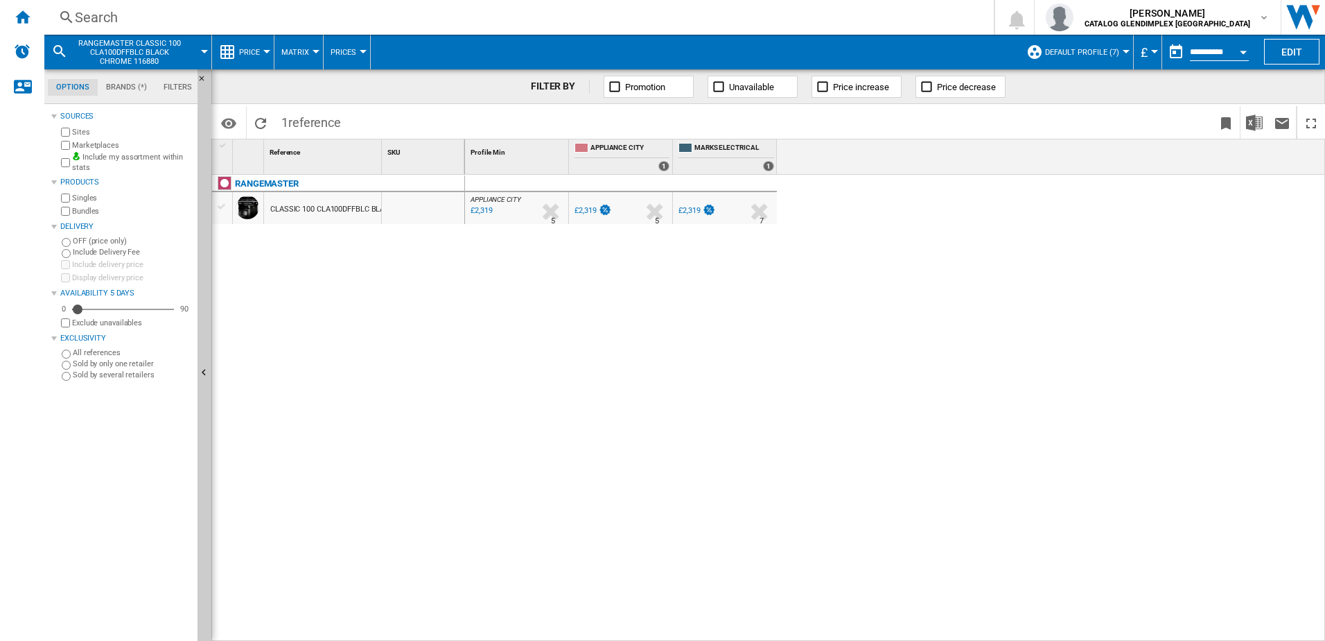
click at [533, 25] on div "Search" at bounding box center [516, 17] width 883 height 19
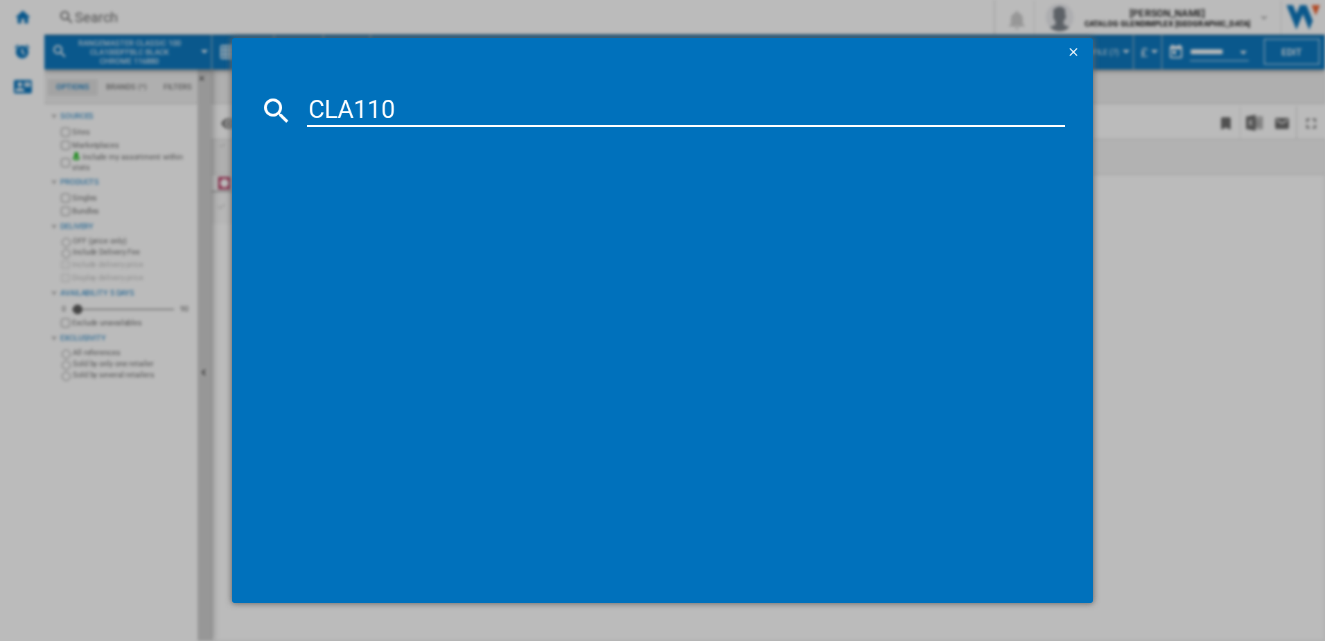
type input "CLA110"
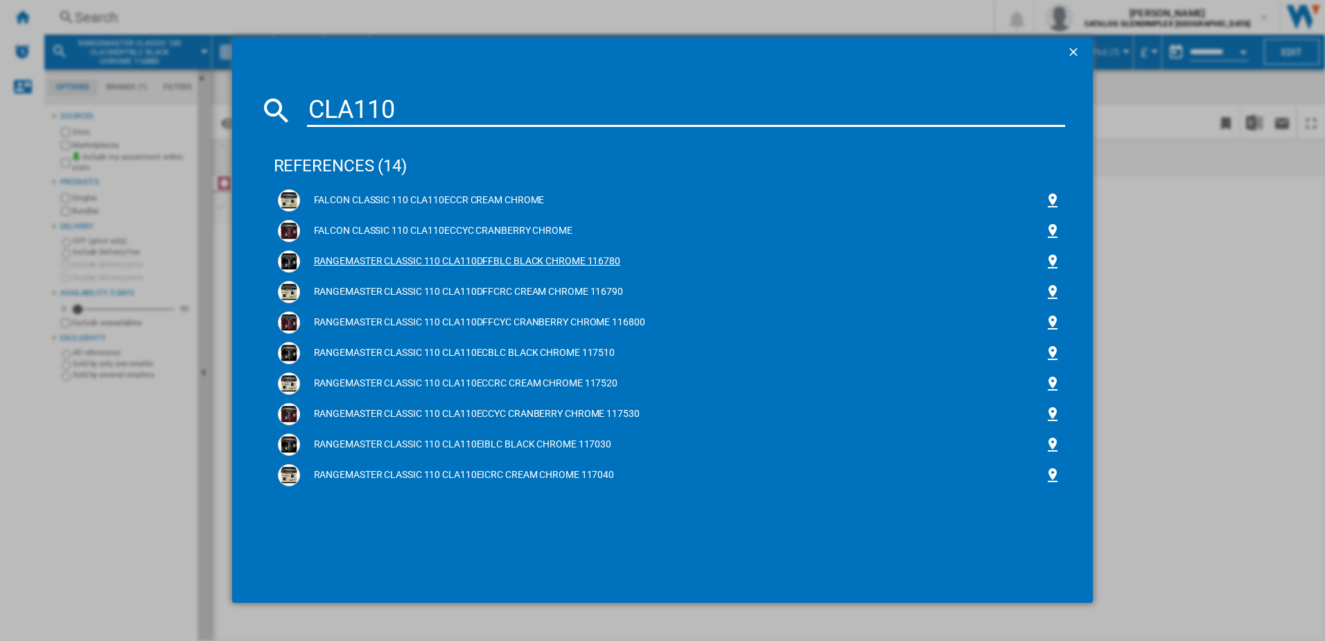
drag, startPoint x: 413, startPoint y: 259, endPoint x: 366, endPoint y: 270, distance: 48.4
click at [405, 264] on div "RANGEMASTER CLASSIC 110 CLA110DFFBLC BLACK CHROME 116780" at bounding box center [672, 261] width 745 height 14
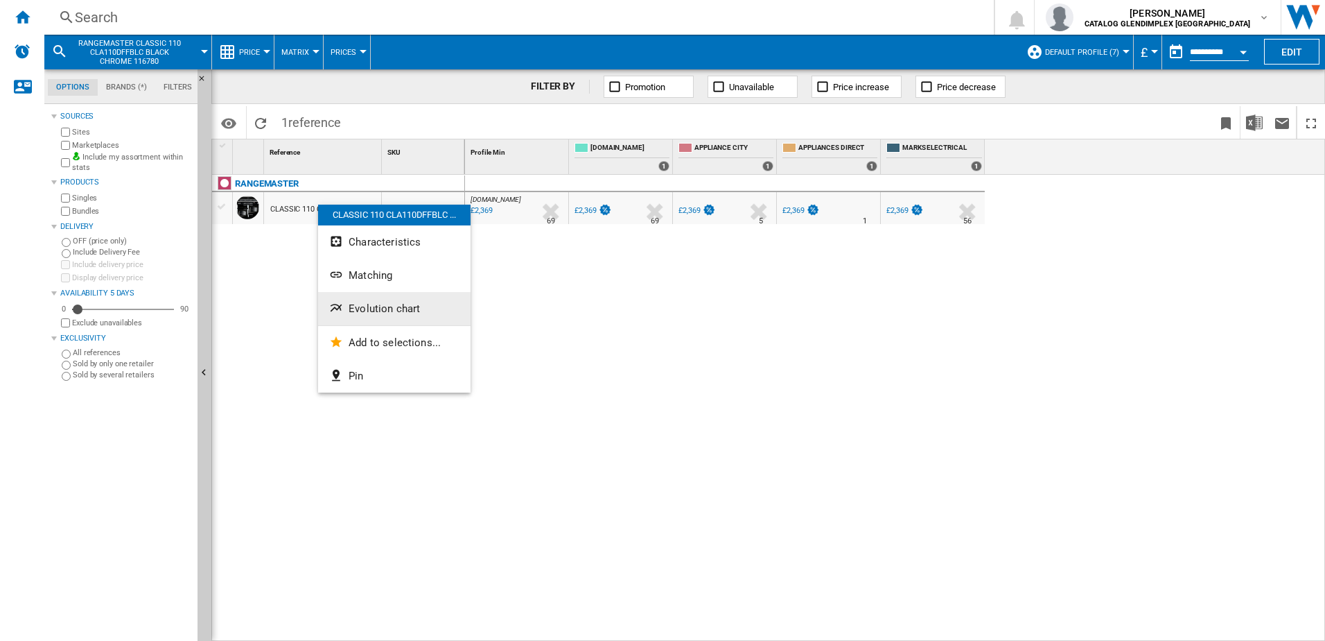
click at [353, 313] on span "Evolution chart" at bounding box center [384, 308] width 71 height 12
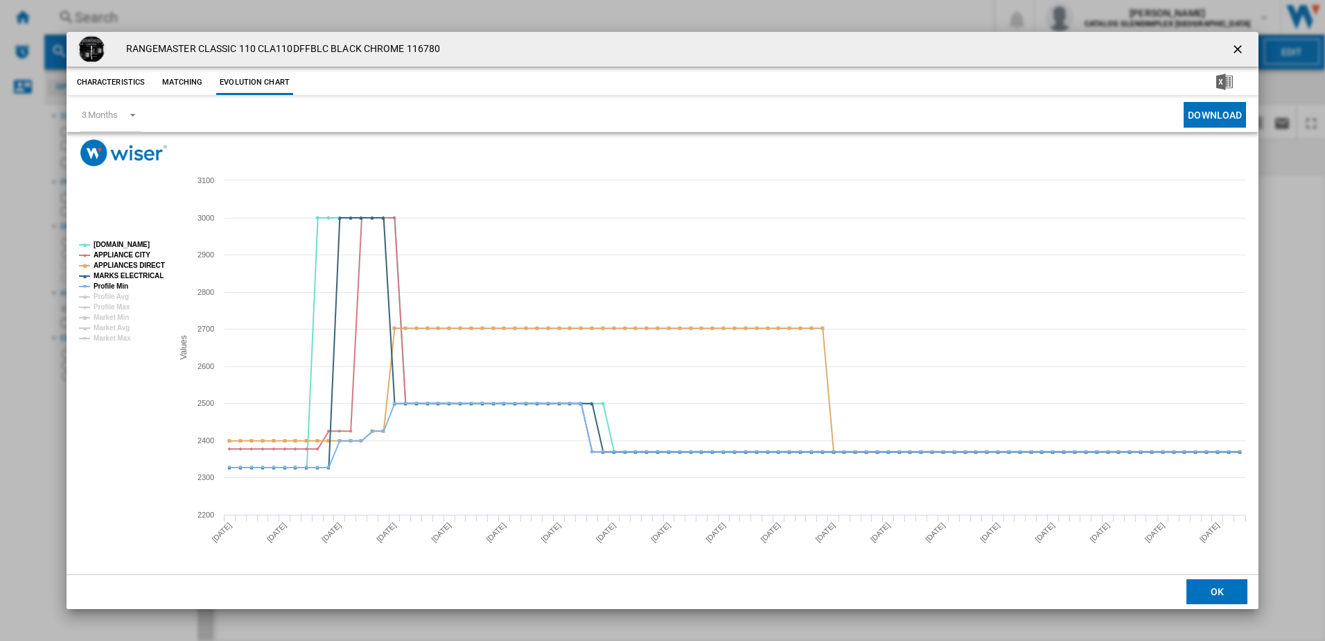
click at [1235, 46] on ng-md-icon "getI18NText('BUTTONS.CLOSE_DIALOG')" at bounding box center [1239, 50] width 17 height 17
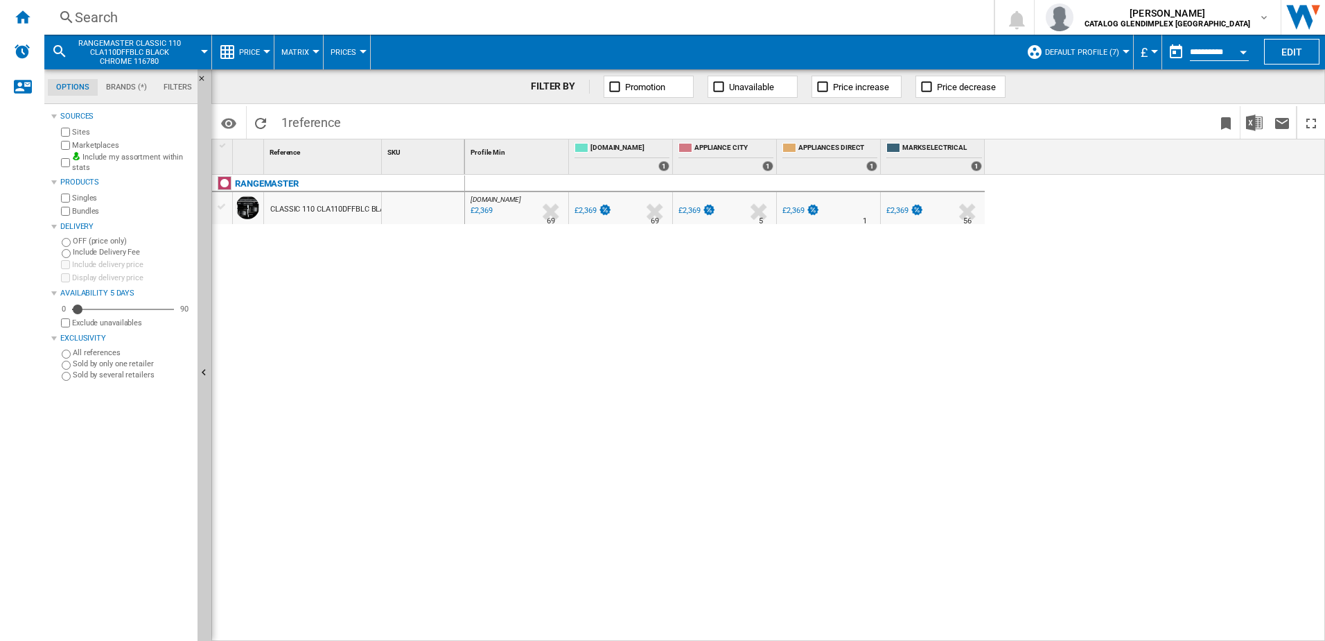
click at [201, 26] on div "Search" at bounding box center [516, 17] width 883 height 19
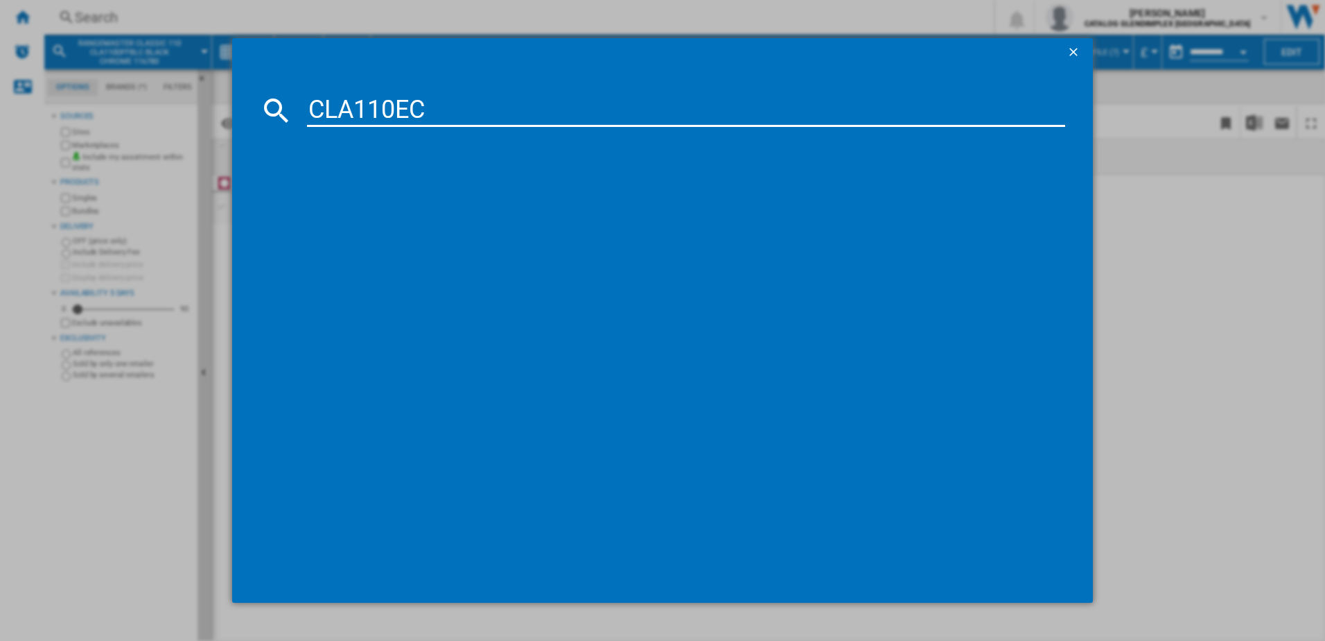
type input "CLA110EC"
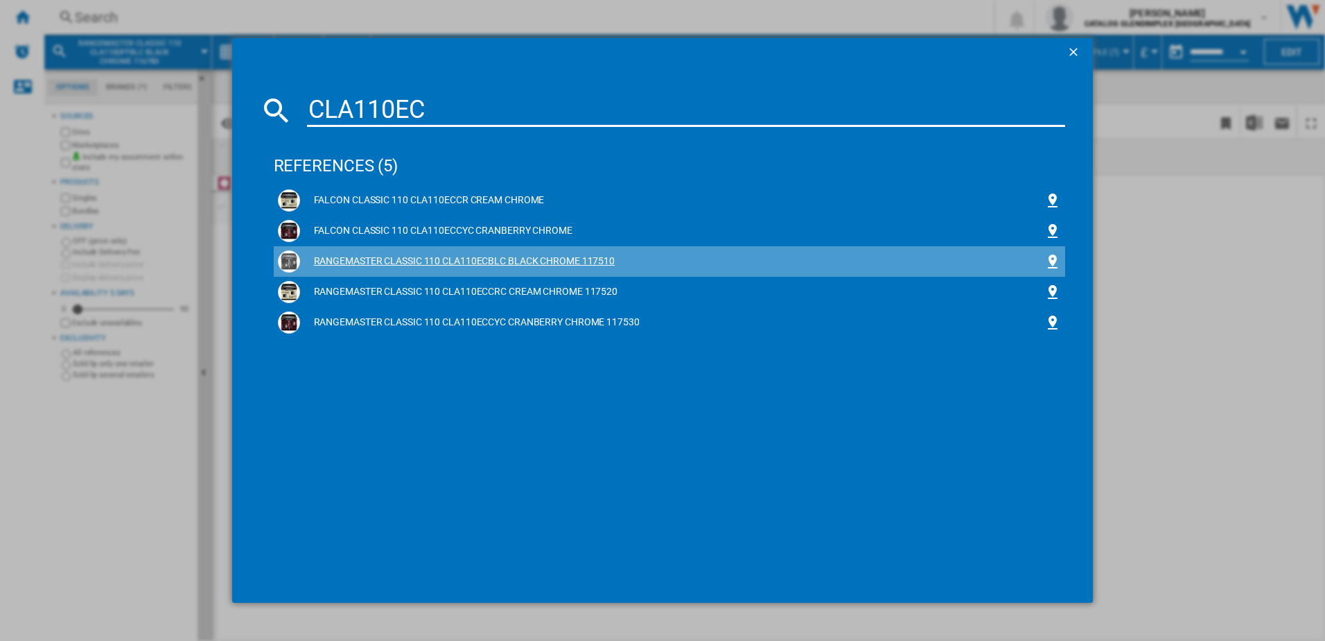
click at [384, 263] on div "RANGEMASTER CLASSIC 110 CLA110ECBLC BLACK CHROME 117510" at bounding box center [672, 261] width 745 height 14
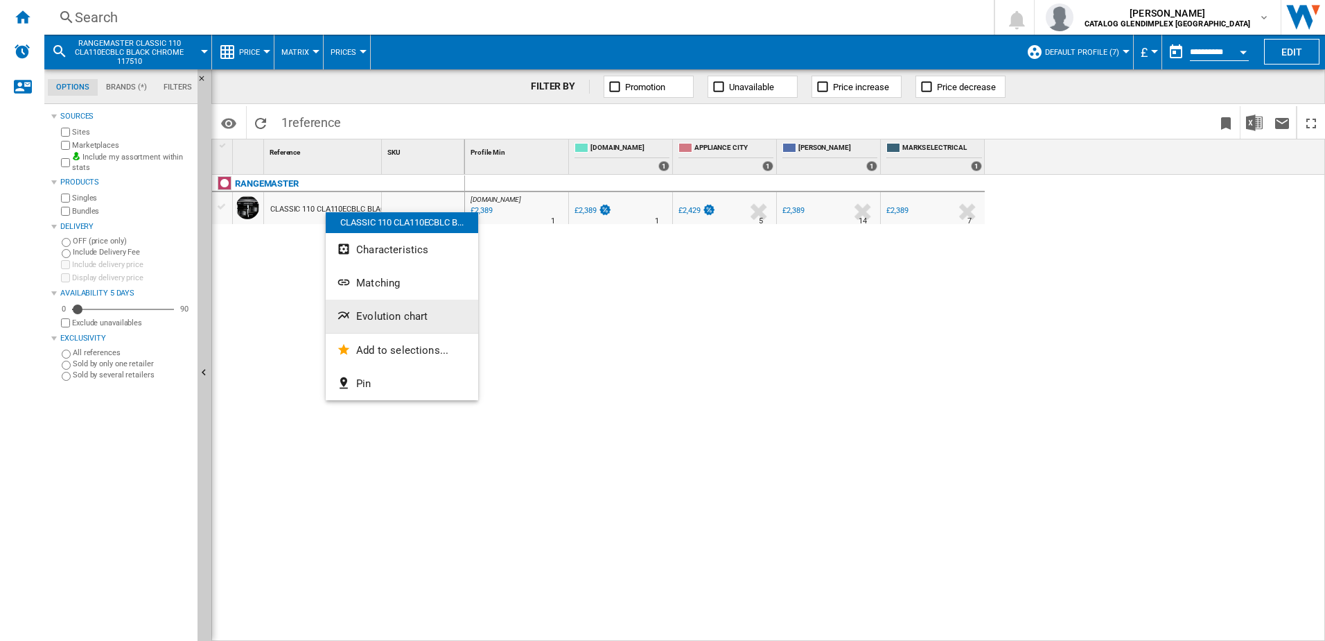
click at [381, 311] on span "Evolution chart" at bounding box center [391, 316] width 71 height 12
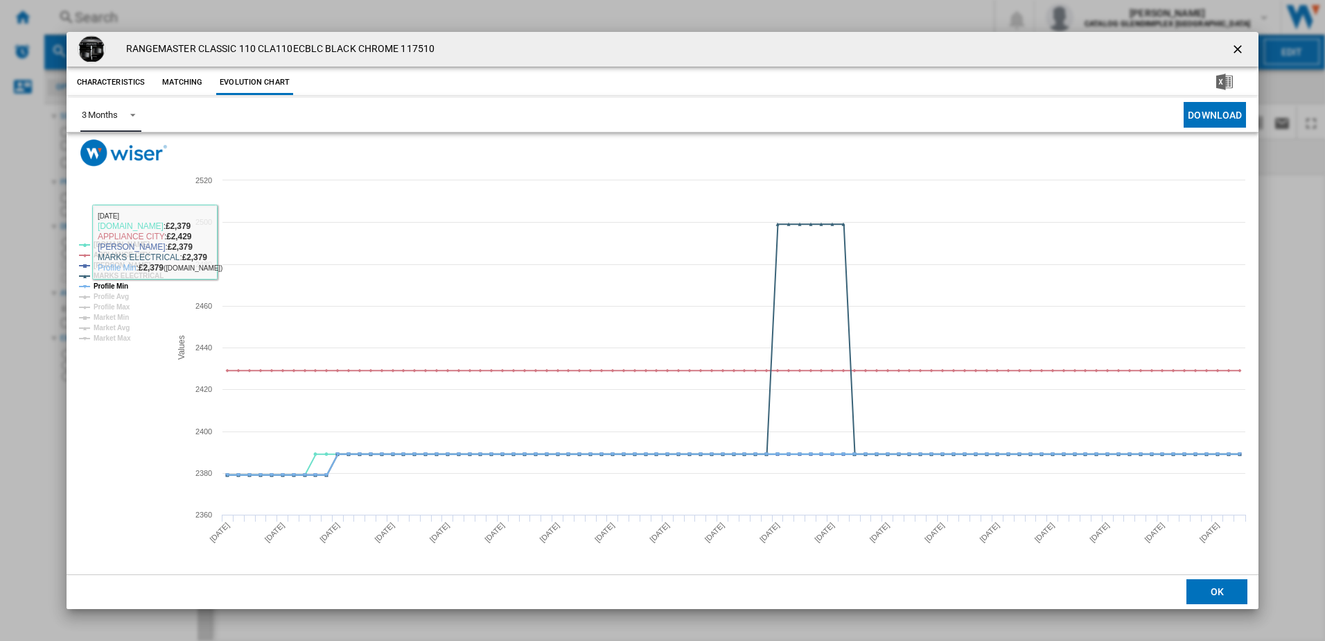
click at [128, 112] on span "Product popup" at bounding box center [129, 113] width 17 height 12
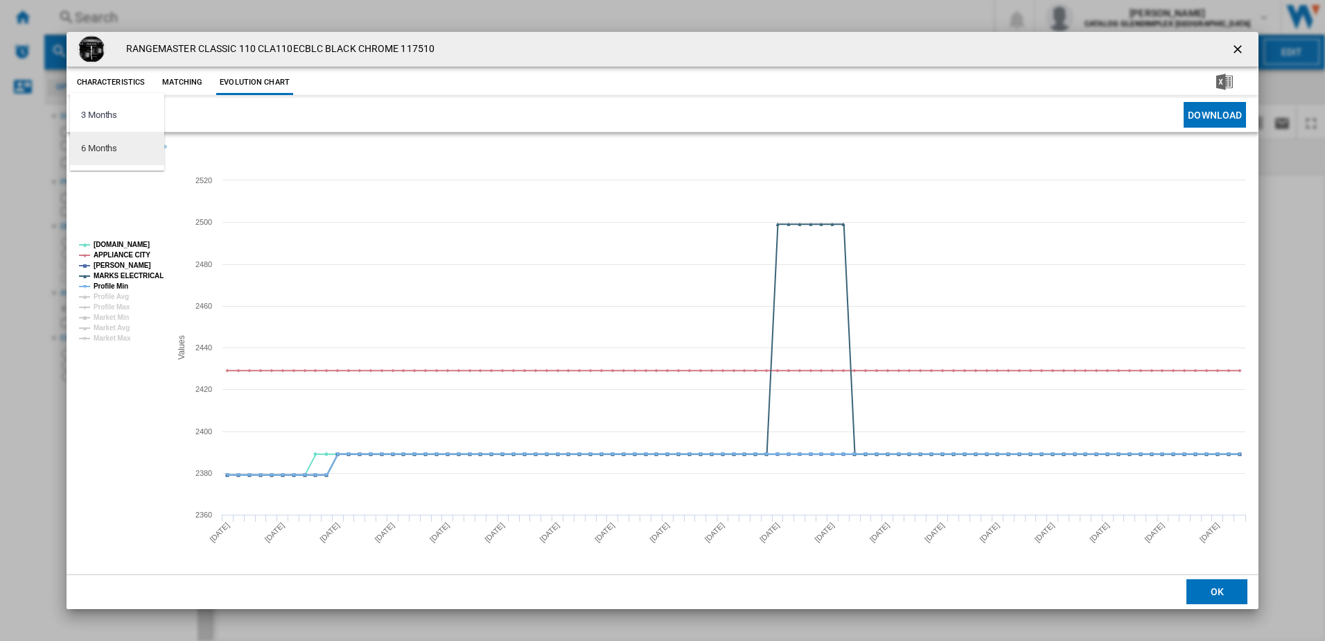
click at [123, 143] on md-option "6 Months" at bounding box center [117, 148] width 94 height 33
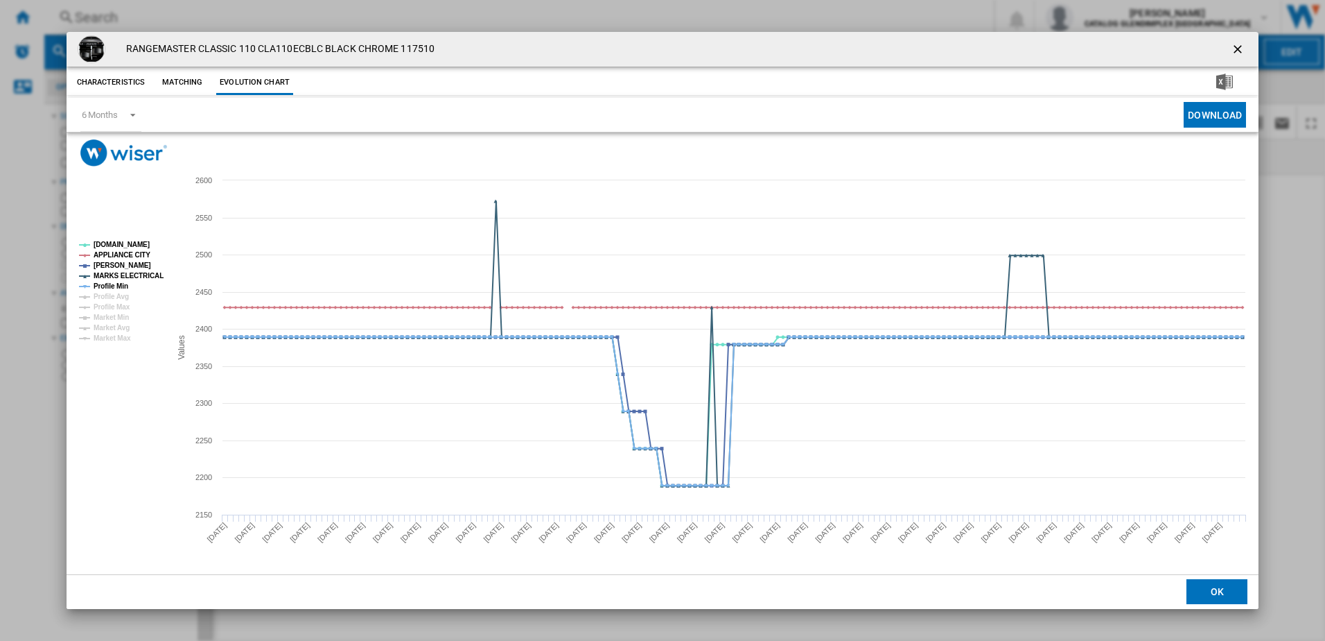
click at [1246, 42] on ng-md-icon "getI18NText('BUTTONS.CLOSE_DIALOG')" at bounding box center [1239, 50] width 17 height 17
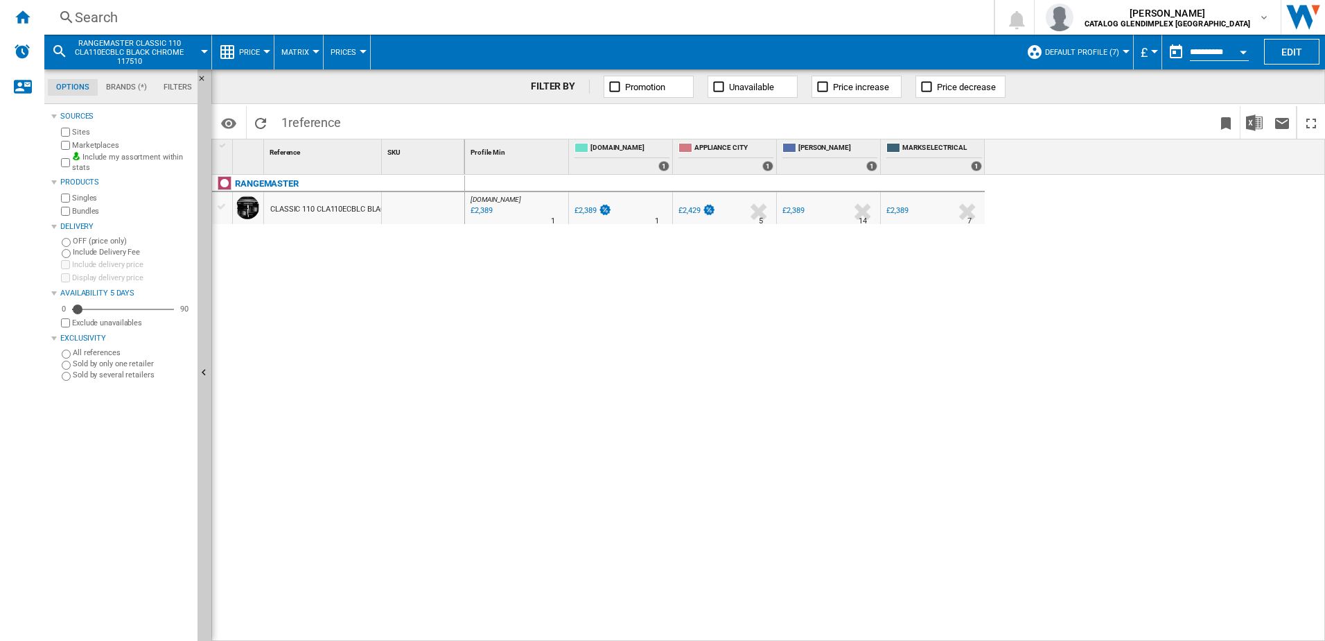
click at [342, 20] on div "Search" at bounding box center [516, 17] width 883 height 19
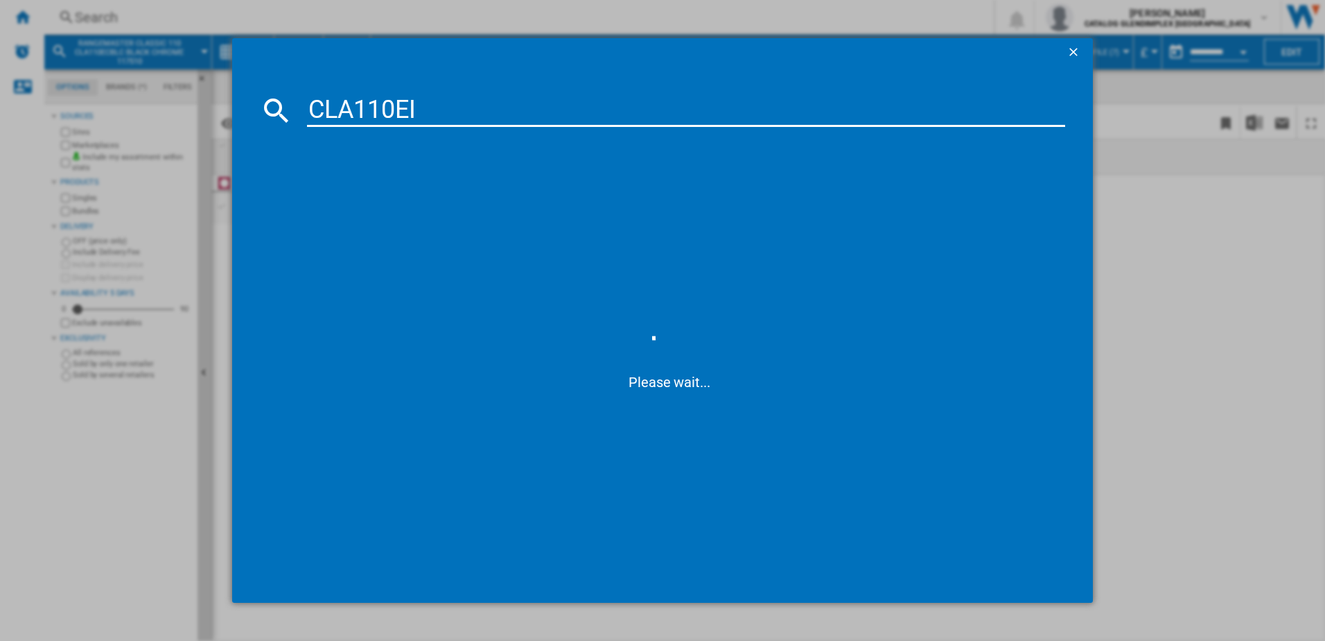
type input "CLA110E"
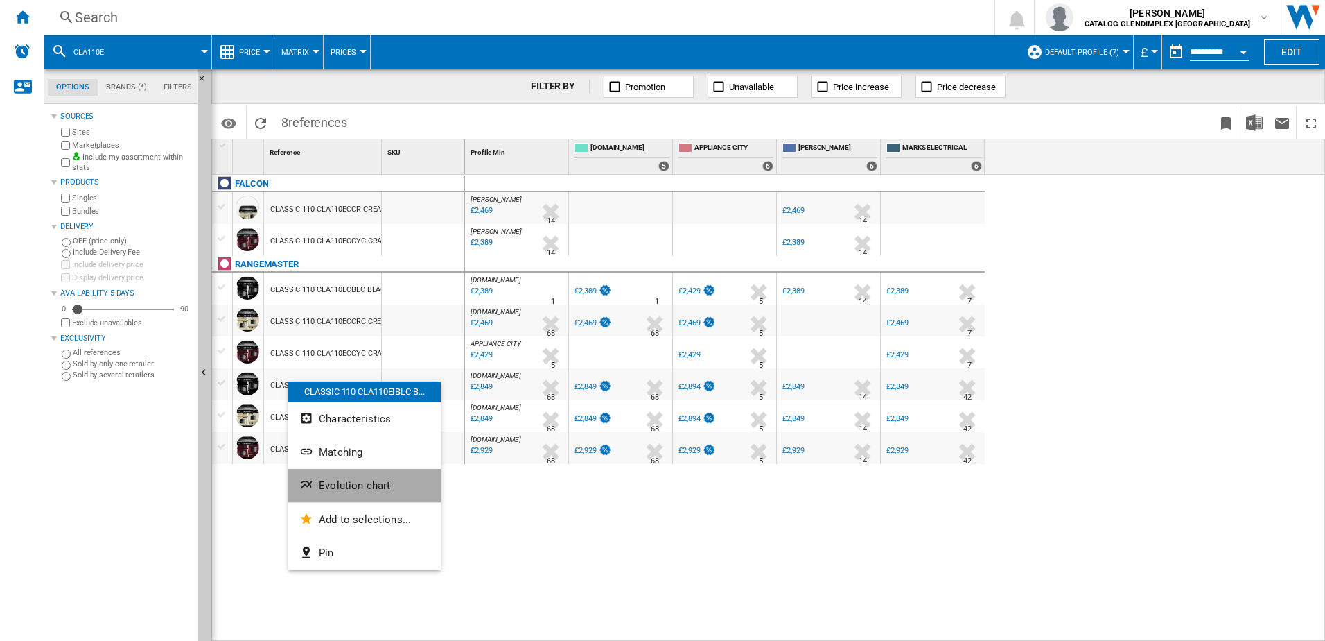
click at [364, 480] on span "Evolution chart" at bounding box center [354, 485] width 71 height 12
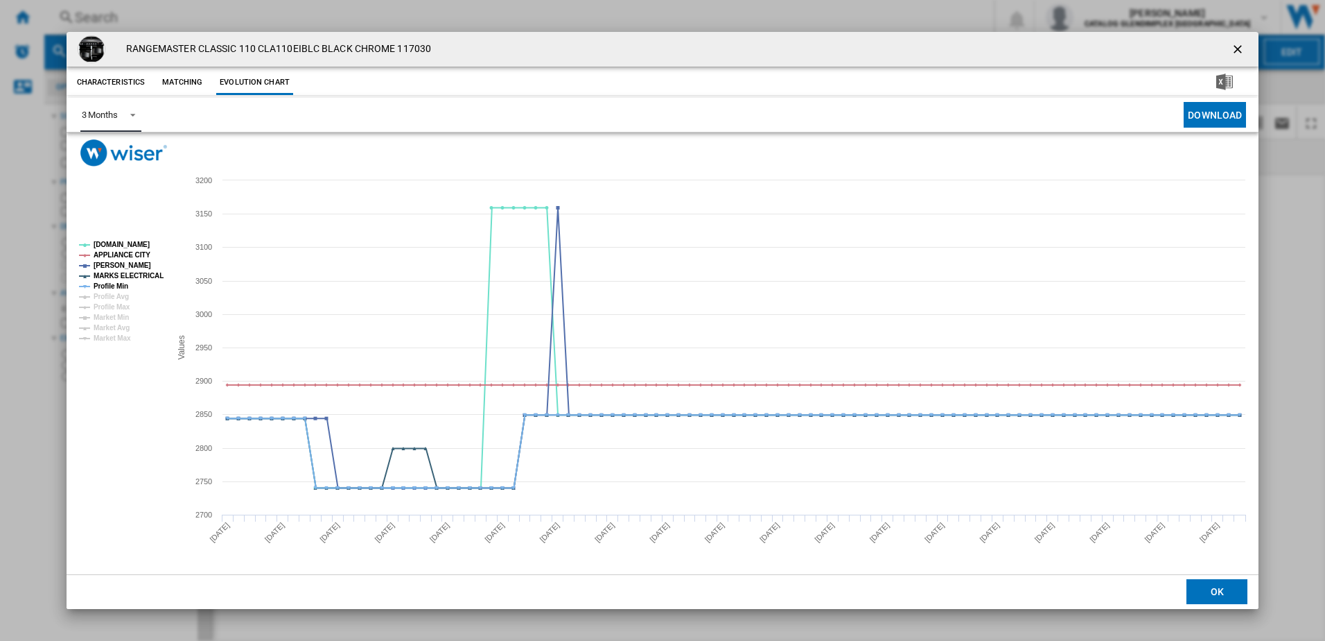
click at [109, 106] on md-select-value "3 Months" at bounding box center [110, 115] width 61 height 34
click at [120, 153] on md-option "6 Months" at bounding box center [117, 148] width 94 height 33
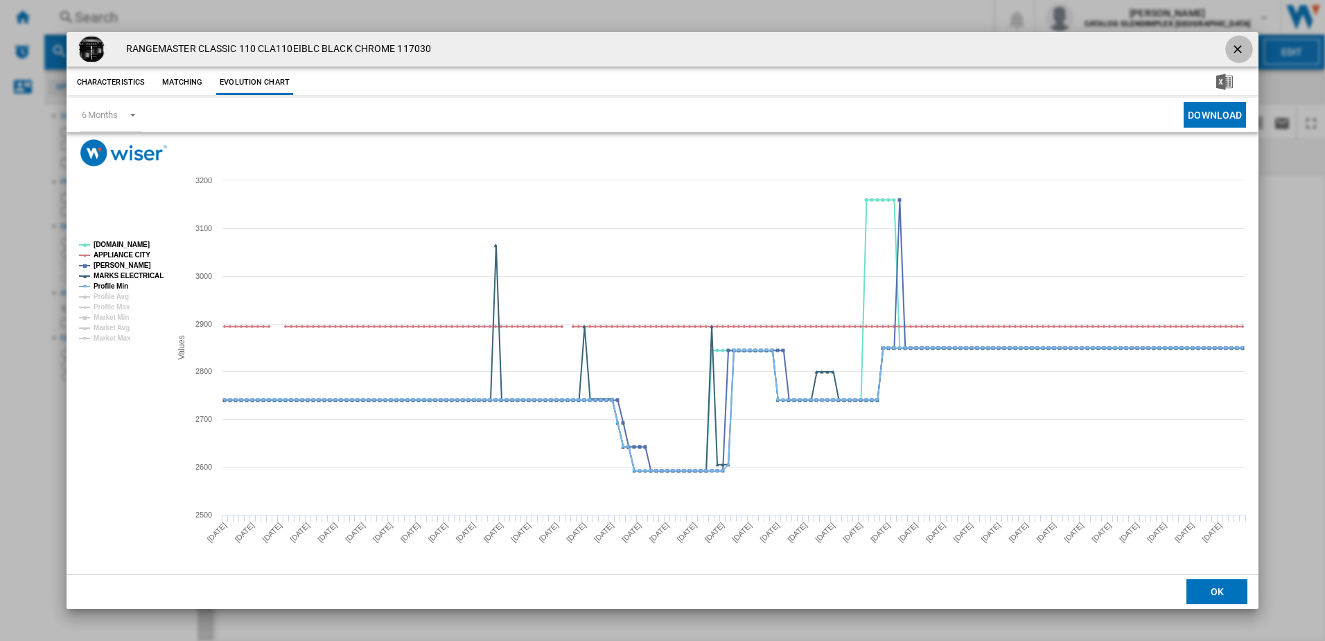
click at [1231, 46] on ng-md-icon "getI18NText('BUTTONS.CLOSE_DIALOG')" at bounding box center [1239, 50] width 17 height 17
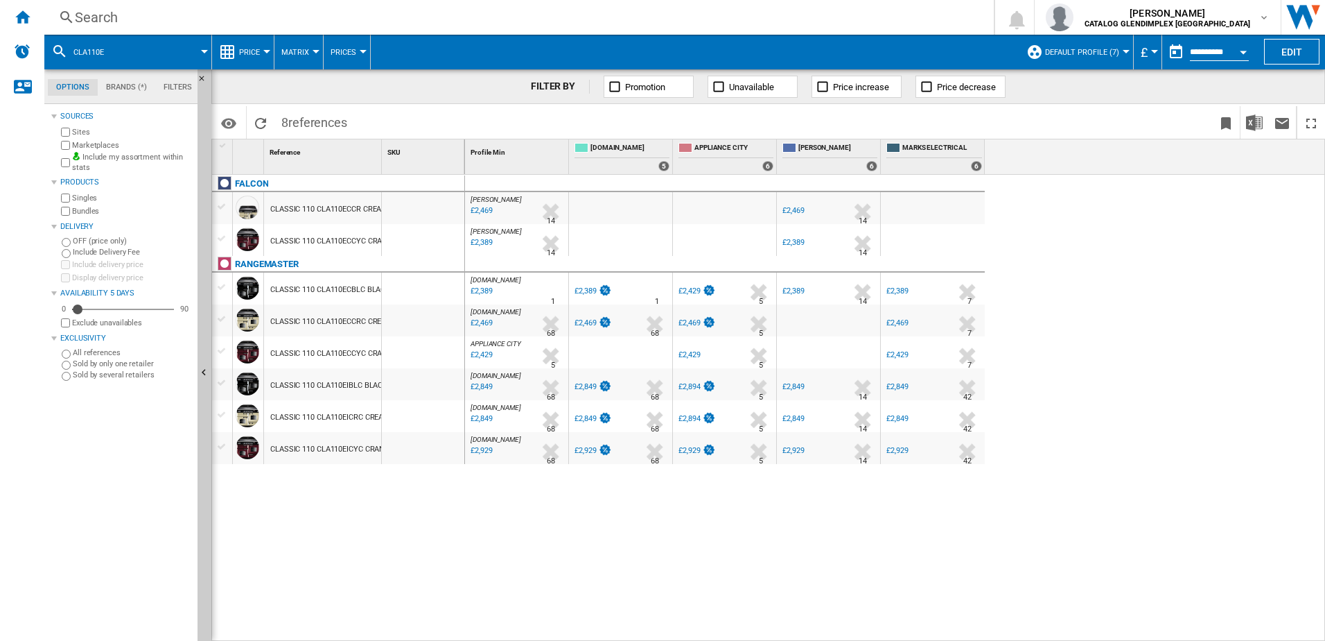
click at [254, 24] on div "Search" at bounding box center [516, 17] width 883 height 19
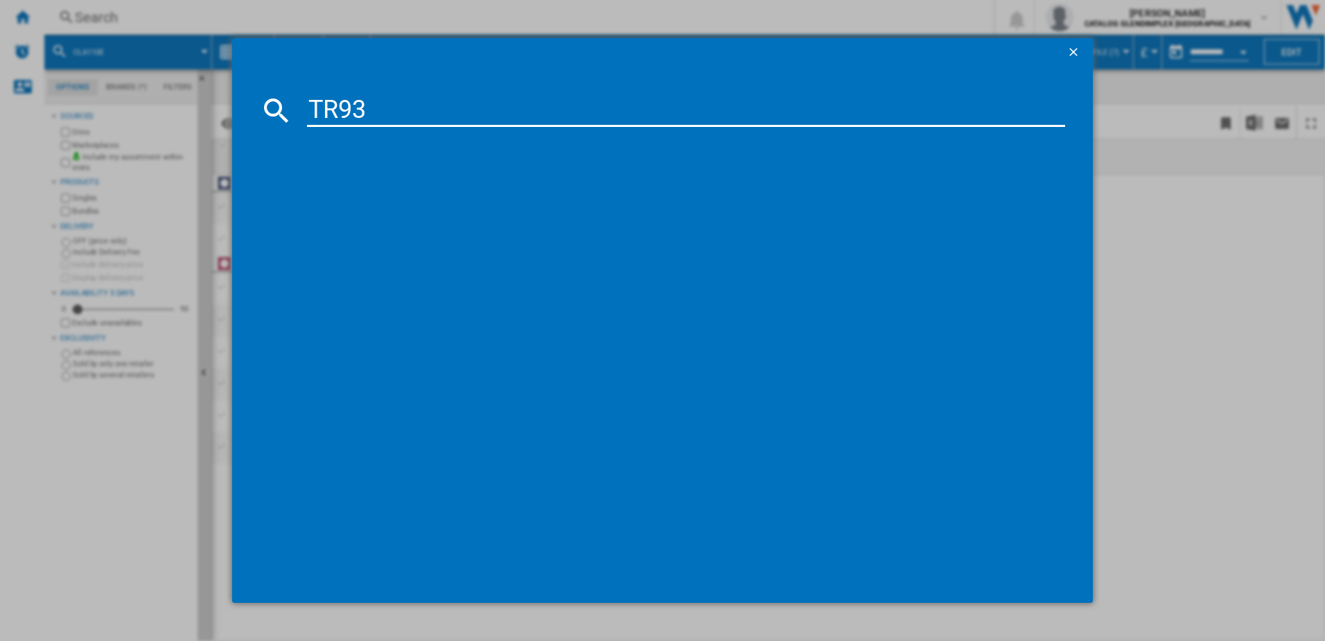
type input "TR93"
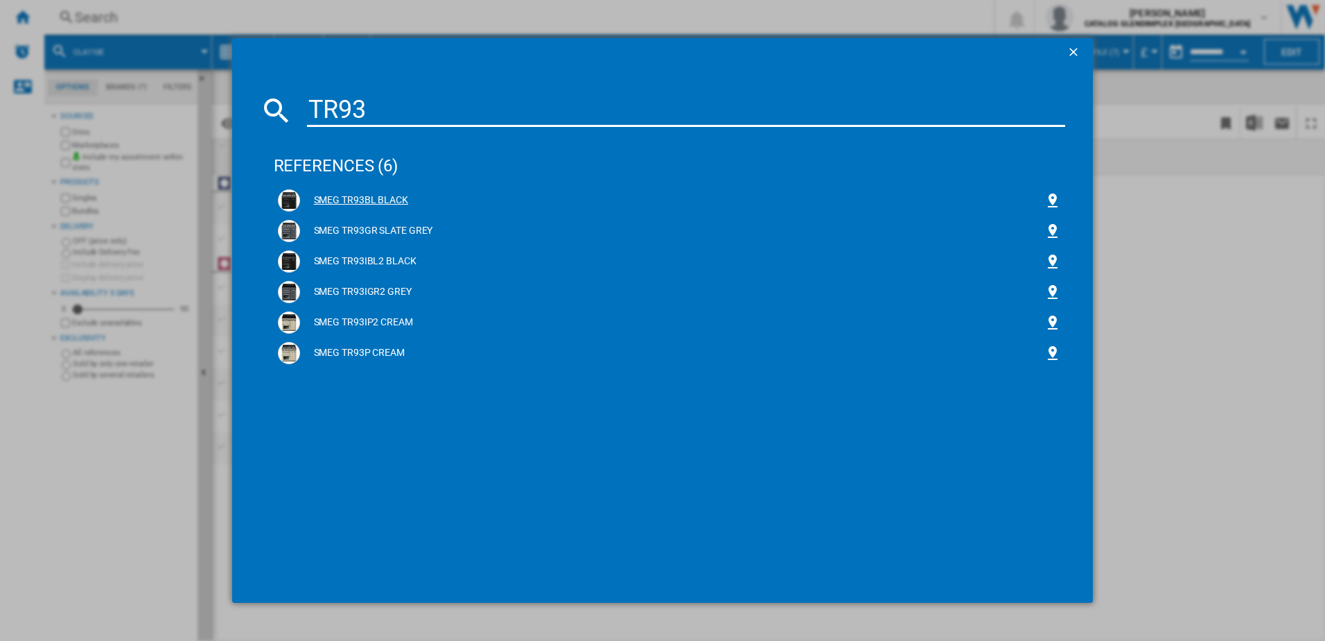
click at [336, 201] on div "SMEG TR93BL BLACK" at bounding box center [672, 200] width 745 height 14
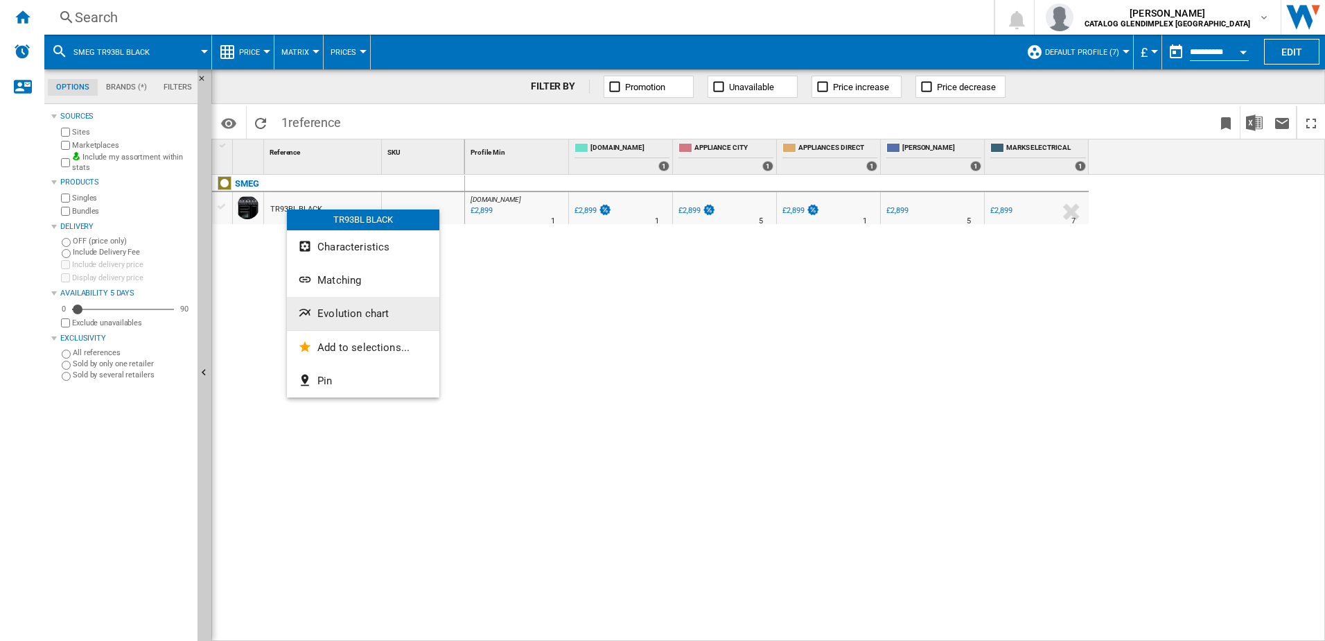
click at [356, 306] on button "Evolution chart" at bounding box center [363, 313] width 153 height 33
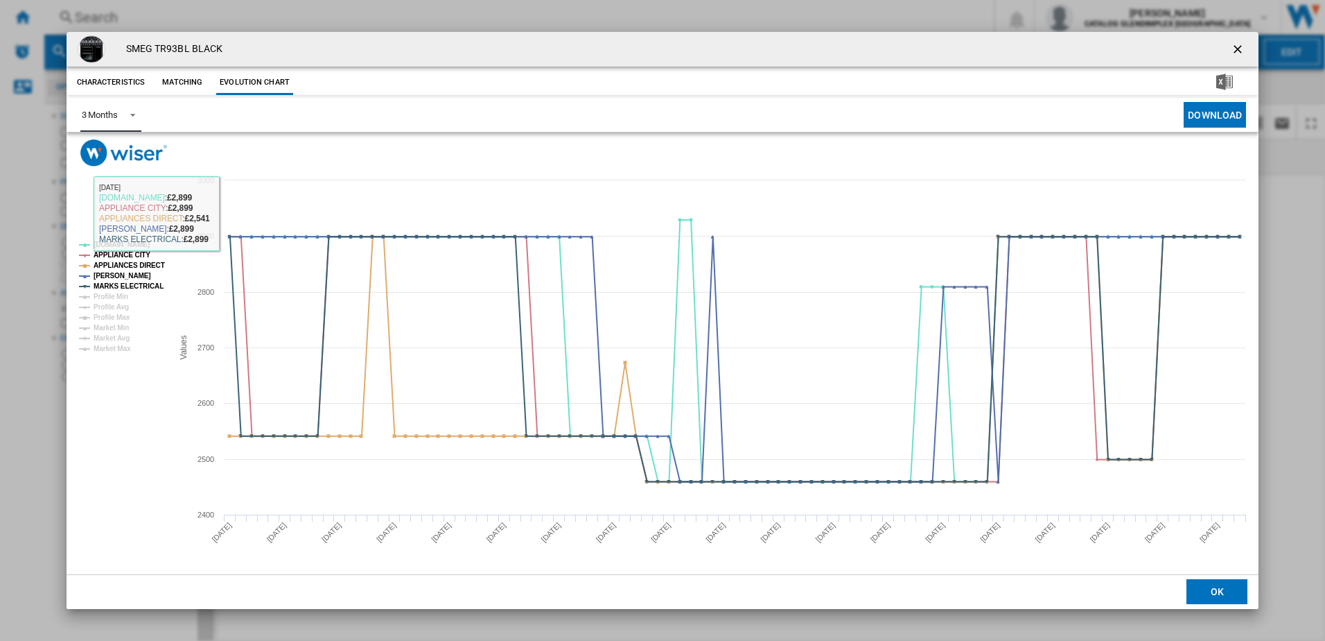
click at [117, 116] on div "3 Months" at bounding box center [100, 115] width 36 height 10
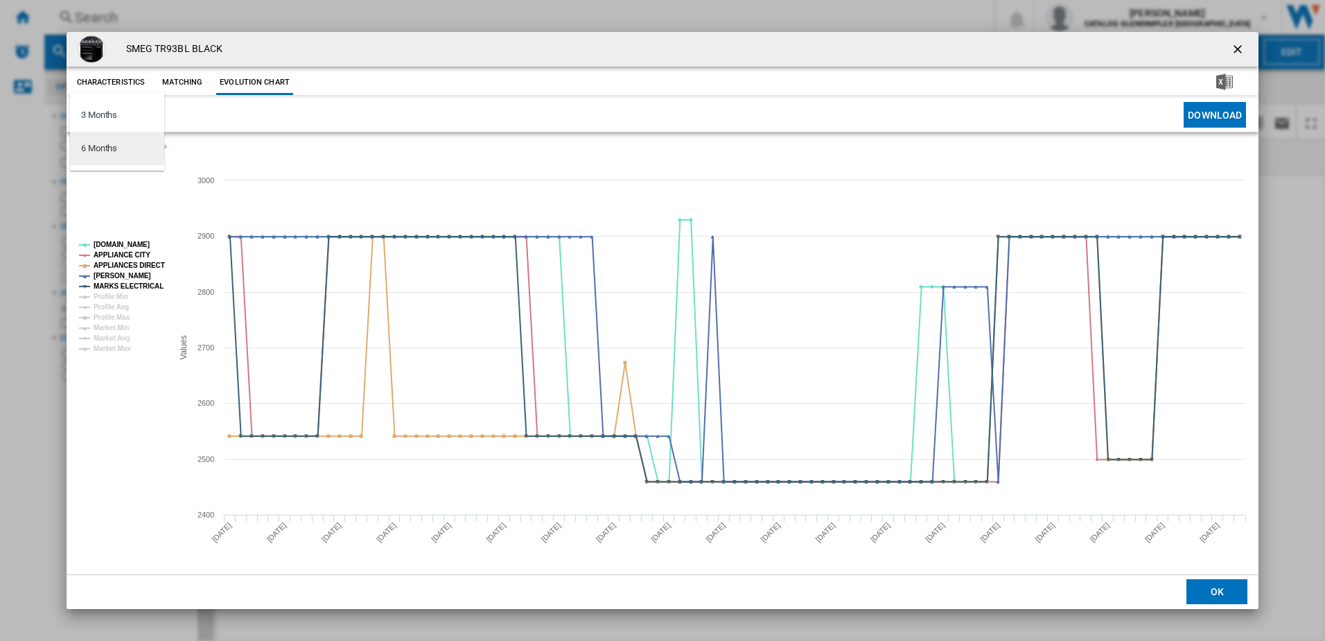
click at [115, 147] on div "6 Months" at bounding box center [99, 148] width 36 height 12
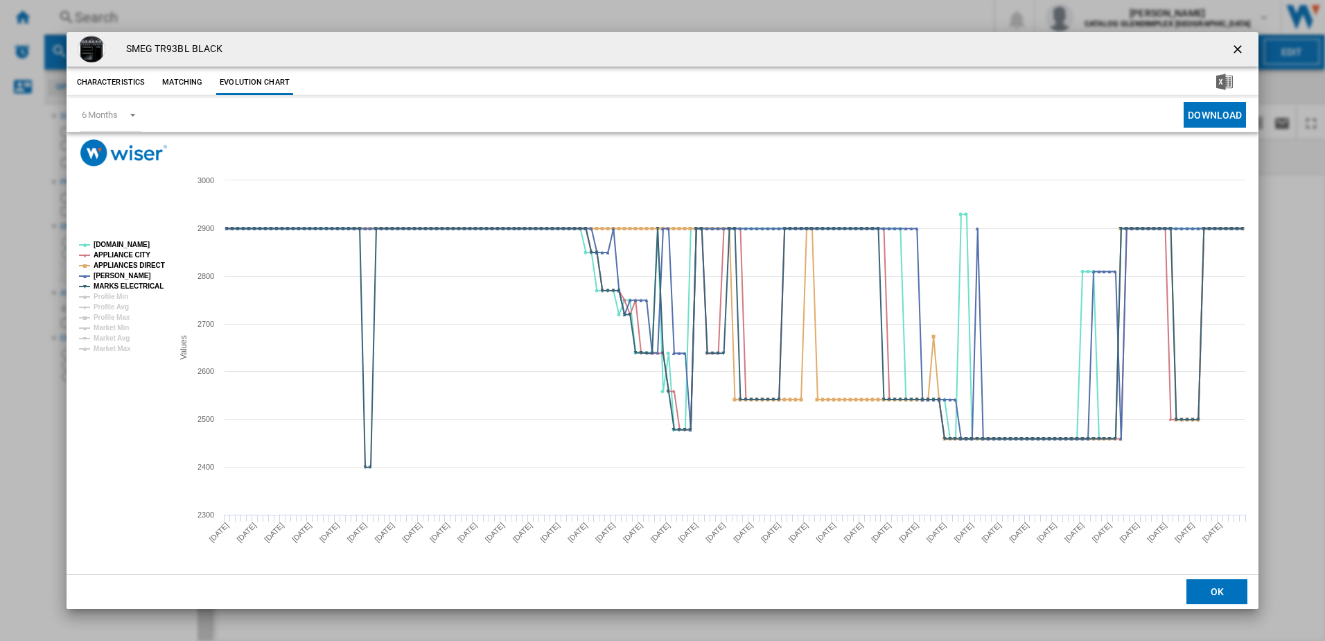
drag, startPoint x: 1239, startPoint y: 40, endPoint x: 1201, endPoint y: 47, distance: 38.8
click at [1238, 41] on button "Product popup" at bounding box center [1240, 49] width 28 height 28
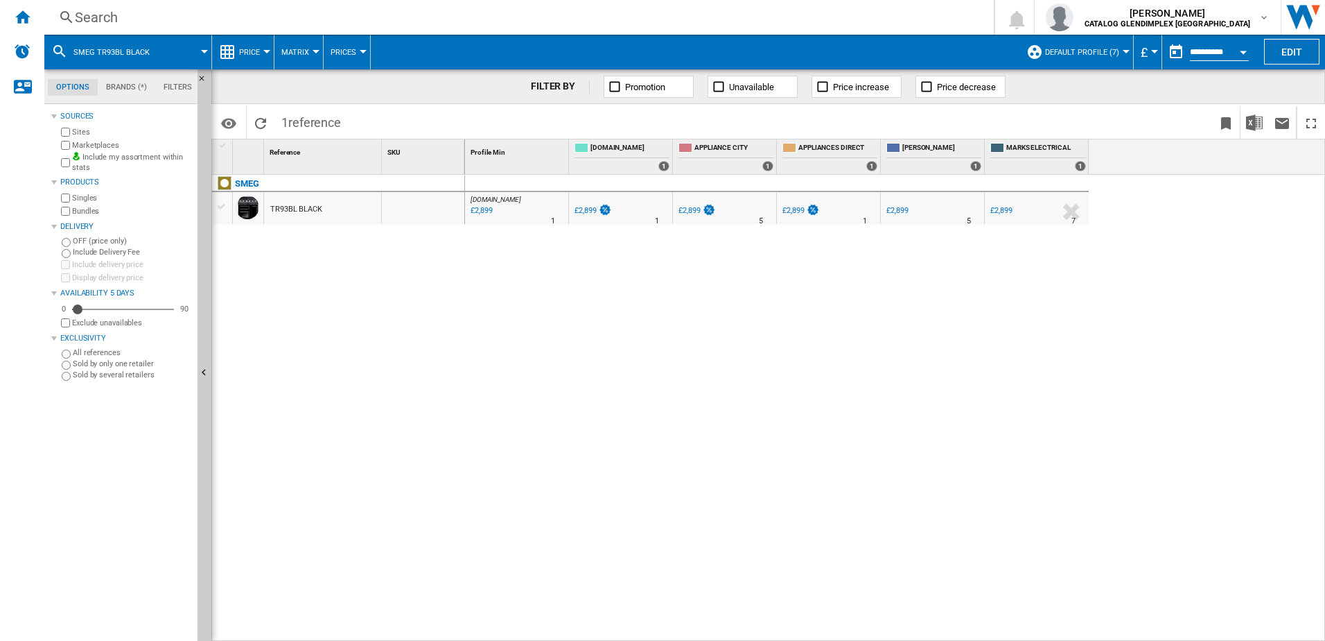
click at [415, 21] on div "Search" at bounding box center [516, 17] width 883 height 19
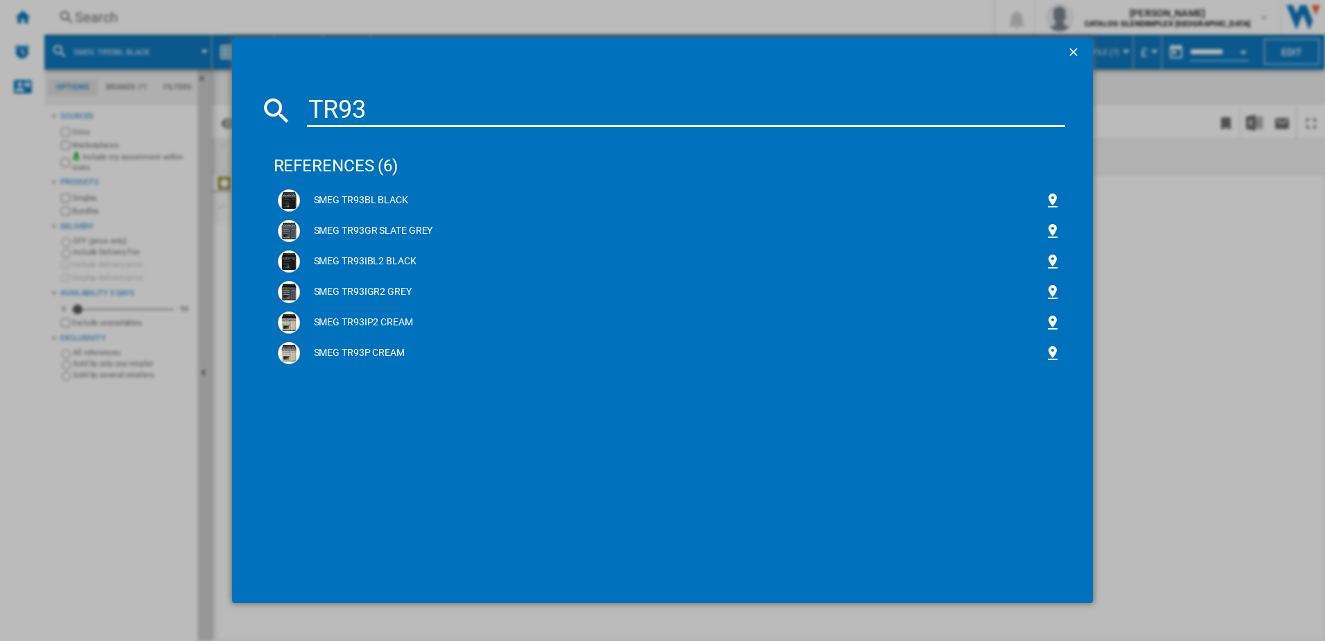
type input "TR93I"
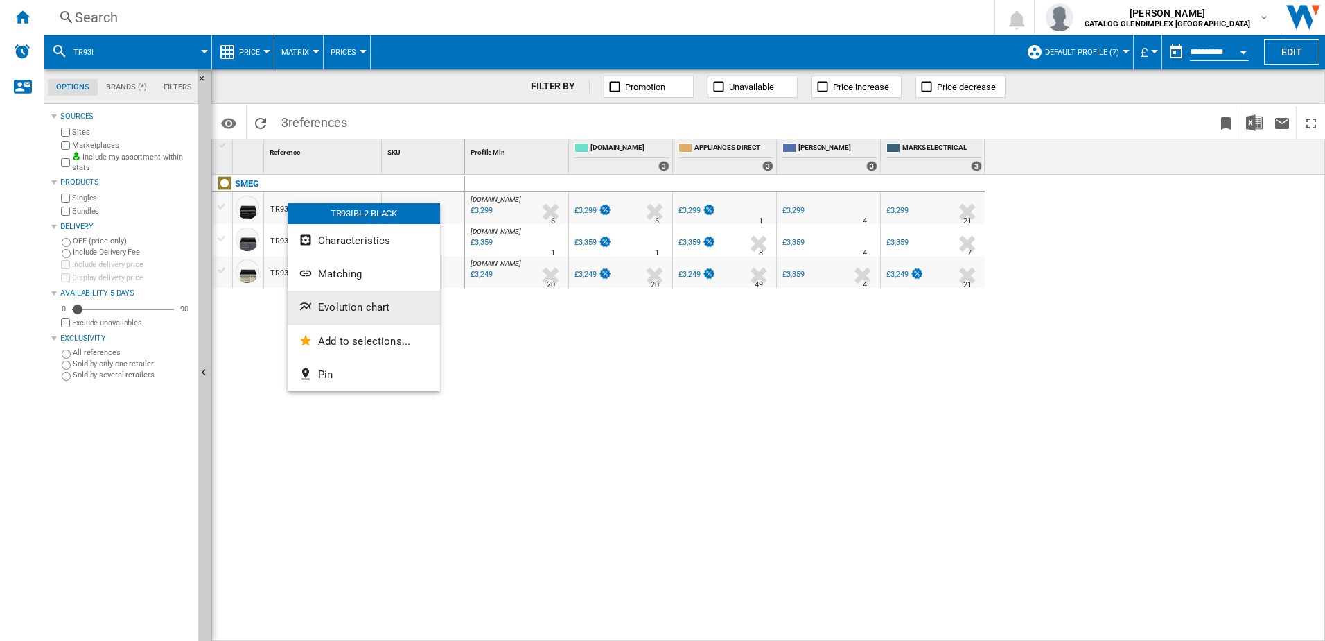
click at [346, 315] on button "Evolution chart" at bounding box center [364, 306] width 153 height 33
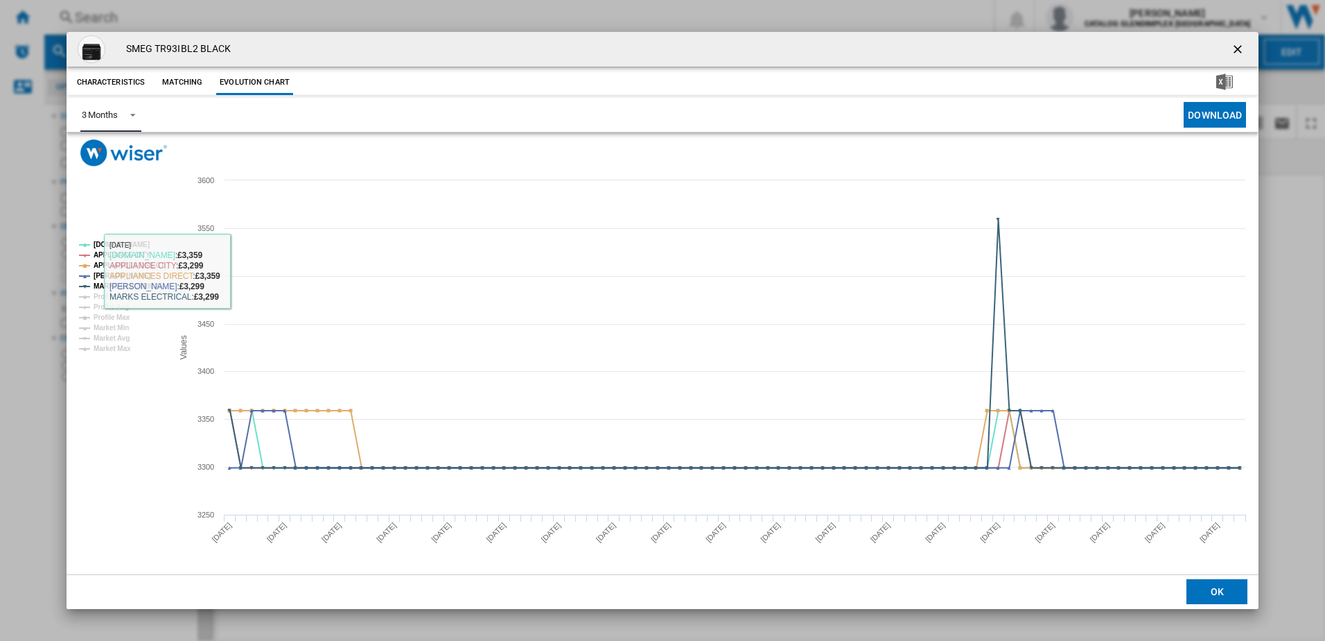
click at [119, 110] on md-select-value "3 Months" at bounding box center [110, 115] width 61 height 34
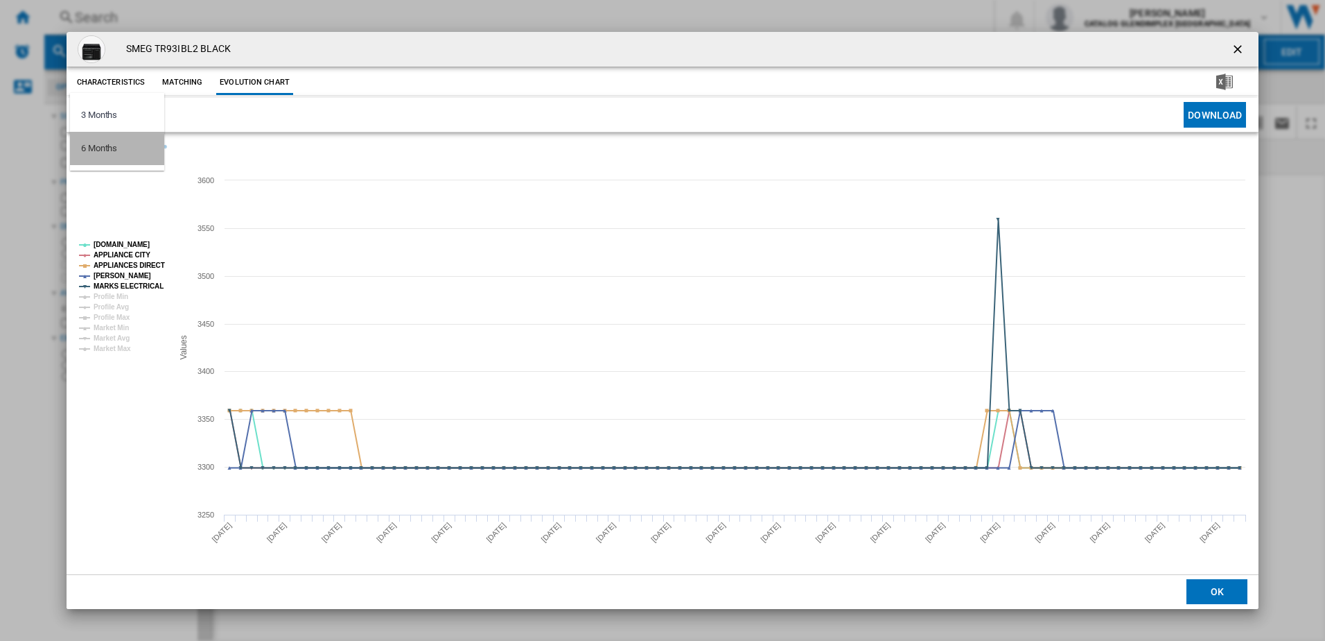
click at [132, 156] on md-option "6 Months" at bounding box center [117, 148] width 94 height 33
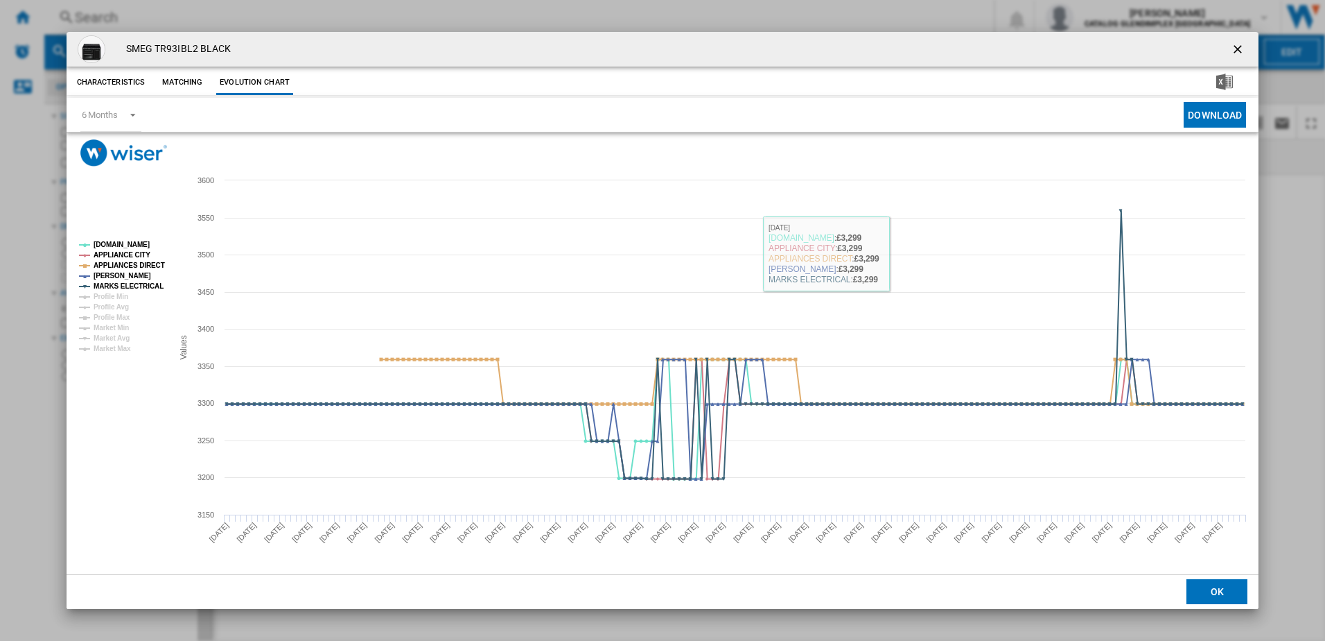
click at [1239, 47] on ng-md-icon "getI18NText('BUTTONS.CLOSE_DIALOG')" at bounding box center [1239, 50] width 17 height 17
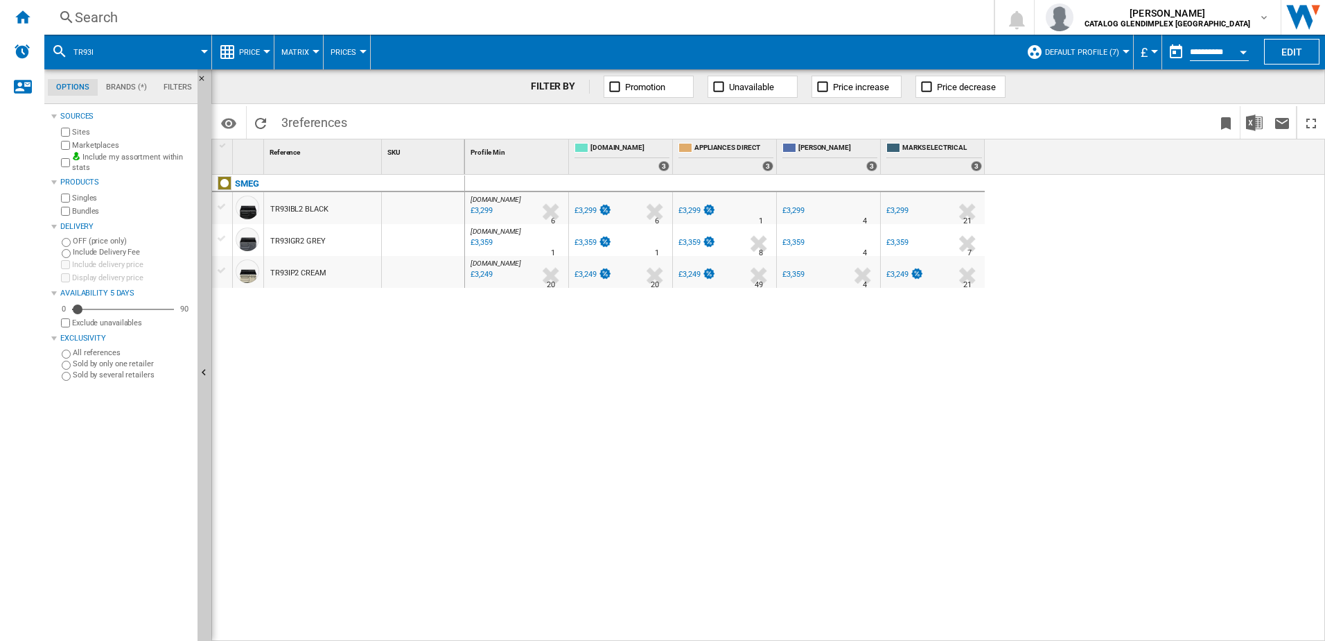
click at [325, 21] on div "Search" at bounding box center [516, 17] width 883 height 19
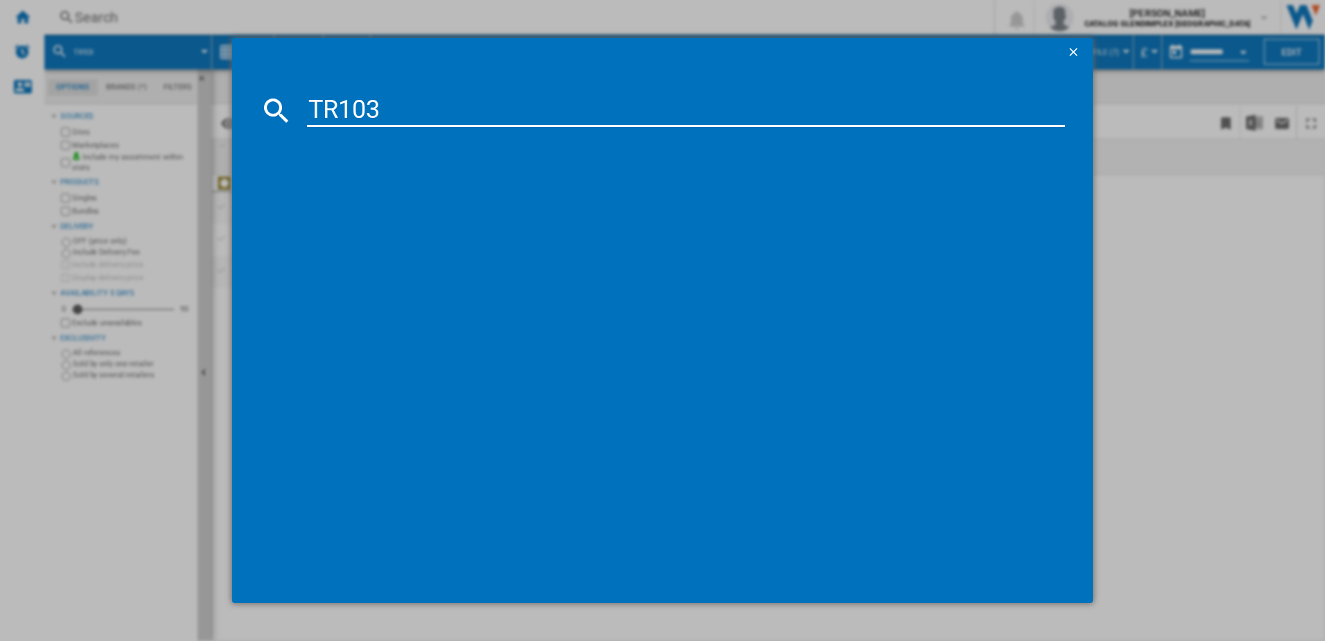
type input "TR103"
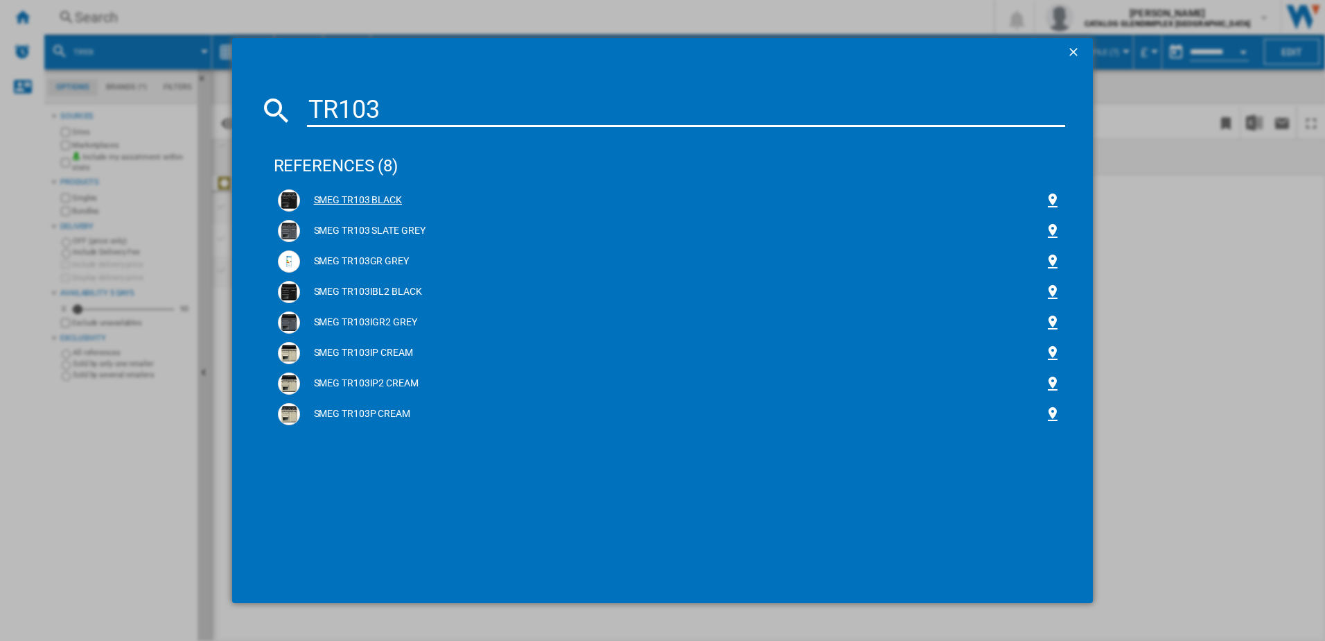
click at [384, 200] on div "SMEG TR103 BLACK" at bounding box center [672, 200] width 745 height 14
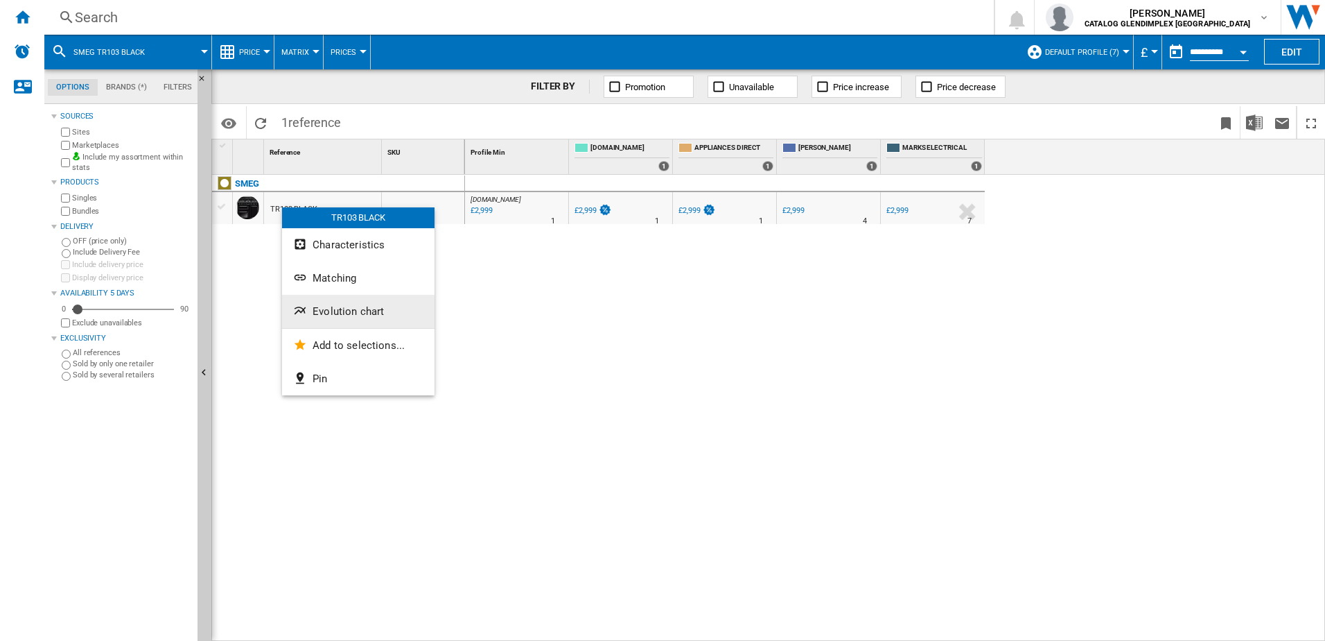
click at [331, 314] on span "Evolution chart" at bounding box center [348, 311] width 71 height 12
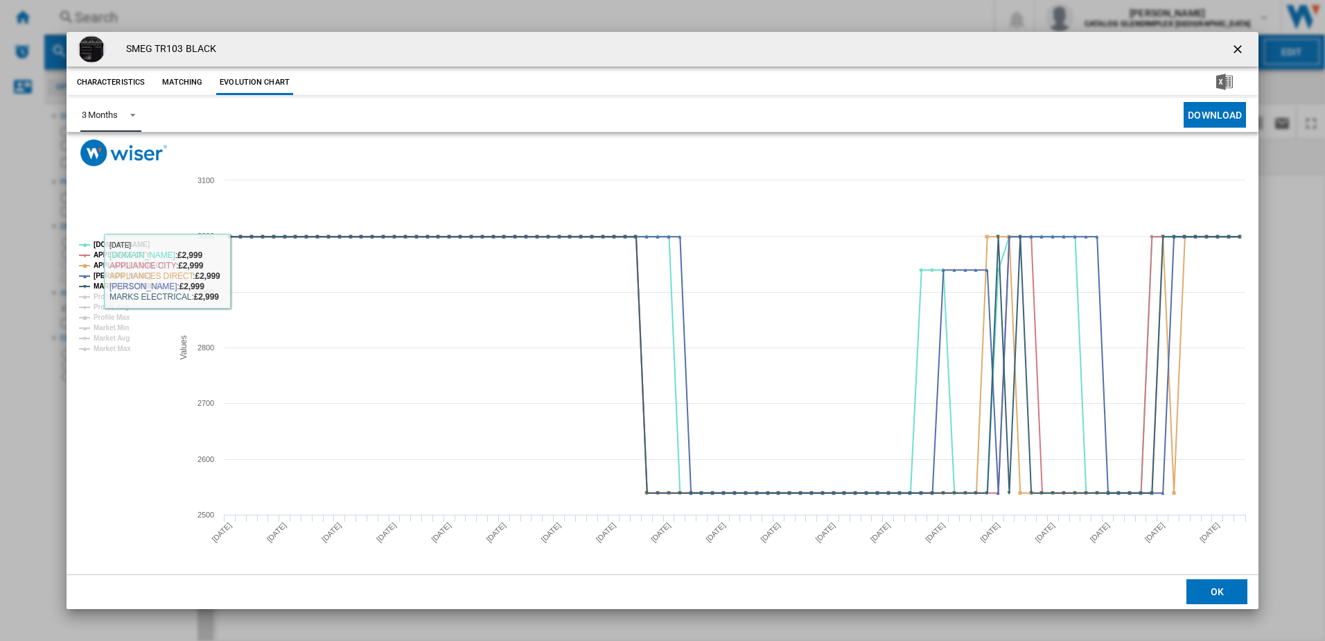
click at [114, 122] on md-select-value "3 Months" at bounding box center [110, 115] width 61 height 34
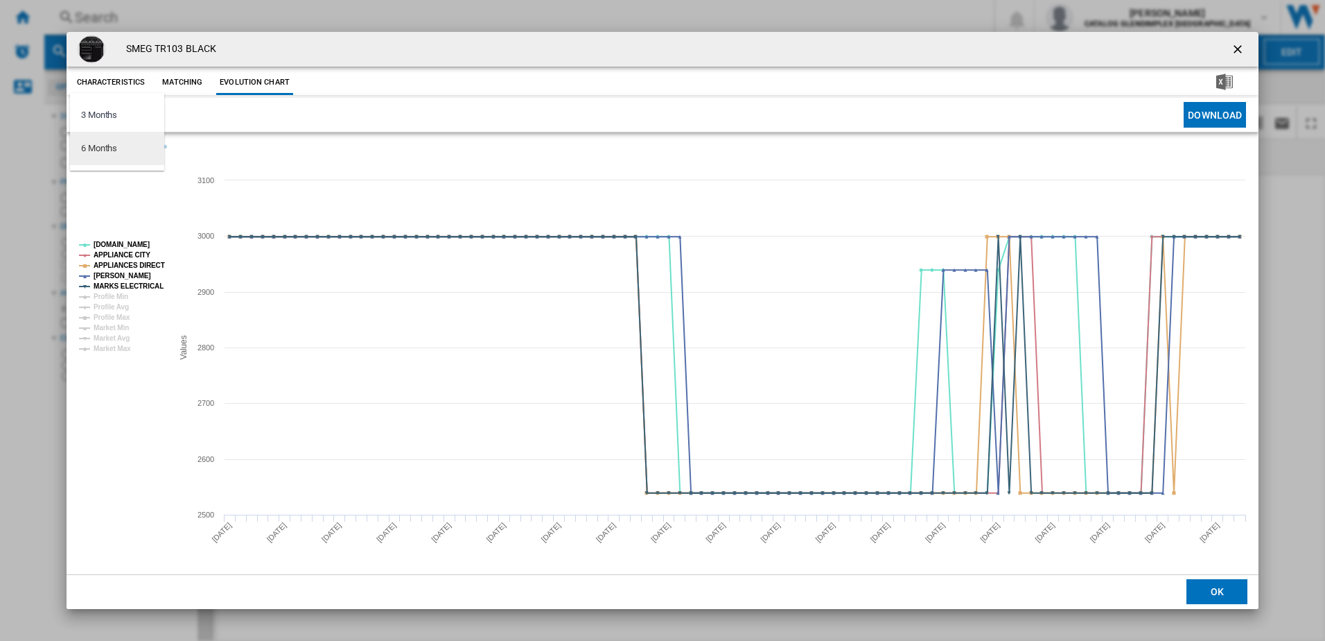
click at [115, 146] on div "6 Months" at bounding box center [99, 148] width 36 height 12
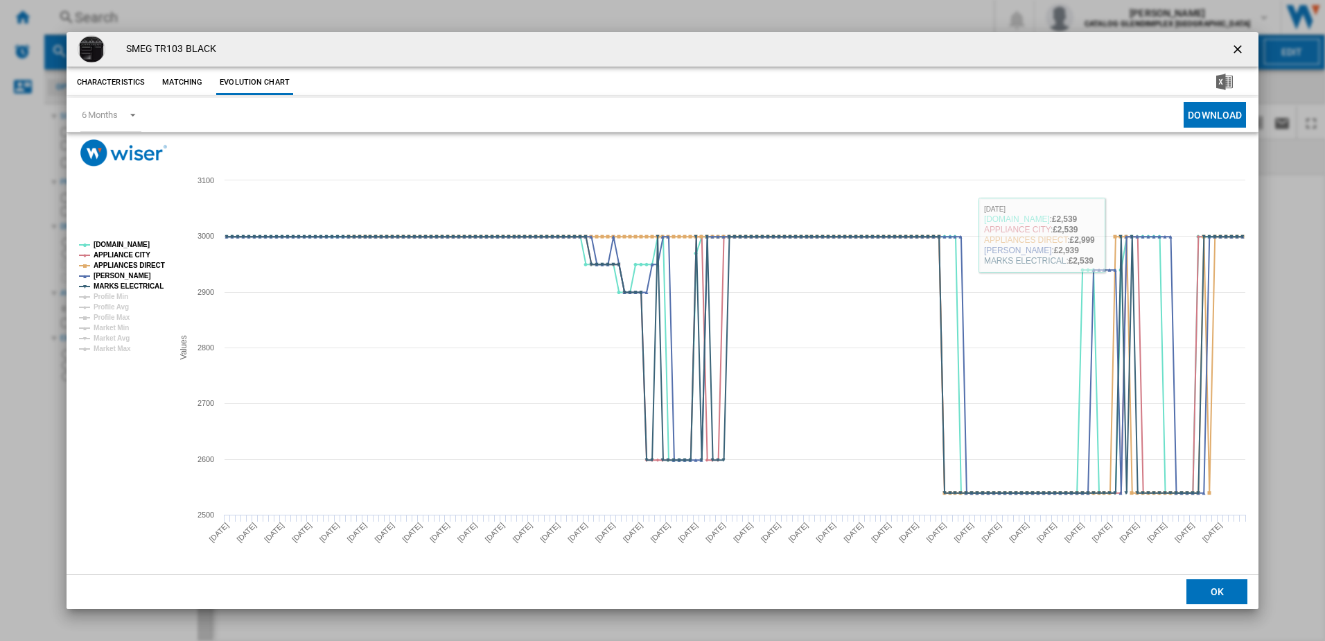
click at [1234, 46] on ng-md-icon "getI18NText('BUTTONS.CLOSE_DIALOG')" at bounding box center [1239, 50] width 17 height 17
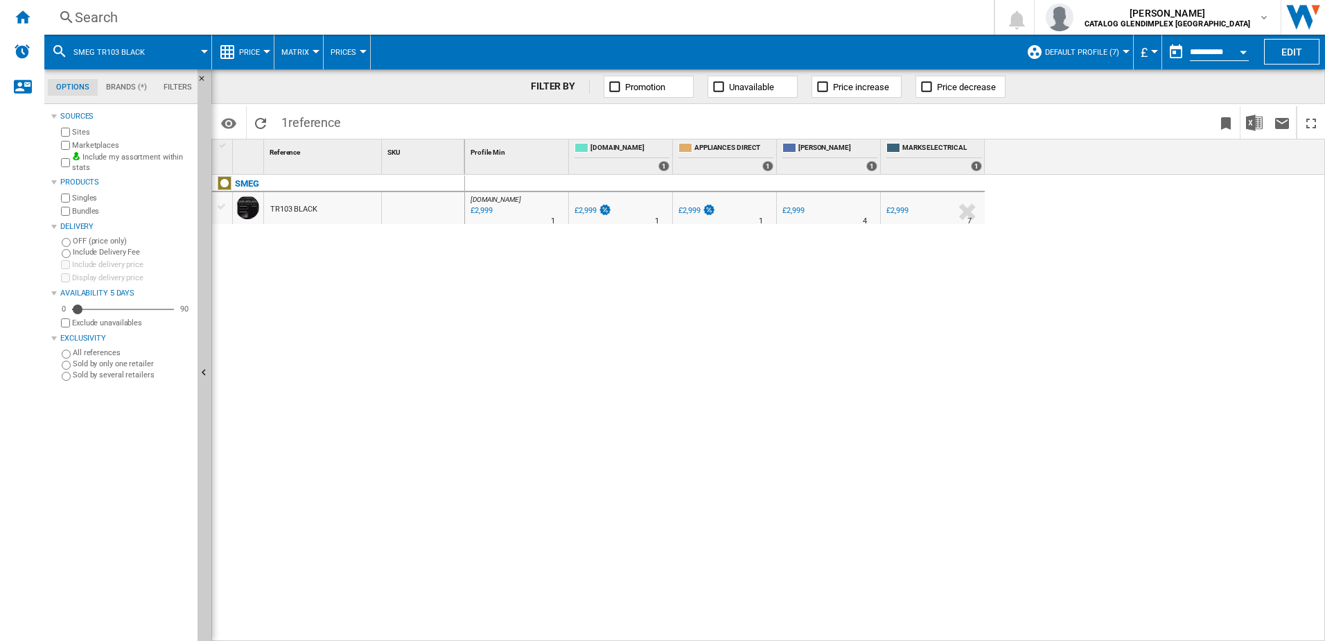
click at [417, 15] on div "Search" at bounding box center [516, 17] width 883 height 19
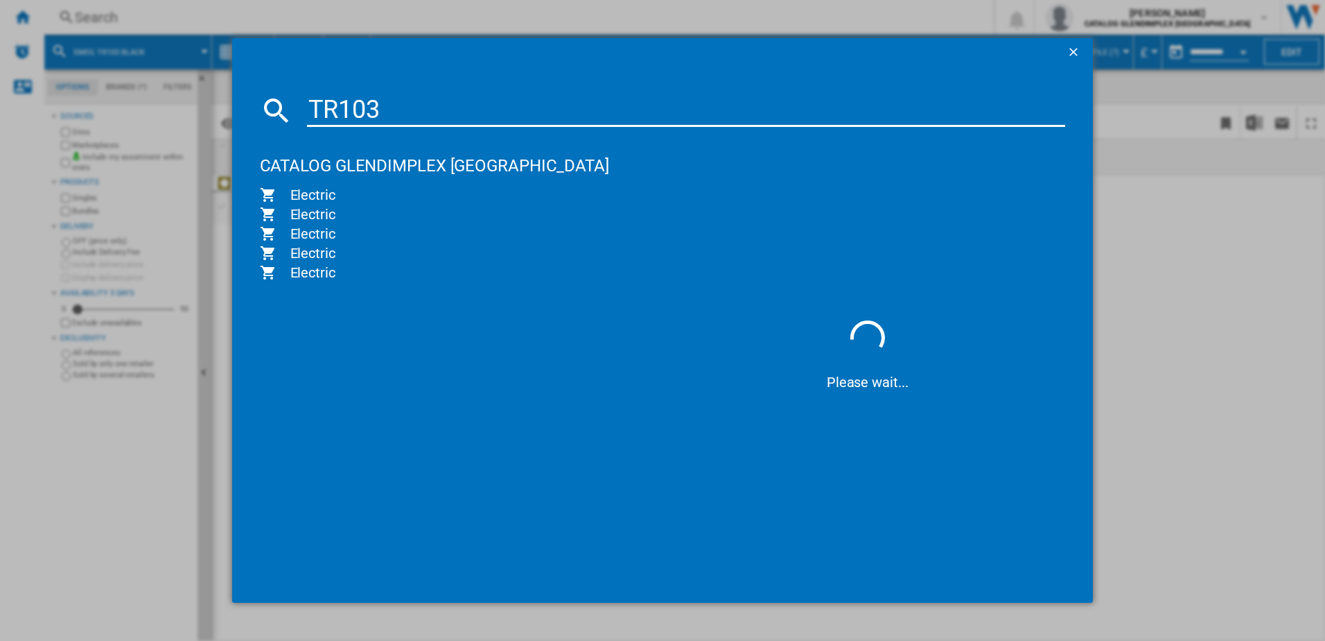
type input "TR103I"
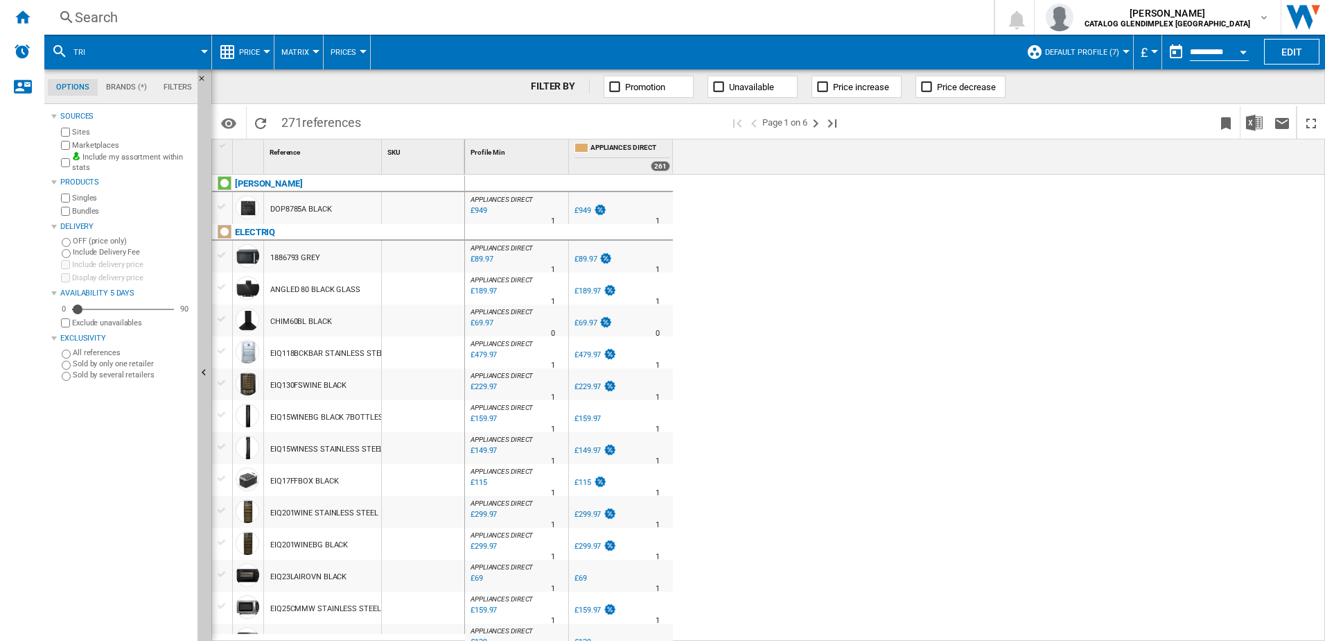
click at [252, 18] on div "Search" at bounding box center [516, 17] width 883 height 19
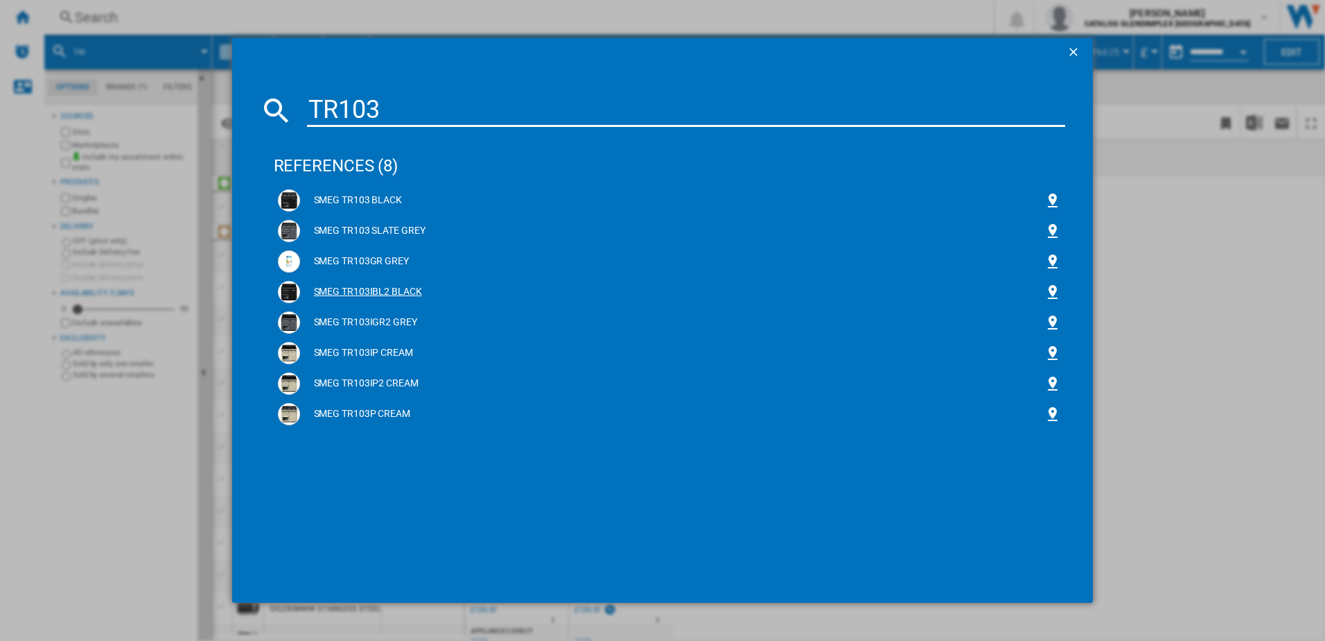
type input "TR103"
click at [342, 293] on div "SMEG TR103IBL2 BLACK" at bounding box center [672, 292] width 745 height 14
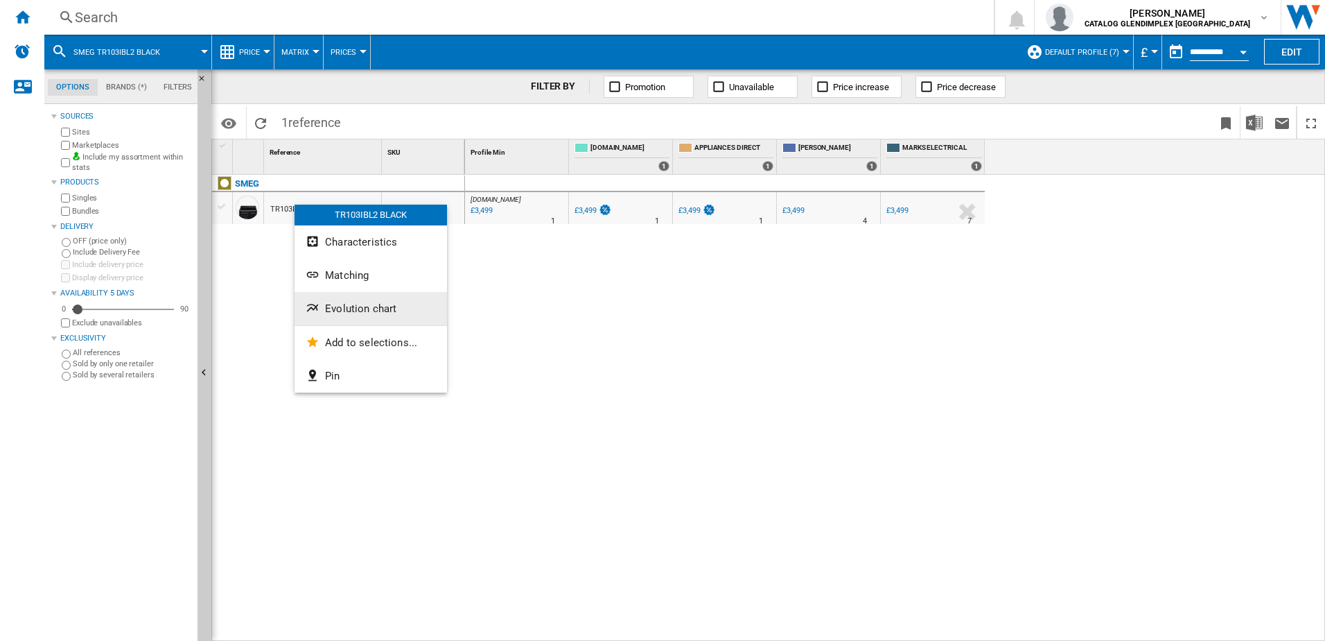
click at [347, 313] on span "Evolution chart" at bounding box center [360, 308] width 71 height 12
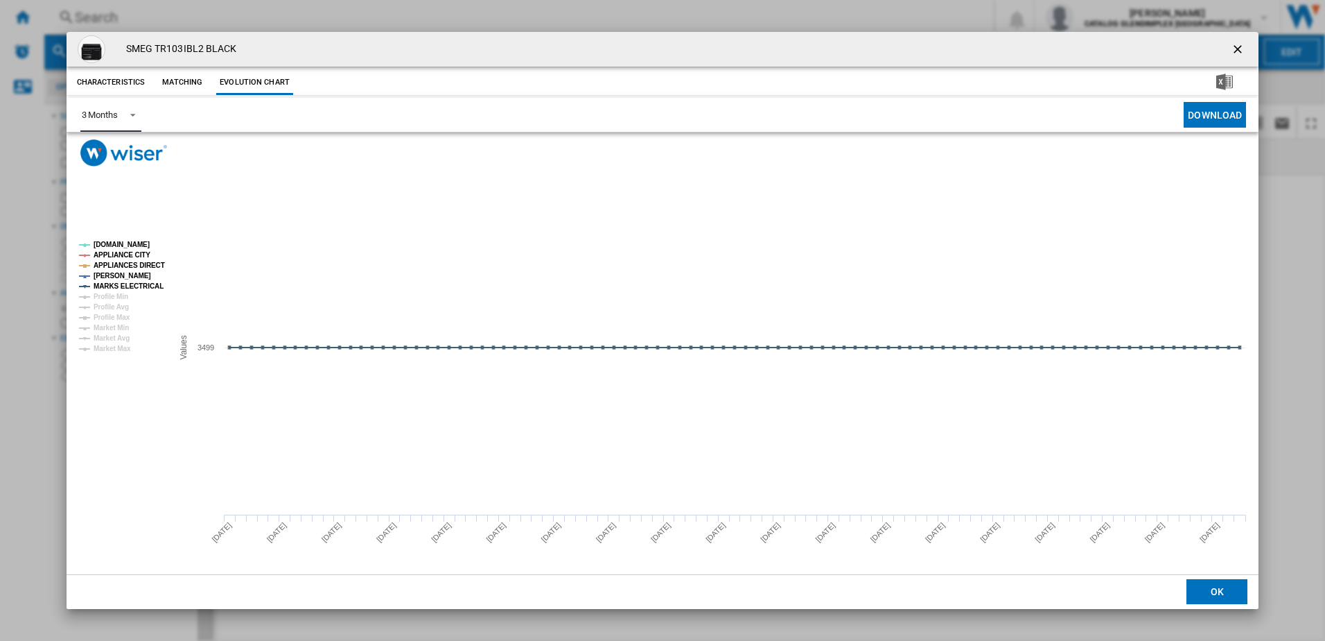
click at [105, 115] on div "3 Months" at bounding box center [100, 115] width 36 height 10
click at [116, 152] on div "6 Months" at bounding box center [99, 148] width 36 height 12
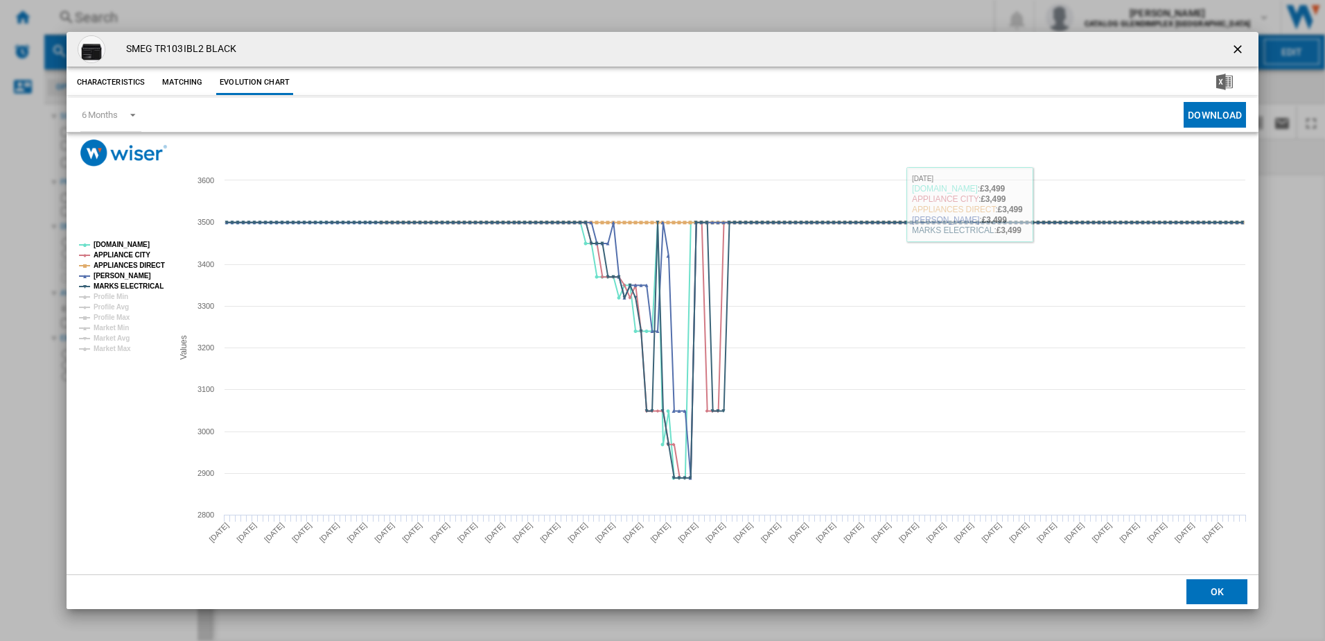
click at [1230, 44] on button "Product popup" at bounding box center [1240, 49] width 28 height 28
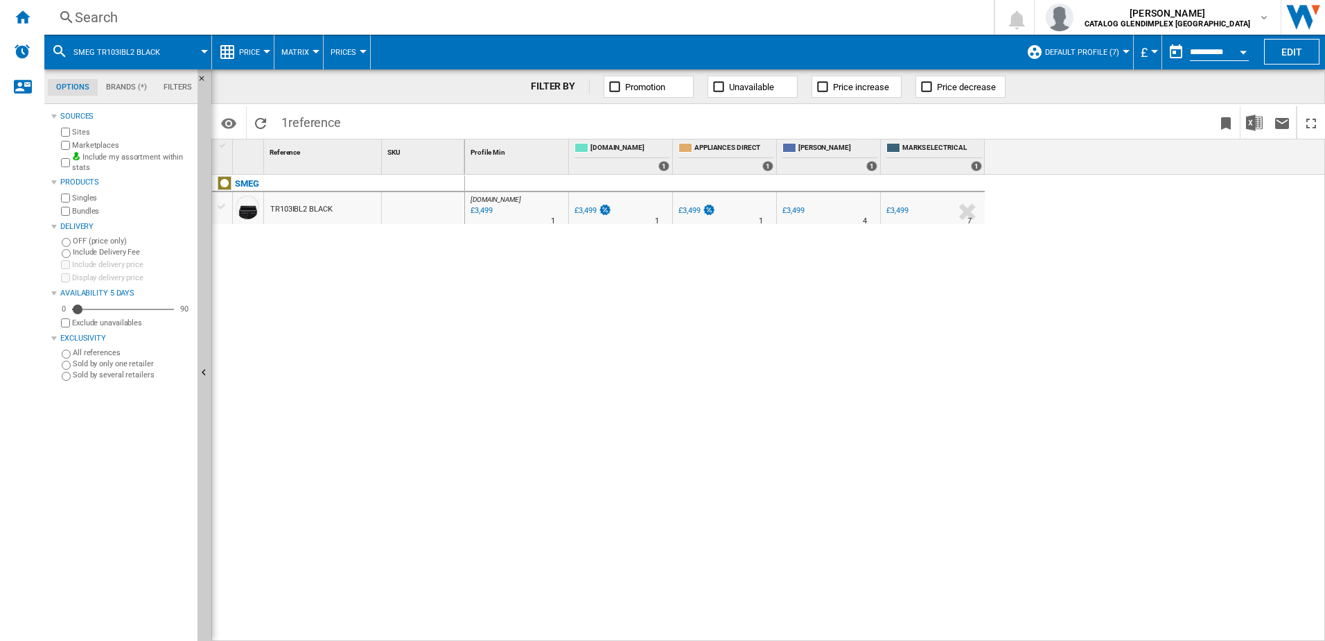
click at [568, 28] on div "Search Search 0 [PERSON_NAME] CATALOG GLENDIMPLEX [GEOGRAPHIC_DATA] CATALOG GLE…" at bounding box center [684, 17] width 1281 height 35
click at [559, 14] on div "Search" at bounding box center [516, 17] width 883 height 19
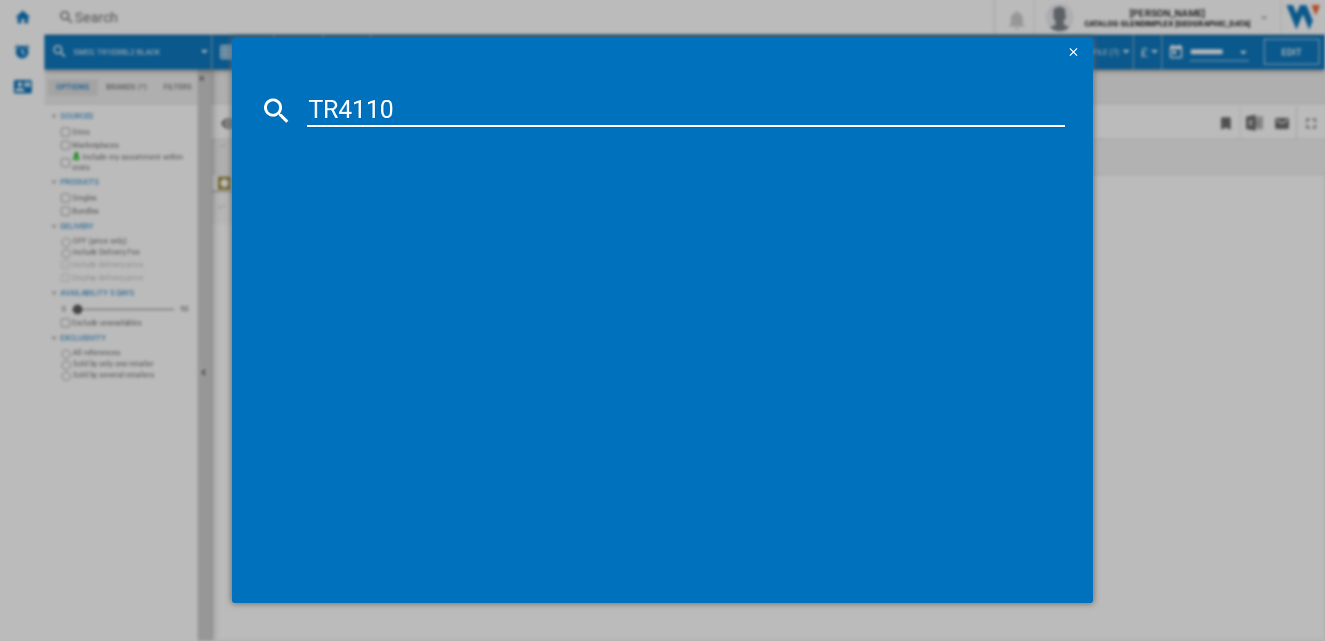
type input "TR4110"
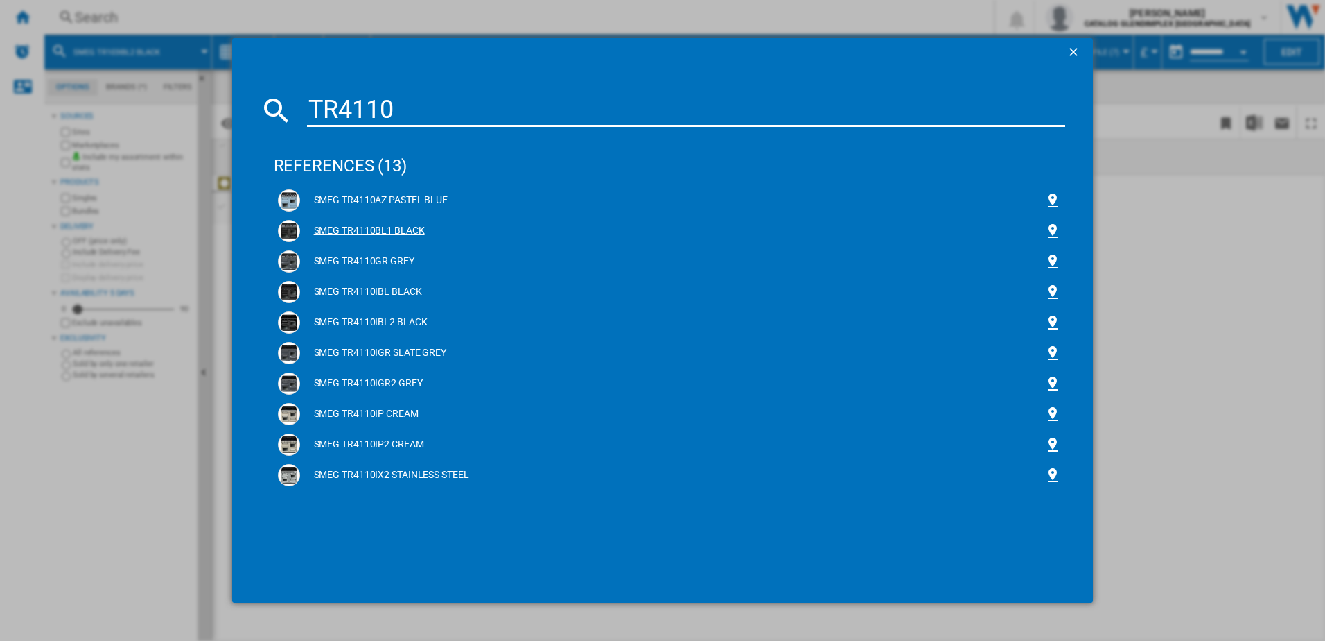
click at [355, 237] on div "SMEG TR4110BL1 BLACK" at bounding box center [672, 231] width 745 height 14
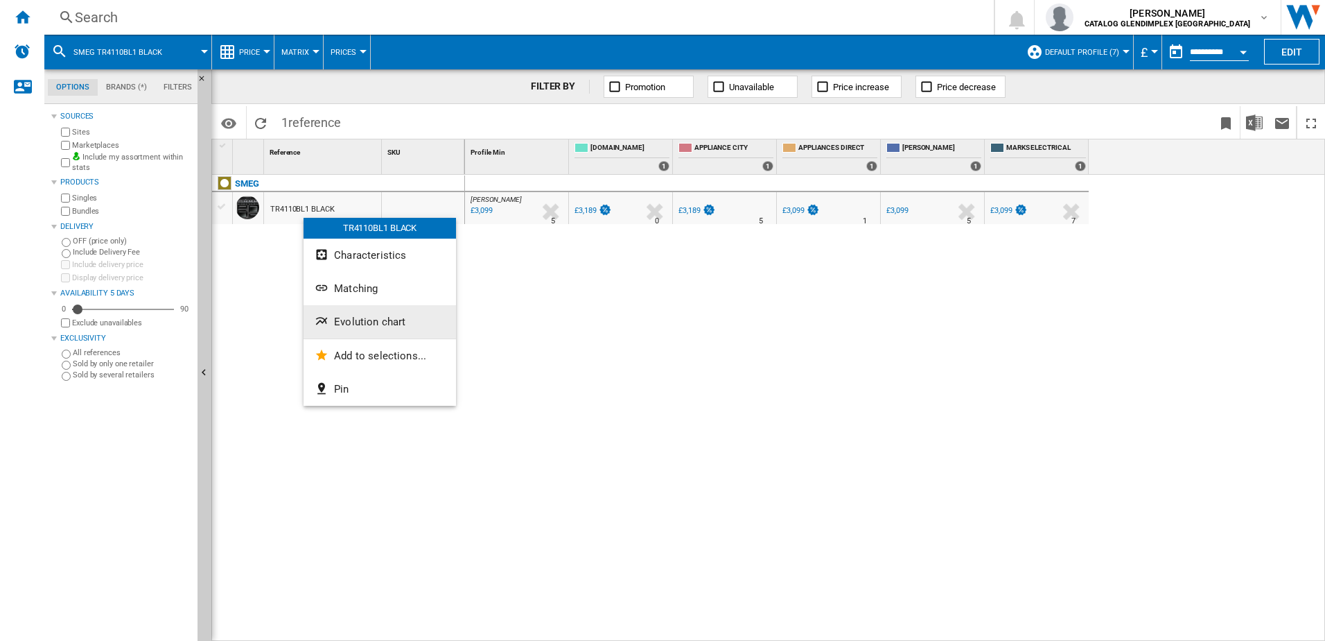
click at [351, 318] on span "Evolution chart" at bounding box center [369, 321] width 71 height 12
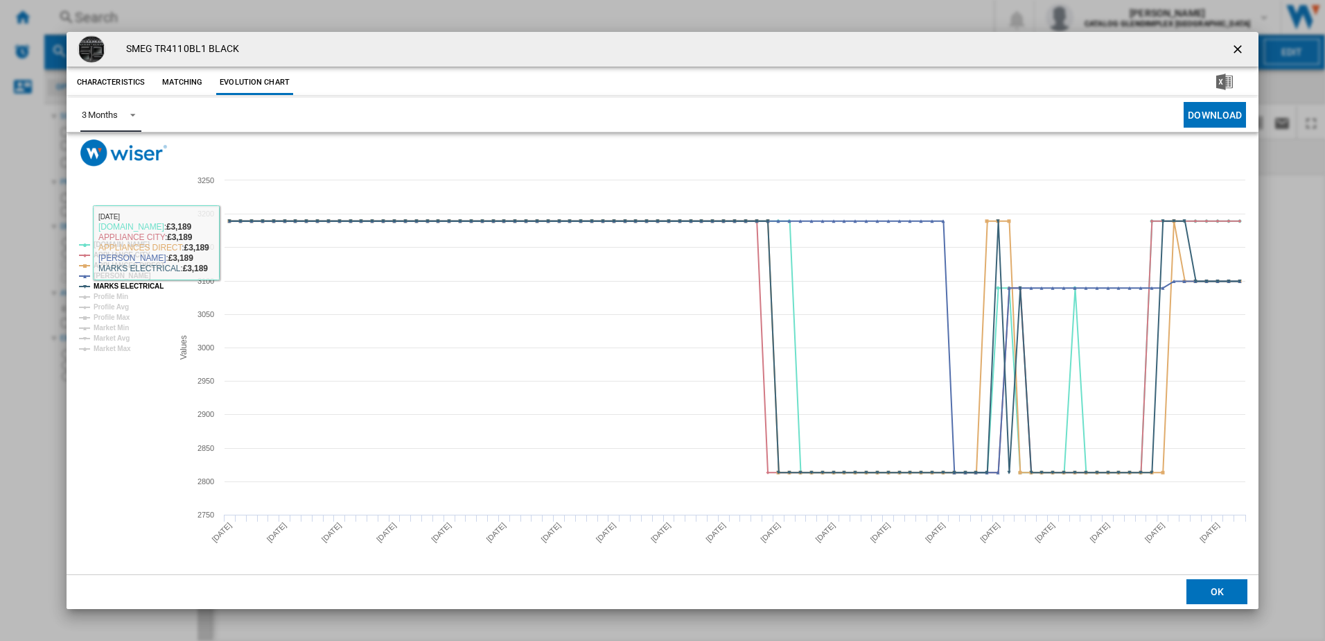
click at [109, 107] on md-select-value "3 Months" at bounding box center [110, 115] width 61 height 34
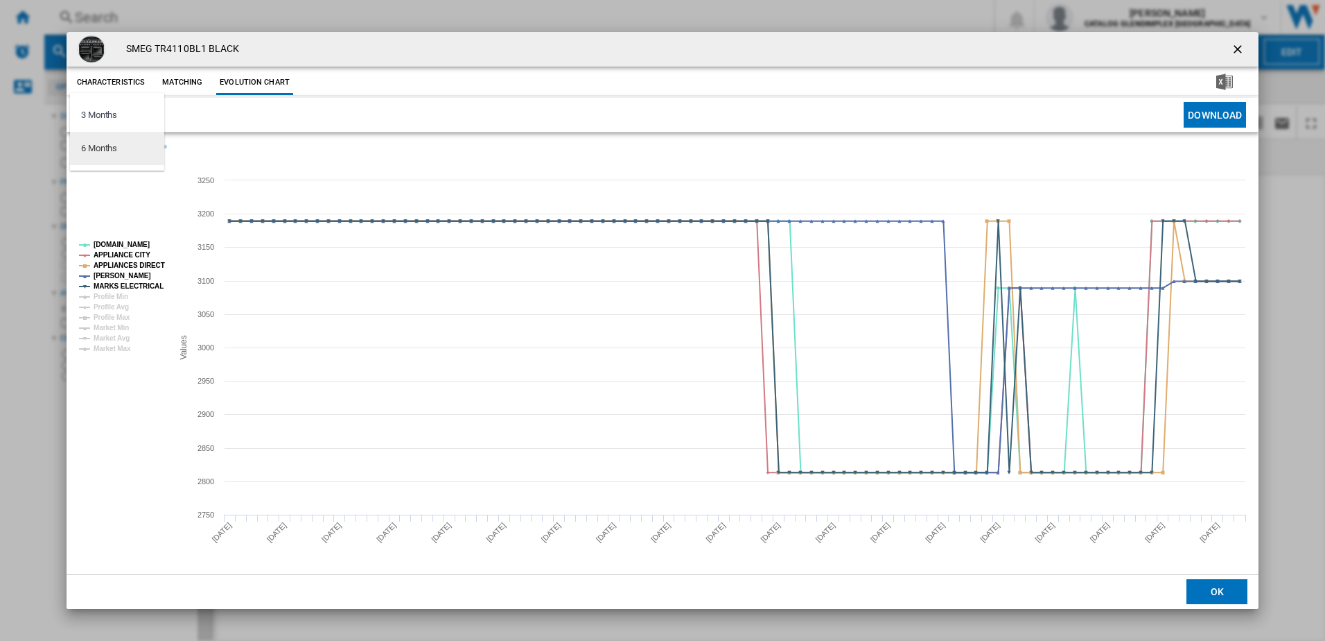
click at [122, 150] on md-option "6 Months" at bounding box center [117, 148] width 94 height 33
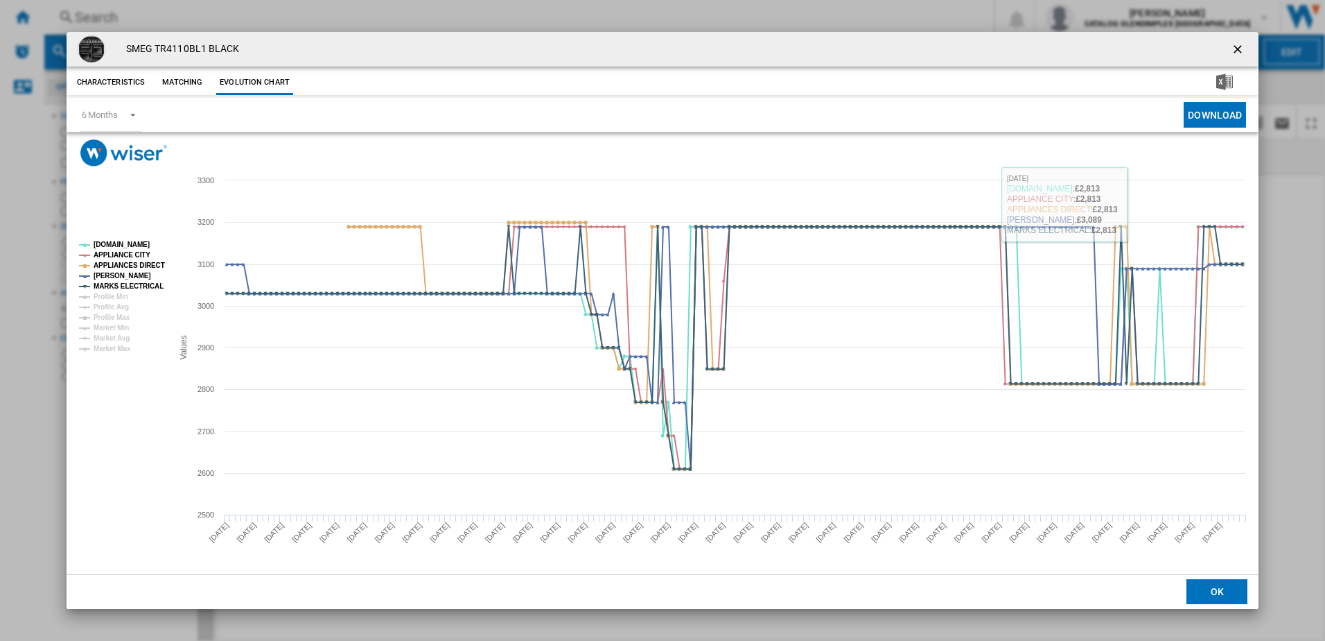
click at [1239, 51] on ng-md-icon "getI18NText('BUTTONS.CLOSE_DIALOG')" at bounding box center [1239, 50] width 17 height 17
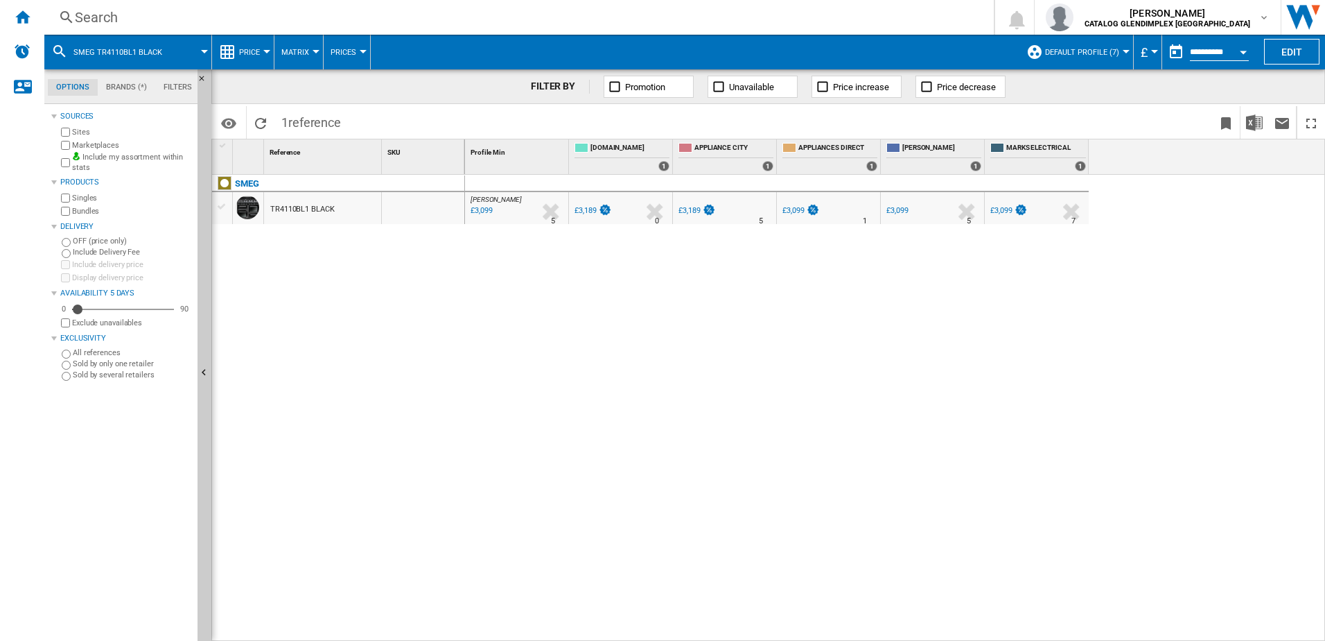
click at [398, 19] on div "Search" at bounding box center [516, 17] width 883 height 19
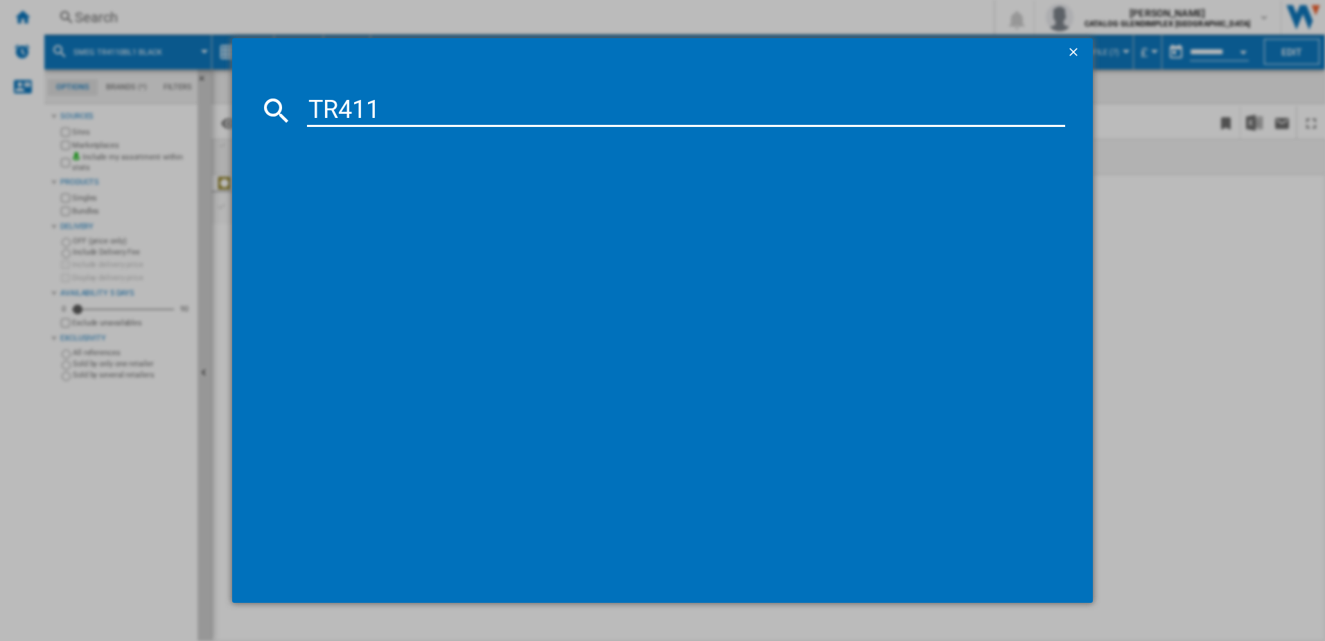
type input "TR4110"
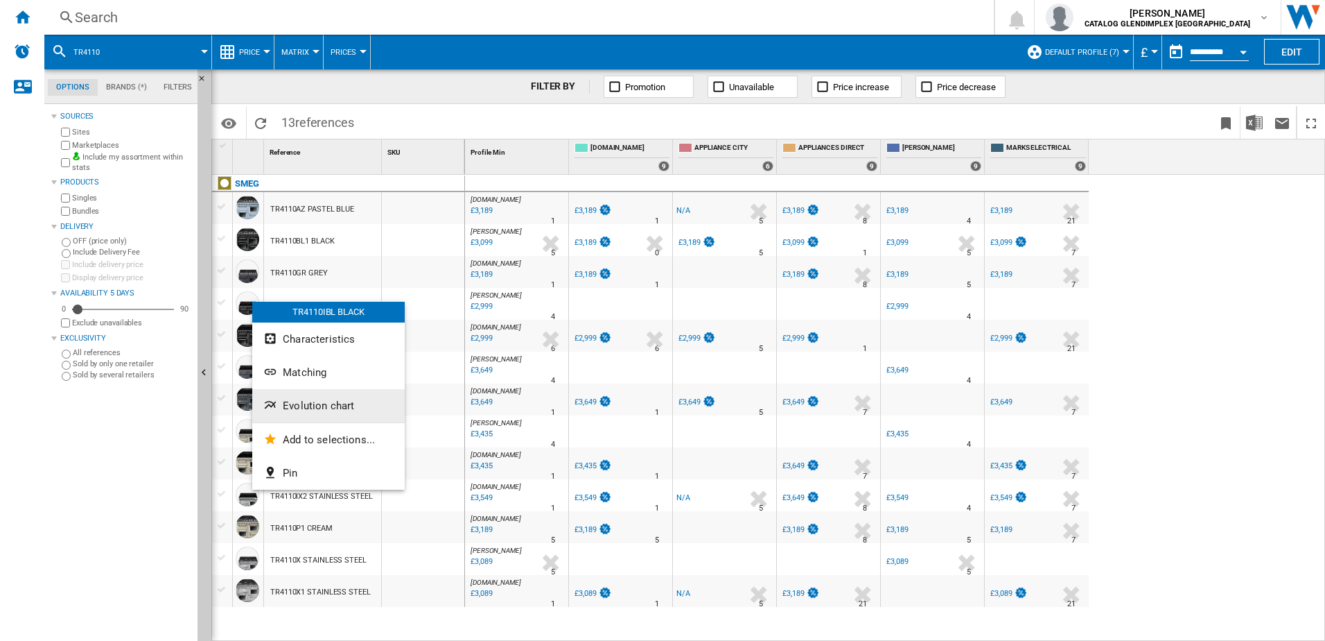
click at [304, 405] on span "Evolution chart" at bounding box center [318, 405] width 71 height 12
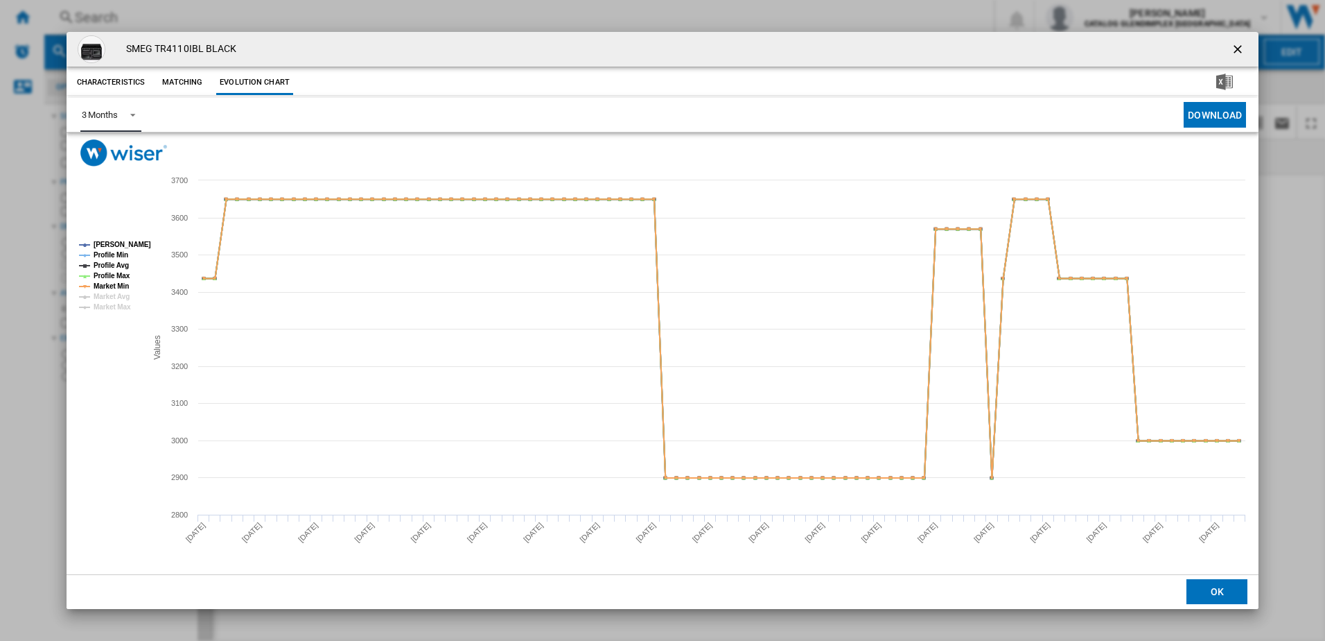
drag, startPoint x: 113, startPoint y: 110, endPoint x: 111, endPoint y: 121, distance: 10.6
click at [112, 110] on div "3 Months" at bounding box center [100, 115] width 36 height 10
click at [117, 150] on div "6 Months" at bounding box center [99, 148] width 36 height 12
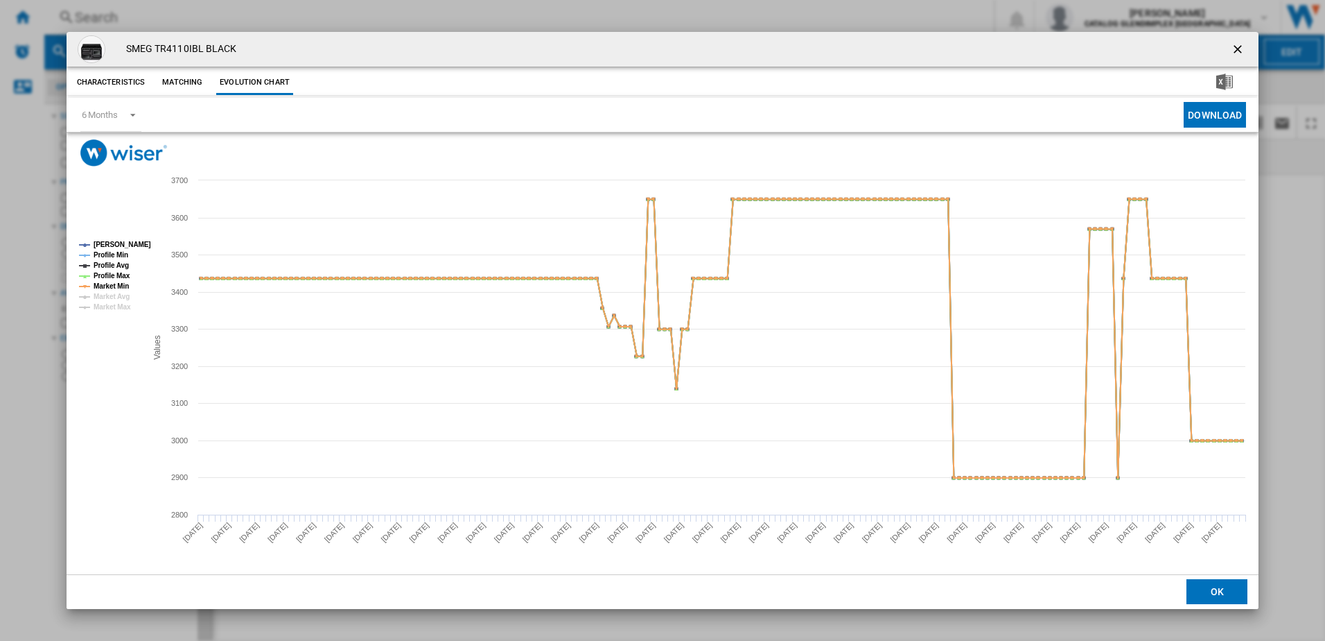
click at [1247, 43] on ng-md-icon "getI18NText('BUTTONS.CLOSE_DIALOG')" at bounding box center [1239, 50] width 17 height 17
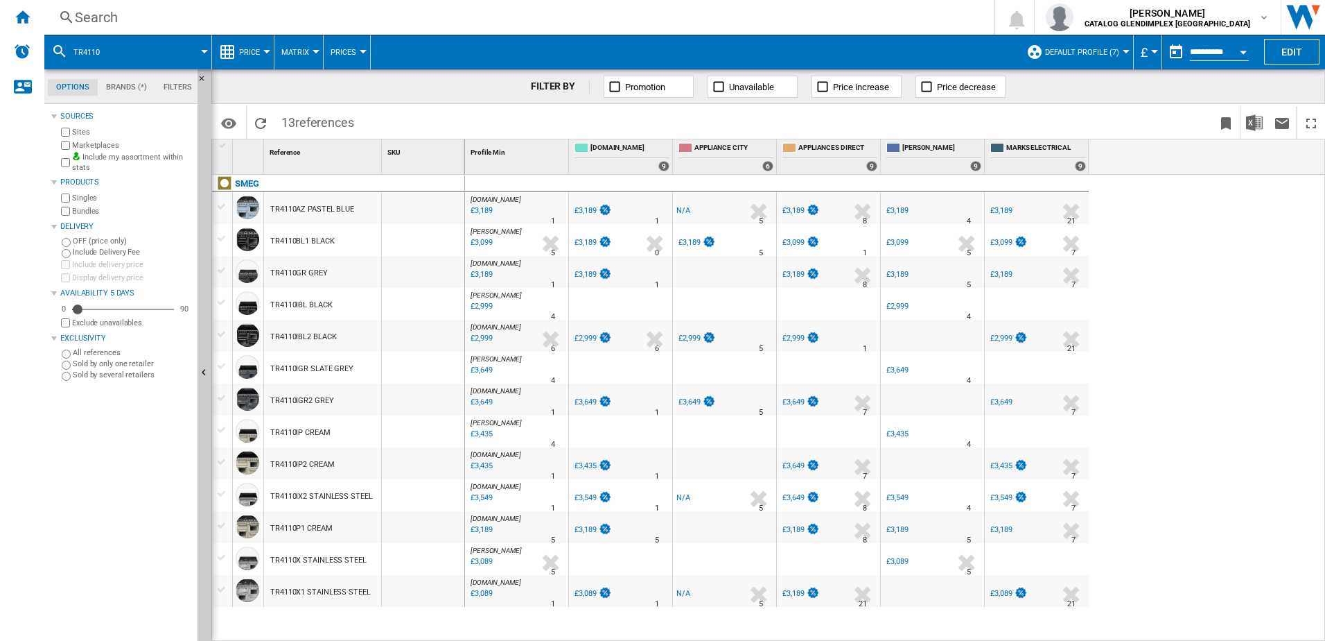
click at [492, 23] on div "Search" at bounding box center [516, 17] width 883 height 19
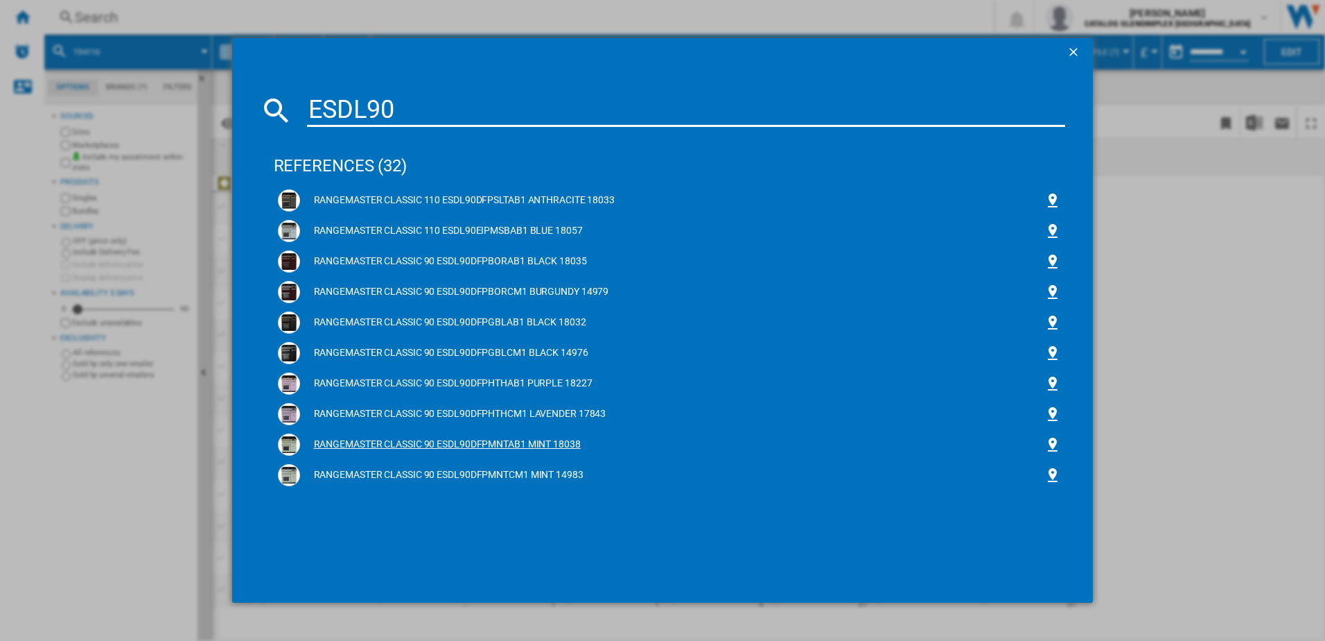
type input "ESDL90"
click at [376, 439] on div "RANGEMASTER CLASSIC 90 ESDL90DFPMNTAB1 MINT 18038" at bounding box center [672, 444] width 745 height 14
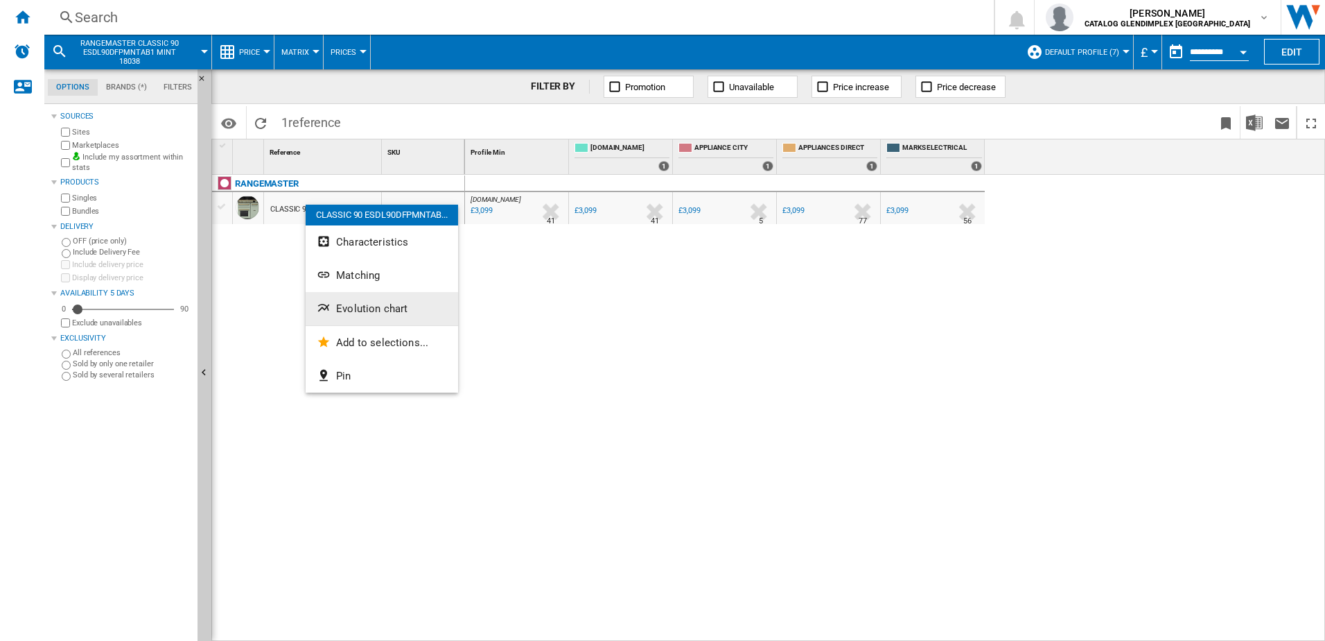
click at [352, 308] on span "Evolution chart" at bounding box center [371, 308] width 71 height 12
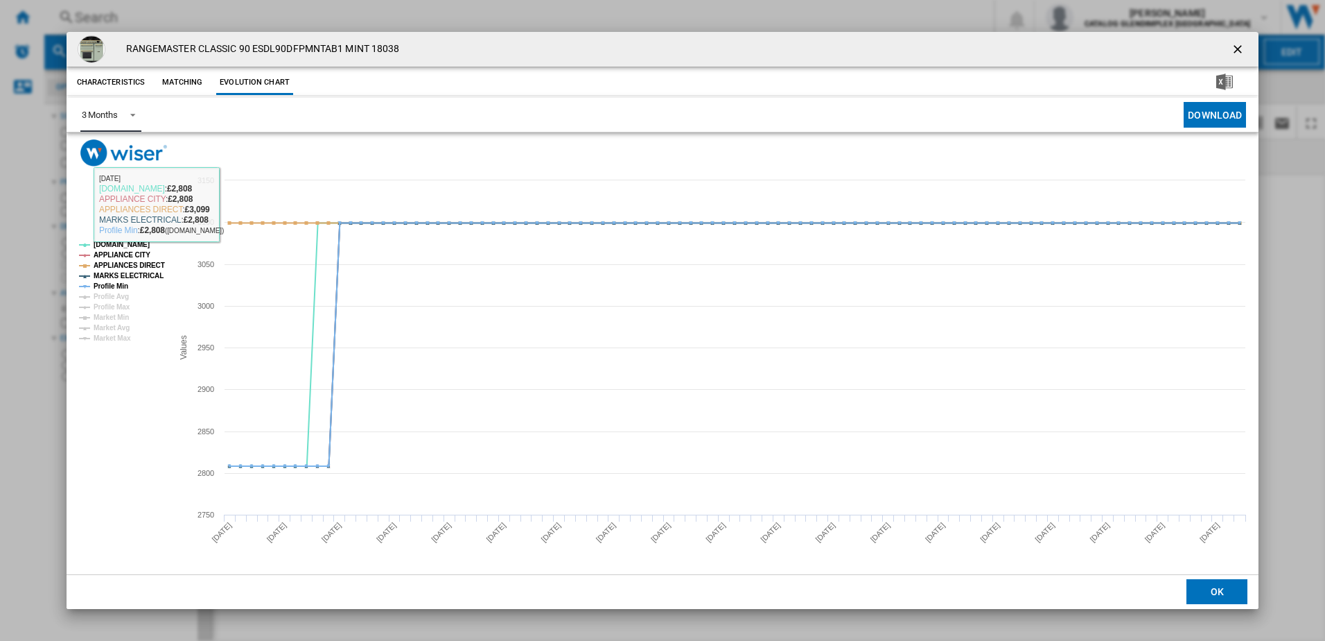
click at [108, 122] on md-select-value "3 Months" at bounding box center [110, 115] width 61 height 34
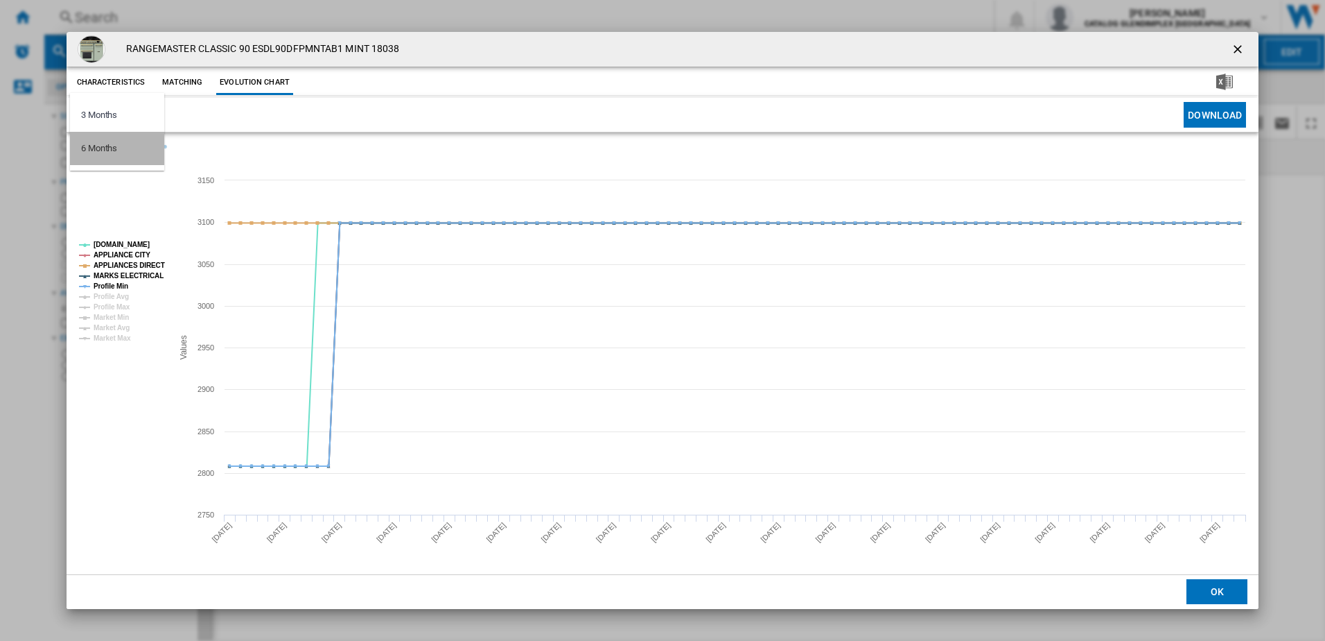
click at [113, 140] on md-option "6 Months" at bounding box center [117, 148] width 94 height 33
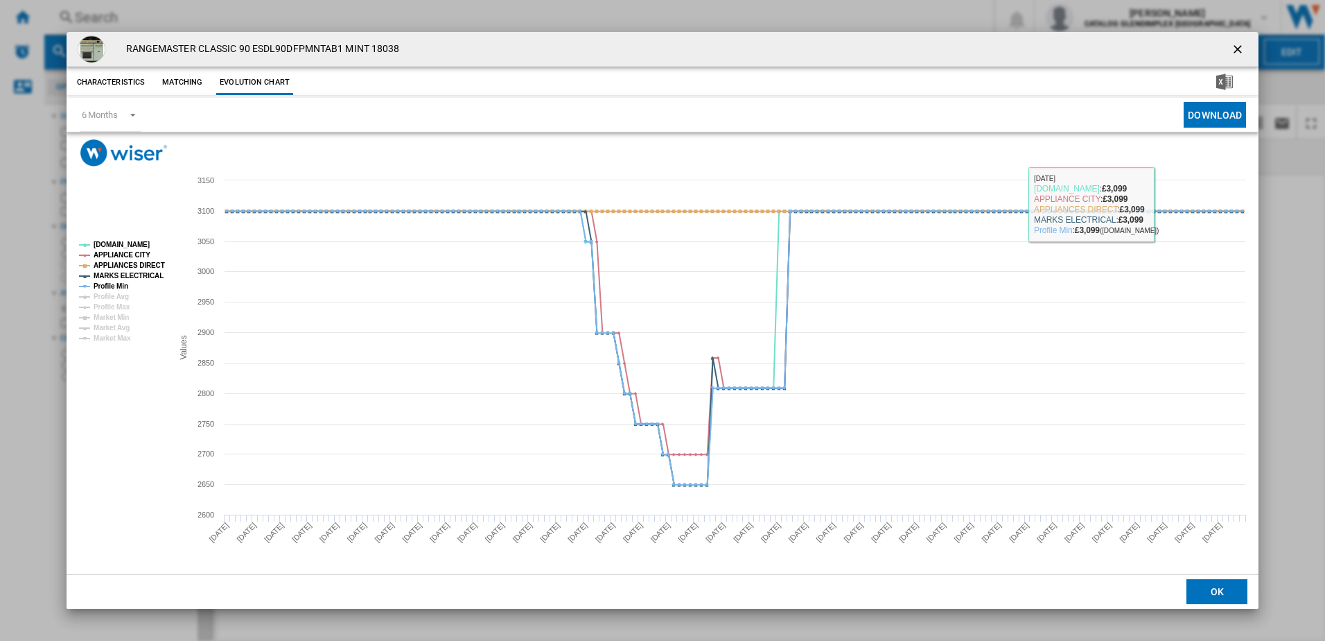
click at [1237, 50] on ng-md-icon "getI18NText('BUTTONS.CLOSE_DIALOG')" at bounding box center [1239, 50] width 17 height 17
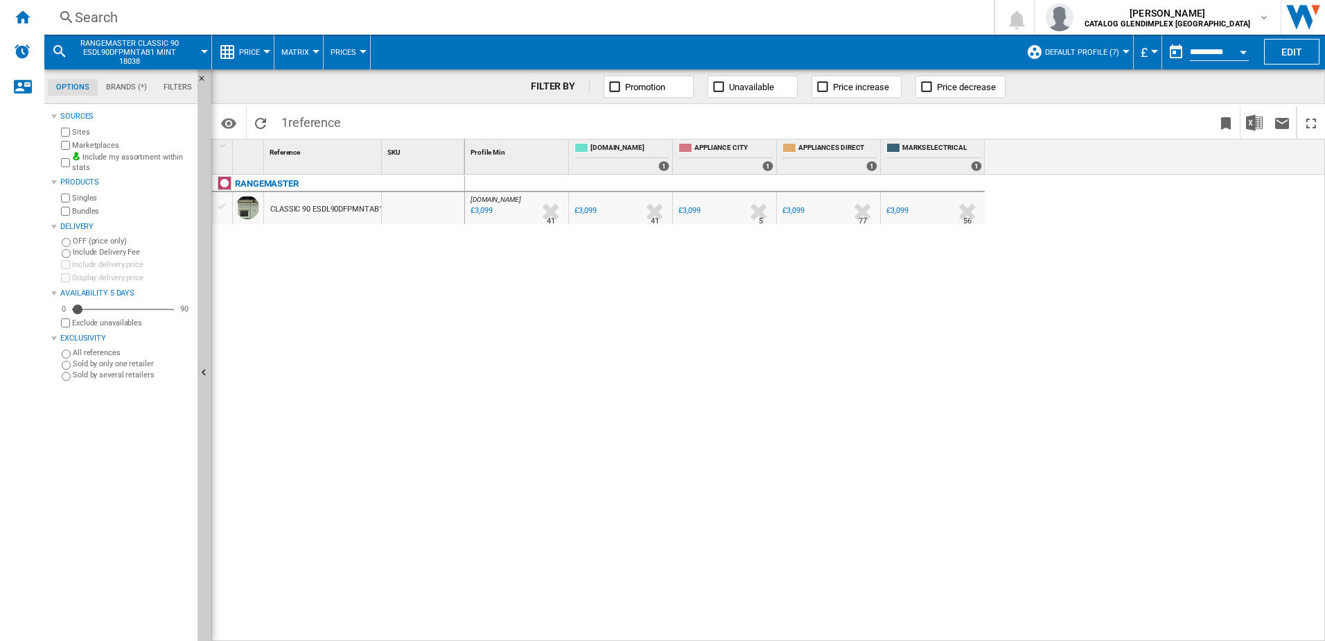
click at [151, 16] on div "Search" at bounding box center [516, 17] width 883 height 19
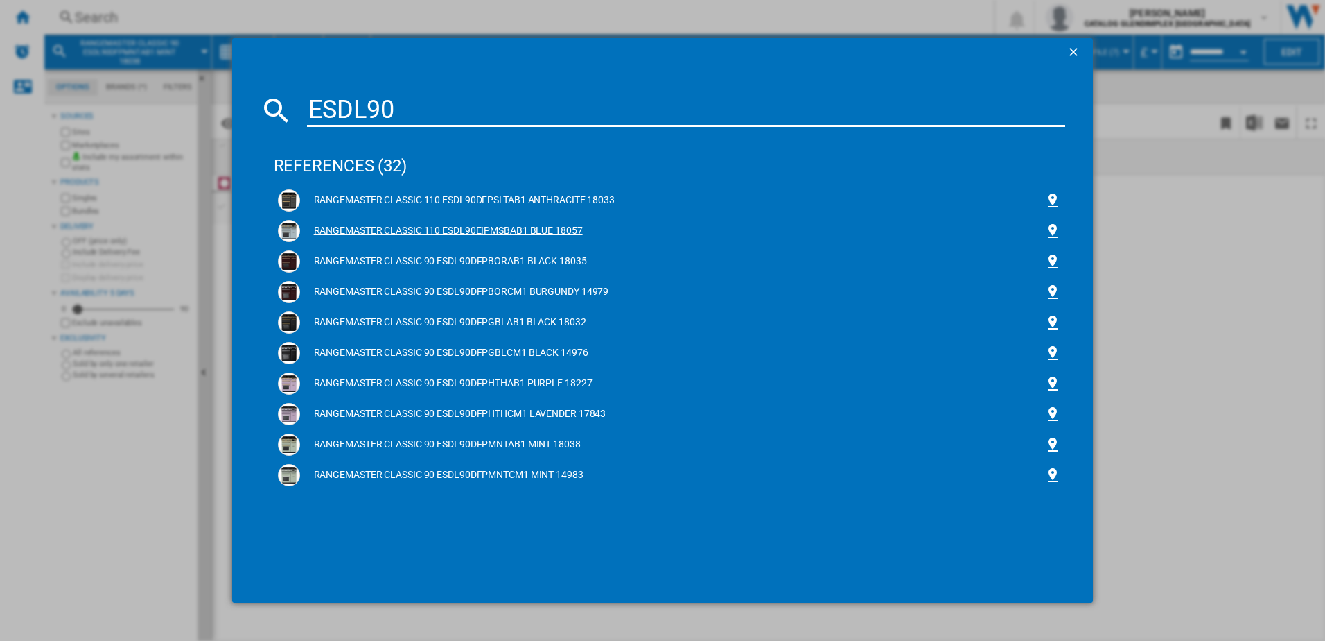
type input "ESDL90"
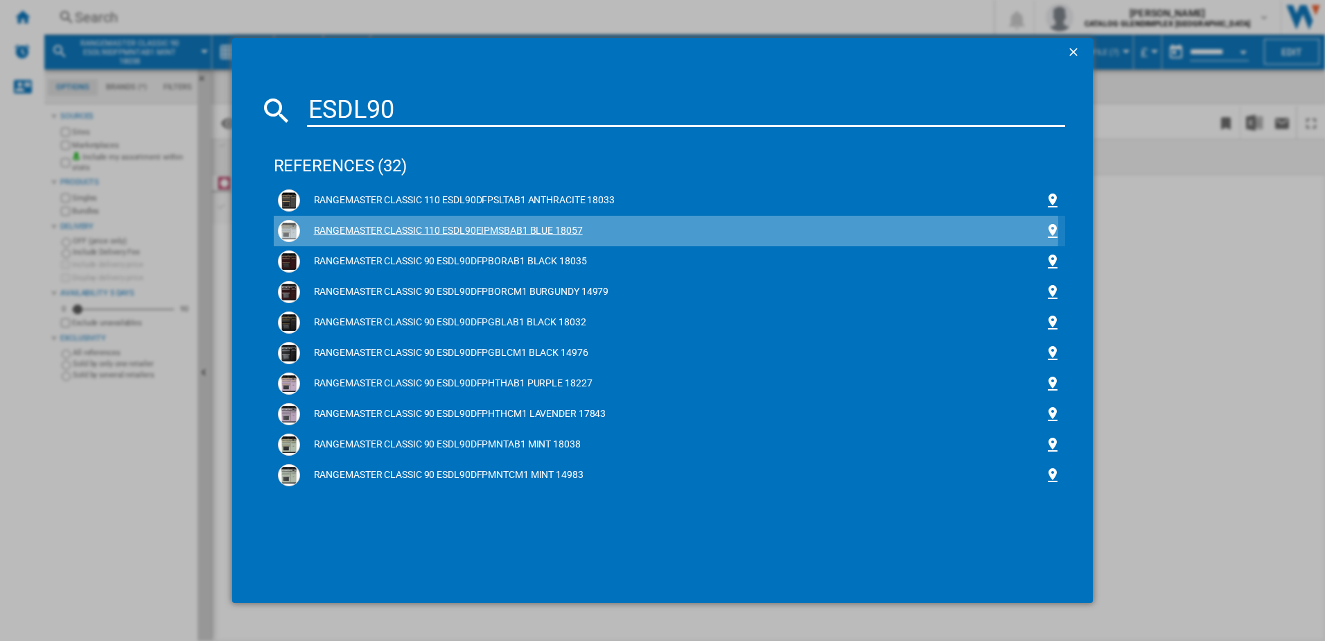
click at [435, 229] on div "RANGEMASTER CLASSIC 110 ESDL90EIPMSBAB1 BLUE 18057" at bounding box center [672, 231] width 745 height 14
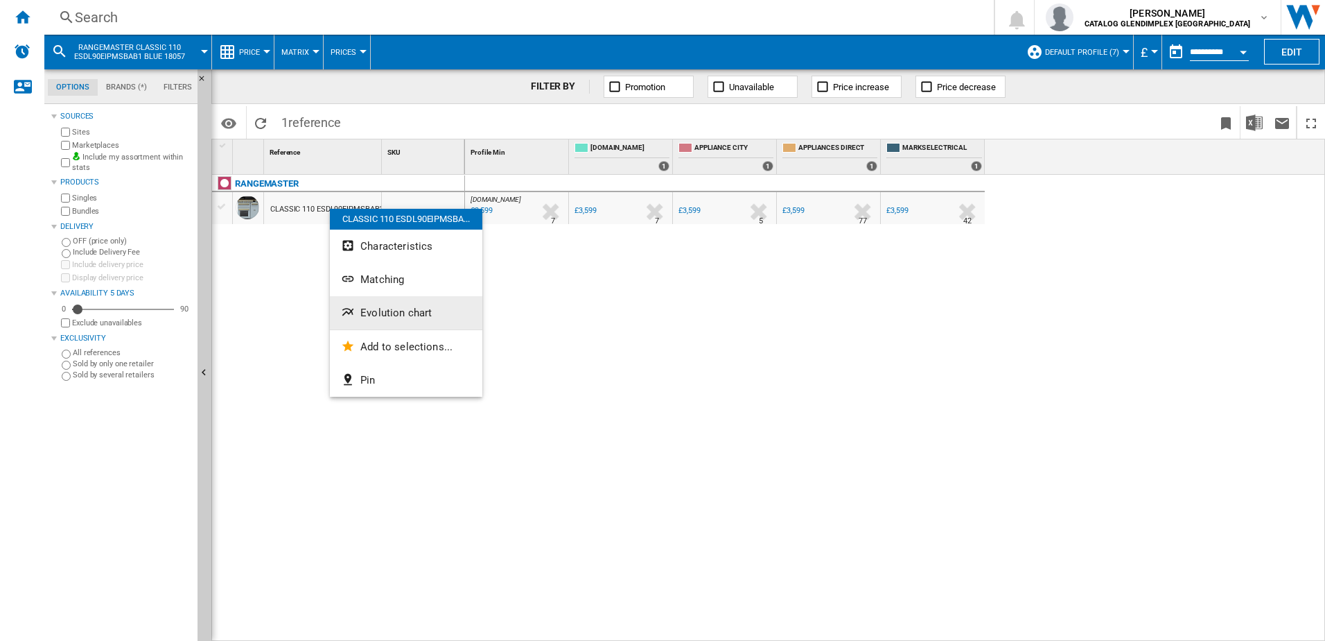
click at [402, 311] on span "Evolution chart" at bounding box center [395, 312] width 71 height 12
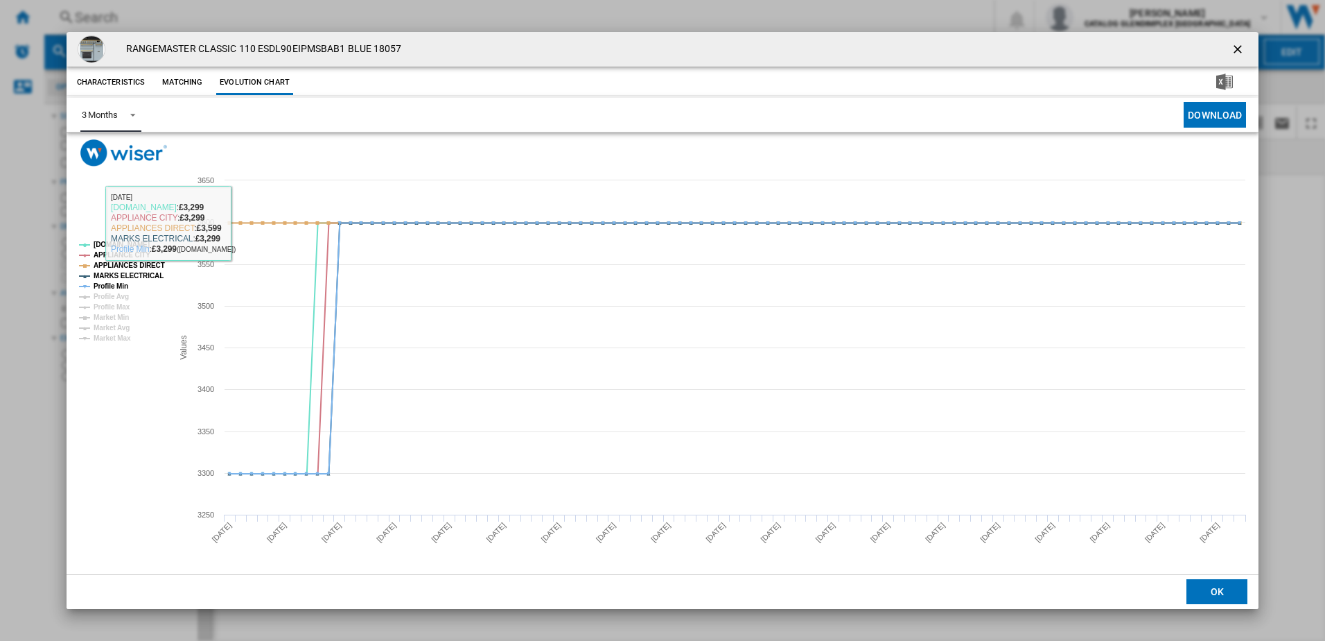
click at [114, 110] on div "3 Months" at bounding box center [100, 115] width 36 height 10
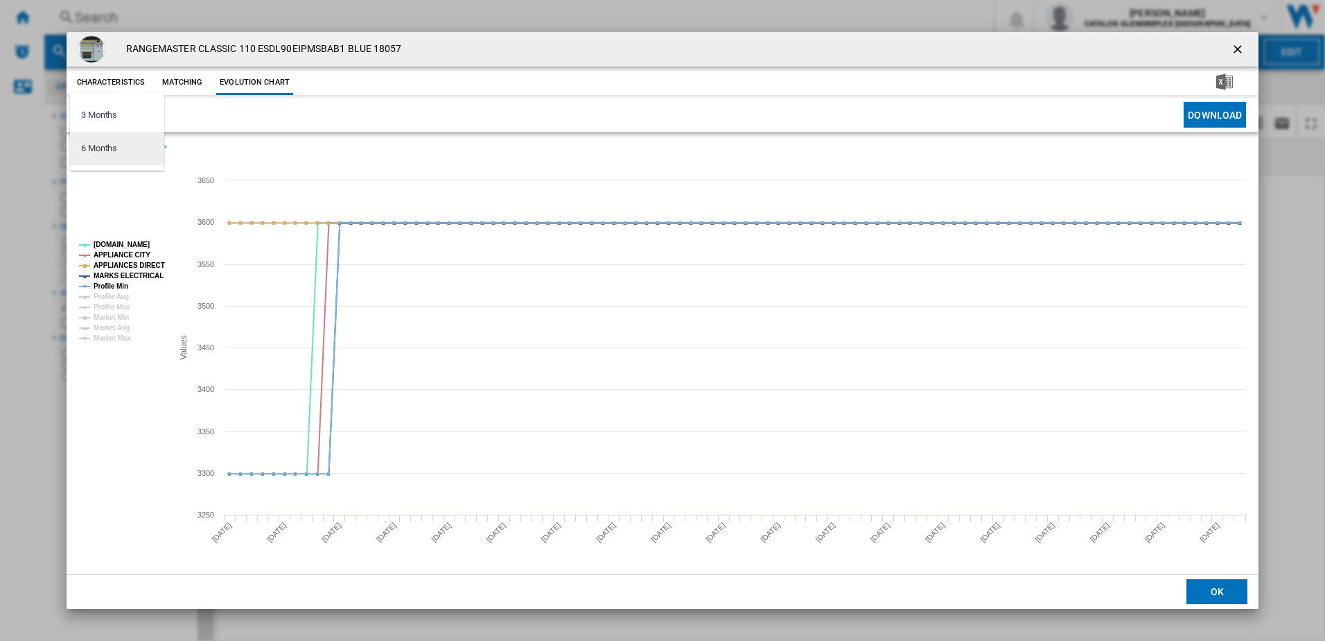
click at [113, 148] on div "6 Months" at bounding box center [99, 148] width 36 height 12
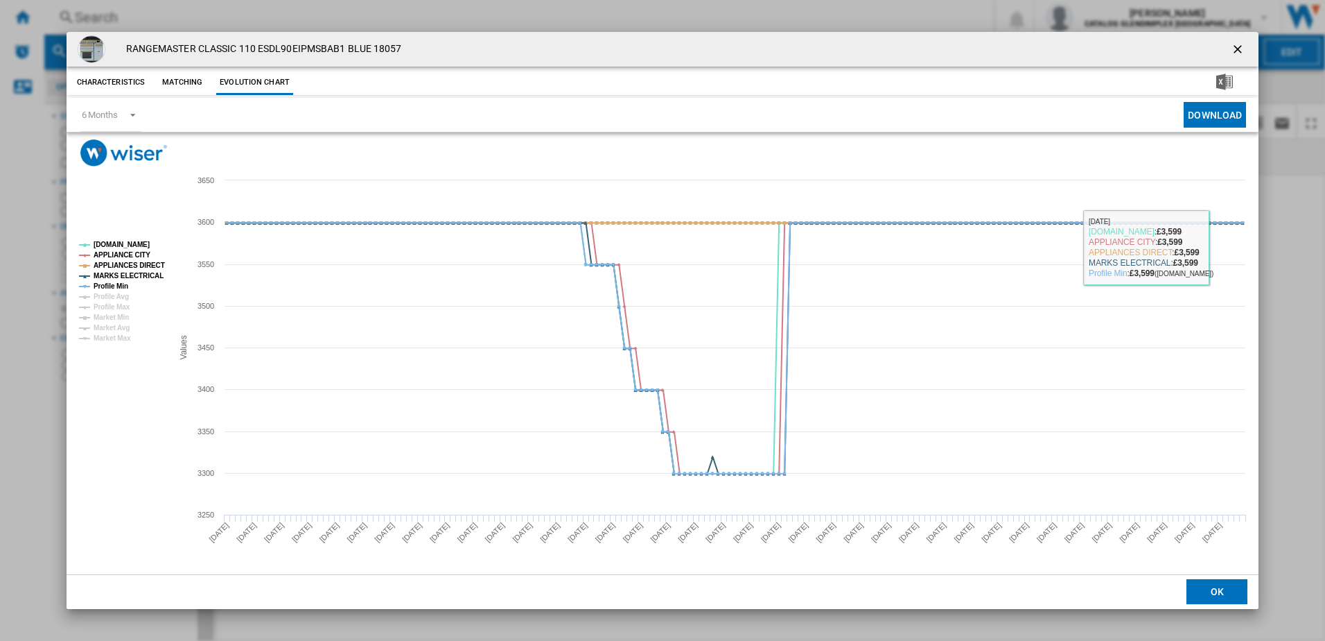
drag, startPoint x: 1238, startPoint y: 46, endPoint x: 1095, endPoint y: 62, distance: 143.8
click at [1239, 45] on ng-md-icon "getI18NText('BUTTONS.CLOSE_DIALOG')" at bounding box center [1239, 50] width 17 height 17
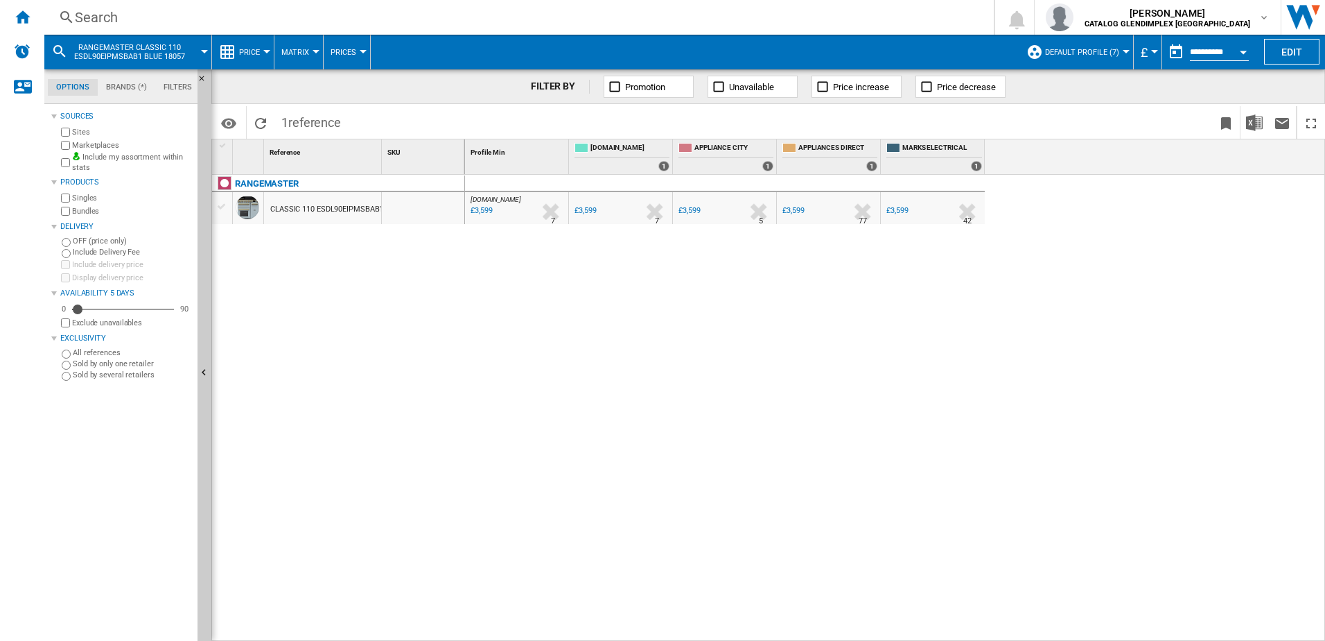
click at [677, 17] on div "Search" at bounding box center [516, 17] width 883 height 19
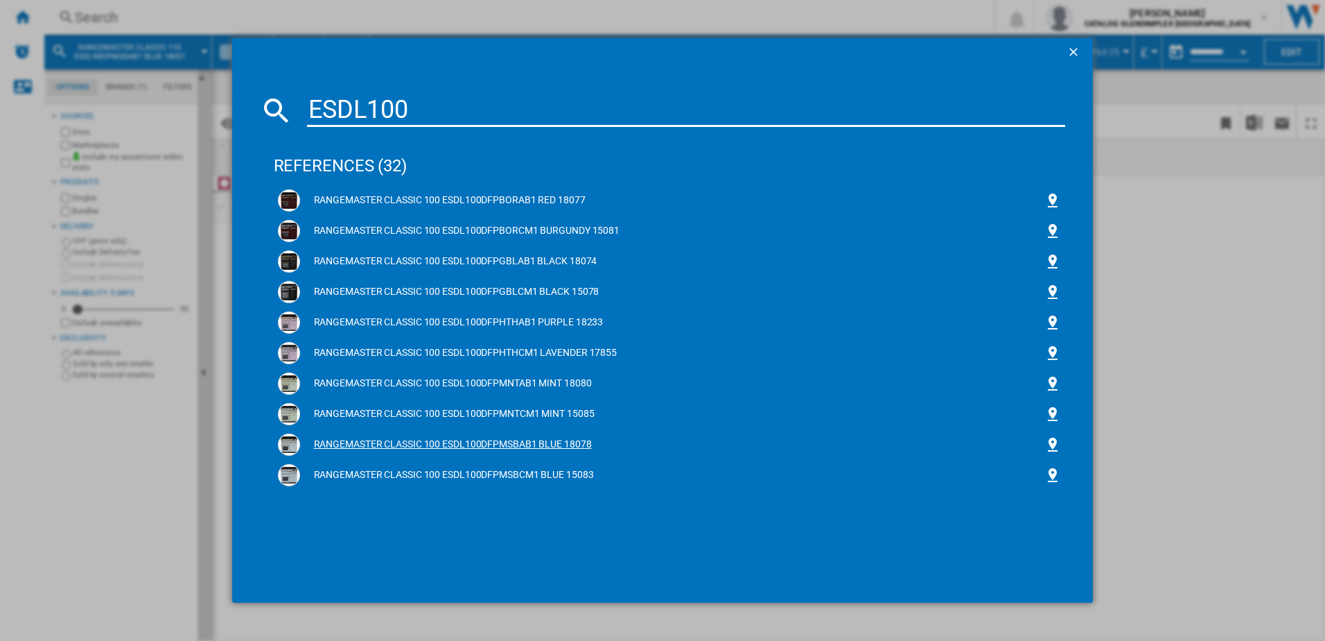
type input "ESDL100"
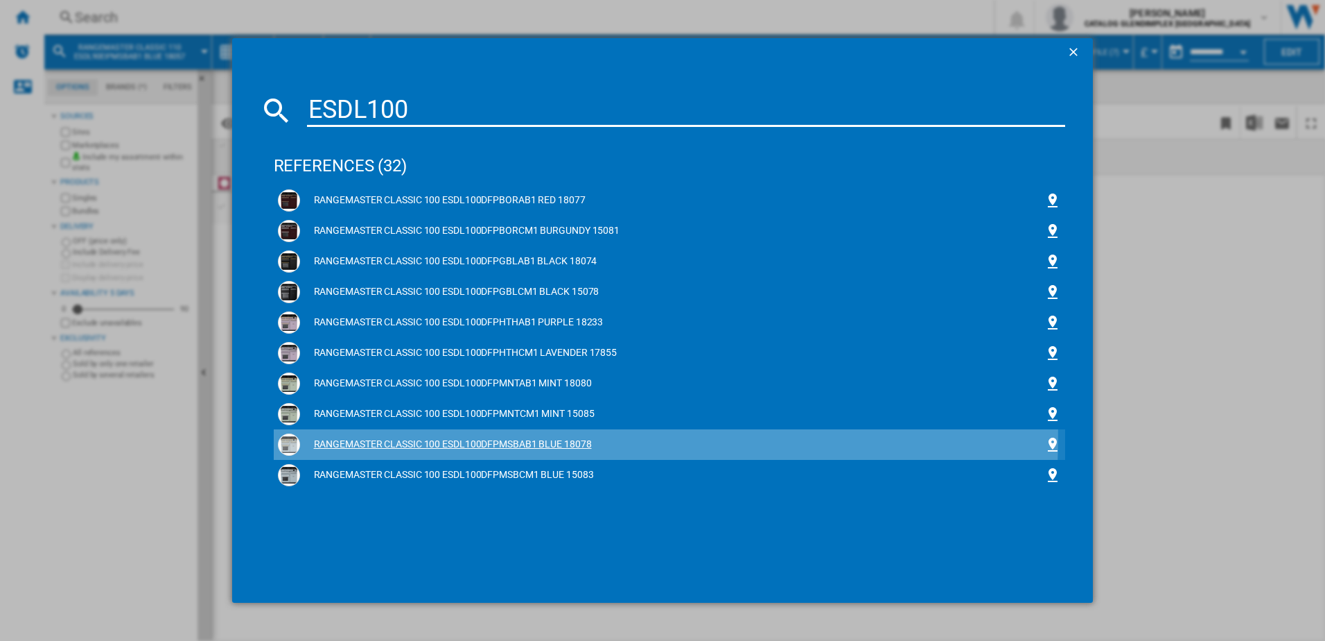
click at [369, 436] on div "RANGEMASTER CLASSIC 100 ESDL100DFPMSBAB1 BLUE 18078" at bounding box center [670, 444] width 784 height 22
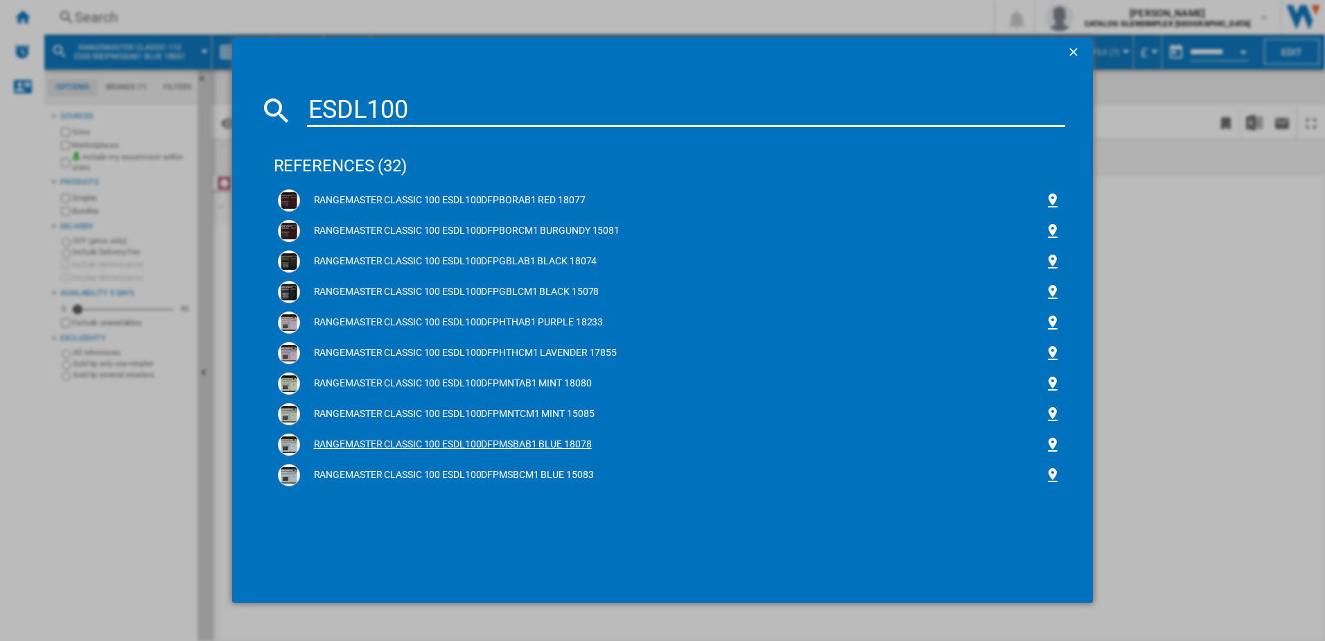
click at [368, 438] on div "RANGEMASTER CLASSIC 100 ESDL100DFPMSBAB1 BLUE 18078" at bounding box center [672, 444] width 745 height 14
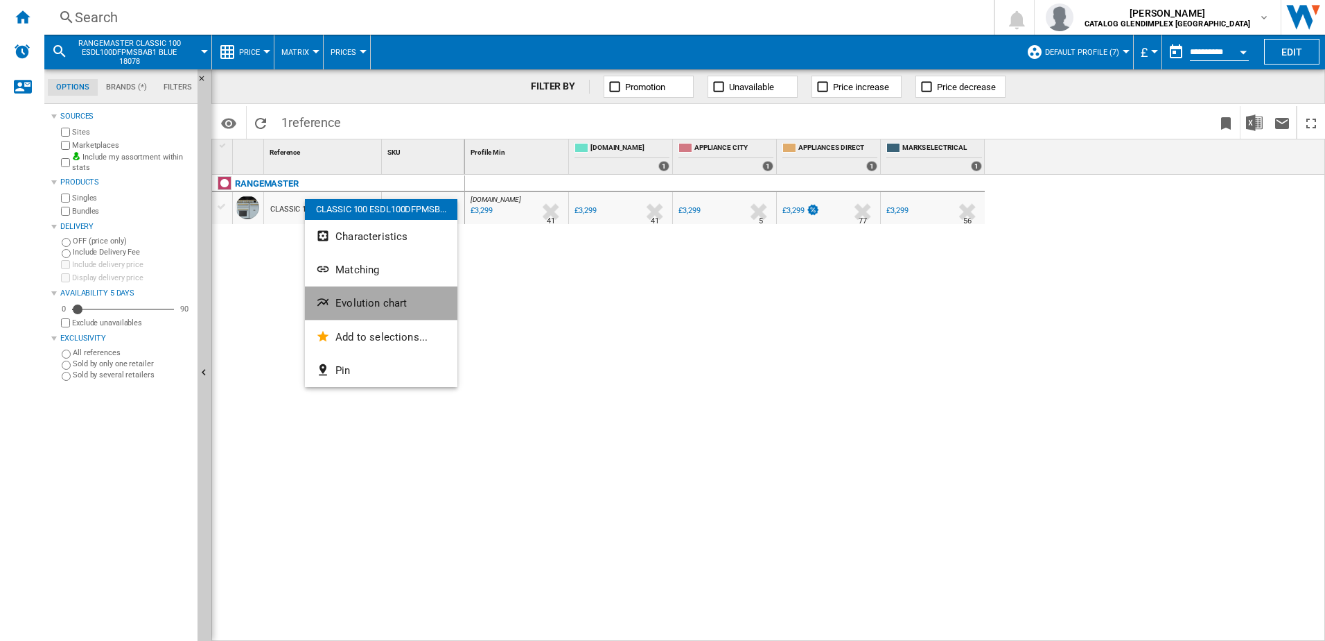
click at [368, 310] on button "Evolution chart" at bounding box center [381, 302] width 153 height 33
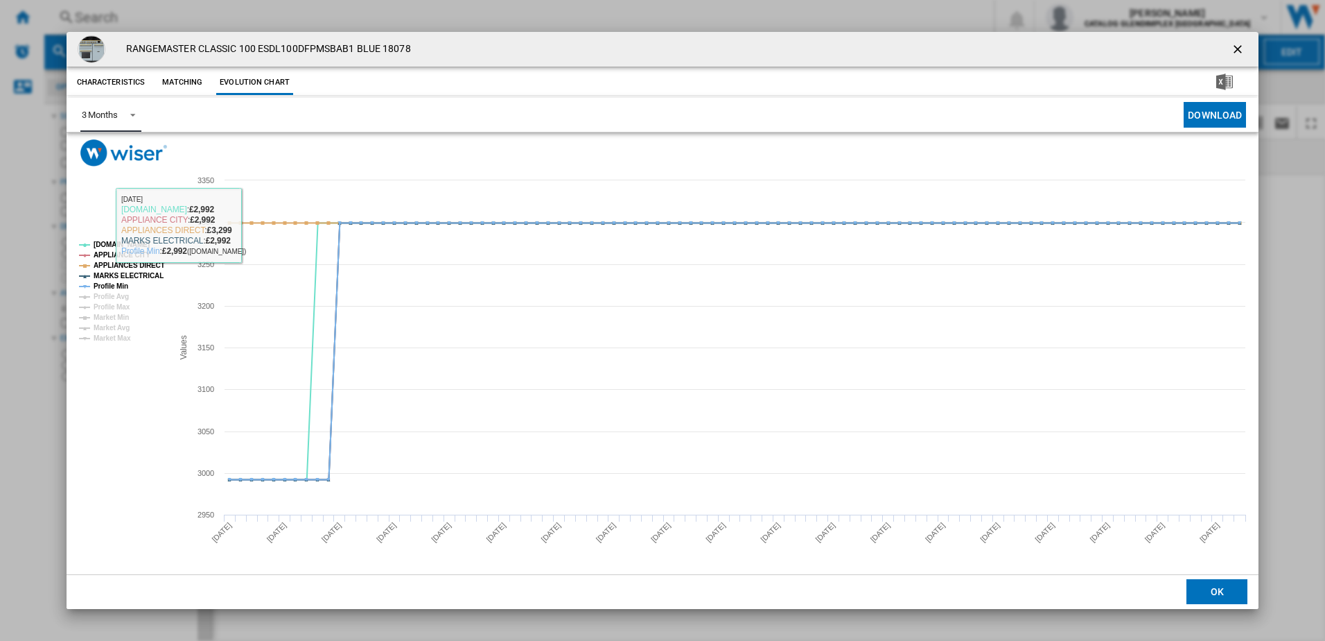
click at [121, 119] on md-select-value "3 Months" at bounding box center [110, 115] width 61 height 34
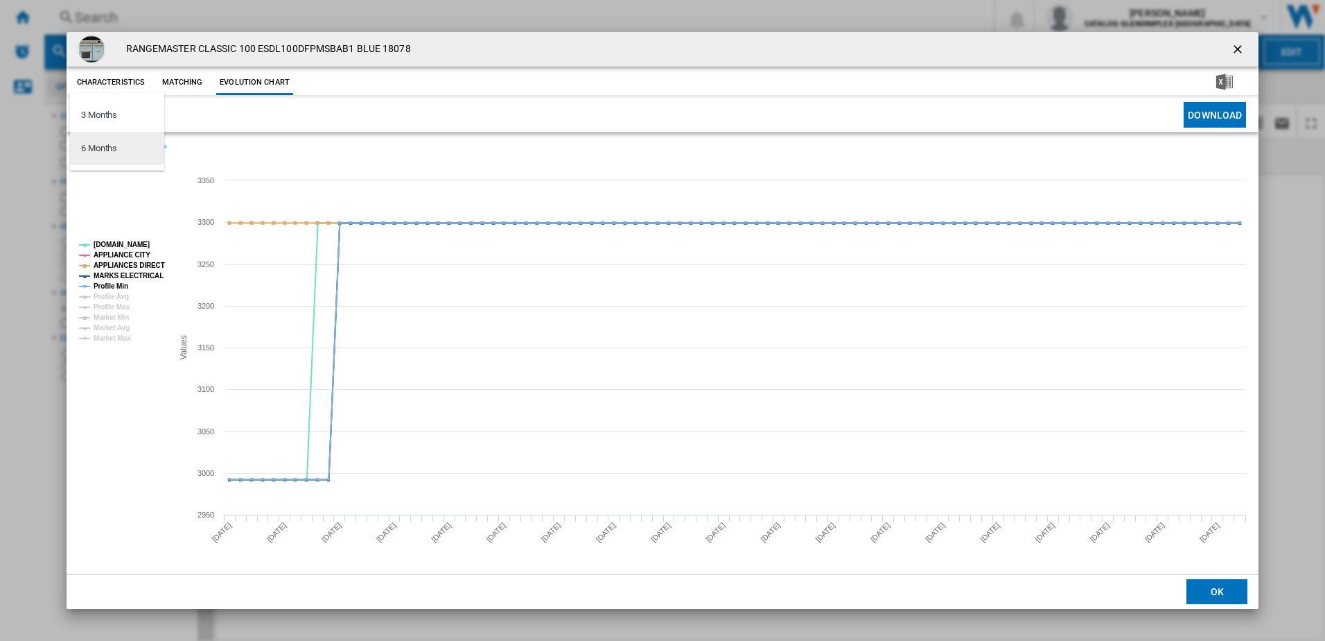
click at [129, 150] on md-option "6 Months" at bounding box center [117, 148] width 94 height 33
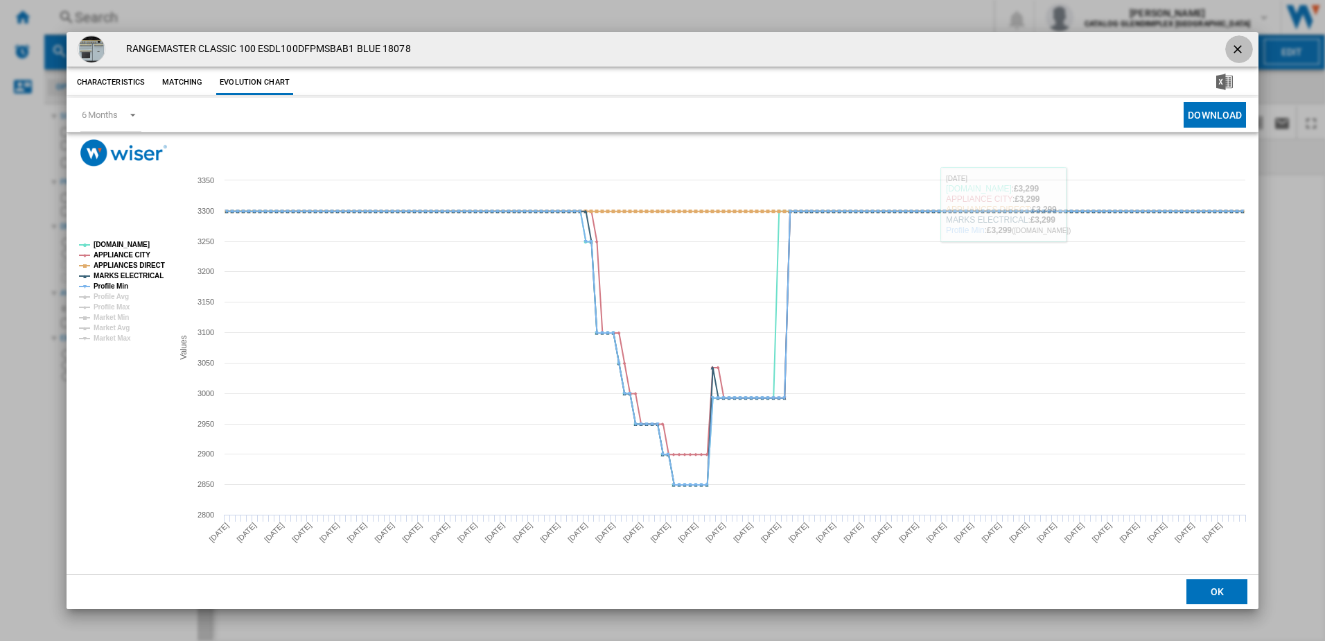
click at [1239, 47] on ng-md-icon "getI18NText('BUTTONS.CLOSE_DIALOG')" at bounding box center [1239, 50] width 17 height 17
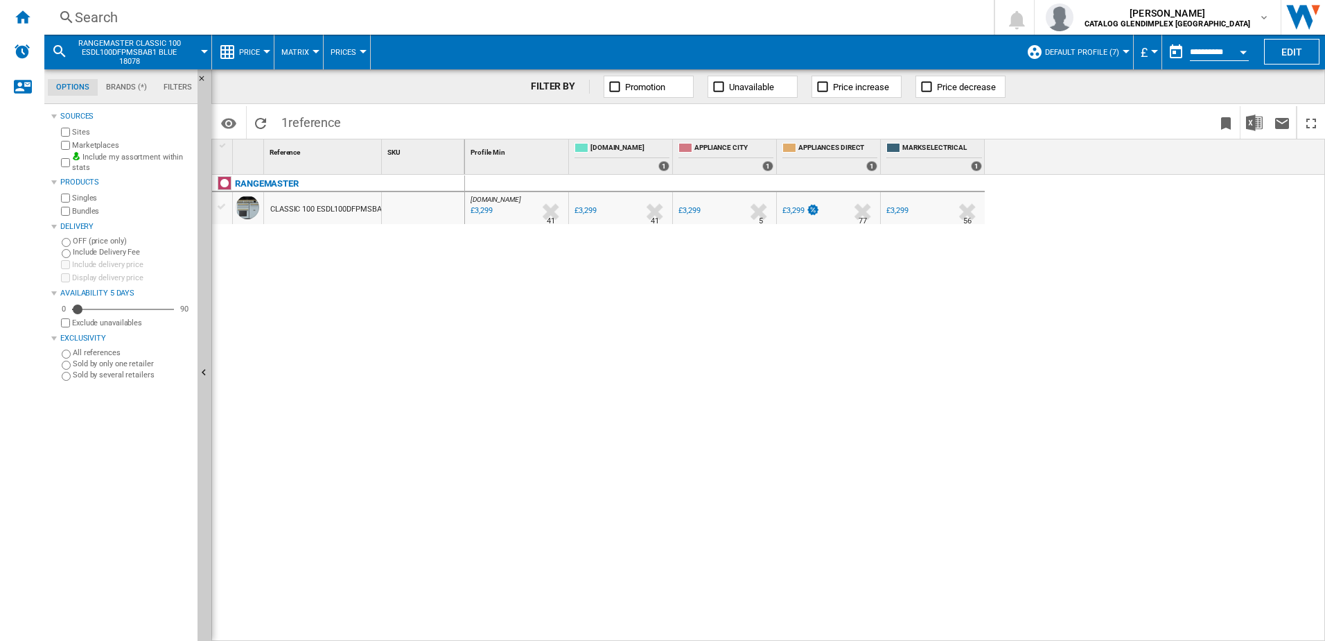
click at [523, 19] on div "Search" at bounding box center [516, 17] width 883 height 19
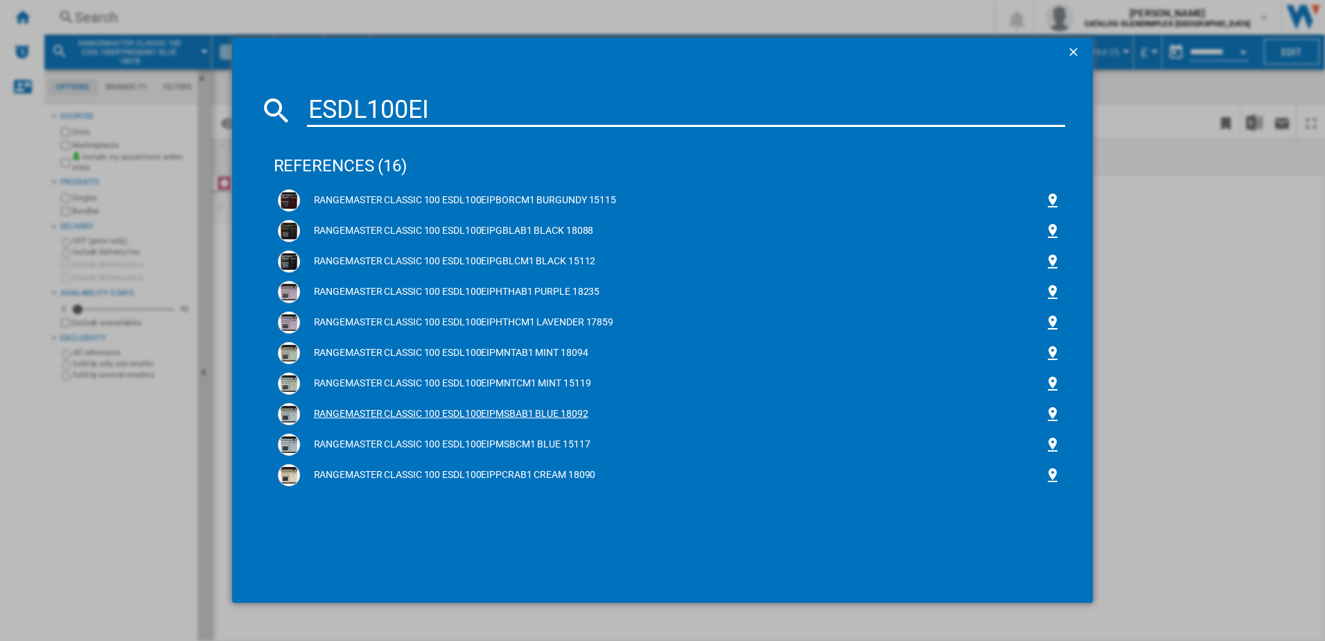
type input "ESDL100EI"
click at [354, 403] on div "RANGEMASTER CLASSIC 100 ESDL100EIPMSBAB1 BLUE 18092" at bounding box center [670, 414] width 784 height 22
click at [358, 410] on div "RANGEMASTER CLASSIC 100 ESDL100EIPMSBAB1 BLUE 18092" at bounding box center [672, 414] width 745 height 14
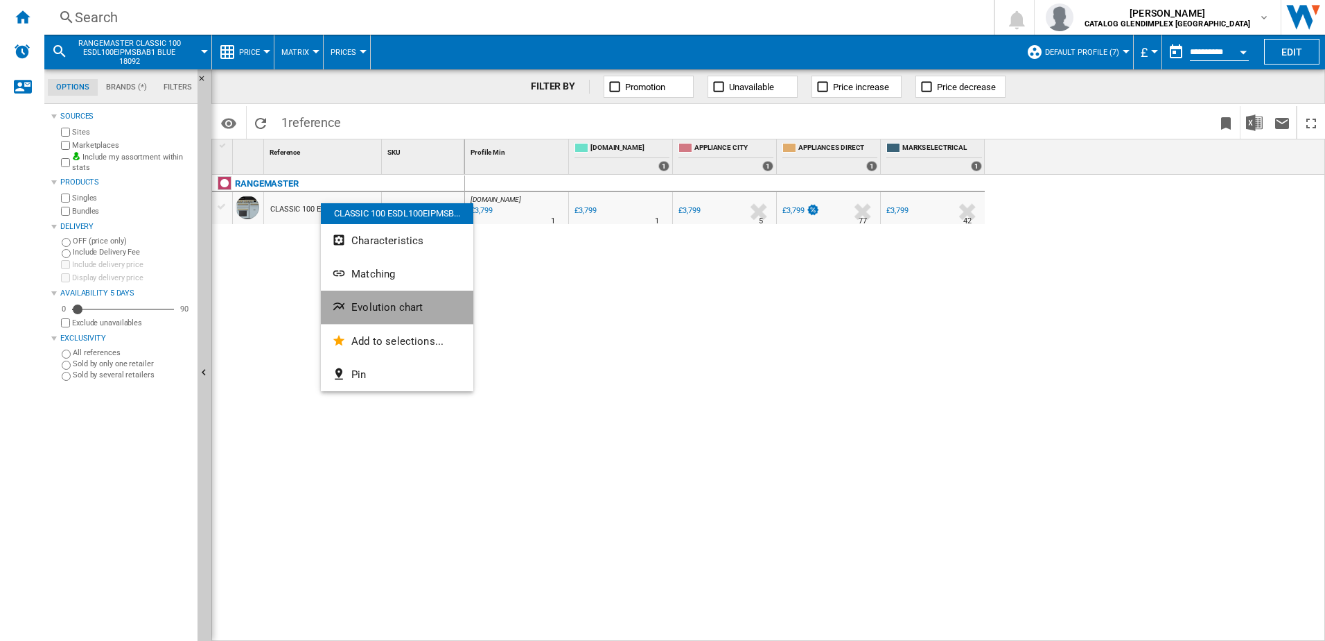
click at [363, 308] on span "Evolution chart" at bounding box center [386, 307] width 71 height 12
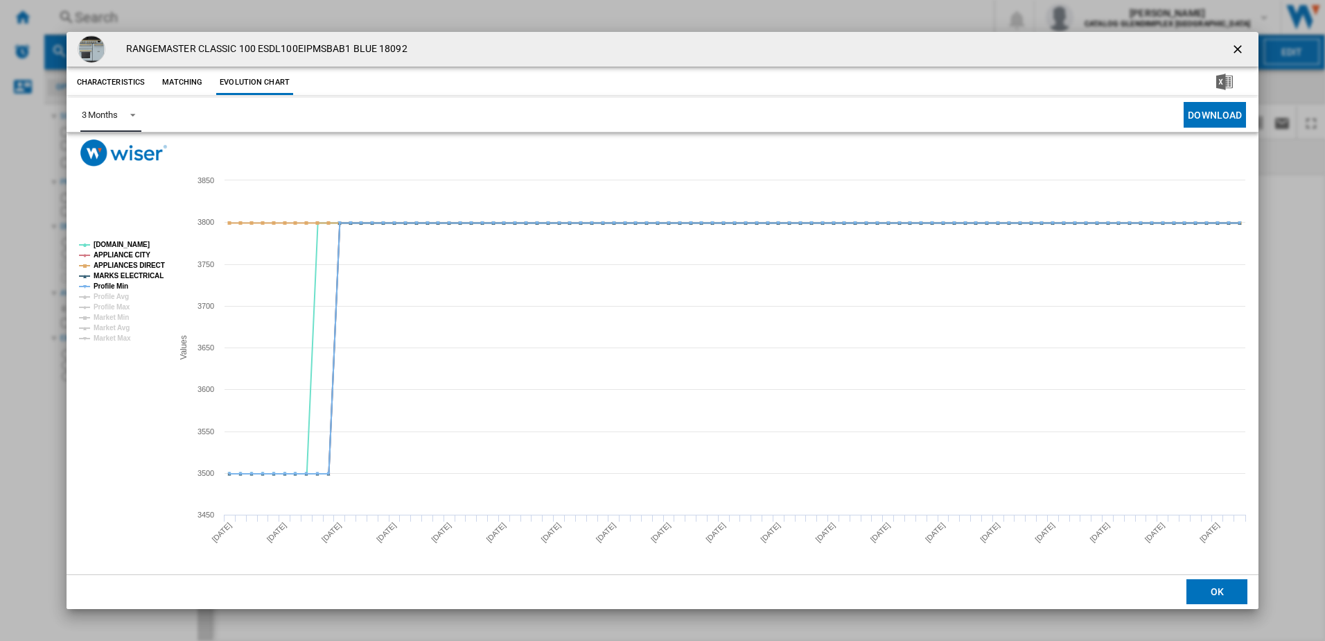
click at [107, 120] on md-select-value "3 Months" at bounding box center [110, 115] width 61 height 34
drag, startPoint x: 107, startPoint y: 120, endPoint x: 119, endPoint y: 157, distance: 39.0
click at [119, 157] on md-option "6 Months" at bounding box center [117, 148] width 94 height 33
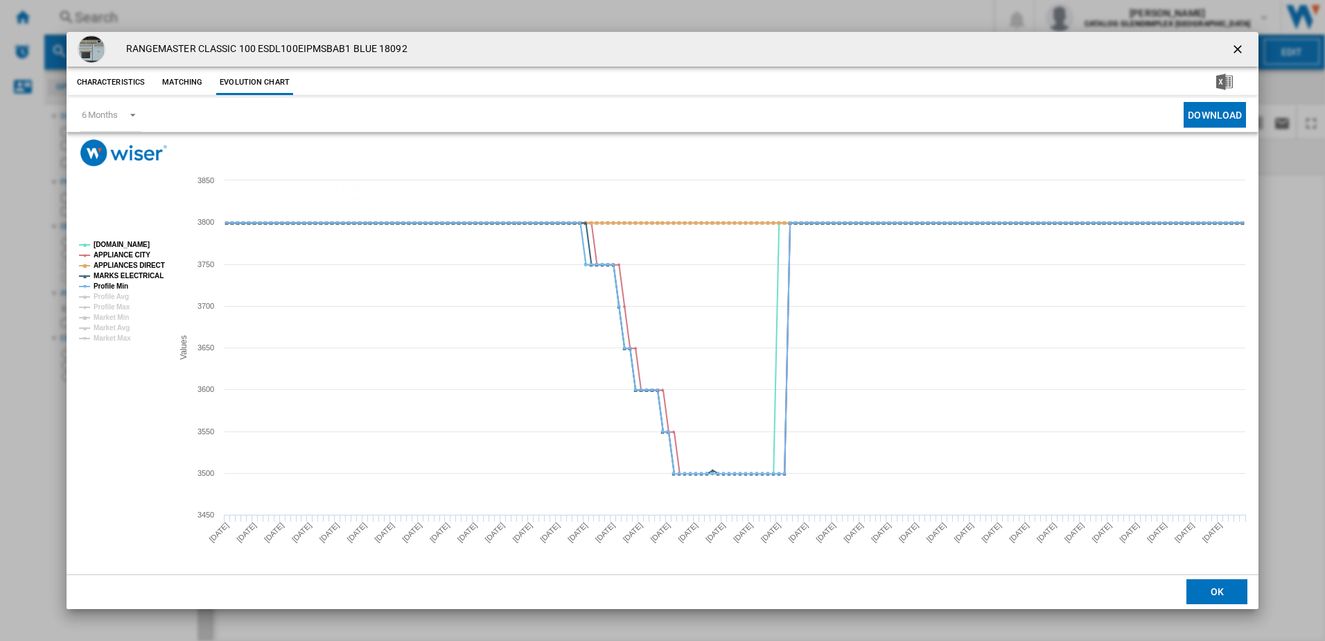
click at [1235, 45] on ng-md-icon "getI18NText('BUTTONS.CLOSE_DIALOG')" at bounding box center [1239, 50] width 17 height 17
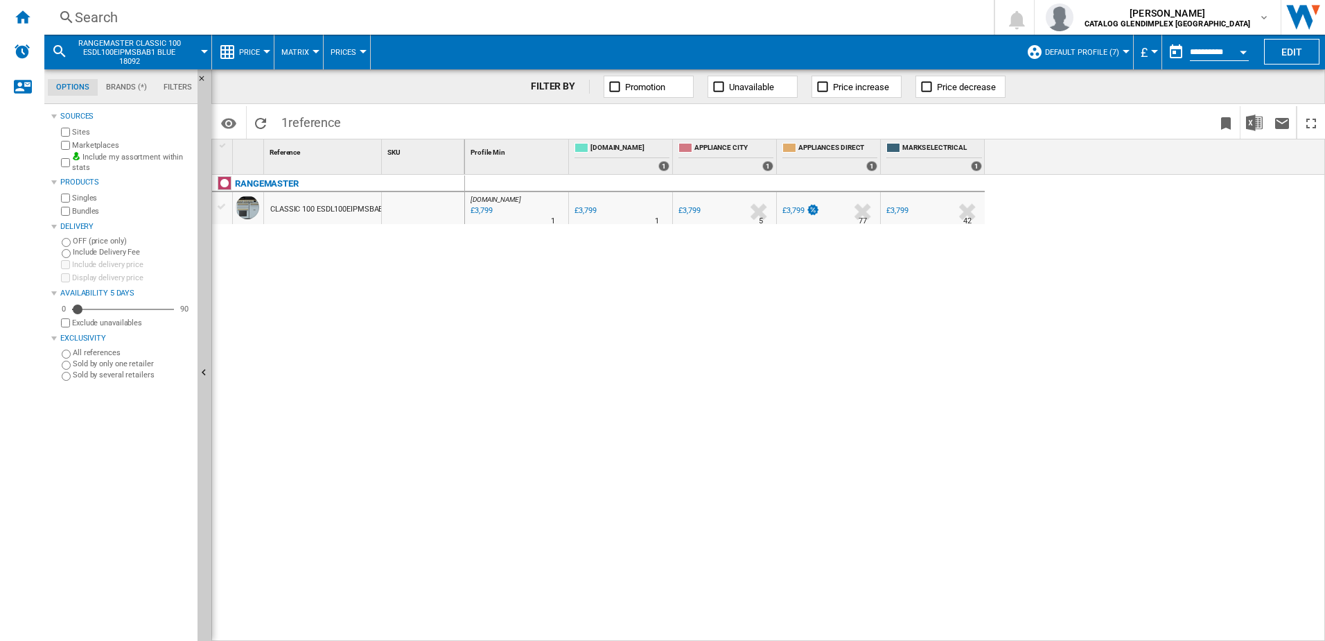
click at [494, 21] on div "Search" at bounding box center [516, 17] width 883 height 19
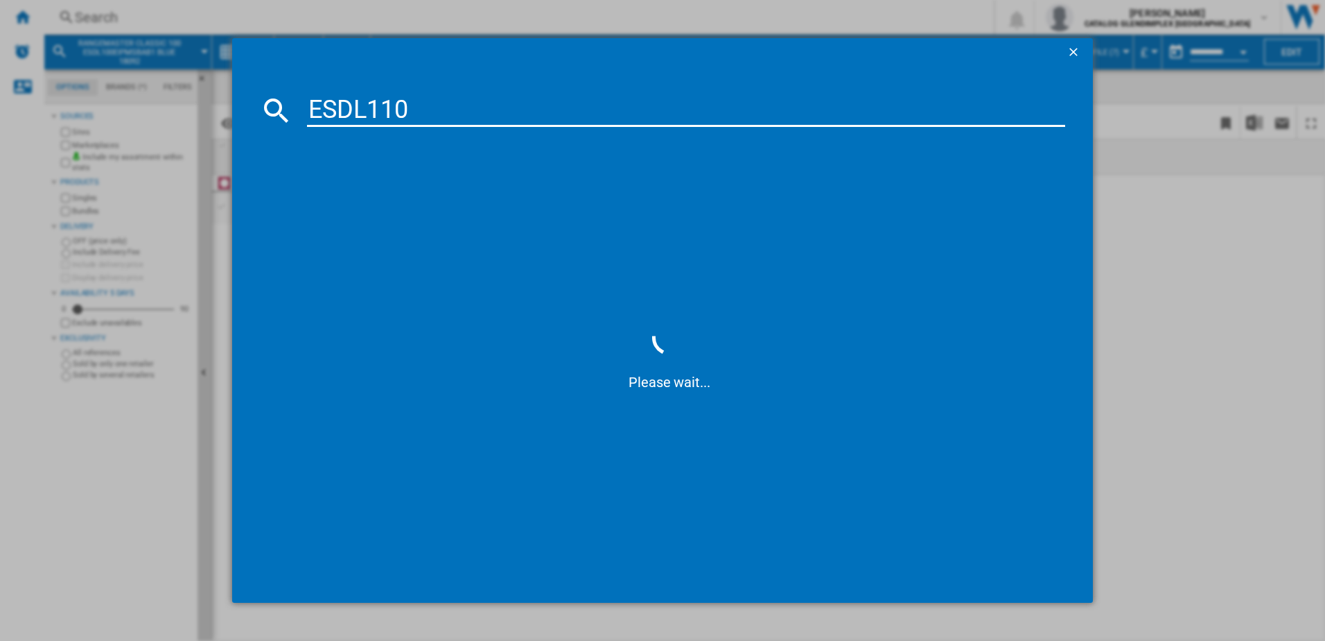
type input "ESDL110D"
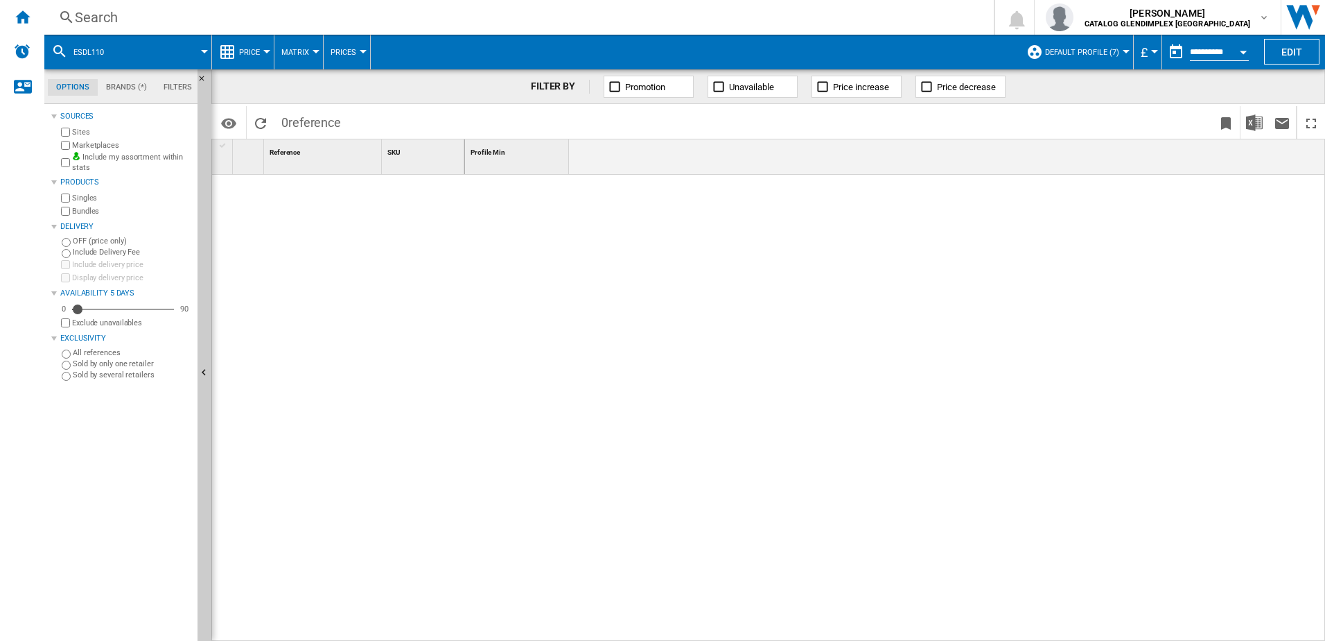
click at [316, 21] on div "Search" at bounding box center [516, 17] width 883 height 19
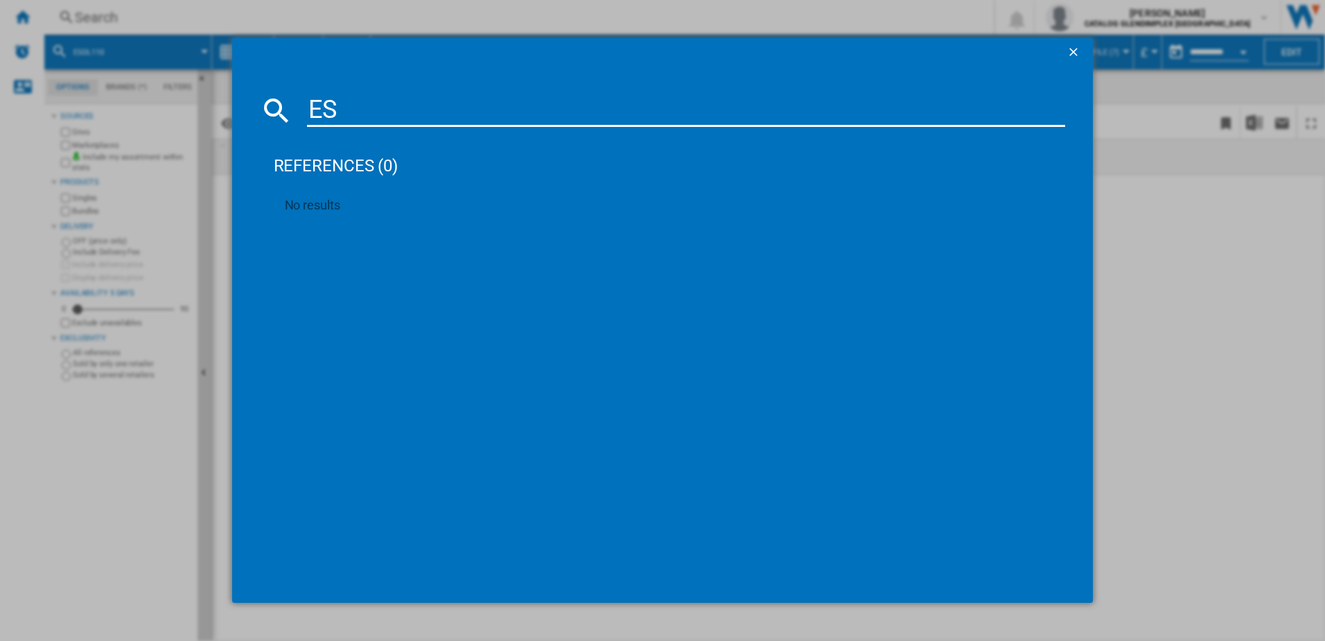
type input "E"
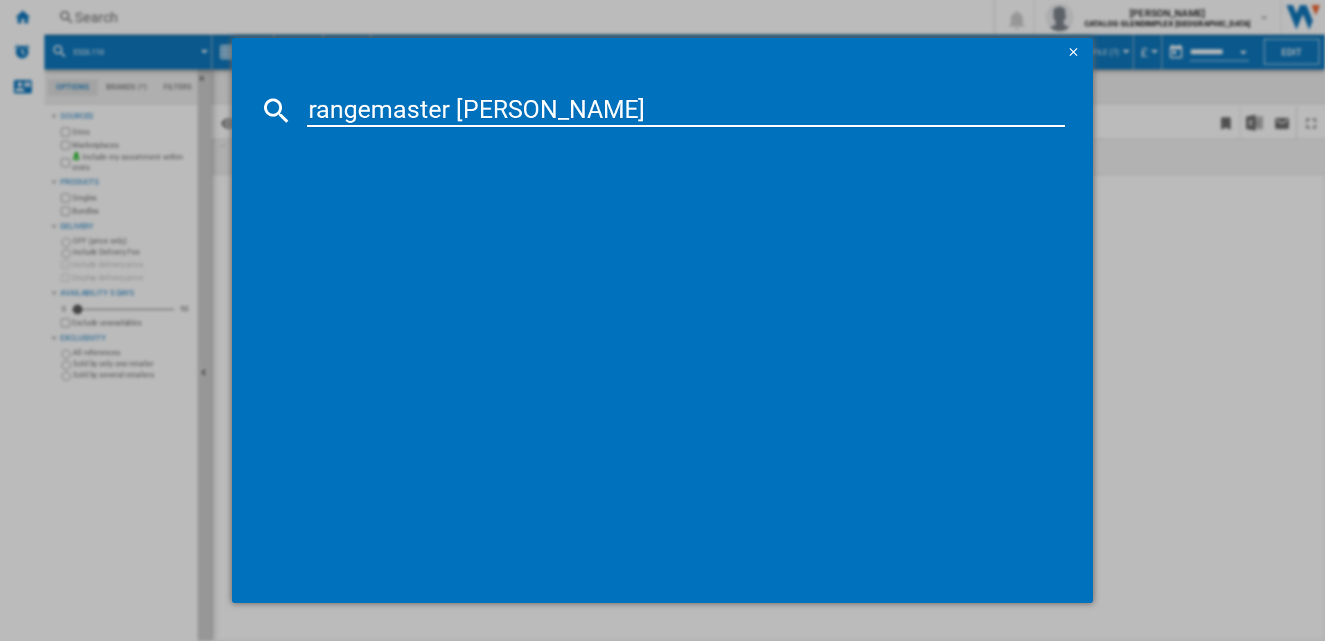
type input "rangemaster [PERSON_NAME]"
click at [1070, 53] on ng-md-icon "getI18NText('BUTTONS.CLOSE_DIALOG')" at bounding box center [1075, 53] width 17 height 17
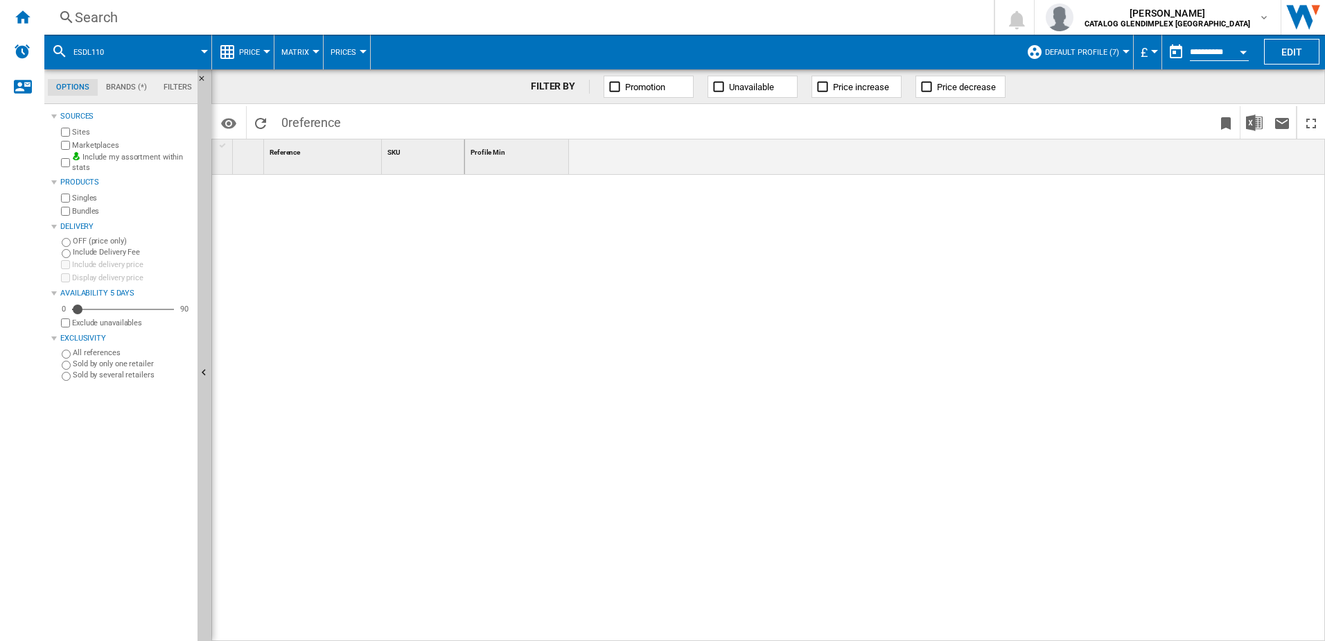
click at [376, 10] on div "Search" at bounding box center [516, 17] width 883 height 19
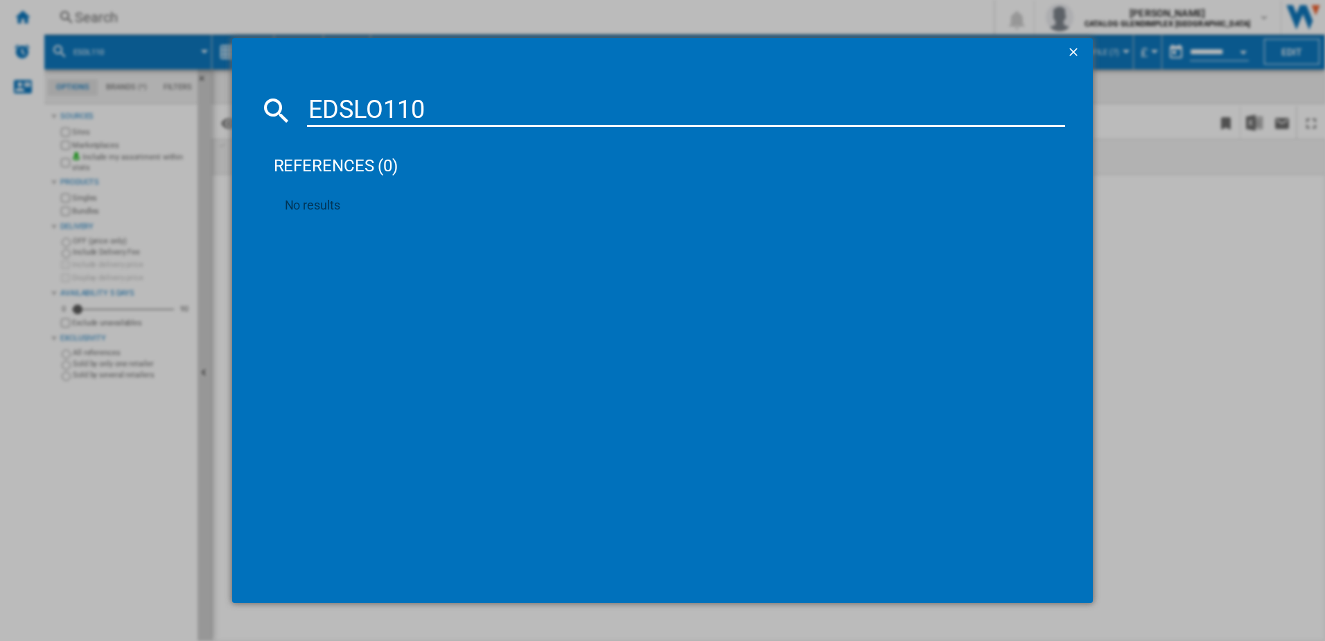
drag, startPoint x: 487, startPoint y: 109, endPoint x: 299, endPoint y: 128, distance: 188.2
click at [299, 128] on md-dialog-content "EDSLO110 references (0) No results" at bounding box center [663, 334] width 862 height 536
paste input "ESDLO110DFPMSB"
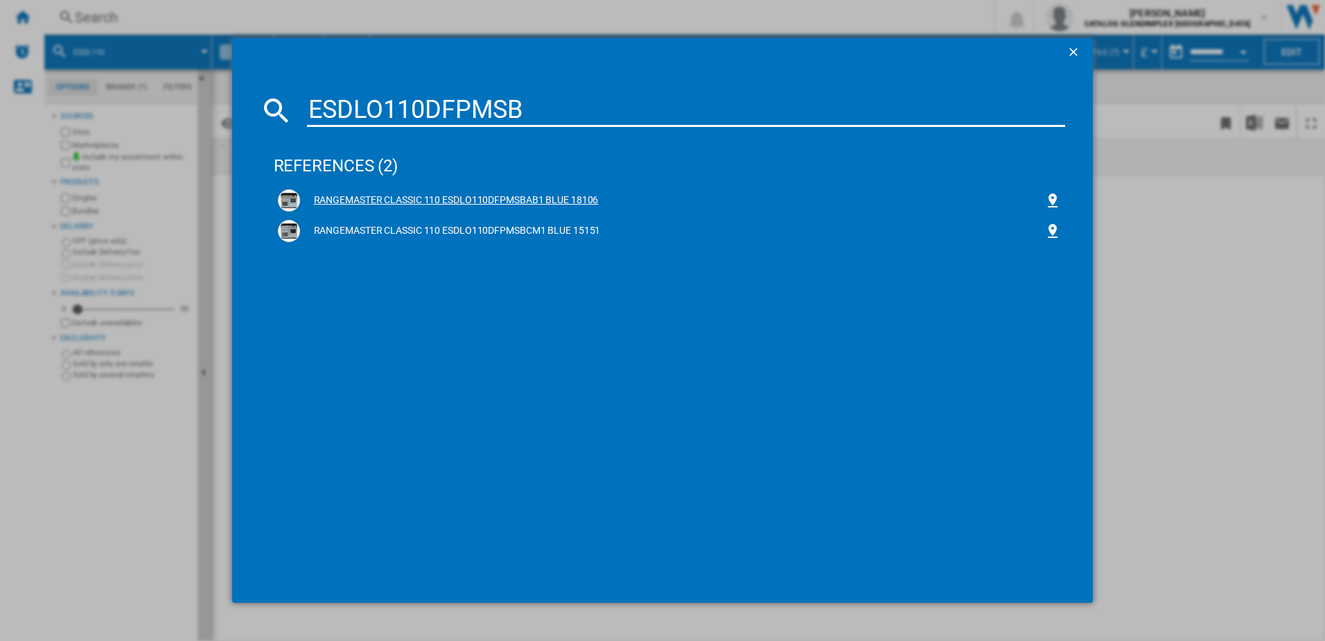
type input "ESDLO110DFPMSB"
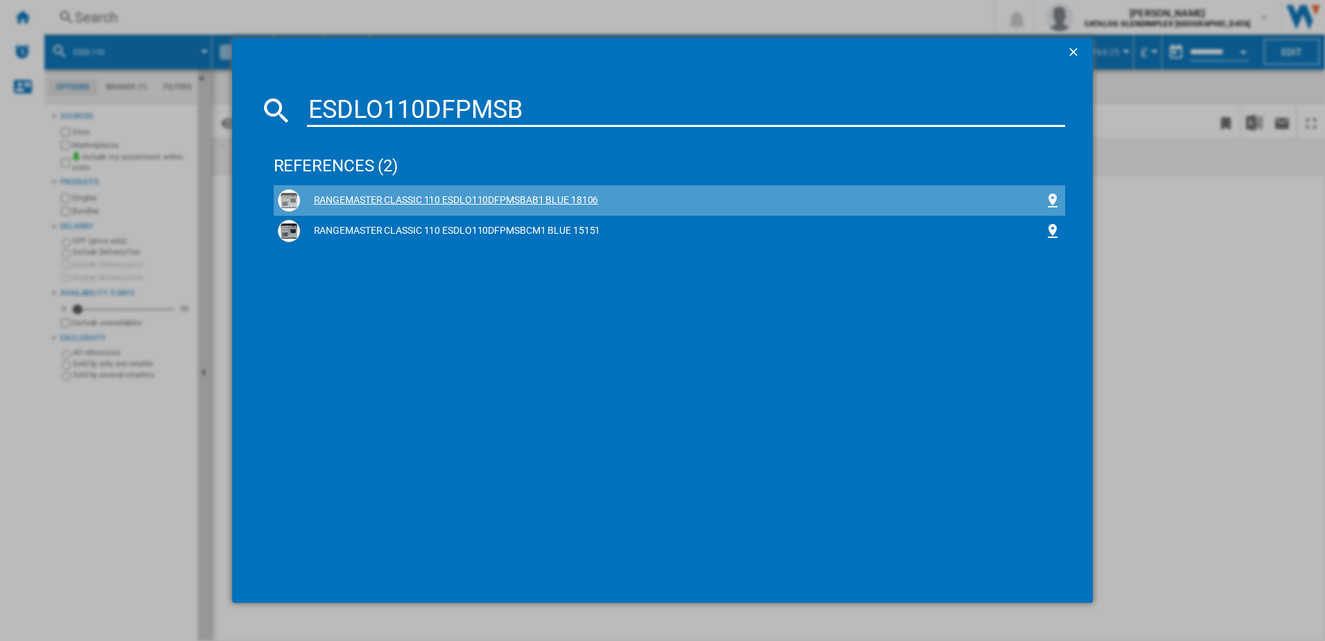
click at [362, 215] on div "RANGEMASTER CLASSIC 110 ESDLO110DFPMSBAB1 BLUE 18106" at bounding box center [670, 200] width 792 height 31
click at [366, 202] on div "RANGEMASTER CLASSIC 110 ESDLO110DFPMSBAB1 BLUE 18106" at bounding box center [672, 200] width 745 height 14
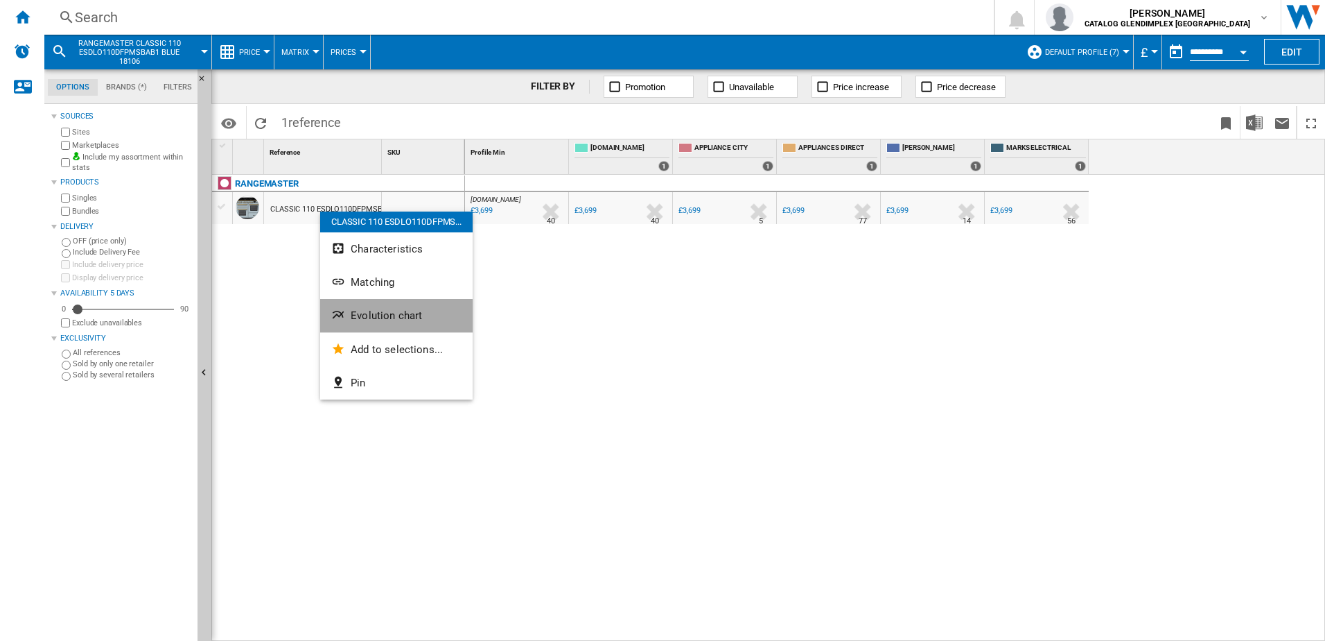
click at [379, 319] on span "Evolution chart" at bounding box center [386, 315] width 71 height 12
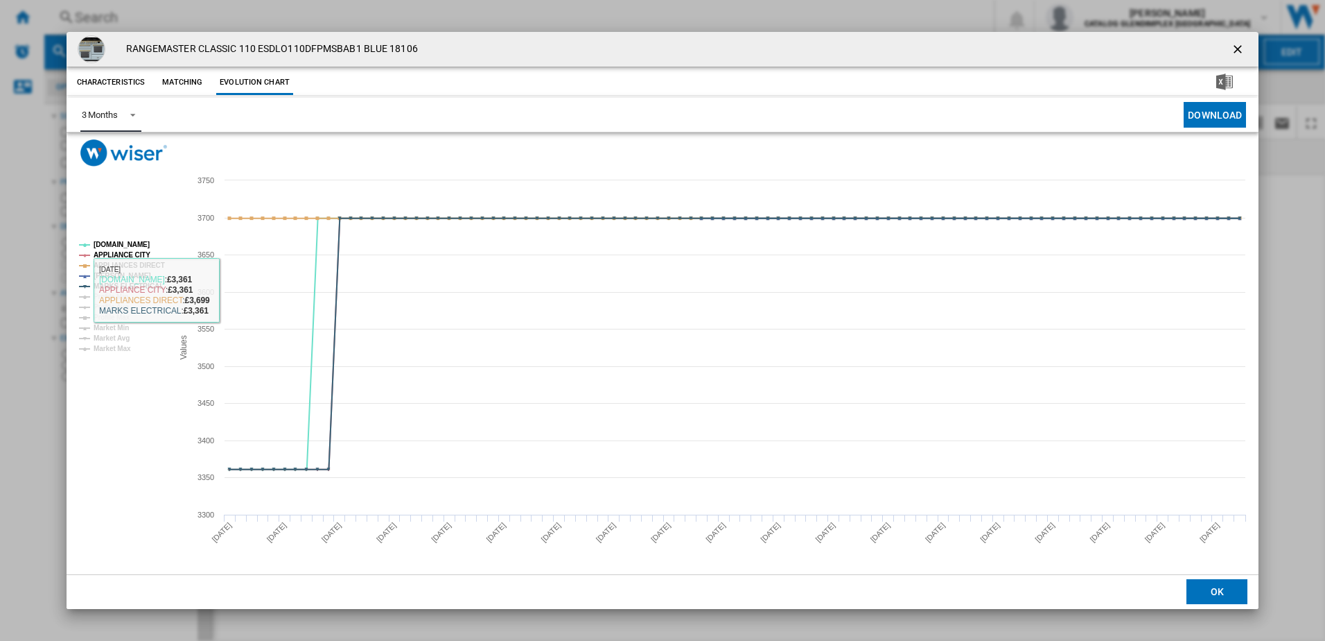
click at [115, 101] on md-select-value "3 Months" at bounding box center [110, 115] width 61 height 34
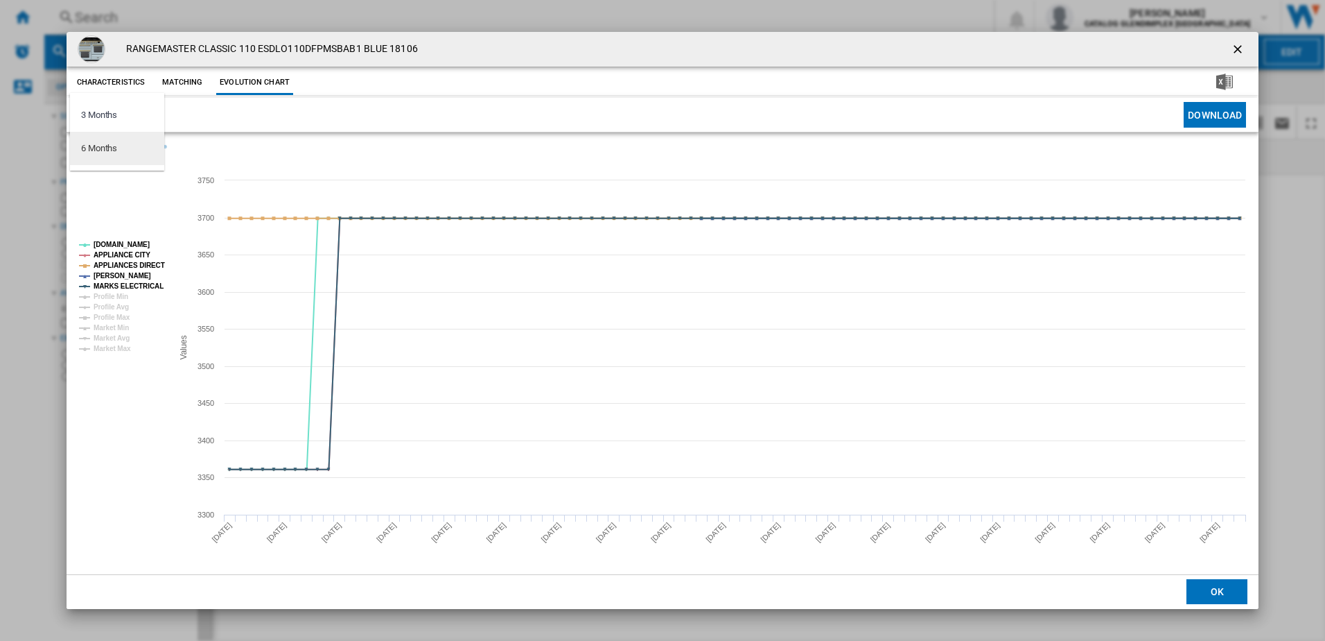
click at [108, 150] on div "6 Months" at bounding box center [99, 148] width 36 height 12
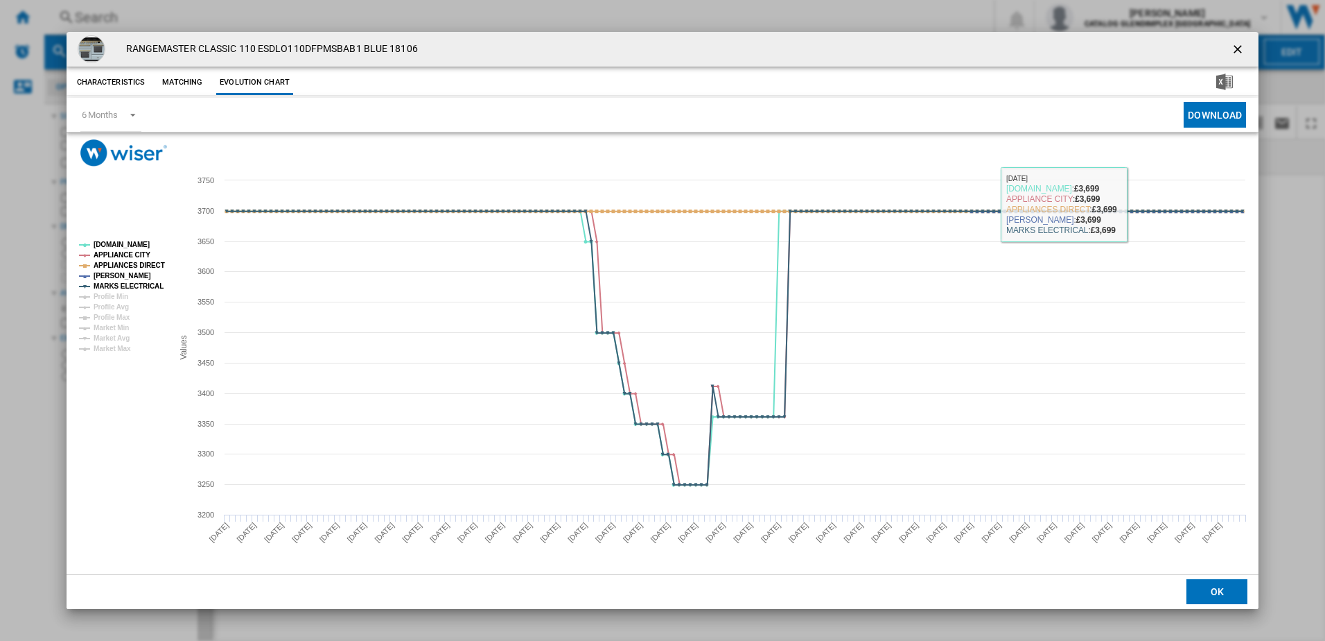
drag, startPoint x: 1237, startPoint y: 42, endPoint x: 1228, endPoint y: 42, distance: 8.3
click at [1236, 42] on ng-md-icon "getI18NText('BUTTONS.CLOSE_DIALOG')" at bounding box center [1239, 50] width 17 height 17
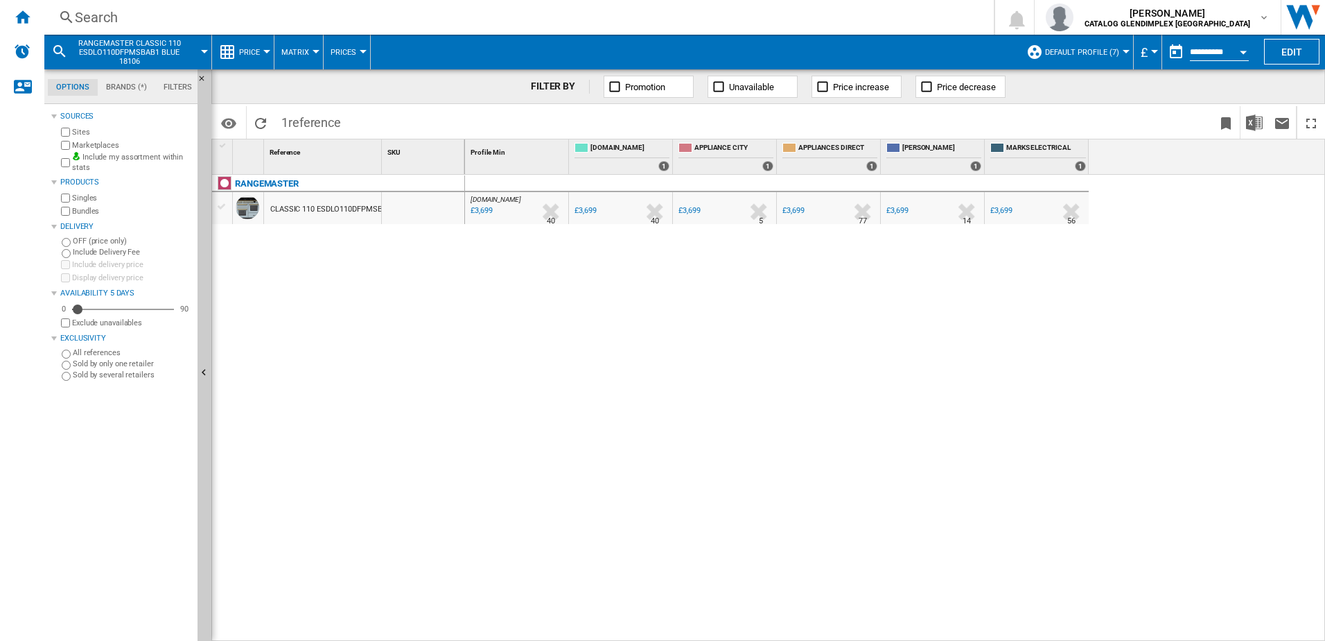
click at [385, 22] on div "Search" at bounding box center [516, 17] width 883 height 19
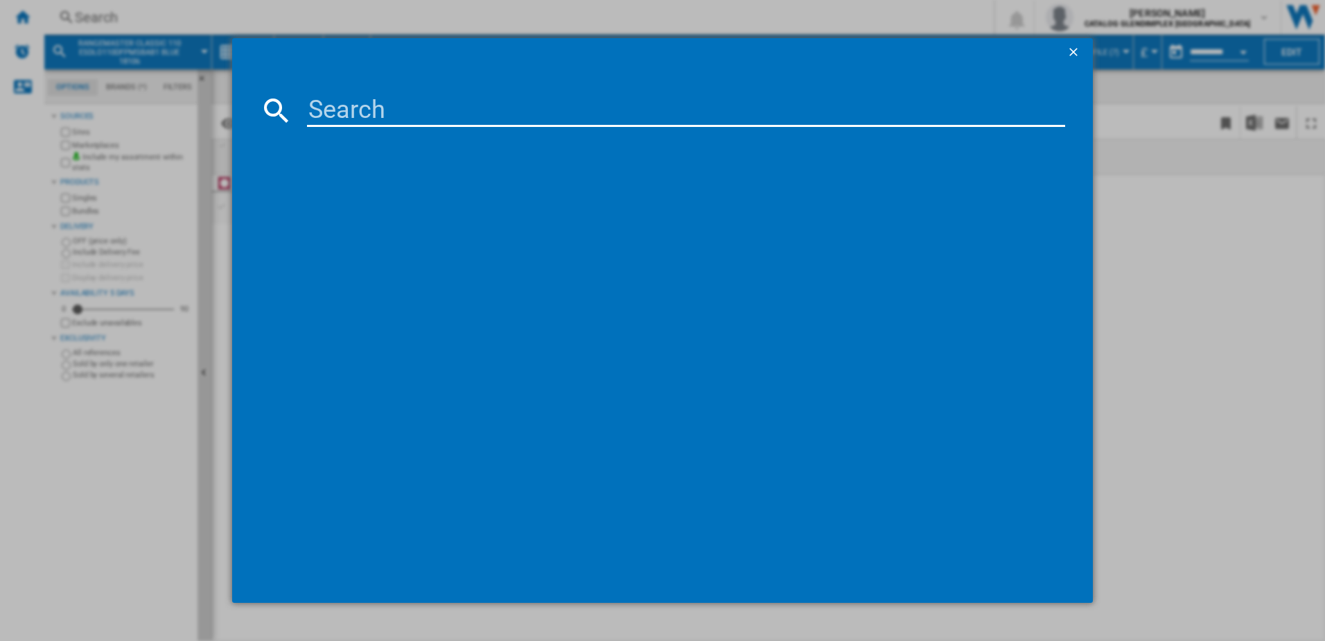
type input "ESDLO110EIPMSB/CM1"
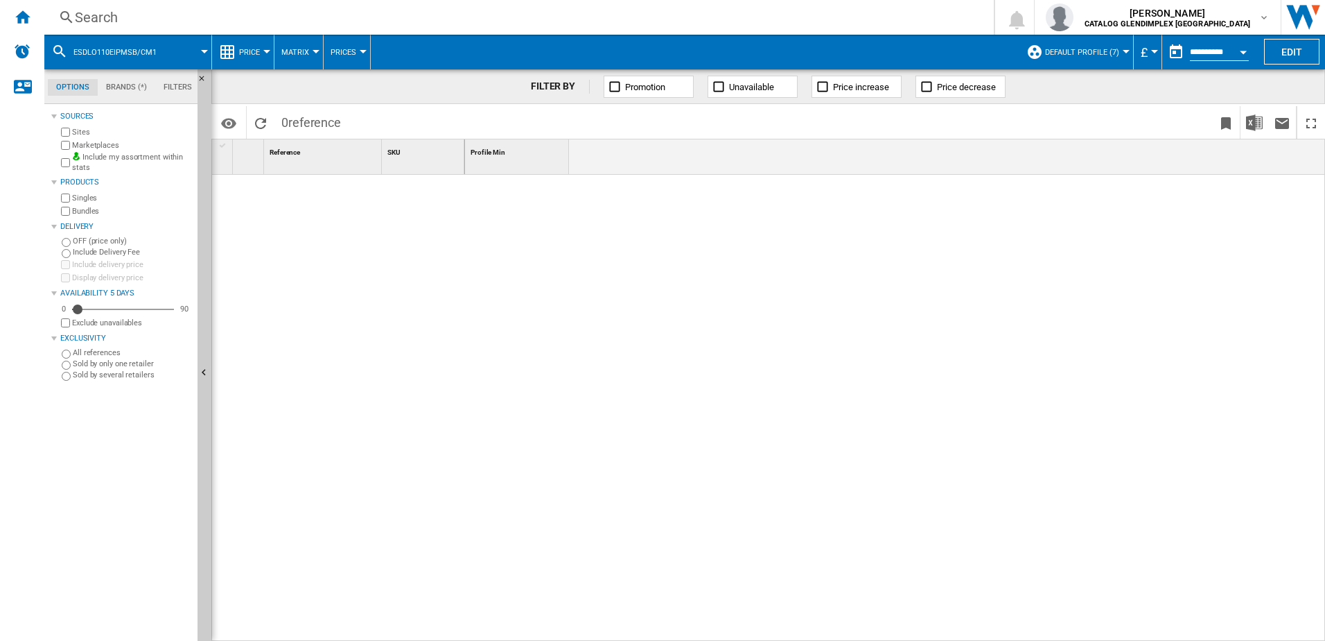
click at [391, 16] on div "Search" at bounding box center [516, 17] width 883 height 19
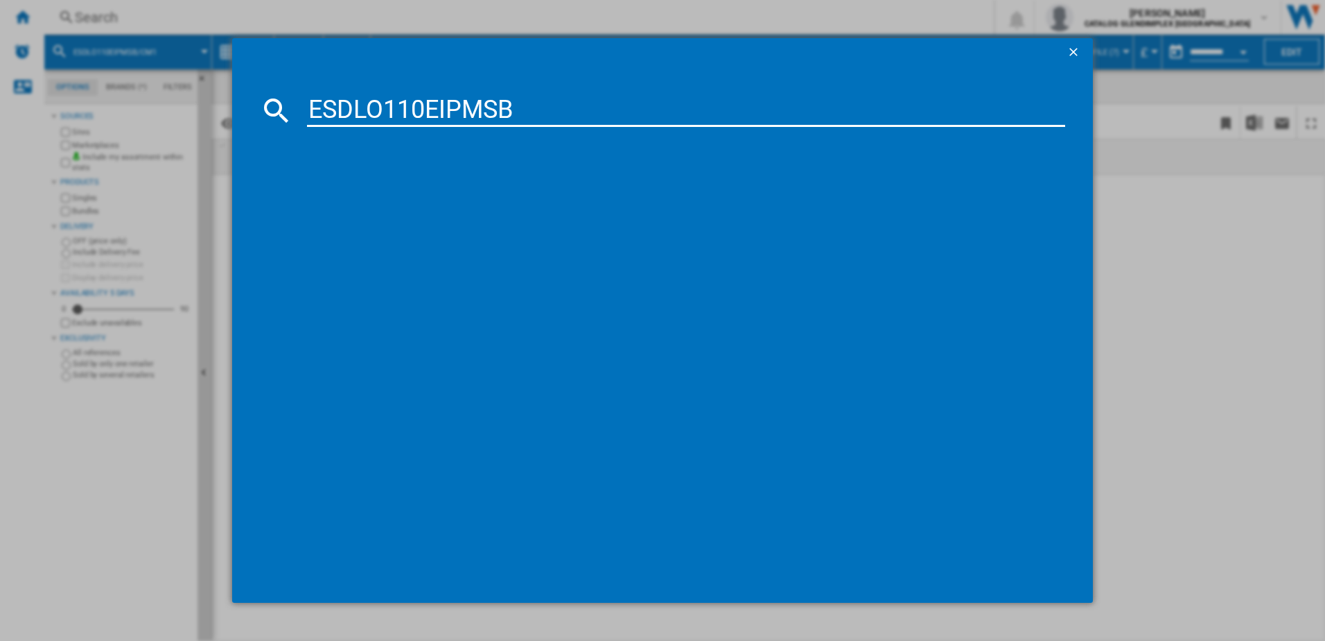
type input "ESDLO110EIPMSB"
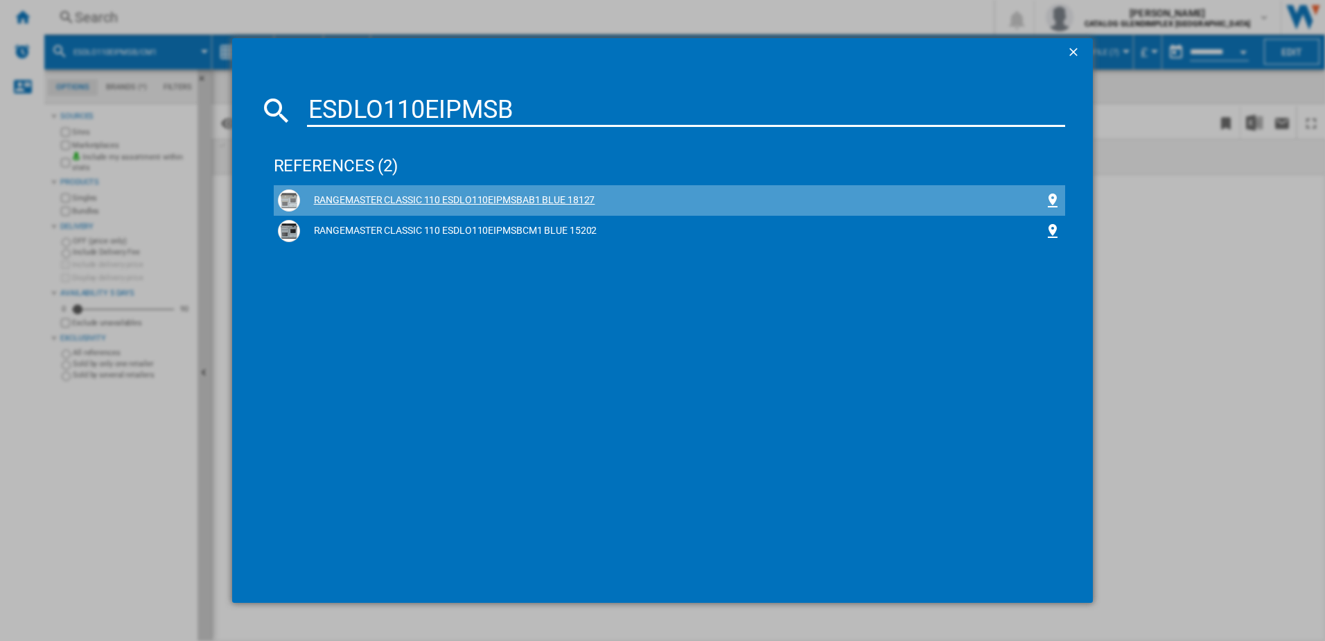
click at [451, 209] on div "RANGEMASTER CLASSIC 110 ESDLO110EIPMSBAB1 BLUE 18127" at bounding box center [670, 200] width 784 height 22
click at [457, 199] on div "RANGEMASTER CLASSIC 110 ESDLO110EIPMSBAB1 BLUE 18127" at bounding box center [672, 200] width 745 height 14
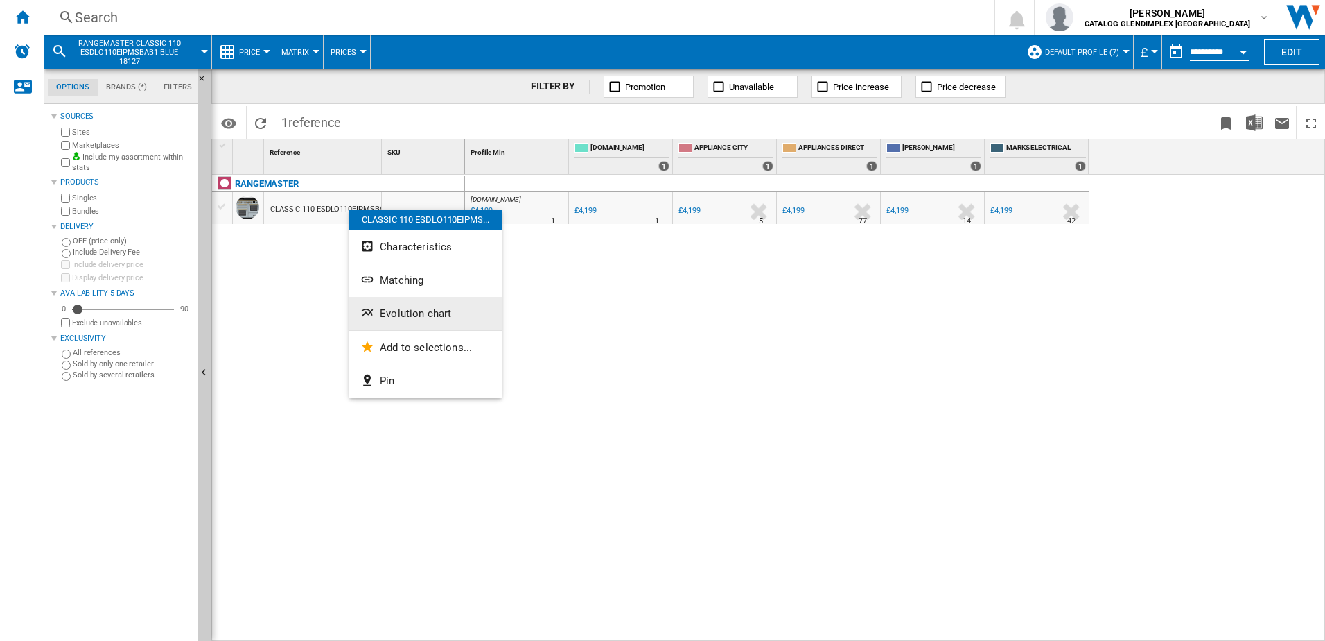
click at [399, 319] on span "Evolution chart" at bounding box center [415, 313] width 71 height 12
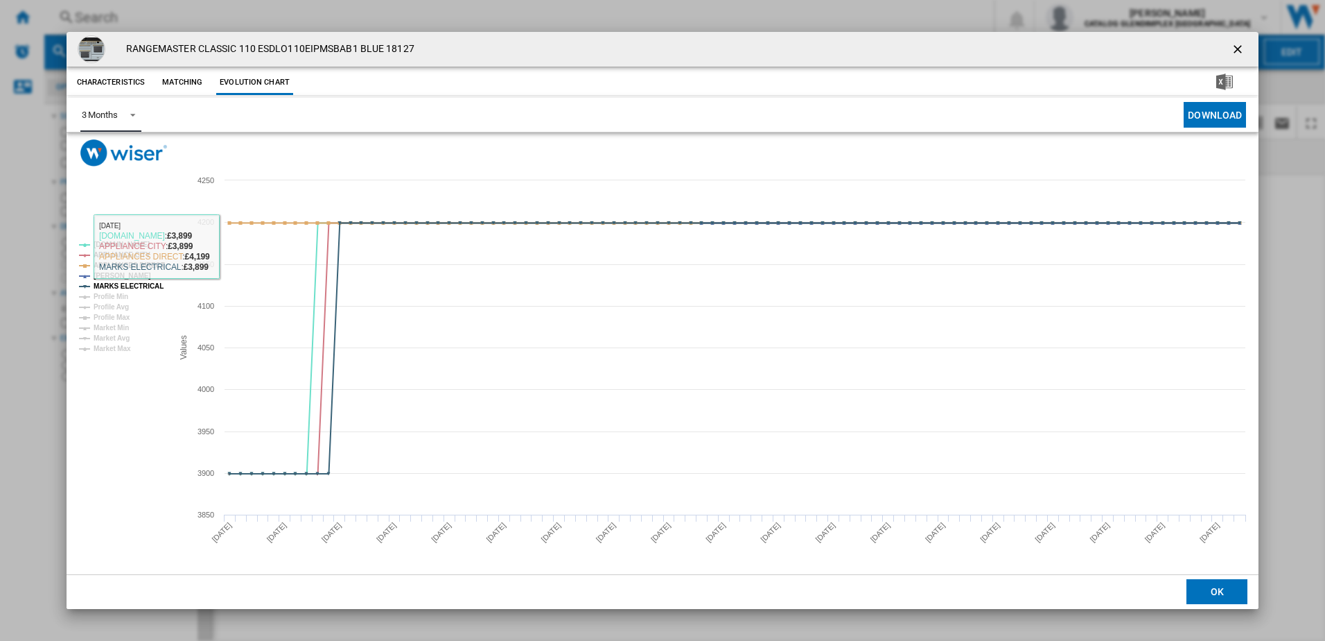
click at [120, 110] on md-select-value "3 Months" at bounding box center [110, 115] width 61 height 34
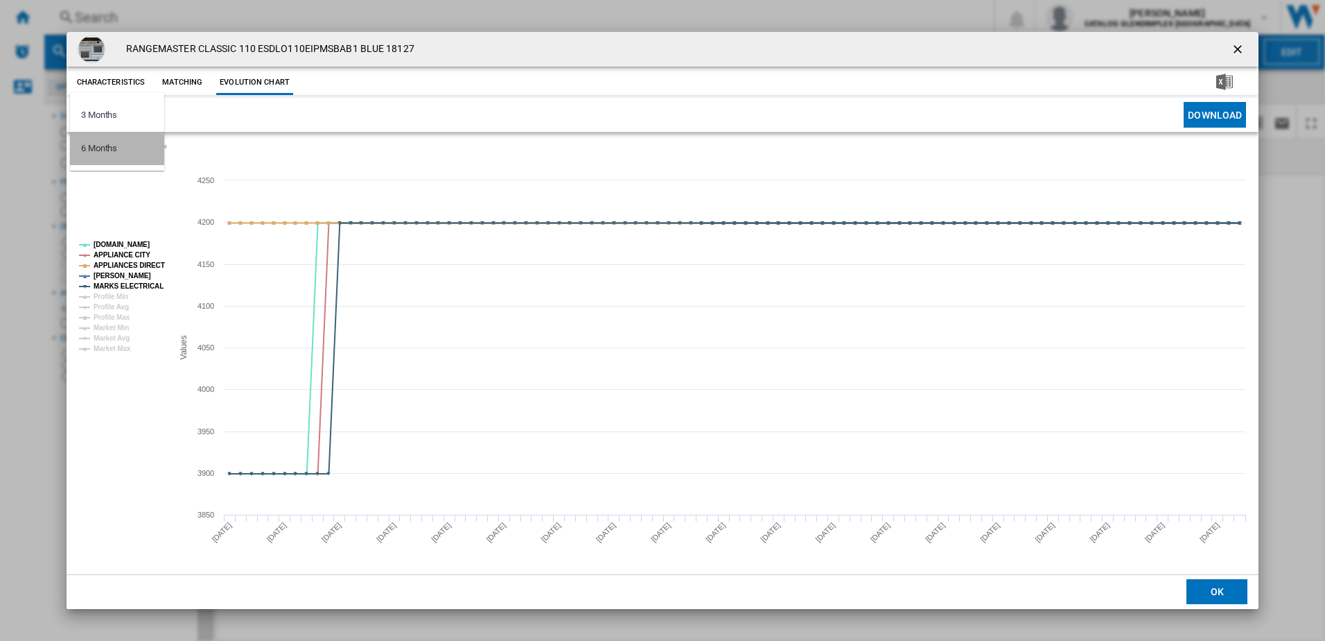
click at [110, 146] on div "6 Months" at bounding box center [99, 148] width 36 height 12
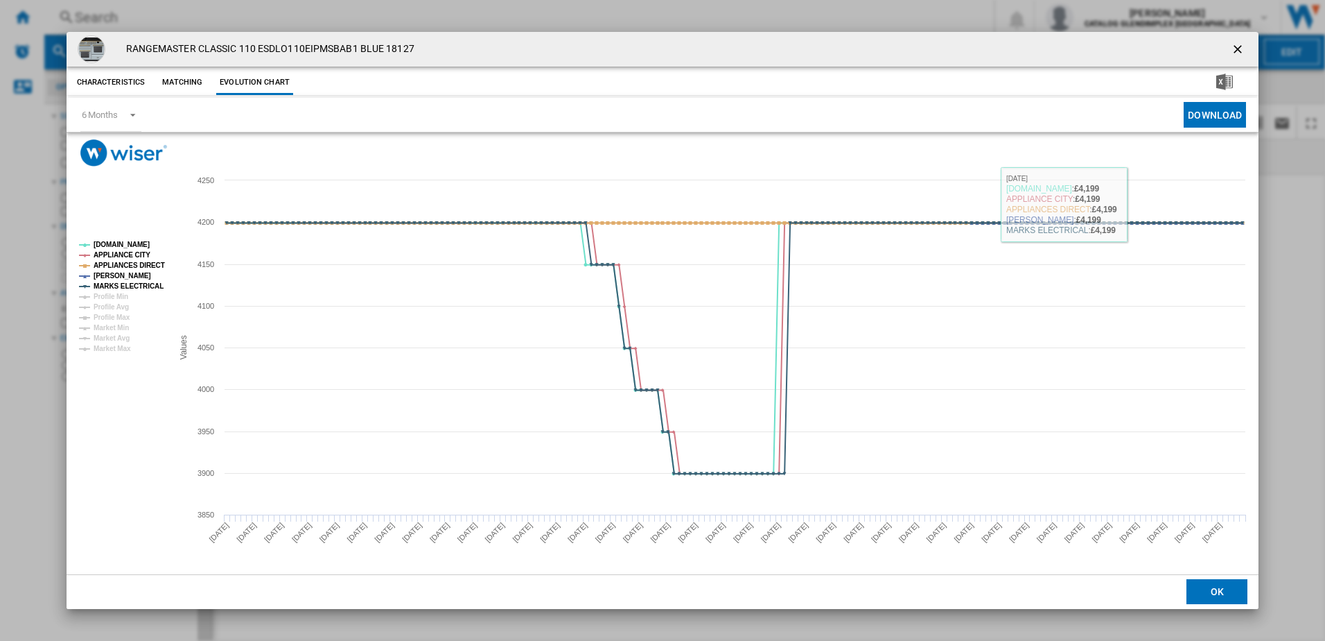
click at [1235, 51] on ng-md-icon "getI18NText('BUTTONS.CLOSE_DIALOG')" at bounding box center [1239, 50] width 17 height 17
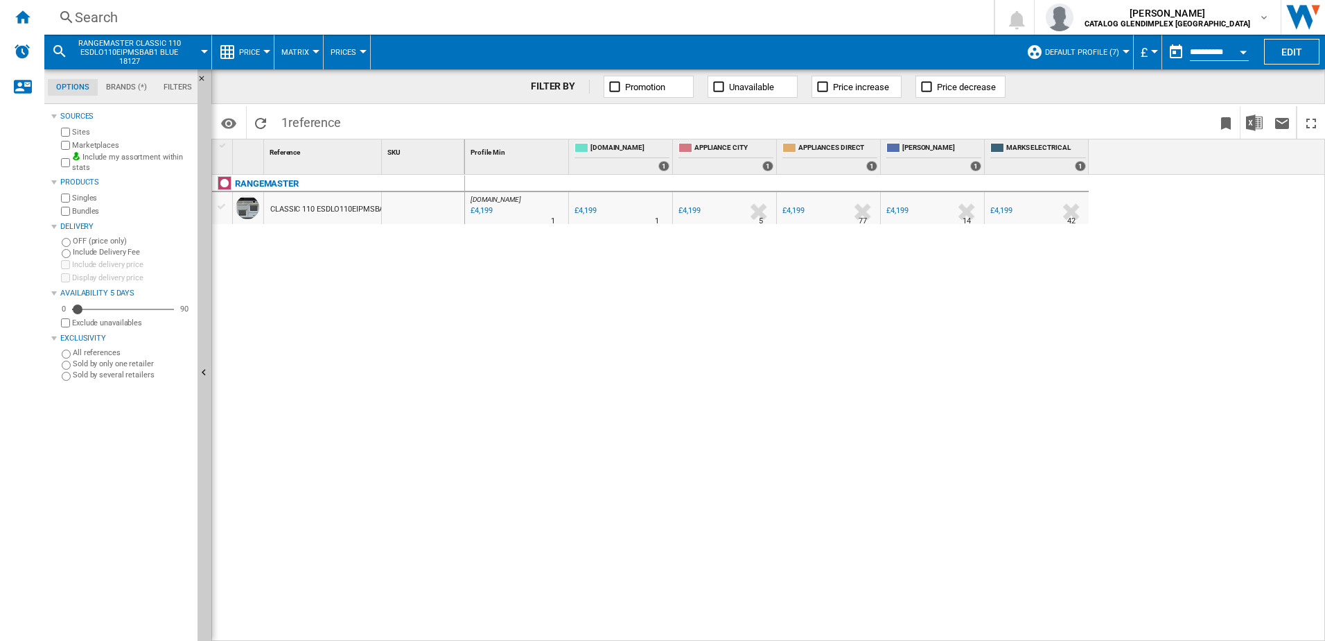
click at [264, 24] on div "Search" at bounding box center [516, 17] width 883 height 19
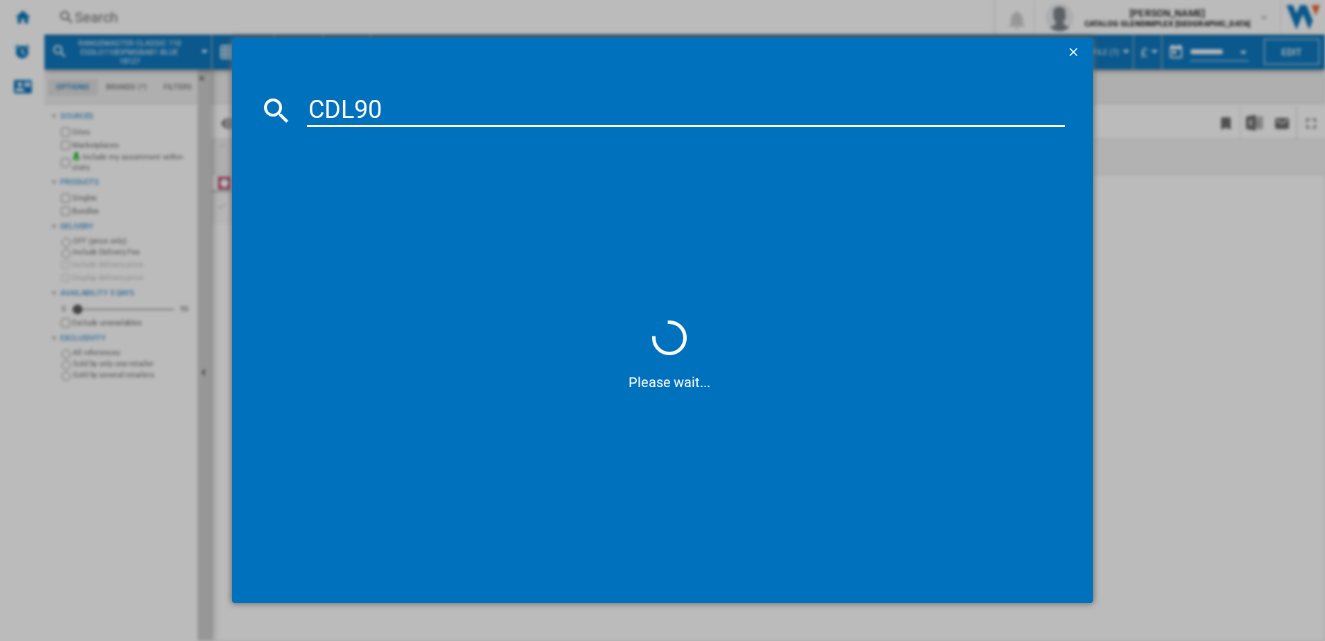
type input "CDL90D"
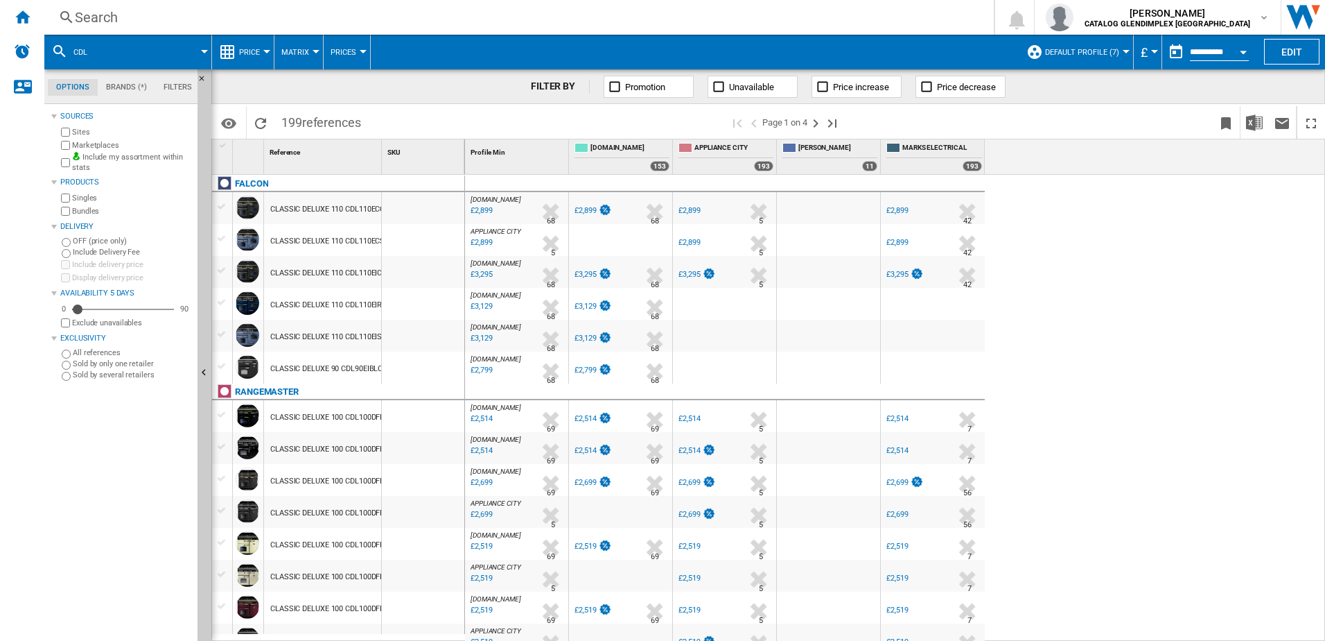
click at [220, 23] on div "Search" at bounding box center [516, 17] width 883 height 19
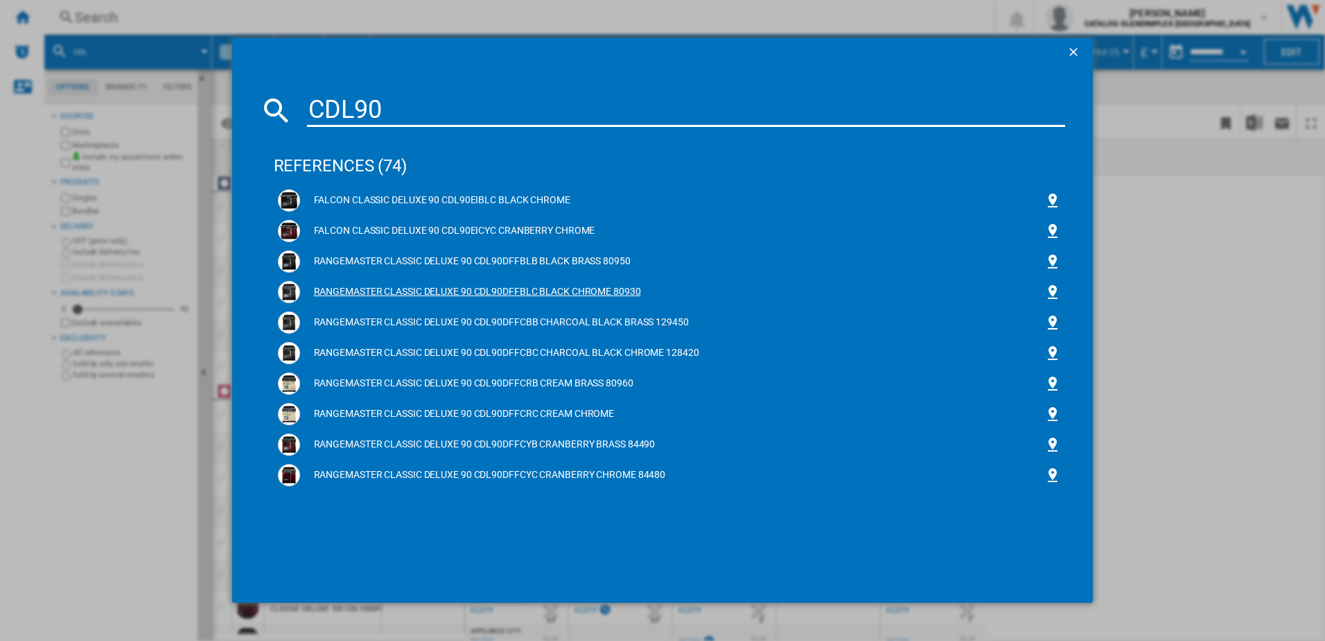
type input "CDL90"
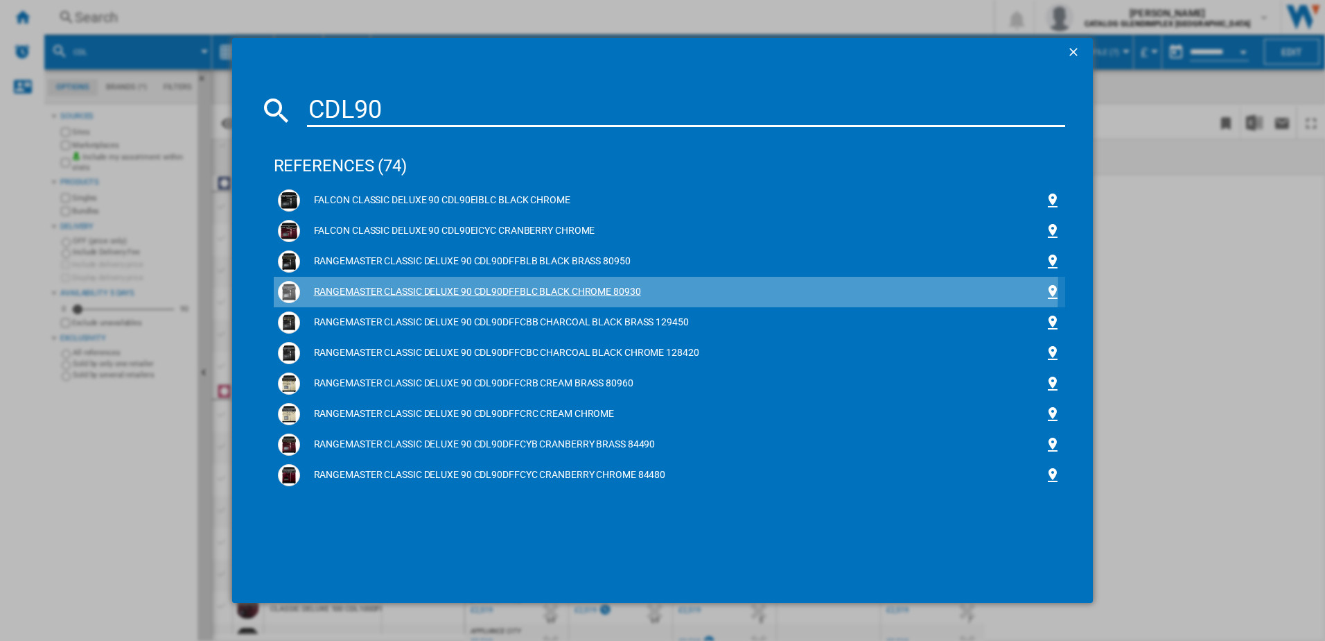
click at [403, 284] on div "RANGEMASTER CLASSIC DELUXE 90 CDL90DFFBLC BLACK CHROME 80930" at bounding box center [670, 292] width 784 height 22
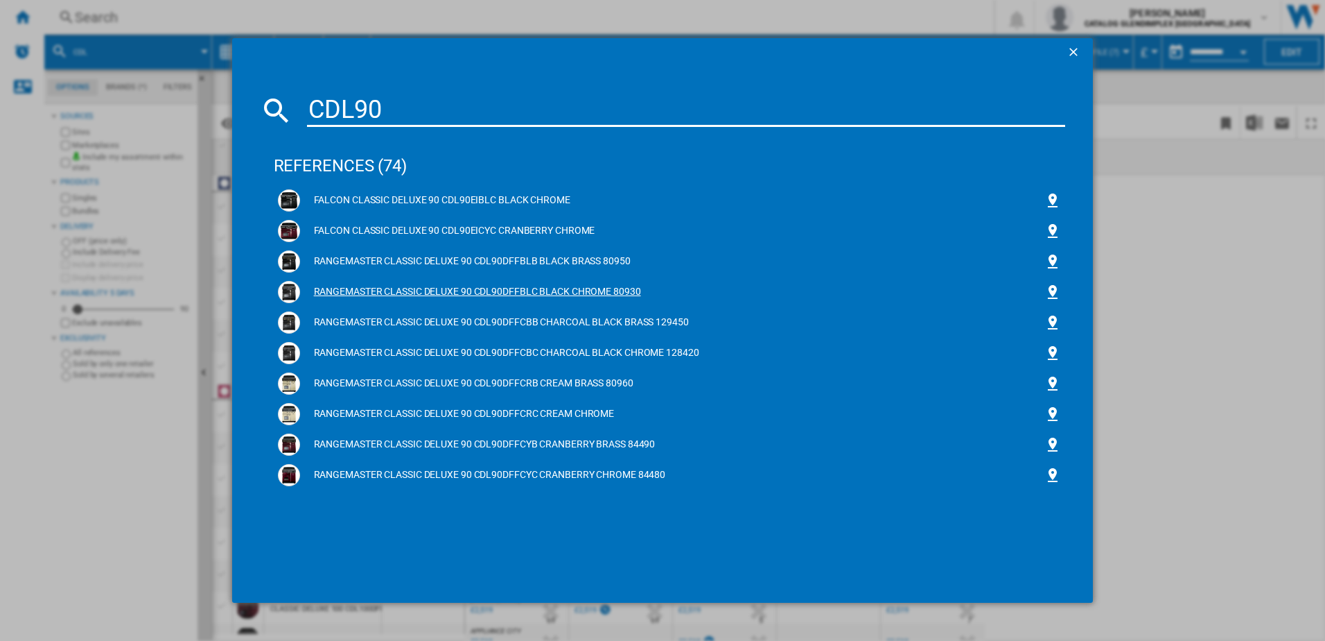
click at [403, 290] on div "RANGEMASTER CLASSIC DELUXE 90 CDL90DFFBLC BLACK CHROME 80930" at bounding box center [672, 292] width 745 height 14
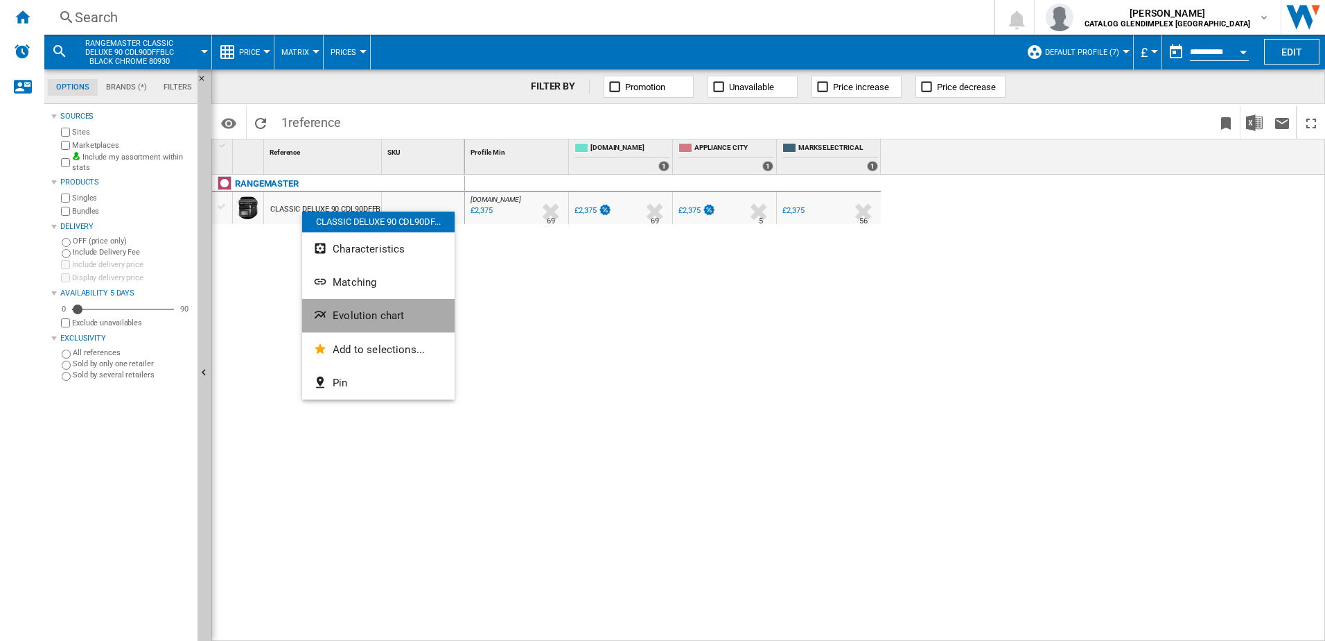
click at [381, 306] on button "Evolution chart" at bounding box center [378, 315] width 153 height 33
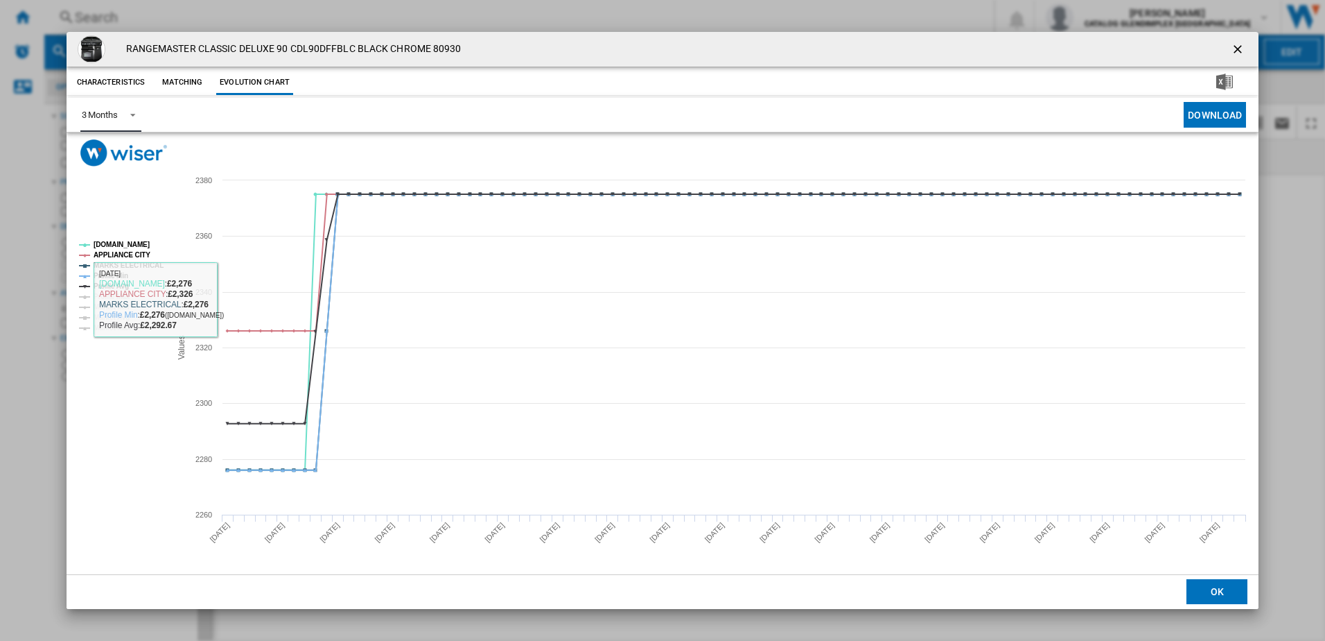
click at [103, 106] on md-select-value "3 Months" at bounding box center [110, 115] width 61 height 34
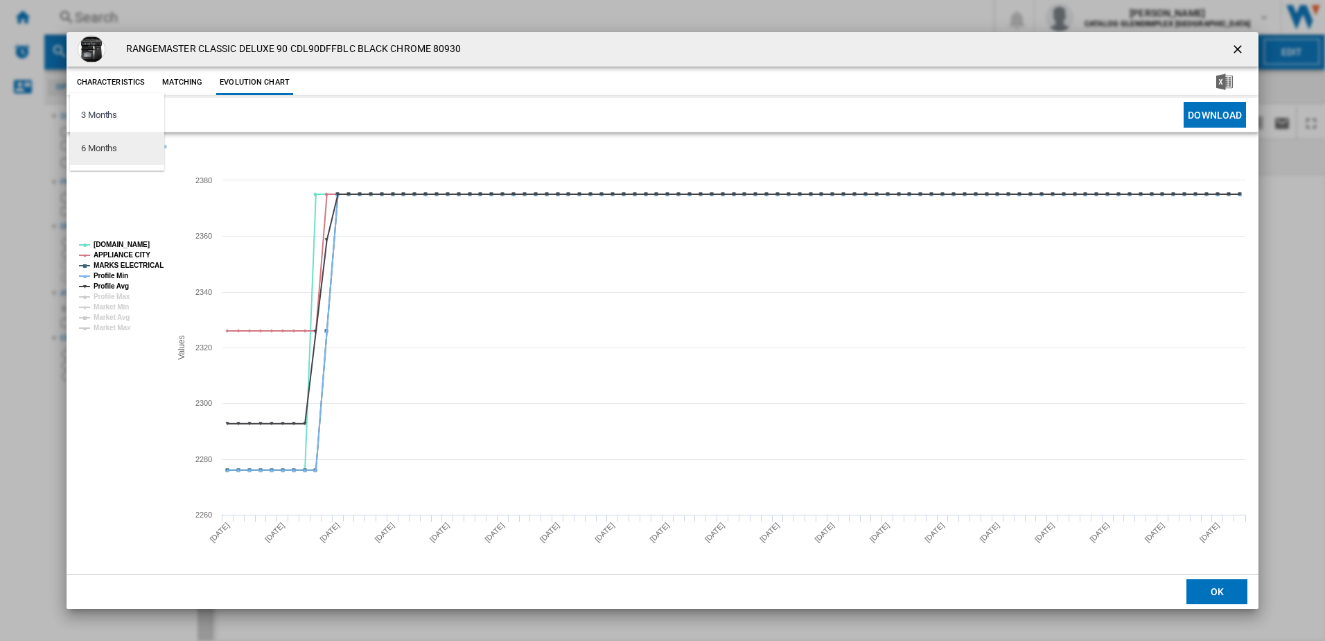
click at [105, 146] on div "6 Months" at bounding box center [99, 148] width 36 height 12
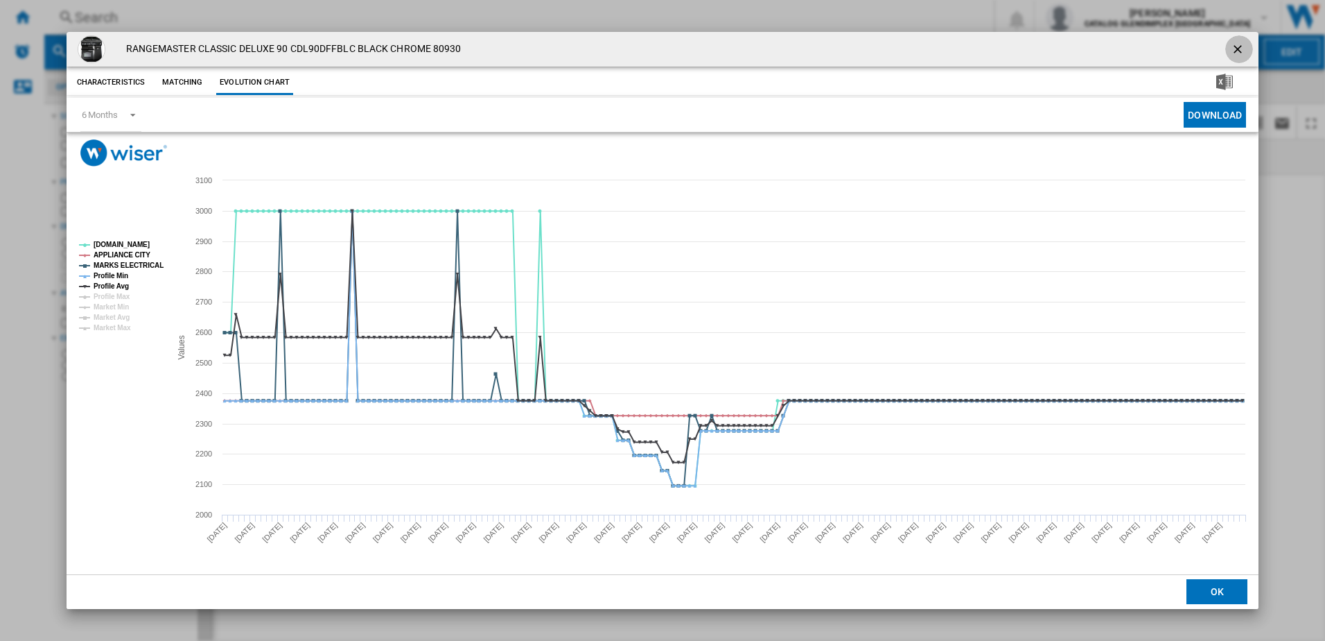
click at [1246, 55] on ng-md-icon "getI18NText('BUTTONS.CLOSE_DIALOG')" at bounding box center [1239, 50] width 17 height 17
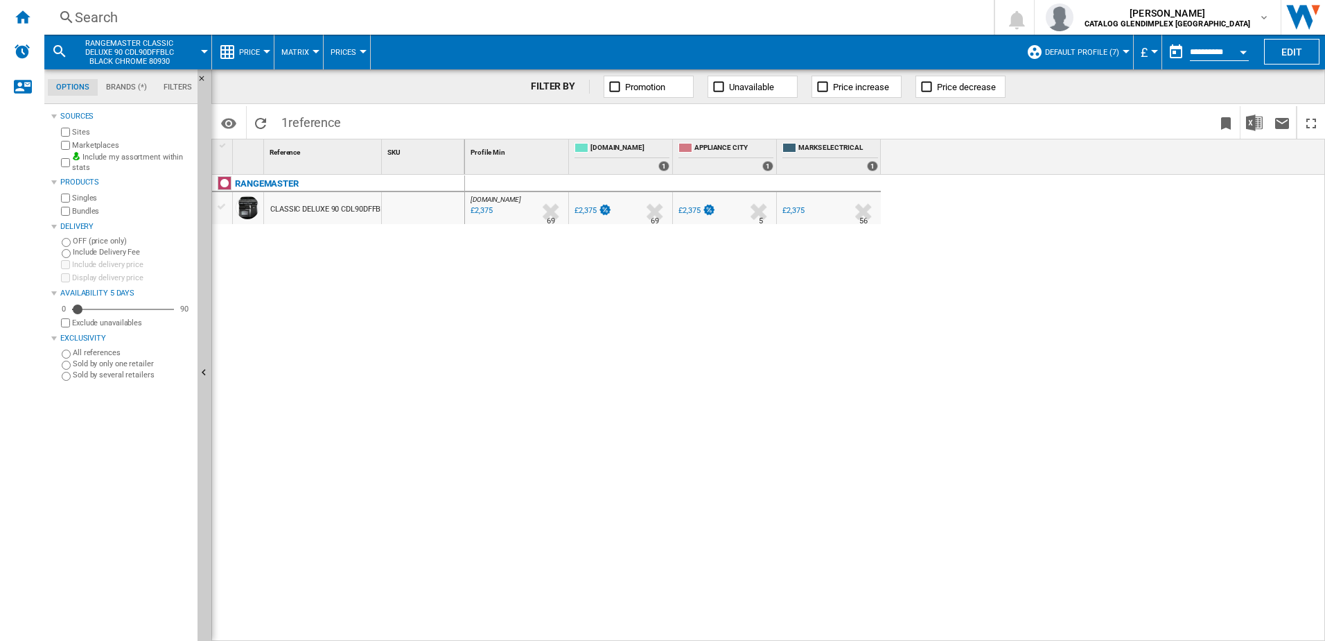
click at [315, 24] on div "Search" at bounding box center [516, 17] width 883 height 19
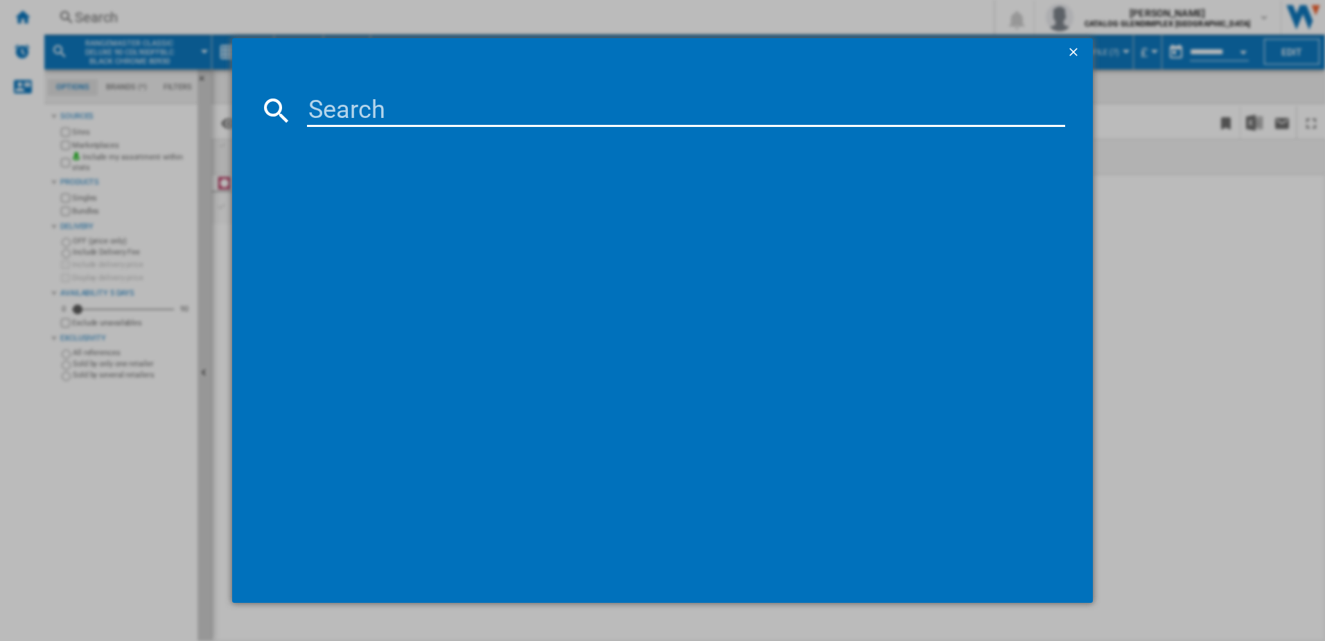
click at [338, 96] on input at bounding box center [686, 110] width 759 height 33
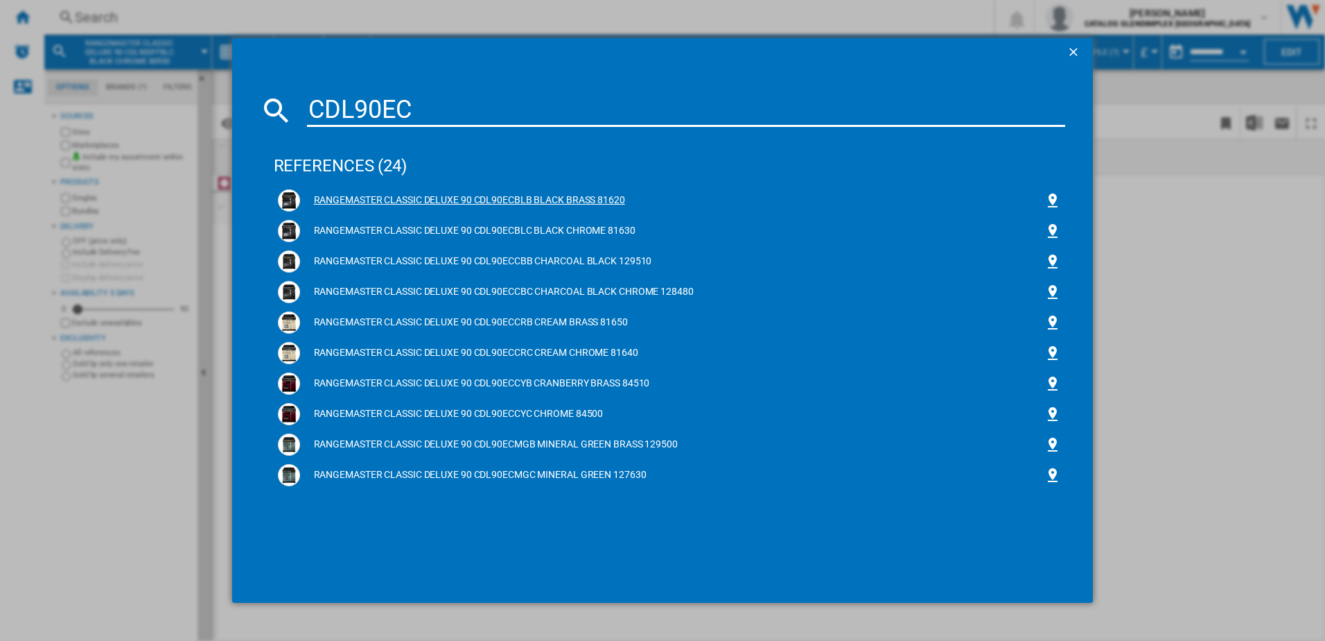
type input "CDL90EC"
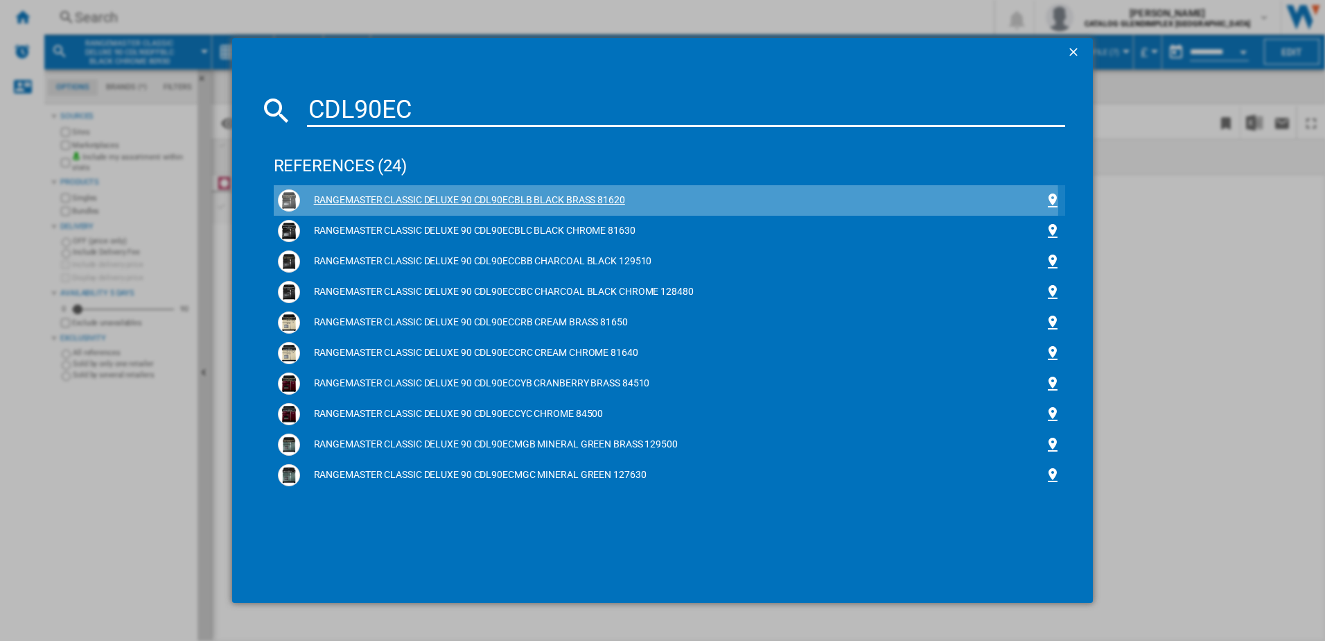
click at [404, 205] on div "RANGEMASTER CLASSIC DELUXE 90 CDL90ECBLB BLACK BRASS 81620" at bounding box center [672, 200] width 745 height 14
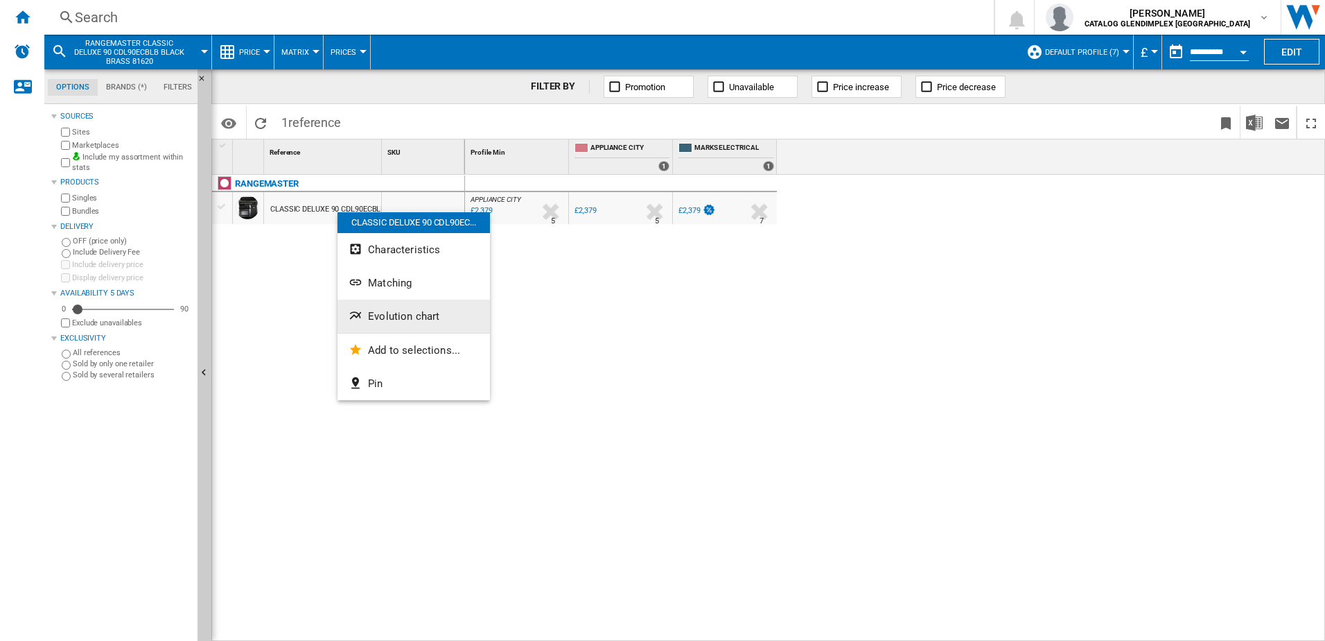
click at [388, 315] on span "Evolution chart" at bounding box center [403, 316] width 71 height 12
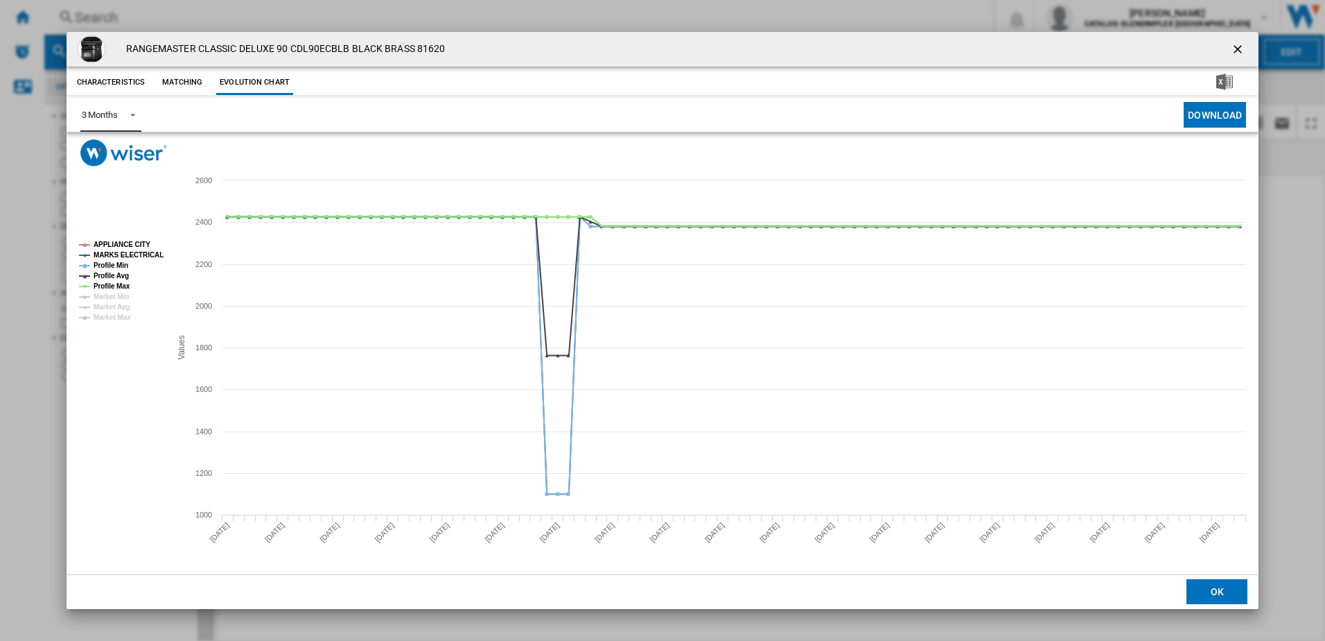
click at [103, 113] on div "3 Months" at bounding box center [100, 115] width 36 height 10
click at [95, 157] on md-option "6 Months" at bounding box center [117, 148] width 94 height 33
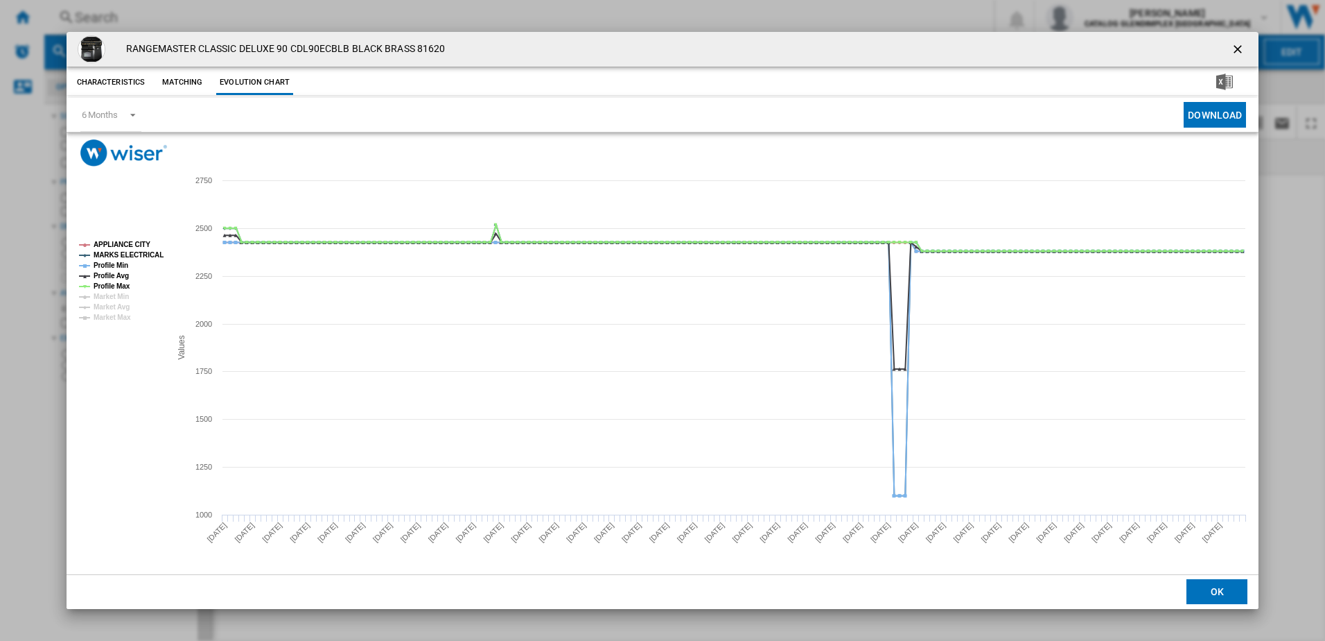
click at [1247, 58] on ng-md-icon "getI18NText('BUTTONS.CLOSE_DIALOG')" at bounding box center [1239, 50] width 17 height 17
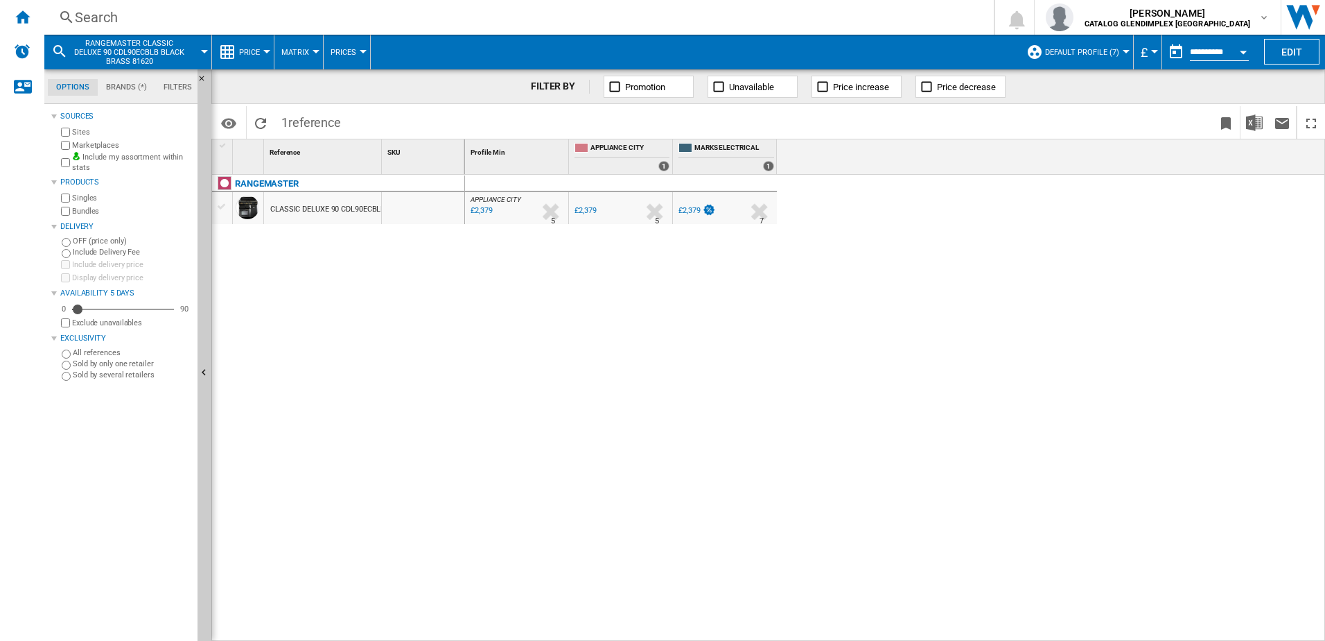
click at [335, 21] on div "Search" at bounding box center [516, 17] width 883 height 19
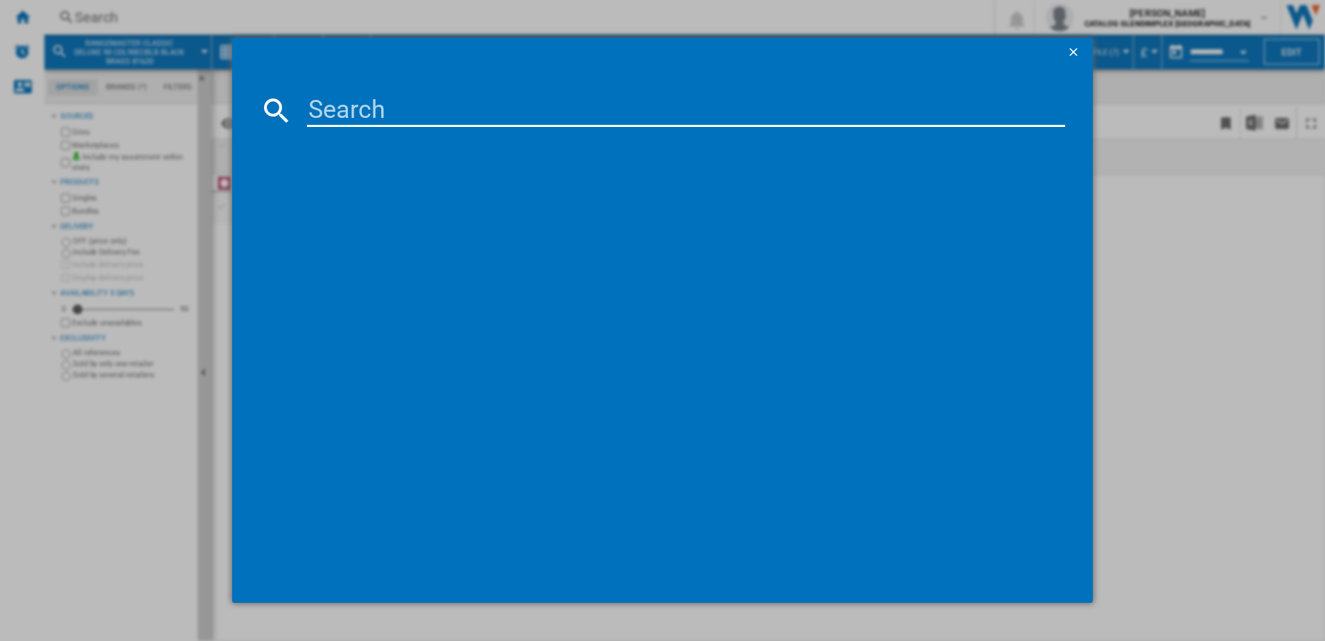
type input "c"
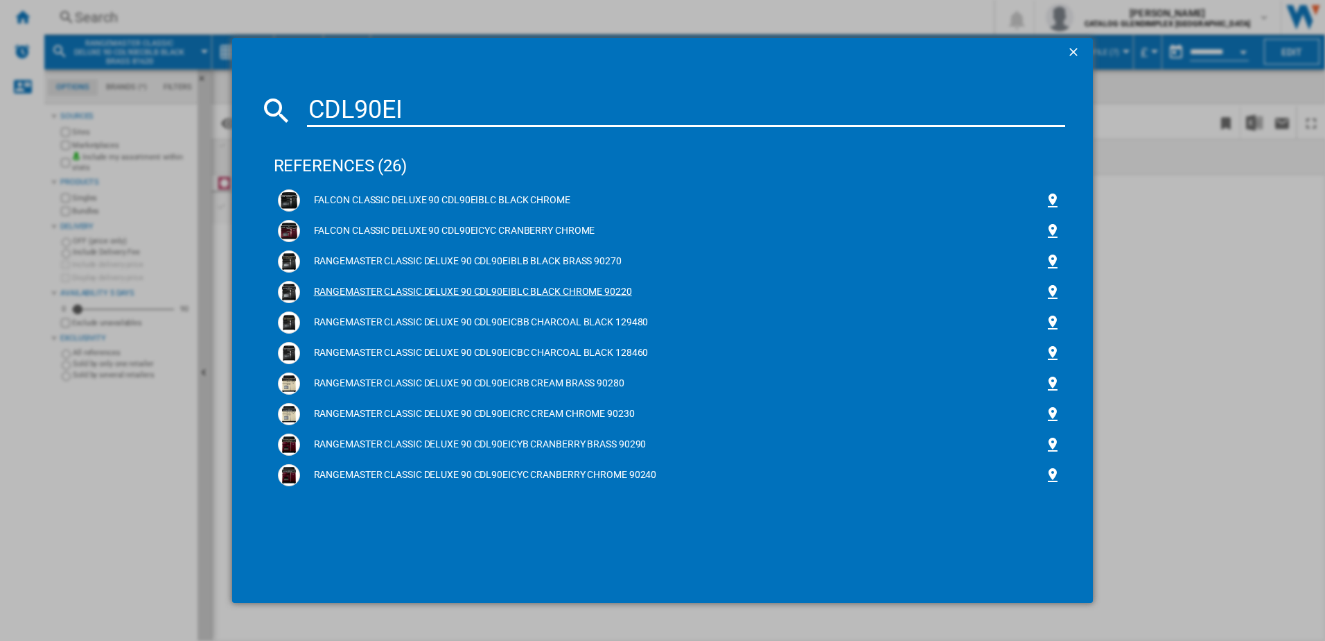
type input "CDL90EI"
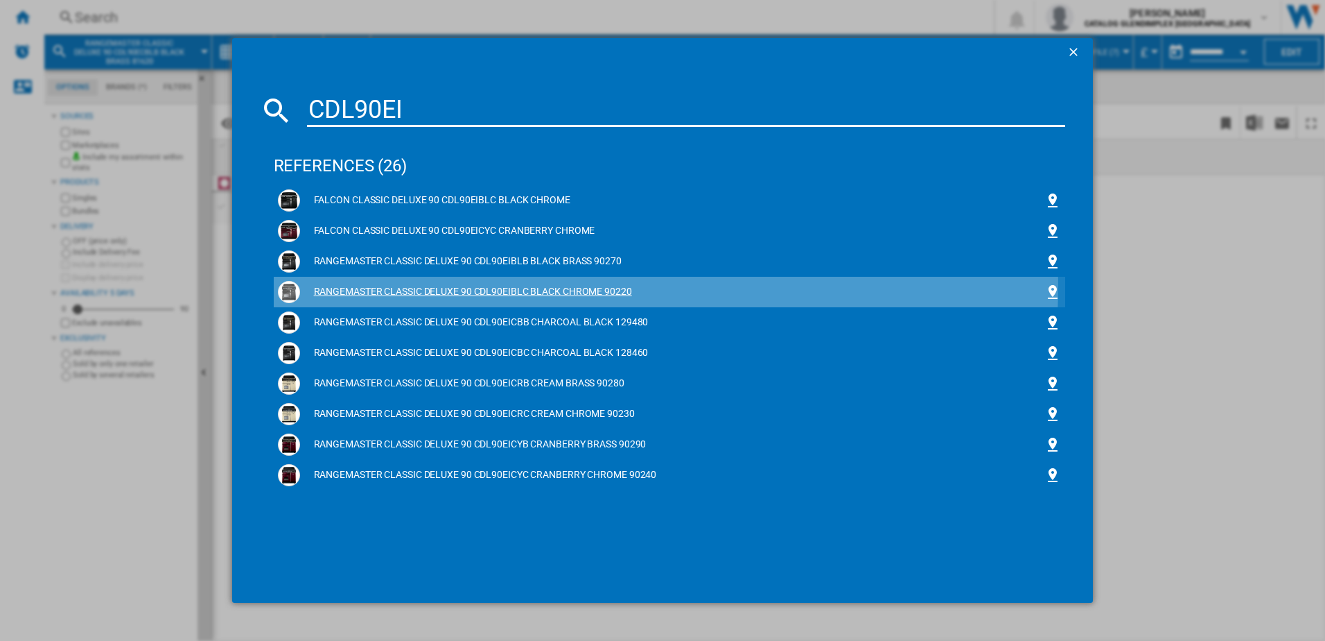
click at [393, 286] on div "RANGEMASTER CLASSIC DELUXE 90 CDL90EIBLC BLACK CHROME 90220" at bounding box center [672, 292] width 745 height 14
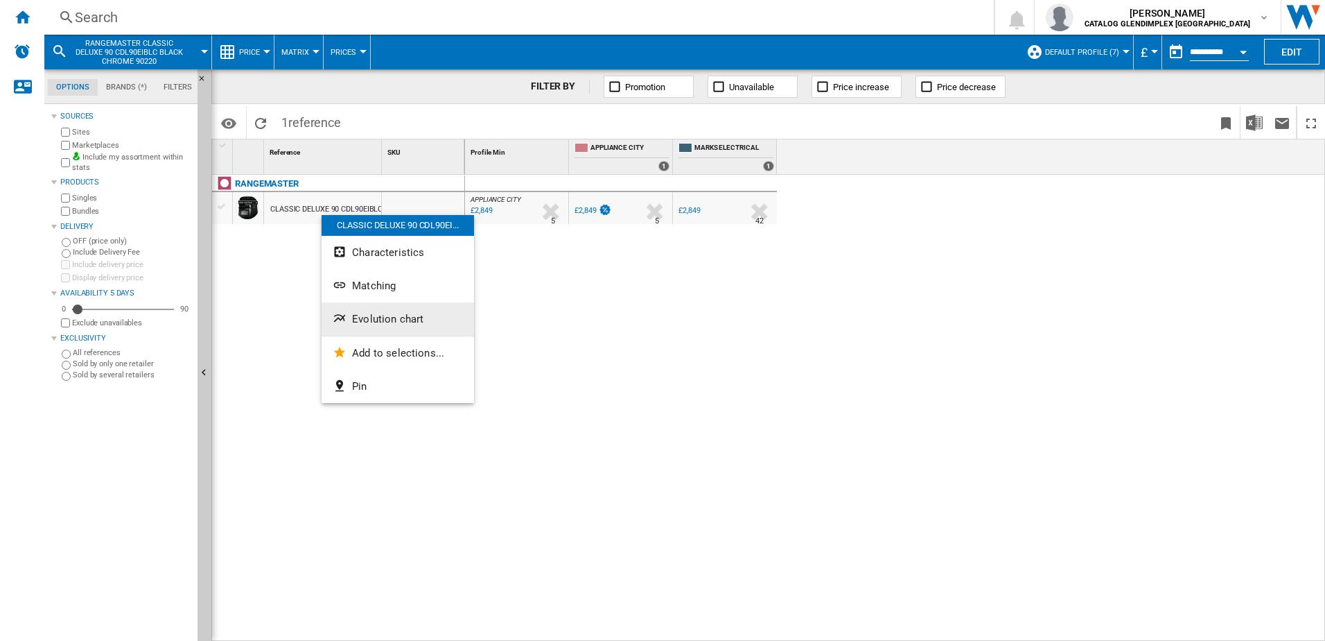
click at [390, 318] on span "Evolution chart" at bounding box center [387, 319] width 71 height 12
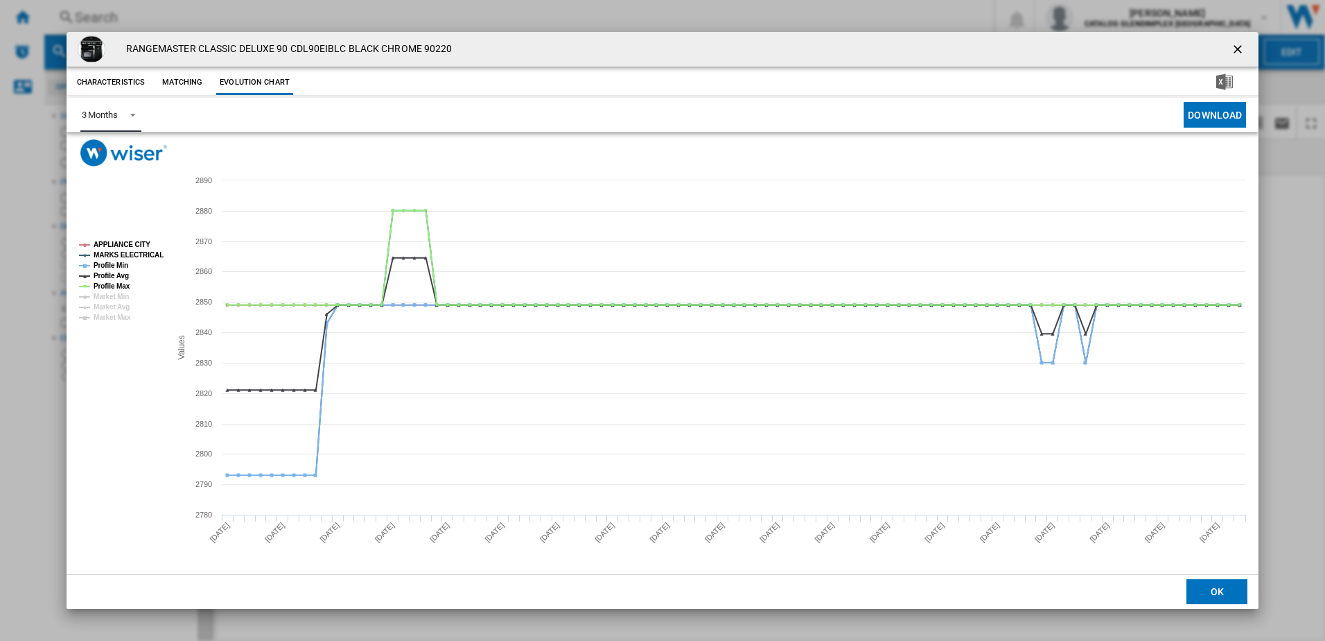
click at [118, 109] on span "3 Months" at bounding box center [100, 115] width 36 height 12
click at [115, 150] on div "6 Months" at bounding box center [99, 148] width 36 height 12
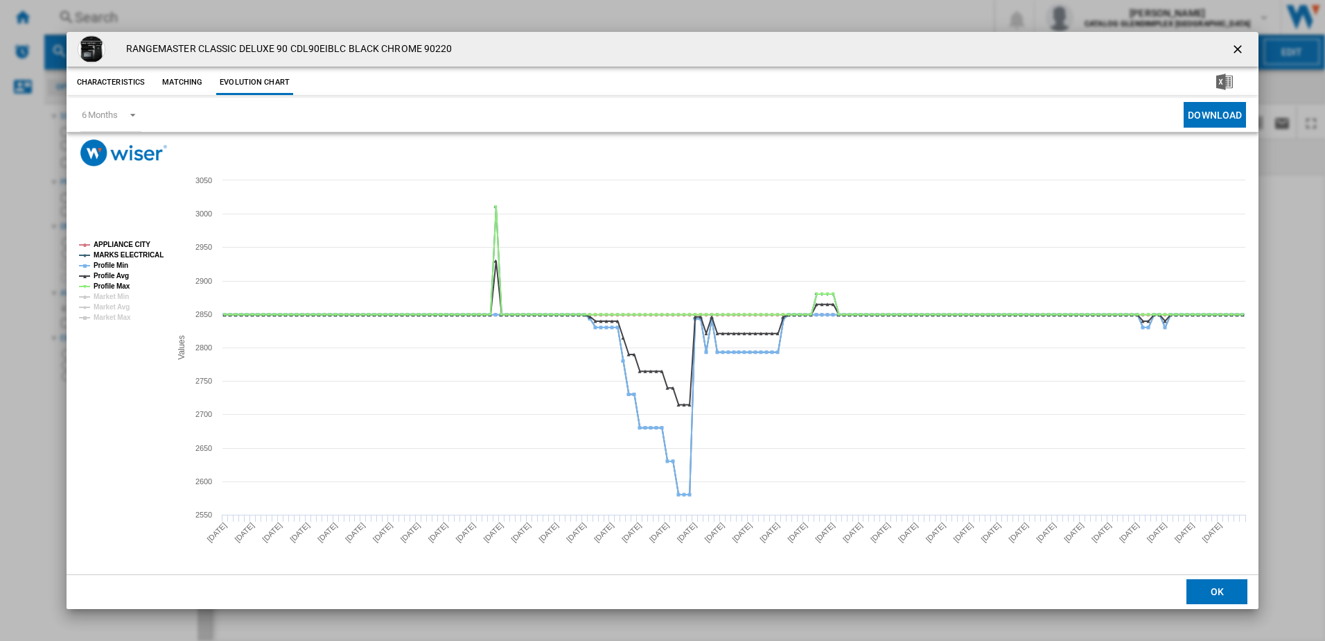
click at [1250, 49] on button "Product popup" at bounding box center [1240, 49] width 28 height 28
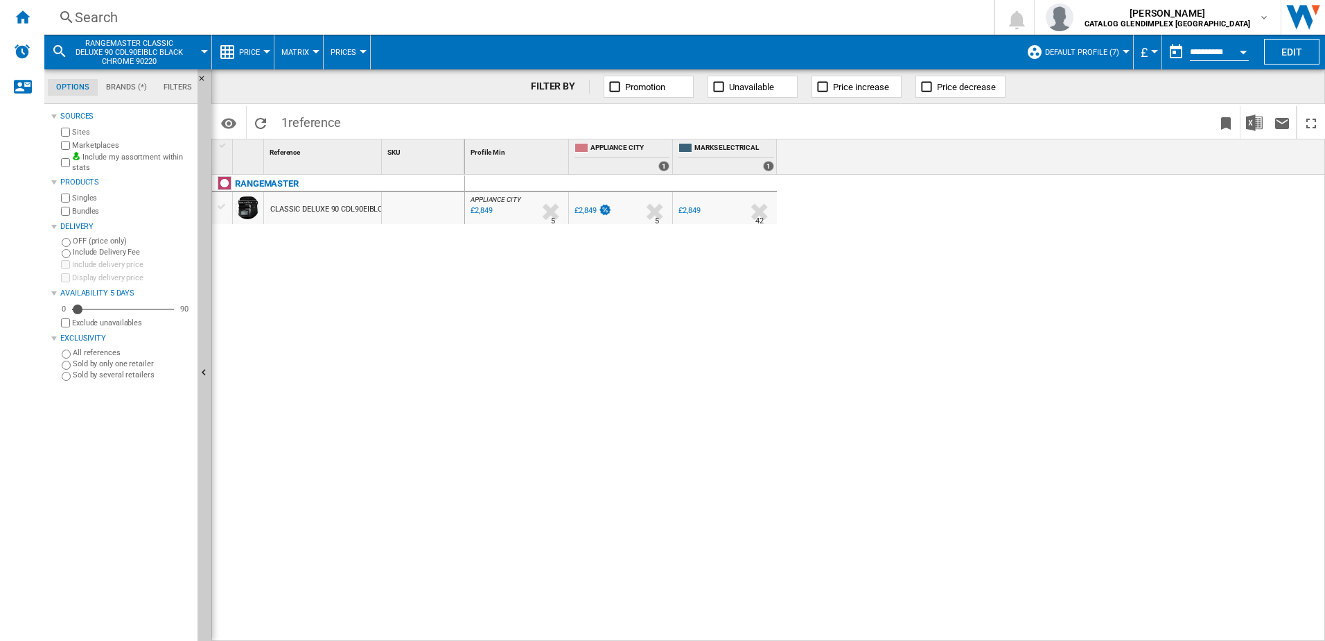
click at [374, 31] on div "Search Search 0 [PERSON_NAME] CATALOG GLENDIMPLEX [GEOGRAPHIC_DATA] CATALOG GLE…" at bounding box center [684, 17] width 1281 height 35
click at [391, 16] on div "Search" at bounding box center [516, 17] width 883 height 19
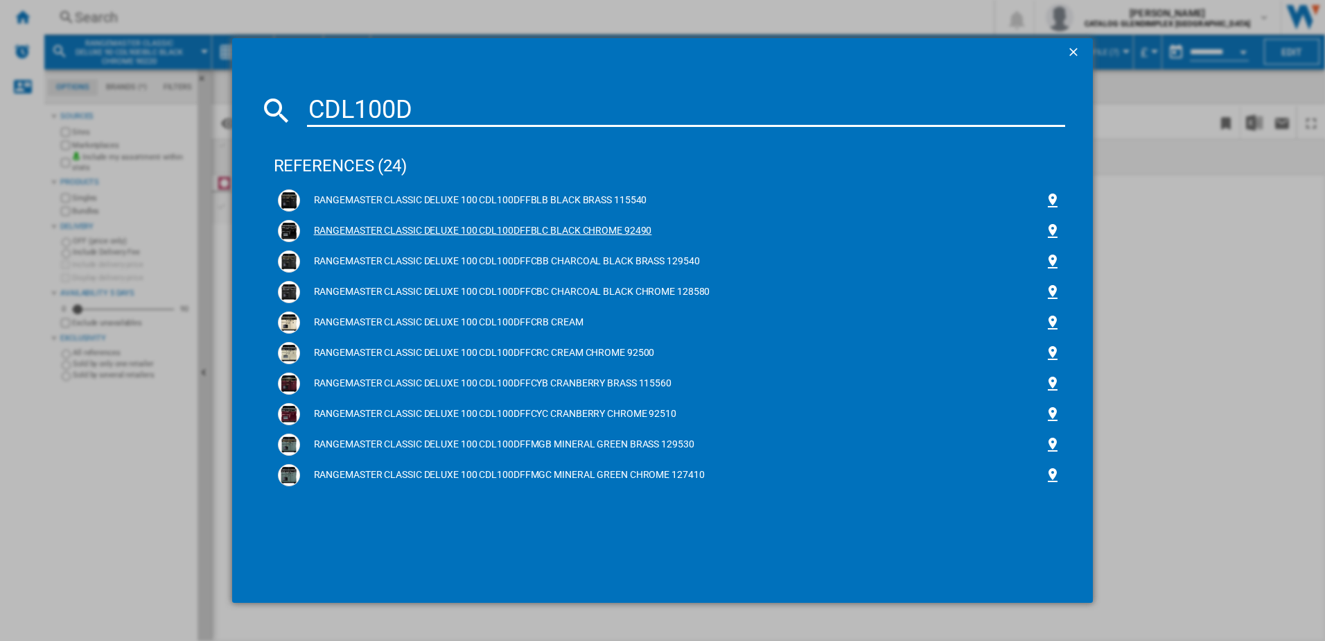
type input "CDL100D"
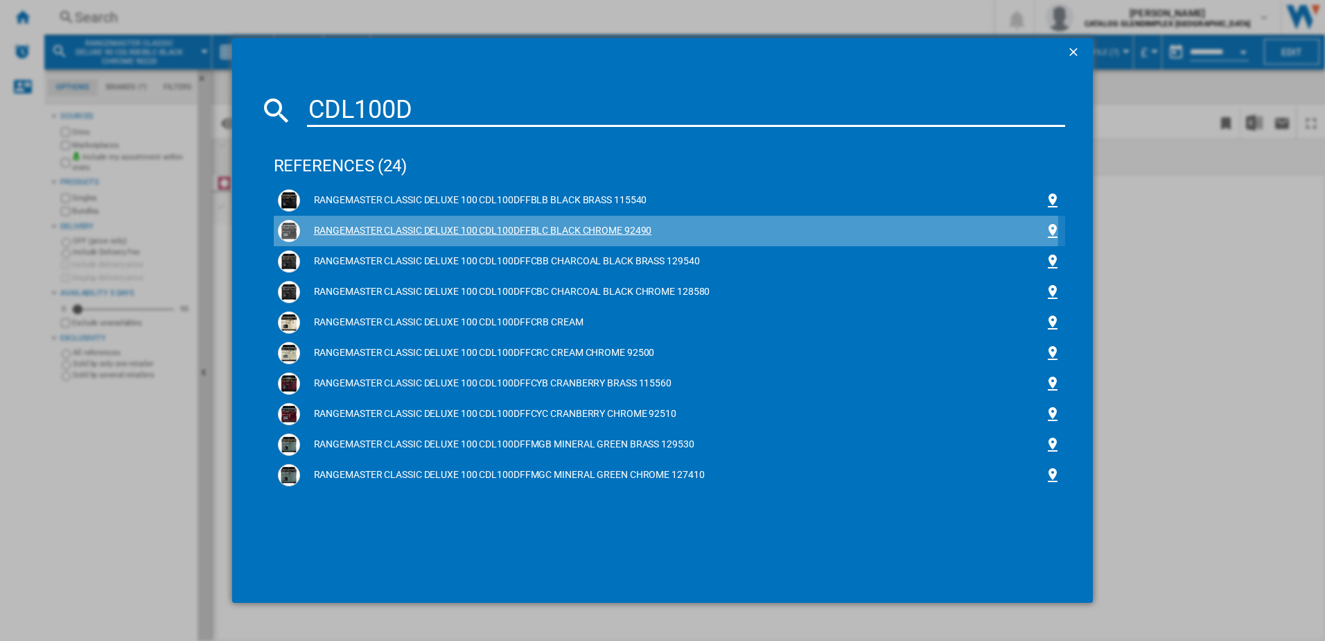
click at [415, 226] on div "RANGEMASTER CLASSIC DELUXE 100 CDL100DFFBLC BLACK CHROME 92490" at bounding box center [672, 231] width 745 height 14
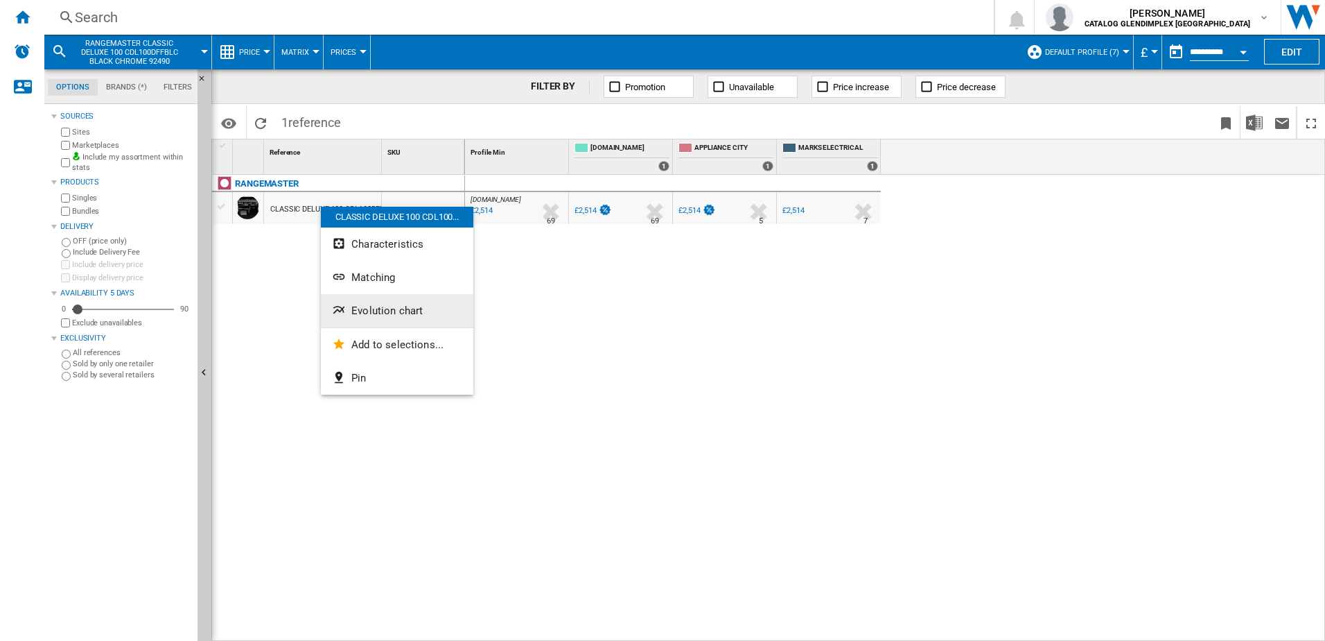
click at [365, 315] on span "Evolution chart" at bounding box center [386, 310] width 71 height 12
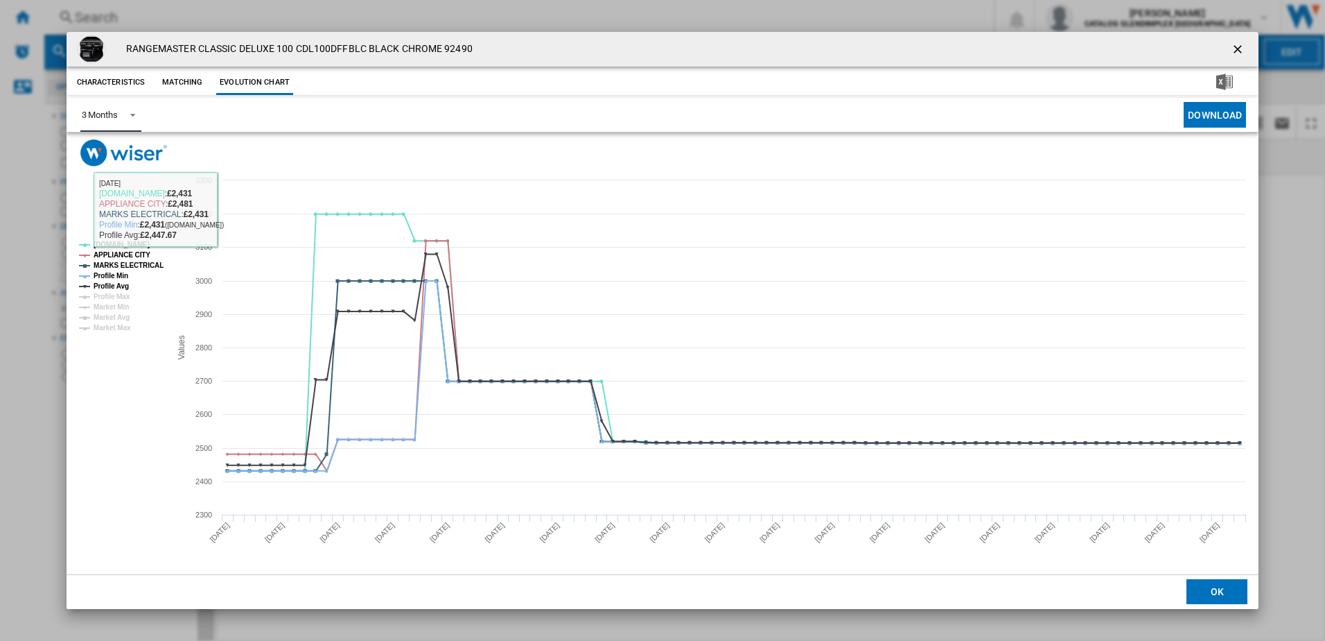
click at [115, 122] on md-select-value "3 Months" at bounding box center [110, 115] width 61 height 34
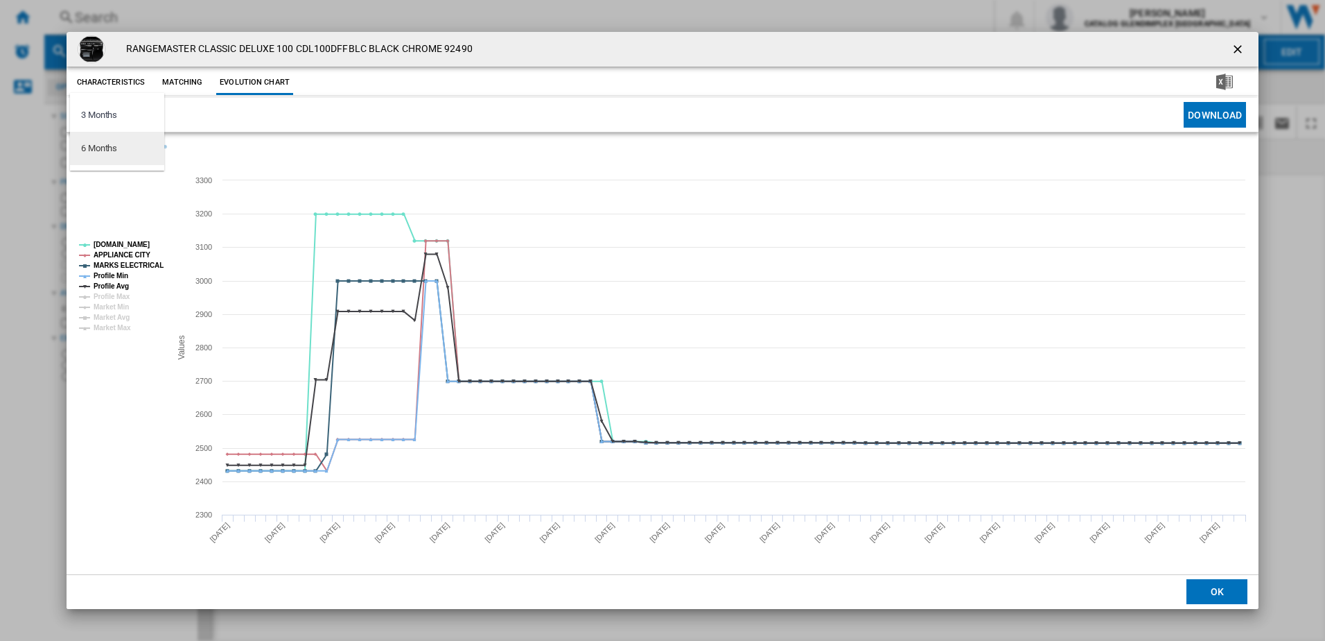
click at [117, 147] on div "6 Months" at bounding box center [99, 148] width 36 height 12
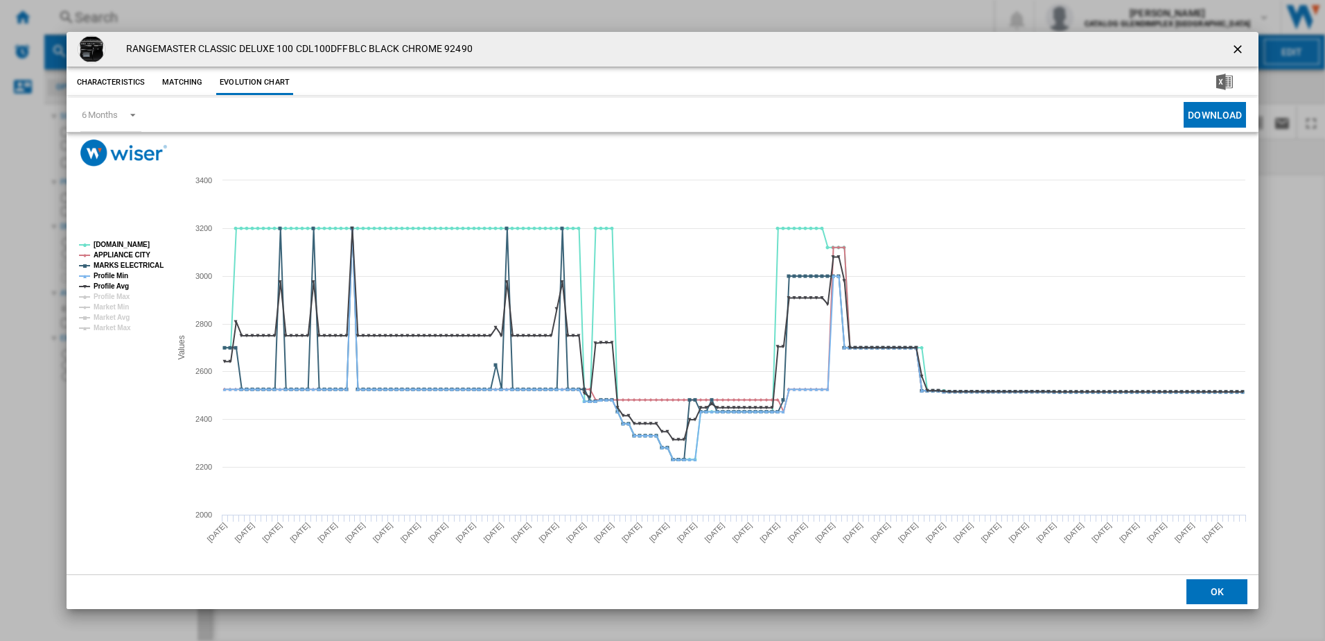
click at [1233, 47] on ng-md-icon "getI18NText('BUTTONS.CLOSE_DIALOG')" at bounding box center [1239, 50] width 17 height 17
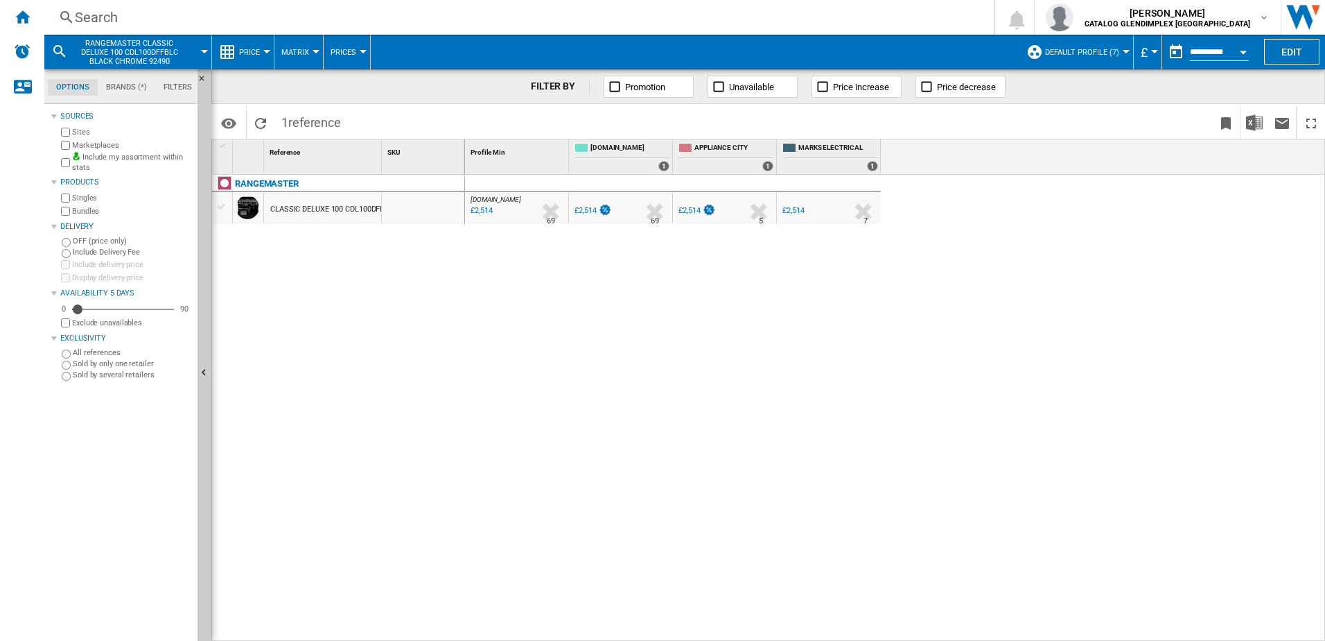
click at [388, 17] on div "Search" at bounding box center [516, 17] width 883 height 19
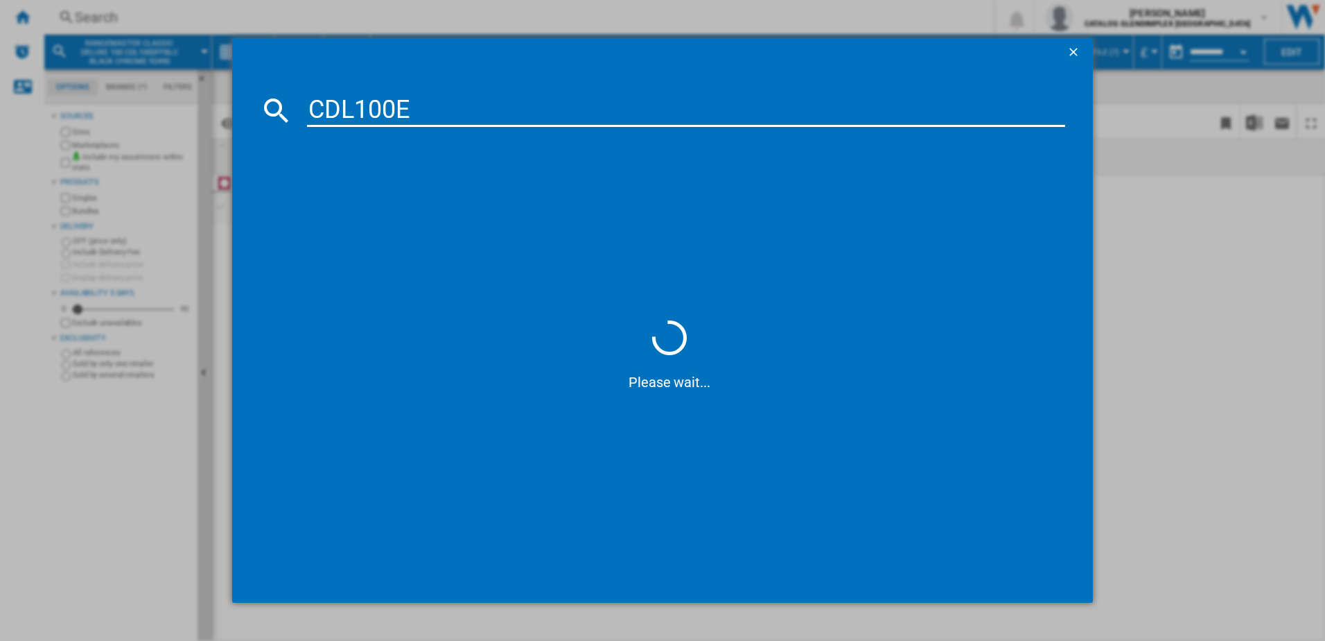
type input "CDL100EC"
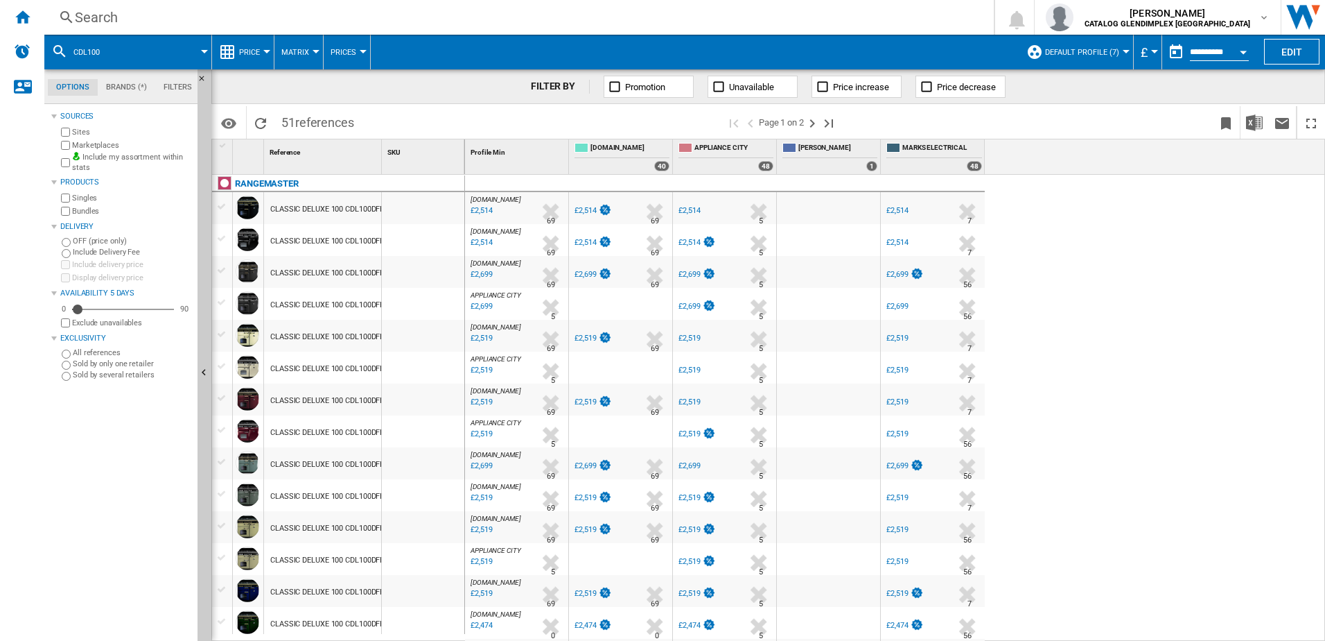
scroll to position [69, 0]
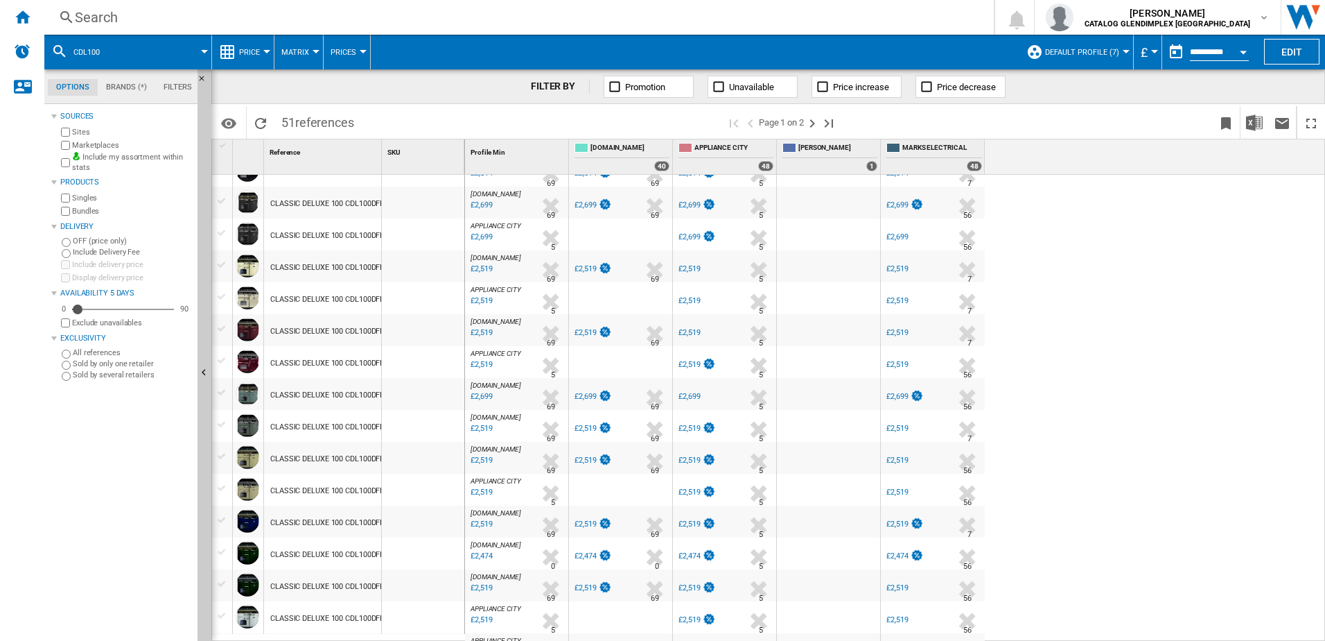
click at [958, 12] on div "Search" at bounding box center [516, 17] width 883 height 19
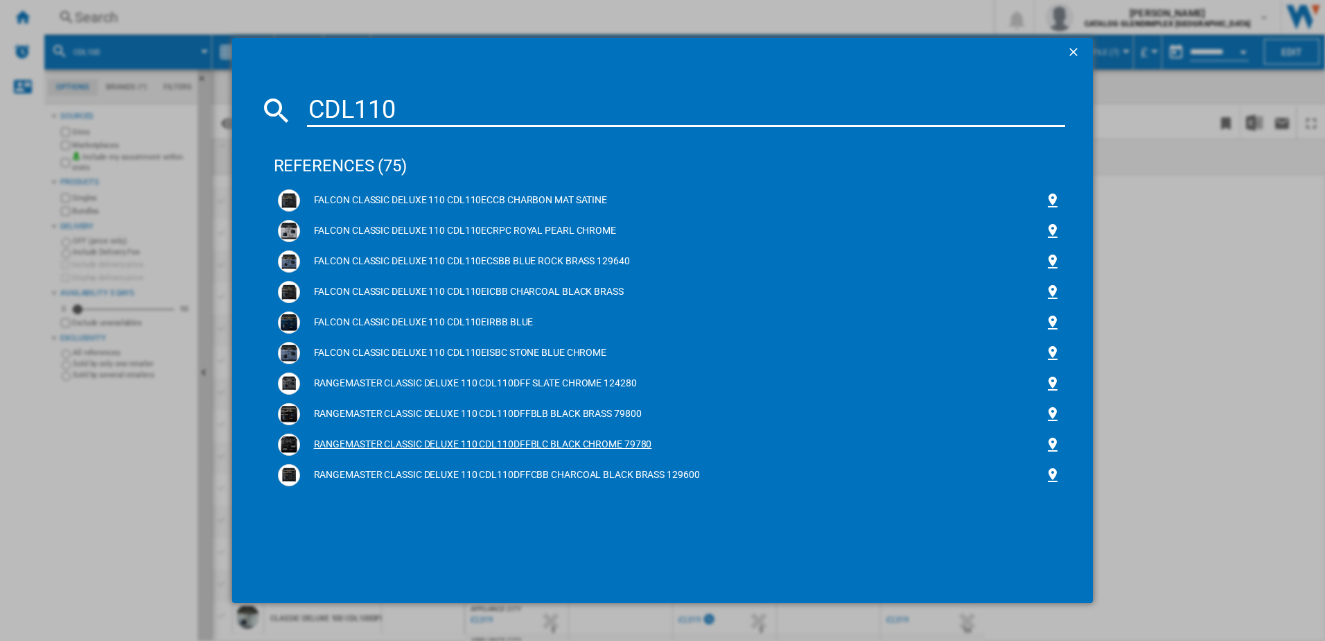
type input "CDL110"
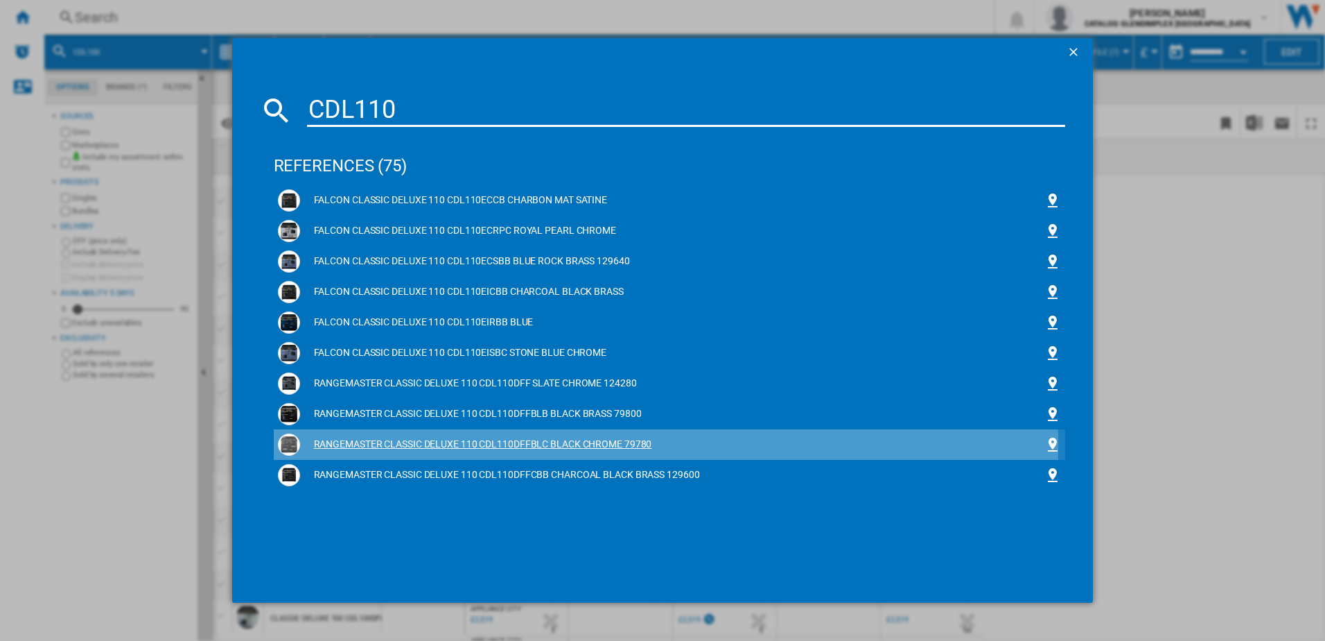
click at [367, 445] on div "RANGEMASTER CLASSIC DELUXE 110 CDL110DFFBLC BLACK CHROME 79780" at bounding box center [672, 444] width 745 height 14
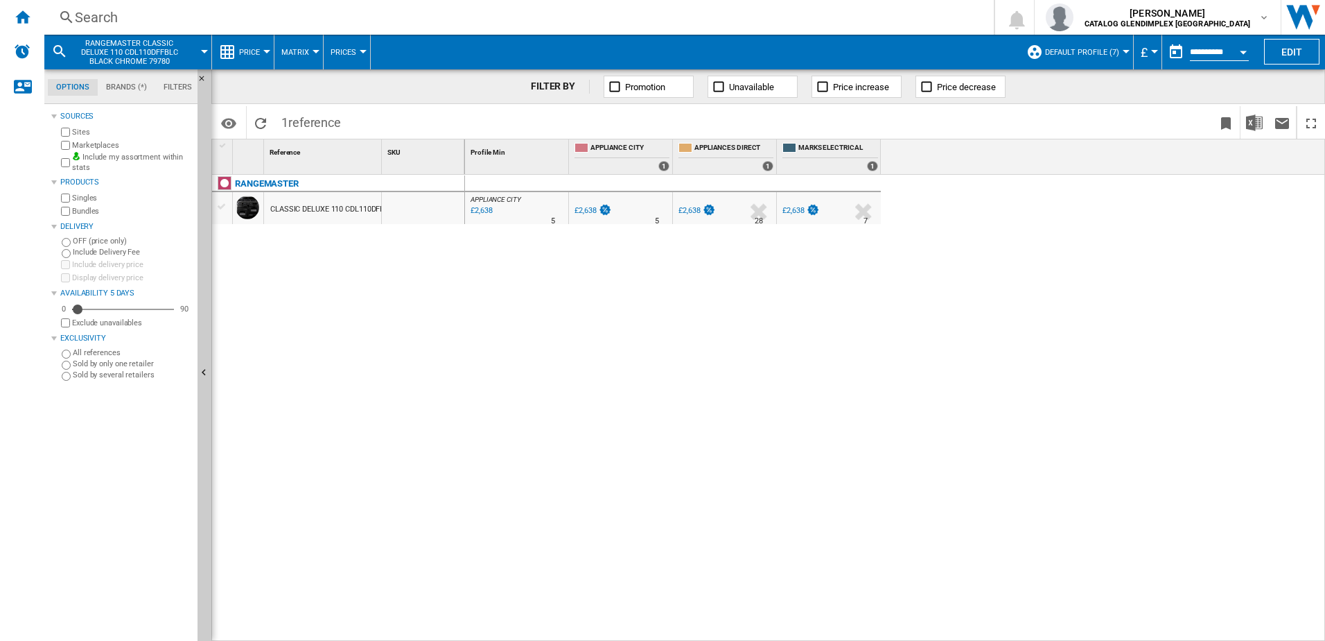
click at [316, 21] on div "Search" at bounding box center [516, 17] width 883 height 19
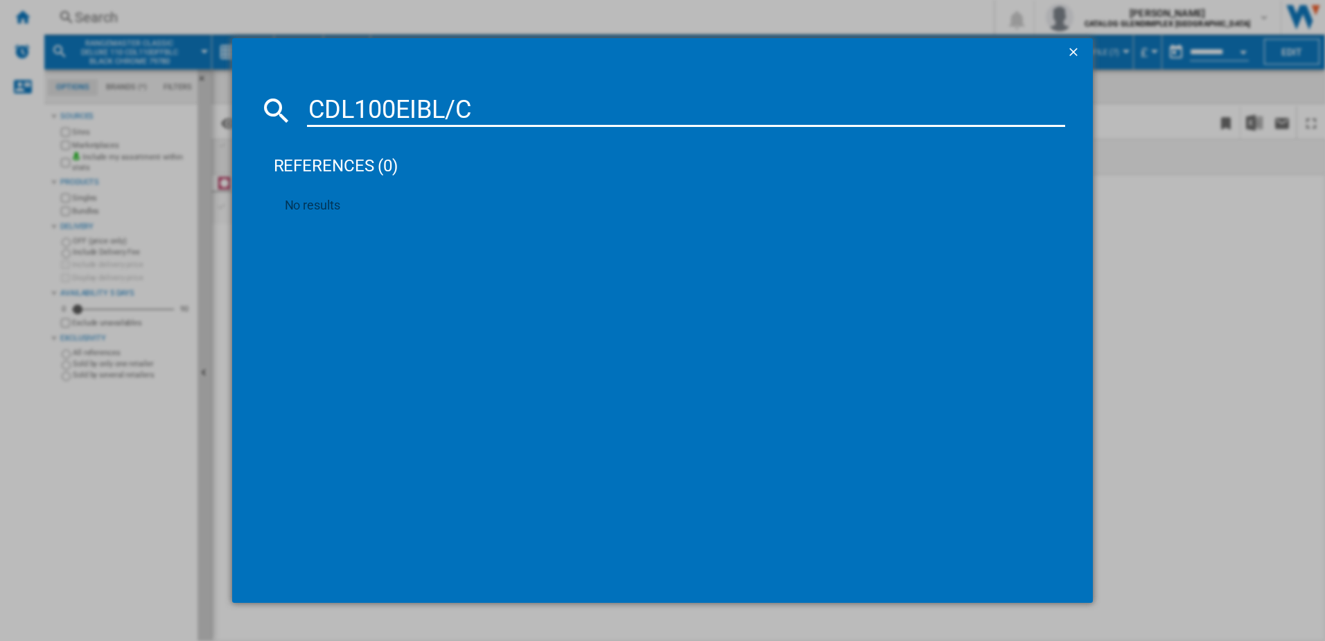
click at [535, 90] on md-dialog-content "CDL100EIBL/C references (0) No results" at bounding box center [663, 334] width 862 height 536
click at [526, 108] on input "CDL100EIBL/C" at bounding box center [686, 110] width 759 height 33
type input "CDL100EIB"
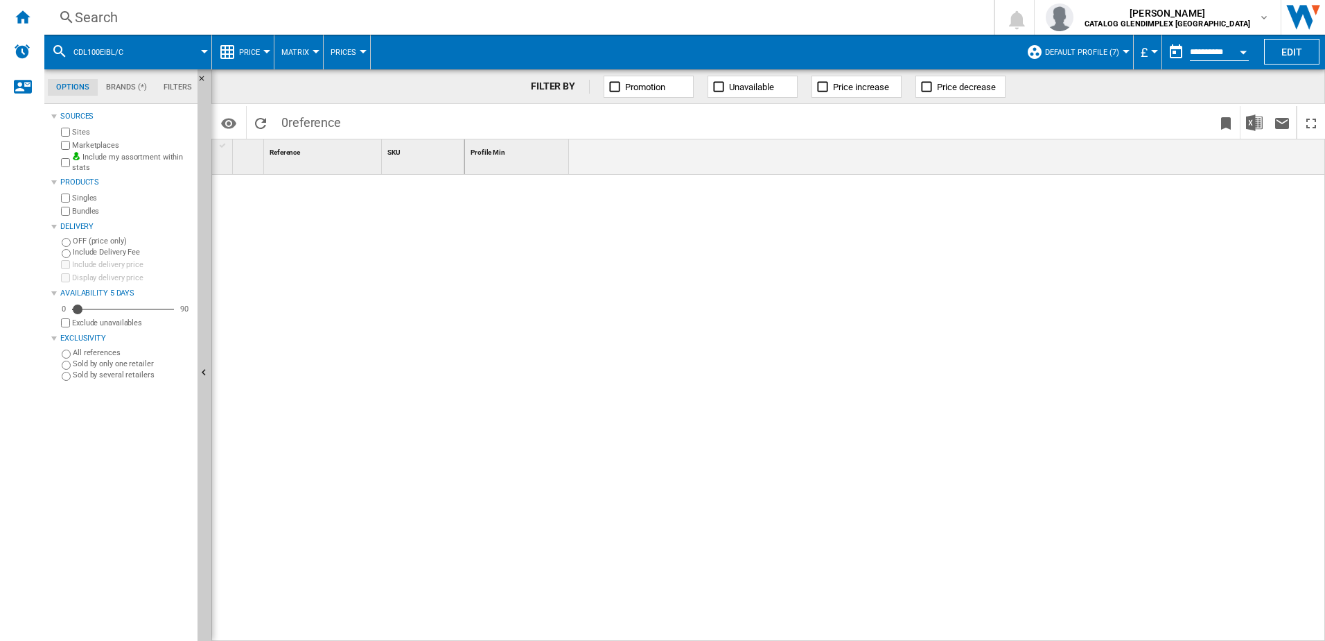
click at [755, 33] on div "Search Search 0 [PERSON_NAME] CATALOG GLENDIMPLEX [GEOGRAPHIC_DATA] CATALOG GLE…" at bounding box center [684, 17] width 1281 height 35
click at [740, 15] on div "Search" at bounding box center [516, 17] width 883 height 19
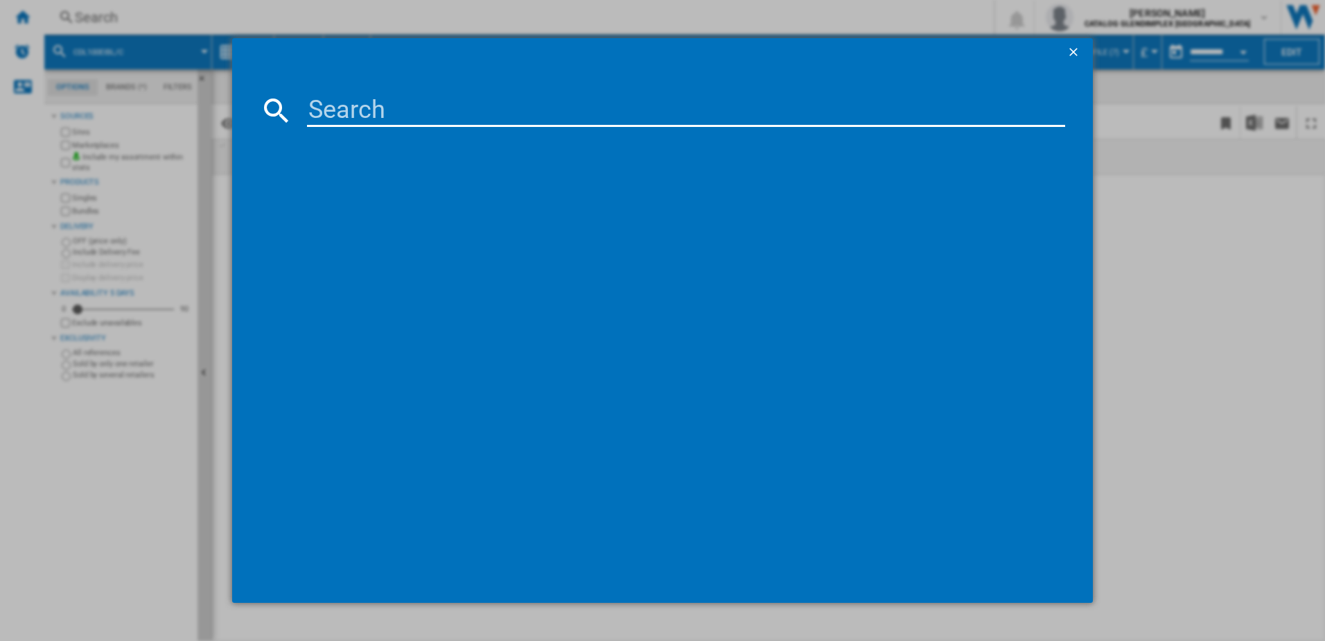
paste input "CDL100EIBL/C"
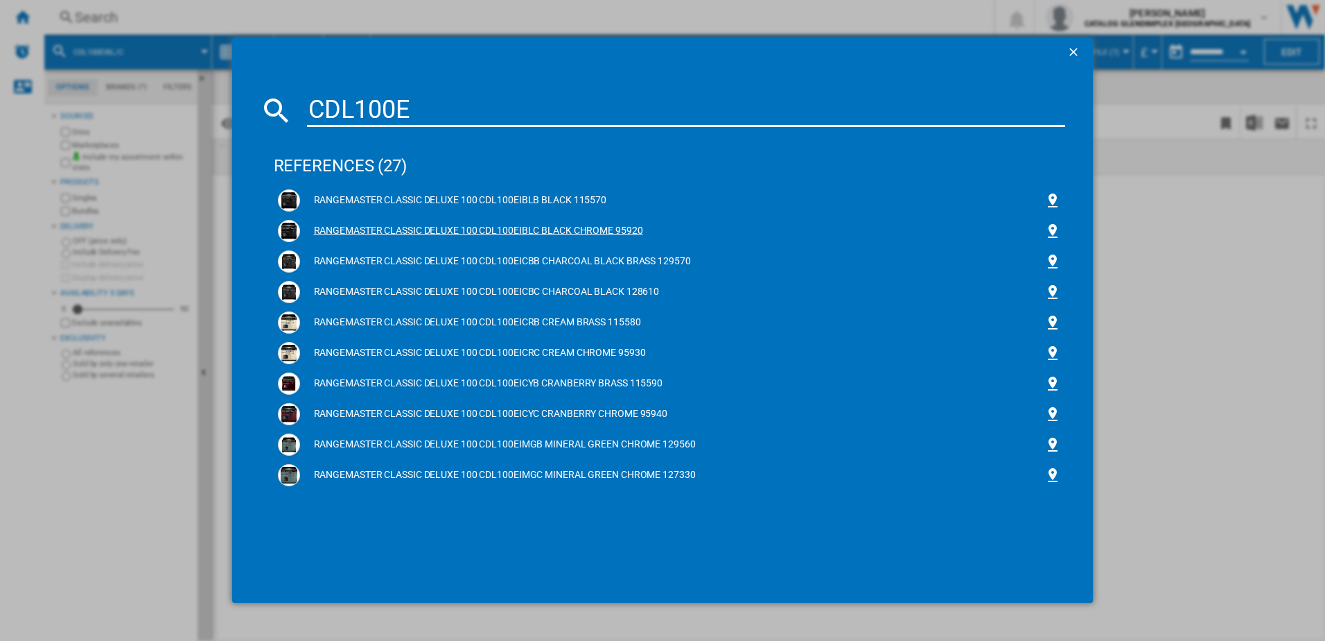
type input "CDL100E"
click at [475, 227] on div "RANGEMASTER CLASSIC DELUXE 100 CDL100EIBLC BLACK CHROME 95920" at bounding box center [672, 231] width 745 height 14
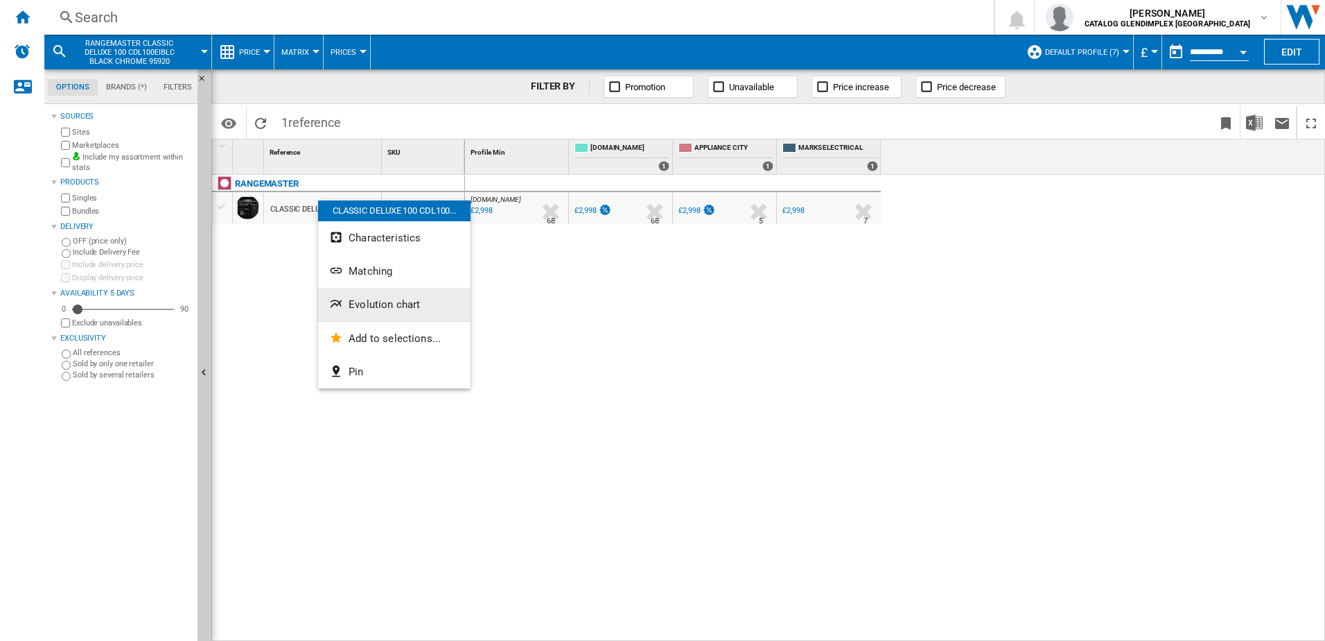
click at [363, 295] on button "Evolution chart" at bounding box center [394, 304] width 153 height 33
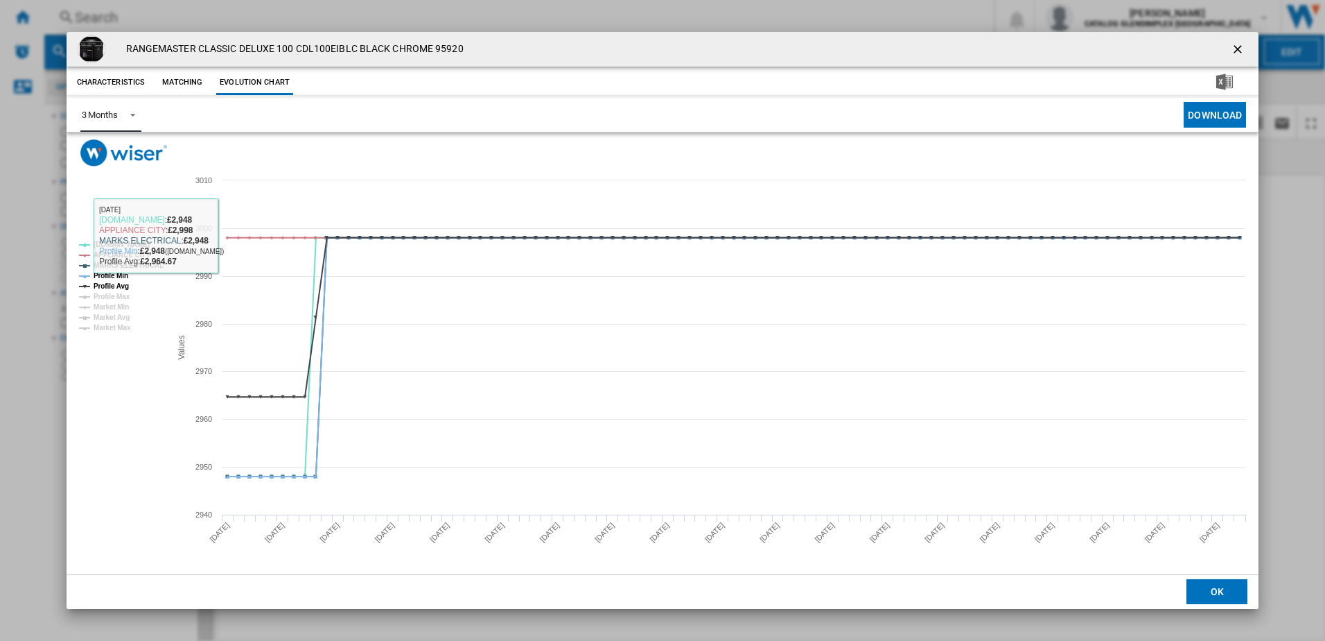
click at [121, 113] on span "Product popup" at bounding box center [129, 113] width 17 height 12
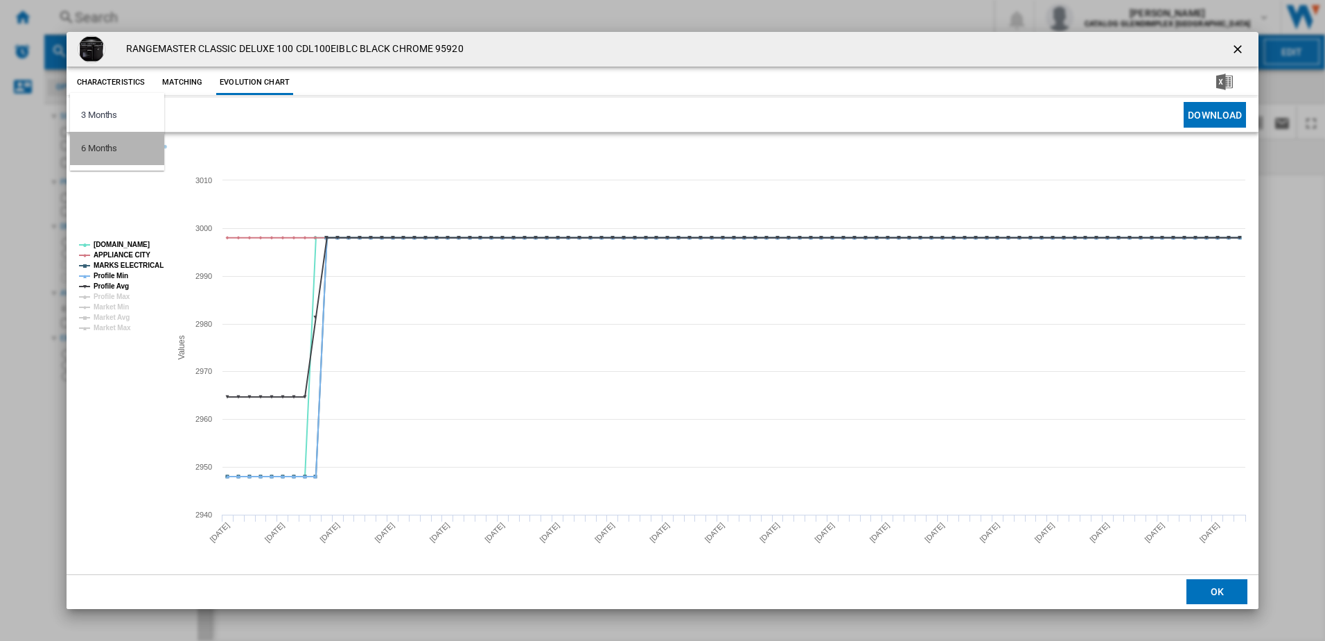
click at [114, 138] on md-option "6 Months" at bounding box center [117, 148] width 94 height 33
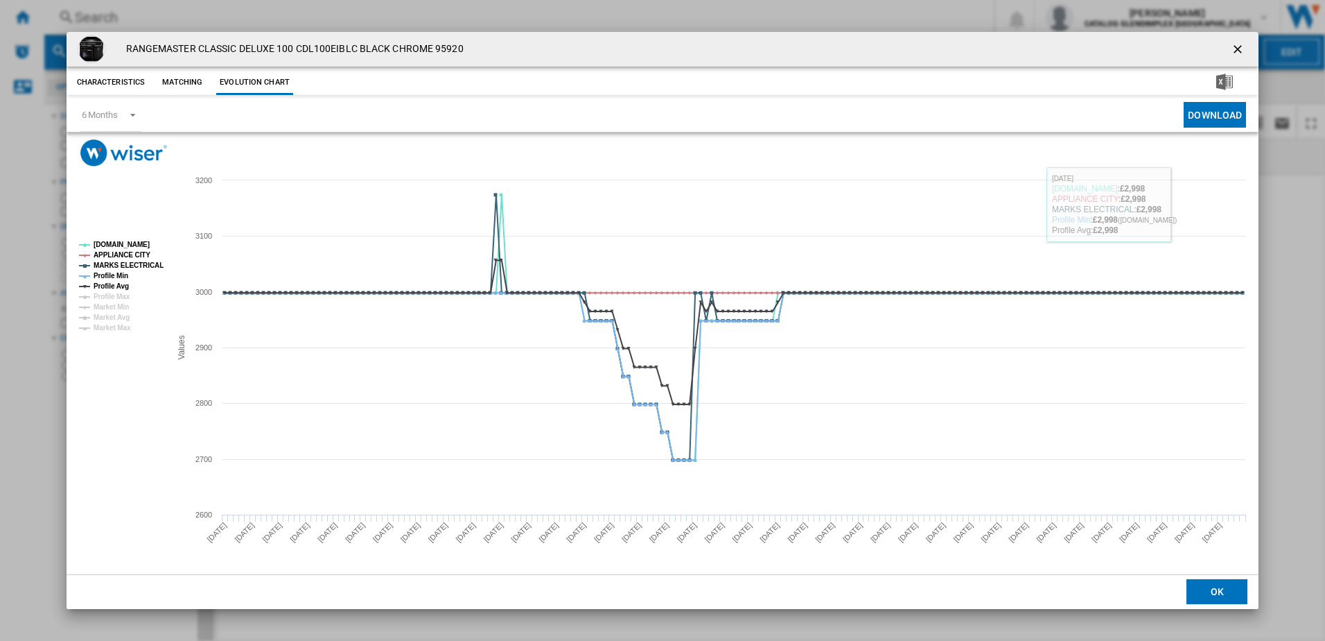
click at [1235, 48] on ng-md-icon "getI18NText('BUTTONS.CLOSE_DIALOG')" at bounding box center [1239, 50] width 17 height 17
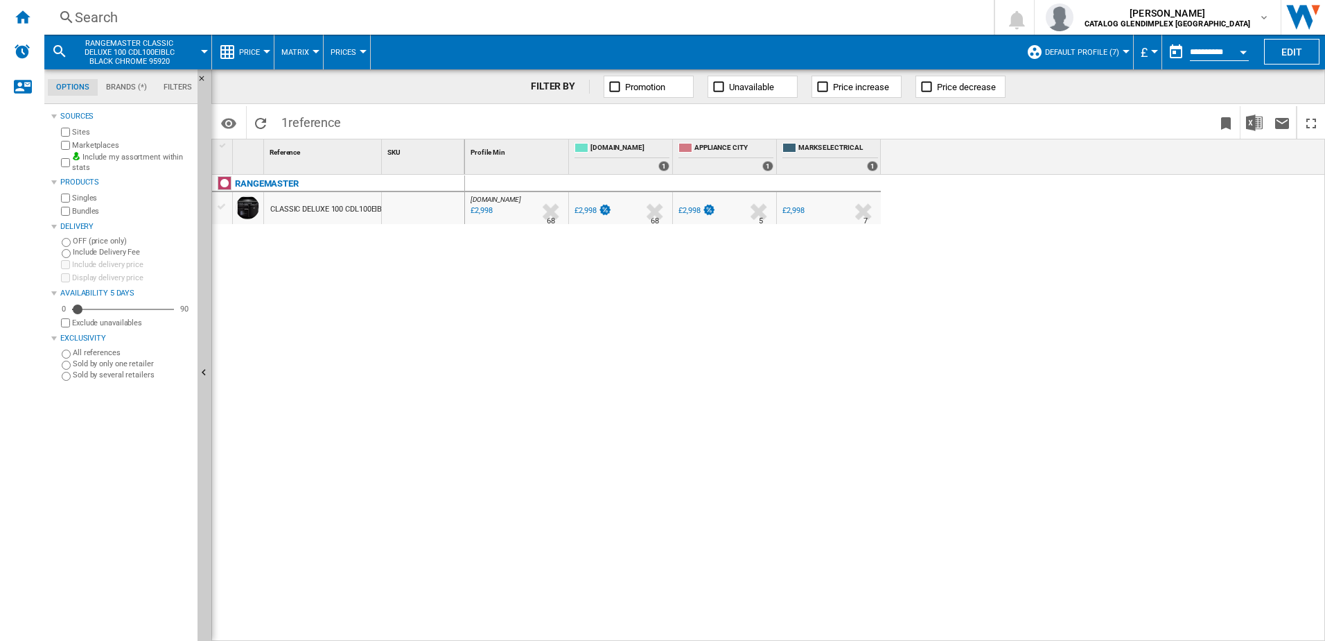
click at [317, 19] on div "Search" at bounding box center [516, 17] width 883 height 19
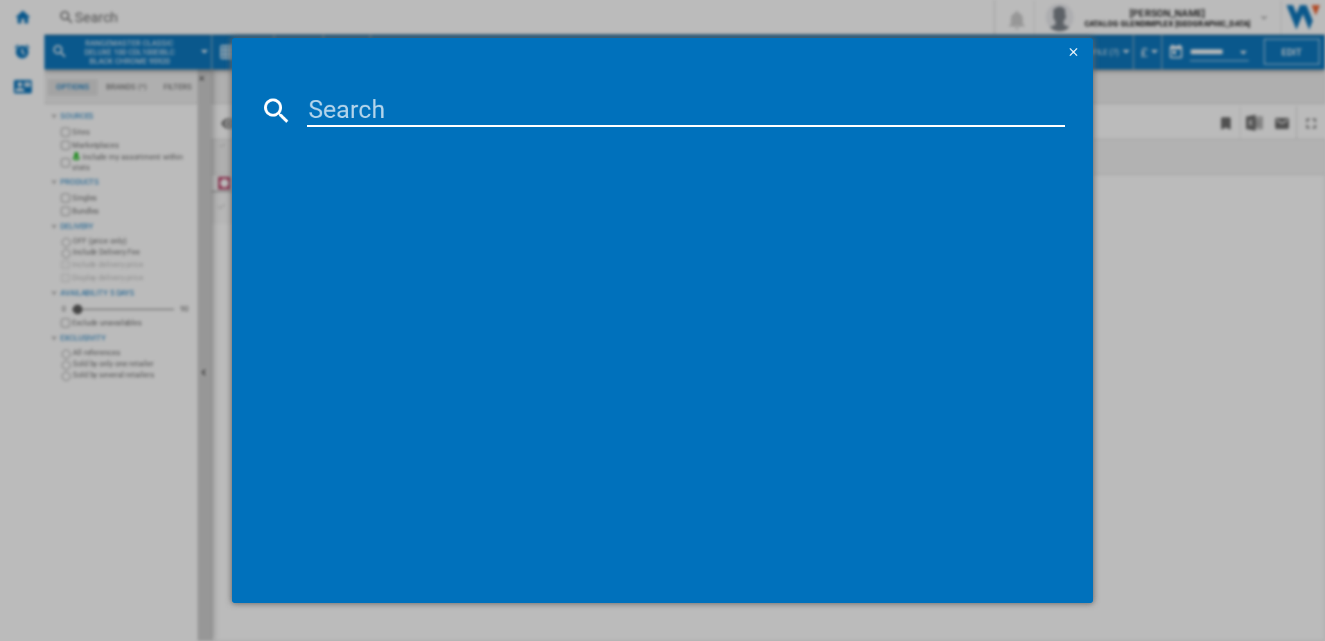
type input "CDL110ECBL"
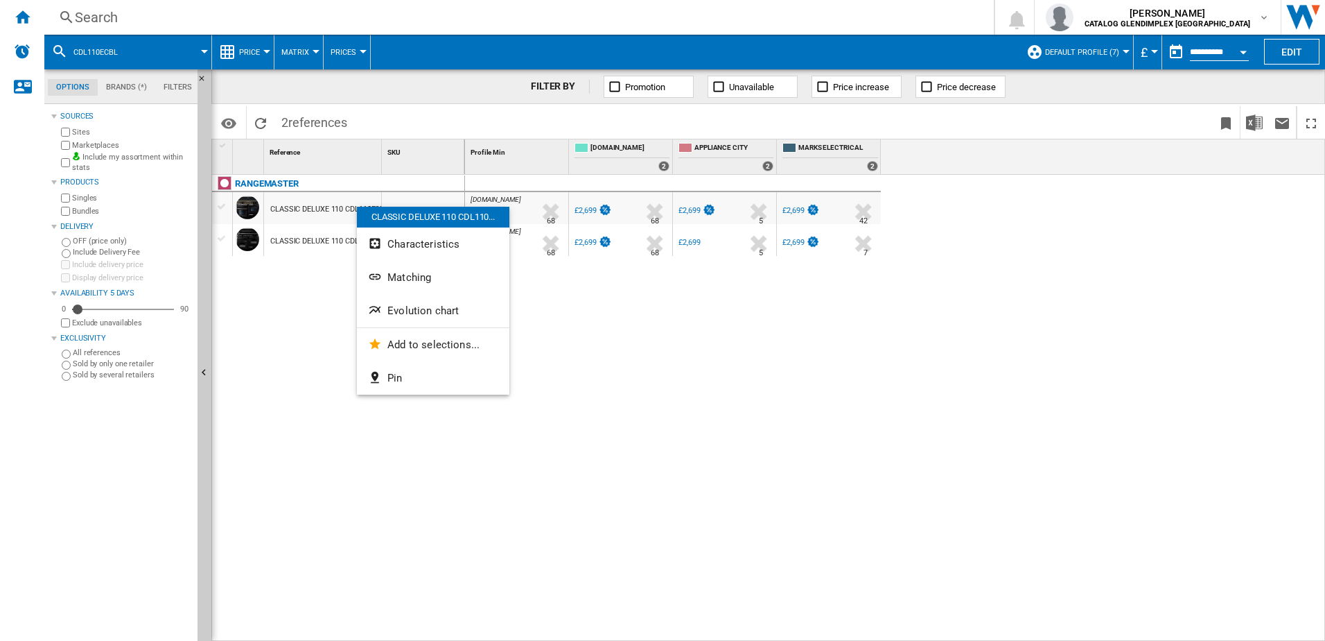
drag, startPoint x: 293, startPoint y: 237, endPoint x: 218, endPoint y: 311, distance: 104.9
click at [218, 311] on div at bounding box center [662, 320] width 1325 height 641
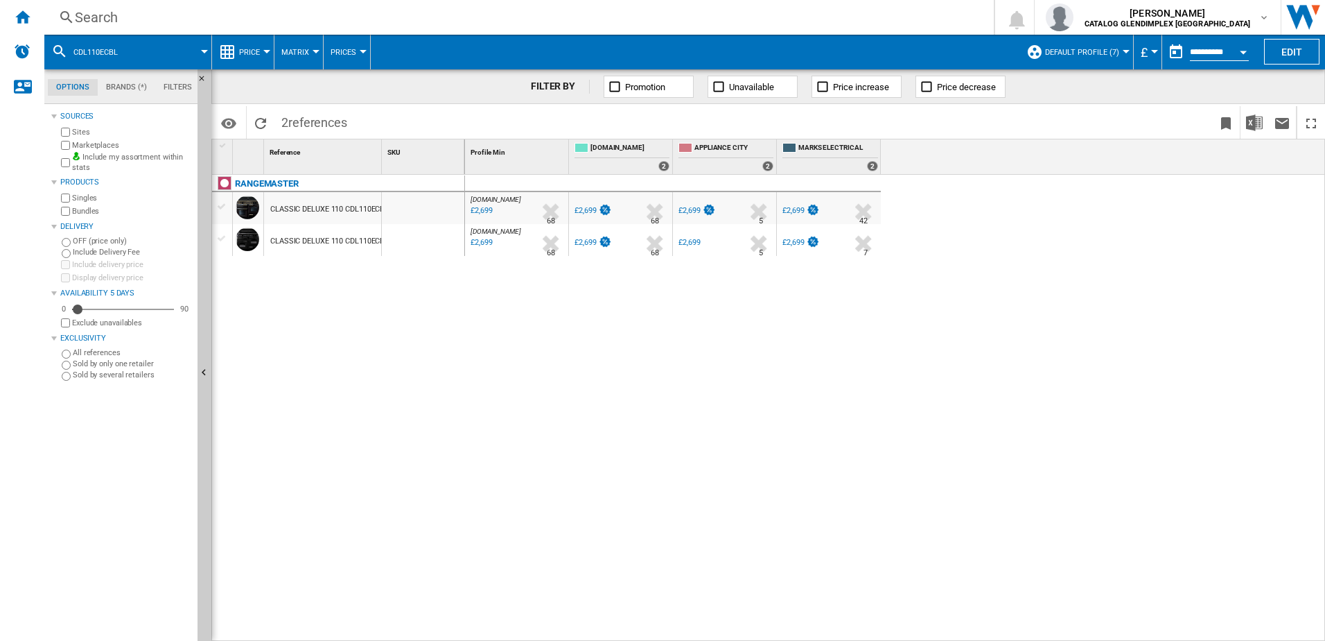
click at [293, 232] on div "CLASSIC DELUXE 110 CDL110ECBLC BLACK CHROME 81320" at bounding box center [372, 241] width 204 height 32
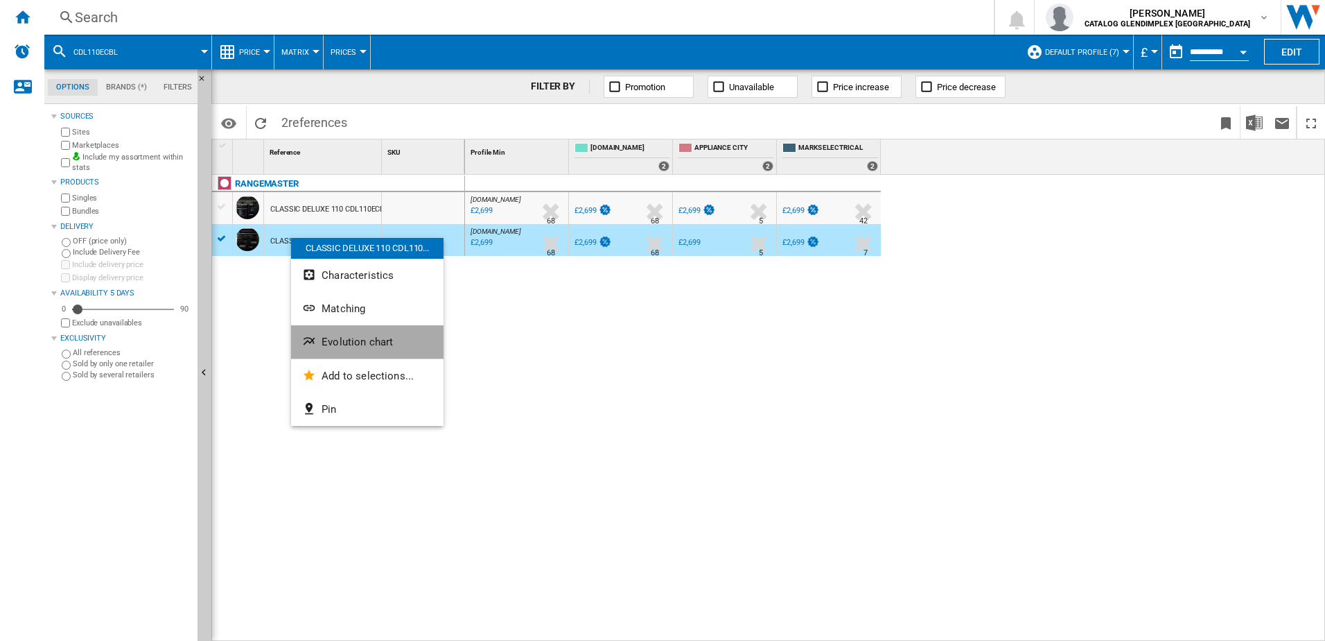
click at [337, 344] on span "Evolution chart" at bounding box center [357, 342] width 71 height 12
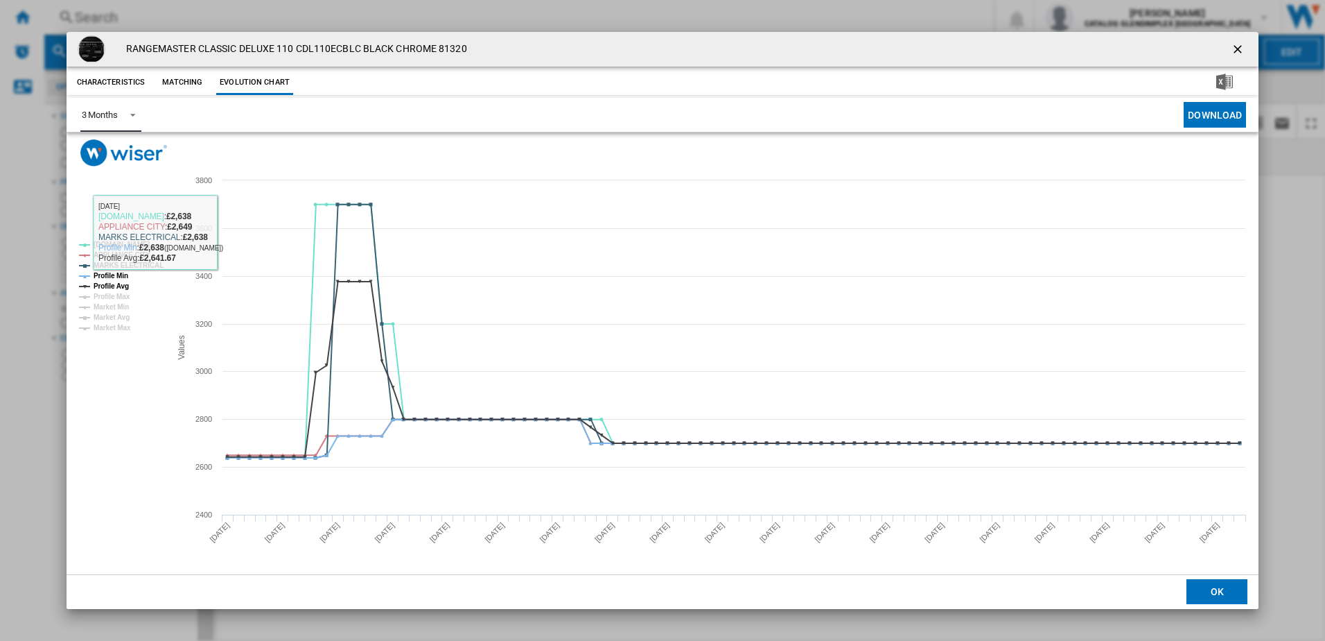
drag, startPoint x: 116, startPoint y: 101, endPoint x: 113, endPoint y: 107, distance: 7.5
click at [115, 101] on md-select-value "3 Months" at bounding box center [110, 115] width 61 height 34
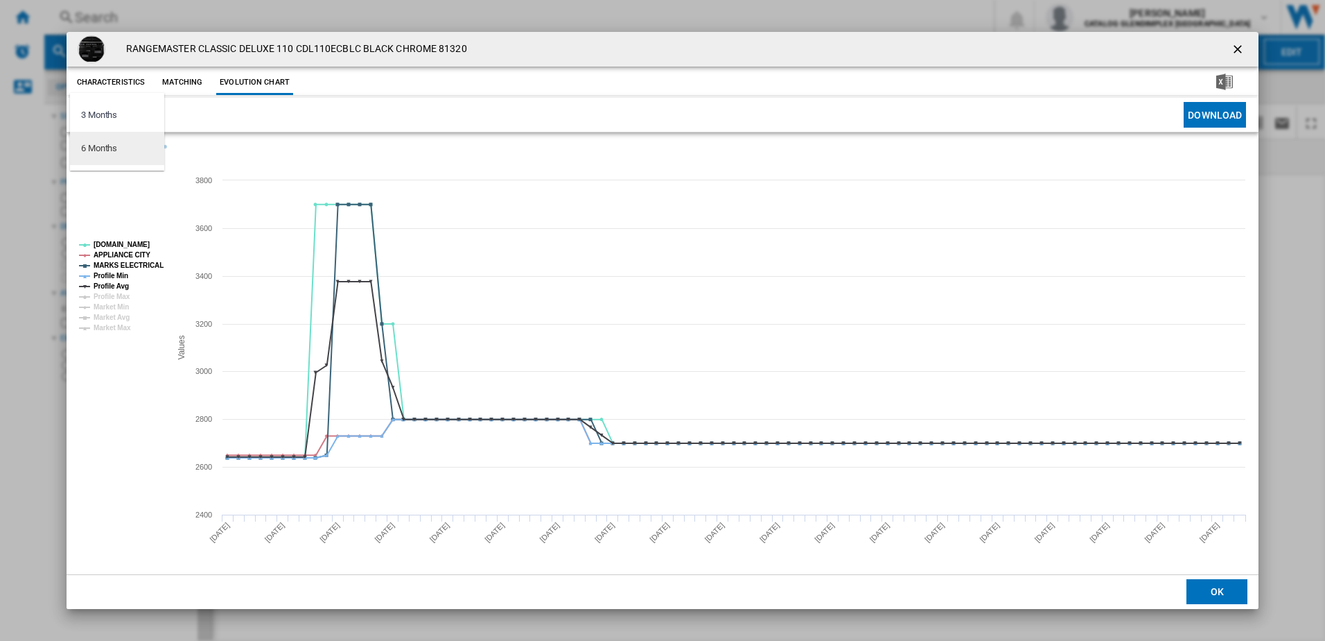
click at [110, 159] on md-option "6 Months" at bounding box center [117, 148] width 94 height 33
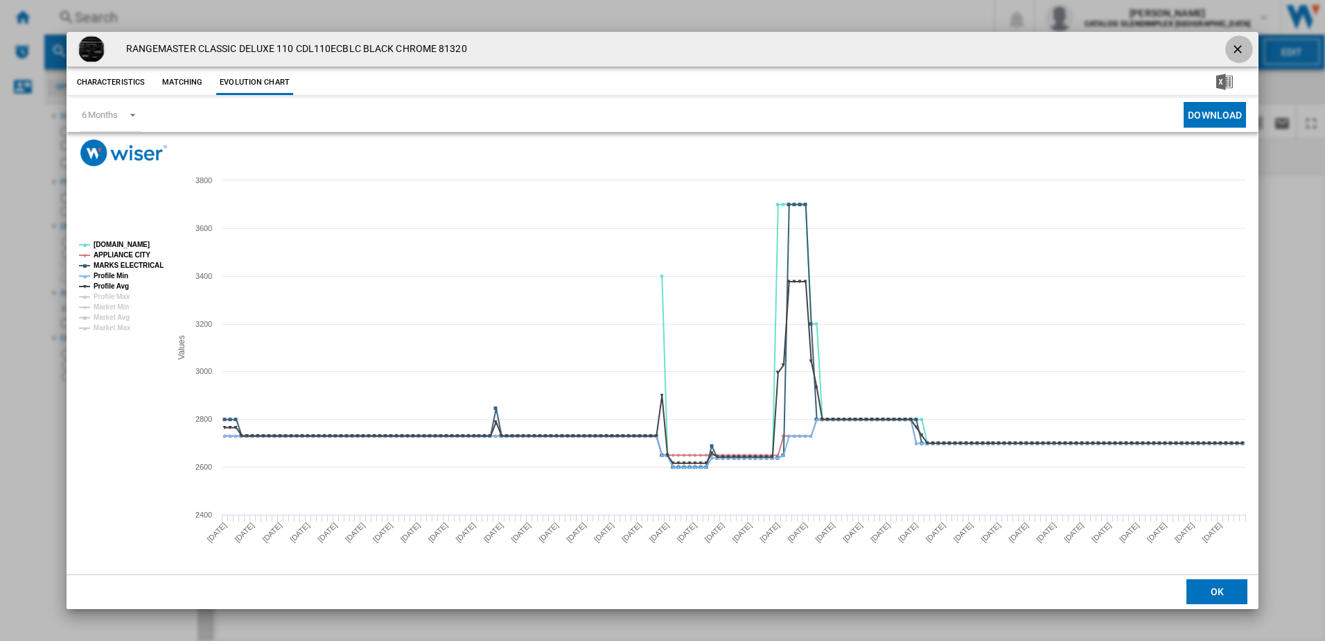
click at [1239, 53] on ng-md-icon "getI18NText('BUTTONS.CLOSE_DIALOG')" at bounding box center [1239, 50] width 17 height 17
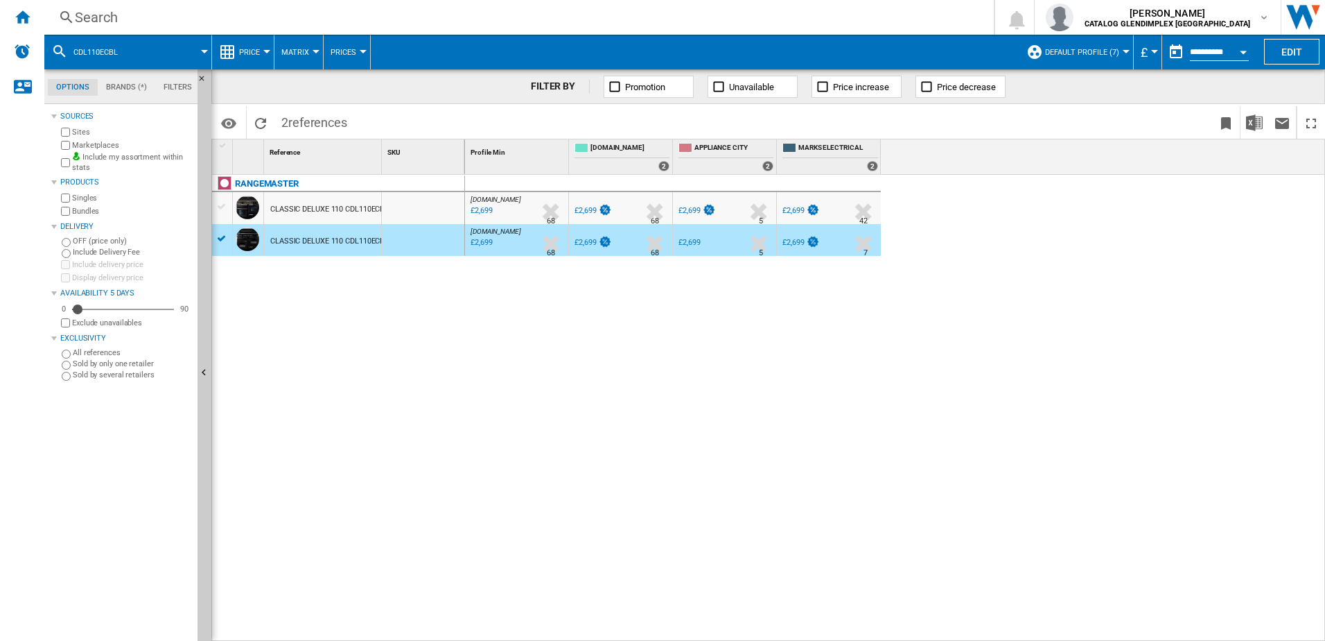
click at [184, 20] on div "Search" at bounding box center [516, 17] width 883 height 19
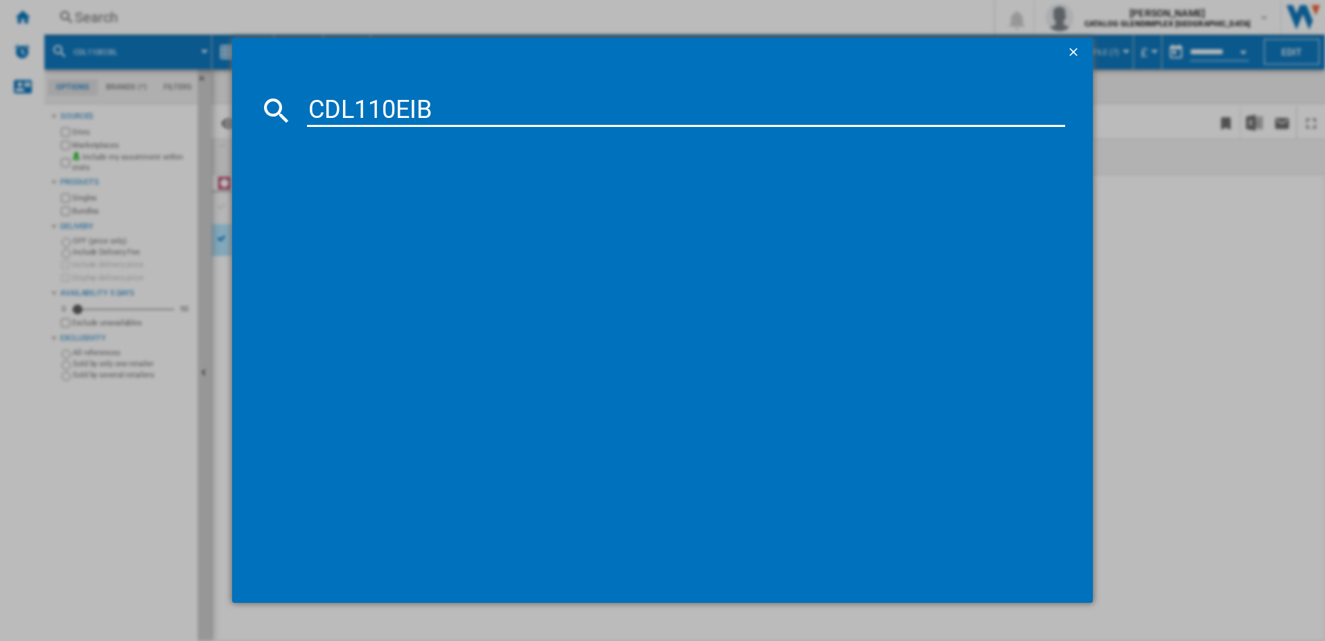
type input "CDL110EIB"
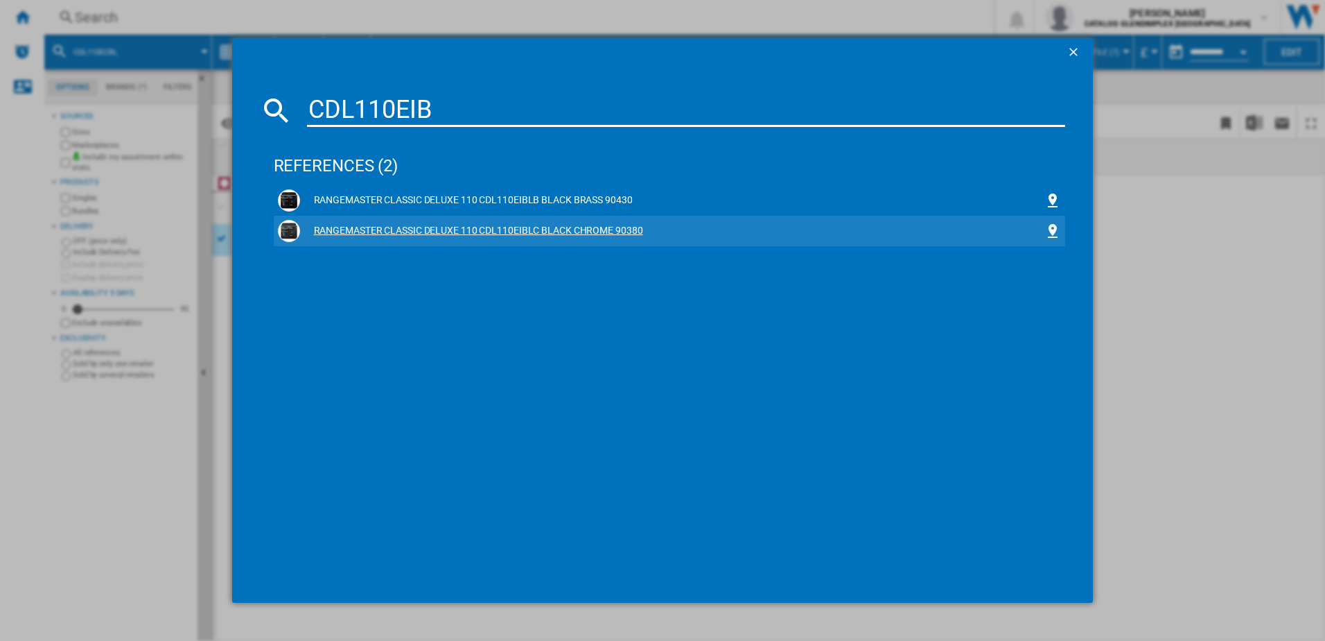
click at [401, 241] on div "RANGEMASTER CLASSIC DELUXE 110 CDL110EIBLC BLACK CHROME 90380" at bounding box center [670, 231] width 784 height 22
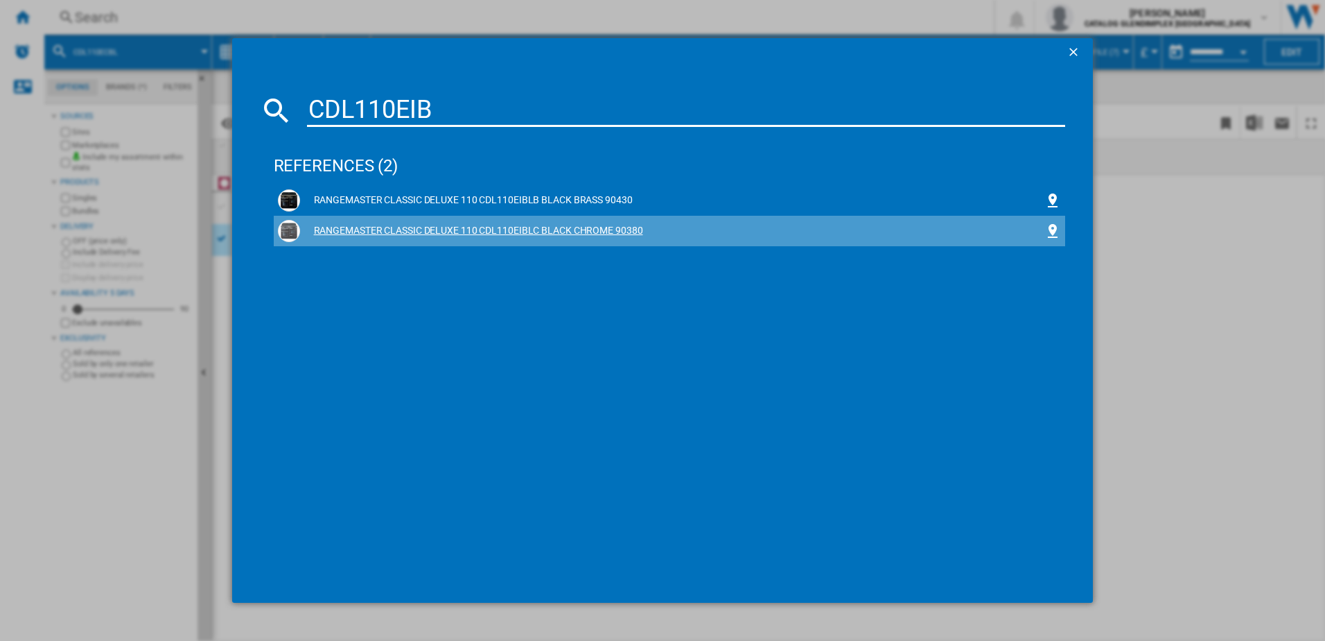
click at [403, 235] on div "RANGEMASTER CLASSIC DELUXE 110 CDL110EIBLC BLACK CHROME 90380" at bounding box center [672, 231] width 745 height 14
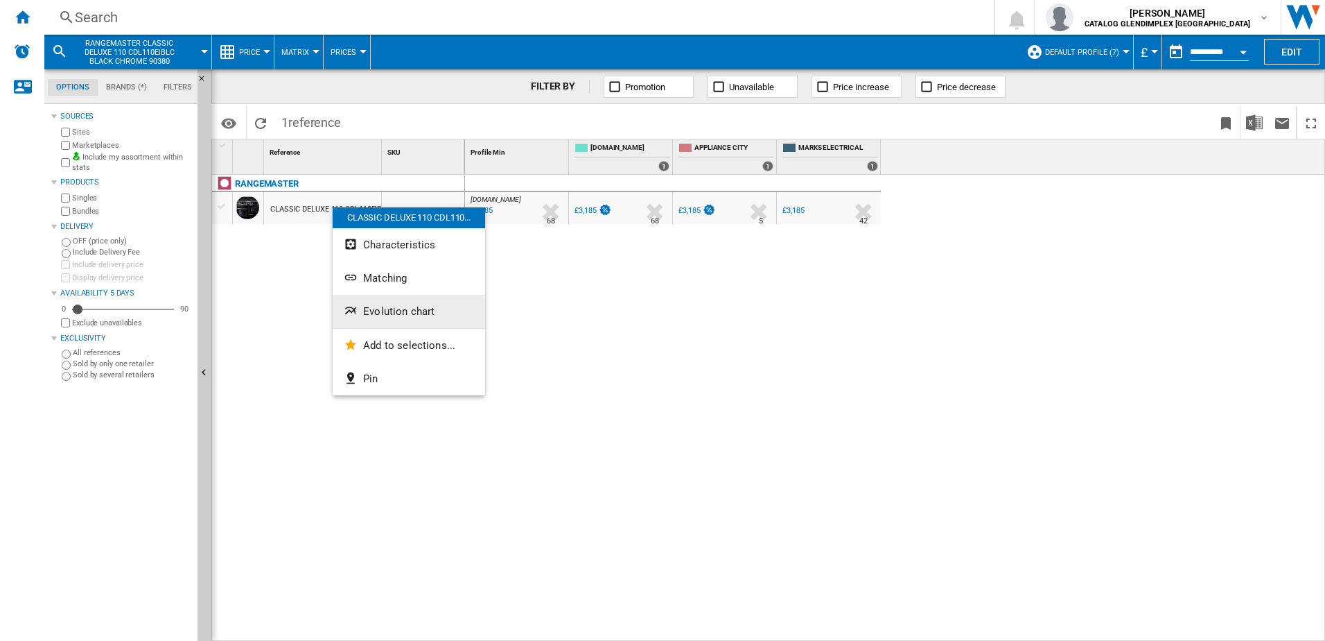
click at [372, 313] on span "Evolution chart" at bounding box center [398, 311] width 71 height 12
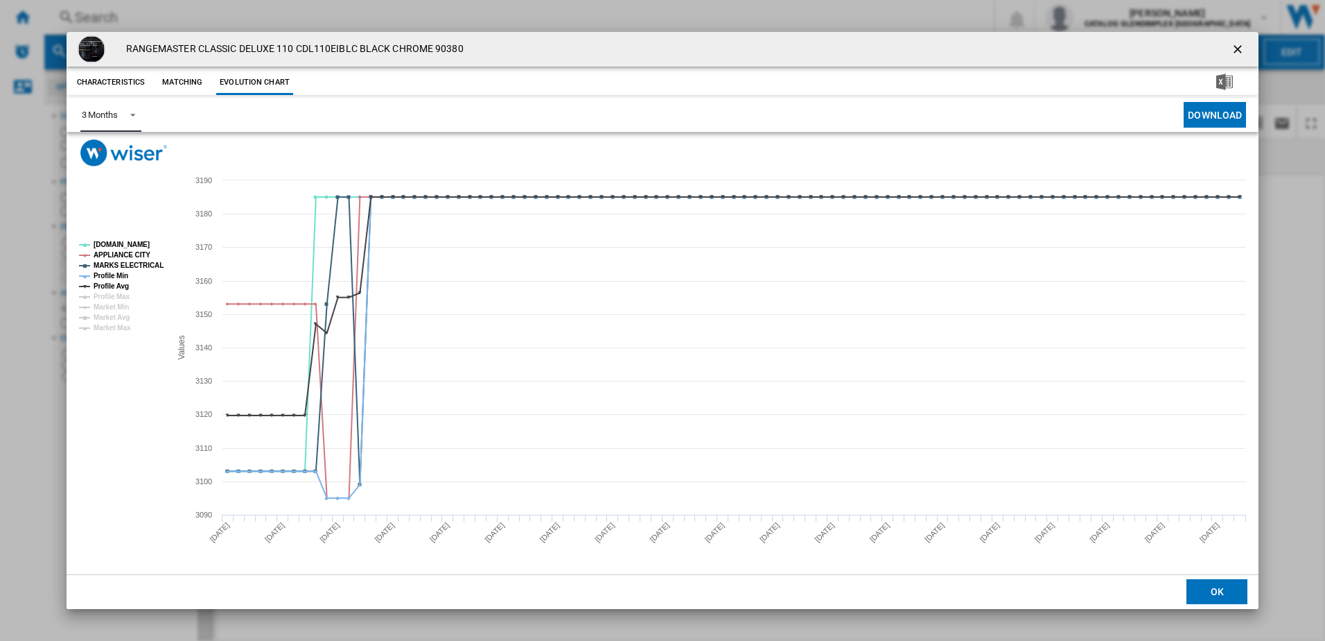
drag, startPoint x: 124, startPoint y: 128, endPoint x: 119, endPoint y: 119, distance: 10.9
click at [123, 128] on md-select-value "3 Months" at bounding box center [110, 115] width 61 height 34
click at [119, 116] on md-option "3 Months" at bounding box center [117, 114] width 94 height 33
click at [116, 114] on div "3 Months" at bounding box center [100, 115] width 36 height 10
click at [110, 143] on div "6 Months" at bounding box center [99, 148] width 36 height 12
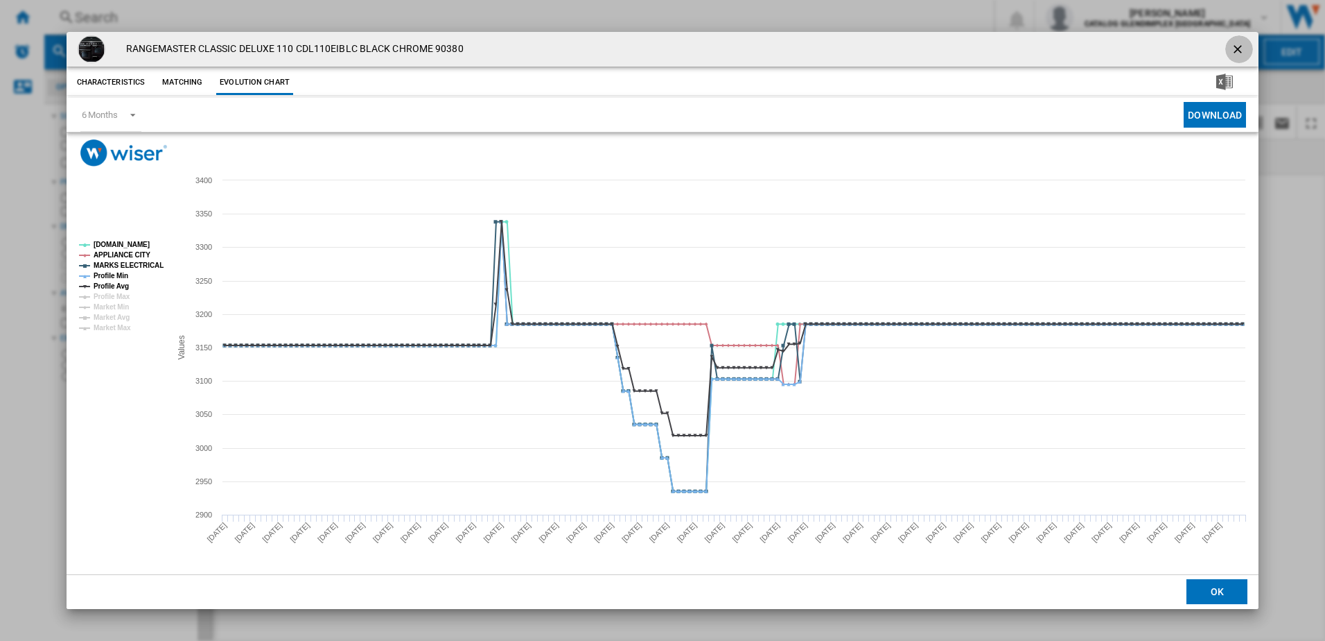
click at [1243, 44] on ng-md-icon "getI18NText('BUTTONS.CLOSE_DIALOG')" at bounding box center [1239, 50] width 17 height 17
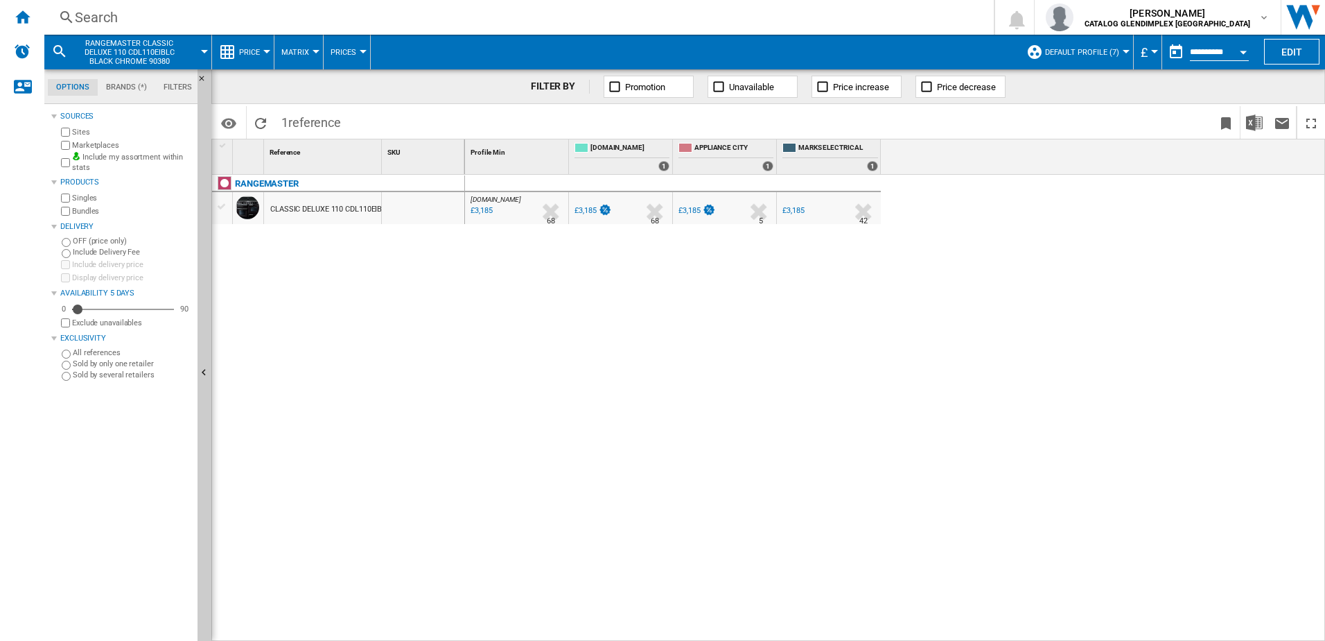
drag, startPoint x: 305, startPoint y: 1, endPoint x: 300, endPoint y: 6, distance: 7.4
click at [302, 4] on div "Search Search 0 [PERSON_NAME] CATALOG GLENDIMPLEX [GEOGRAPHIC_DATA] CATALOG GLE…" at bounding box center [684, 17] width 1281 height 35
click at [293, 16] on div "Search" at bounding box center [516, 17] width 883 height 19
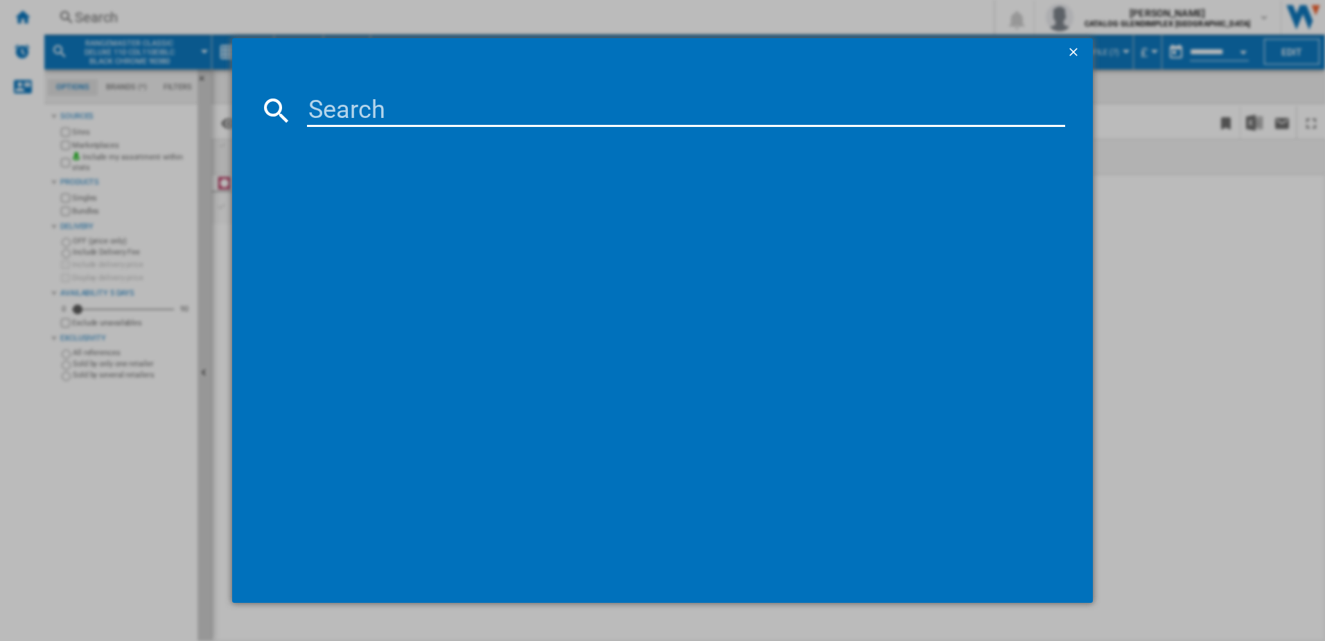
type input "CDL110DFFBL"
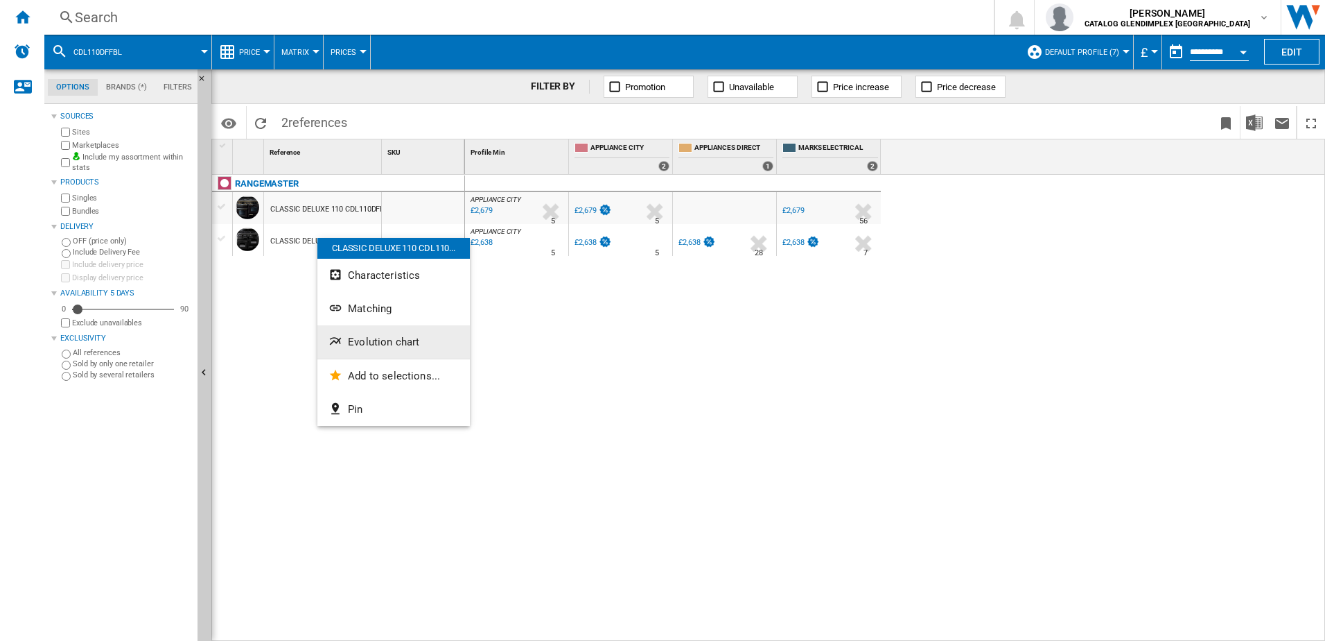
click at [370, 338] on span "Evolution chart" at bounding box center [383, 342] width 71 height 12
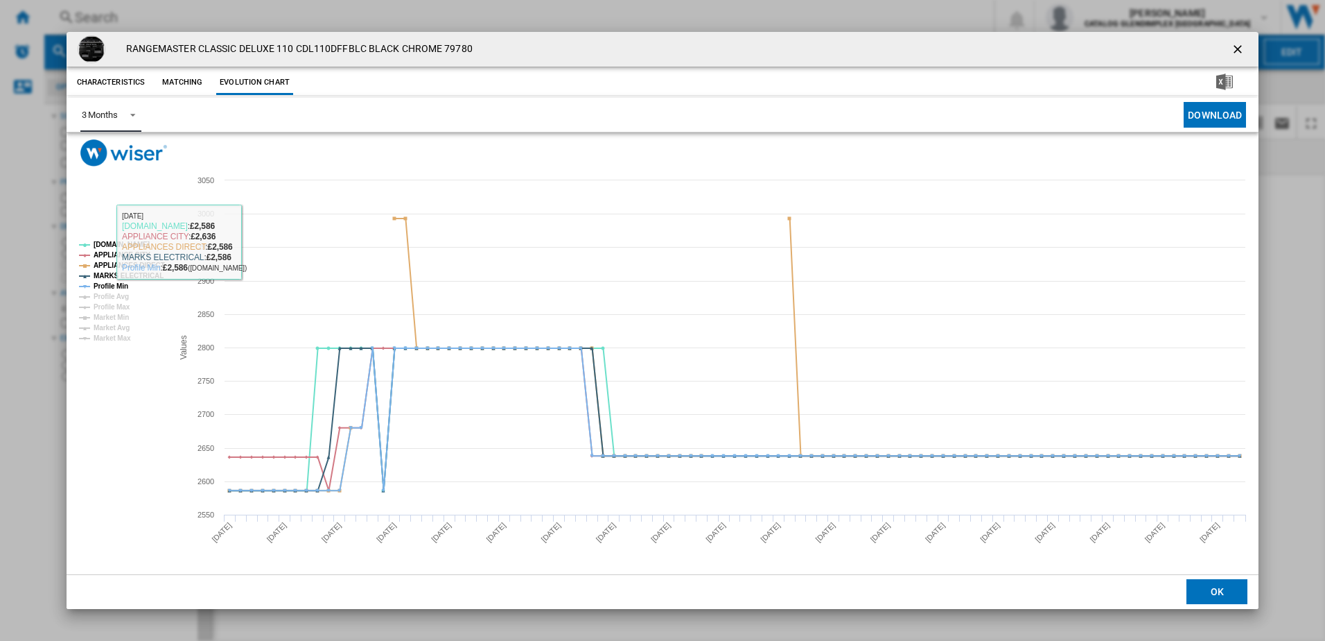
click at [111, 117] on div "3 Months" at bounding box center [100, 115] width 36 height 10
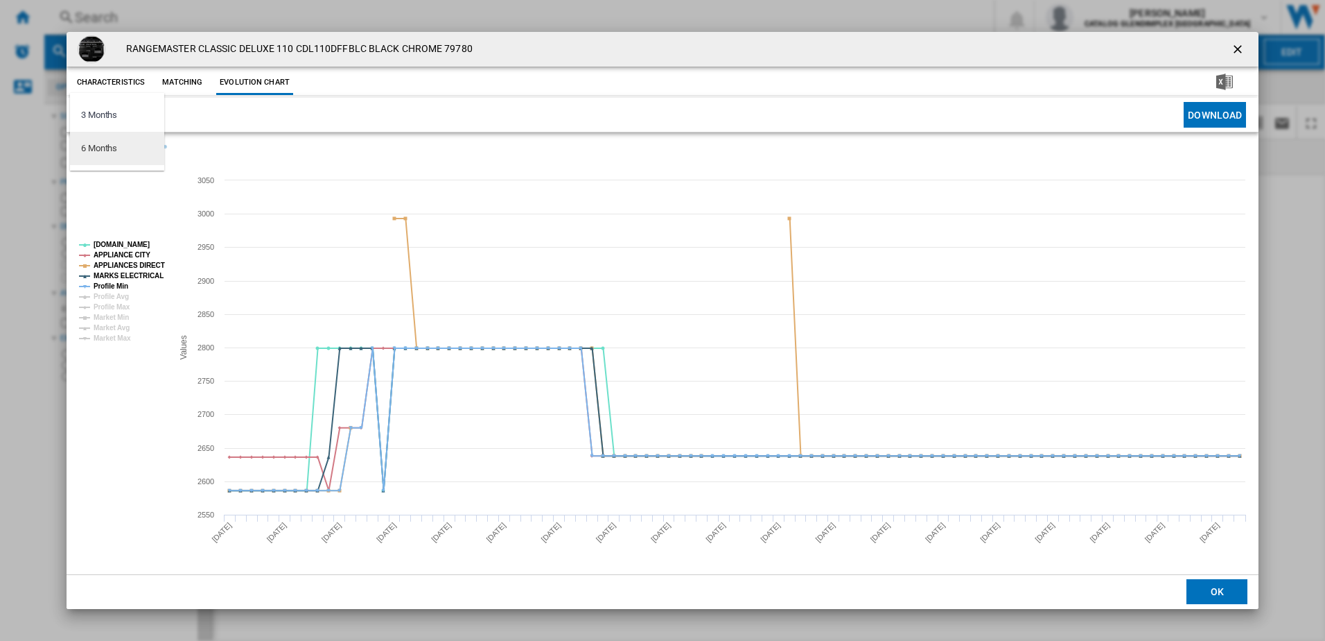
click at [105, 148] on div "6 Months" at bounding box center [99, 148] width 36 height 12
